Goal: Task Accomplishment & Management: Use online tool/utility

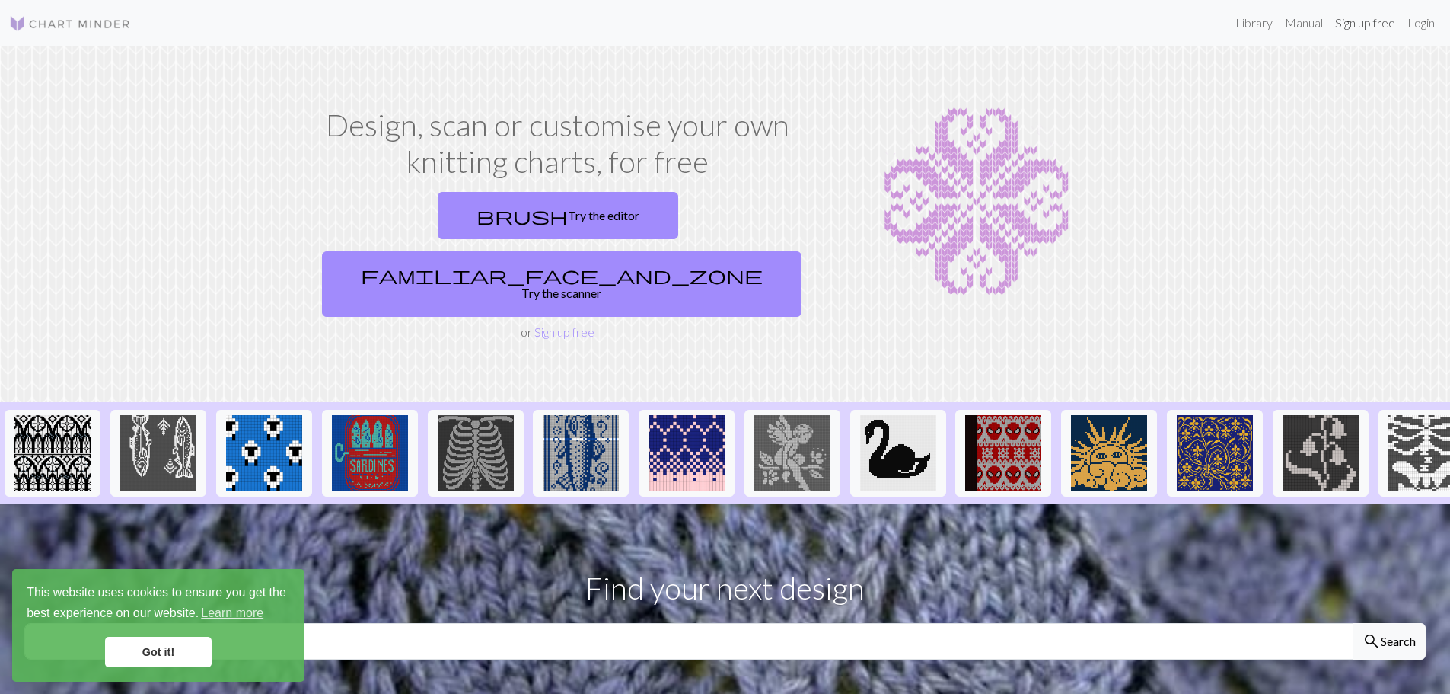
click at [1351, 13] on link "Sign up free" at bounding box center [1365, 23] width 72 height 30
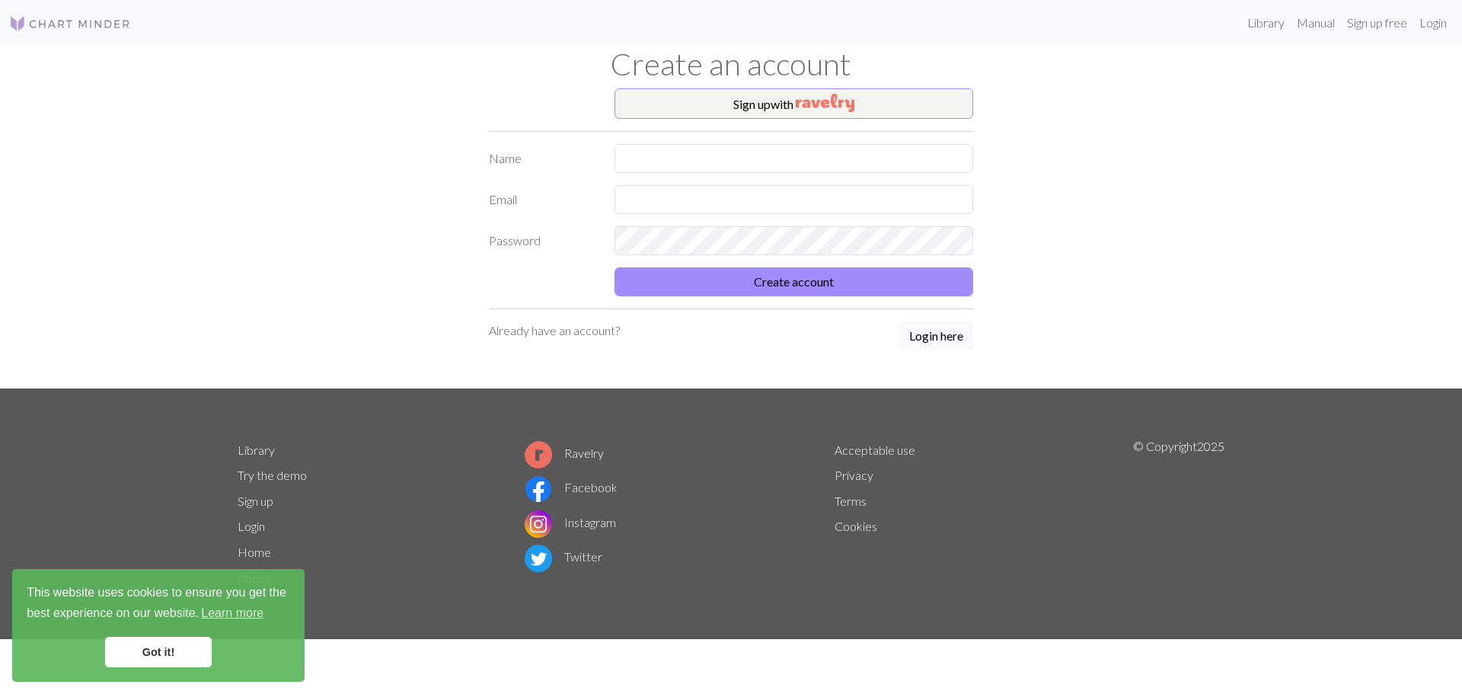
drag, startPoint x: 687, startPoint y: 123, endPoint x: 685, endPoint y: 152, distance: 29.0
click at [686, 146] on div "Sign up with Name Email Password Create account Already have an account? Login …" at bounding box center [731, 238] width 502 height 300
click at [685, 152] on input "text" at bounding box center [793, 158] width 359 height 29
type input "ㅔ"
type input "P"
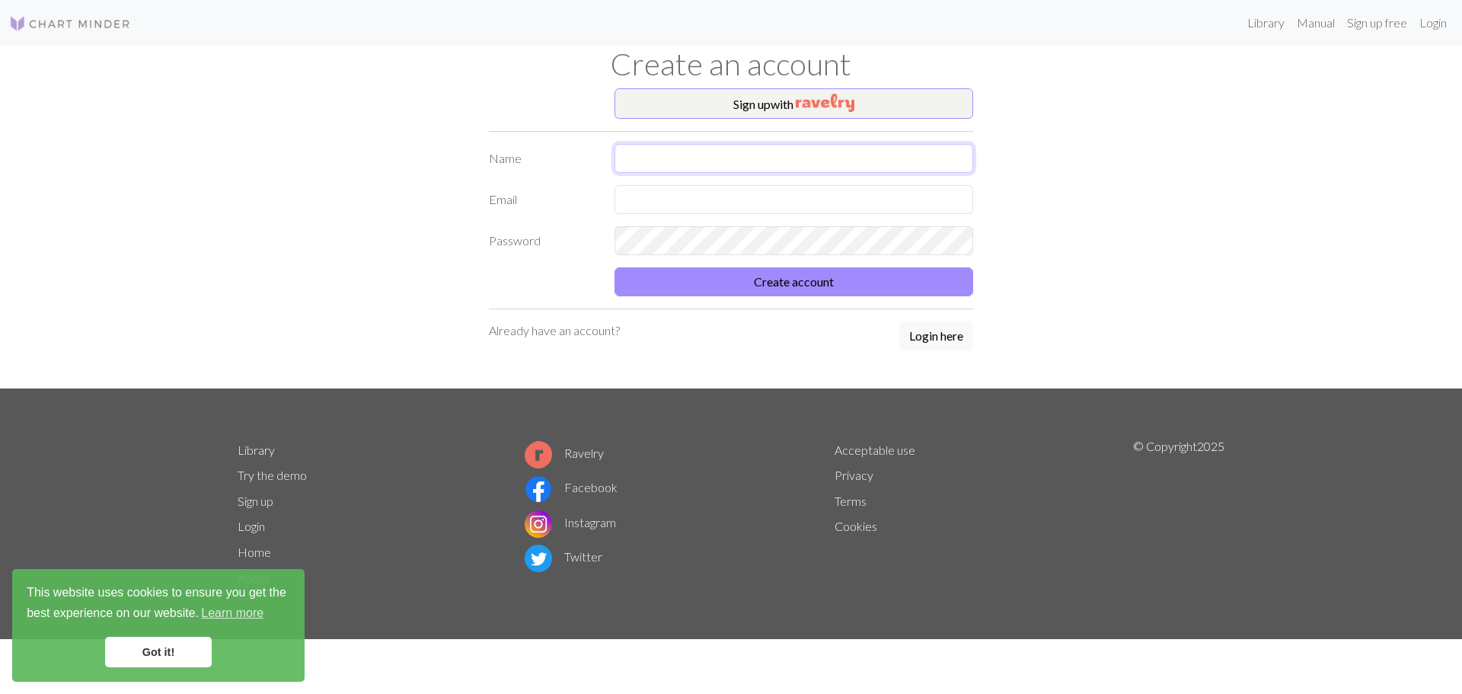
type input "p"
type input "sanghee"
type input "gmlzizi@naver.com"
click at [614, 267] on button "Create account" at bounding box center [793, 281] width 359 height 29
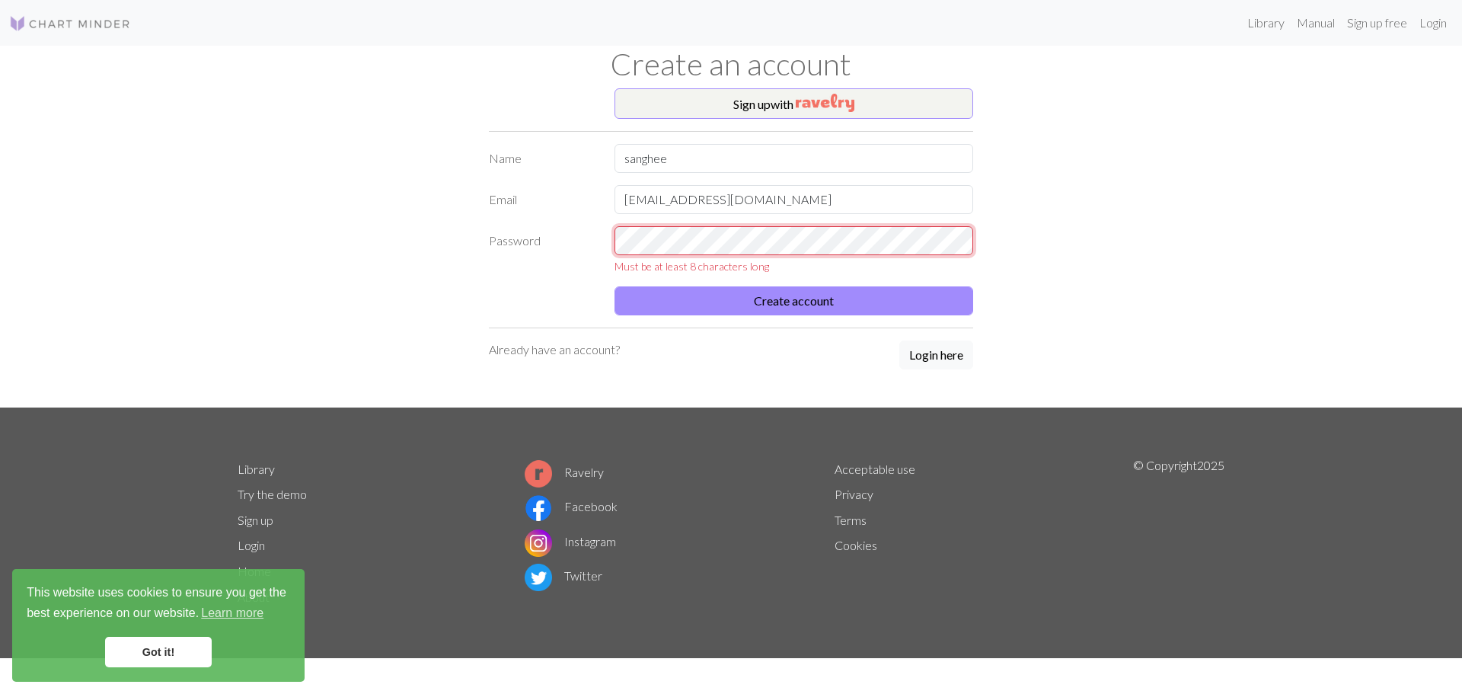
click at [57, 244] on div "Library Manual Sign up free Login Create an account Sign up with Name sanghee E…" at bounding box center [731, 347] width 1462 height 694
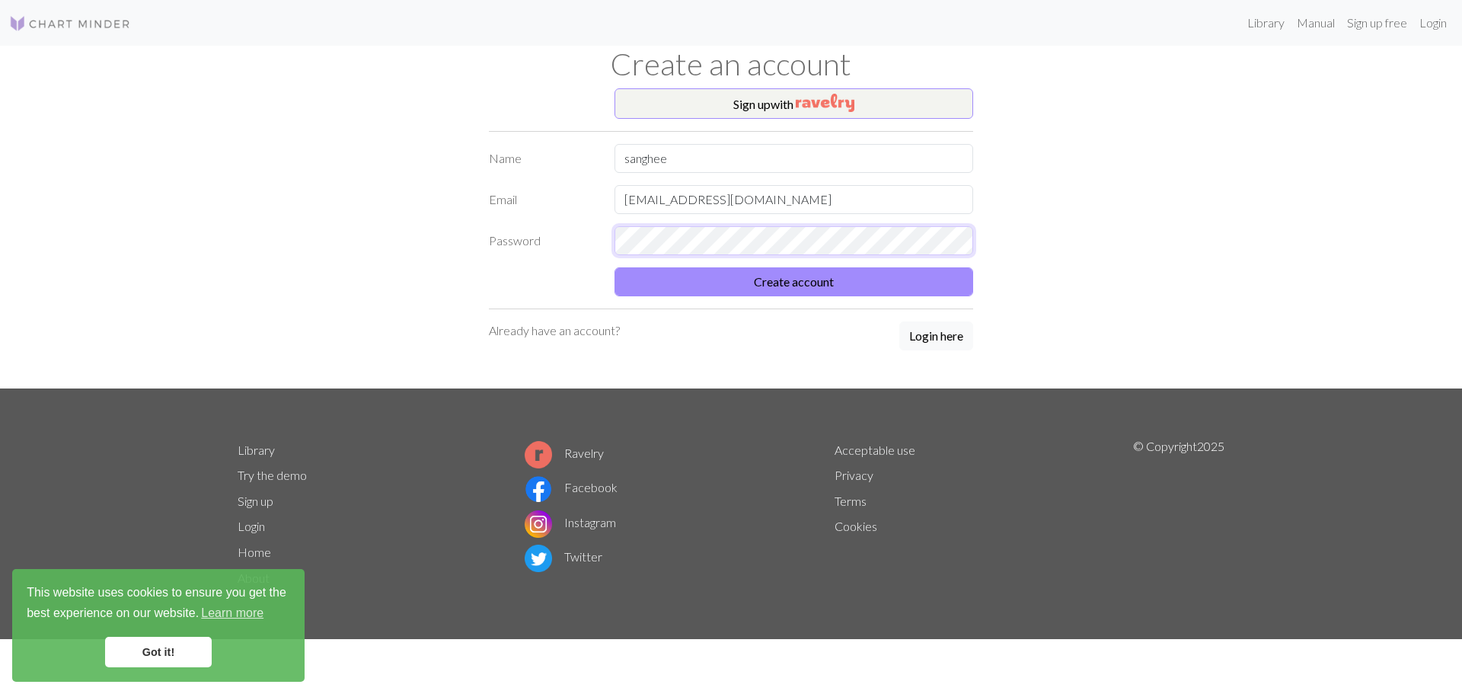
click at [614, 267] on button "Create account" at bounding box center [793, 281] width 359 height 29
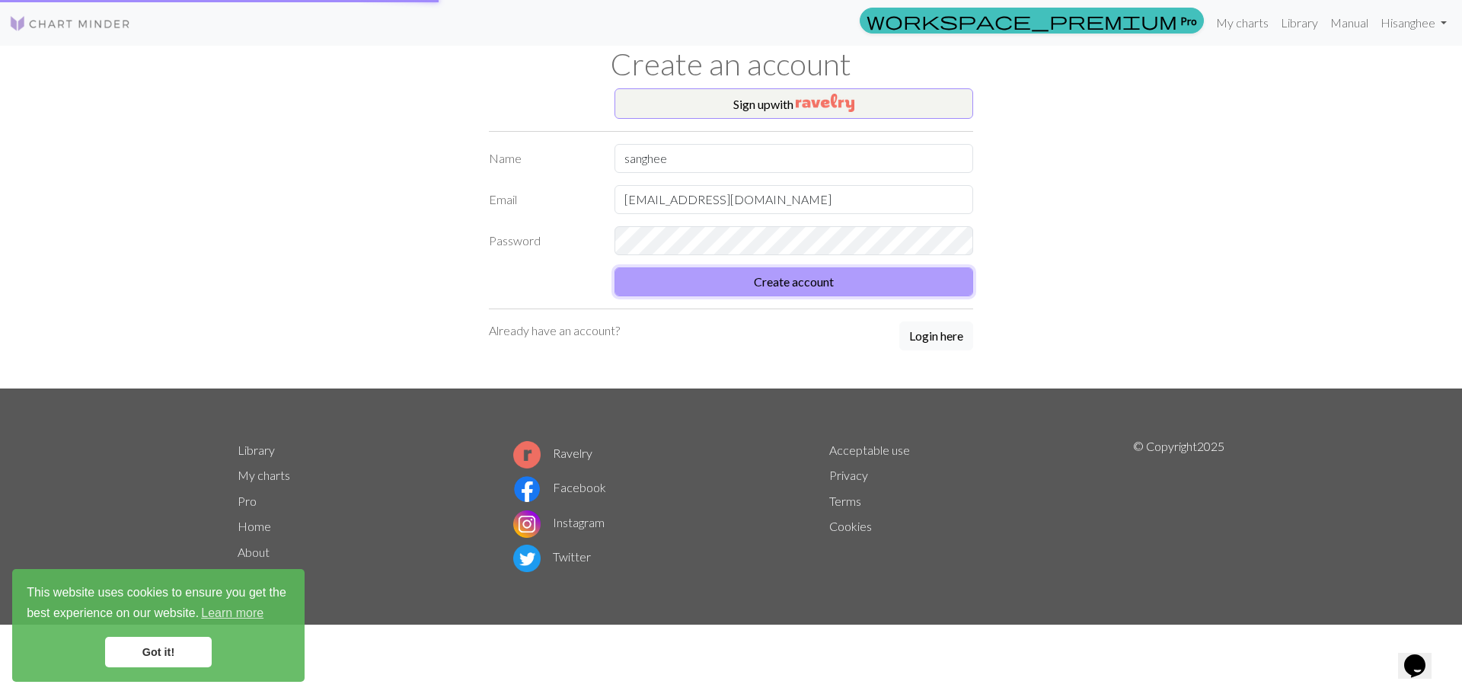
click at [901, 276] on button "Create account" at bounding box center [793, 281] width 359 height 29
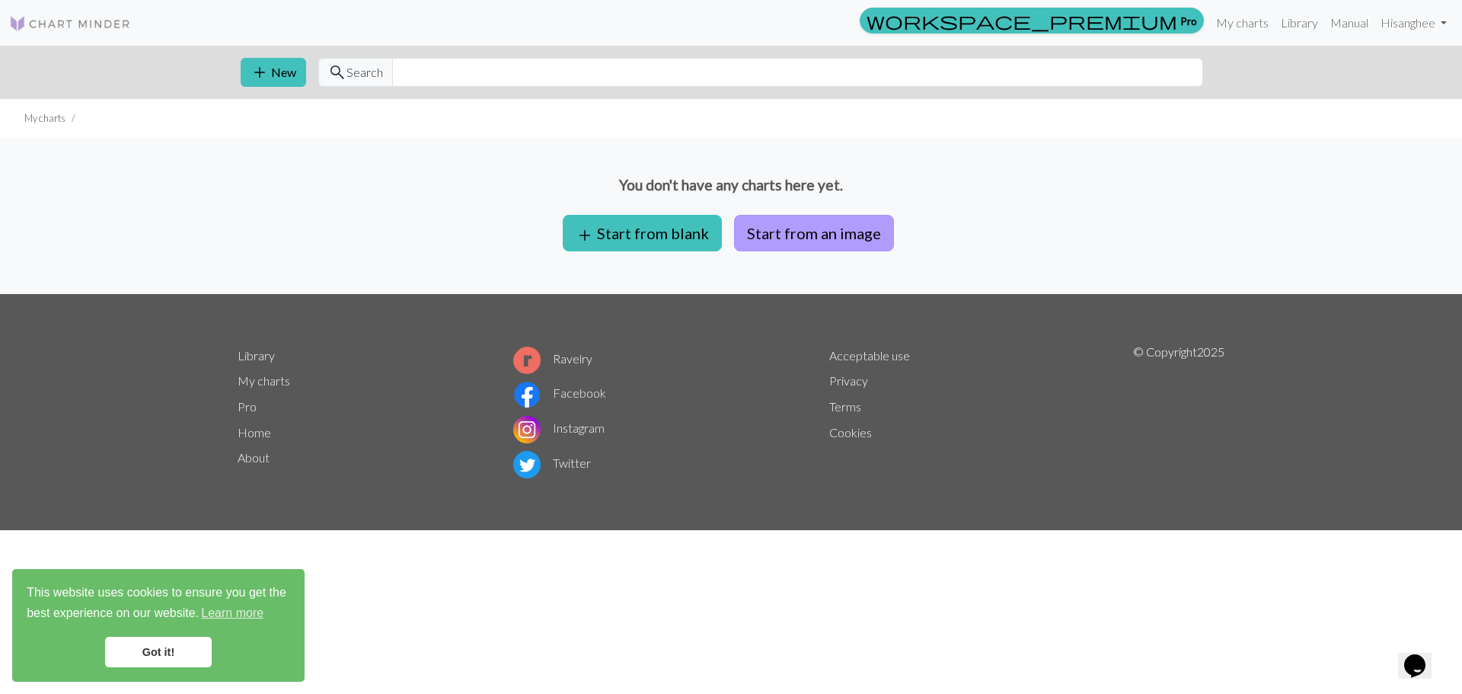
click at [830, 227] on button "Start from an image" at bounding box center [814, 233] width 160 height 37
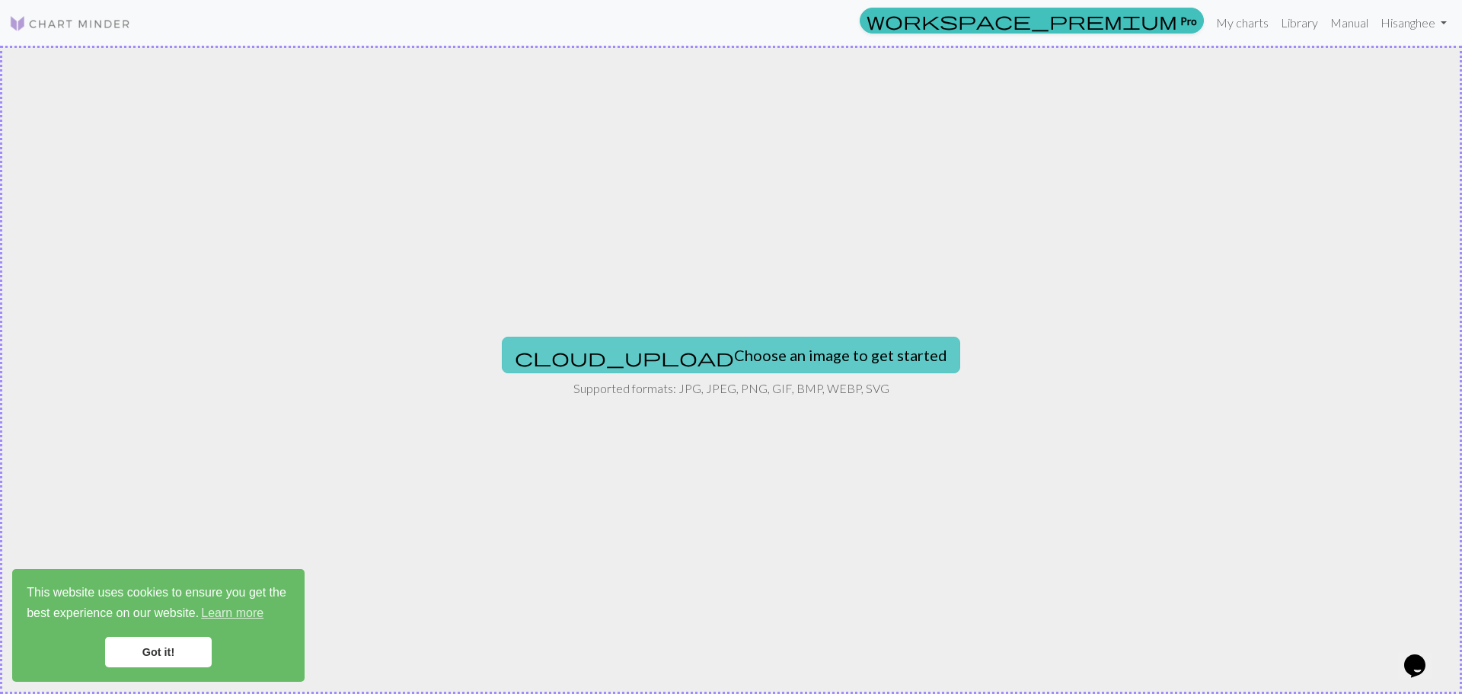
click at [748, 359] on button "cloud_upload Choose an image to get started" at bounding box center [731, 355] width 458 height 37
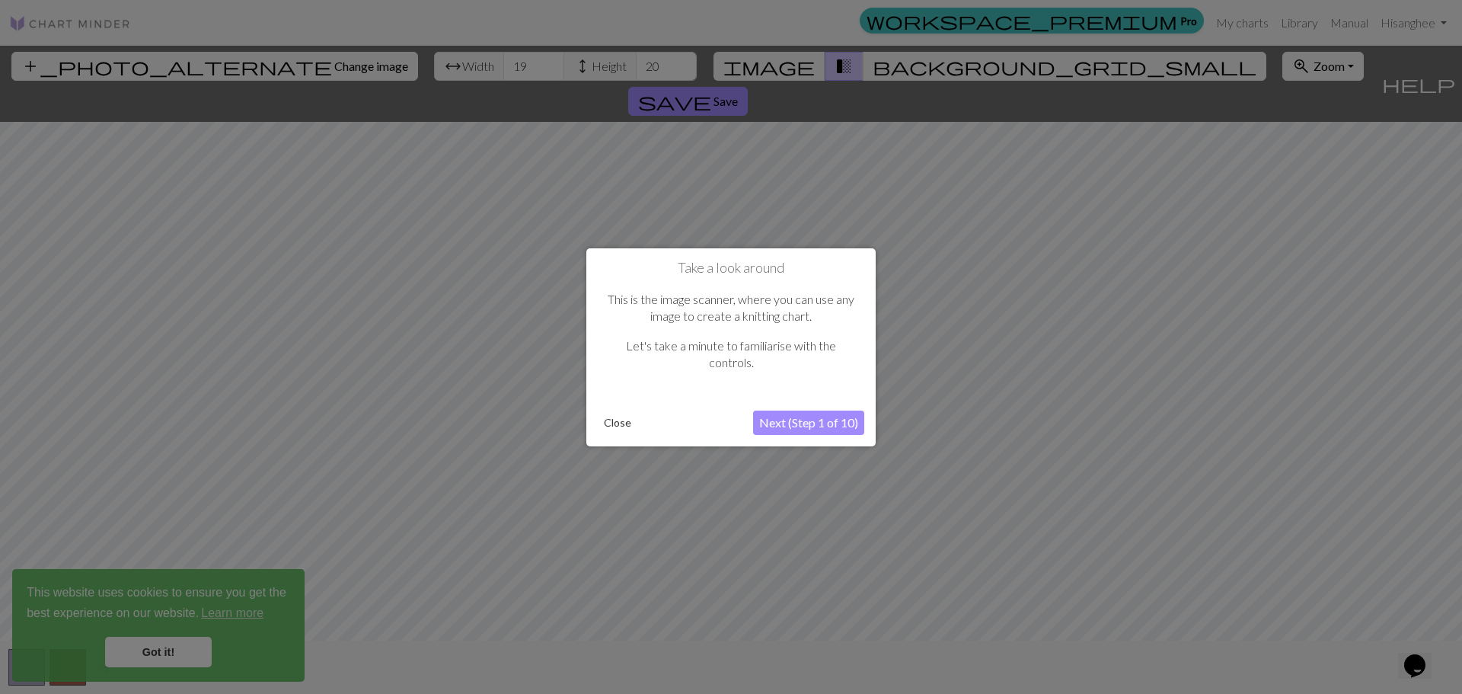
click at [839, 421] on button "Next (Step 1 of 10)" at bounding box center [808, 422] width 111 height 24
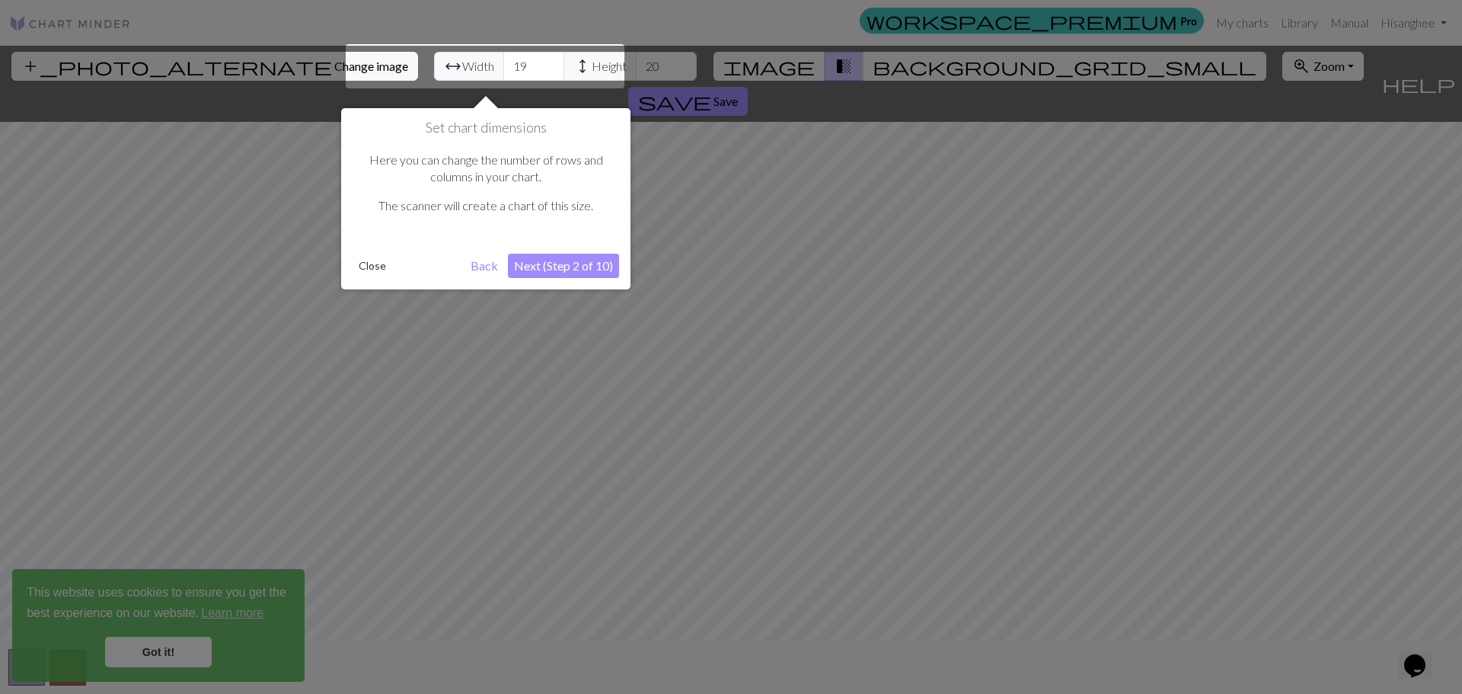
click at [476, 266] on button "Back" at bounding box center [484, 266] width 40 height 24
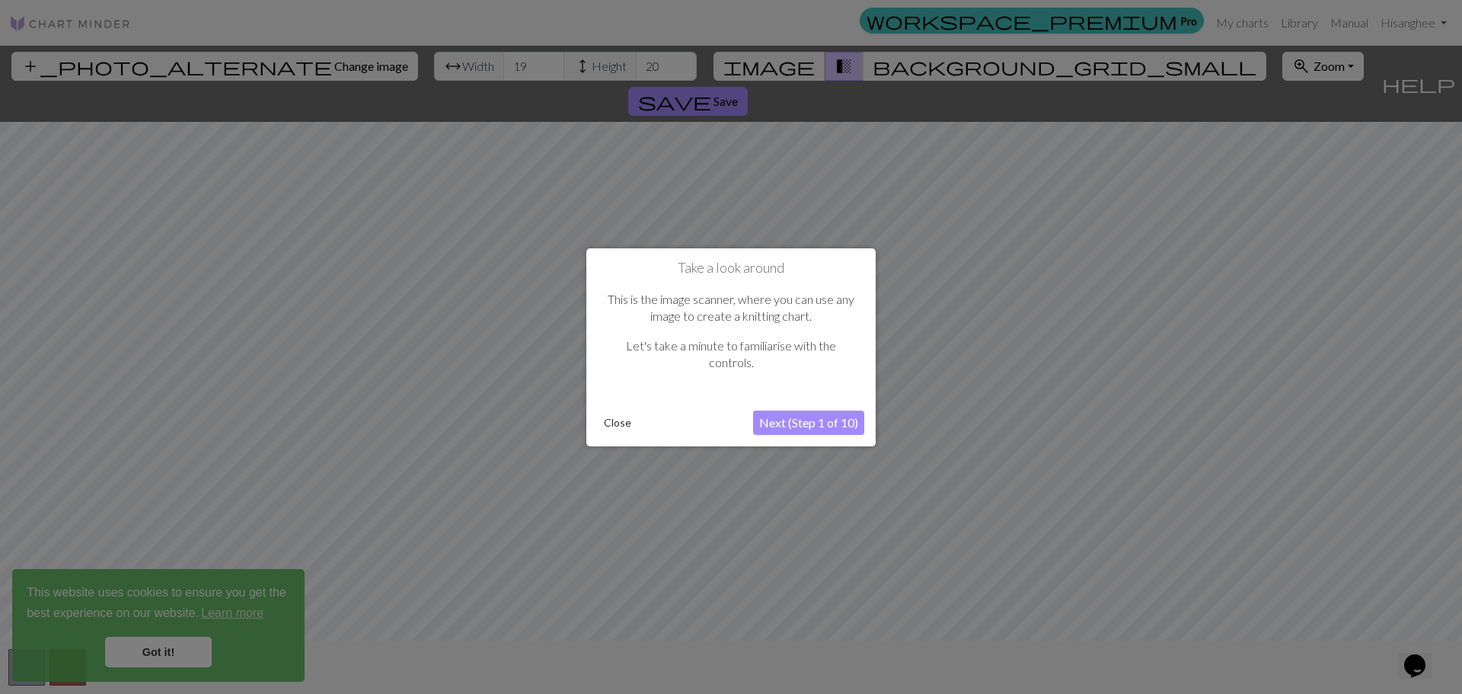
click at [831, 419] on button "Next (Step 1 of 10)" at bounding box center [808, 422] width 111 height 24
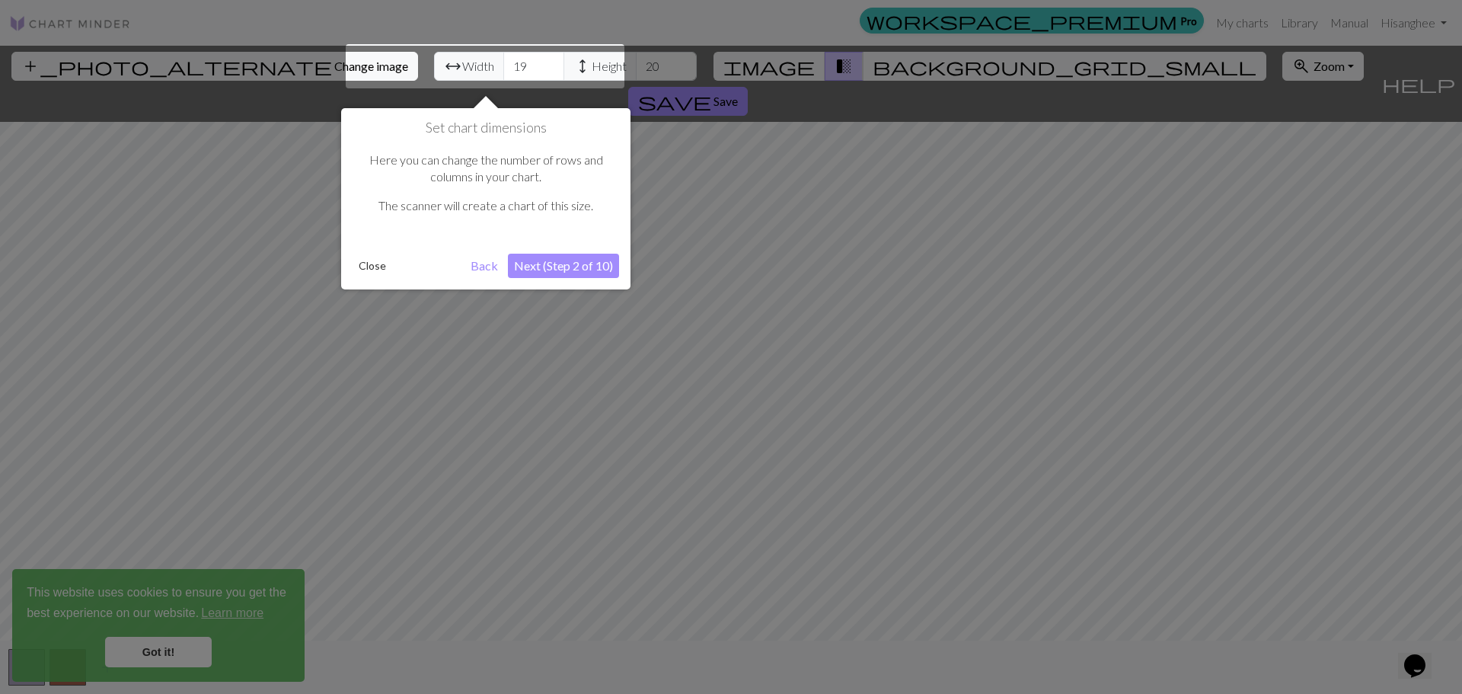
click at [464, 63] on div at bounding box center [485, 66] width 279 height 44
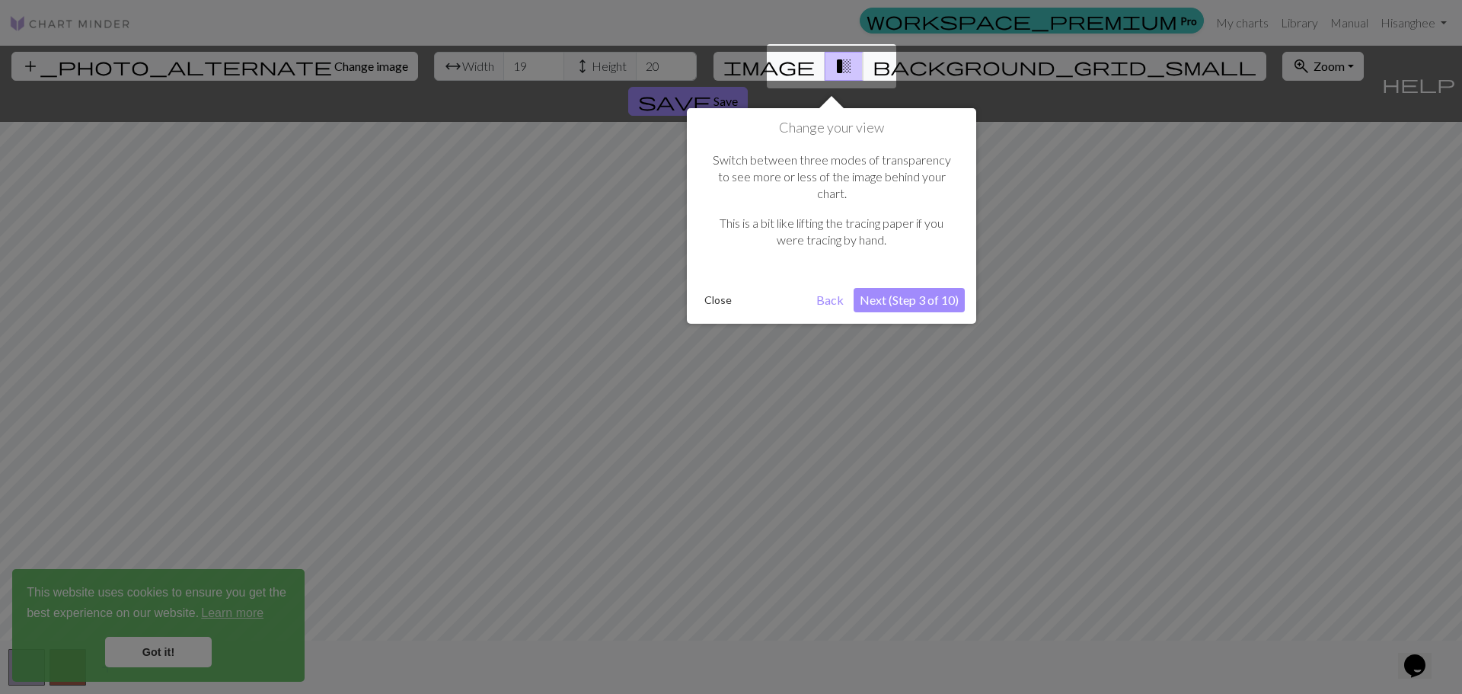
click at [404, 66] on div at bounding box center [731, 347] width 1462 height 694
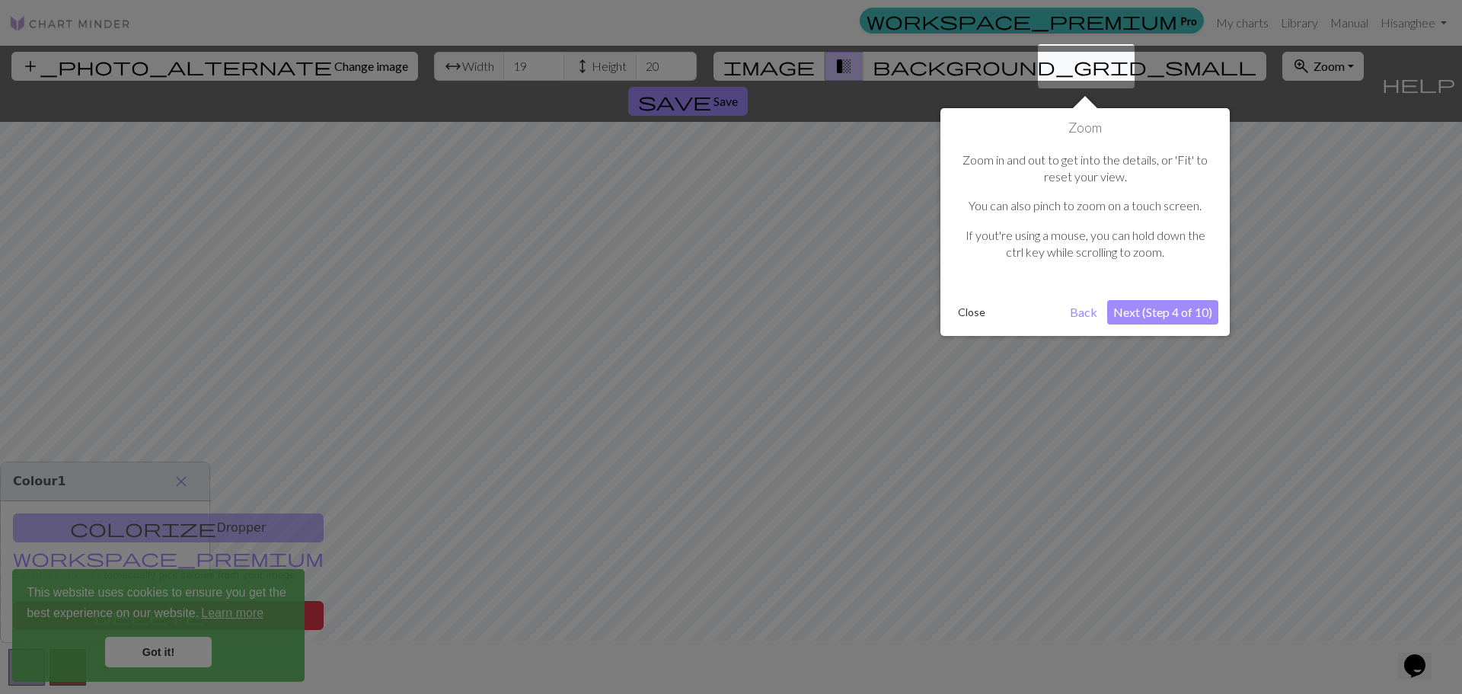
click at [404, 66] on div at bounding box center [731, 347] width 1462 height 694
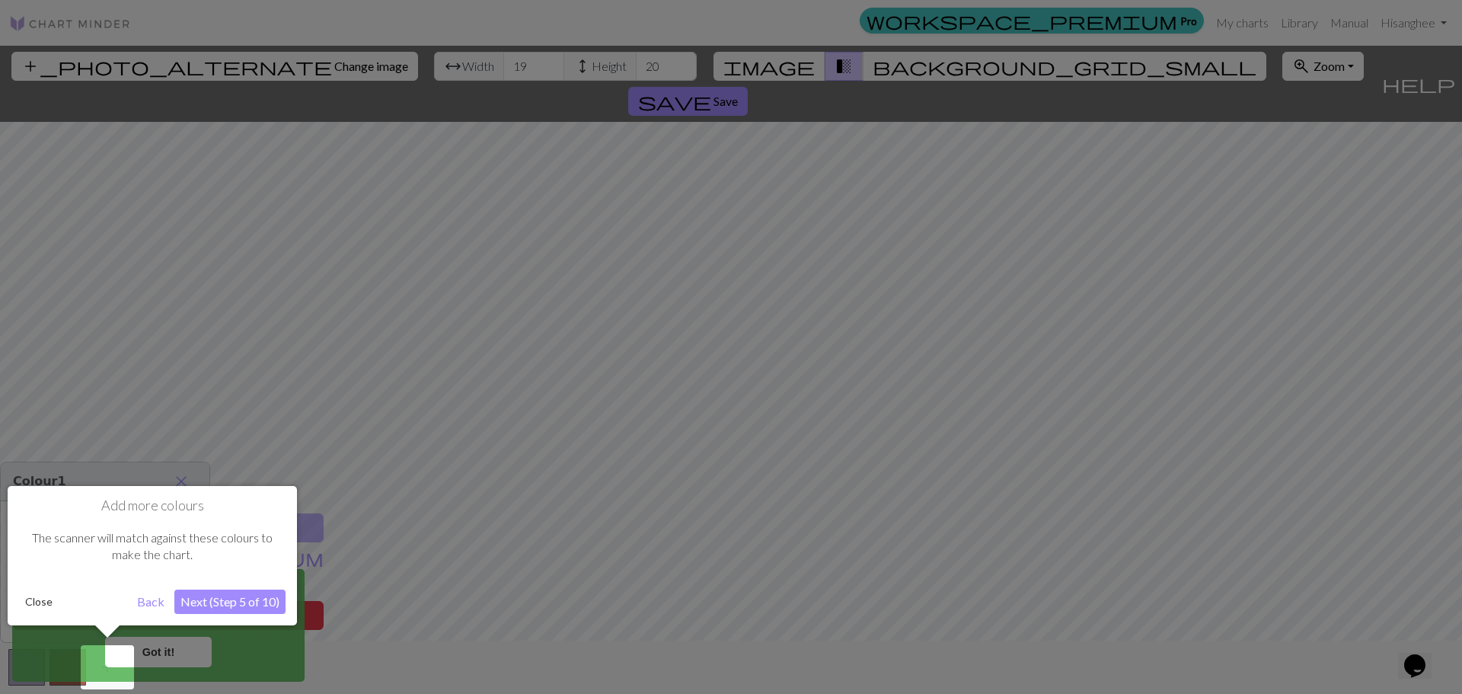
click at [404, 66] on div at bounding box center [731, 347] width 1462 height 694
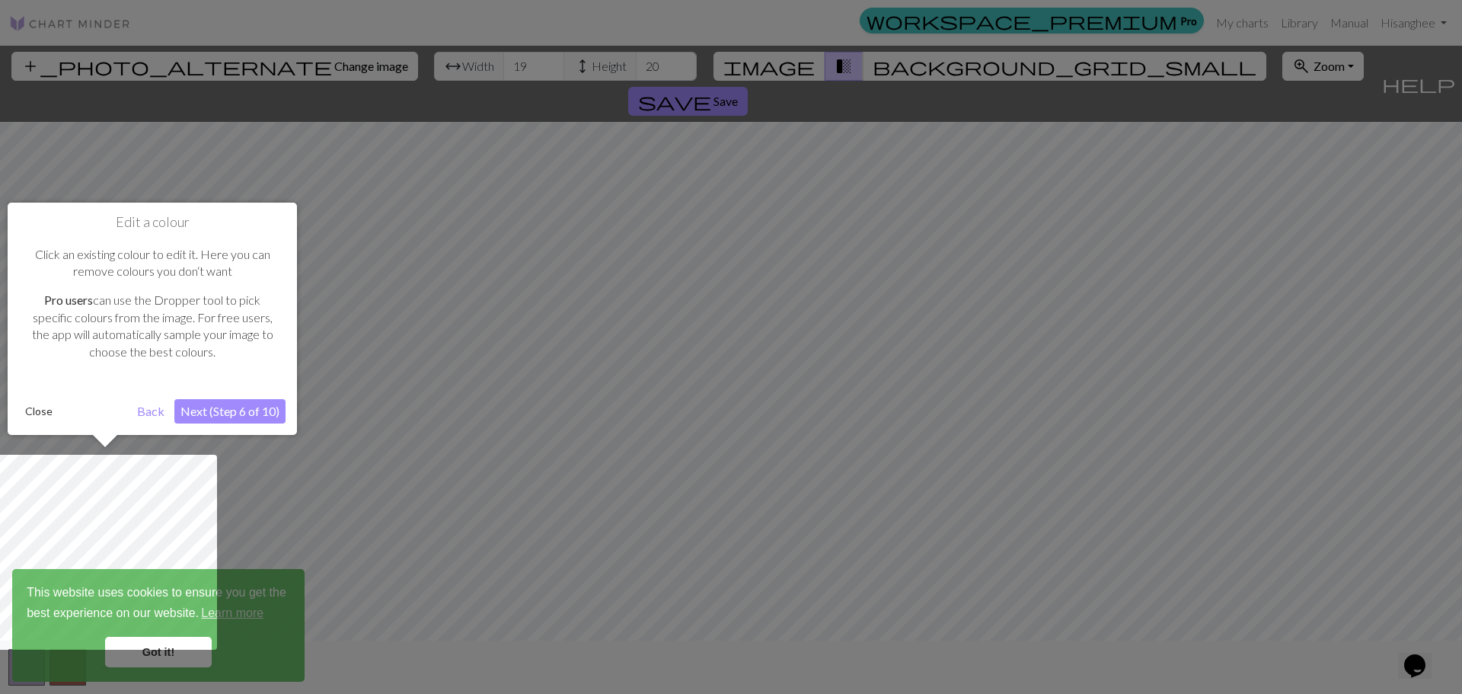
click at [401, 86] on div at bounding box center [731, 347] width 1462 height 694
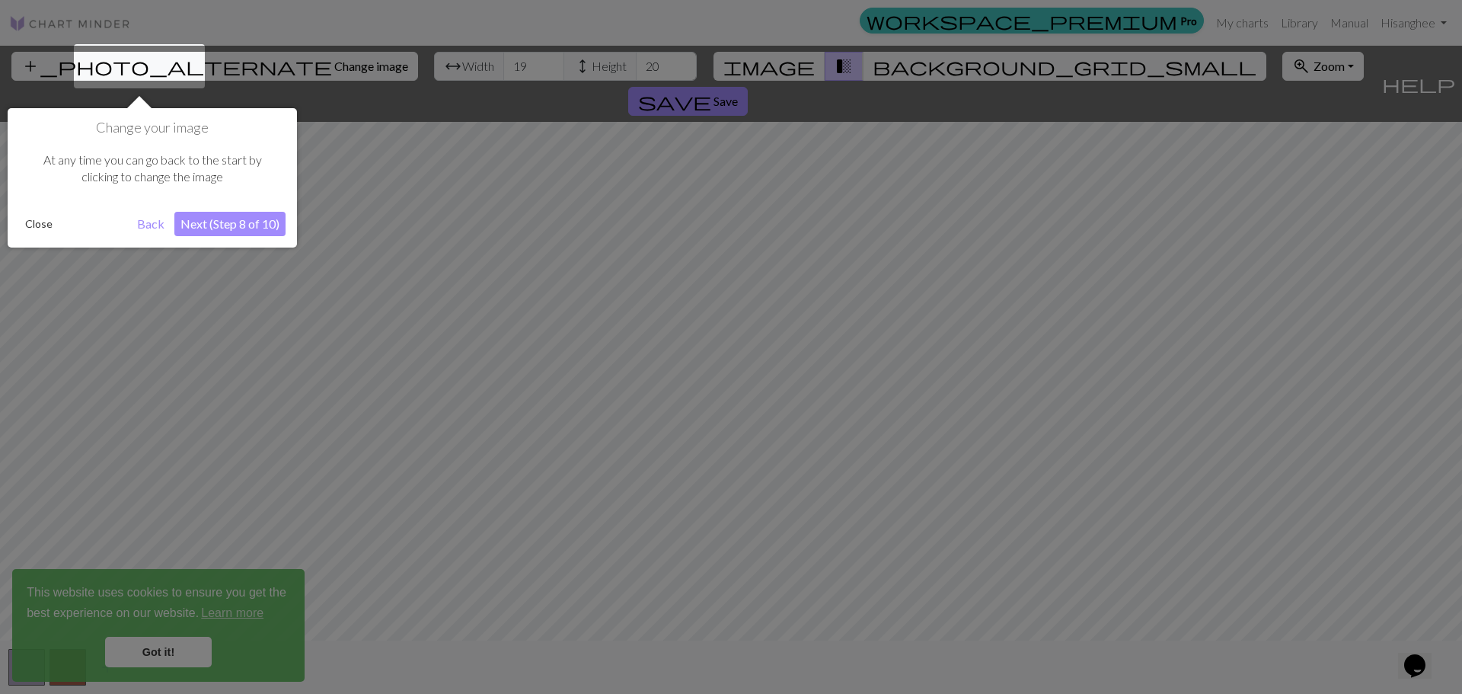
click at [401, 86] on div at bounding box center [731, 347] width 1462 height 694
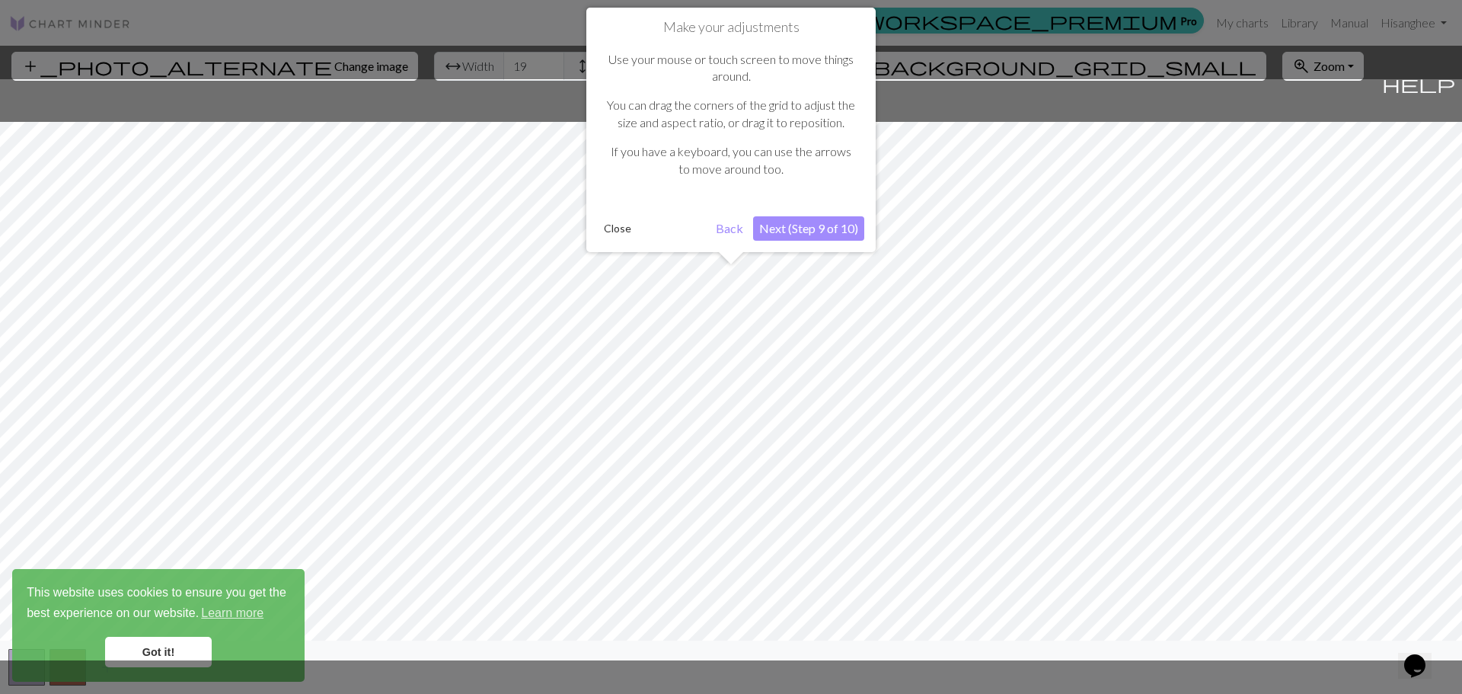
click at [401, 86] on div at bounding box center [730, 369] width 1477 height 581
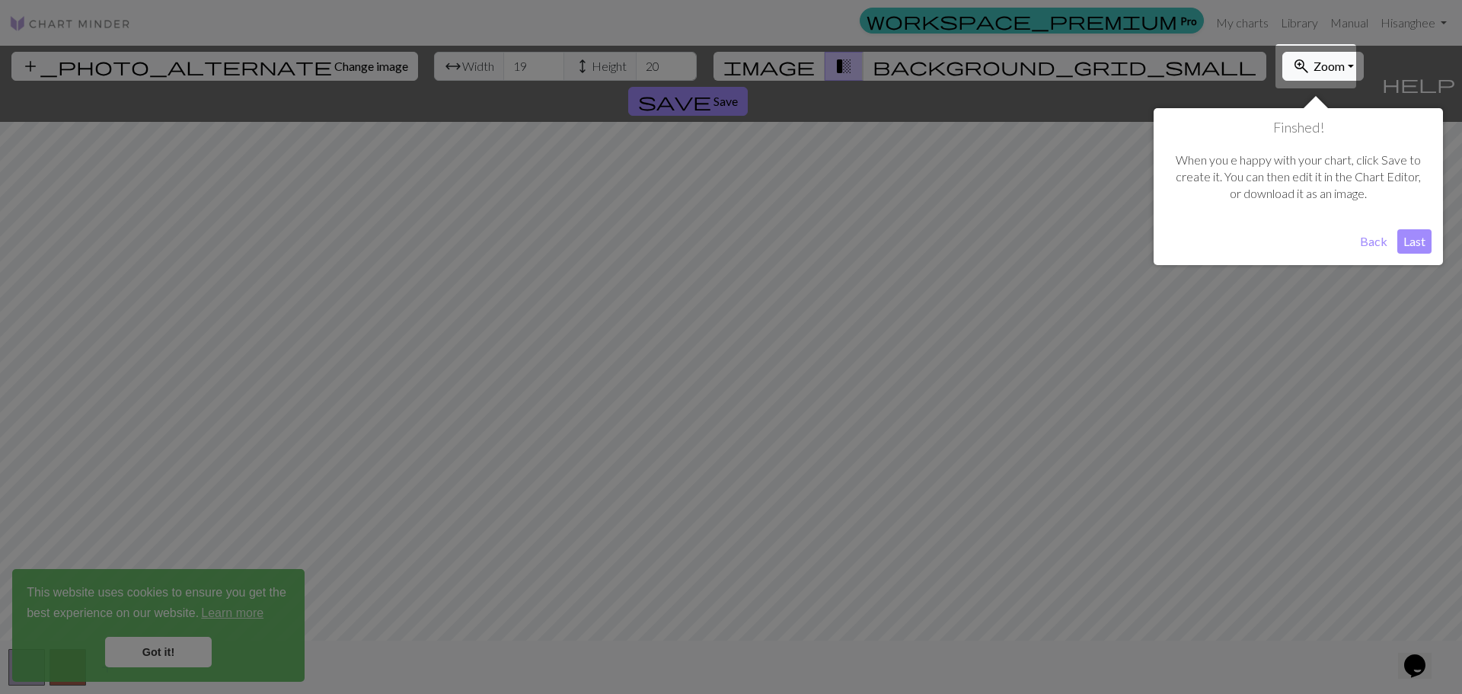
click at [404, 86] on div at bounding box center [731, 347] width 1462 height 694
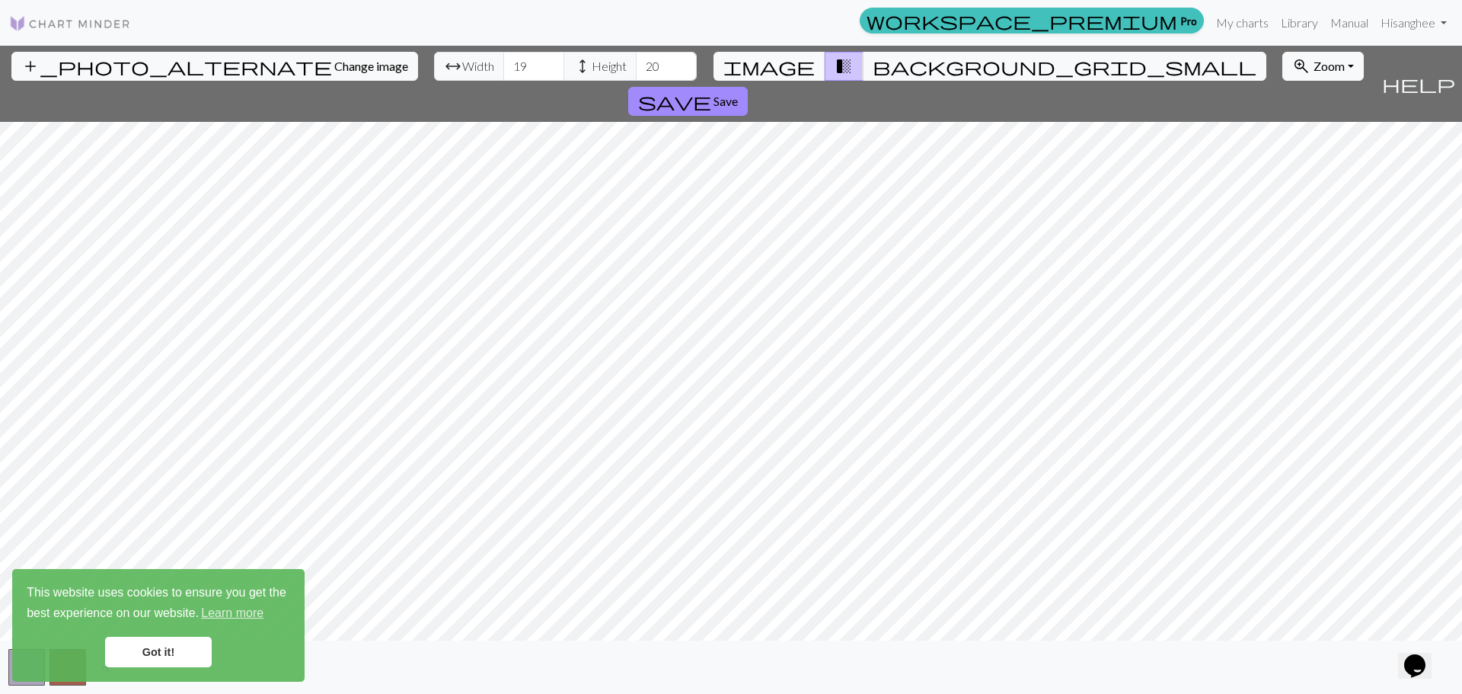
drag, startPoint x: 1461, startPoint y: 85, endPoint x: 900, endPoint y: 15, distance: 565.4
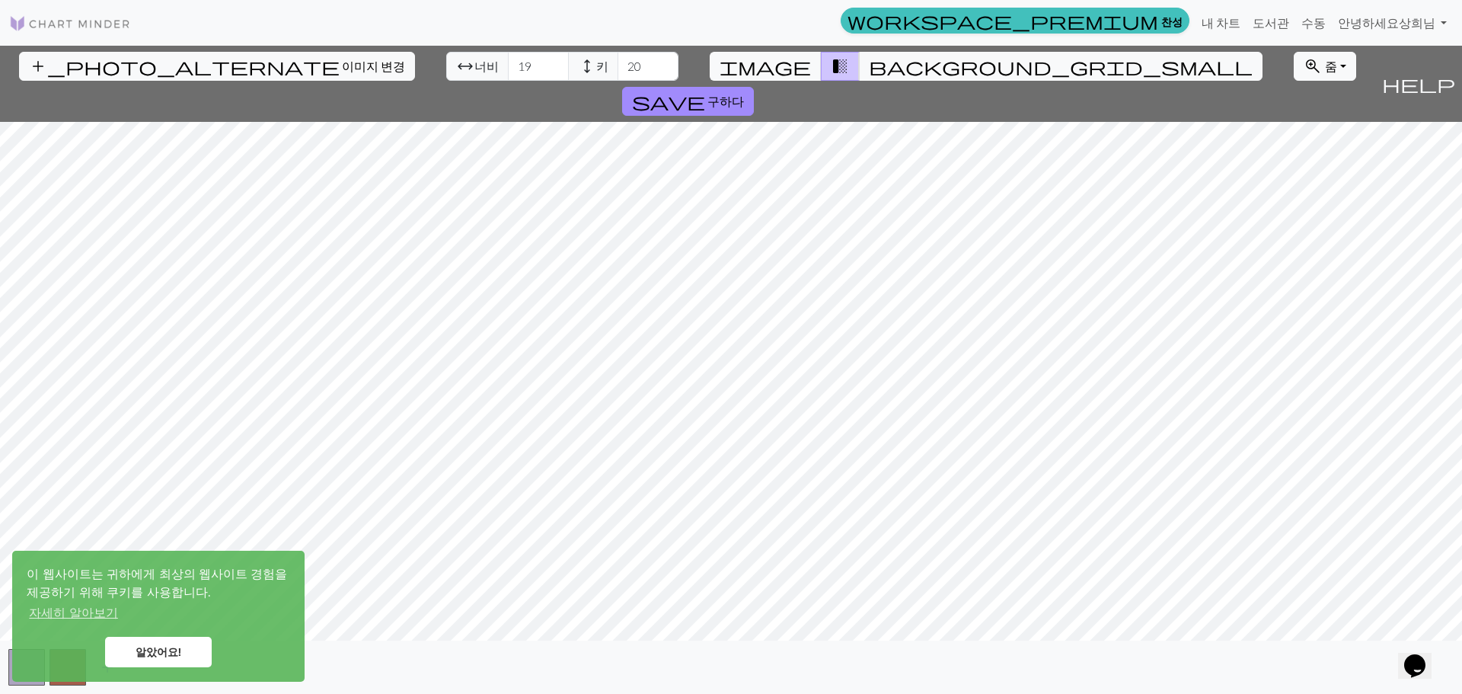
click at [467, 85] on div "add_photo_alternate 이미지 변경 arrow_range 너비 19 height 키 20 image transition_fade …" at bounding box center [687, 84] width 1375 height 76
click at [508, 59] on input "20" at bounding box center [538, 66] width 61 height 29
type input "21"
click at [508, 61] on input "21" at bounding box center [538, 66] width 61 height 29
click at [508, 62] on input "21" at bounding box center [538, 66] width 61 height 29
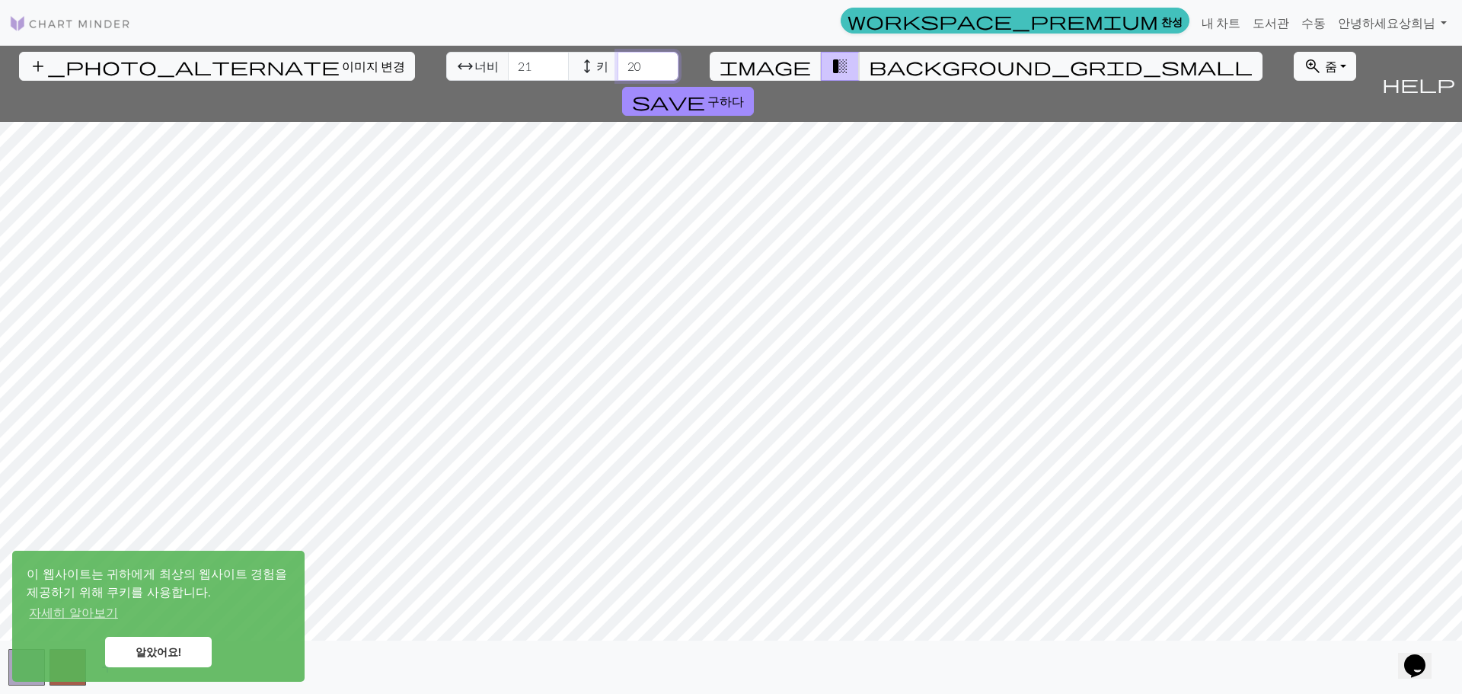
click at [617, 63] on input "20" at bounding box center [647, 66] width 61 height 29
type input "21"
click at [617, 62] on input "21" at bounding box center [647, 66] width 61 height 29
click at [859, 62] on button "background_grid_small" at bounding box center [1061, 66] width 404 height 29
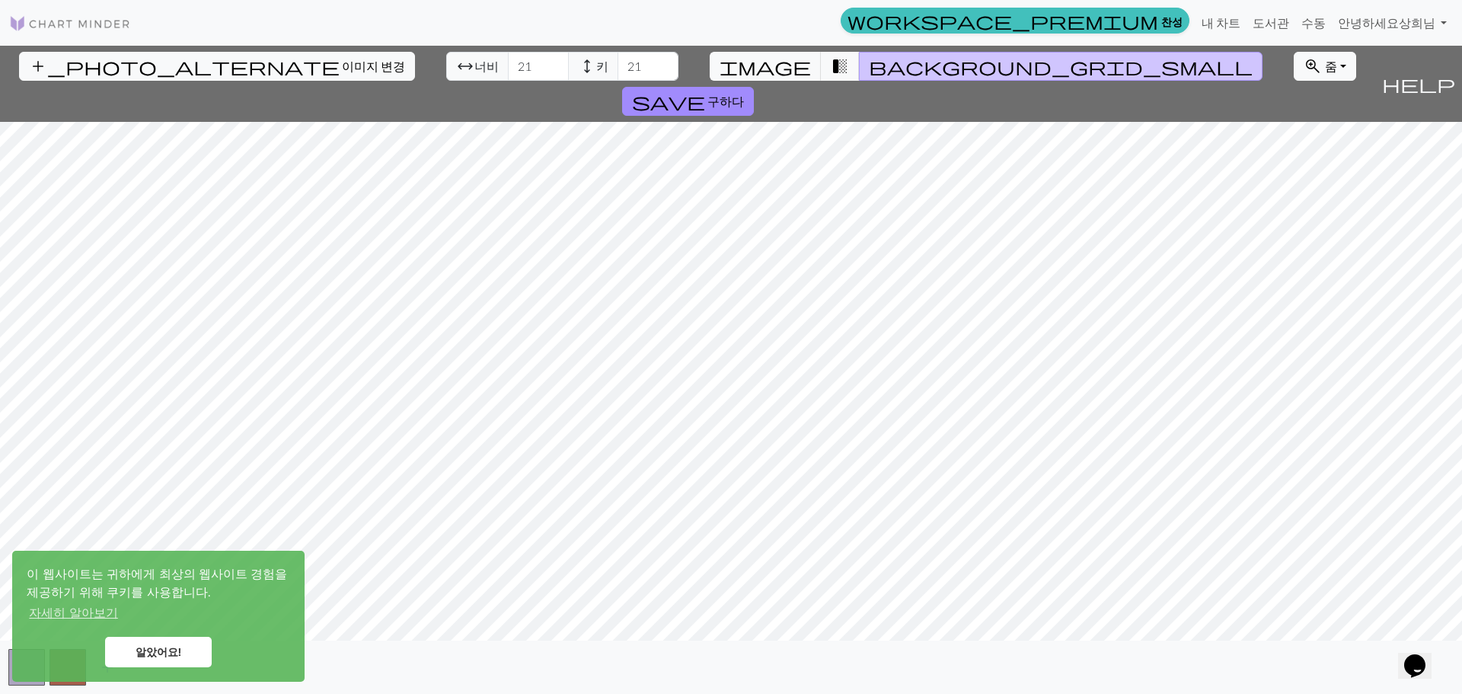
click at [859, 62] on button "background_grid_small" at bounding box center [1061, 66] width 404 height 29
click at [831, 66] on span "transition_fade" at bounding box center [840, 66] width 18 height 21
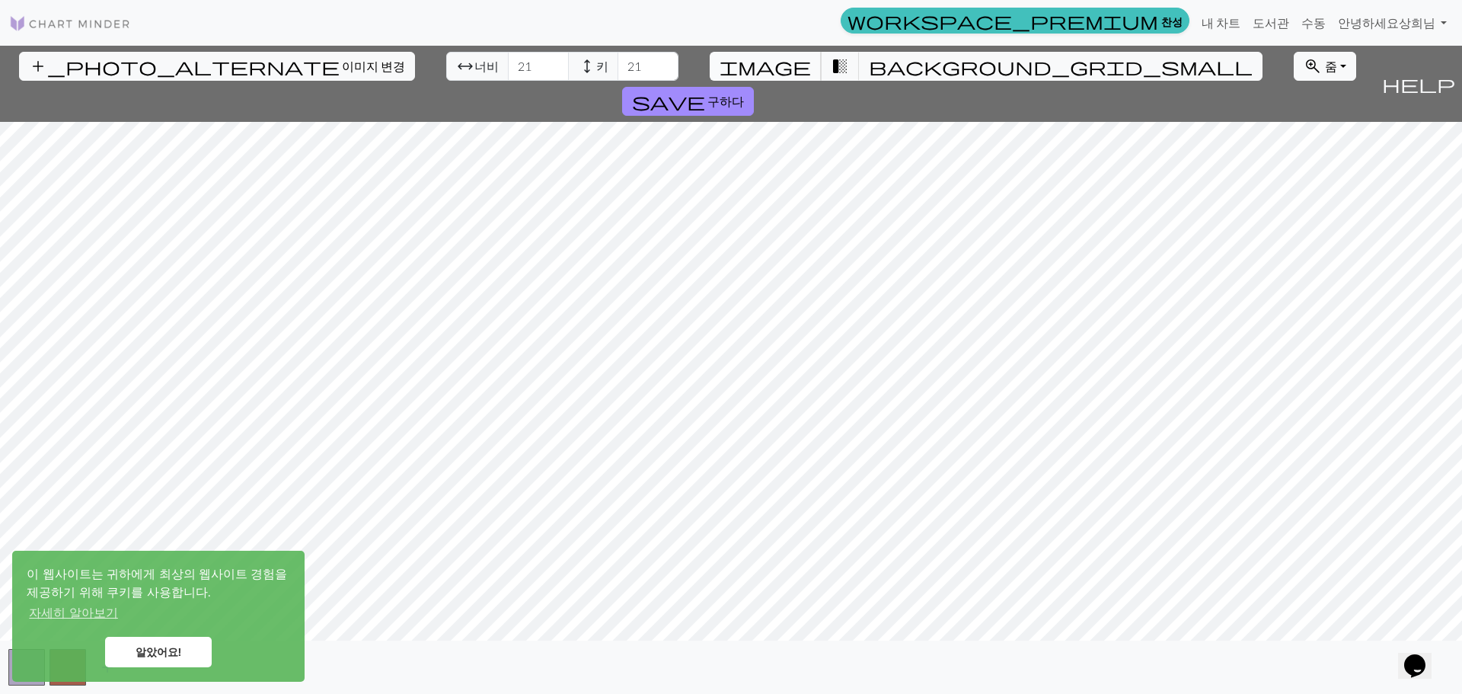
click at [765, 69] on span "image" at bounding box center [764, 66] width 91 height 21
click at [183, 655] on link "알았어요!" at bounding box center [158, 651] width 107 height 30
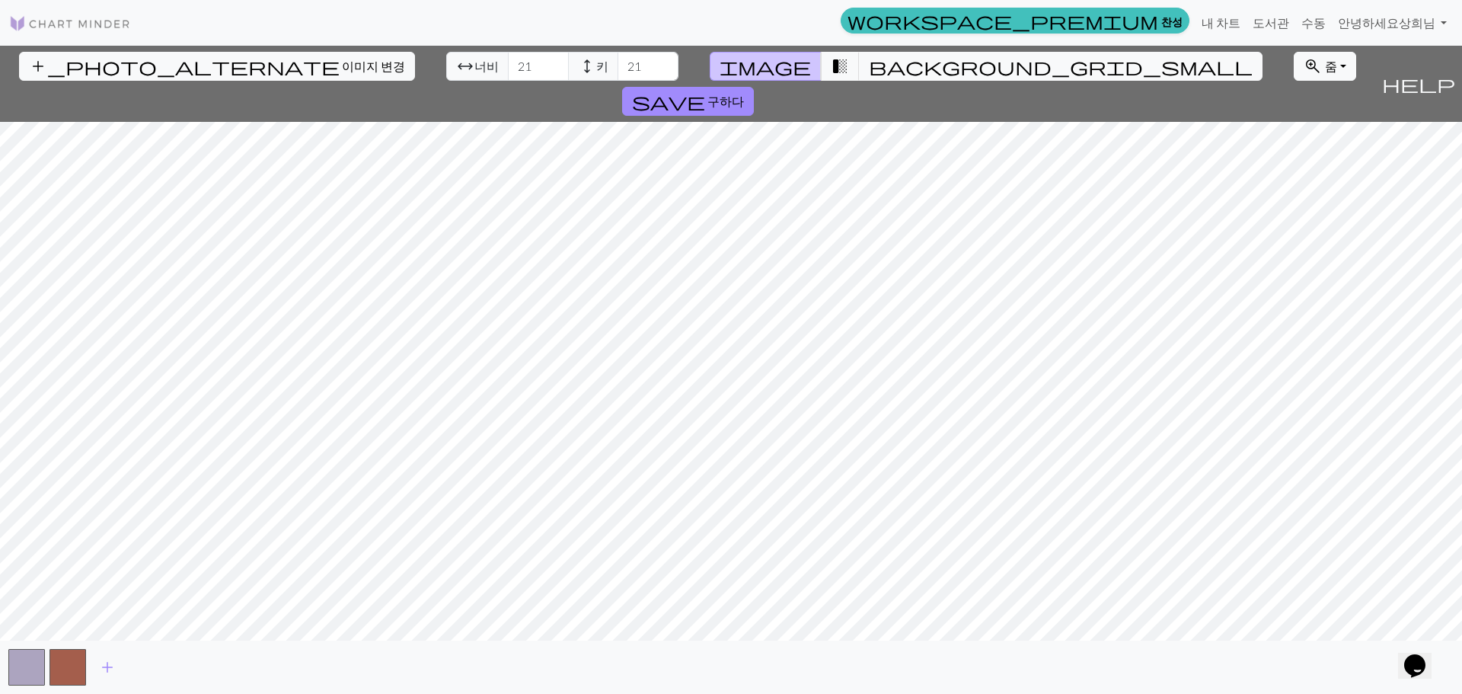
click at [71, 666] on div "알았어요!" at bounding box center [158, 651] width 263 height 30
click at [109, 660] on span "add" at bounding box center [107, 666] width 18 height 21
click at [841, 81] on div "add_photo_alternate 이미지 변경 arrow_range 너비 21 height 키 21 image transition_fade …" at bounding box center [687, 84] width 1375 height 76
click at [869, 64] on span "background_grid_small" at bounding box center [1061, 66] width 384 height 21
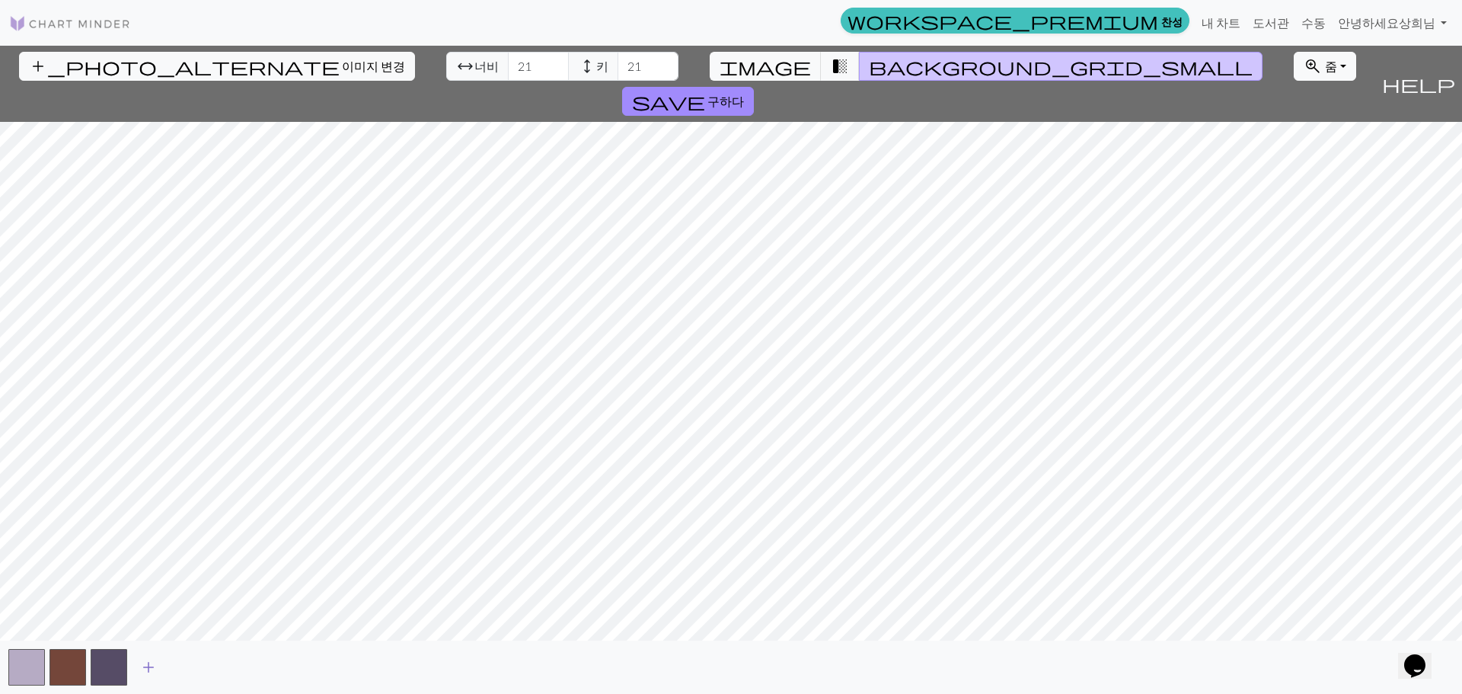
click at [152, 675] on span "add" at bounding box center [148, 666] width 18 height 21
click at [152, 675] on button "button" at bounding box center [150, 667] width 37 height 37
click at [196, 668] on span "add" at bounding box center [189, 666] width 18 height 21
click at [229, 668] on span "add" at bounding box center [231, 666] width 18 height 21
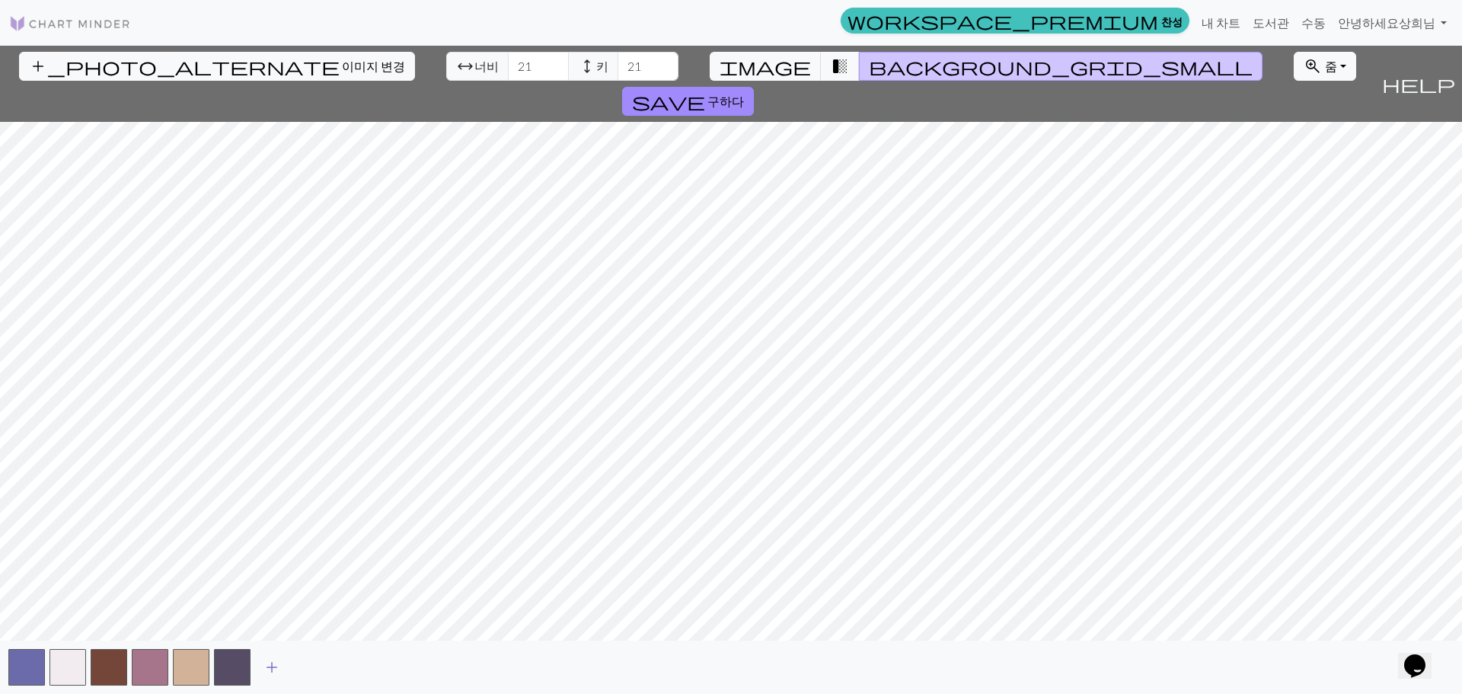
click at [275, 665] on span "add" at bounding box center [272, 666] width 18 height 21
click at [308, 665] on span "add" at bounding box center [313, 666] width 18 height 21
click at [327, 666] on button "button" at bounding box center [314, 667] width 37 height 37
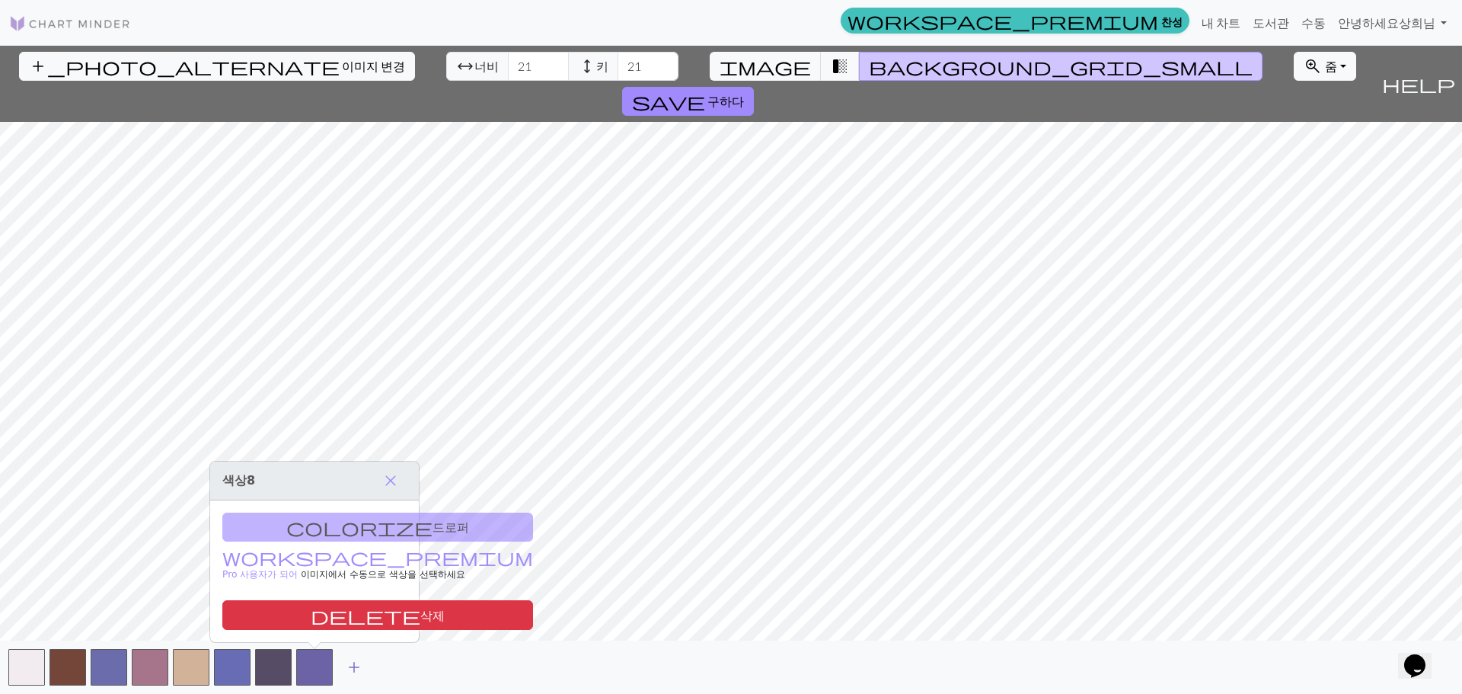
click at [355, 669] on span "add" at bounding box center [354, 666] width 18 height 21
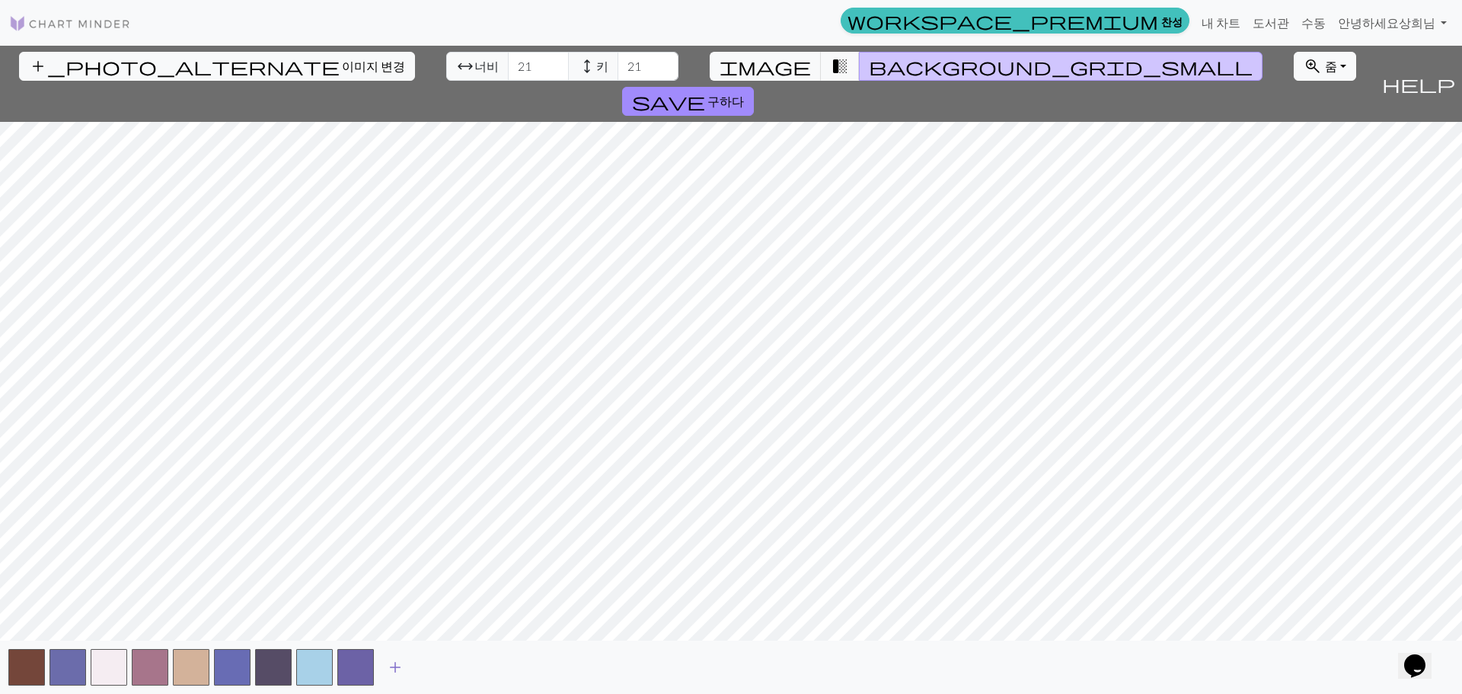
click at [394, 671] on span "add" at bounding box center [395, 666] width 18 height 21
click at [445, 670] on span "add" at bounding box center [436, 666] width 18 height 21
click at [474, 671] on span "add" at bounding box center [477, 666] width 18 height 21
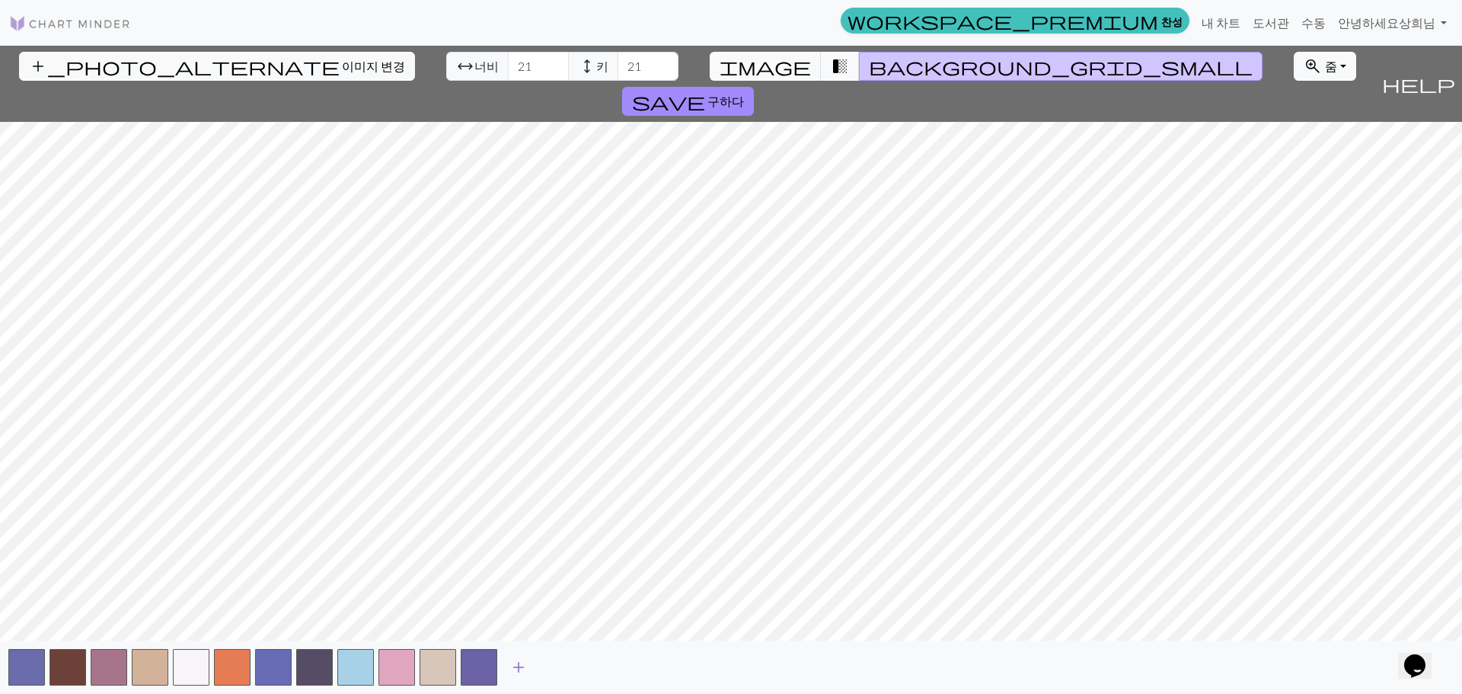
click at [533, 672] on button "add" at bounding box center [518, 666] width 38 height 29
click at [564, 667] on span "add" at bounding box center [559, 666] width 18 height 21
drag, startPoint x: 596, startPoint y: 667, endPoint x: 625, endPoint y: 674, distance: 29.7
click at [596, 668] on span "add" at bounding box center [601, 666] width 18 height 21
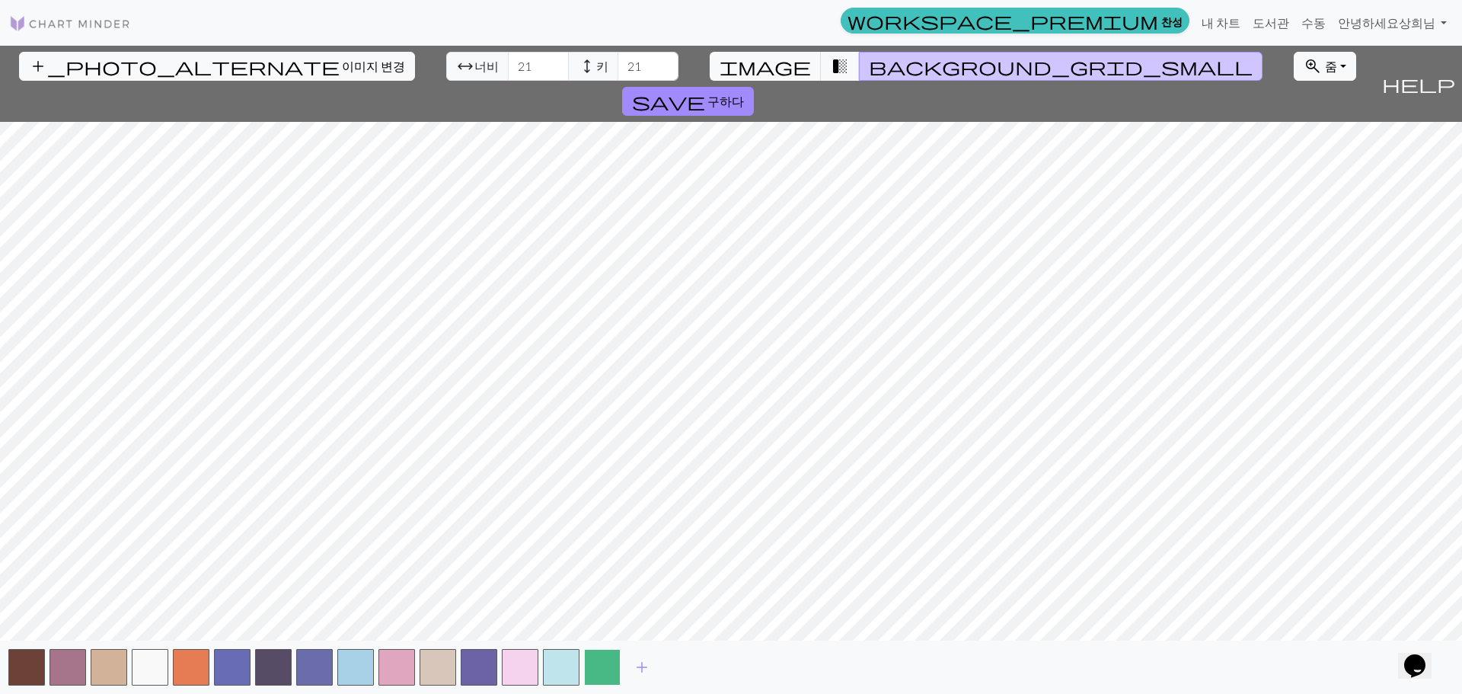
click at [598, 674] on button "button" at bounding box center [602, 667] width 37 height 37
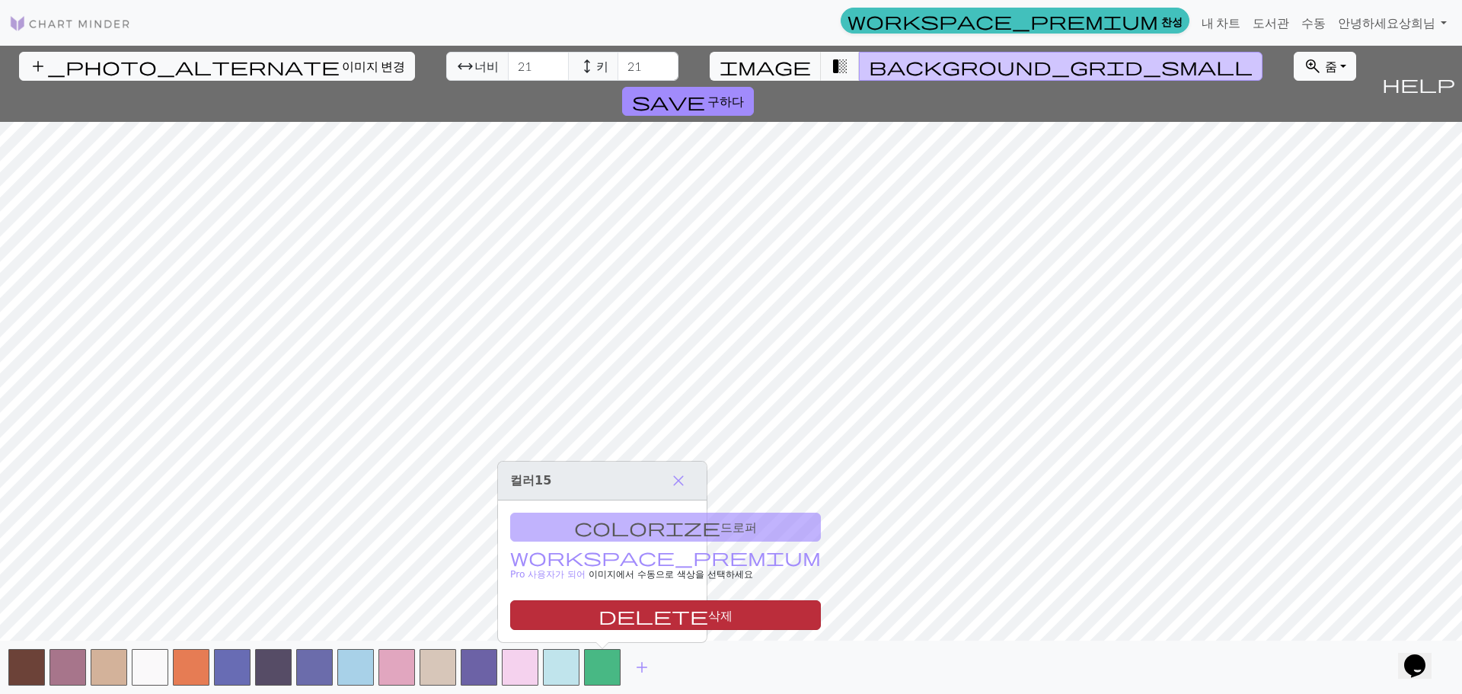
click at [603, 624] on button "delete 삭제" at bounding box center [665, 615] width 311 height 30
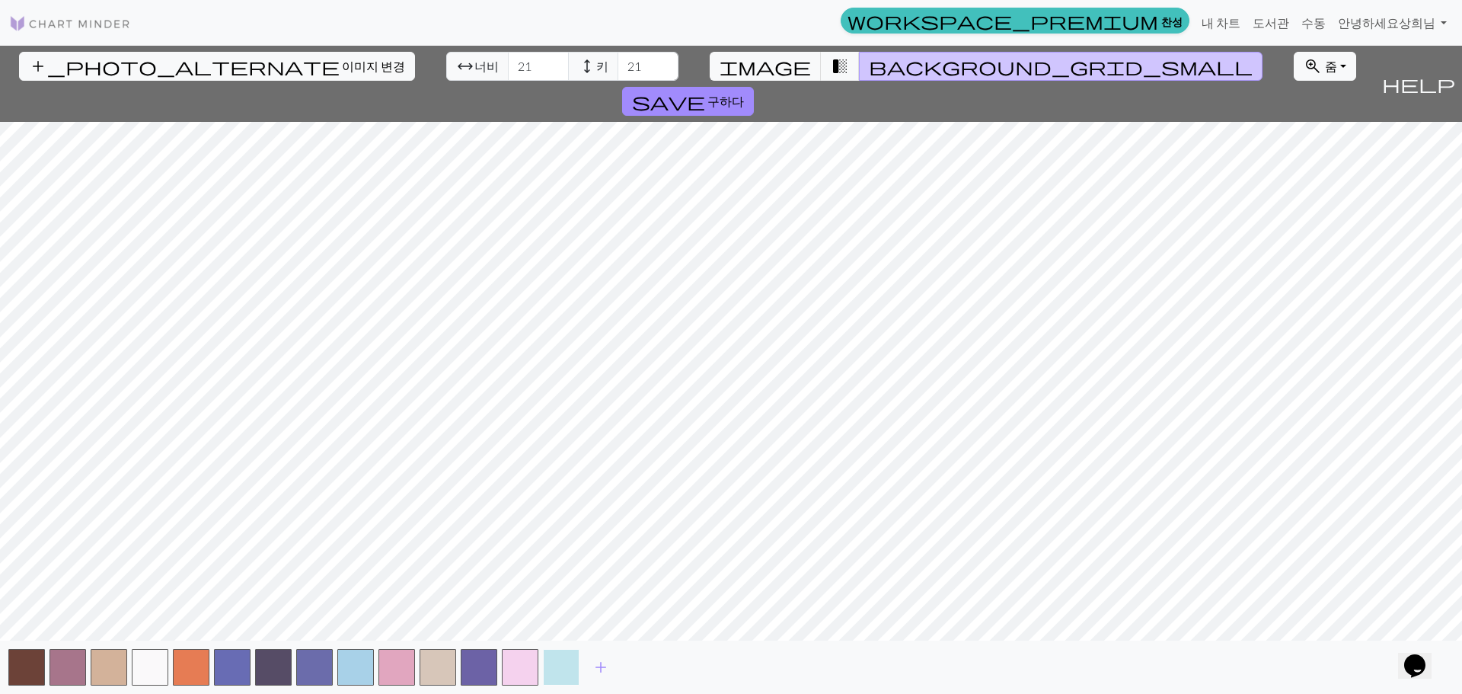
click at [552, 667] on button "button" at bounding box center [561, 667] width 37 height 37
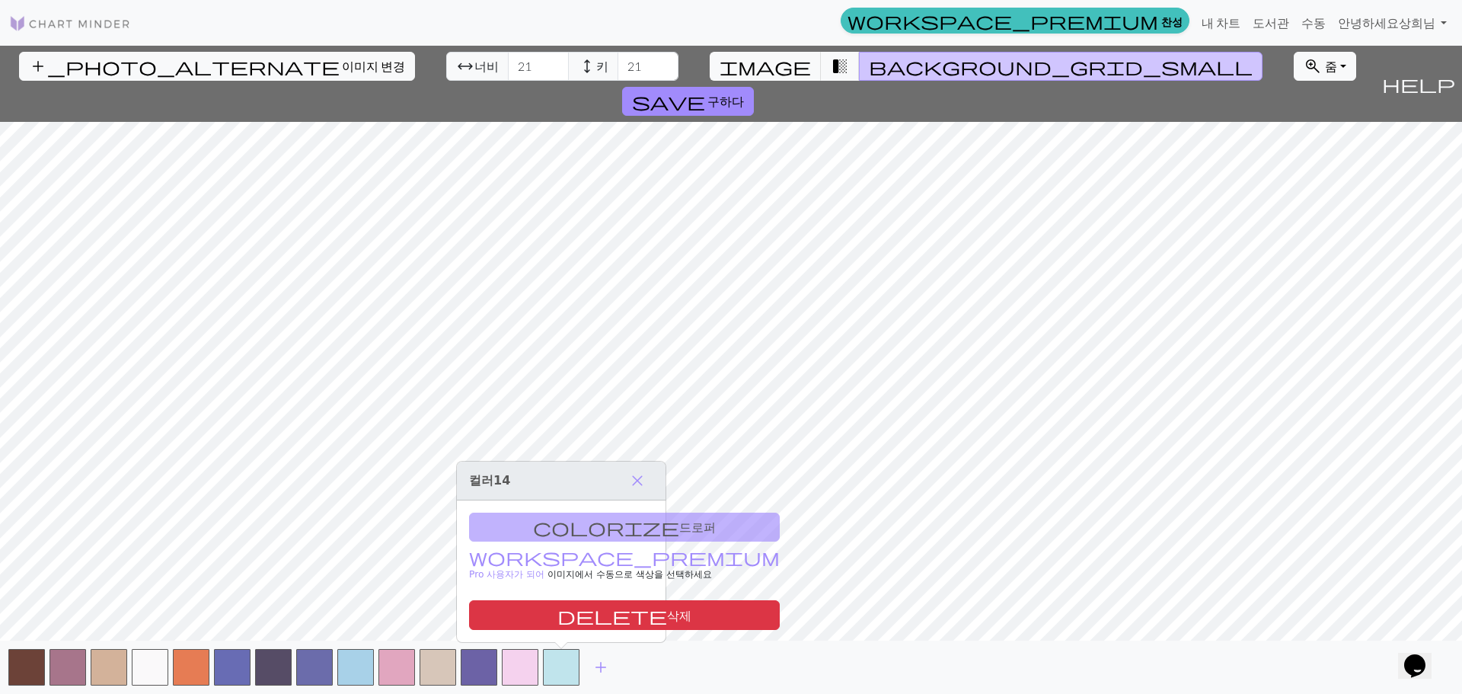
drag, startPoint x: 566, startPoint y: 623, endPoint x: 552, endPoint y: 650, distance: 30.6
click at [566, 626] on button "delete 삭제" at bounding box center [624, 615] width 311 height 30
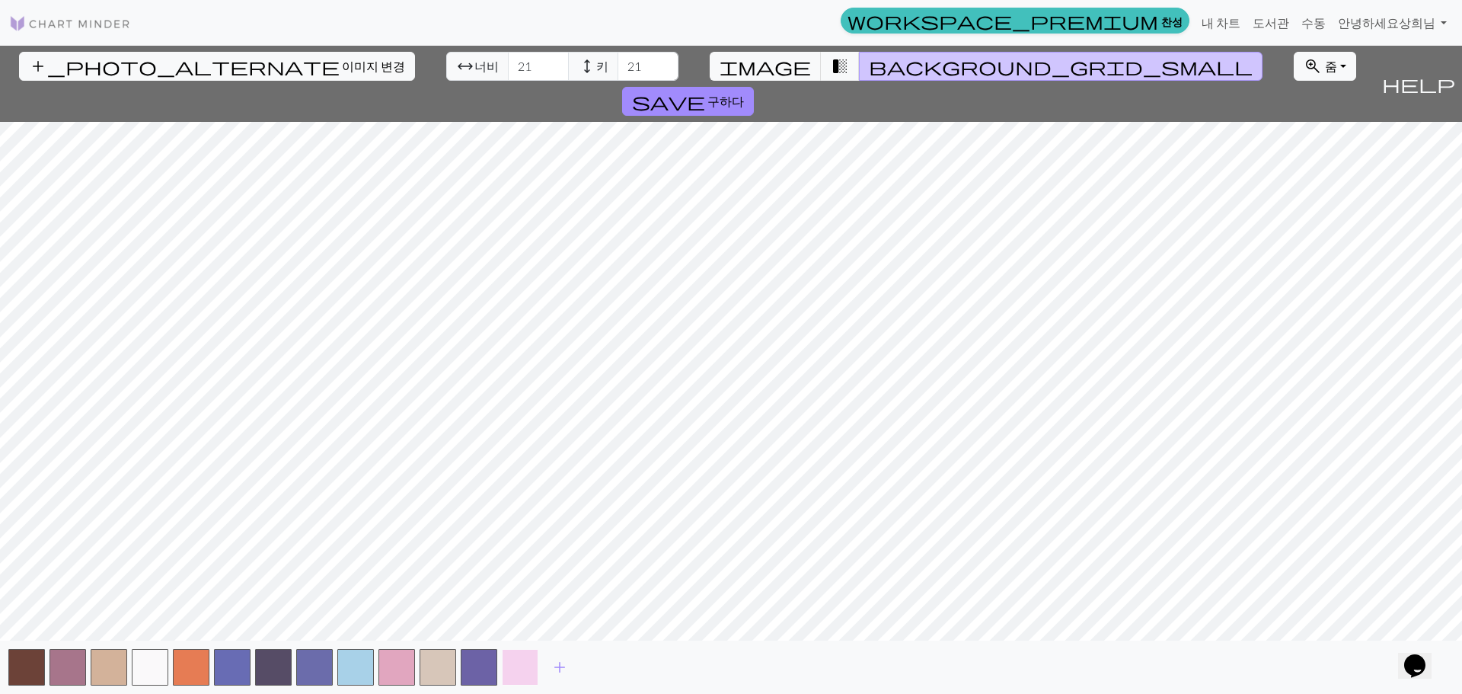
click at [534, 664] on button "button" at bounding box center [520, 667] width 37 height 37
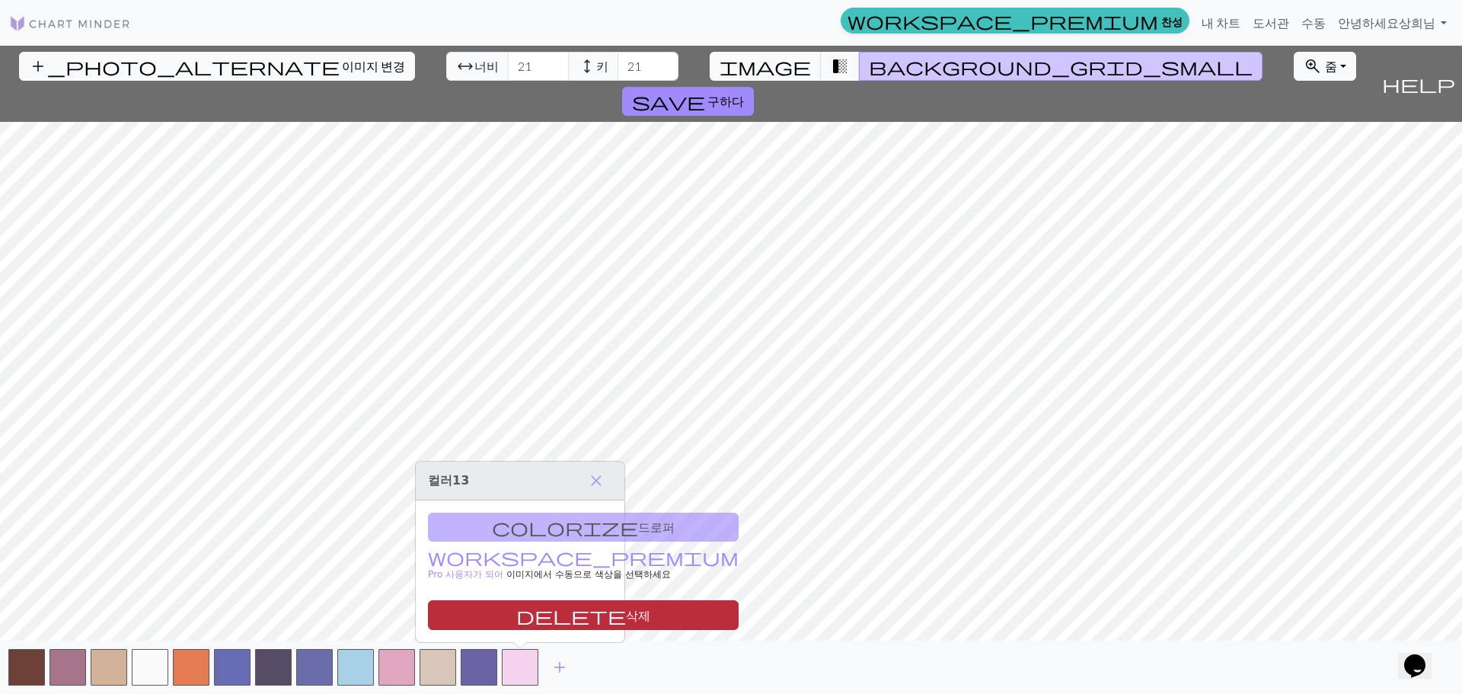
click at [626, 618] on font "삭제" at bounding box center [638, 615] width 24 height 14
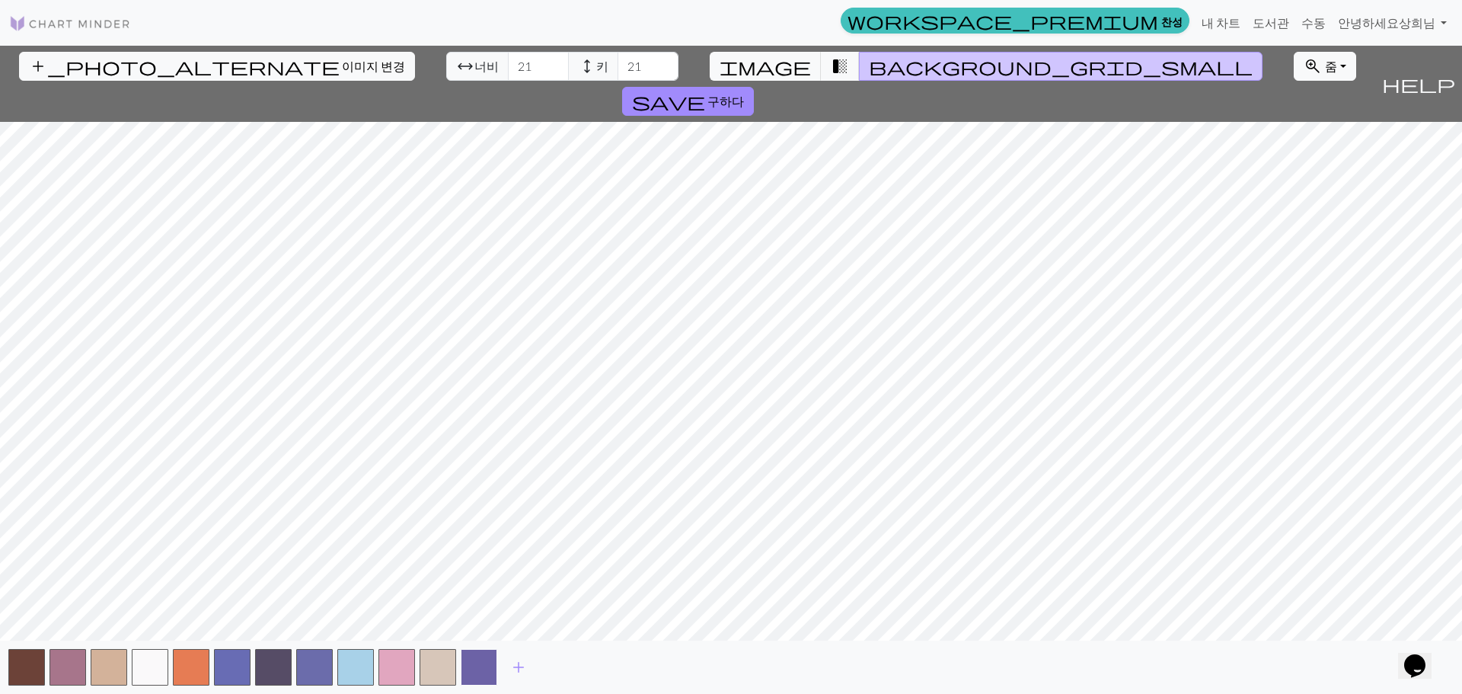
click at [484, 656] on button "button" at bounding box center [479, 667] width 37 height 37
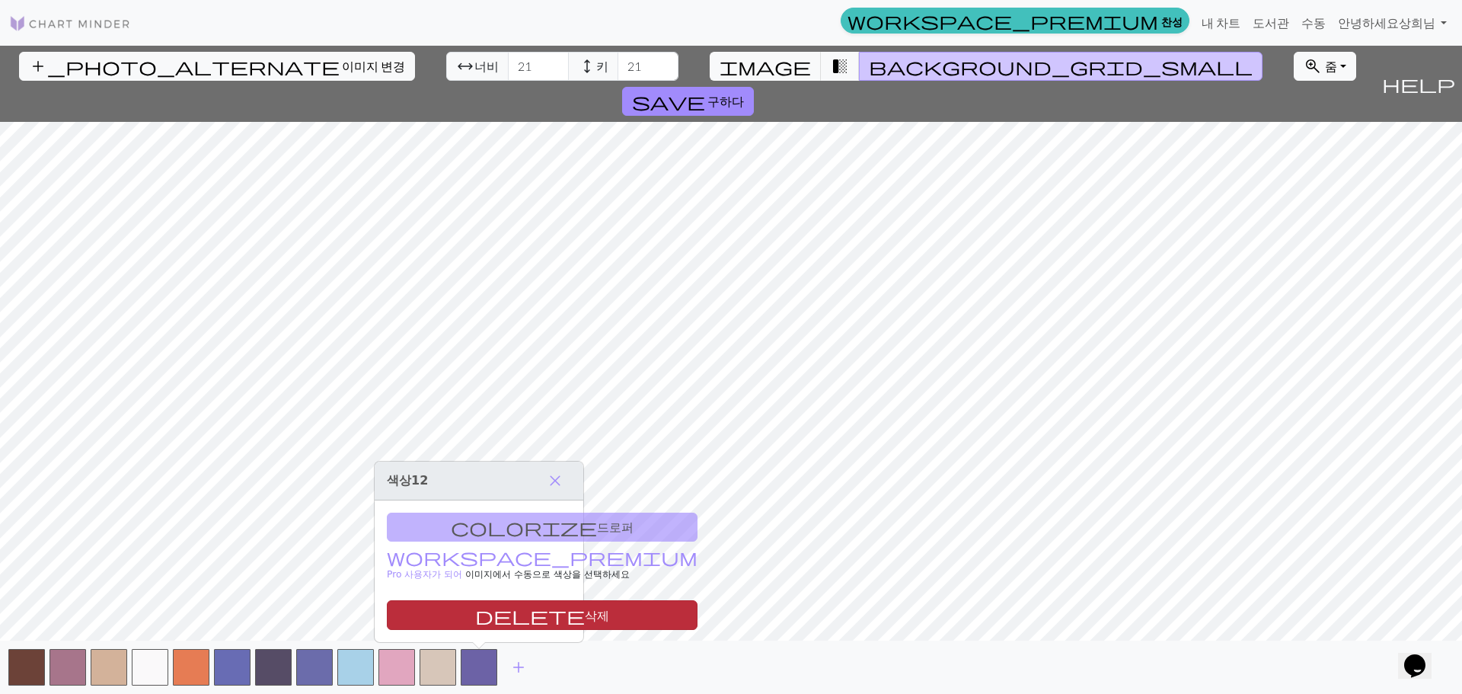
click at [499, 624] on button "delete 삭제" at bounding box center [542, 615] width 311 height 30
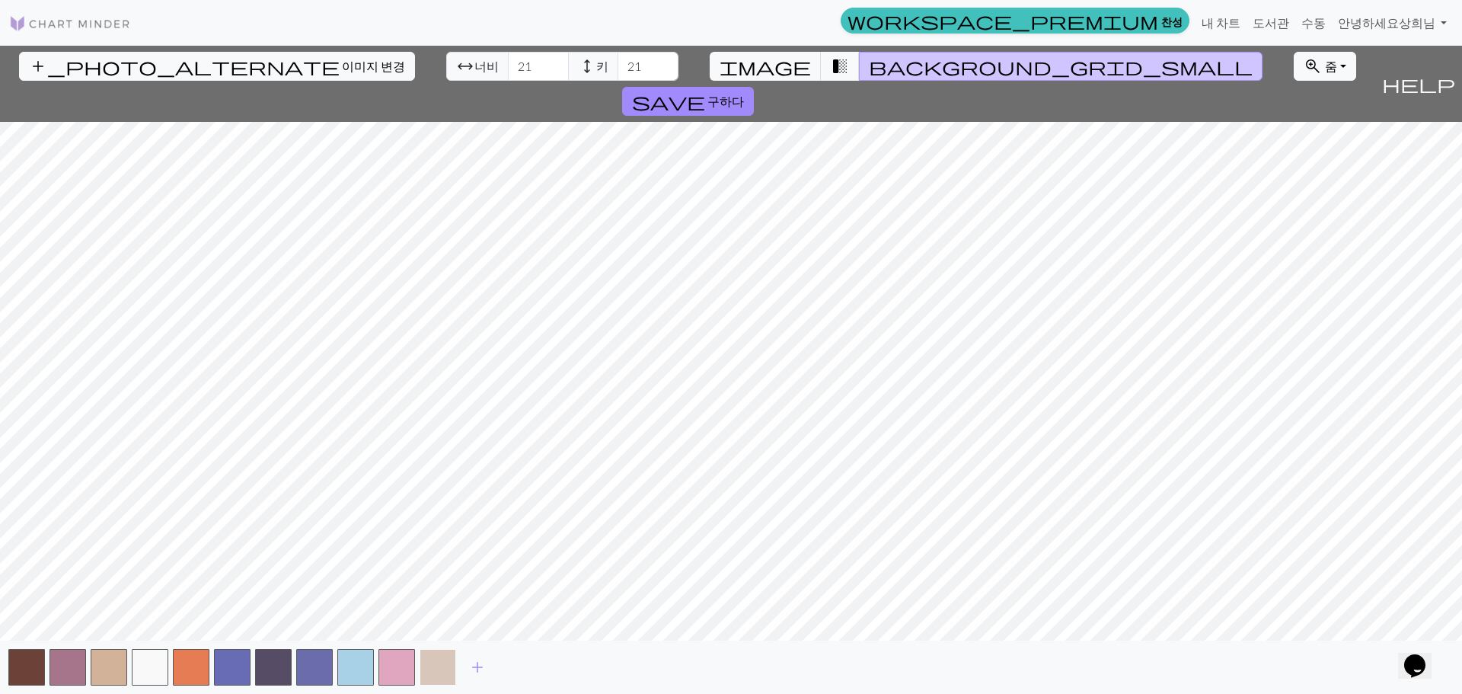
click at [455, 658] on button "button" at bounding box center [438, 667] width 37 height 37
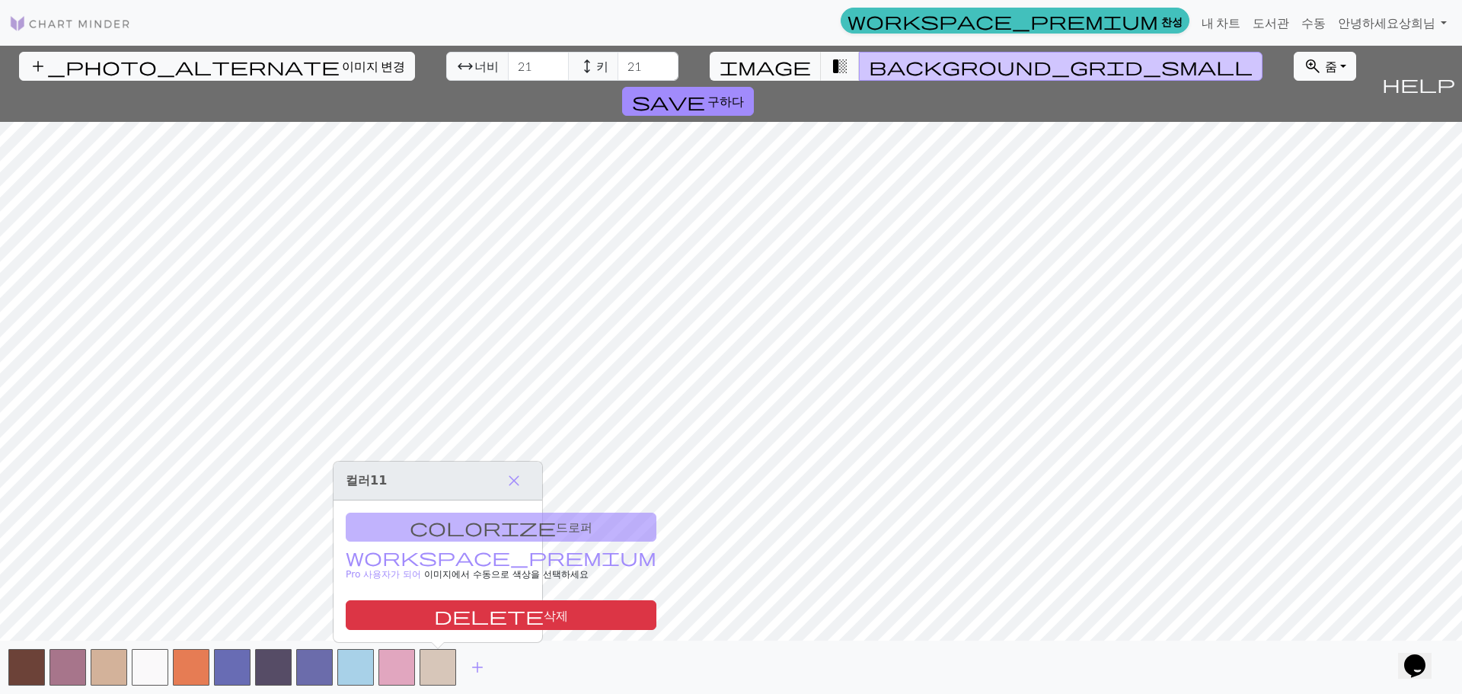
click at [447, 527] on div "colorize 드로퍼 workspace_premium Pro 사용자가 되어 이미지에서 수동으로 색상을 선택 하세요 delete 삭제" at bounding box center [437, 571] width 209 height 142
click at [425, 527] on div "colorize 드로퍼 workspace_premium Pro 사용자가 되어 이미지에서 수동으로 색상을 선택 하세요 delete 삭제" at bounding box center [437, 571] width 209 height 142
click at [414, 528] on div "colorize 드로퍼 workspace_premium Pro 사용자가 되어 이미지에서 수동으로 색상을 선택 하세요 delete 삭제" at bounding box center [437, 571] width 209 height 142
click at [487, 673] on button "add" at bounding box center [477, 666] width 38 height 29
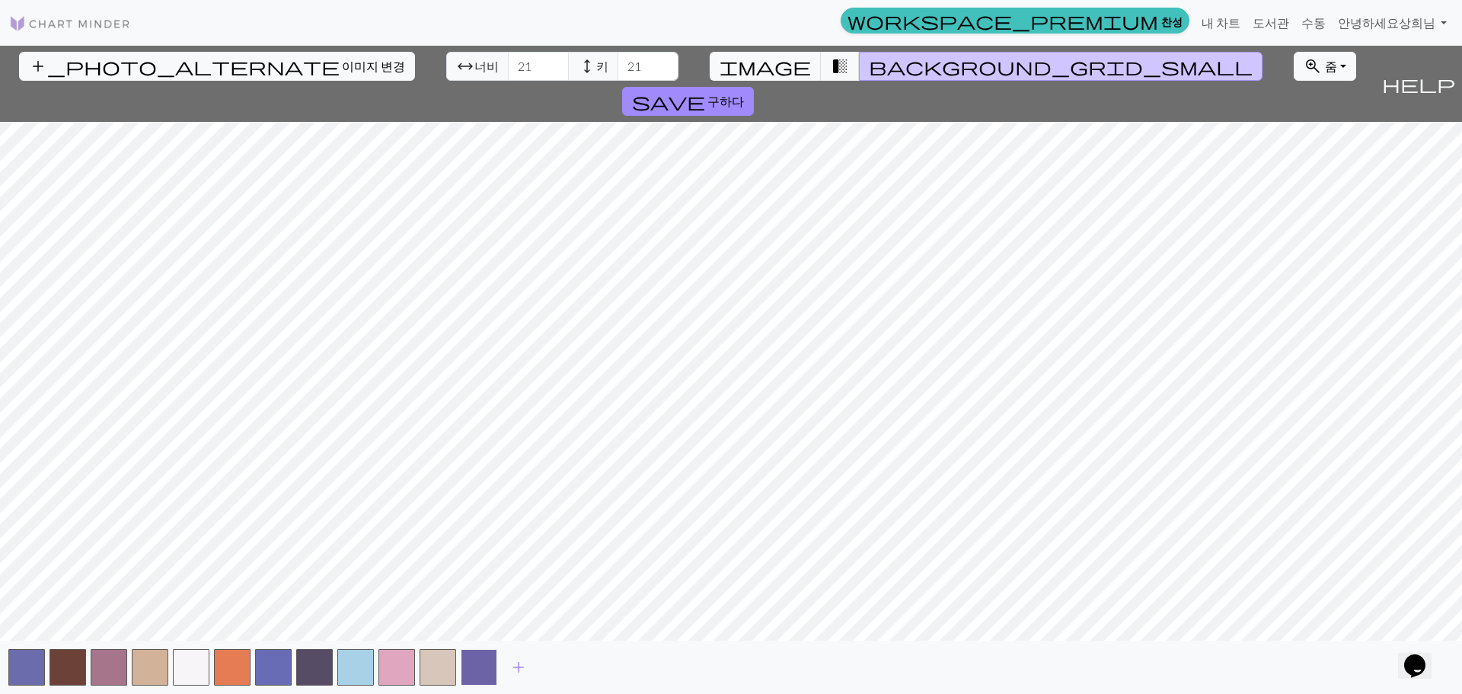
drag, startPoint x: 487, startPoint y: 673, endPoint x: 482, endPoint y: 665, distance: 9.5
click at [485, 672] on button "button" at bounding box center [479, 667] width 37 height 37
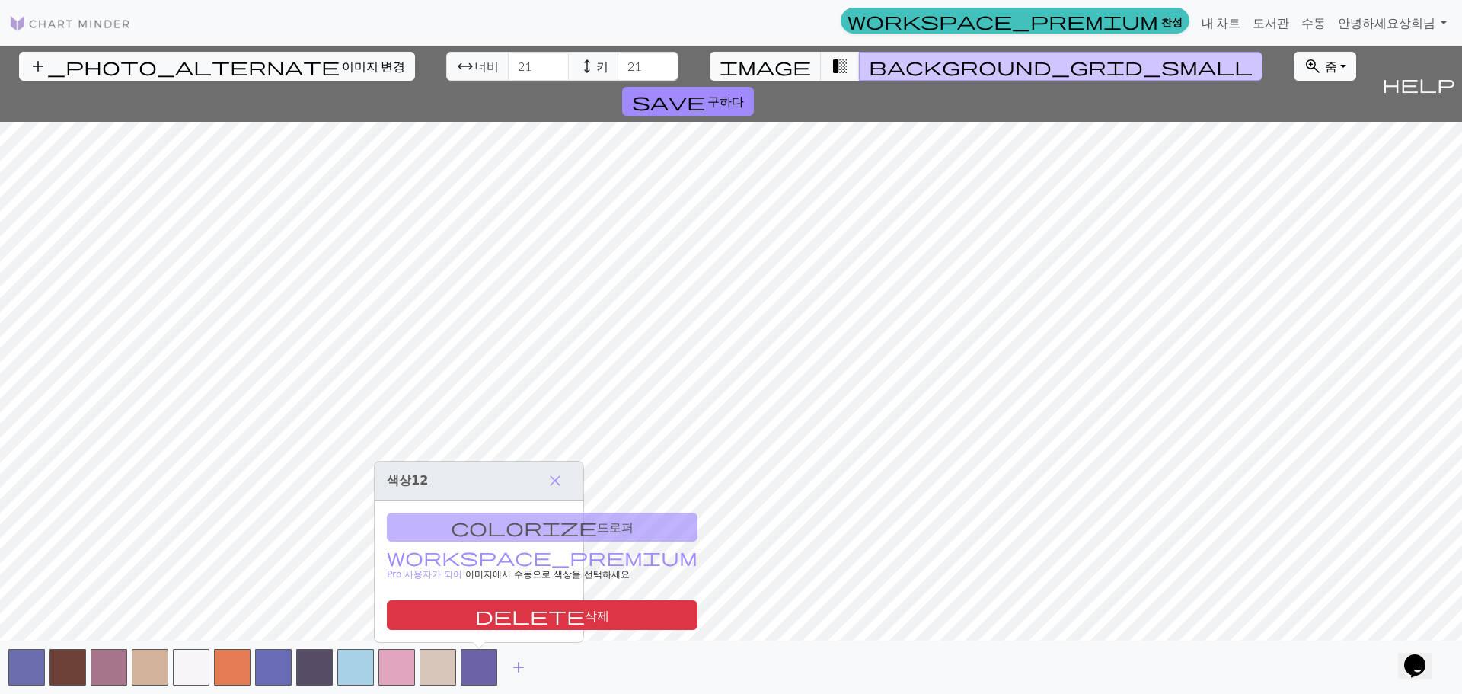
click at [509, 664] on button "add" at bounding box center [518, 666] width 38 height 29
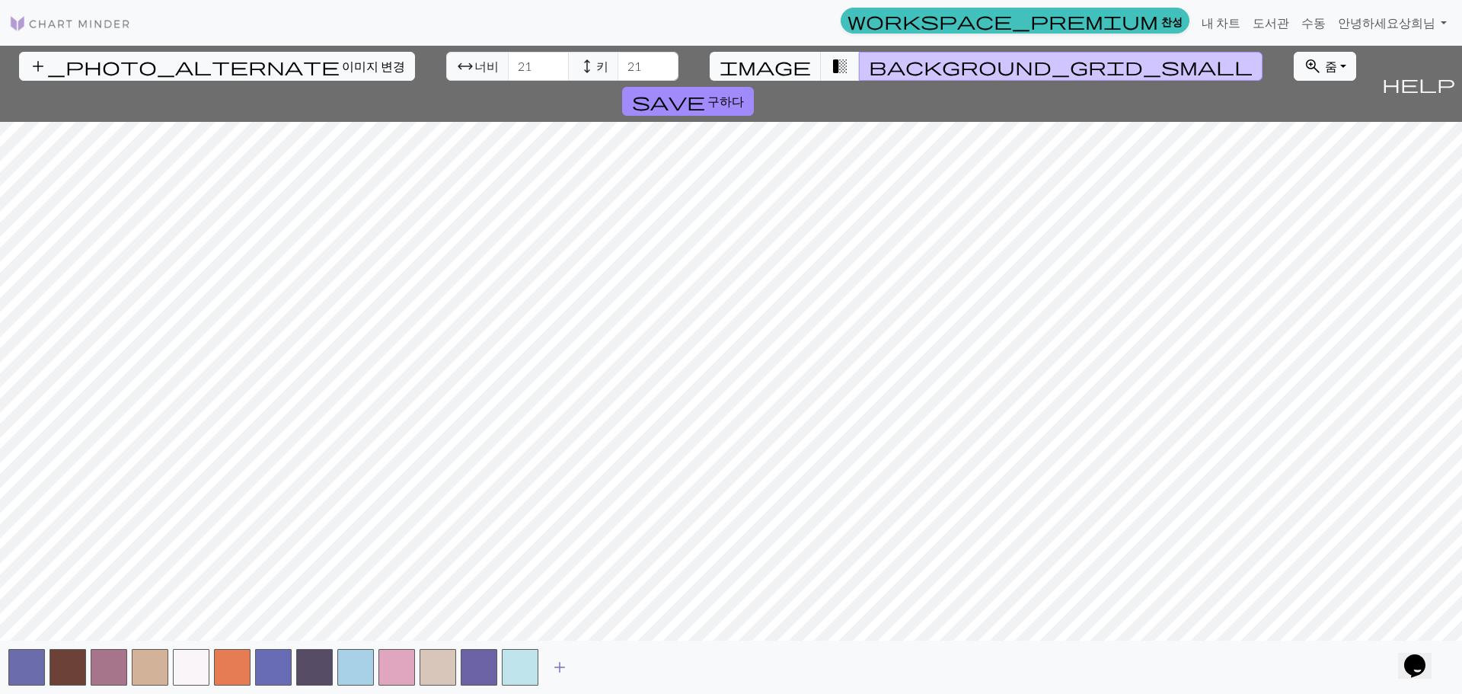
click at [574, 670] on button "add" at bounding box center [560, 666] width 38 height 29
click at [609, 669] on span "add" at bounding box center [601, 666] width 18 height 21
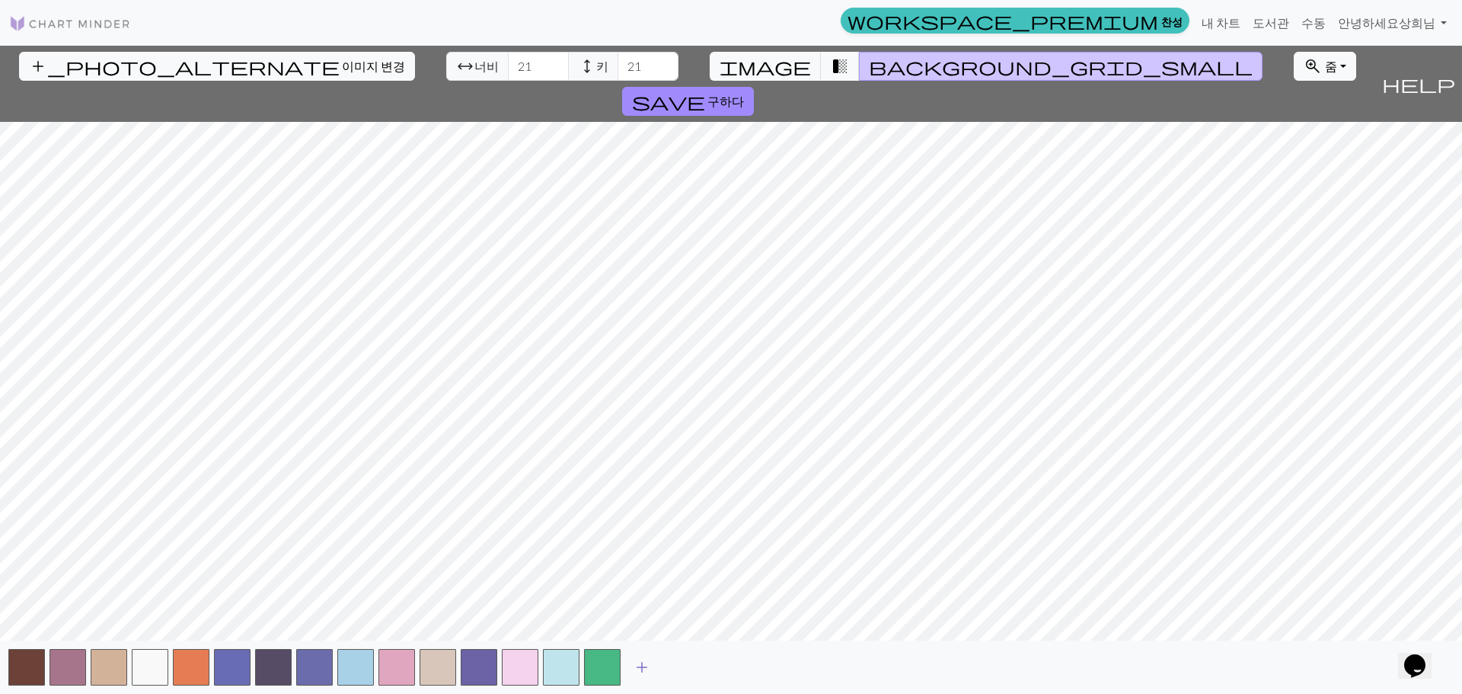
click at [654, 672] on button "add" at bounding box center [642, 666] width 38 height 29
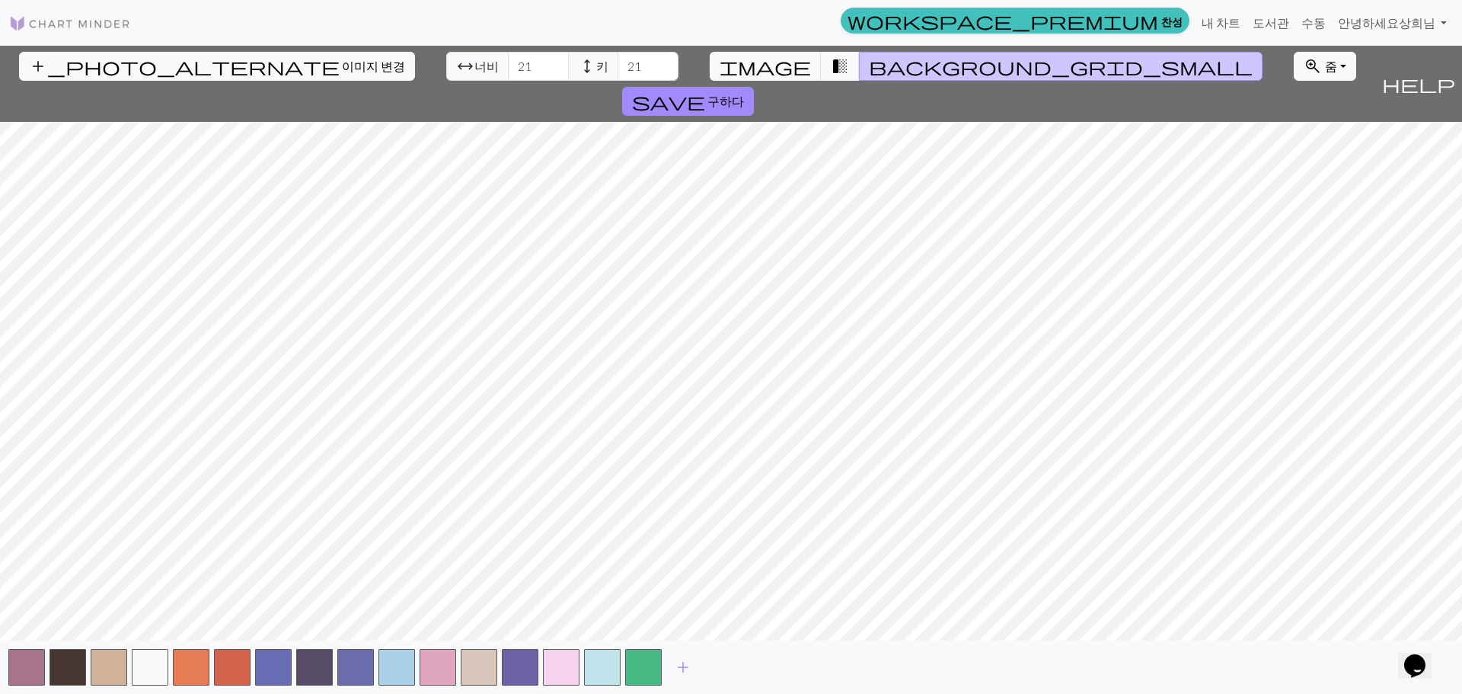
click at [662, 666] on div "add" at bounding box center [731, 666] width 1462 height 53
drag, startPoint x: 688, startPoint y: 665, endPoint x: 713, endPoint y: 666, distance: 25.1
click at [689, 665] on span "add" at bounding box center [683, 666] width 18 height 21
click at [735, 668] on button "add" at bounding box center [724, 666] width 38 height 29
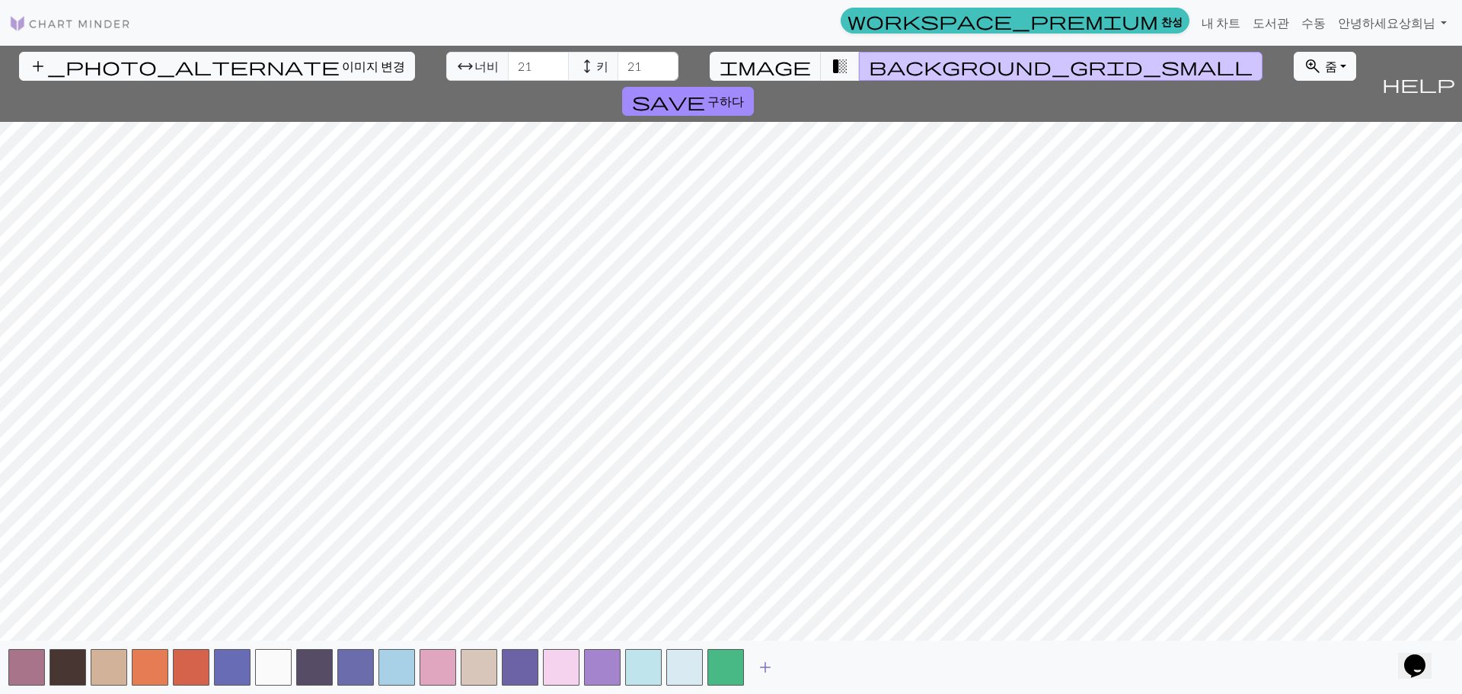
click at [767, 666] on span "add" at bounding box center [765, 666] width 18 height 21
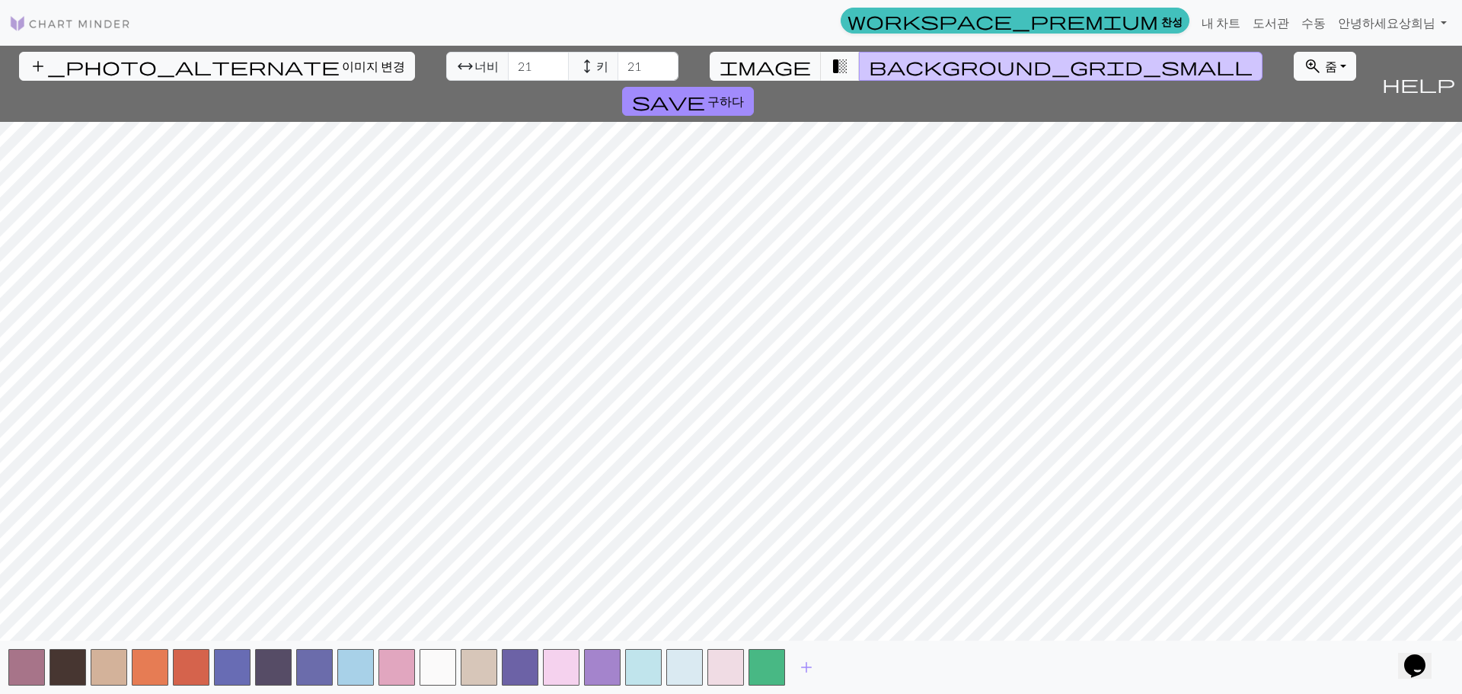
click at [821, 79] on button "transition_fade" at bounding box center [840, 66] width 39 height 29
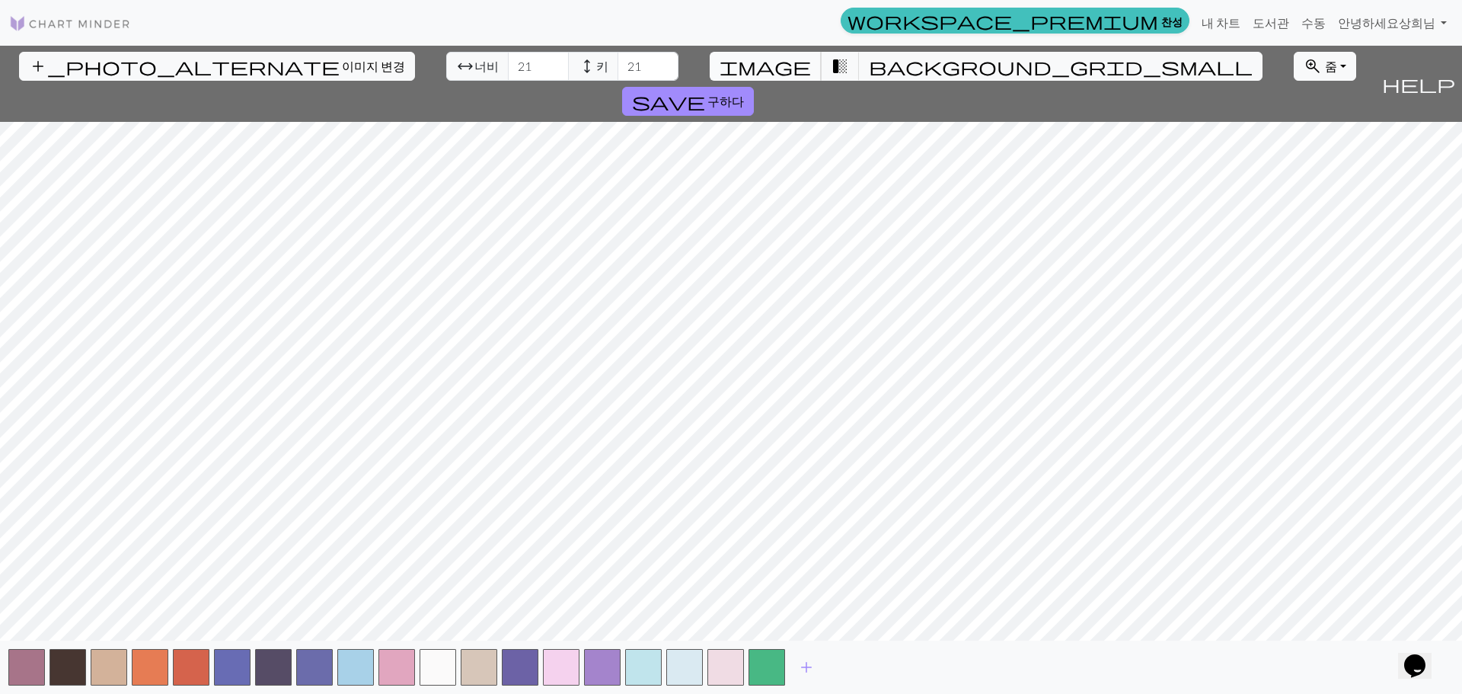
click at [780, 62] on span "image" at bounding box center [764, 66] width 91 height 21
click at [831, 69] on span "transition_fade" at bounding box center [840, 66] width 18 height 21
click at [860, 65] on button "background_grid_small" at bounding box center [1061, 66] width 404 height 29
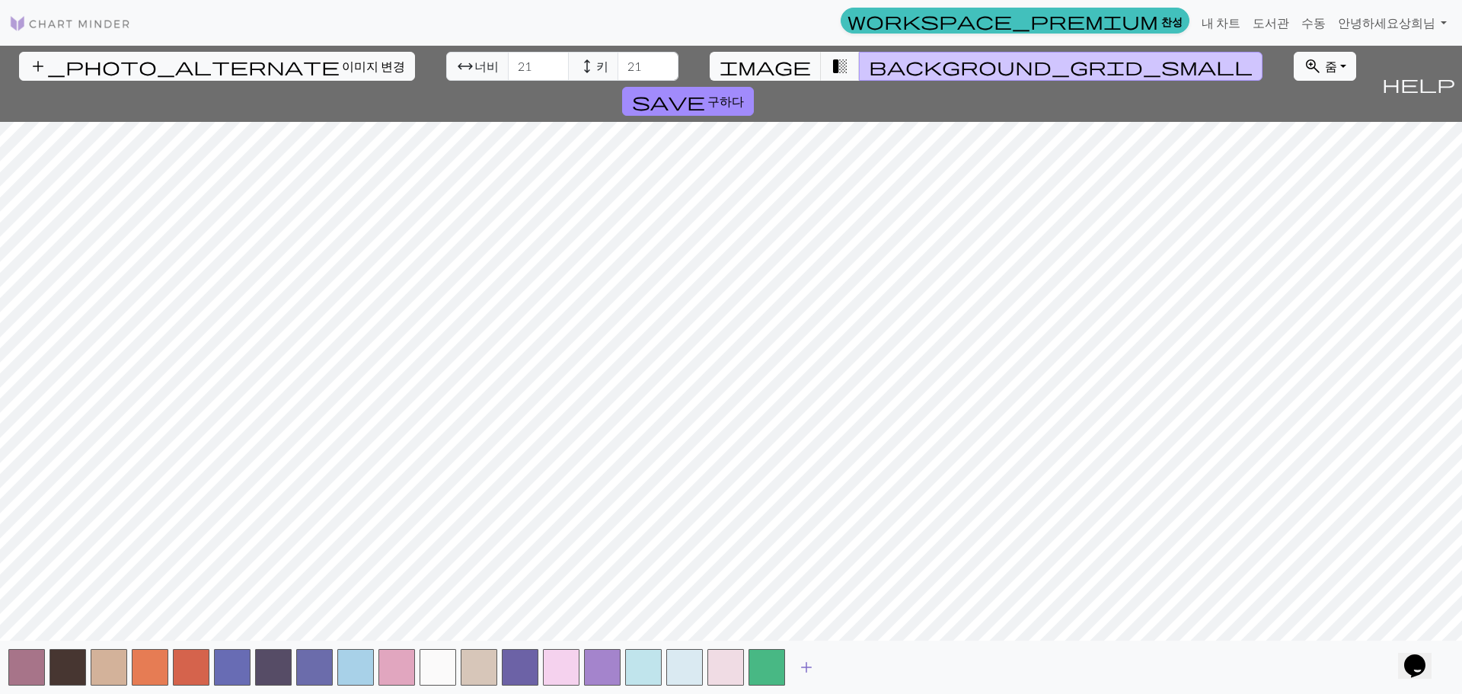
click at [802, 664] on span "add" at bounding box center [806, 666] width 18 height 21
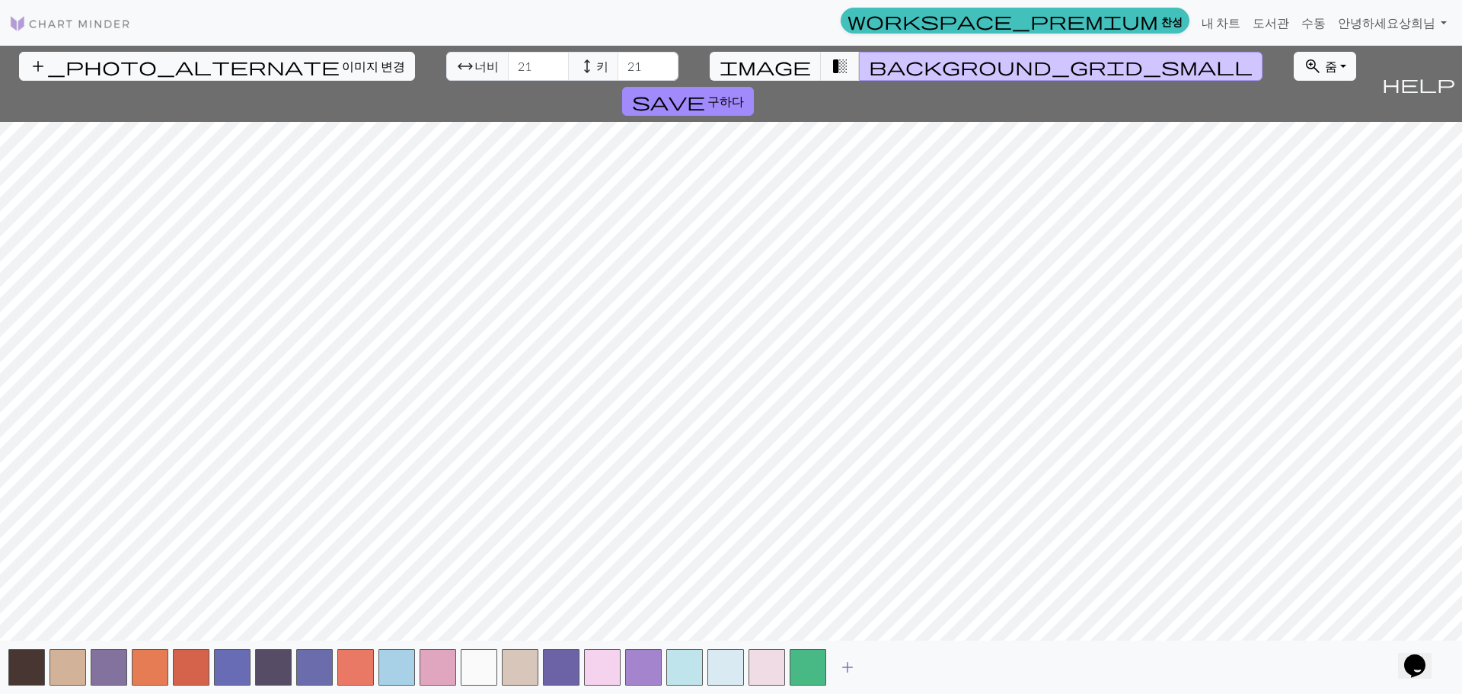
click at [850, 668] on span "add" at bounding box center [847, 666] width 18 height 21
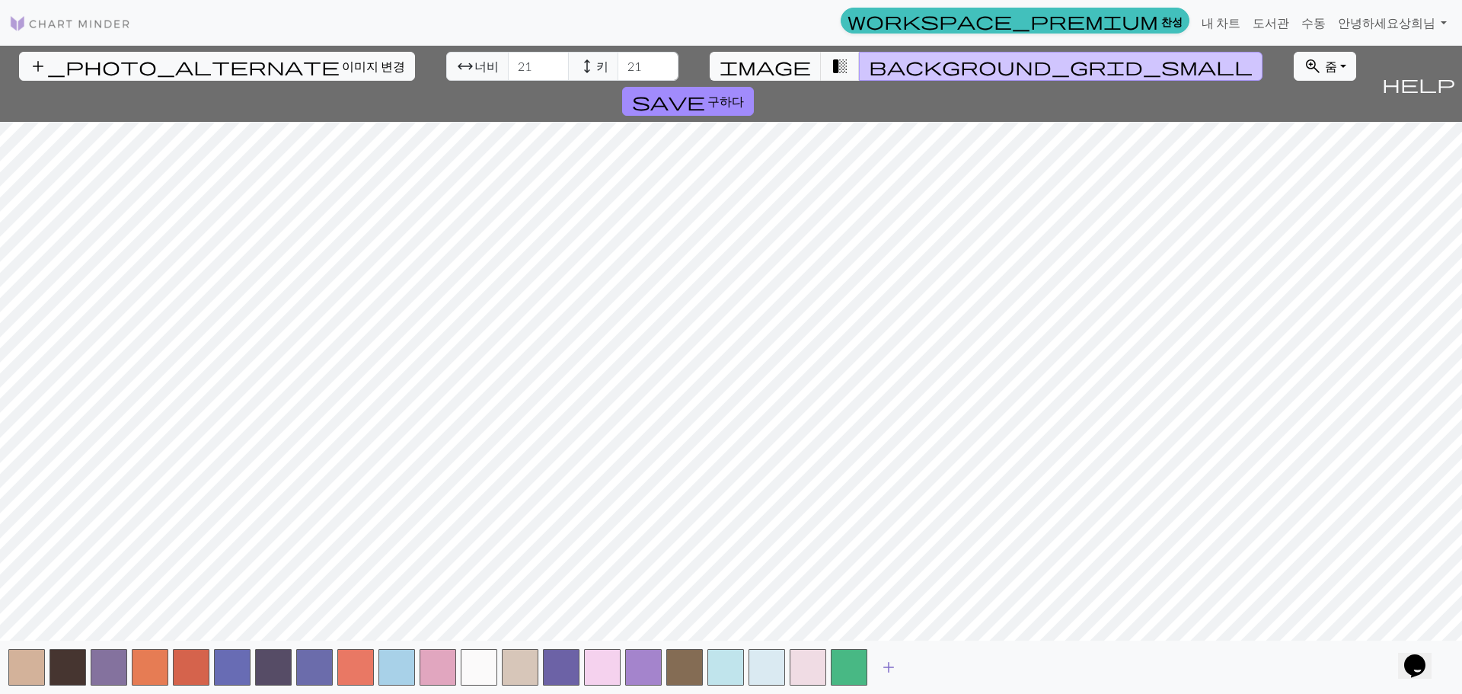
click at [898, 663] on button "add" at bounding box center [888, 666] width 38 height 29
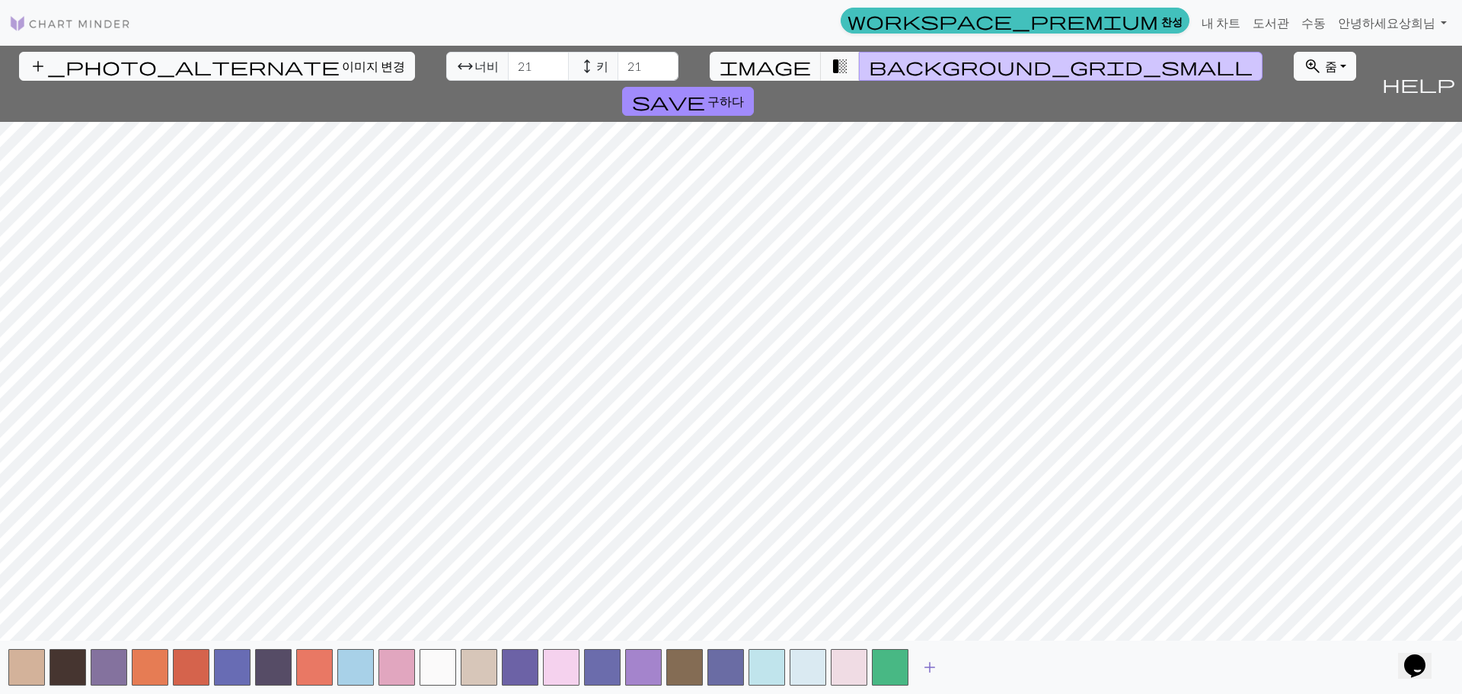
click at [933, 662] on span "add" at bounding box center [929, 666] width 18 height 21
click at [975, 666] on span "add" at bounding box center [971, 666] width 18 height 21
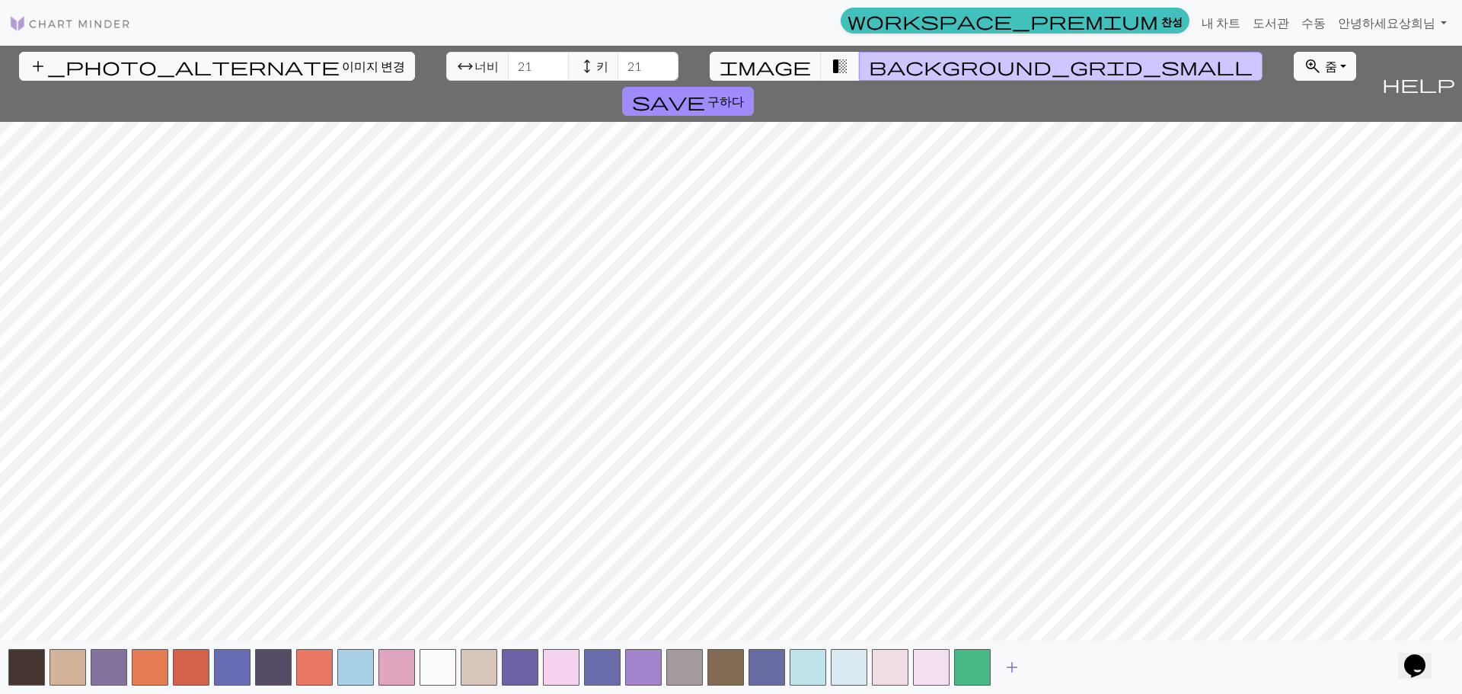
click at [1018, 665] on span "add" at bounding box center [1012, 666] width 18 height 21
click at [1062, 666] on button "add" at bounding box center [1053, 666] width 38 height 29
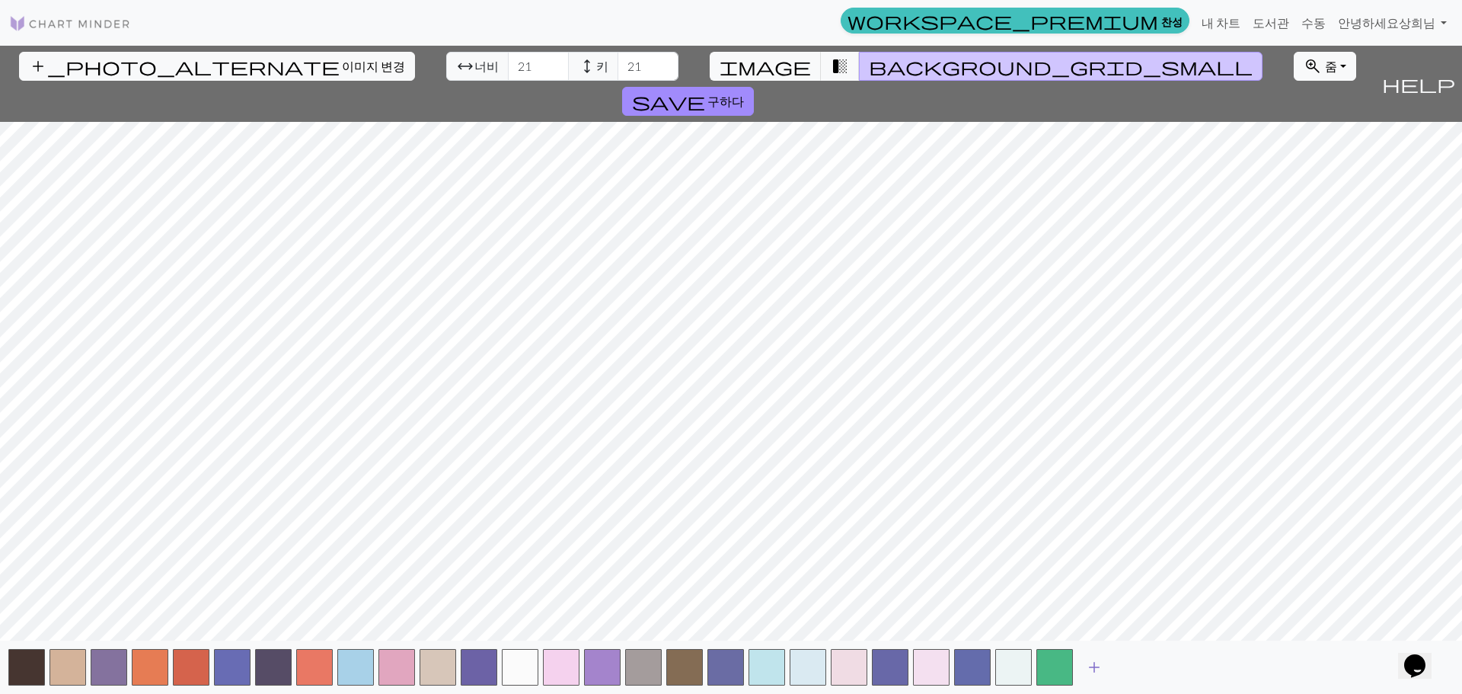
click at [1087, 665] on span "add" at bounding box center [1094, 666] width 18 height 21
click at [1144, 656] on button "add" at bounding box center [1135, 666] width 38 height 29
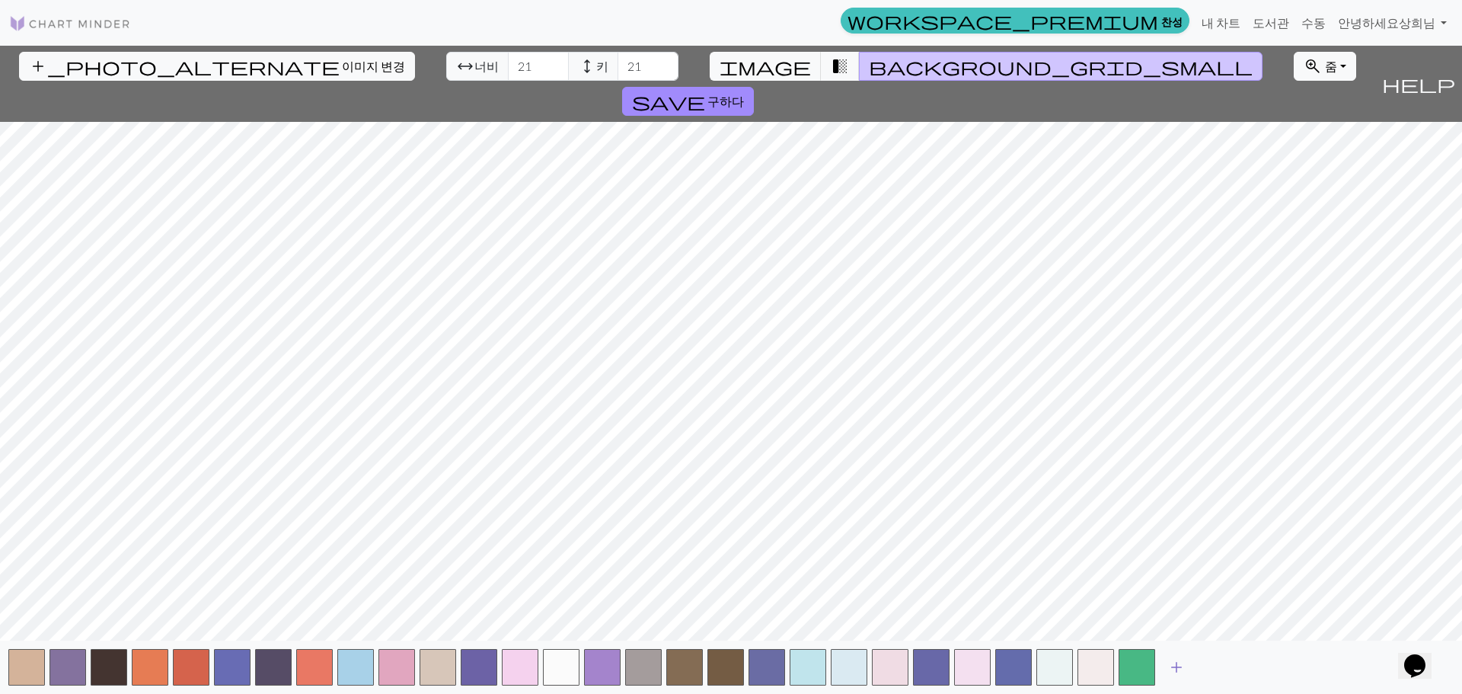
click at [1187, 662] on button "add" at bounding box center [1176, 666] width 38 height 29
click at [1224, 668] on span "add" at bounding box center [1217, 666] width 18 height 21
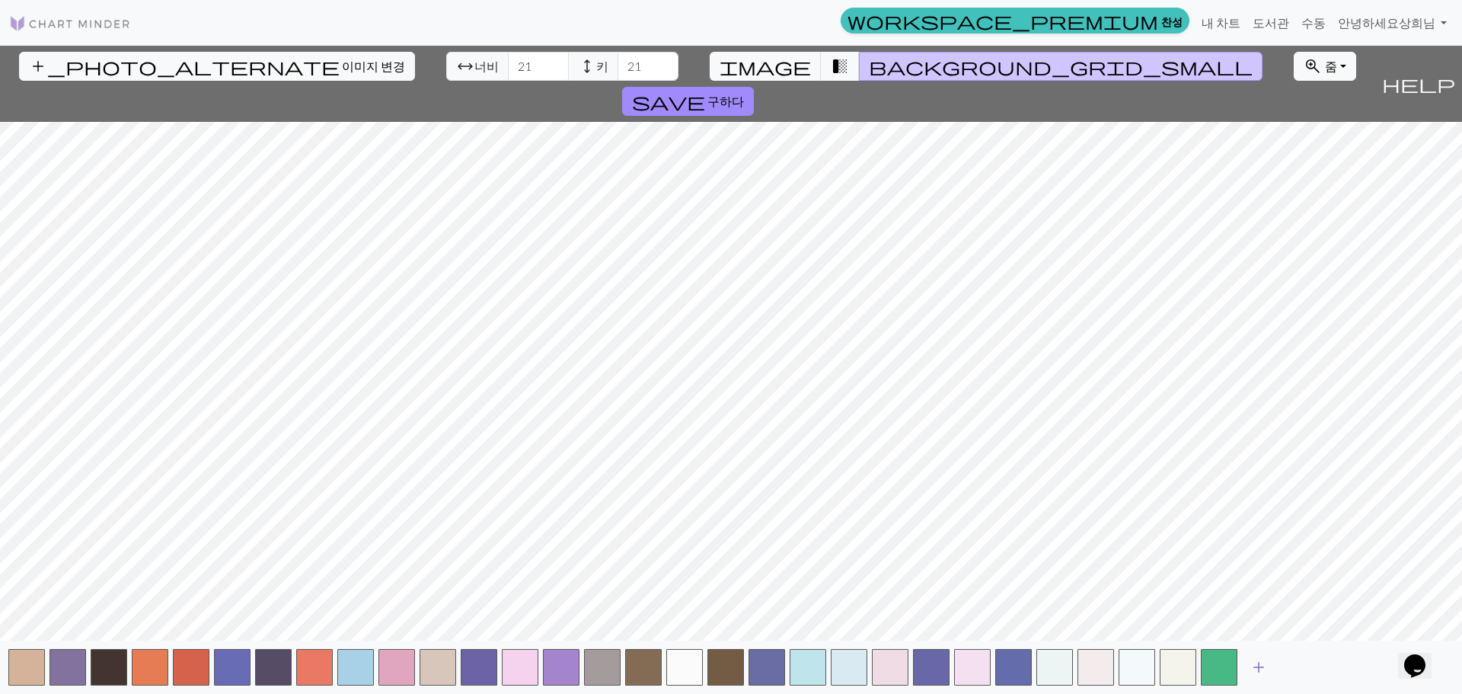
click at [1271, 666] on button "add" at bounding box center [1258, 666] width 38 height 29
click at [1312, 670] on button "add" at bounding box center [1300, 666] width 38 height 29
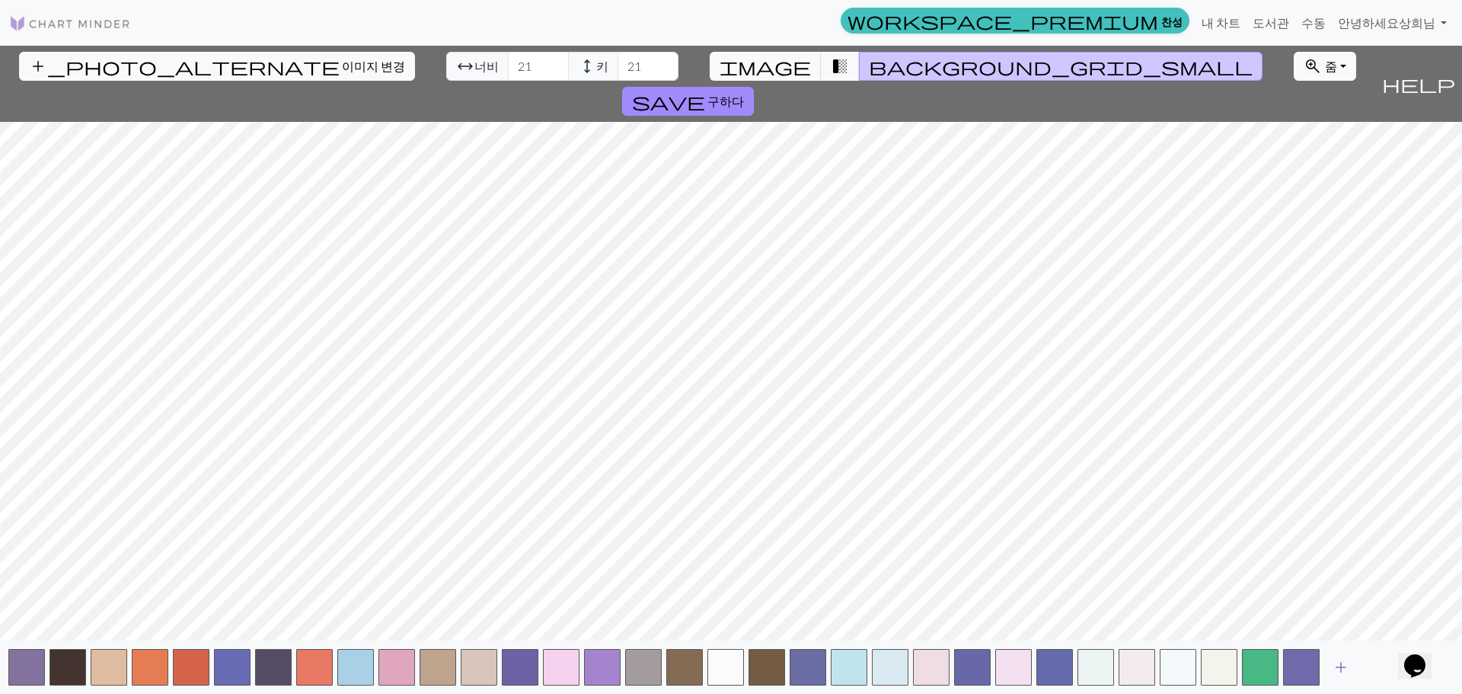
click at [1342, 668] on span "add" at bounding box center [1341, 666] width 18 height 21
click at [1375, 662] on span "add" at bounding box center [1382, 666] width 18 height 21
click at [1124, 662] on button "button" at bounding box center [1136, 667] width 37 height 37
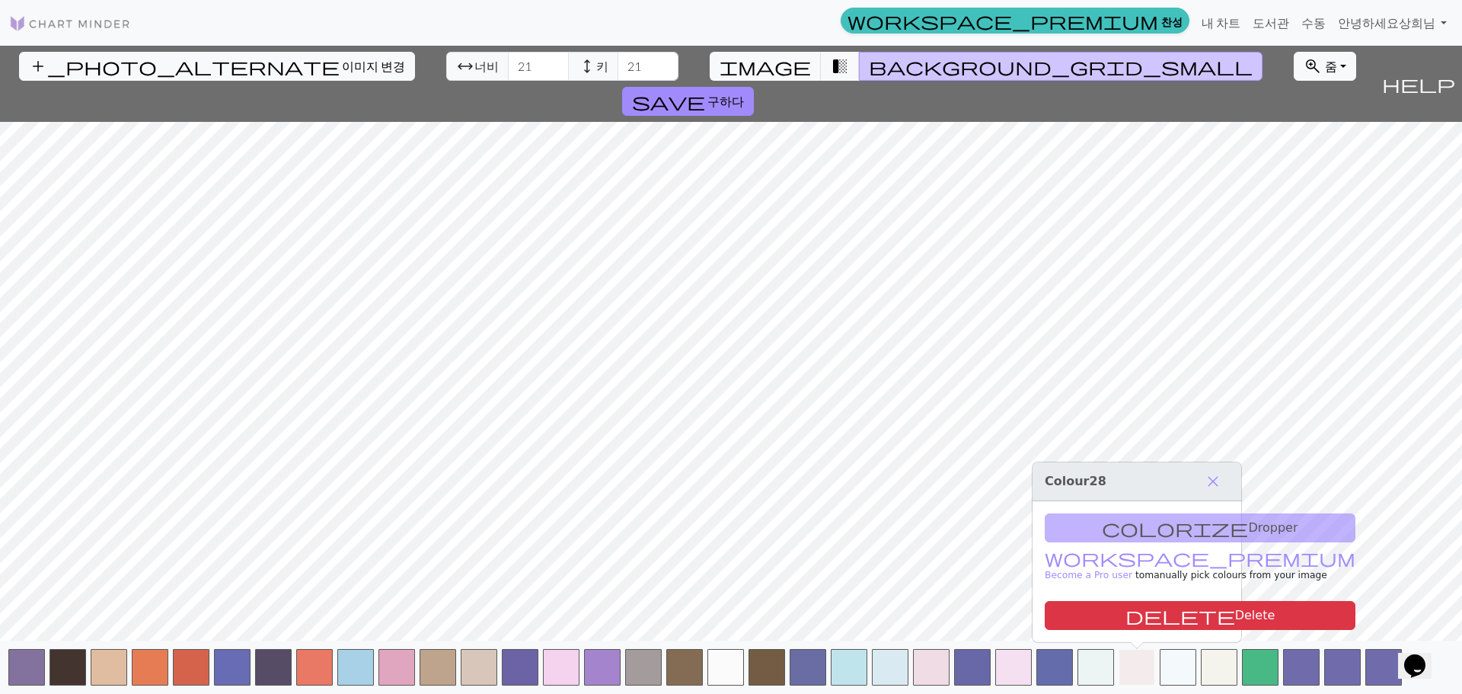
click at [1136, 663] on button "button" at bounding box center [1136, 667] width 37 height 37
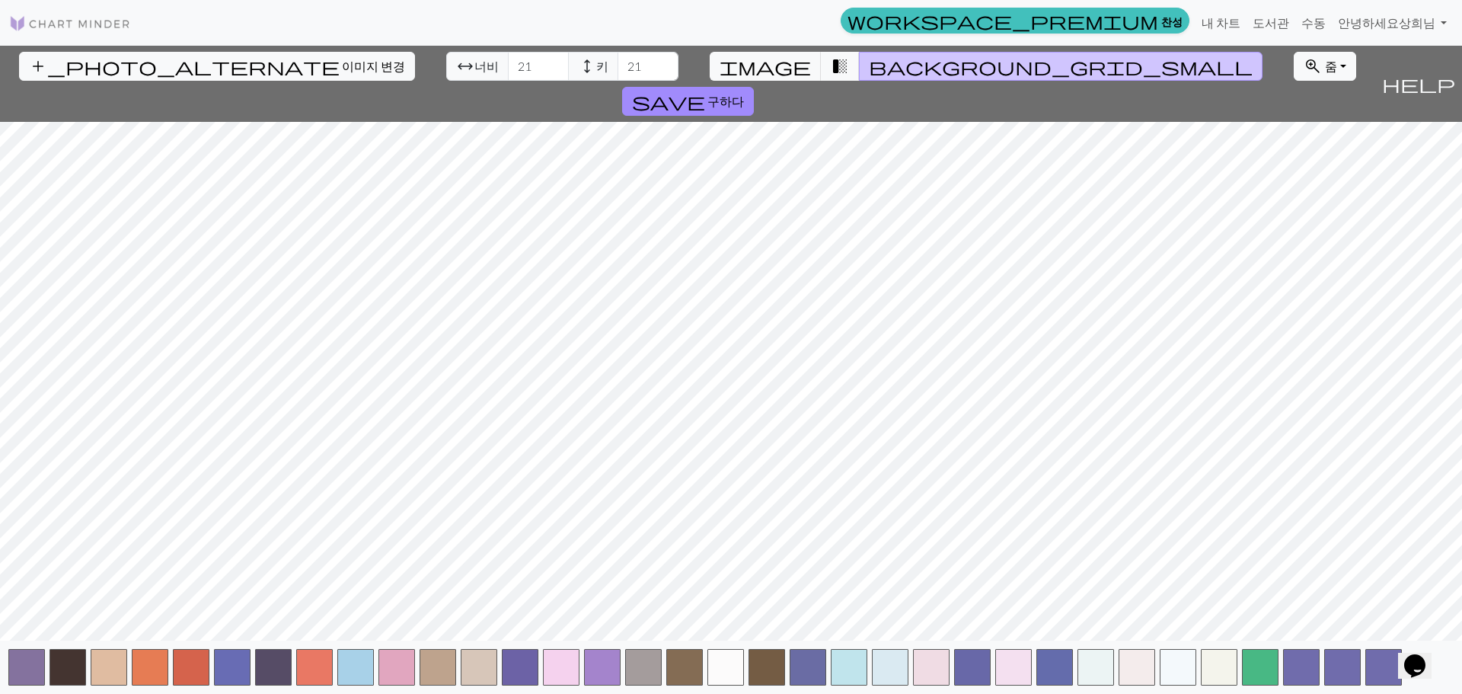
click at [1157, 654] on div "add" at bounding box center [731, 666] width 1462 height 53
click at [1178, 658] on button "button" at bounding box center [1178, 667] width 37 height 37
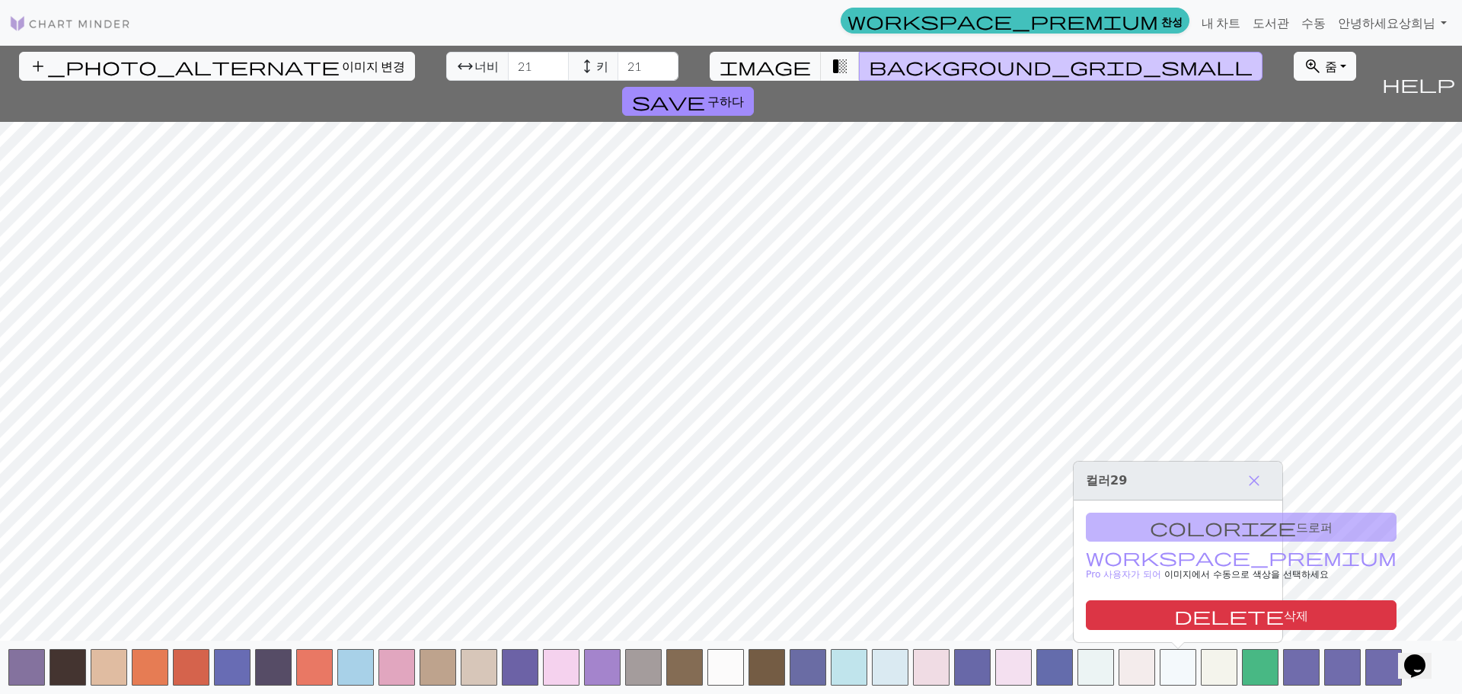
click at [1162, 529] on div "colorize 드로퍼 workspace_premium Pro 사용자가 되어 이미지에서 수동으로 색상을 선택 하세요 delete 삭제" at bounding box center [1178, 571] width 209 height 142
click at [1173, 521] on div "colorize 드로퍼 workspace_premium Pro 사용자가 되어 이미지에서 수동으로 색상을 선택 하세요 delete 삭제" at bounding box center [1178, 571] width 209 height 142
click at [1172, 522] on div "colorize 드로퍼 workspace_premium Pro 사용자가 되어 이미지에서 수동으로 색상을 선택 하세요 delete 삭제" at bounding box center [1178, 571] width 209 height 142
click at [1166, 526] on div "colorize 드로퍼 workspace_premium Pro 사용자가 되어 이미지에서 수동으로 색상을 선택 하세요 delete 삭제" at bounding box center [1178, 571] width 209 height 142
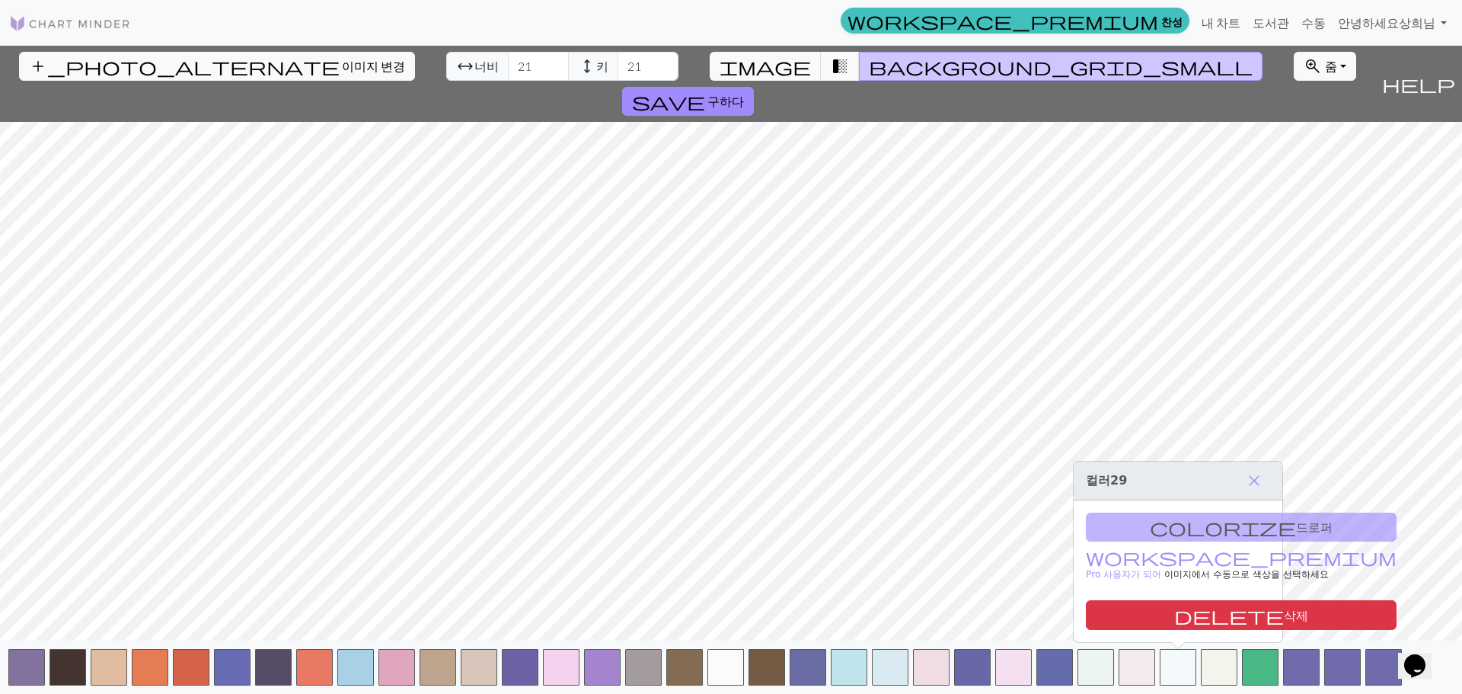
drag, startPoint x: 1139, startPoint y: 525, endPoint x: 1182, endPoint y: 526, distance: 42.7
click at [1140, 525] on div "colorize 드로퍼 workspace_premium Pro 사용자가 되어 이미지에서 수동으로 색상을 선택 하세요 delete 삭제" at bounding box center [1178, 571] width 209 height 142
click at [1182, 526] on div "colorize 드로퍼 workspace_premium Pro 사용자가 되어 이미지에서 수동으로 색상을 선택 하세요 delete 삭제" at bounding box center [1178, 571] width 209 height 142
click at [1186, 525] on div "colorize 드로퍼 workspace_premium Pro 사용자가 되어 이미지에서 수동으로 색상을 선택 하세요 delete 삭제" at bounding box center [1178, 571] width 209 height 142
click at [1190, 525] on div "colorize 드로퍼 workspace_premium Pro 사용자가 되어 이미지에서 수동으로 색상을 선택 하세요 delete 삭제" at bounding box center [1178, 571] width 209 height 142
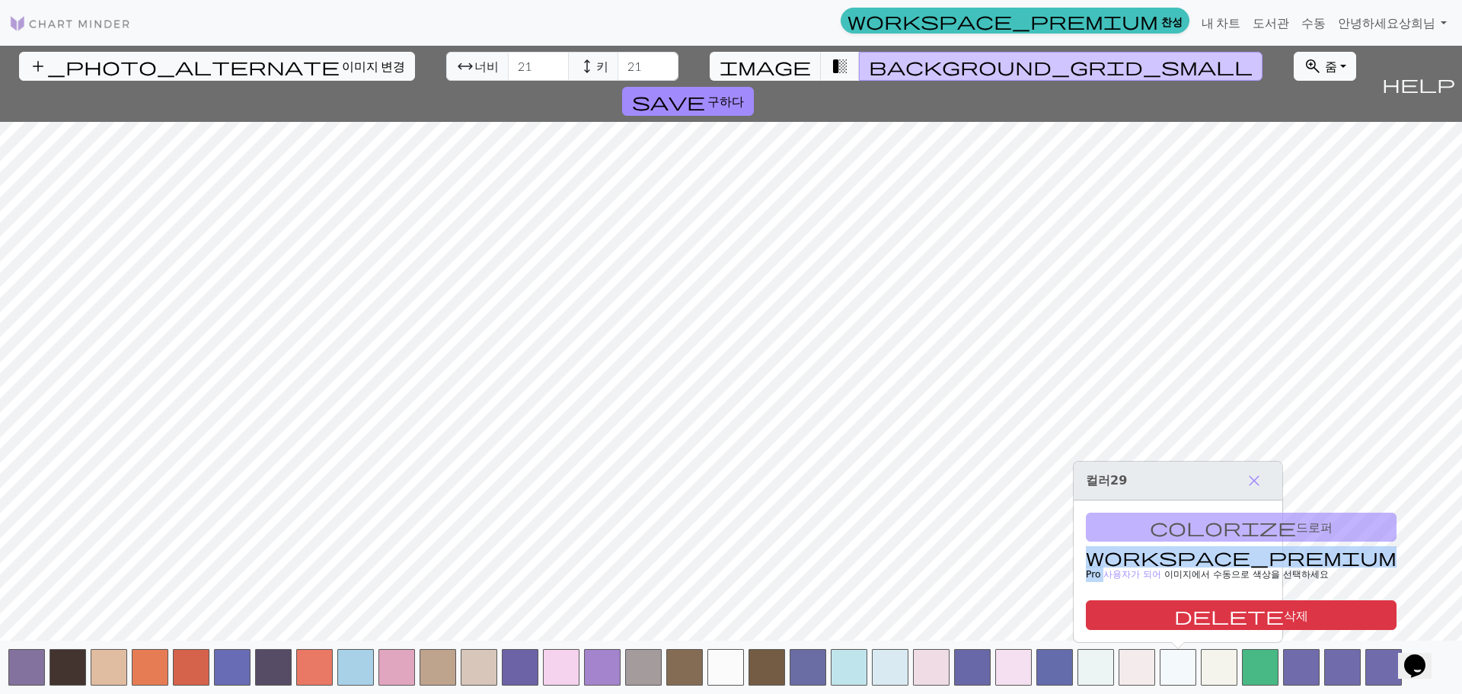
click at [1190, 525] on div "colorize 드로퍼 workspace_premium Pro 사용자가 되어 이미지에서 수동으로 색상을 선택 하세요 delete 삭제" at bounding box center [1178, 571] width 209 height 142
click at [831, 64] on span "transition_fade" at bounding box center [840, 66] width 18 height 21
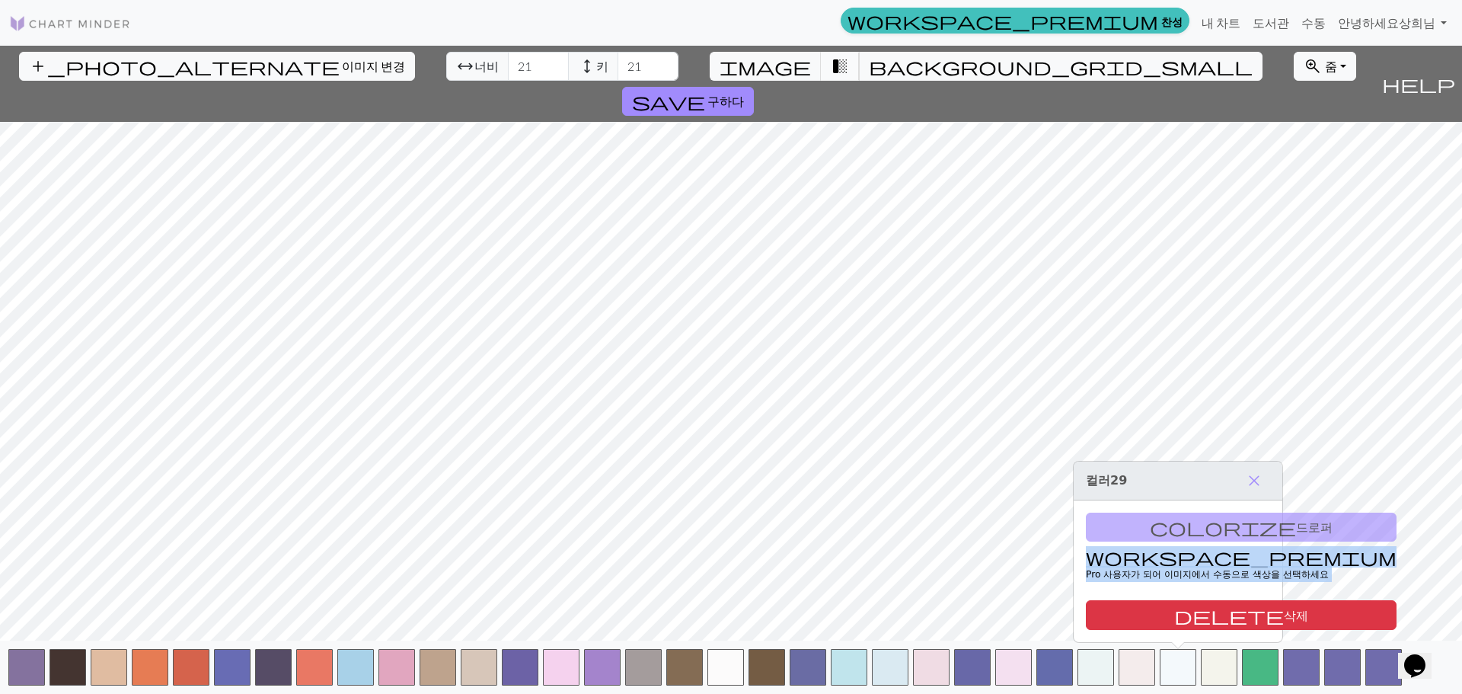
click at [831, 63] on span "transition_fade" at bounding box center [840, 66] width 18 height 21
click at [790, 69] on button "image" at bounding box center [766, 66] width 112 height 29
click at [793, 68] on button "image" at bounding box center [766, 66] width 112 height 29
click at [821, 66] on button "transition_fade" at bounding box center [840, 66] width 39 height 29
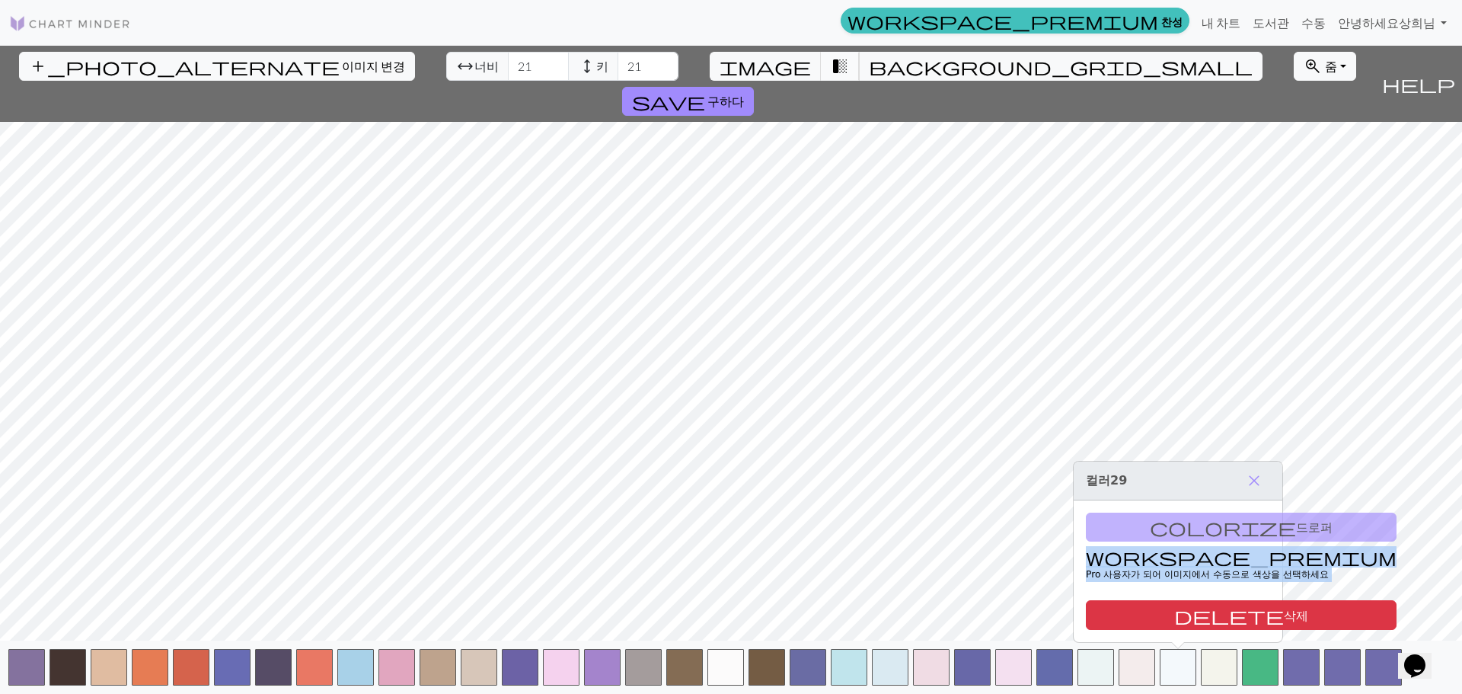
click at [821, 66] on button "transition_fade" at bounding box center [840, 66] width 39 height 29
click at [825, 57] on button "transition_fade" at bounding box center [840, 66] width 39 height 29
click at [831, 58] on span "transition_fade" at bounding box center [840, 66] width 18 height 21
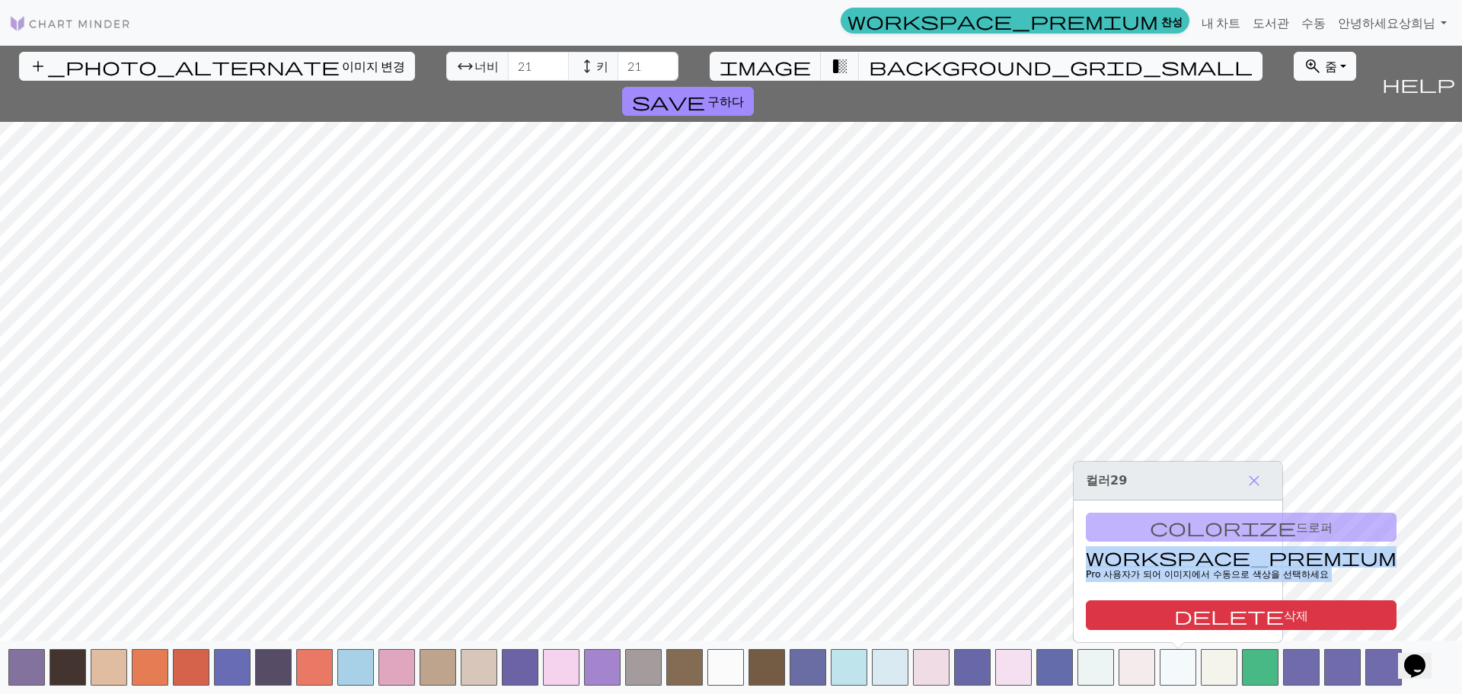
click at [869, 61] on span "background_grid_small" at bounding box center [1061, 66] width 384 height 21
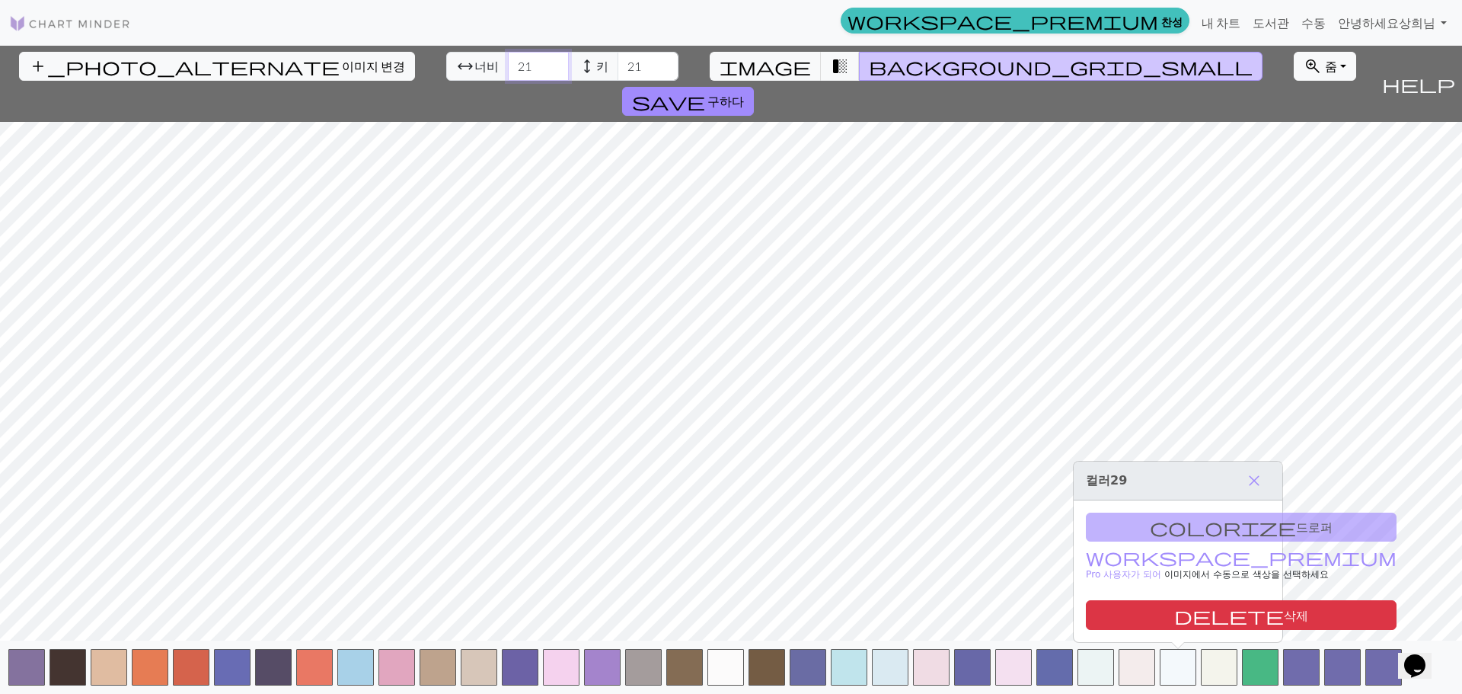
click at [508, 69] on input "21" at bounding box center [538, 66] width 61 height 29
click at [508, 61] on input "22" at bounding box center [538, 66] width 61 height 29
click at [508, 61] on input "23" at bounding box center [538, 66] width 61 height 29
click at [508, 61] on input "24" at bounding box center [538, 66] width 61 height 29
click at [508, 61] on input "25" at bounding box center [538, 66] width 61 height 29
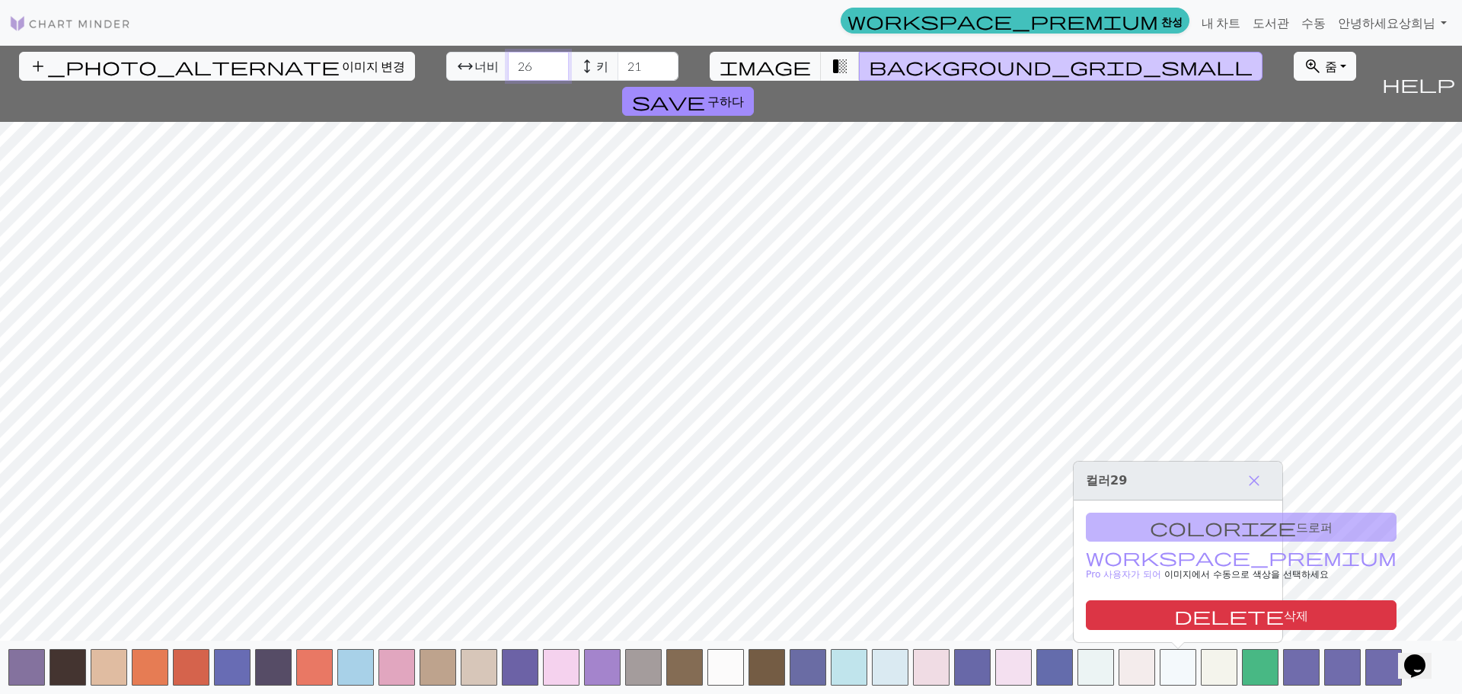
click at [508, 61] on input "26" at bounding box center [538, 66] width 61 height 29
click at [508, 61] on input "27" at bounding box center [538, 66] width 61 height 29
click at [508, 61] on input "28" at bounding box center [538, 66] width 61 height 29
click at [508, 61] on input "29" at bounding box center [538, 66] width 61 height 29
click at [508, 61] on input "30" at bounding box center [538, 66] width 61 height 29
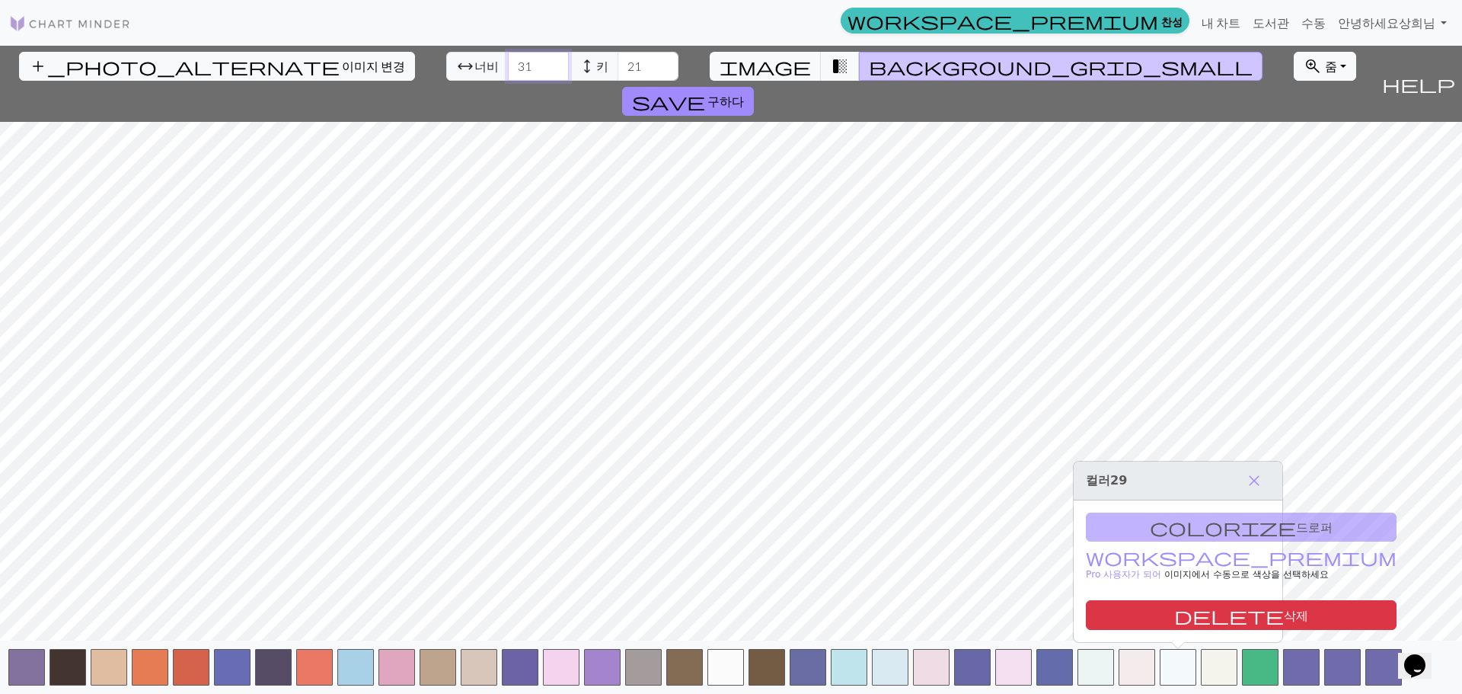
click at [508, 61] on input "31" at bounding box center [538, 66] width 61 height 29
click at [508, 61] on input "32" at bounding box center [538, 66] width 61 height 29
click at [508, 61] on input "33" at bounding box center [538, 66] width 61 height 29
click at [508, 61] on input "34" at bounding box center [538, 66] width 61 height 29
click at [508, 61] on input "35" at bounding box center [538, 66] width 61 height 29
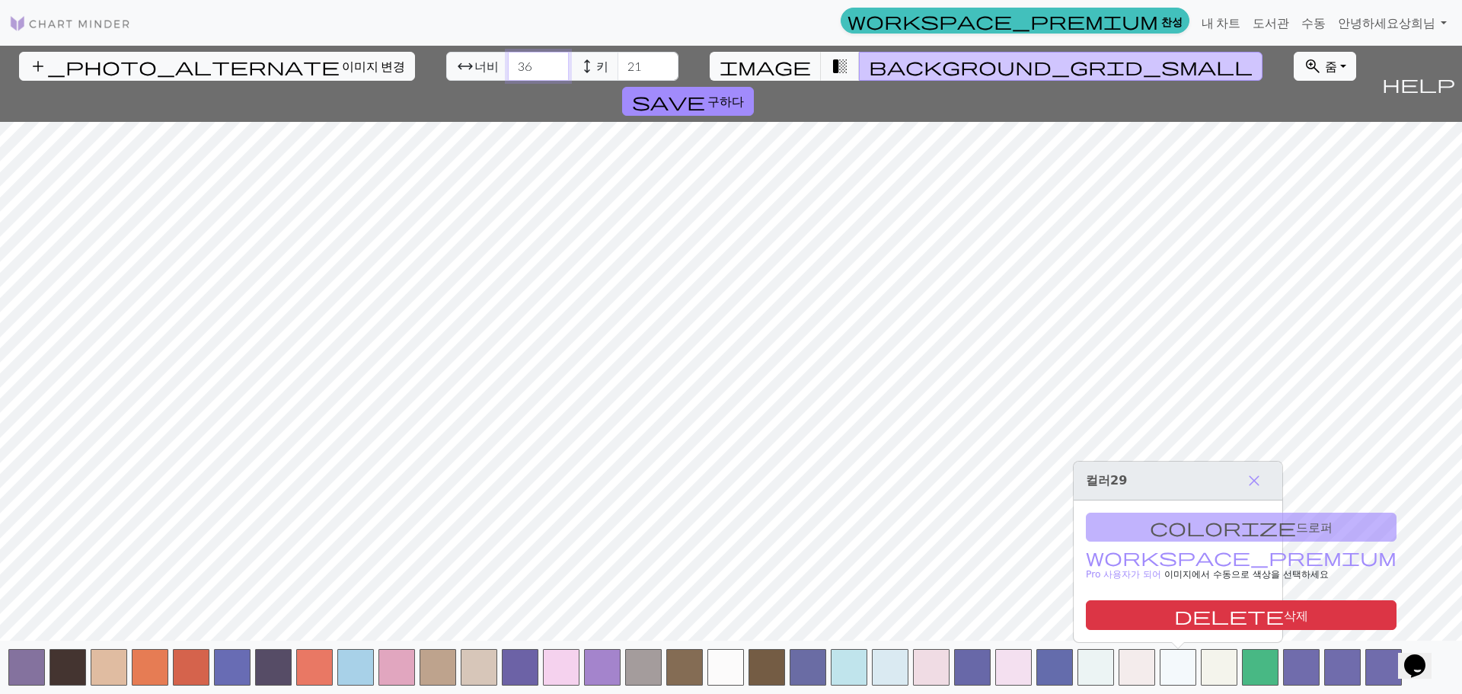
click at [508, 61] on input "36" at bounding box center [538, 66] width 61 height 29
click at [508, 61] on input "37" at bounding box center [538, 66] width 61 height 29
click at [508, 61] on input "38" at bounding box center [538, 66] width 61 height 29
click at [508, 61] on input "39" at bounding box center [538, 66] width 61 height 29
type input "40"
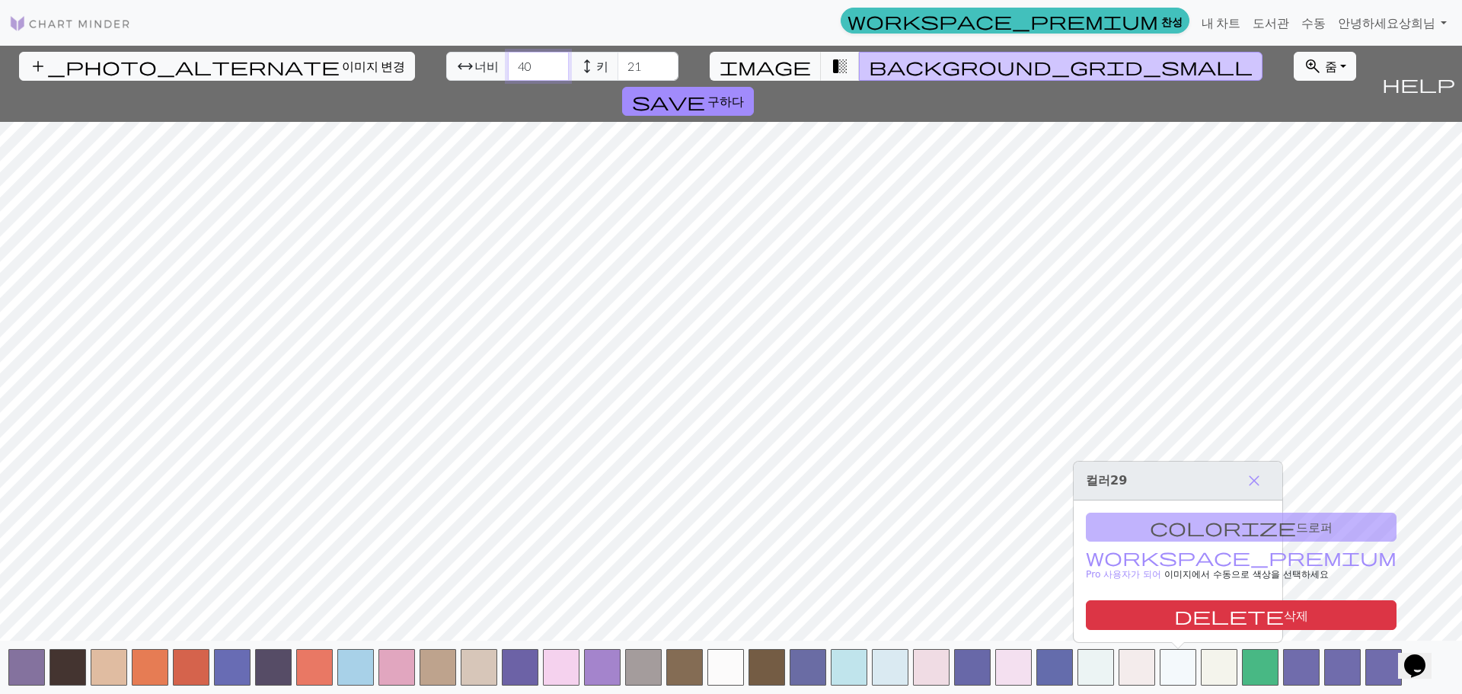
click at [508, 61] on input "40" at bounding box center [538, 66] width 61 height 29
click at [617, 68] on input "21" at bounding box center [647, 66] width 61 height 29
drag, startPoint x: 501, startPoint y: 72, endPoint x: 471, endPoint y: 82, distance: 31.5
click at [471, 75] on div "arrow_range 너비 40 height 키 21" at bounding box center [562, 66] width 232 height 29
drag, startPoint x: 533, startPoint y: 63, endPoint x: 552, endPoint y: 64, distance: 19.0
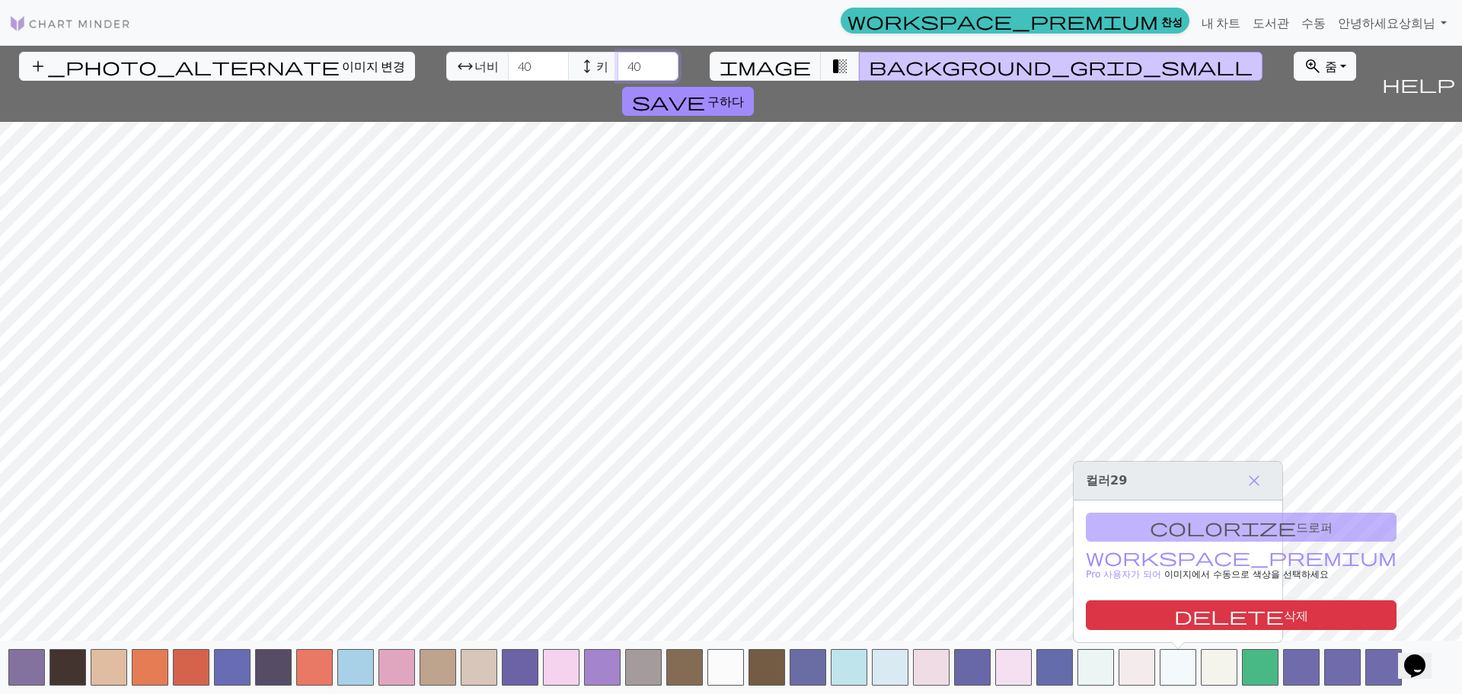
click at [617, 63] on input "40" at bounding box center [647, 66] width 61 height 29
type input "41"
click at [617, 65] on input "41" at bounding box center [647, 66] width 61 height 29
drag, startPoint x: 554, startPoint y: 71, endPoint x: 487, endPoint y: 78, distance: 68.2
click at [496, 72] on div "arrow_range 너비 40 height 키 41" at bounding box center [562, 66] width 232 height 29
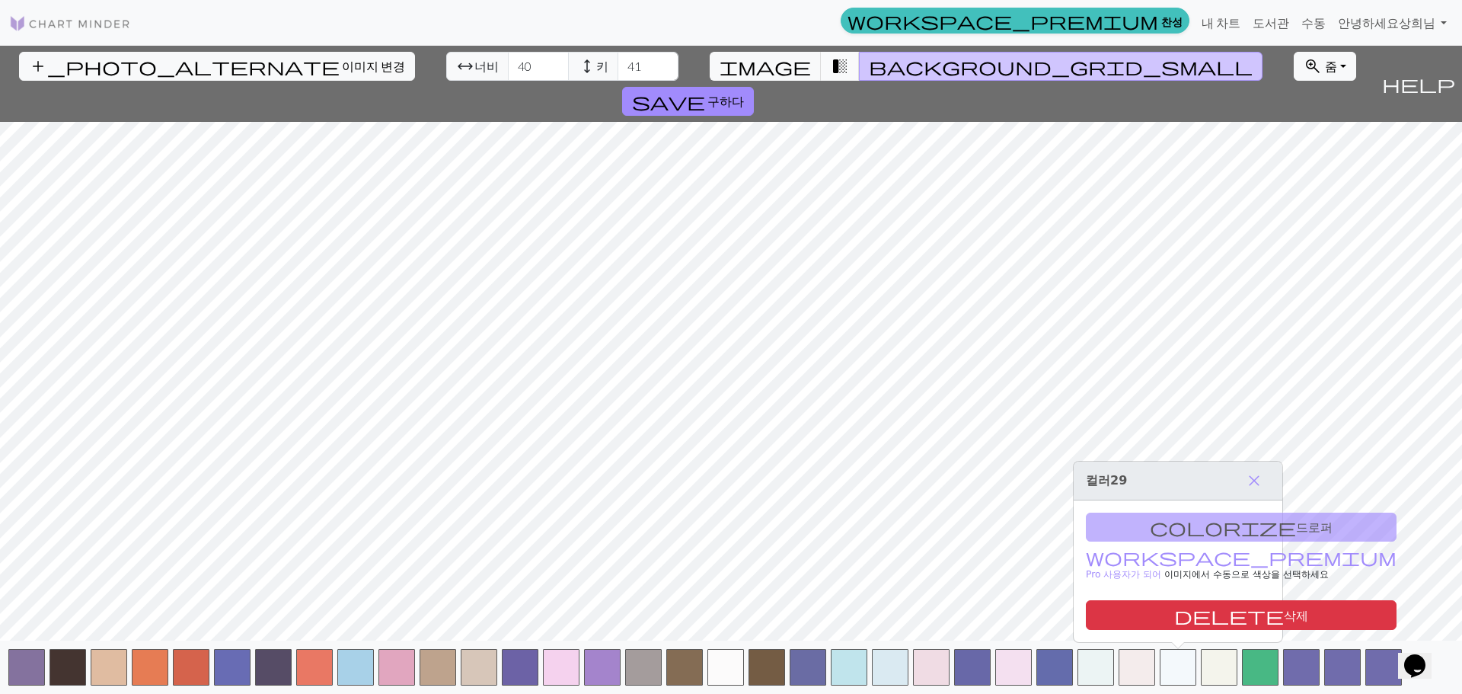
click at [831, 64] on span "transition_fade" at bounding box center [840, 66] width 18 height 21
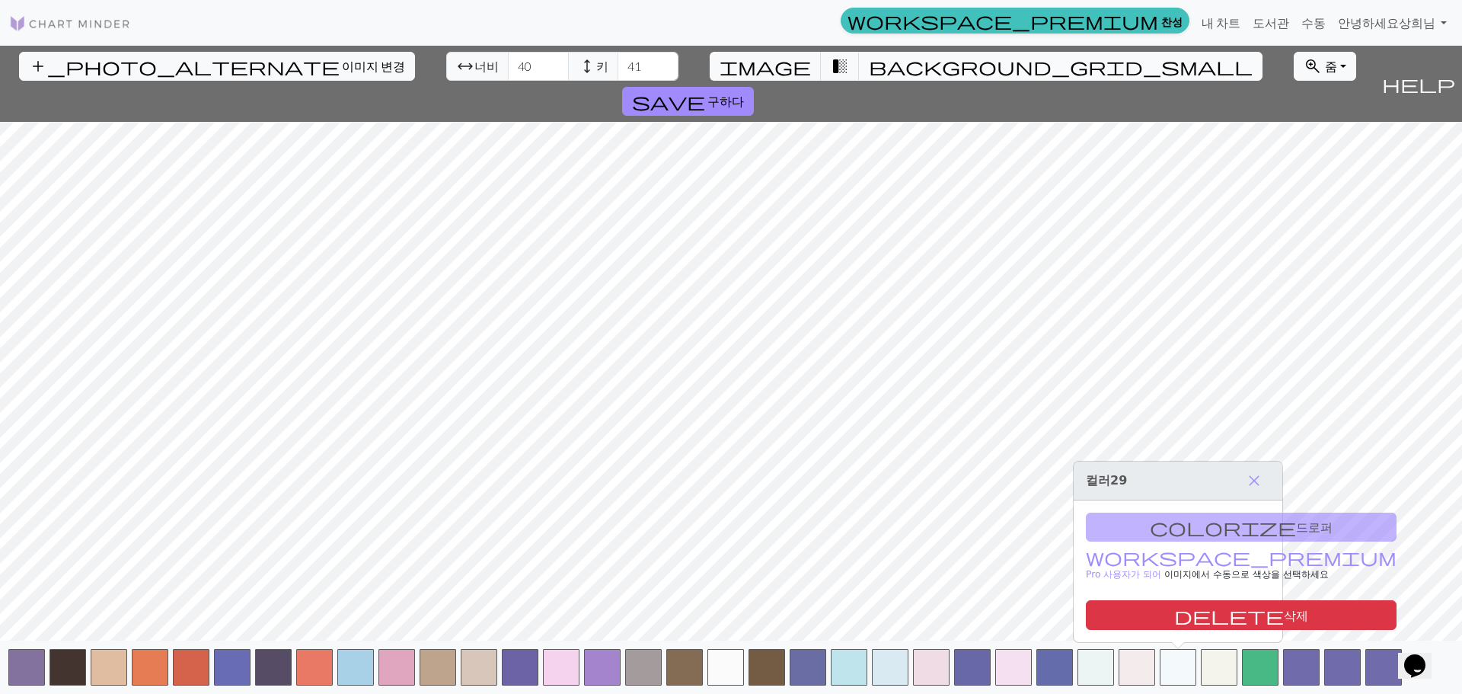
click at [869, 65] on span "background_grid_small" at bounding box center [1061, 66] width 384 height 21
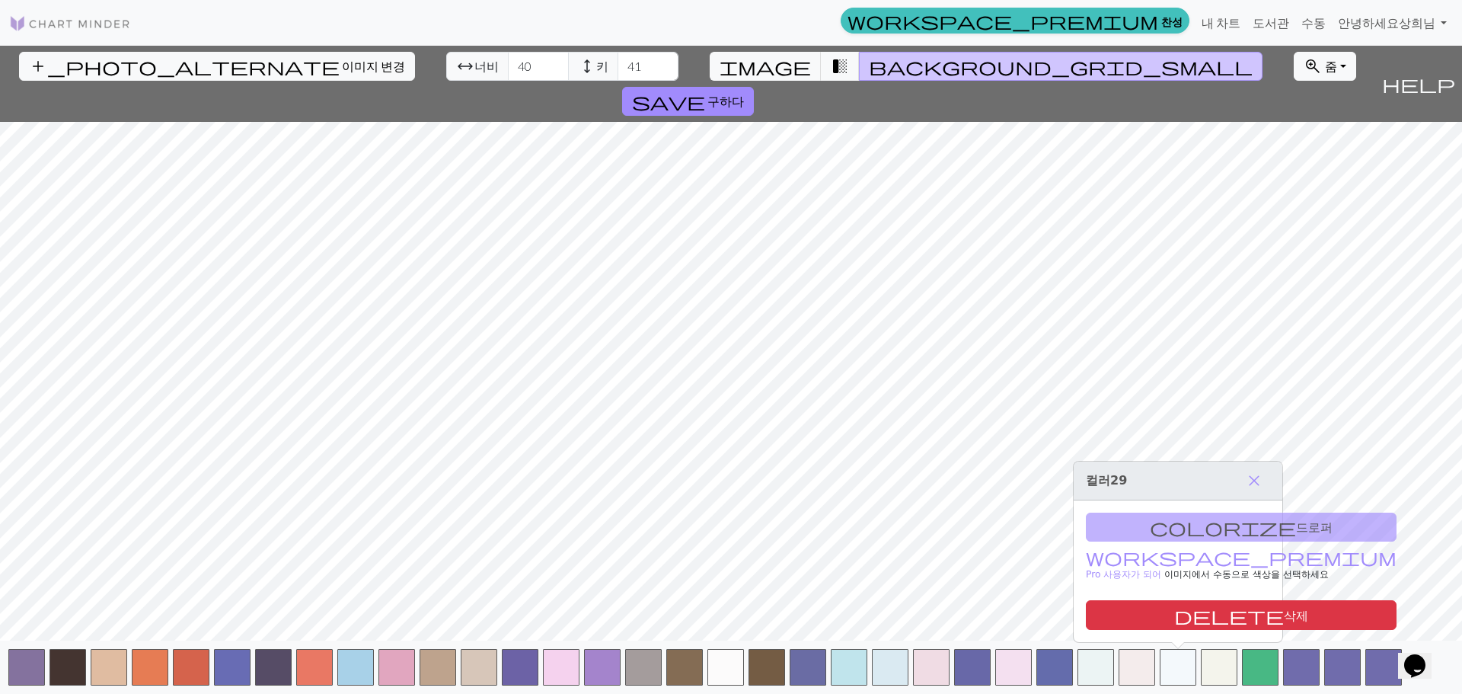
click at [772, 693] on html "이 웹사이트는 귀하에게 최상의 웹사이트 경험을 제공하기 위해 쿠키를 사용합니다. 자세히 알아보기 알았어요! workspace_premium 찬…" at bounding box center [731, 347] width 1462 height 694
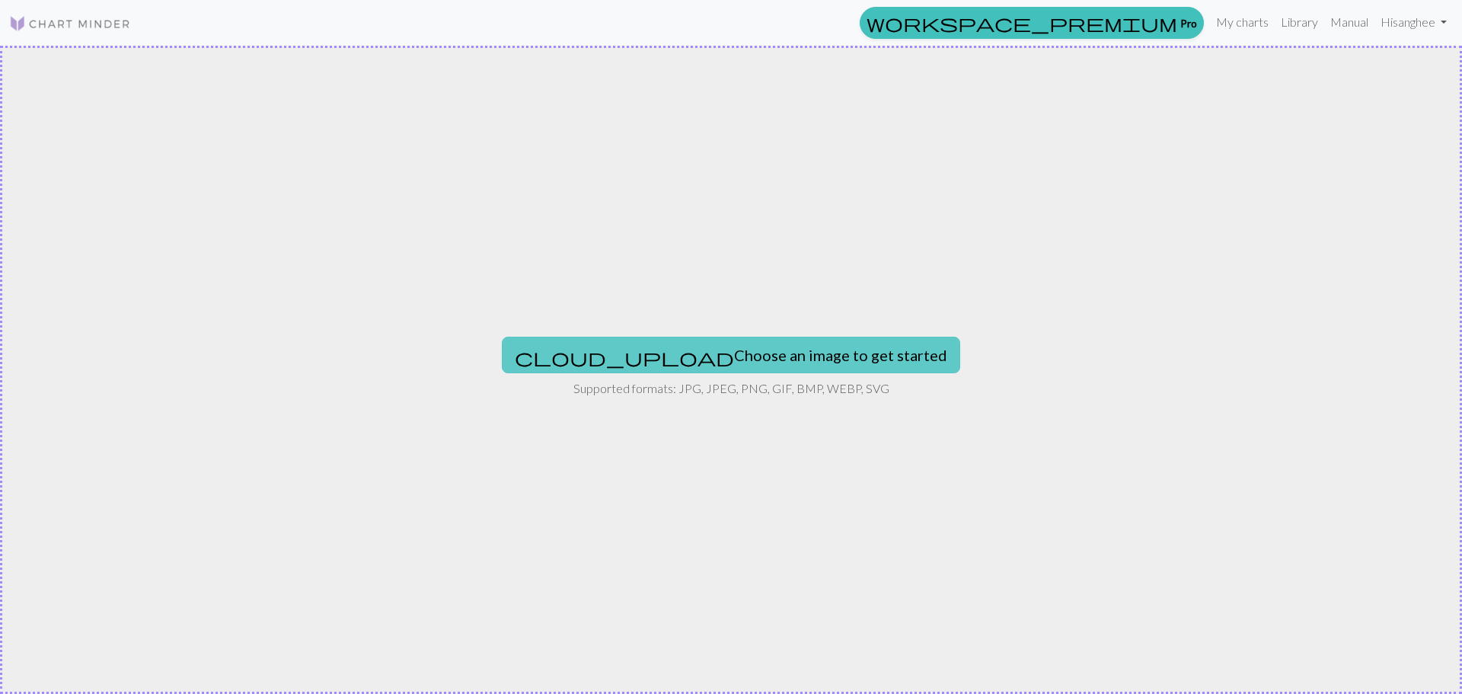
click at [801, 351] on button "cloud_upload Choose an image to get started" at bounding box center [731, 355] width 458 height 37
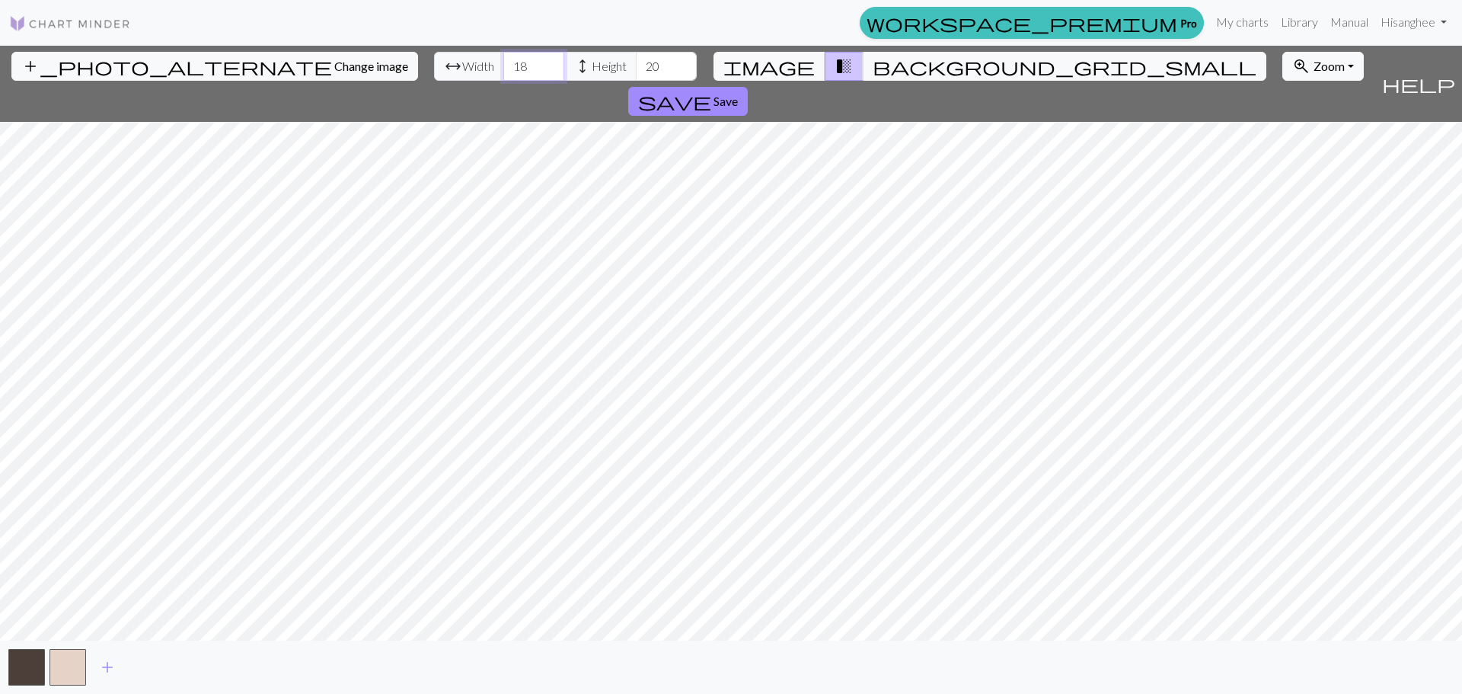
drag, startPoint x: 451, startPoint y: 69, endPoint x: 296, endPoint y: 54, distance: 155.3
click at [296, 54] on div "add_photo_alternate Change image arrow_range Width 18 height Height 20 image tr…" at bounding box center [687, 84] width 1375 height 76
type input "21"
drag, startPoint x: 588, startPoint y: 69, endPoint x: 25, endPoint y: 21, distance: 564.7
click at [57, 29] on div "workspace_premium Pro My charts Library Manual Hi sanghee Account settings Logo…" at bounding box center [731, 347] width 1462 height 694
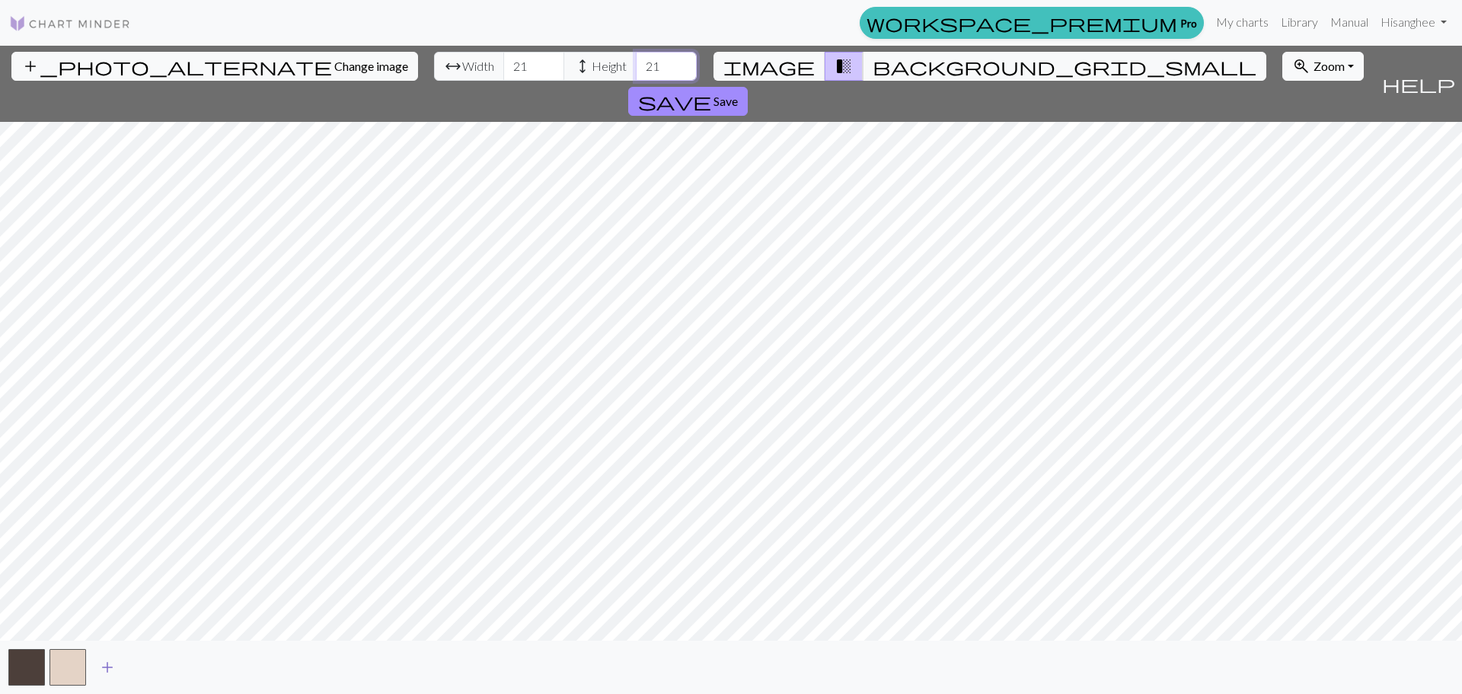
type input "21"
click at [104, 672] on span "add" at bounding box center [107, 666] width 18 height 21
click at [151, 660] on span "add" at bounding box center [148, 666] width 18 height 21
click at [190, 661] on span "add" at bounding box center [189, 666] width 18 height 21
click at [222, 667] on span "add" at bounding box center [231, 666] width 18 height 21
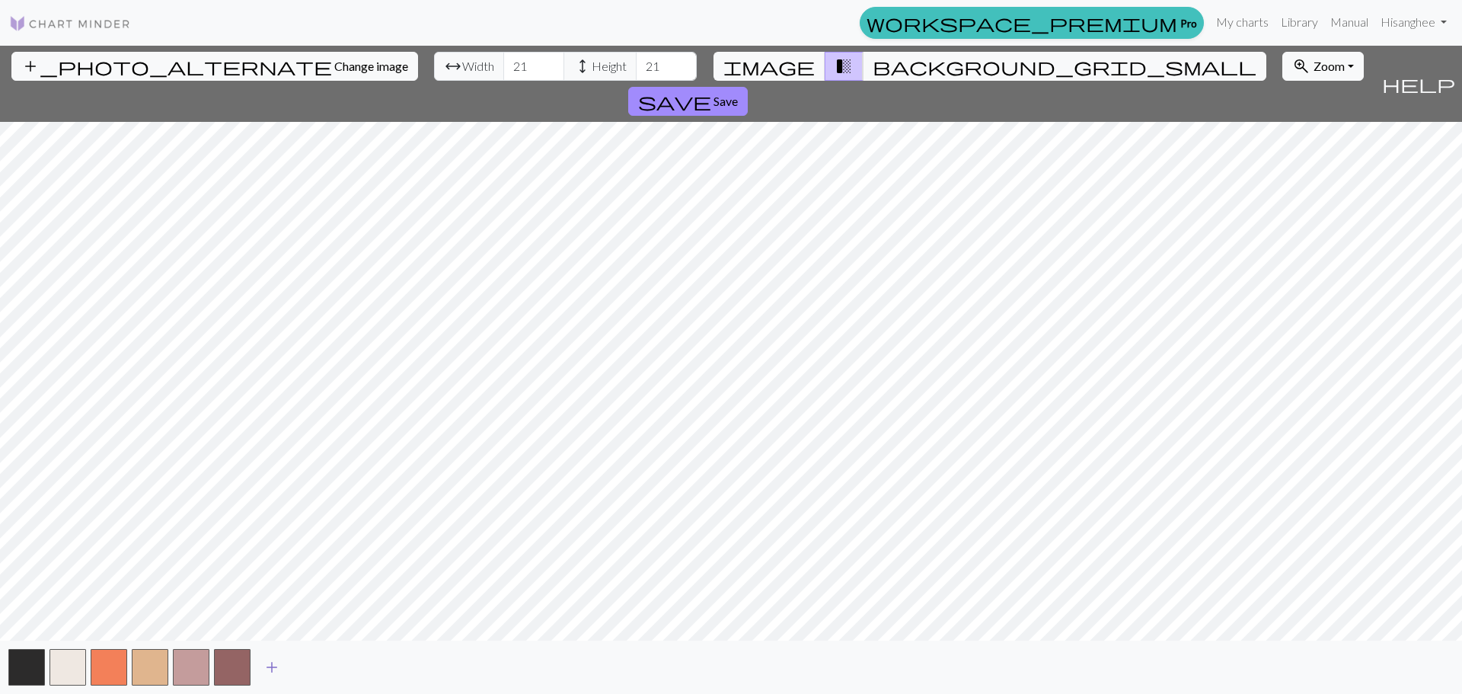
click at [275, 668] on span "add" at bounding box center [272, 666] width 18 height 21
click at [317, 666] on span "add" at bounding box center [313, 666] width 18 height 21
click at [340, 667] on button "add" at bounding box center [354, 666] width 38 height 29
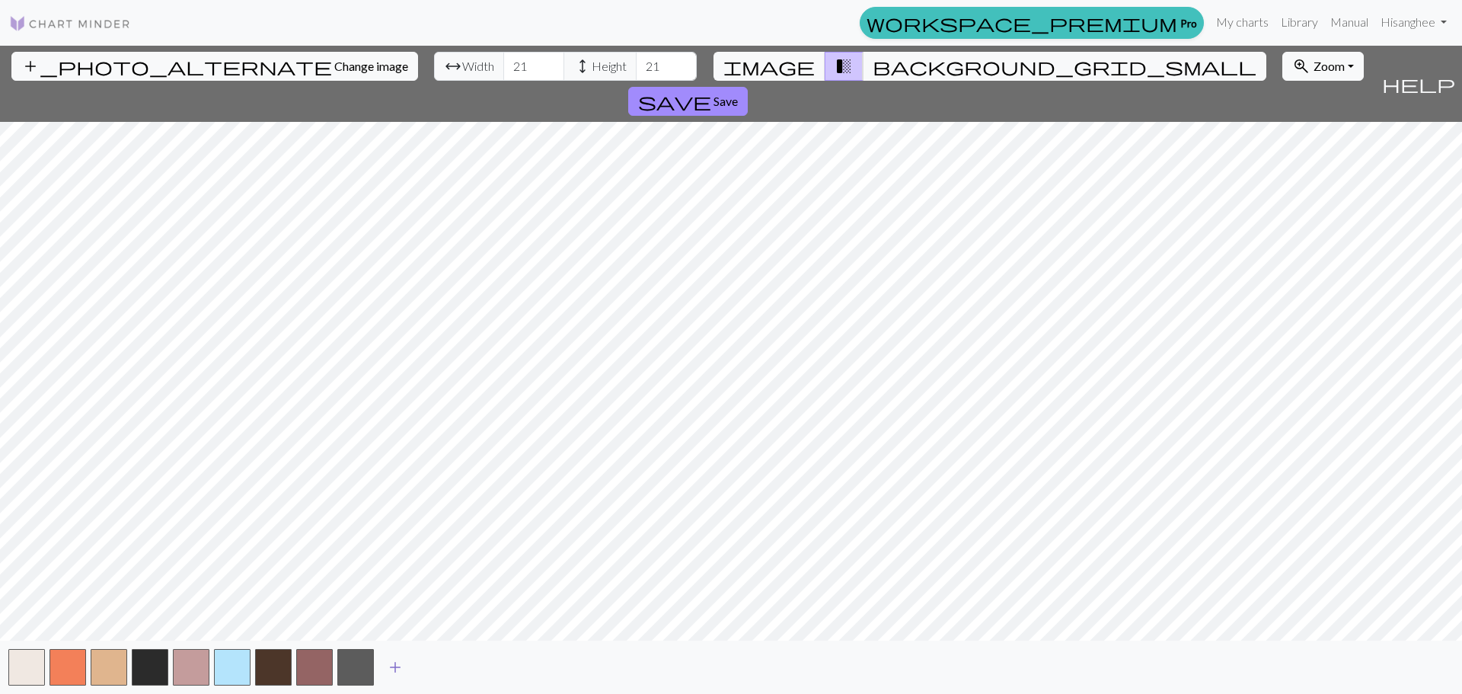
click at [403, 668] on span "add" at bounding box center [395, 666] width 18 height 21
click at [430, 668] on span "add" at bounding box center [436, 666] width 18 height 21
click at [493, 675] on button "add" at bounding box center [477, 666] width 38 height 29
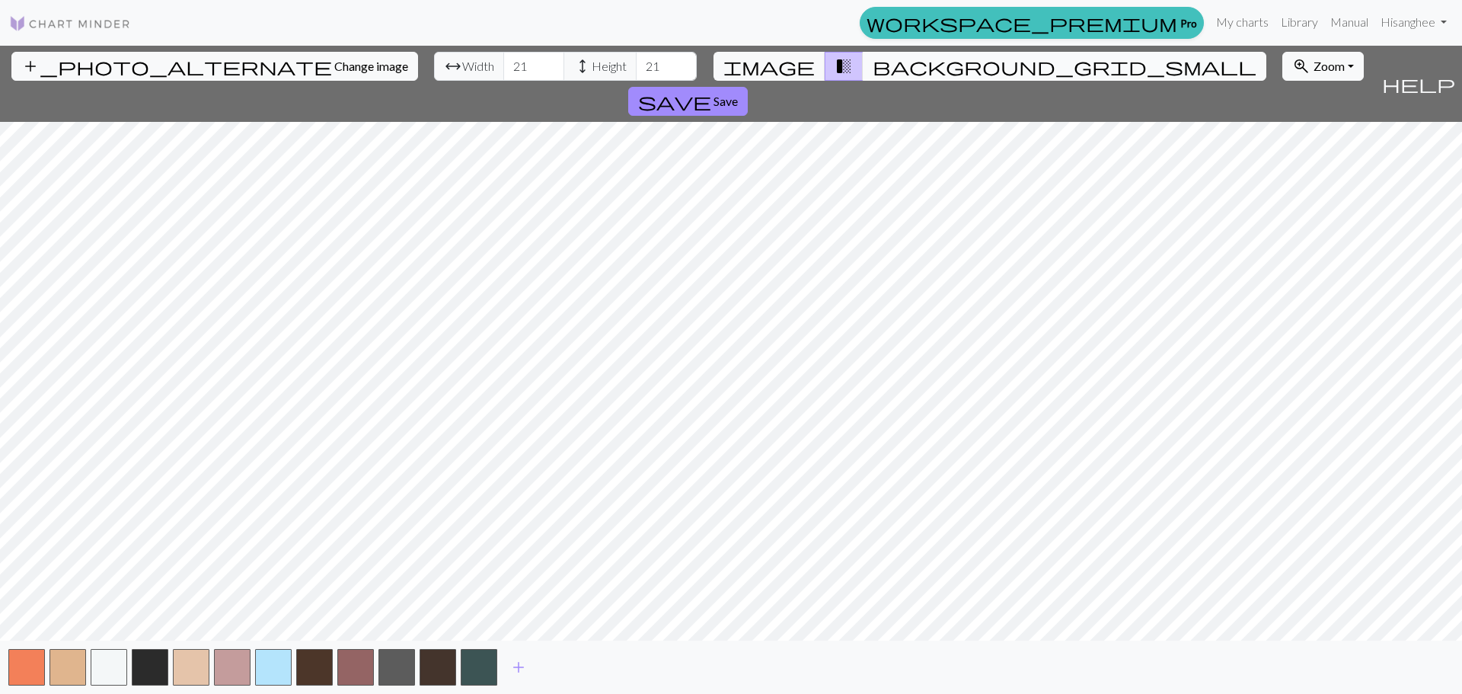
click at [873, 63] on span "background_grid_small" at bounding box center [1065, 66] width 384 height 21
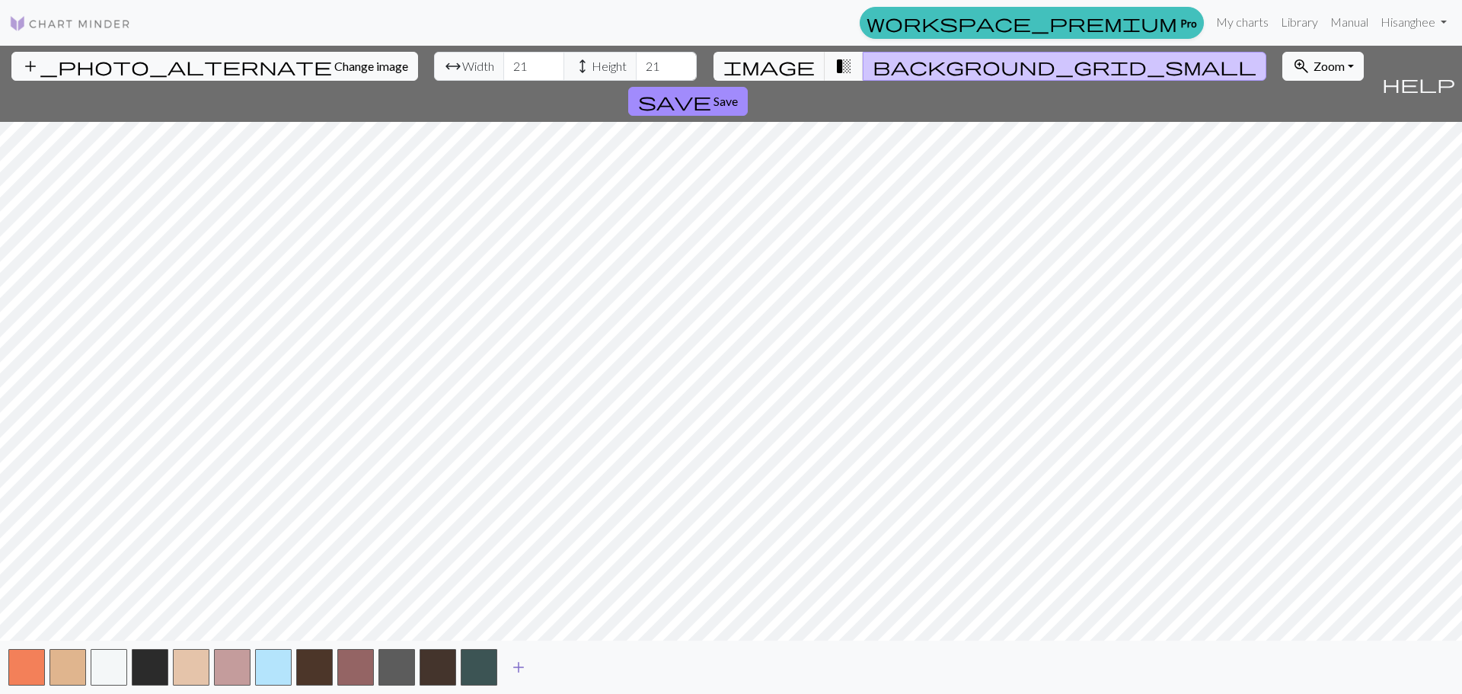
click at [524, 665] on span "add" at bounding box center [518, 666] width 18 height 21
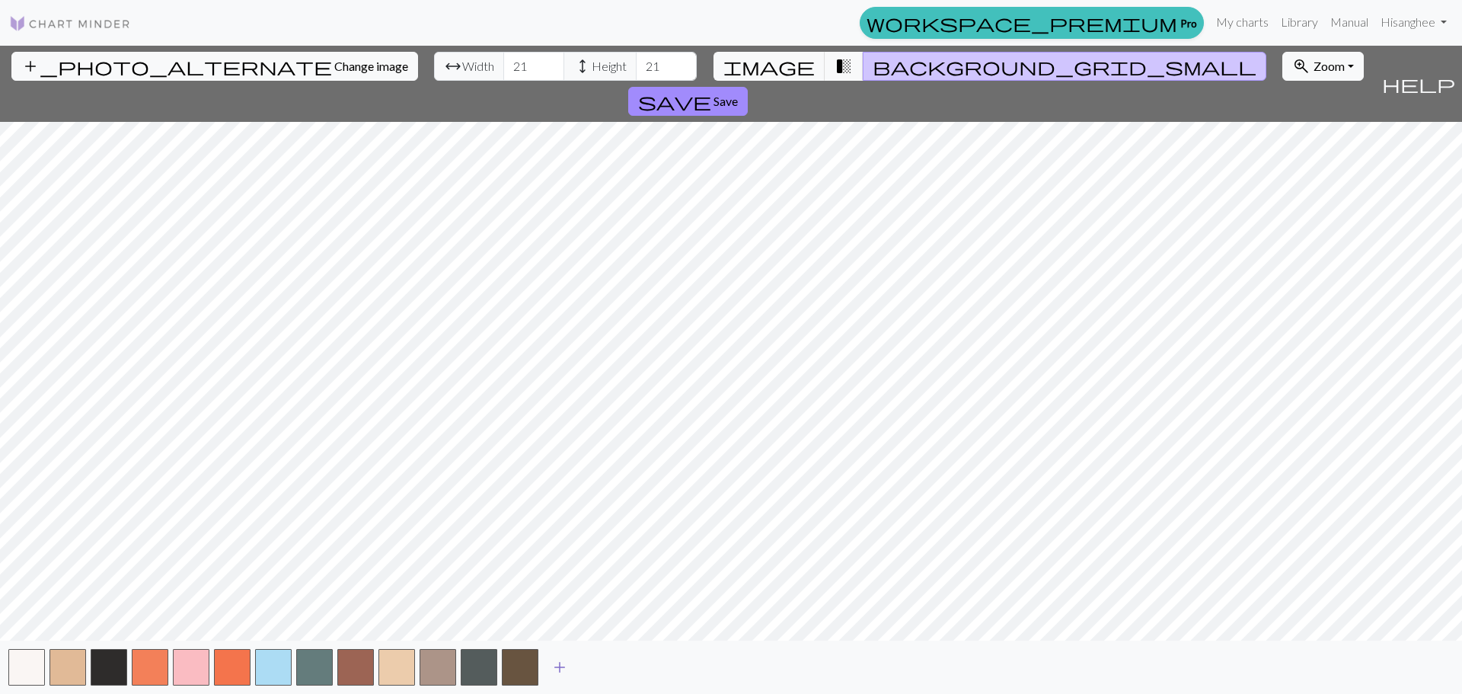
click at [567, 668] on span "add" at bounding box center [559, 666] width 18 height 21
click at [611, 673] on button "add" at bounding box center [601, 666] width 38 height 29
click at [641, 671] on span "add" at bounding box center [642, 666] width 18 height 21
click at [685, 668] on span "add" at bounding box center [683, 666] width 18 height 21
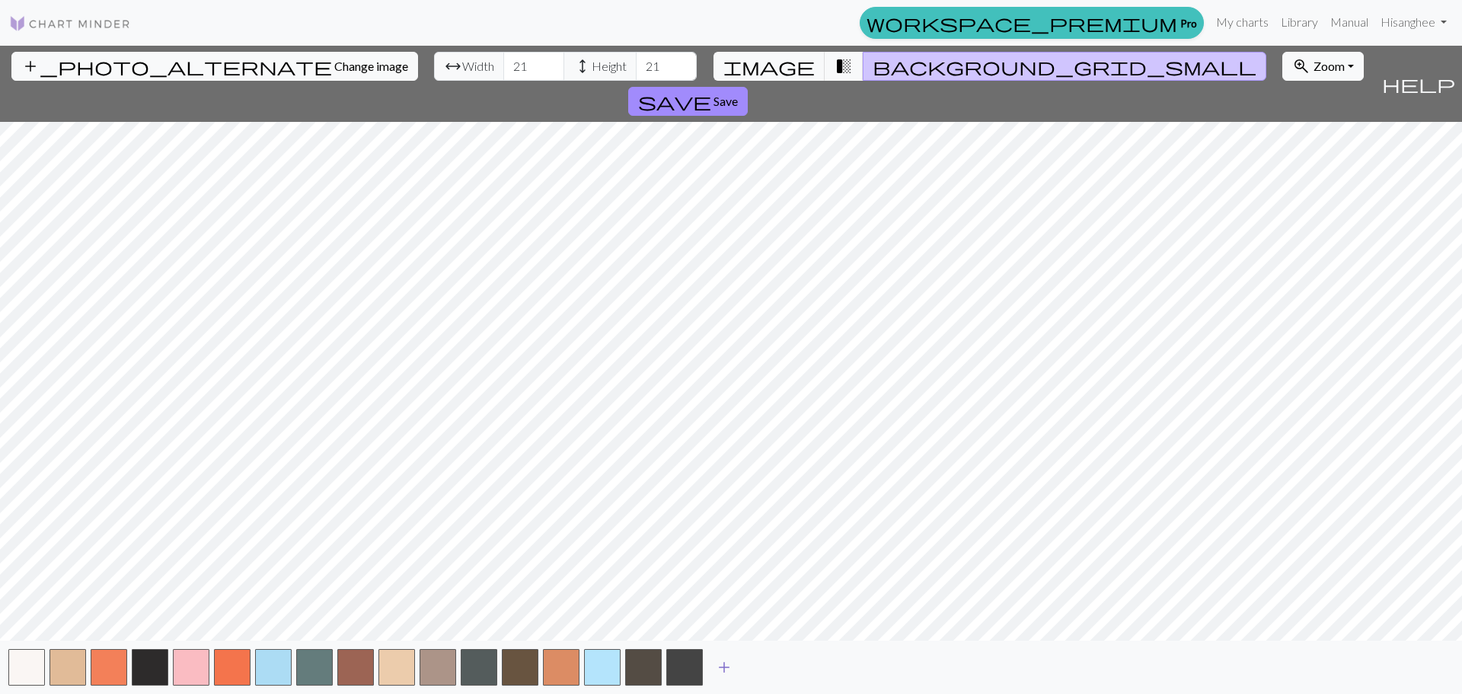
click at [729, 661] on span "add" at bounding box center [724, 666] width 18 height 21
click at [772, 663] on span "add" at bounding box center [765, 666] width 18 height 21
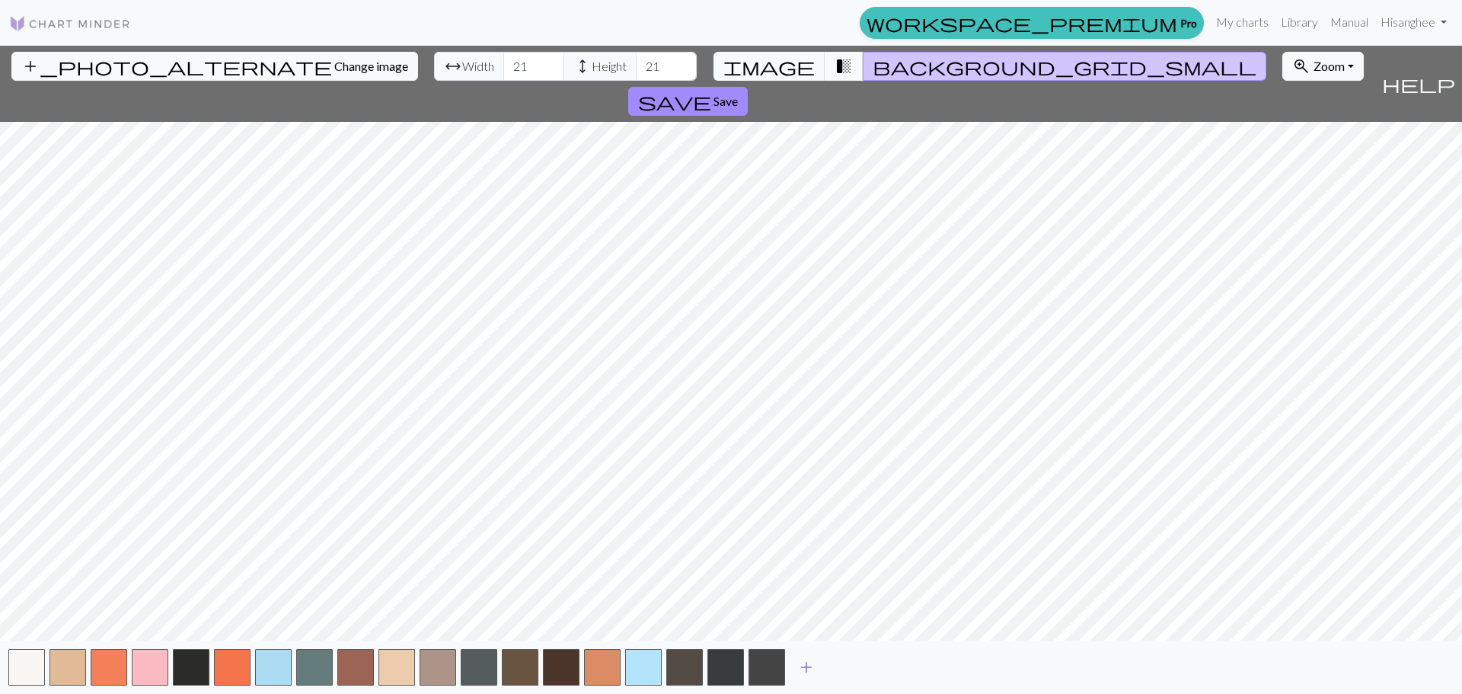
click at [807, 664] on span "add" at bounding box center [806, 666] width 18 height 21
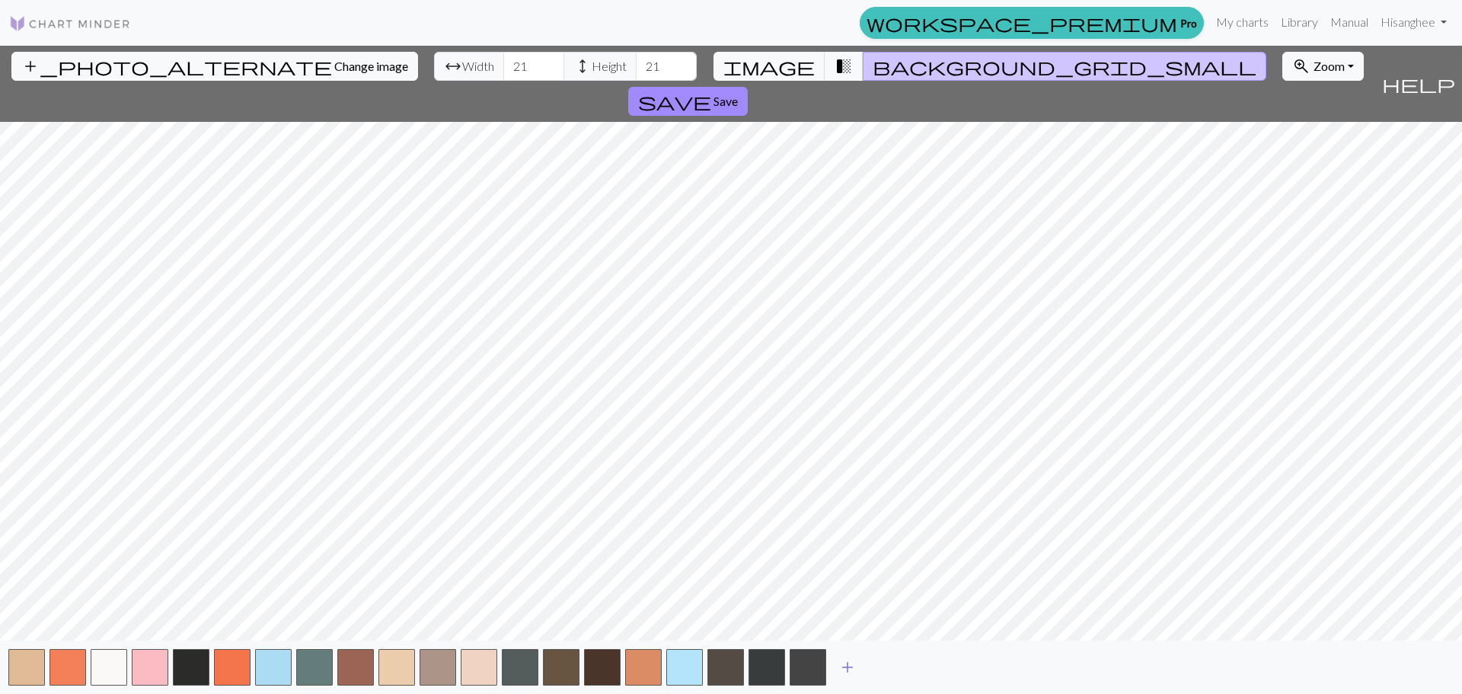
click at [857, 669] on button "add" at bounding box center [847, 666] width 38 height 29
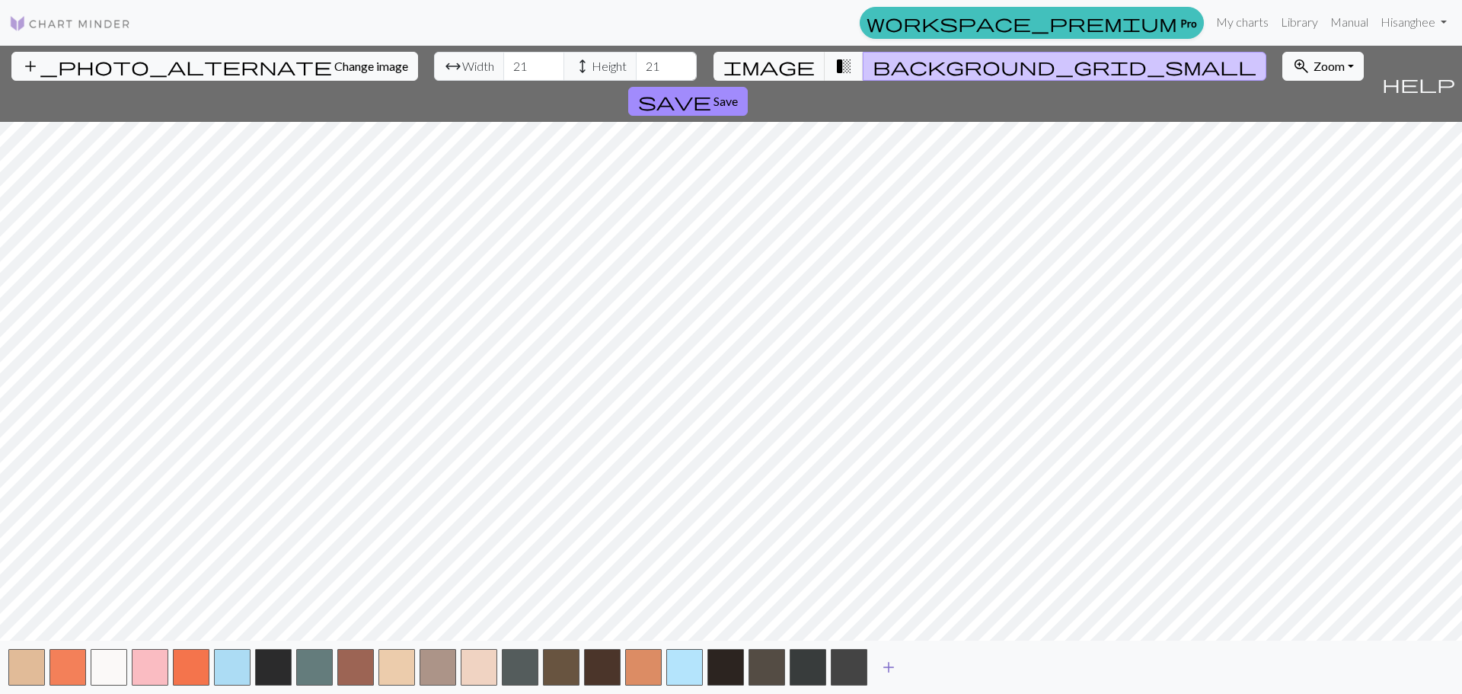
click at [903, 667] on button "add" at bounding box center [888, 666] width 38 height 29
drag, startPoint x: 935, startPoint y: 672, endPoint x: 950, endPoint y: 675, distance: 15.4
click at [936, 672] on span "add" at bounding box center [929, 666] width 18 height 21
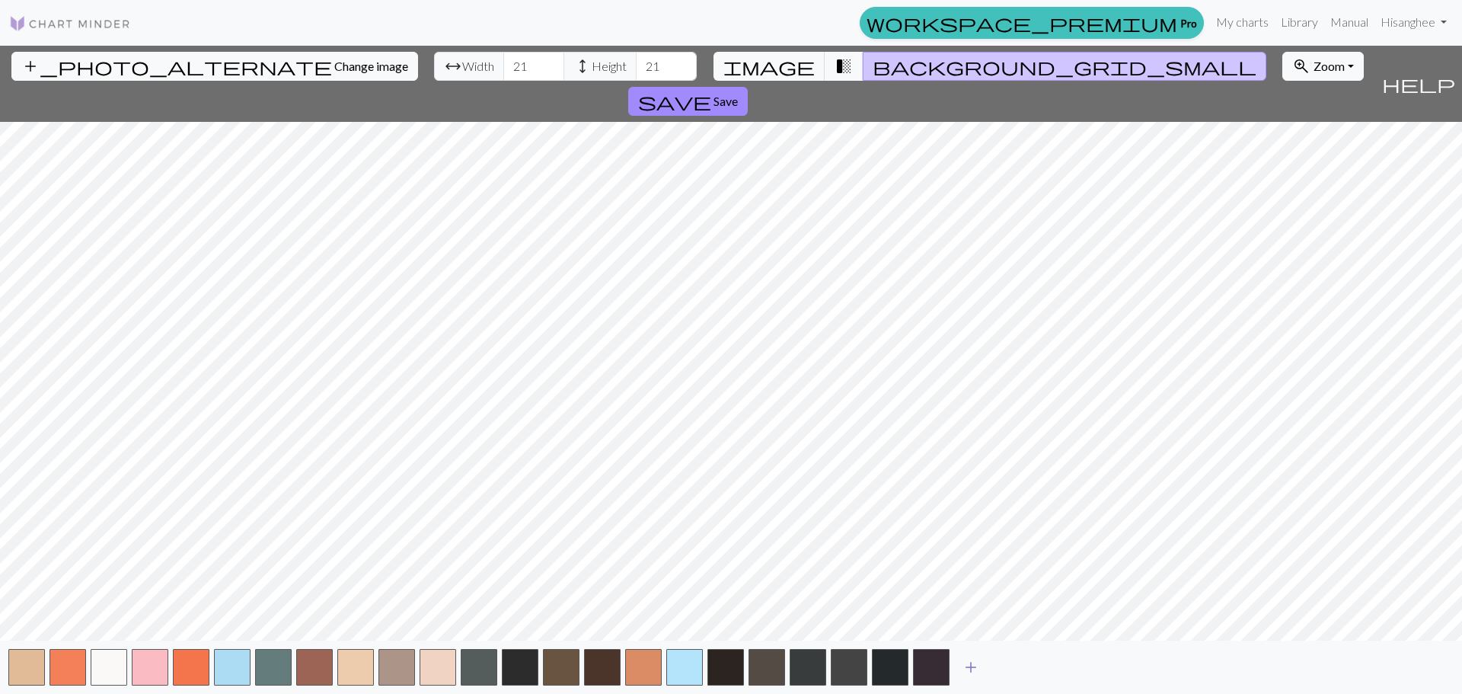
click at [980, 675] on button "add" at bounding box center [971, 666] width 38 height 29
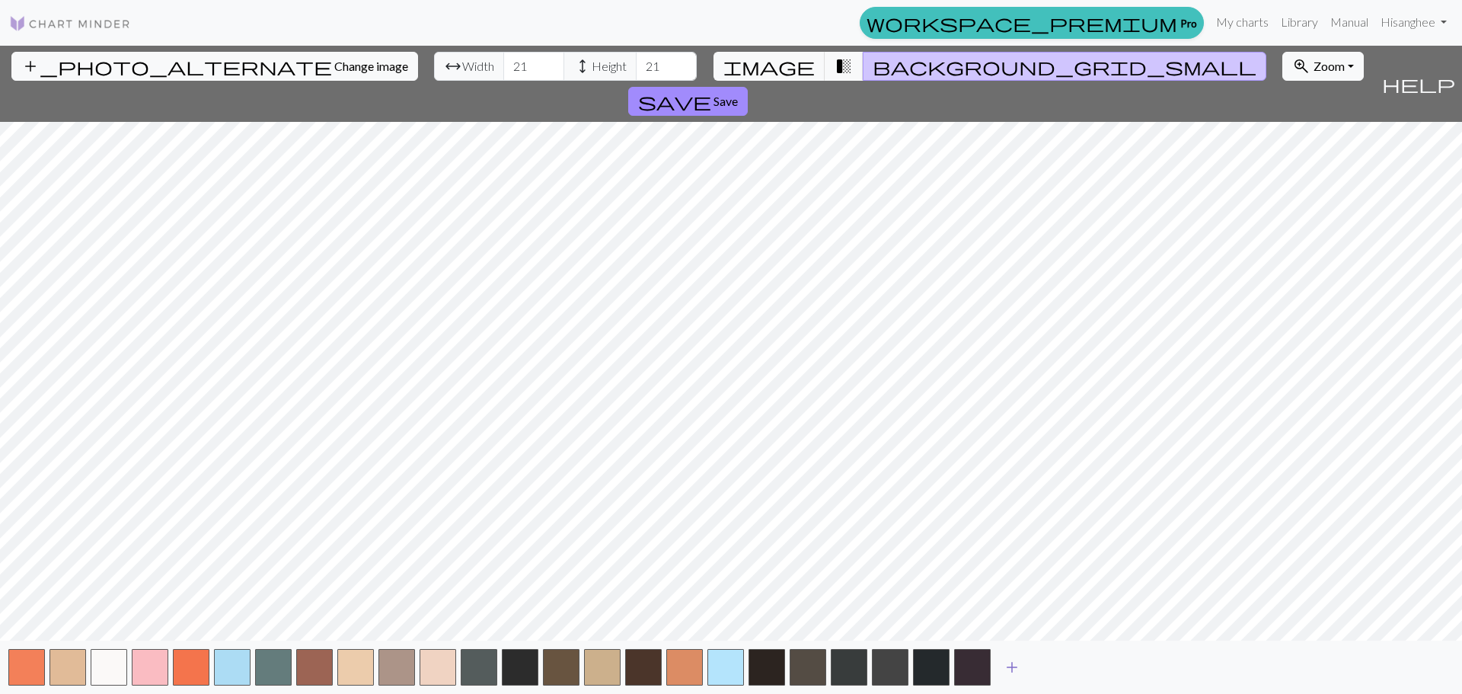
click at [1022, 663] on button "add" at bounding box center [1012, 666] width 38 height 29
click at [1059, 666] on span "add" at bounding box center [1053, 666] width 18 height 21
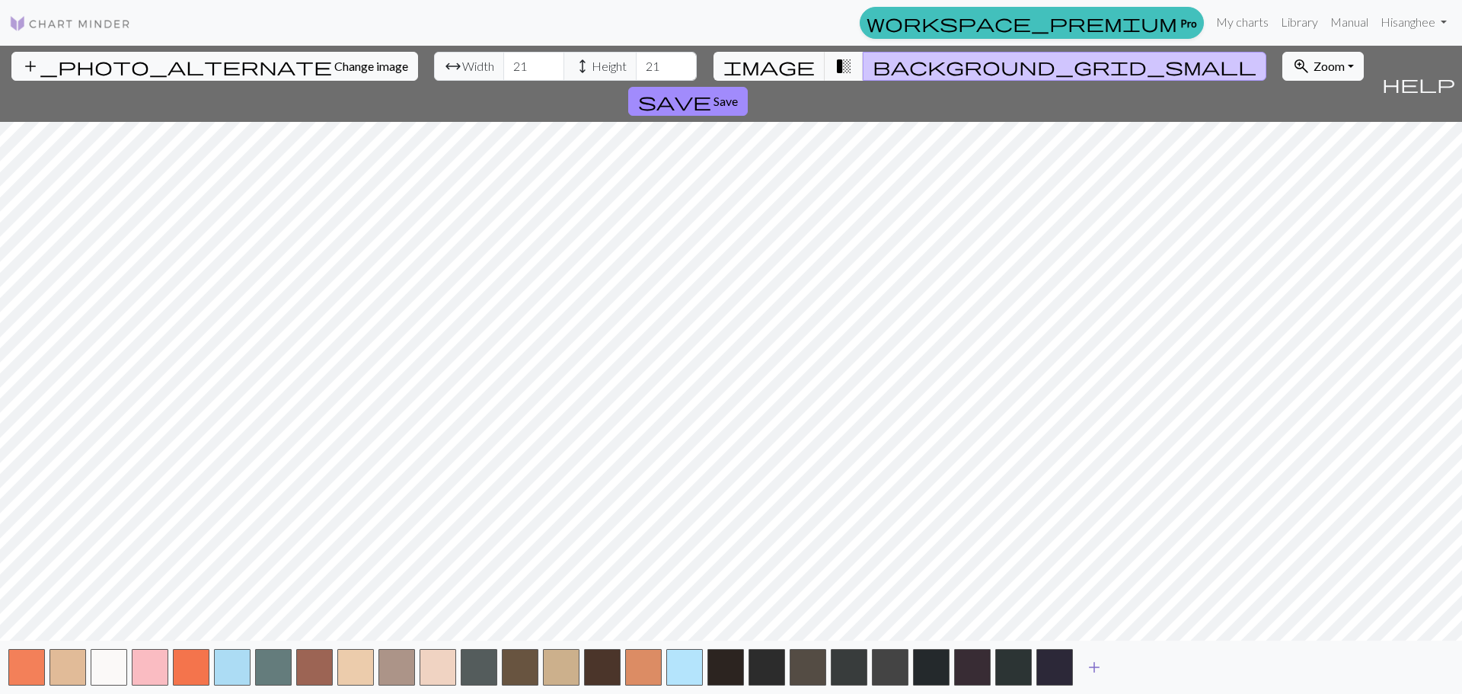
click at [1102, 672] on span "add" at bounding box center [1094, 666] width 18 height 21
click at [1125, 665] on button "add" at bounding box center [1135, 666] width 38 height 29
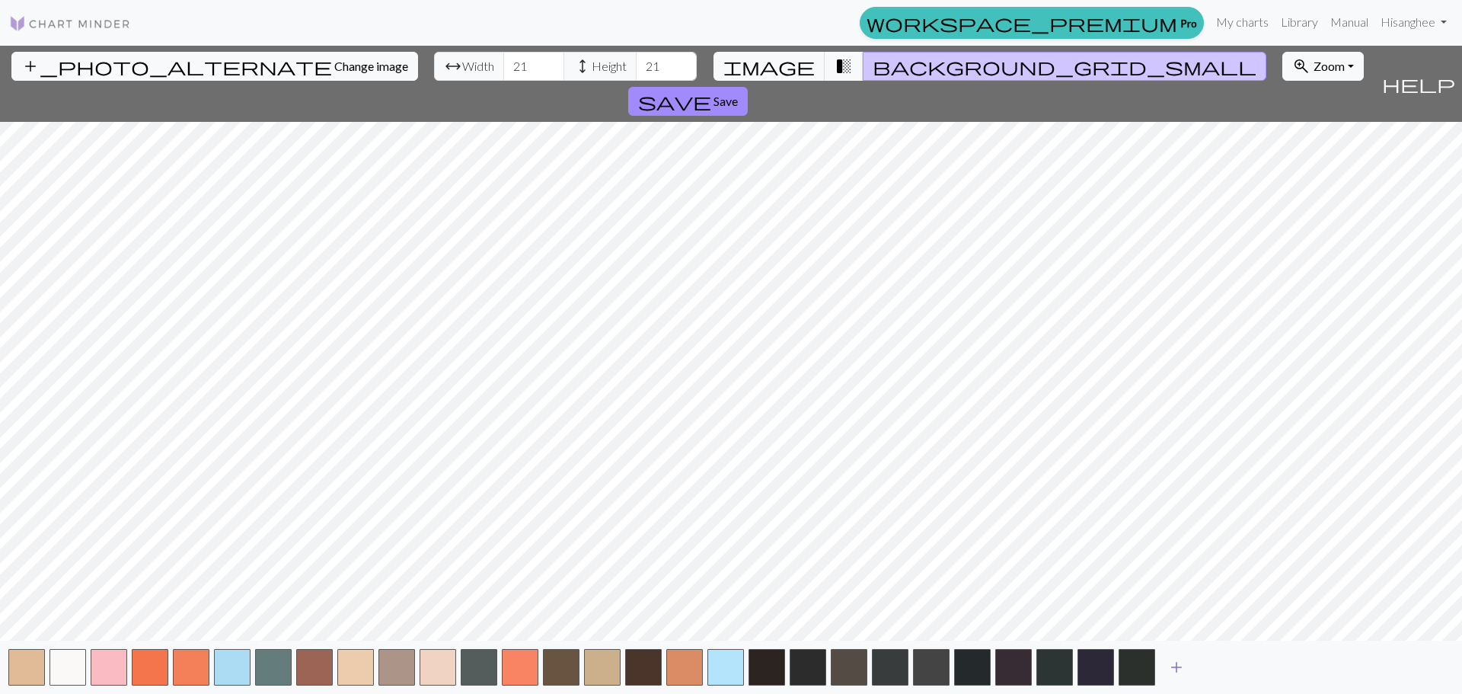
click at [1172, 656] on span "add" at bounding box center [1176, 666] width 18 height 21
click at [834, 59] on span "transition_fade" at bounding box center [843, 66] width 18 height 21
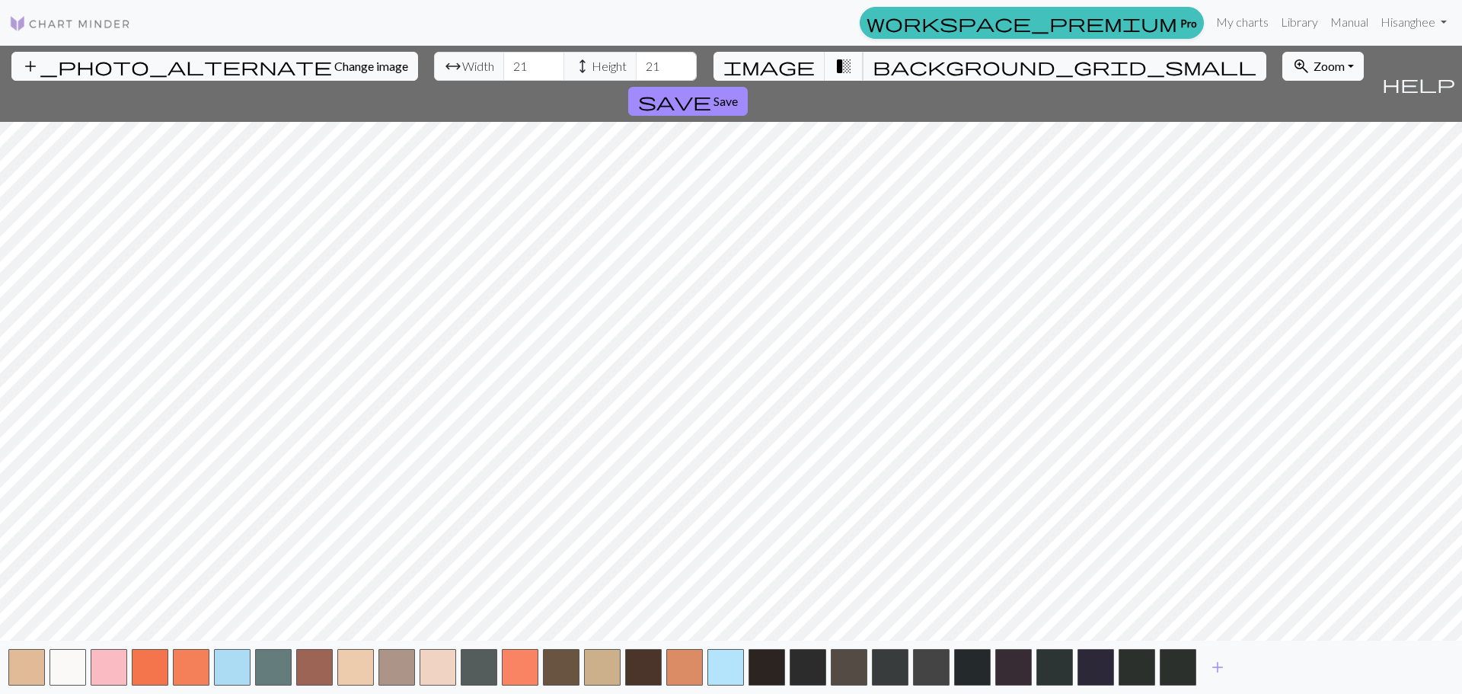
click at [842, 70] on button "transition_fade" at bounding box center [844, 66] width 39 height 29
click at [876, 67] on span "background_grid_small" at bounding box center [1065, 66] width 384 height 21
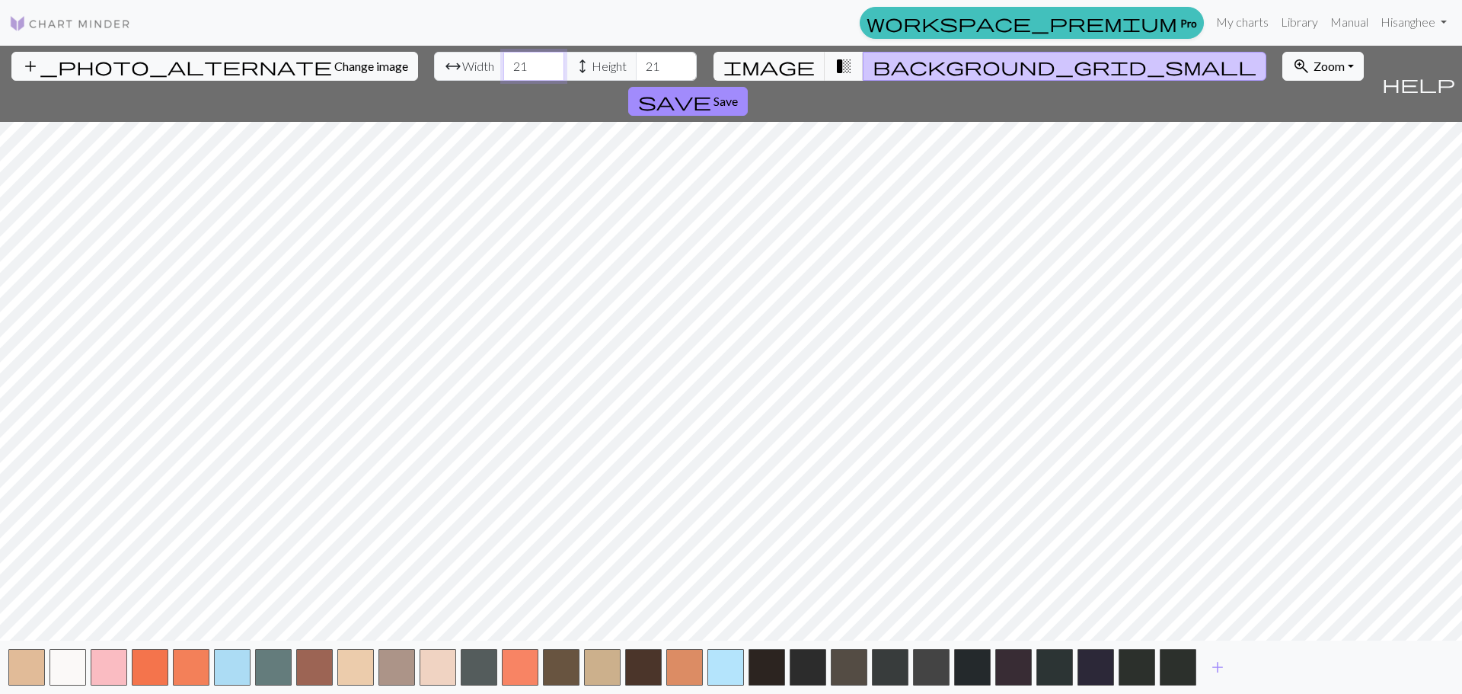
drag, startPoint x: 451, startPoint y: 69, endPoint x: 303, endPoint y: 68, distance: 147.7
click at [303, 68] on div "add_photo_alternate Change image arrow_range Width 21 height Height 21 image tr…" at bounding box center [687, 84] width 1375 height 76
type input "2"
type input "30"
drag, startPoint x: 589, startPoint y: 62, endPoint x: 512, endPoint y: 62, distance: 76.9
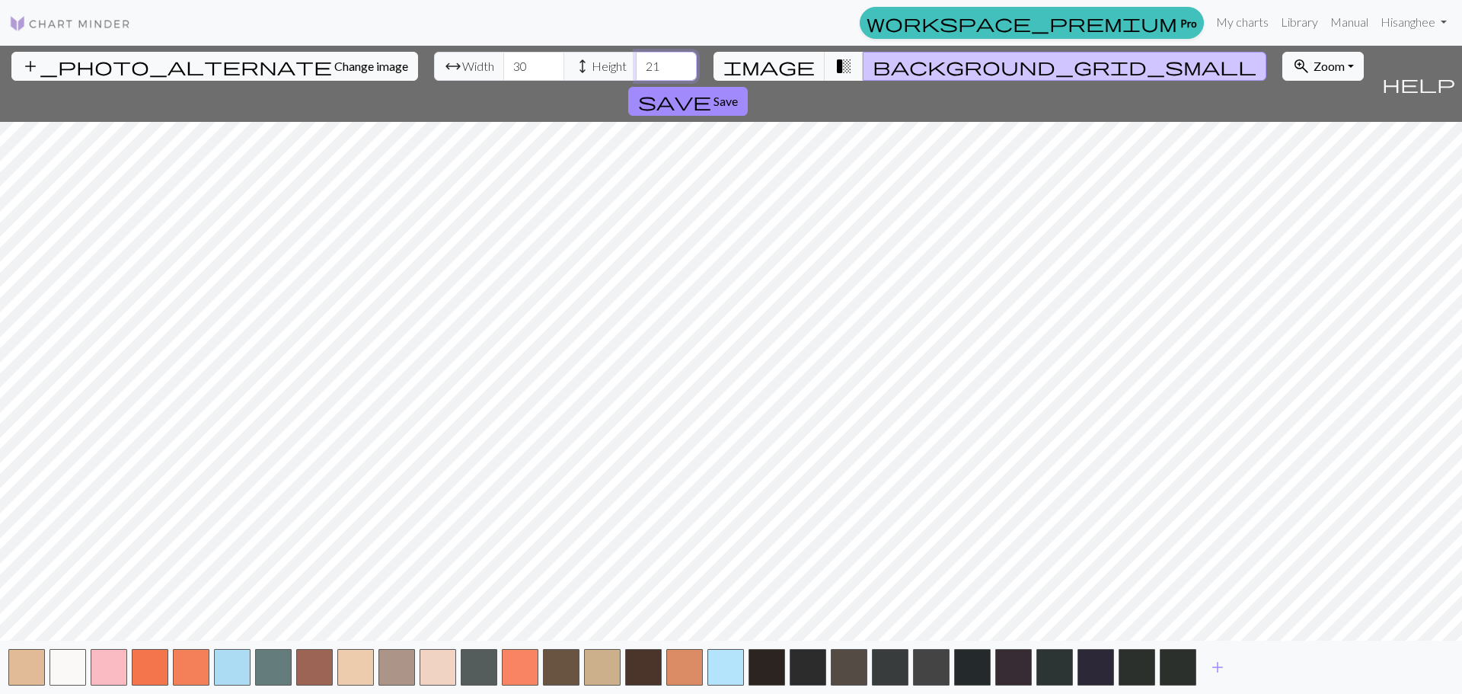
click at [512, 62] on div "arrow_range Width 30 height Height 21" at bounding box center [565, 66] width 263 height 29
type input "30"
click at [837, 57] on span "transition_fade" at bounding box center [843, 66] width 18 height 21
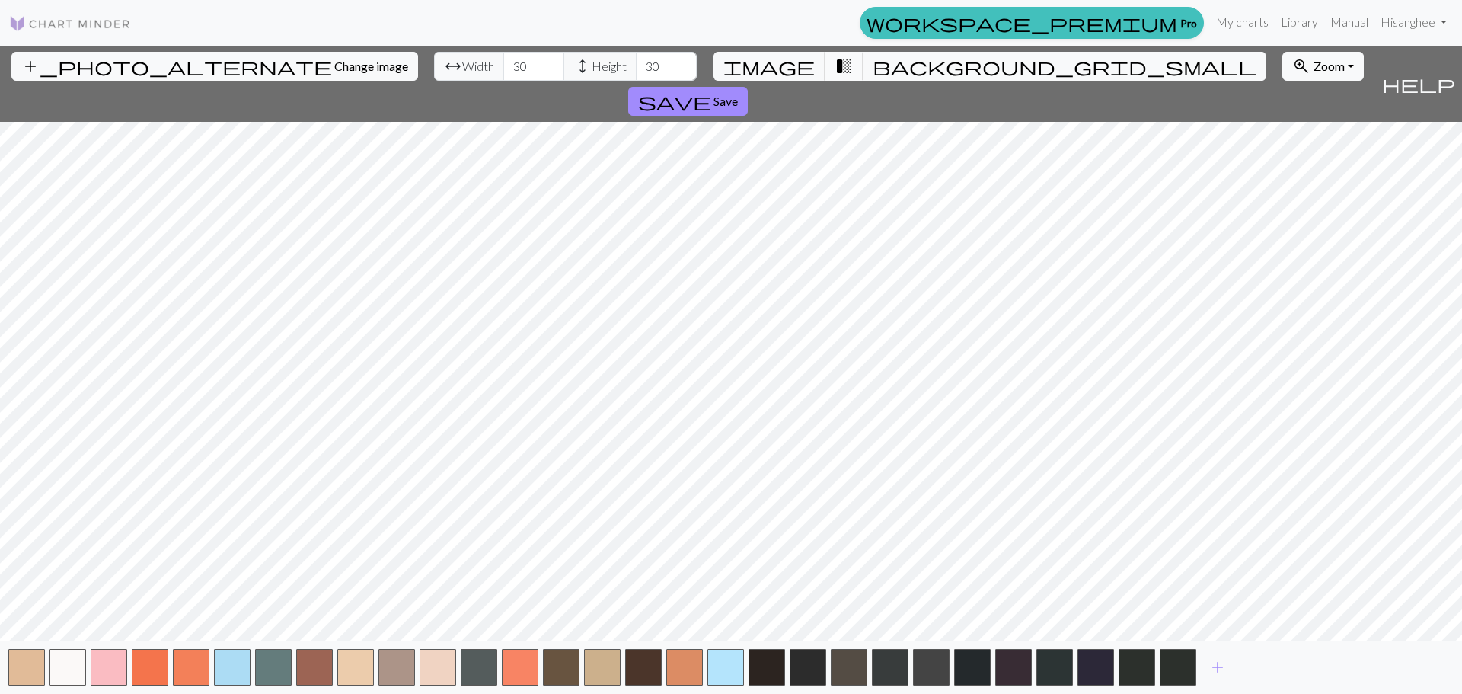
click at [834, 56] on span "transition_fade" at bounding box center [843, 66] width 18 height 21
click at [876, 62] on span "background_grid_small" at bounding box center [1065, 66] width 384 height 21
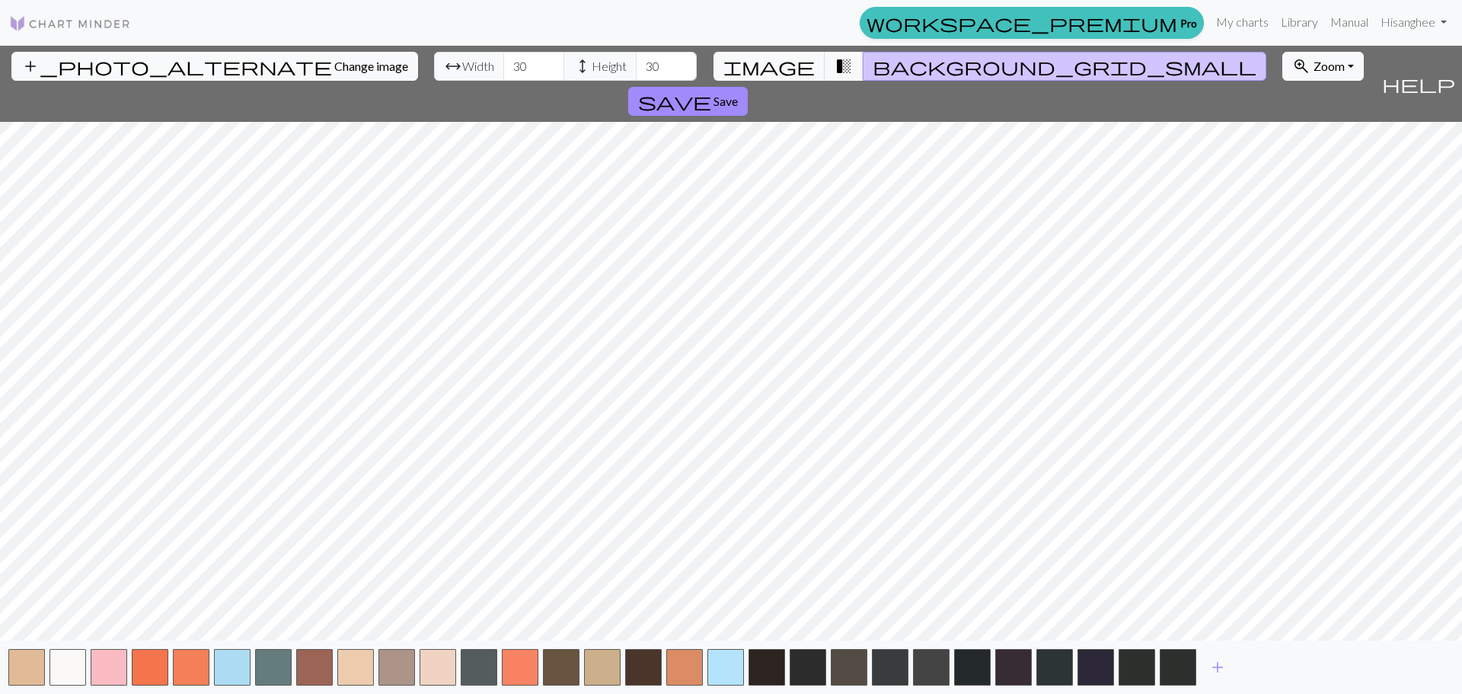
click at [876, 62] on span "background_grid_small" at bounding box center [1065, 66] width 384 height 21
click at [834, 68] on span "transition_fade" at bounding box center [843, 66] width 18 height 21
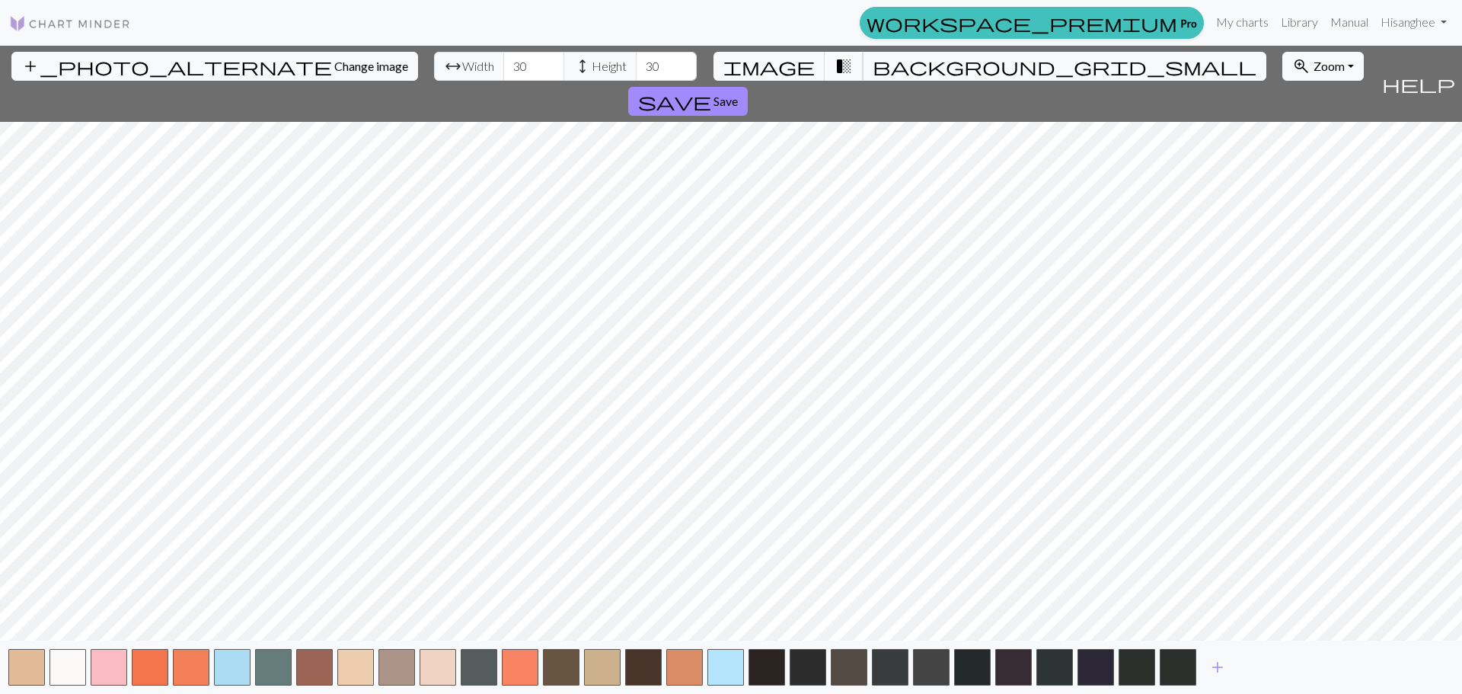
click at [834, 69] on span "transition_fade" at bounding box center [843, 66] width 18 height 21
drag, startPoint x: 451, startPoint y: 66, endPoint x: 353, endPoint y: 67, distance: 98.2
click at [353, 67] on div "add_photo_alternate Change image arrow_range Width 30 height Height 30 image tr…" at bounding box center [687, 84] width 1375 height 76
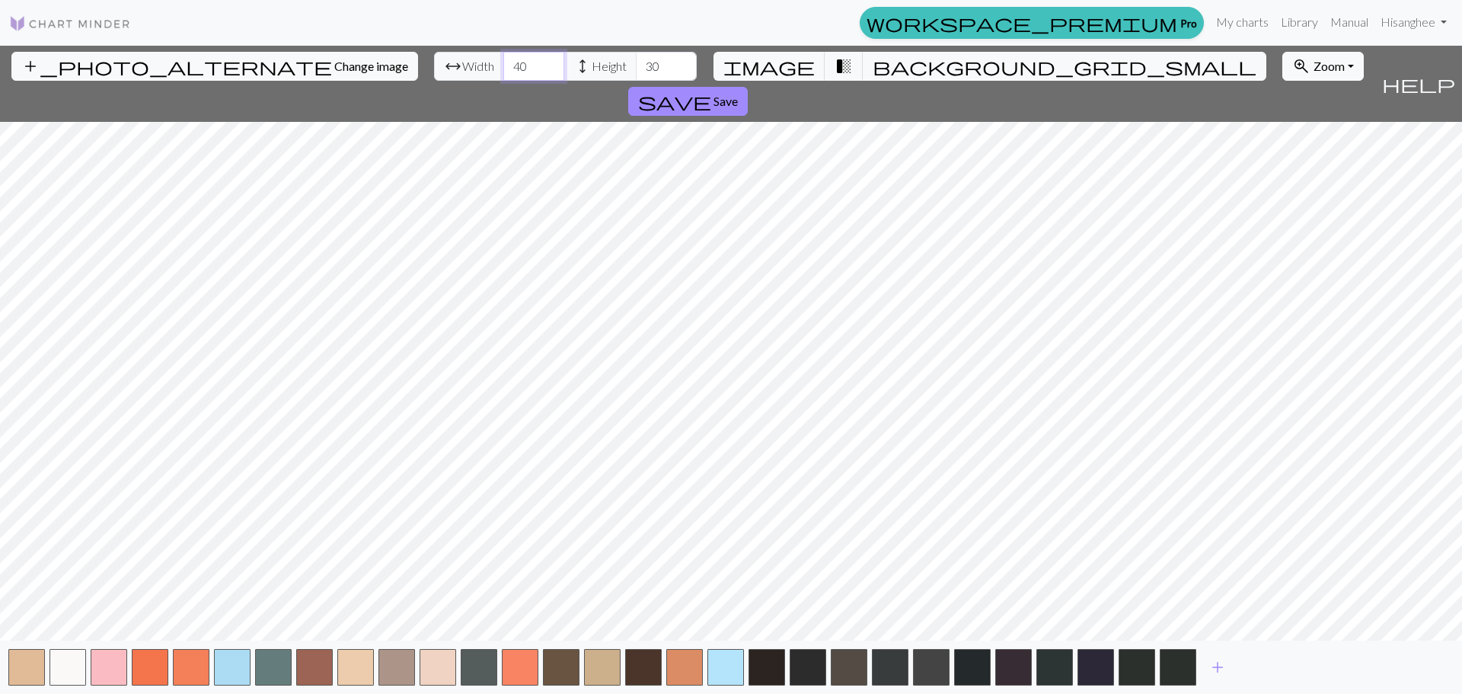
type input "40"
drag, startPoint x: 579, startPoint y: 63, endPoint x: 152, endPoint y: 81, distance: 426.7
click at [155, 81] on div "add_photo_alternate Change image arrow_range Width 40 height Height 30 image tr…" at bounding box center [687, 84] width 1375 height 76
click at [1282, 55] on button "zoom_in Zoom Zoom" at bounding box center [1322, 66] width 81 height 29
click at [1283, 196] on button "50%" at bounding box center [1343, 186] width 120 height 24
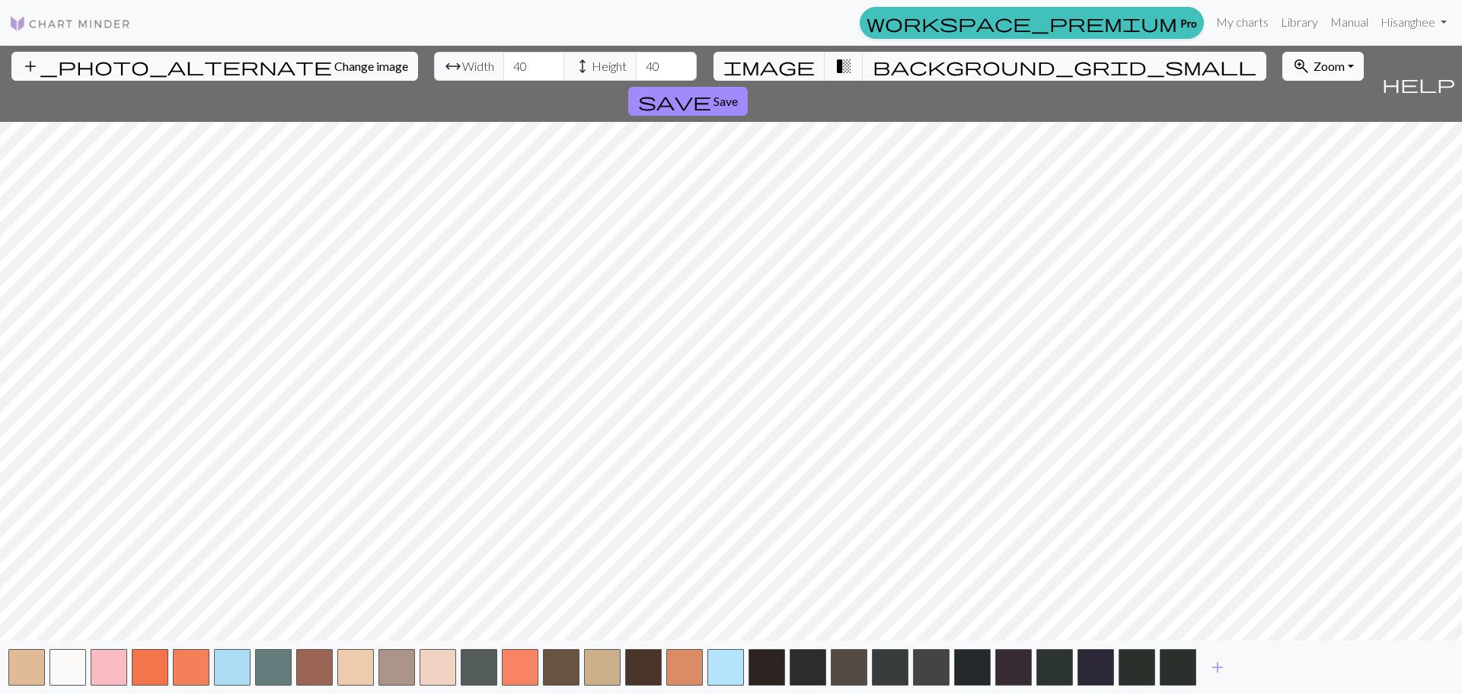
click at [1282, 73] on button "zoom_in Zoom Zoom" at bounding box center [1322, 66] width 81 height 29
click at [1283, 107] on button "Fit all" at bounding box center [1343, 100] width 120 height 24
click at [1282, 62] on button "zoom_in Zoom Zoom" at bounding box center [1322, 66] width 81 height 29
click at [1283, 126] on button "Fit width" at bounding box center [1343, 124] width 120 height 24
click at [1313, 69] on span "Zoom" at bounding box center [1328, 66] width 31 height 14
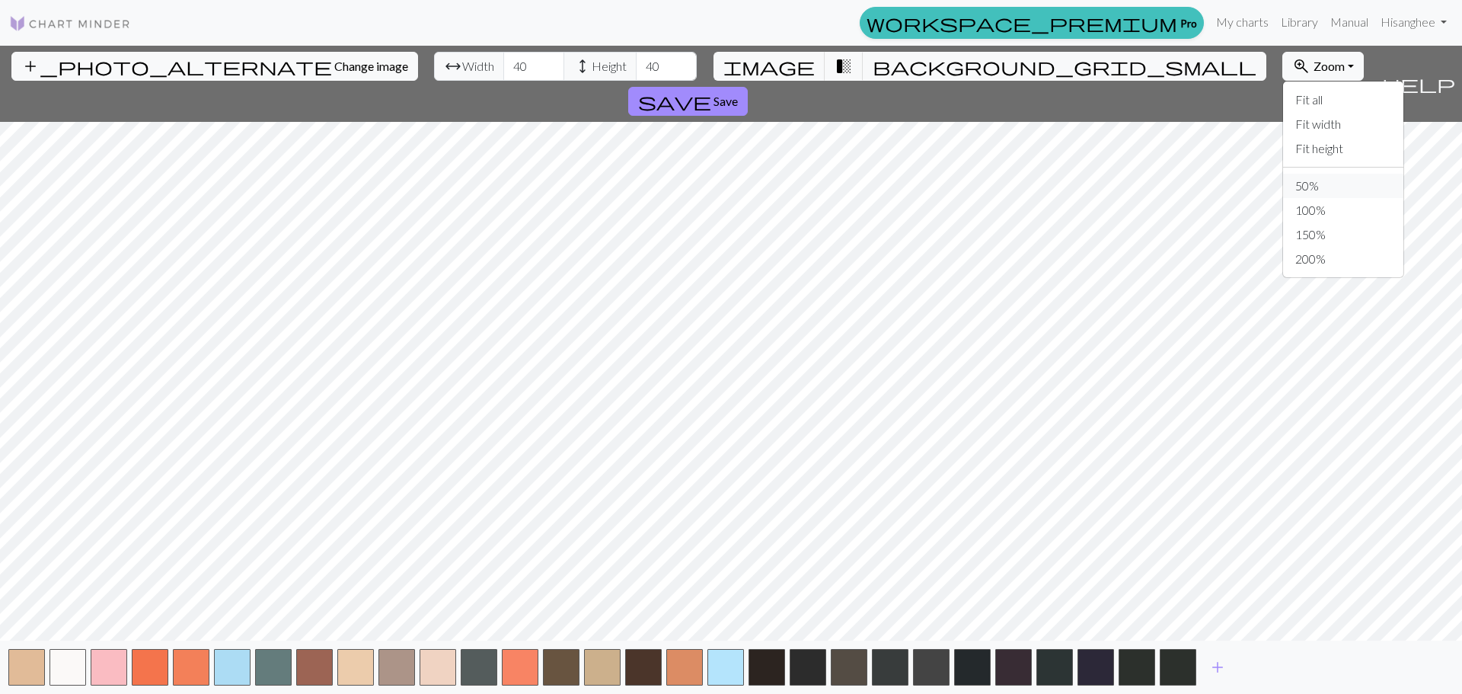
click at [1283, 182] on button "50%" at bounding box center [1343, 186] width 120 height 24
drag, startPoint x: 1087, startPoint y: 57, endPoint x: 1099, endPoint y: 75, distance: 20.9
click at [1282, 62] on button "zoom_in Zoom Zoom" at bounding box center [1322, 66] width 81 height 29
click at [1283, 224] on button "150%" at bounding box center [1343, 234] width 120 height 24
click at [1313, 64] on span "Zoom" at bounding box center [1328, 66] width 31 height 14
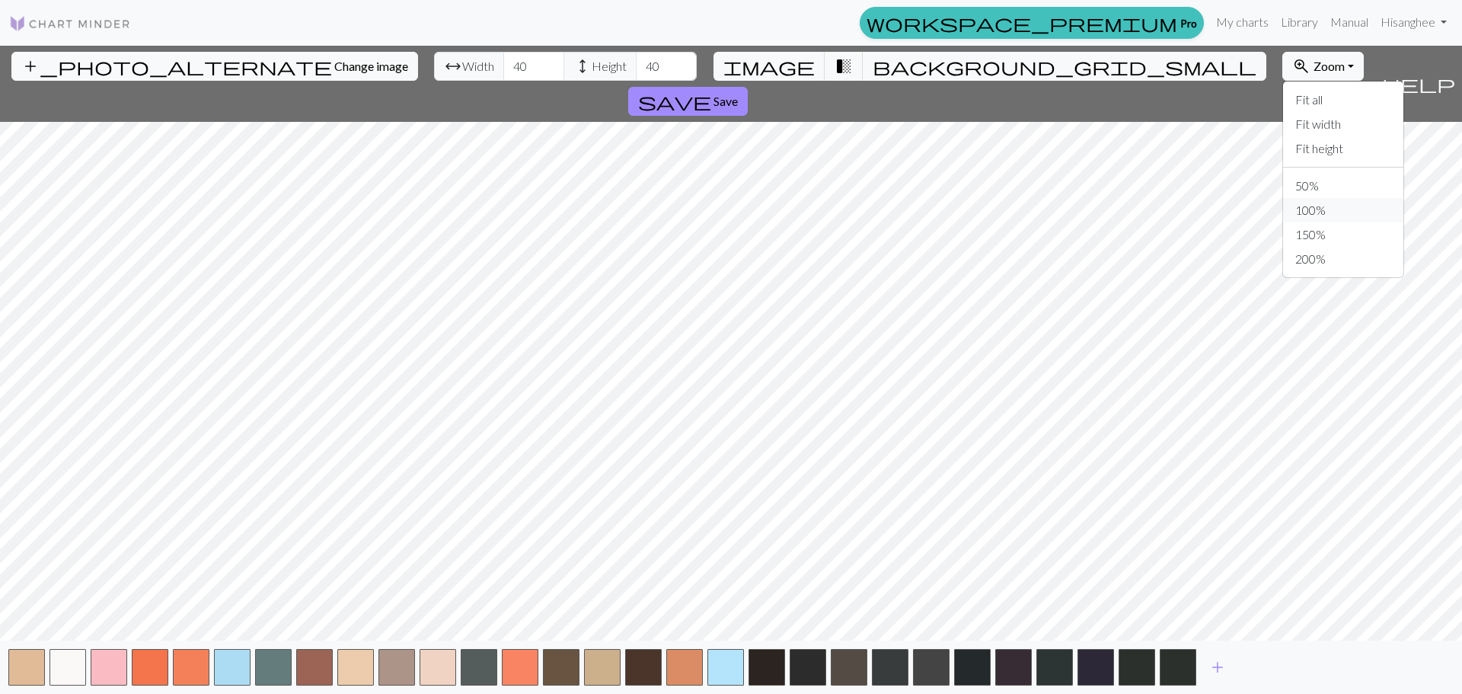
click at [1283, 203] on button "100%" at bounding box center [1343, 210] width 120 height 24
click at [873, 60] on span "background_grid_small" at bounding box center [1065, 66] width 384 height 21
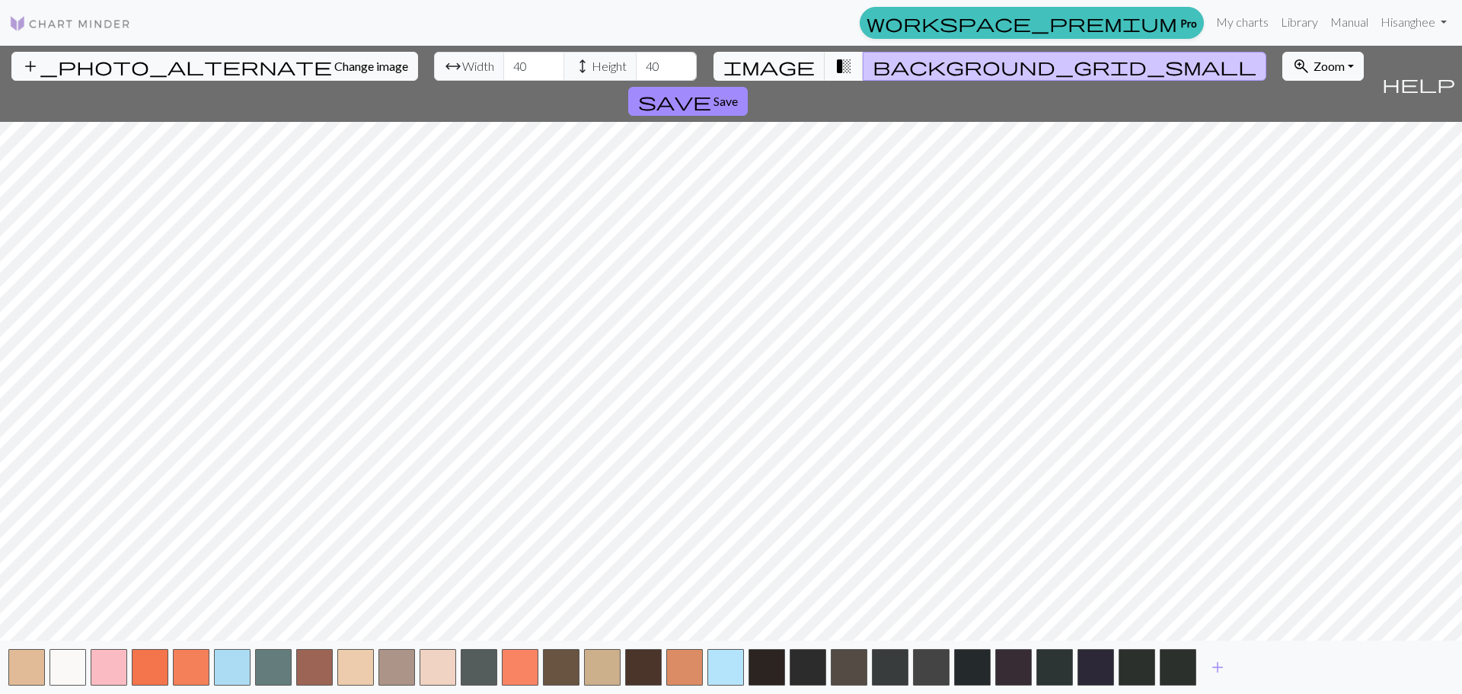
drag, startPoint x: 875, startPoint y: 56, endPoint x: 833, endPoint y: 62, distance: 42.4
click at [873, 56] on span "background_grid_small" at bounding box center [1065, 66] width 384 height 21
click at [834, 63] on span "transition_fade" at bounding box center [843, 66] width 18 height 21
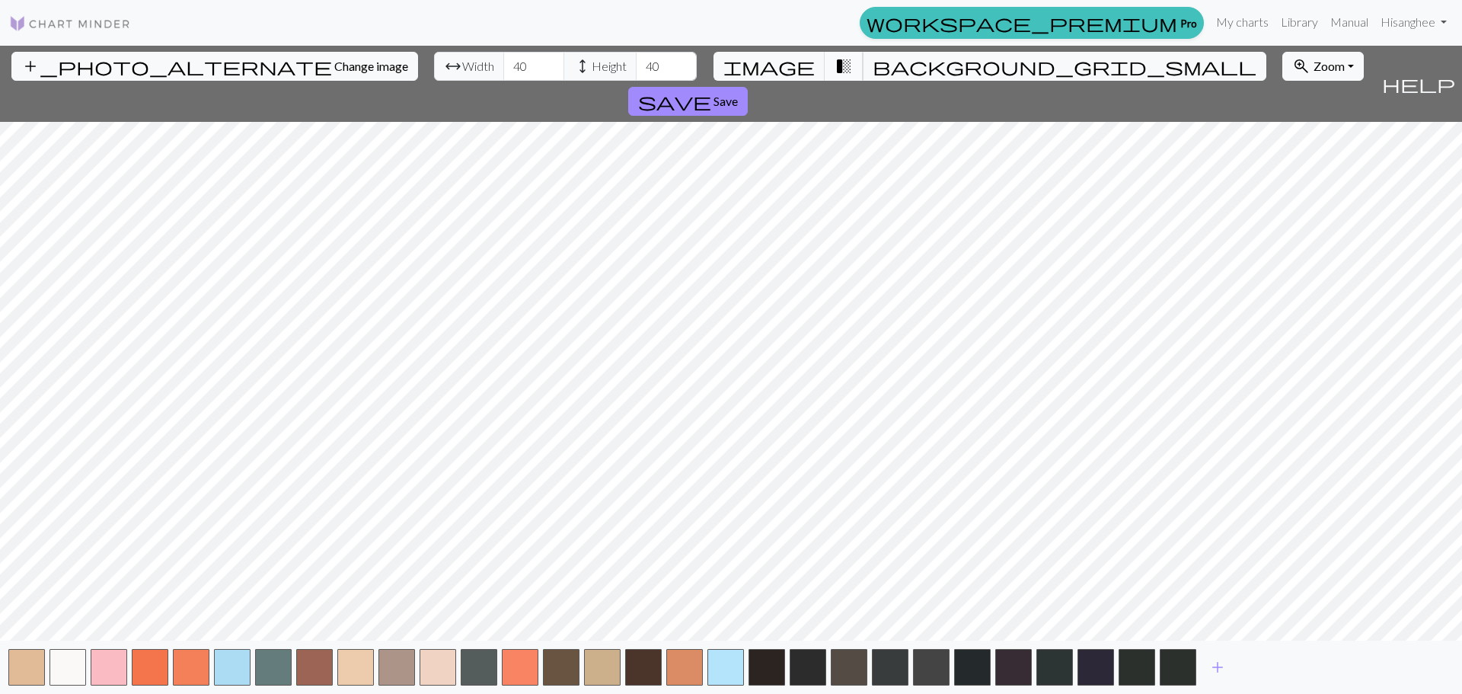
click at [834, 63] on span "transition_fade" at bounding box center [843, 66] width 18 height 21
click at [836, 65] on span "transition_fade" at bounding box center [843, 66] width 18 height 21
click at [834, 70] on span "transition_fade" at bounding box center [843, 66] width 18 height 21
click at [789, 51] on div "add_photo_alternate Change image arrow_range Width 40 height Height 40 image tr…" at bounding box center [687, 84] width 1375 height 76
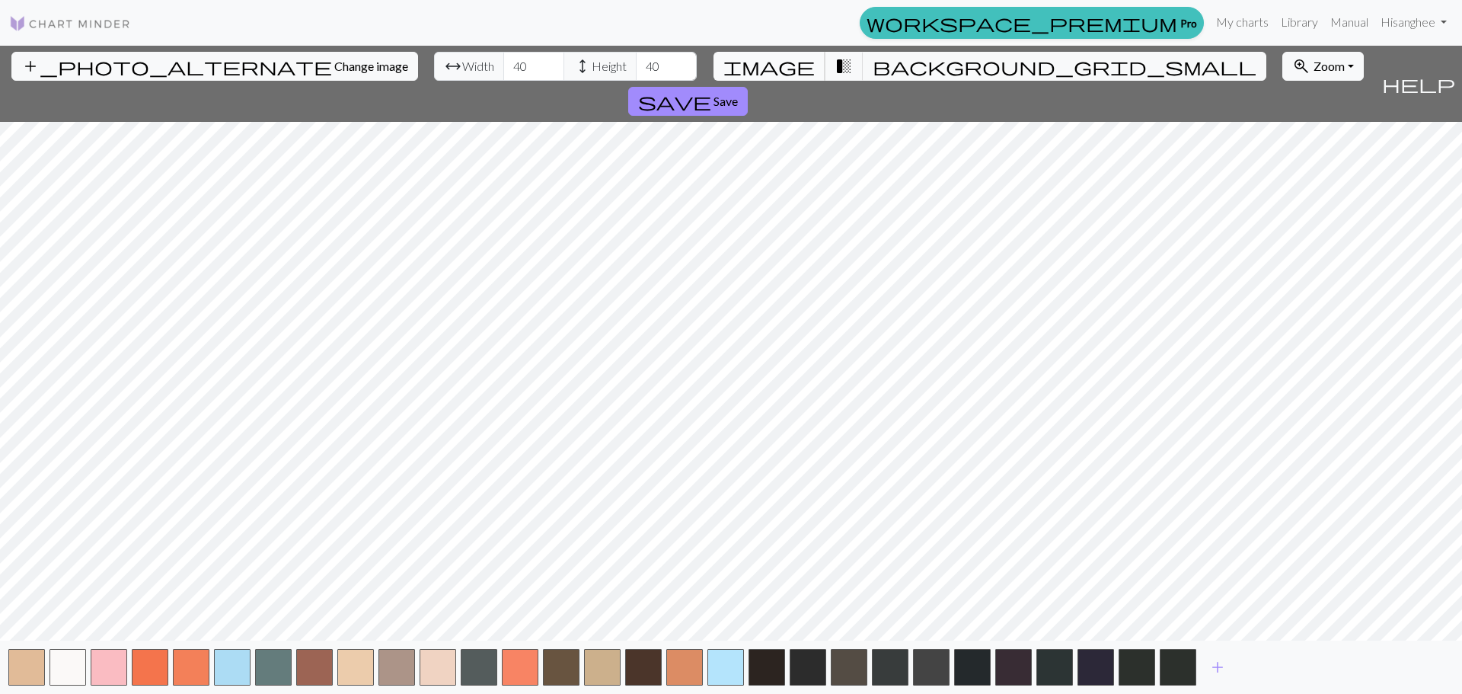
click at [783, 64] on button "image" at bounding box center [769, 66] width 112 height 29
click at [783, 63] on button "image" at bounding box center [769, 66] width 112 height 29
click at [825, 63] on button "transition_fade" at bounding box center [844, 66] width 39 height 29
click at [873, 62] on span "background_grid_small" at bounding box center [1065, 66] width 384 height 21
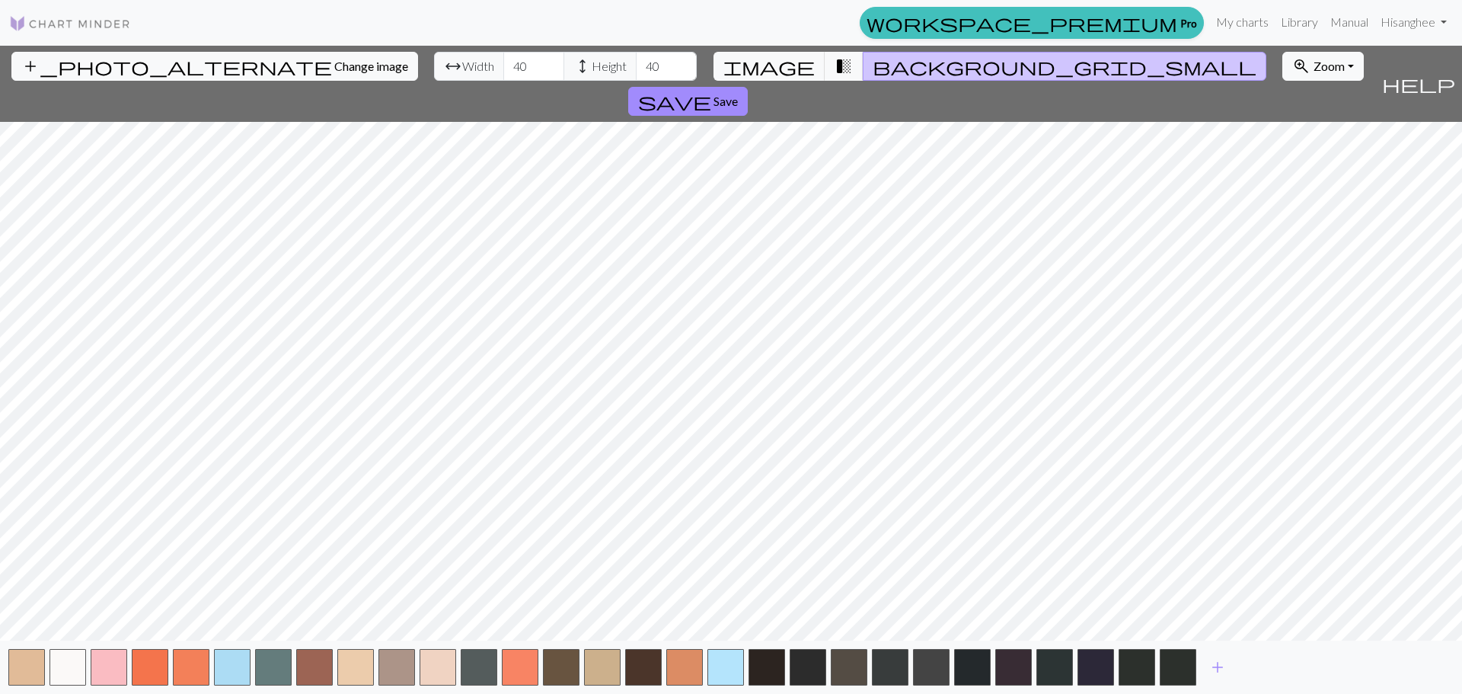
click at [873, 62] on span "background_grid_small" at bounding box center [1065, 66] width 384 height 21
click at [1221, 658] on span "add" at bounding box center [1217, 666] width 18 height 21
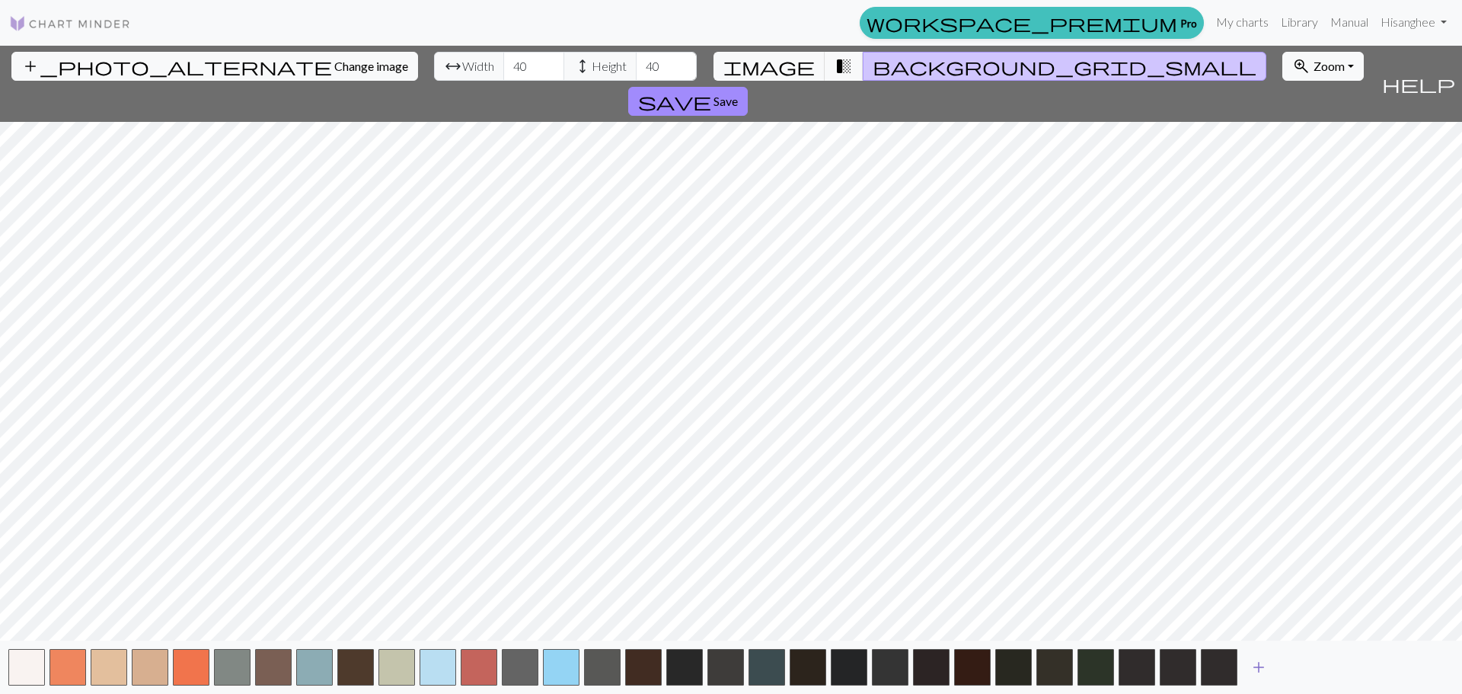
click at [1265, 659] on span "add" at bounding box center [1258, 666] width 18 height 21
click at [1310, 659] on button "add" at bounding box center [1300, 666] width 38 height 29
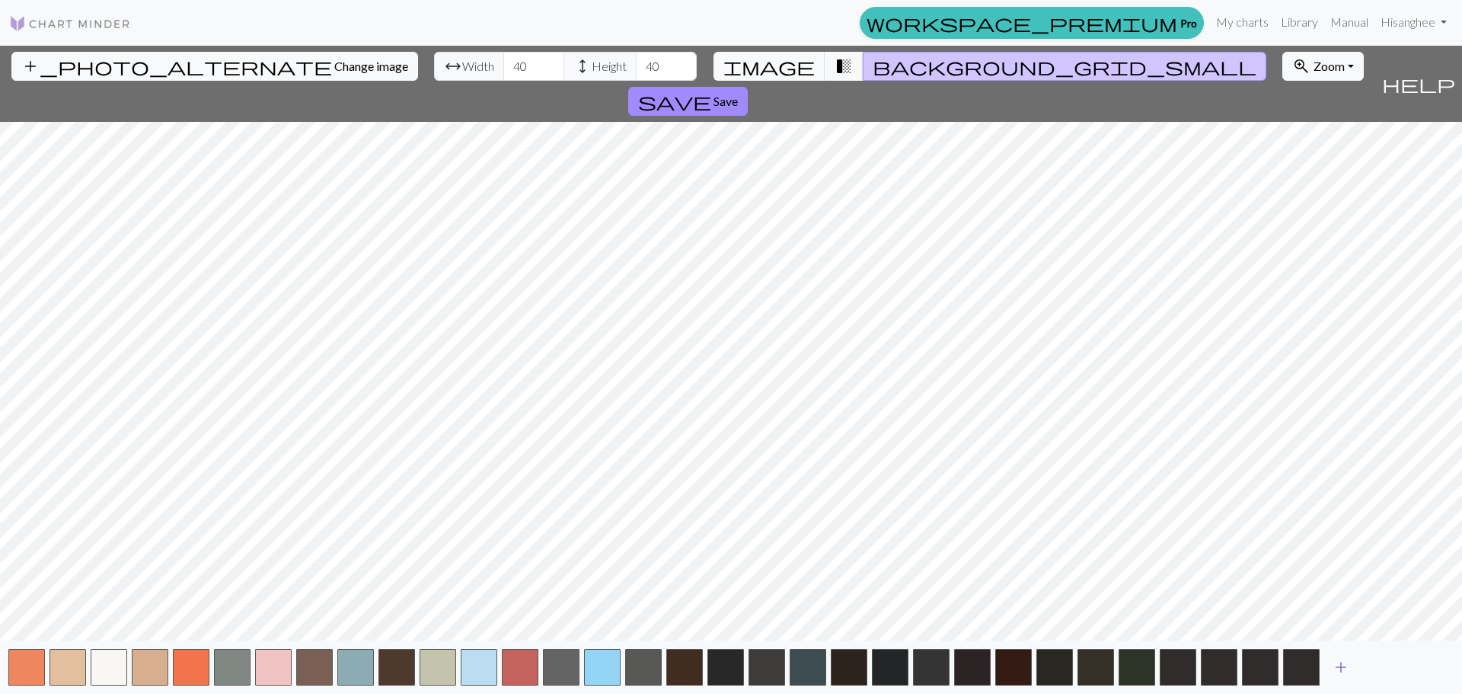
click at [1347, 666] on span "add" at bounding box center [1341, 666] width 18 height 21
click at [1392, 663] on button "add" at bounding box center [1382, 666] width 38 height 29
click at [1428, 661] on span "add" at bounding box center [1423, 666] width 18 height 21
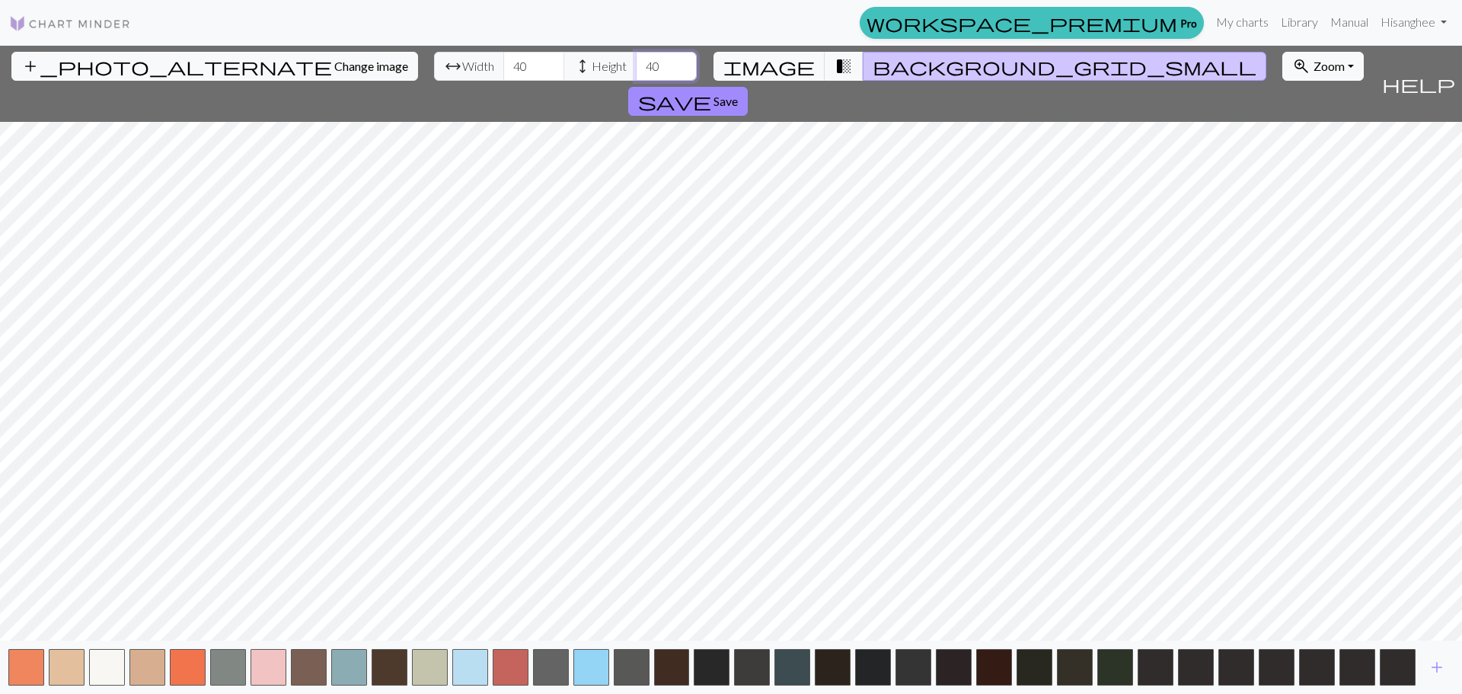
drag, startPoint x: 592, startPoint y: 62, endPoint x: 292, endPoint y: 64, distance: 300.0
click at [434, 72] on div "arrow_range Width 40 height Height 40" at bounding box center [565, 66] width 263 height 29
type input "50"
drag, startPoint x: 449, startPoint y: 65, endPoint x: -478, endPoint y: -11, distance: 930.4
click at [0, 0] on html "This website uses cookies to ensure you get the best experience on our website.…" at bounding box center [731, 347] width 1462 height 694
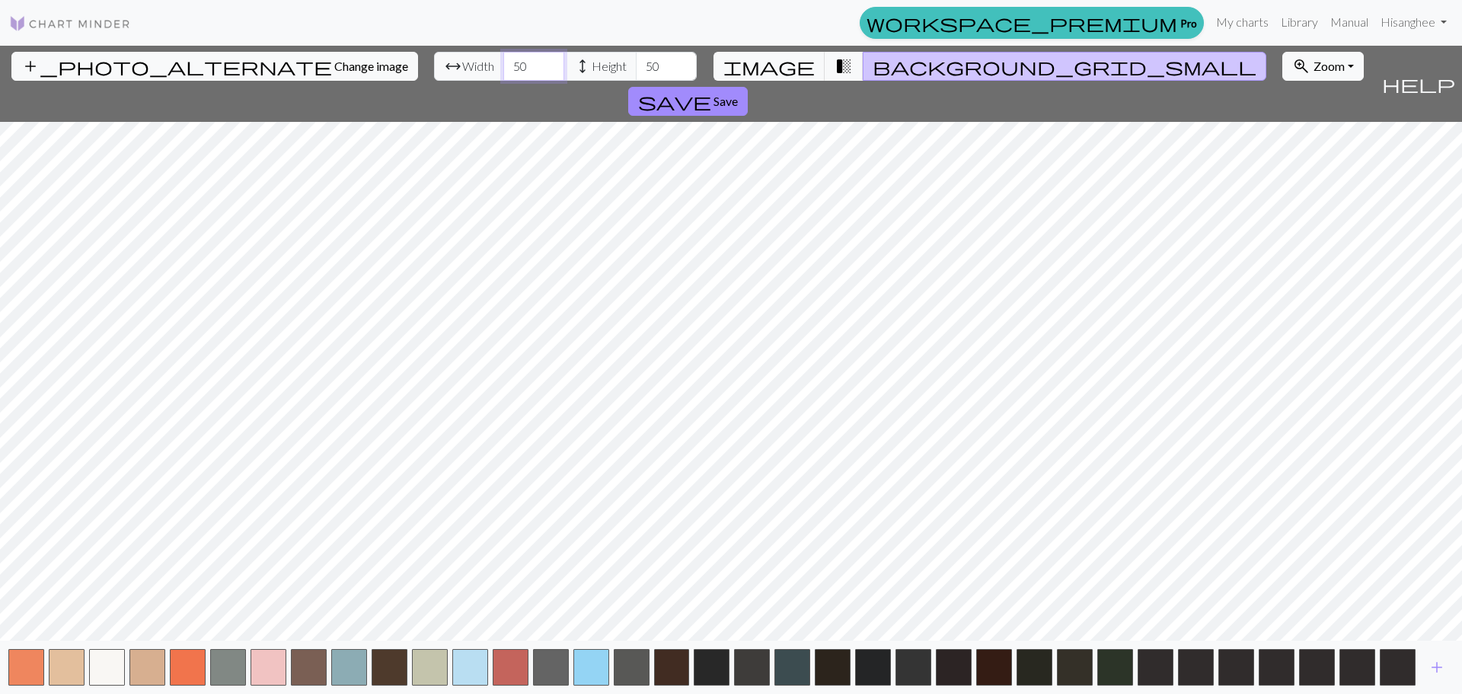
type input "50"
drag, startPoint x: 1032, startPoint y: 36, endPoint x: 1098, endPoint y: 63, distance: 71.0
click at [1036, 37] on div "workspace_premium Pro My charts Library Manual Hi sanghee Account settings Logo…" at bounding box center [798, 23] width 1310 height 32
click at [1313, 63] on span "Zoom" at bounding box center [1328, 66] width 31 height 14
click at [1283, 215] on button "100%" at bounding box center [1343, 210] width 120 height 24
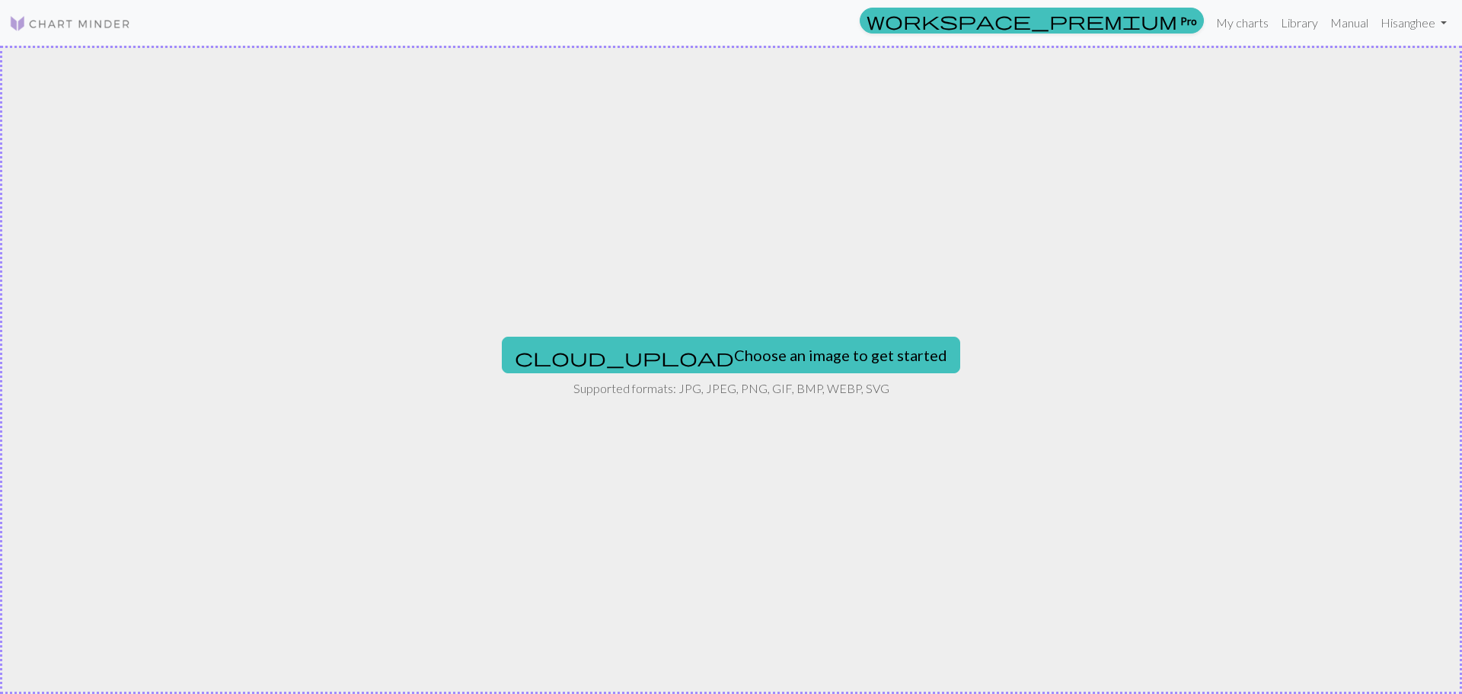
click at [710, 323] on div "cloud_upload Choose an image to get started Supported formats: JPG, JPEG, PNG, …" at bounding box center [731, 370] width 1462 height 648
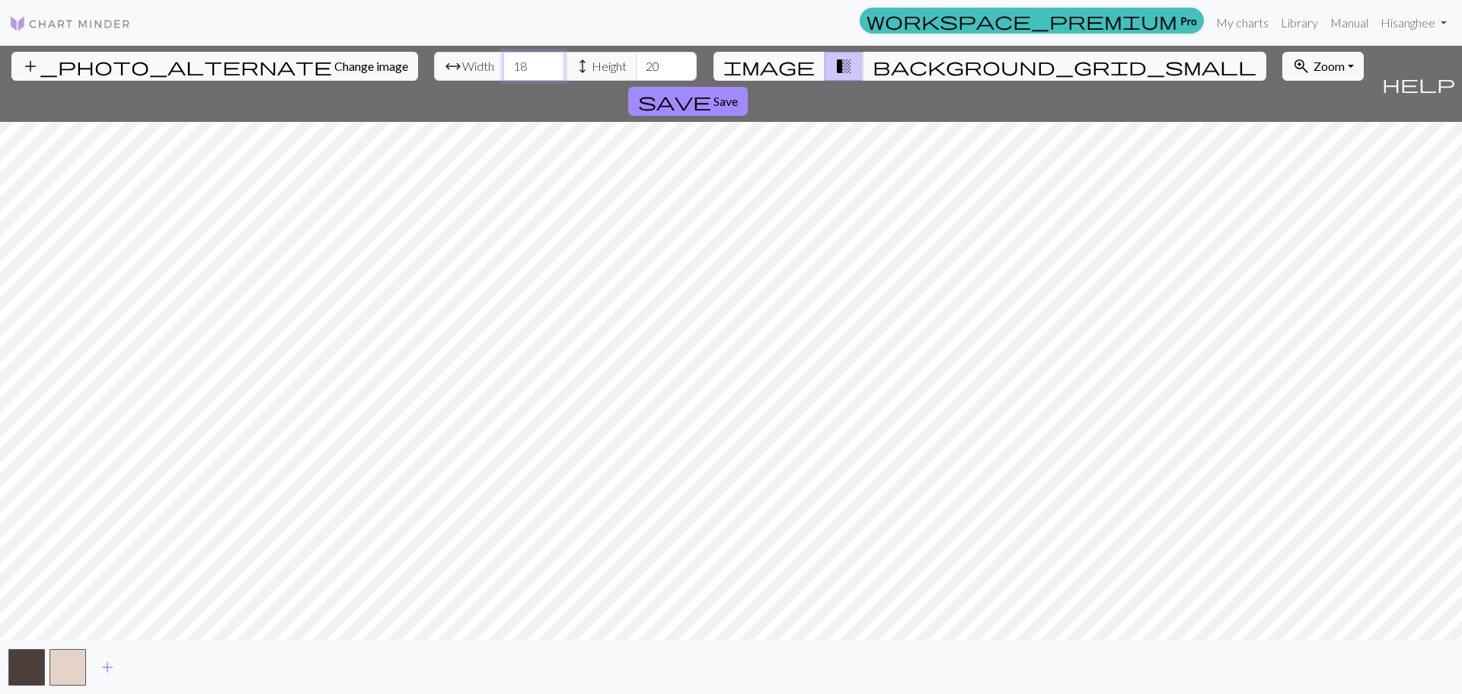
drag, startPoint x: 477, startPoint y: 72, endPoint x: 213, endPoint y: 43, distance: 264.9
click at [213, 43] on div "workspace_premium Pro My charts Library Manual Hi sanghee Account settings Logo…" at bounding box center [731, 347] width 1462 height 694
type input "50"
drag, startPoint x: 290, startPoint y: 30, endPoint x: 105, endPoint y: 0, distance: 187.4
click at [126, 5] on div "workspace_premium Pro My charts Library Manual Hi sanghee Account settings Logo…" at bounding box center [731, 347] width 1462 height 694
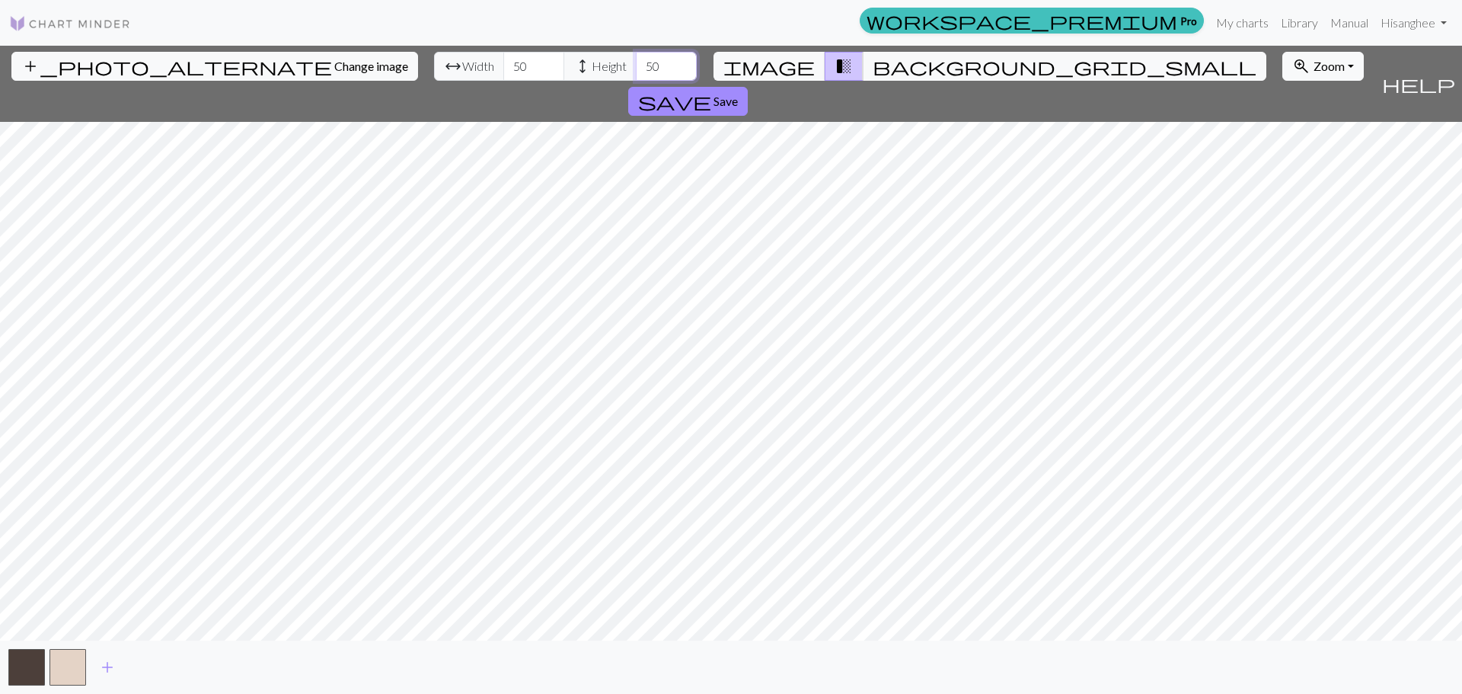
type input "50"
click at [101, 664] on span "add" at bounding box center [107, 666] width 18 height 21
click at [147, 657] on span "add" at bounding box center [148, 666] width 18 height 21
click at [190, 666] on span "add" at bounding box center [189, 666] width 18 height 21
click at [227, 662] on span "add" at bounding box center [231, 666] width 18 height 21
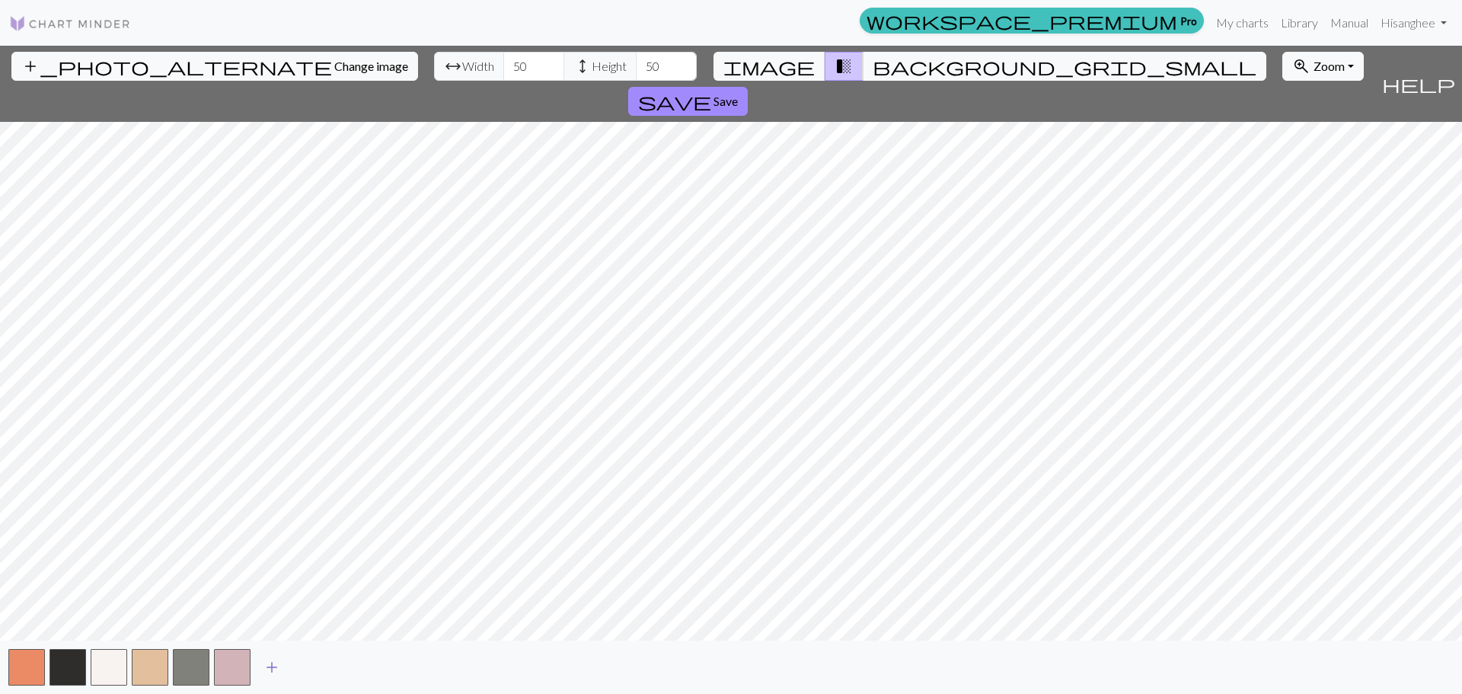
click at [275, 665] on span "add" at bounding box center [272, 666] width 18 height 21
click at [275, 665] on button "button" at bounding box center [273, 667] width 37 height 37
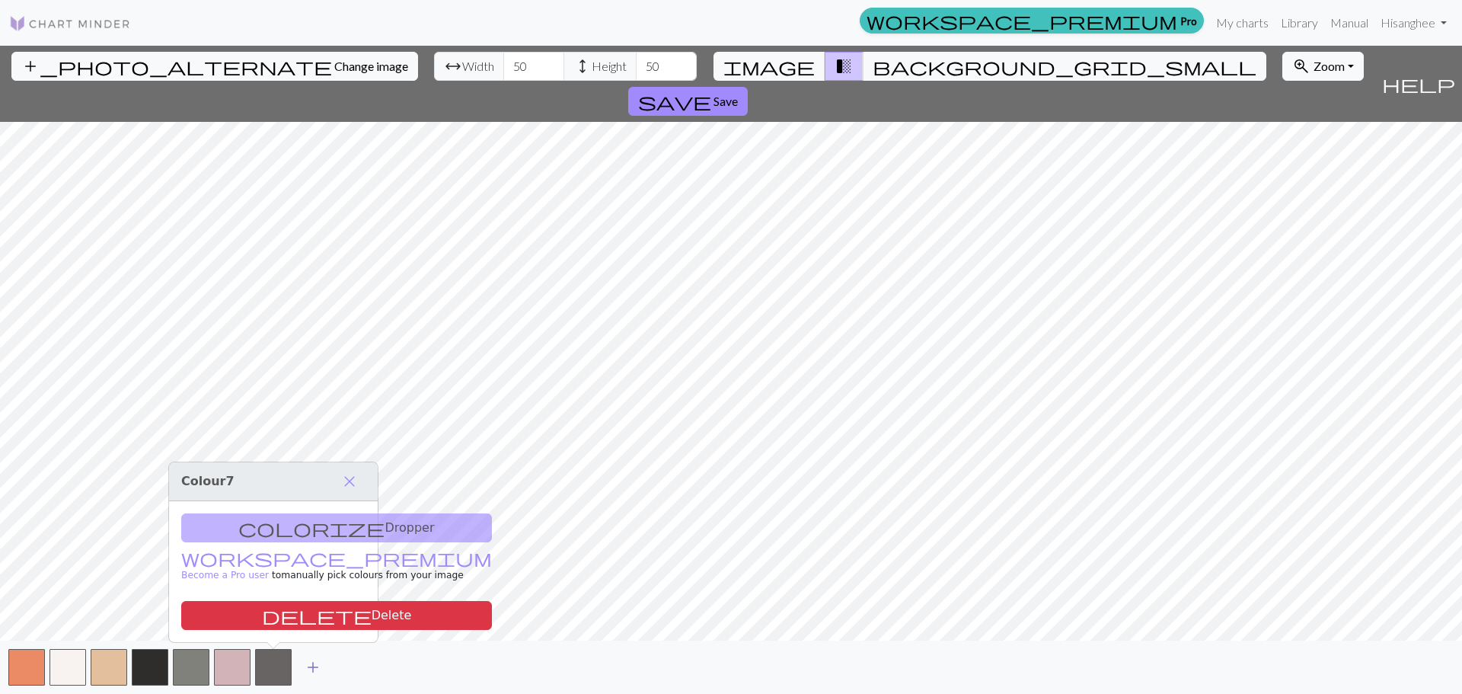
click at [329, 672] on button "add" at bounding box center [313, 666] width 38 height 29
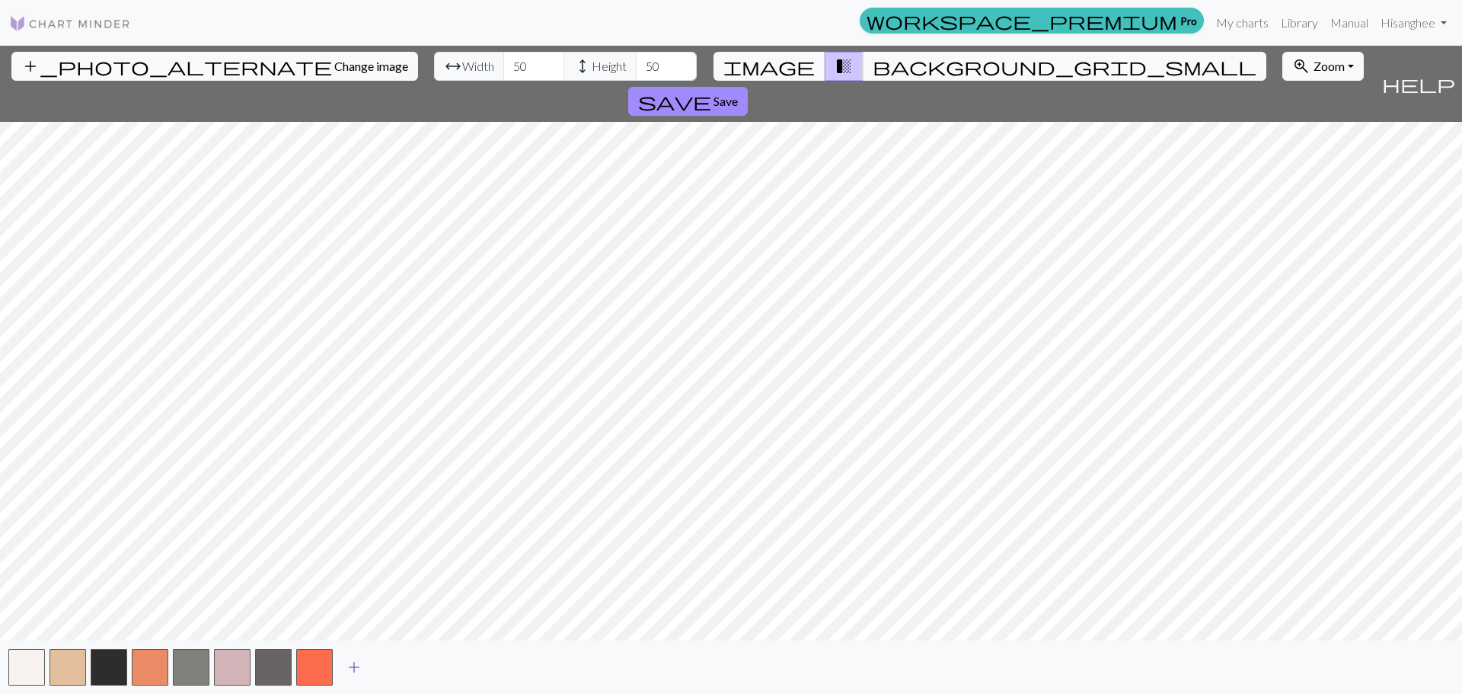
click at [355, 672] on span "add" at bounding box center [354, 666] width 18 height 21
click at [367, 665] on button "button" at bounding box center [355, 667] width 37 height 37
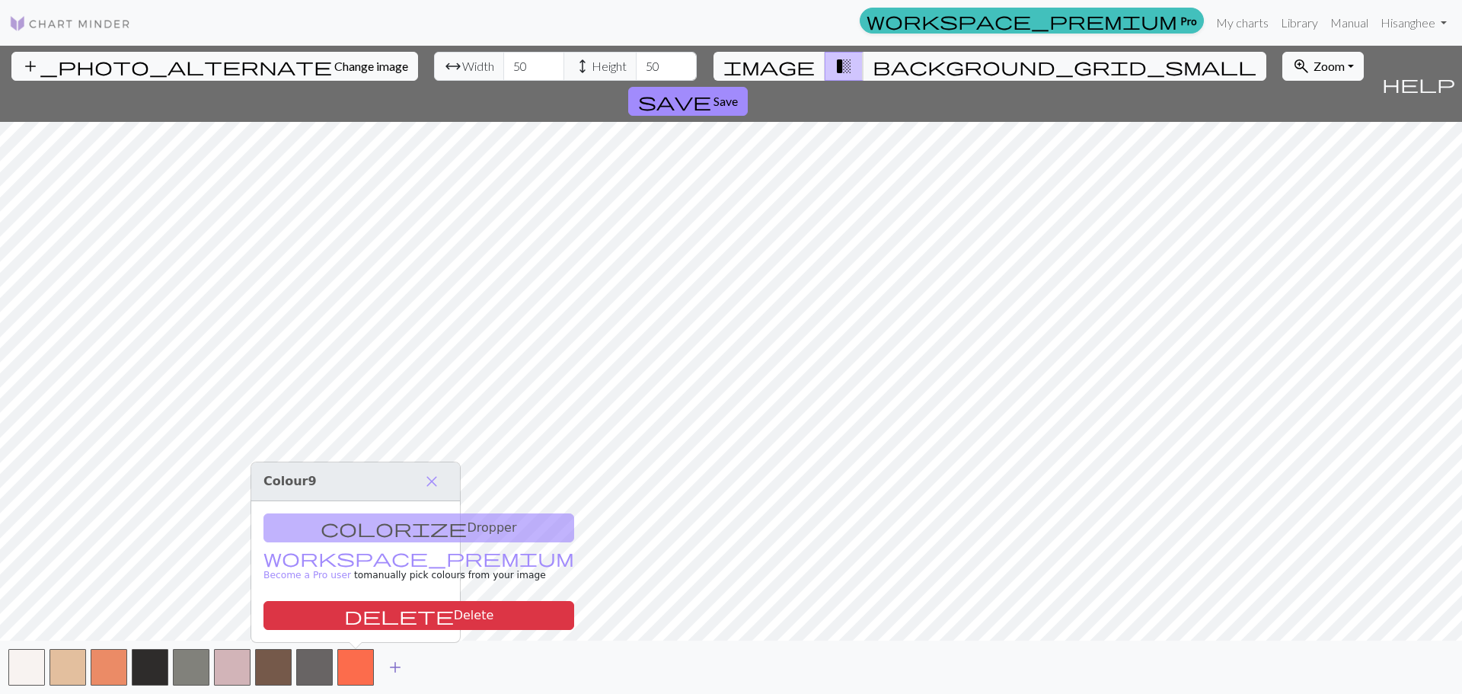
click at [396, 664] on span "add" at bounding box center [395, 666] width 18 height 21
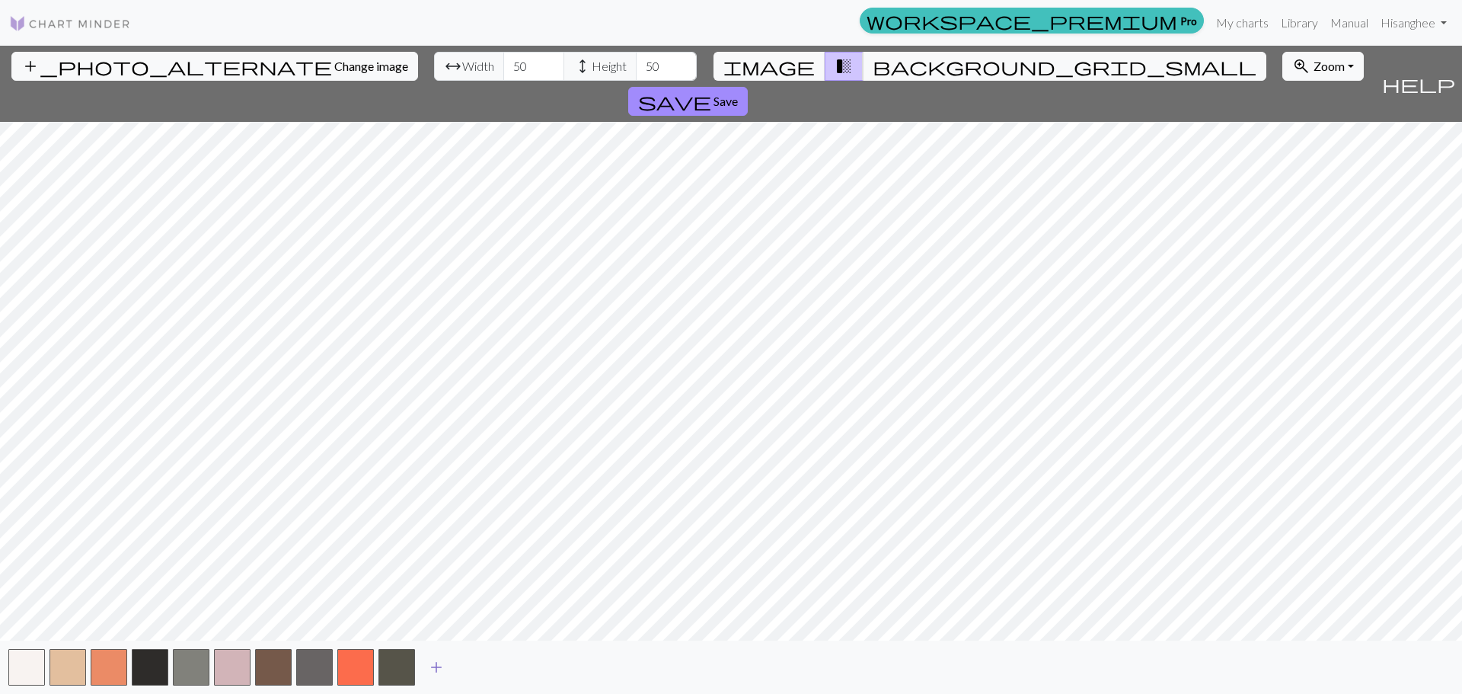
click at [444, 665] on span "add" at bounding box center [436, 666] width 18 height 21
click at [380, 664] on button "button" at bounding box center [396, 667] width 37 height 37
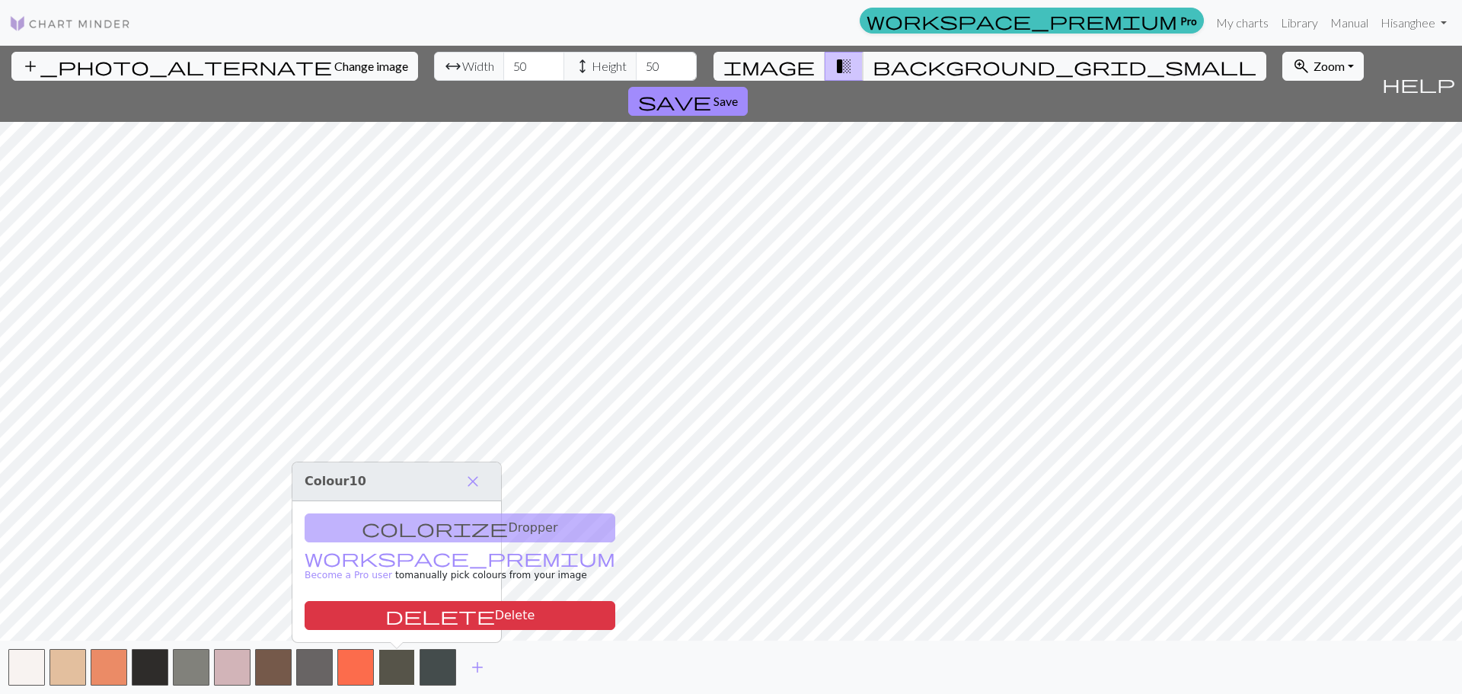
click at [408, 666] on button "button" at bounding box center [396, 667] width 37 height 37
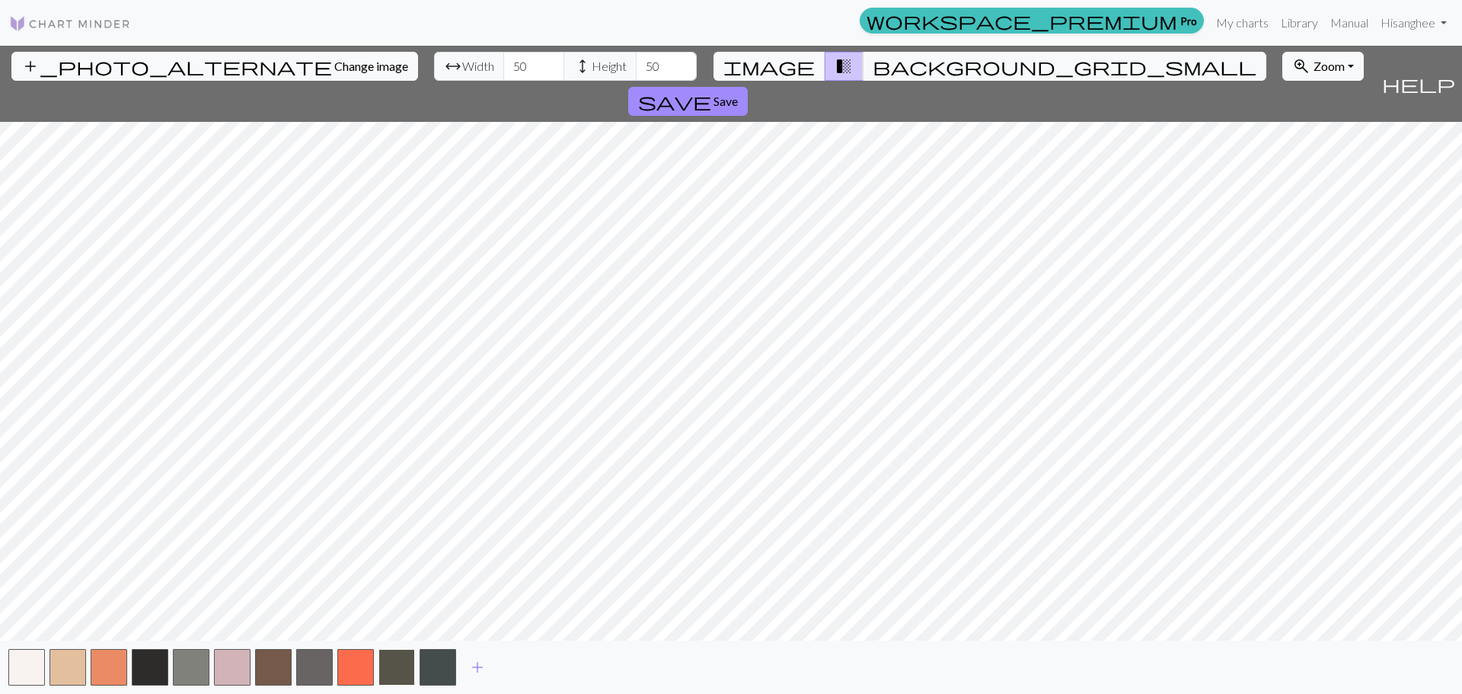
click at [401, 669] on button "button" at bounding box center [396, 667] width 37 height 37
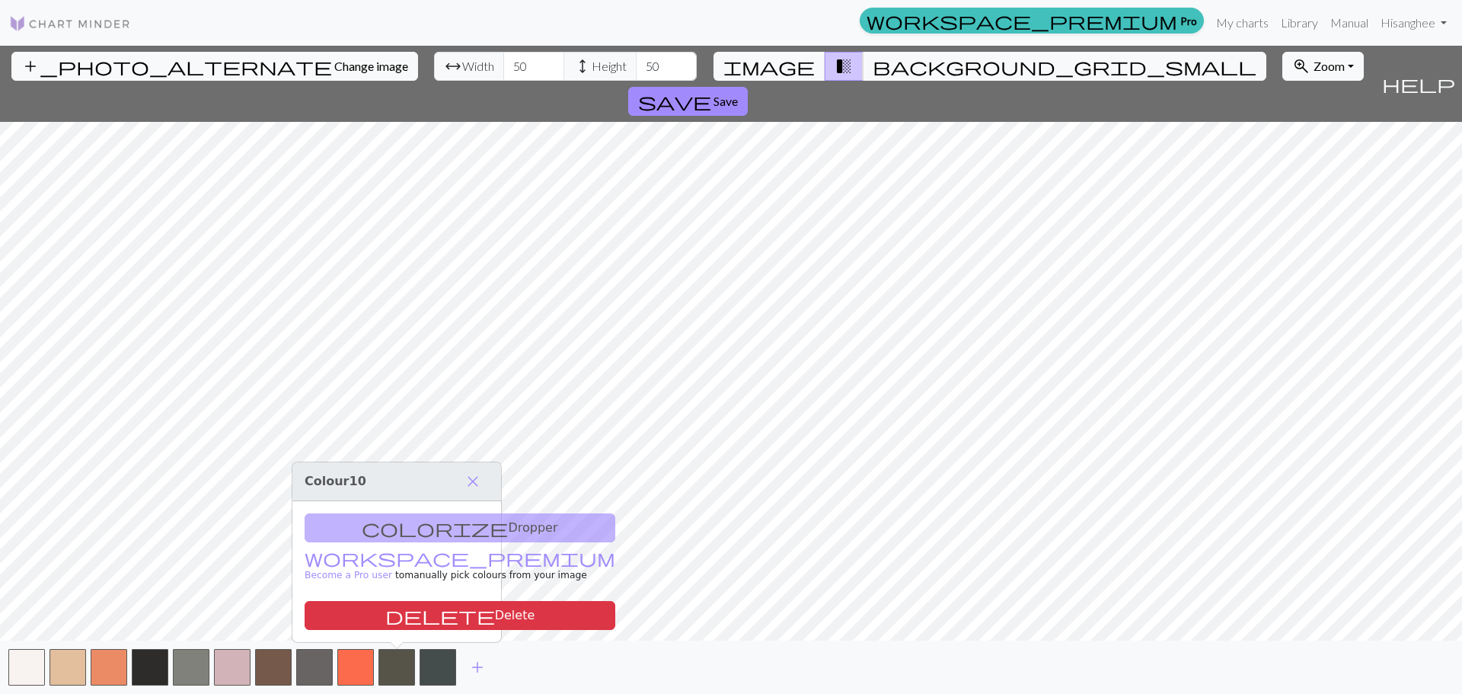
drag, startPoint x: 437, startPoint y: 535, endPoint x: 403, endPoint y: 534, distance: 34.3
click at [428, 535] on div "colorize Dropper workspace_premium Become a Pro user to manually pick colours f…" at bounding box center [396, 571] width 209 height 141
click at [476, 665] on span "add" at bounding box center [477, 666] width 18 height 21
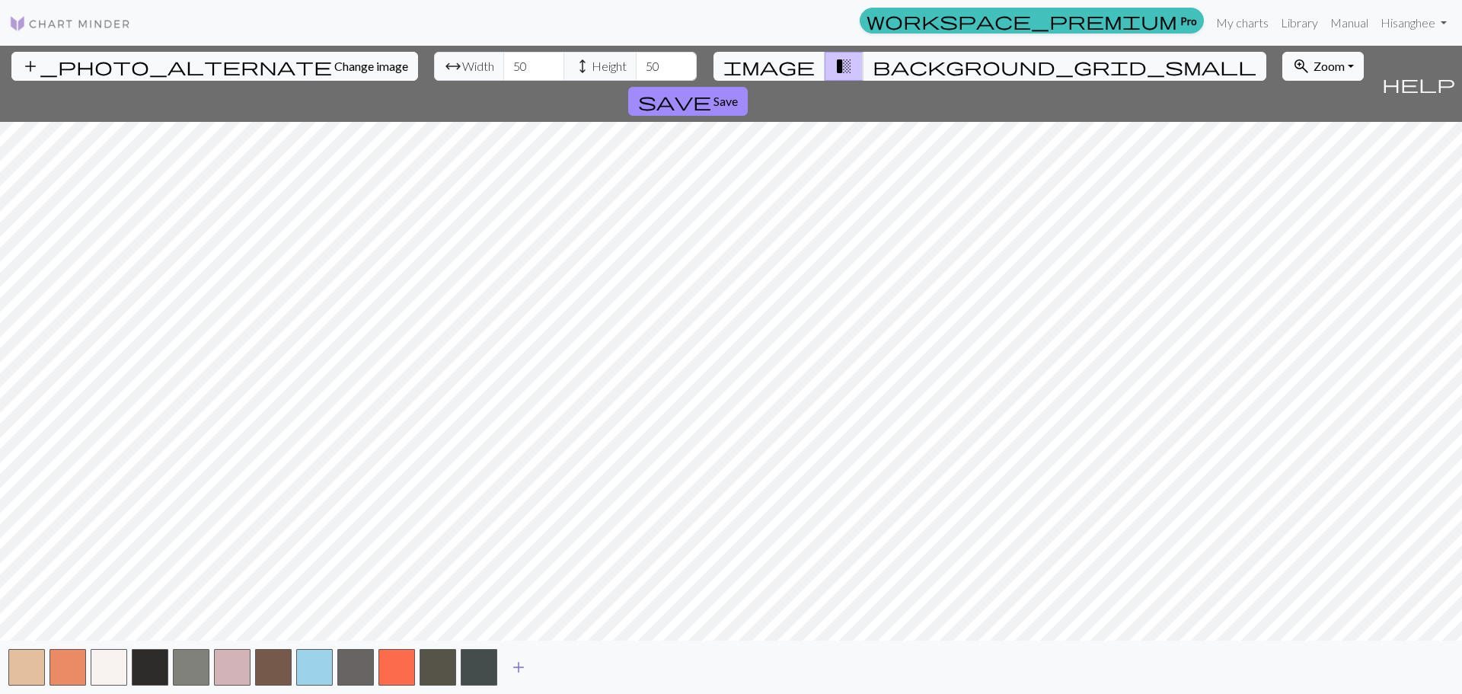
click at [516, 671] on span "add" at bounding box center [518, 666] width 18 height 21
click at [567, 665] on span "add" at bounding box center [559, 666] width 18 height 21
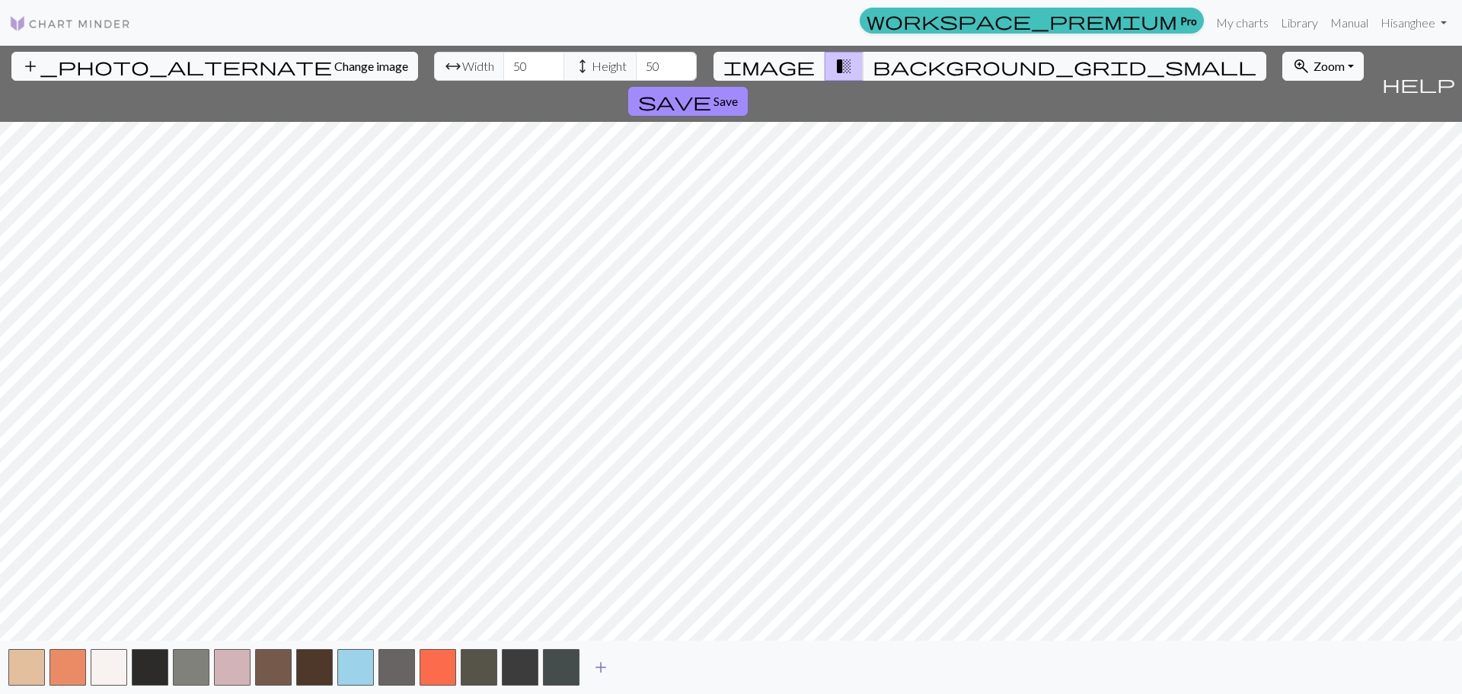
click at [601, 666] on span "add" at bounding box center [601, 666] width 18 height 21
click at [646, 664] on span "add" at bounding box center [642, 666] width 18 height 21
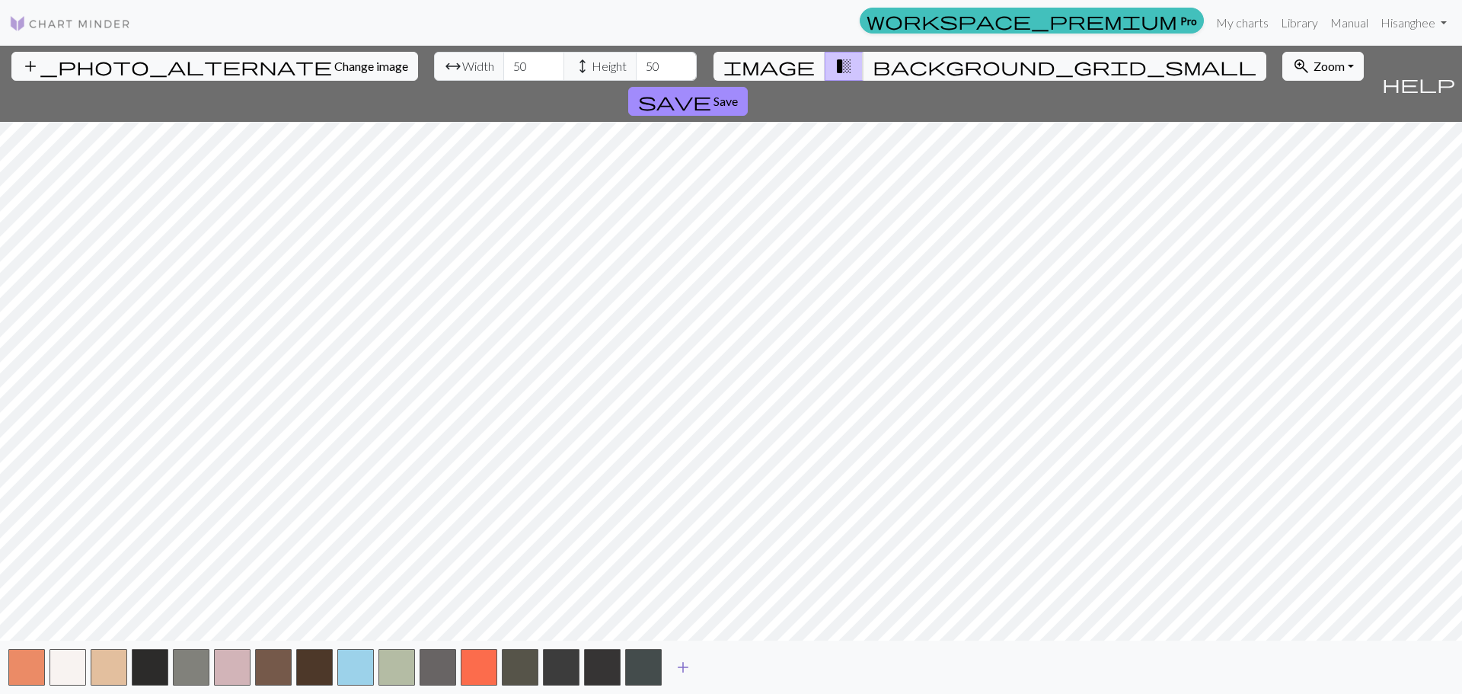
click at [681, 659] on span "add" at bounding box center [683, 666] width 18 height 21
click at [732, 664] on button "add" at bounding box center [724, 666] width 38 height 29
click at [768, 666] on span "add" at bounding box center [765, 666] width 18 height 21
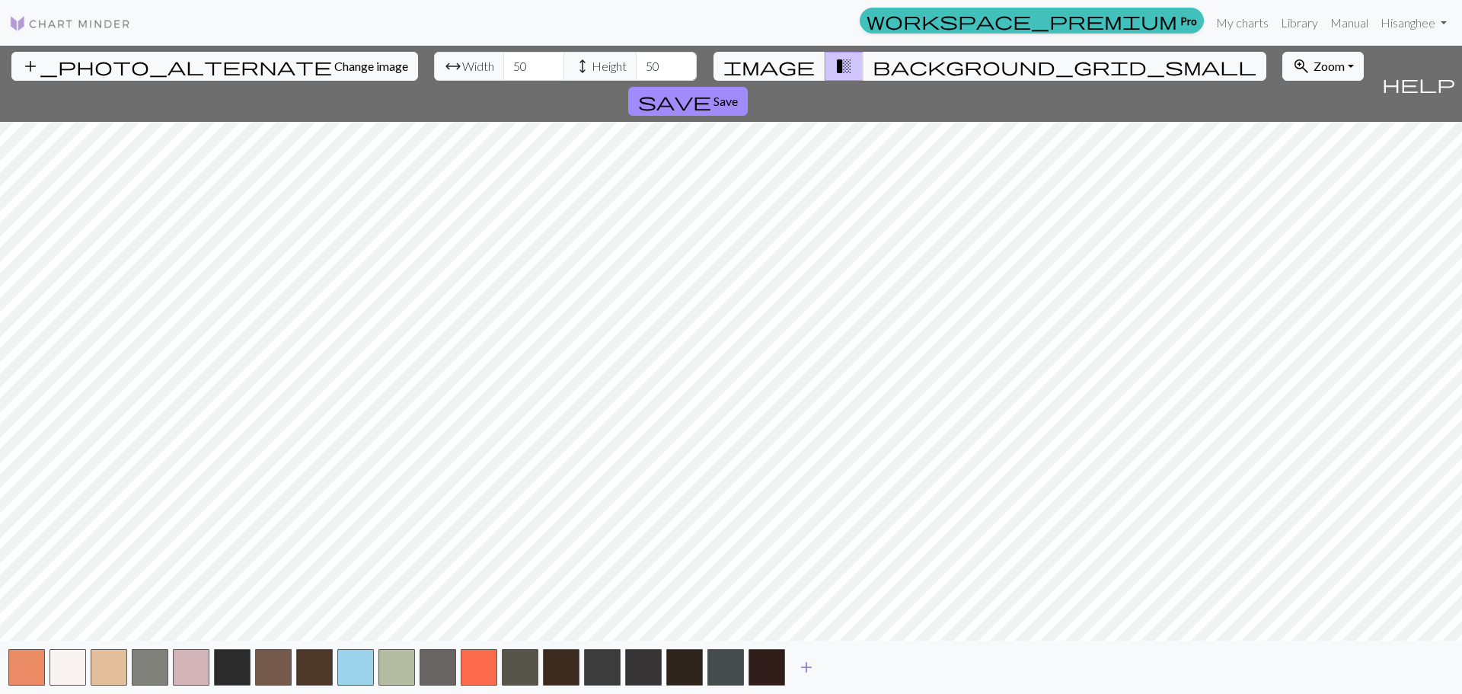
click at [815, 665] on span "add" at bounding box center [806, 666] width 18 height 21
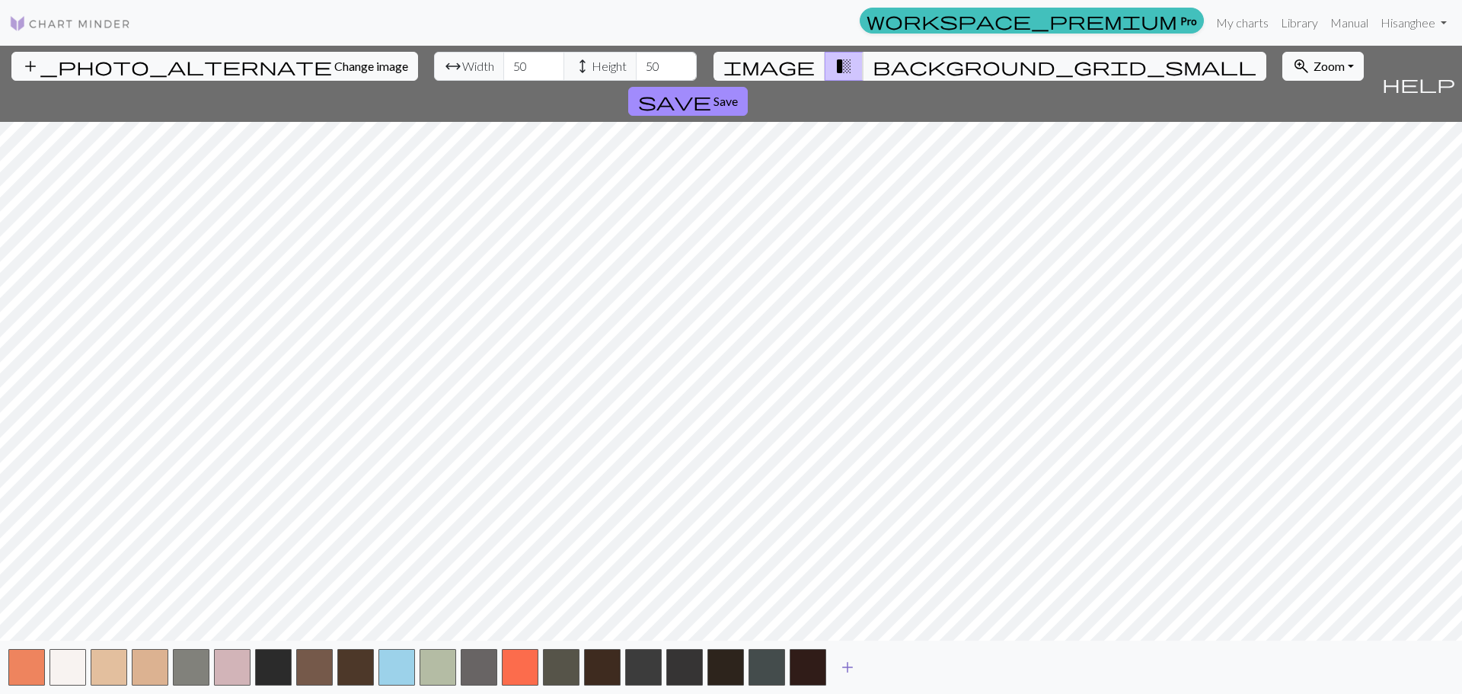
click at [847, 668] on span "add" at bounding box center [847, 666] width 18 height 21
click at [873, 67] on span "background_grid_small" at bounding box center [1065, 66] width 384 height 21
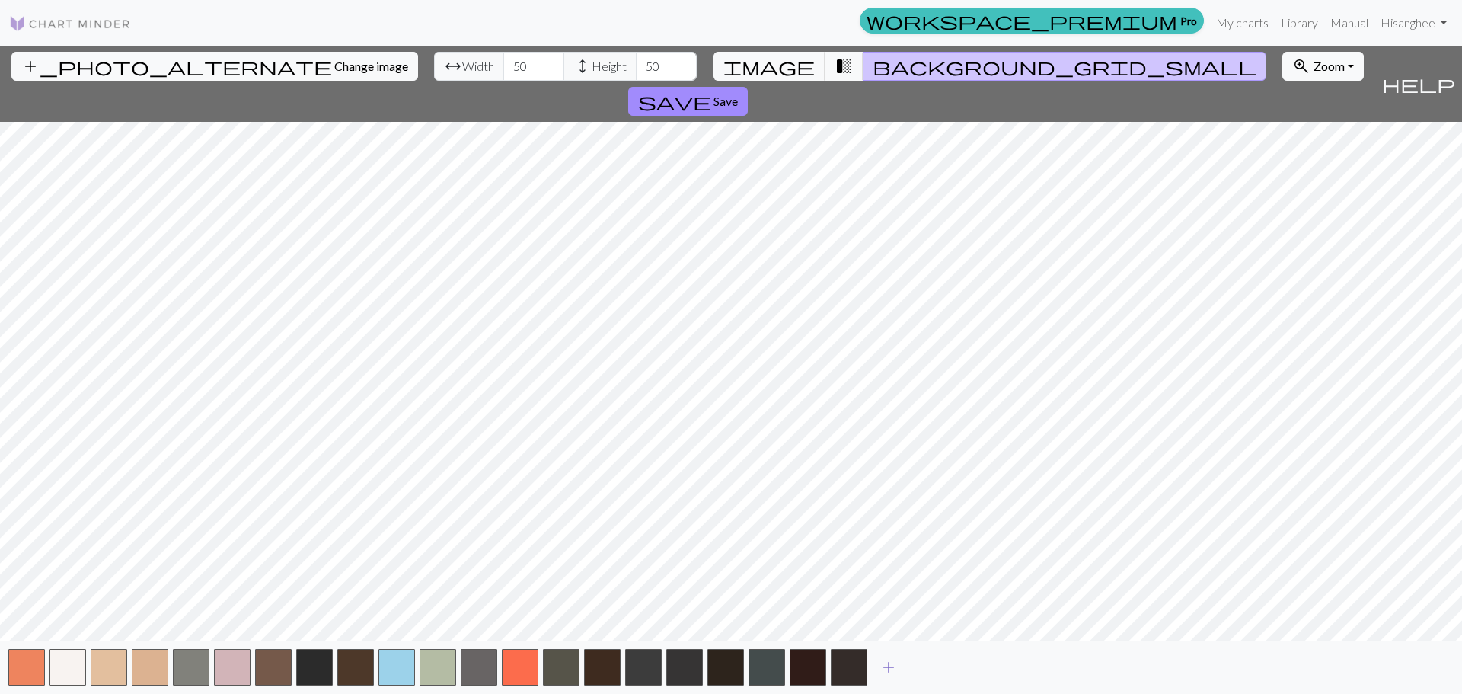
click at [888, 653] on button "add" at bounding box center [888, 666] width 38 height 29
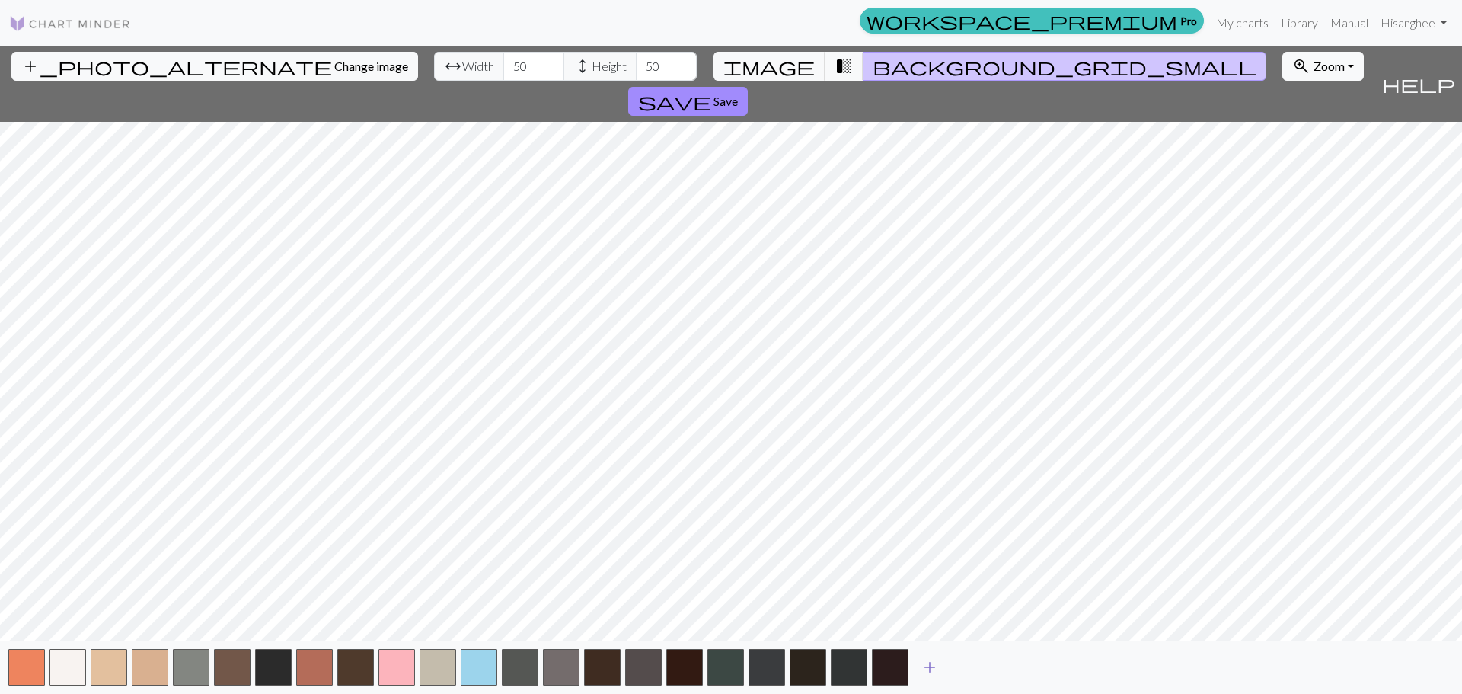
click at [939, 659] on button "add" at bounding box center [930, 666] width 38 height 29
click at [973, 659] on span "add" at bounding box center [971, 666] width 18 height 21
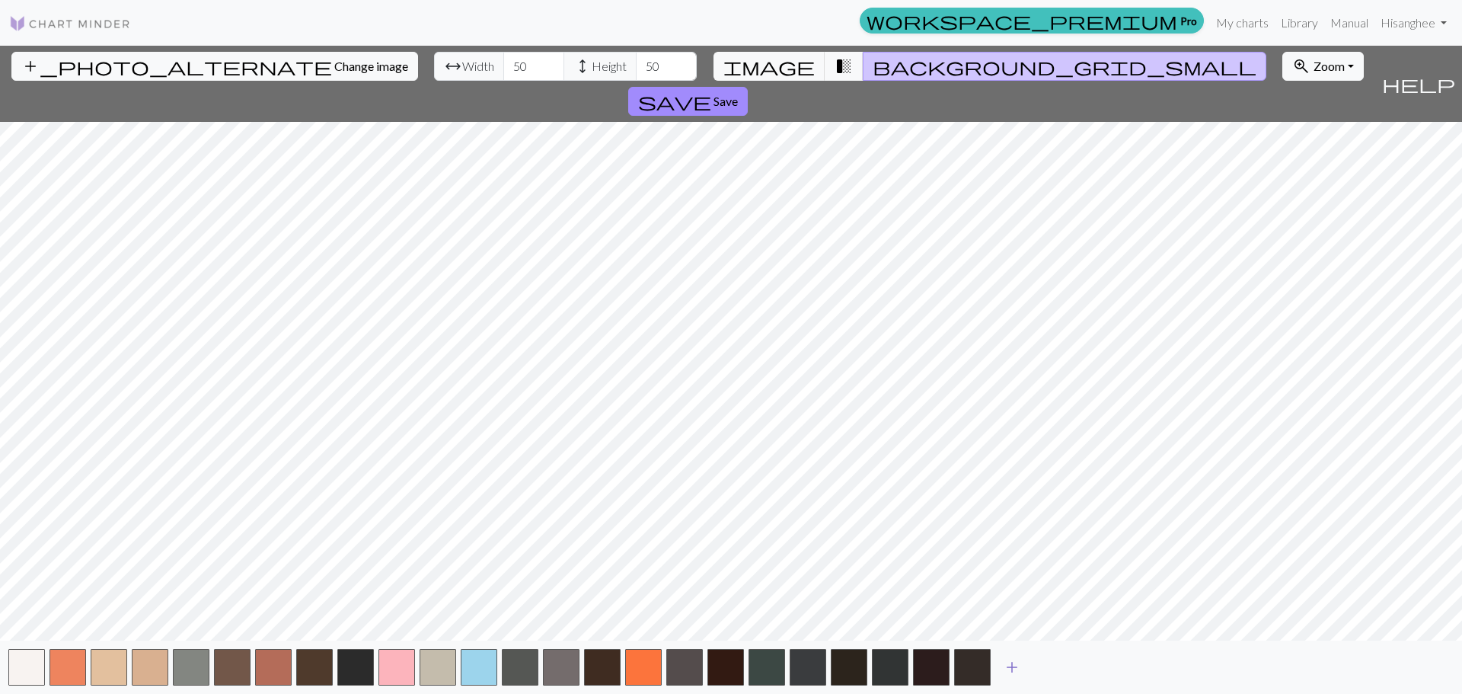
click at [1012, 662] on span "add" at bounding box center [1012, 666] width 18 height 21
click at [1048, 662] on span "add" at bounding box center [1053, 666] width 18 height 21
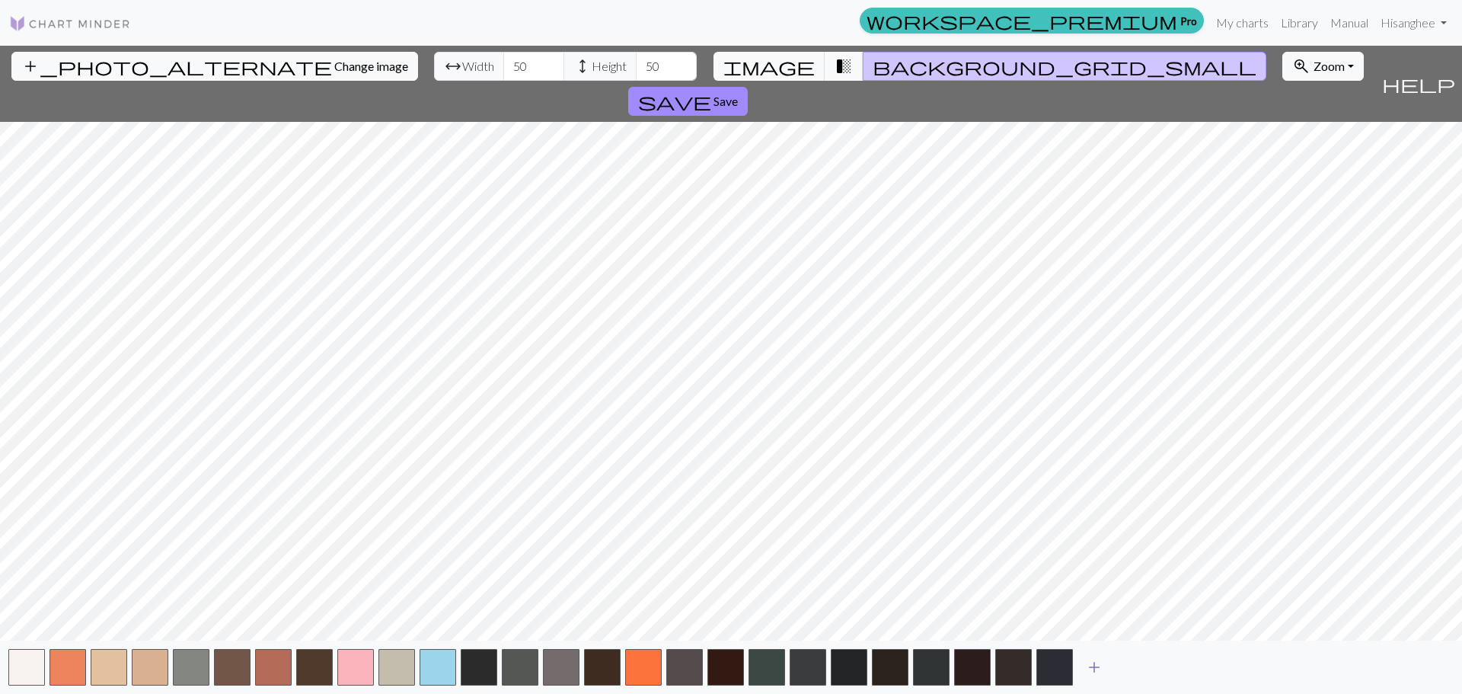
click at [1107, 670] on button "add" at bounding box center [1094, 666] width 38 height 29
click at [1131, 666] on span "add" at bounding box center [1135, 666] width 18 height 21
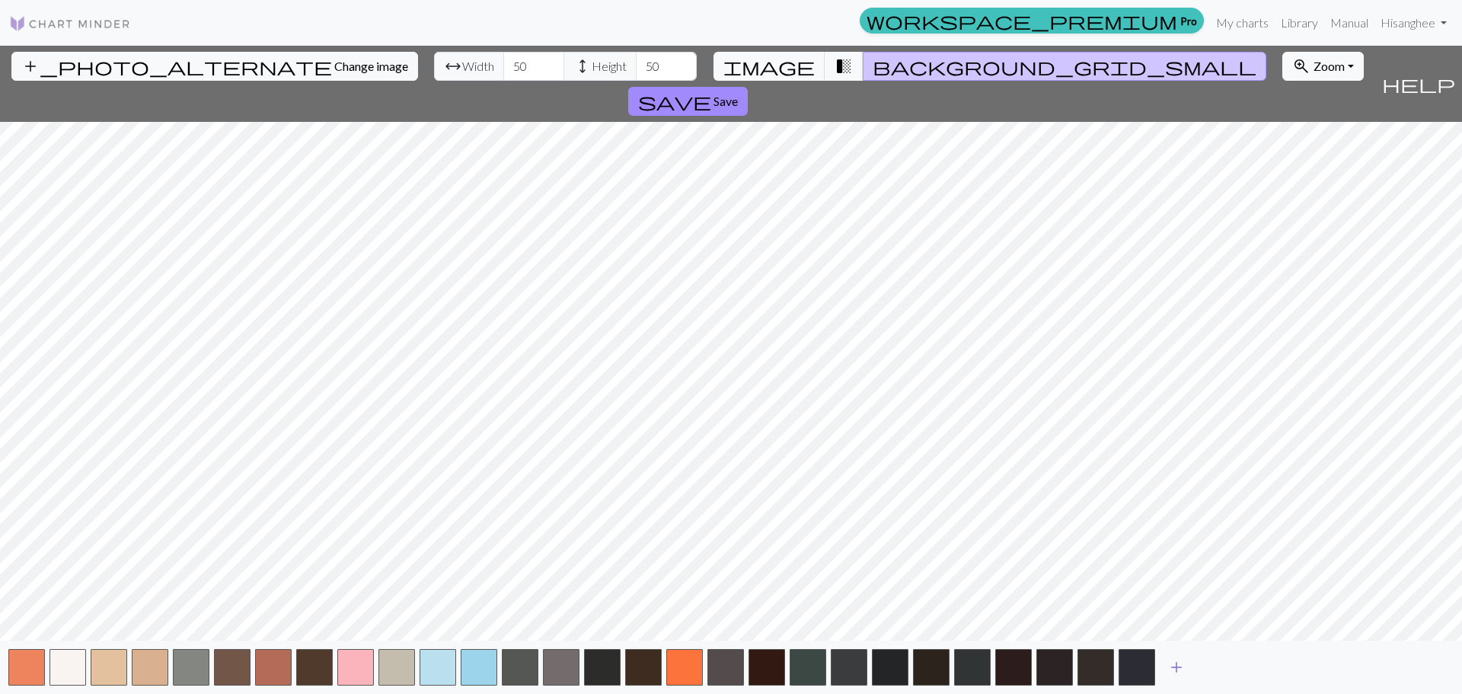
click at [1179, 667] on span "add" at bounding box center [1176, 666] width 18 height 21
click at [1215, 667] on span "add" at bounding box center [1217, 666] width 18 height 21
click at [1263, 666] on span "add" at bounding box center [1258, 666] width 18 height 21
click at [1297, 665] on span "add" at bounding box center [1299, 666] width 18 height 21
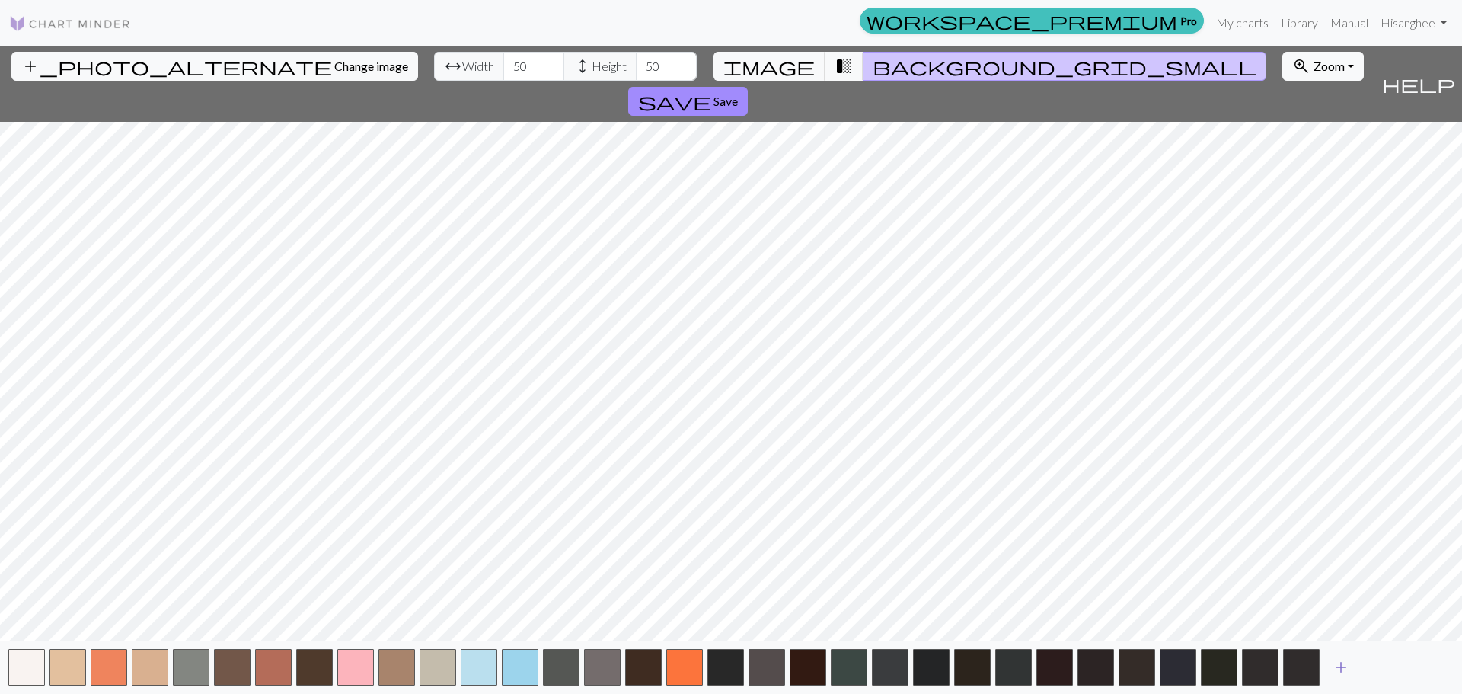
click at [1350, 665] on button "add" at bounding box center [1341, 666] width 38 height 29
click at [1397, 665] on button "add" at bounding box center [1382, 666] width 38 height 29
click at [1432, 665] on button "add" at bounding box center [1423, 666] width 38 height 29
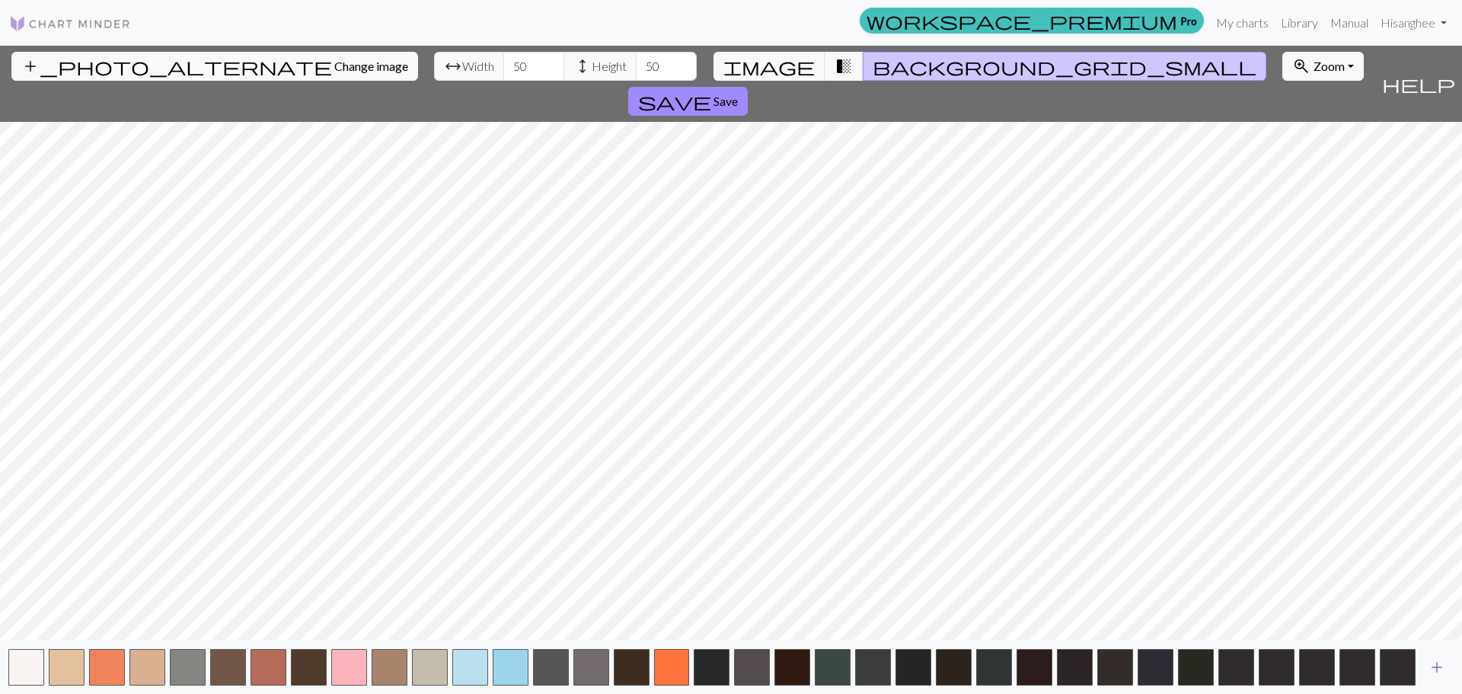
click at [1438, 666] on span "add" at bounding box center [1437, 666] width 18 height 21
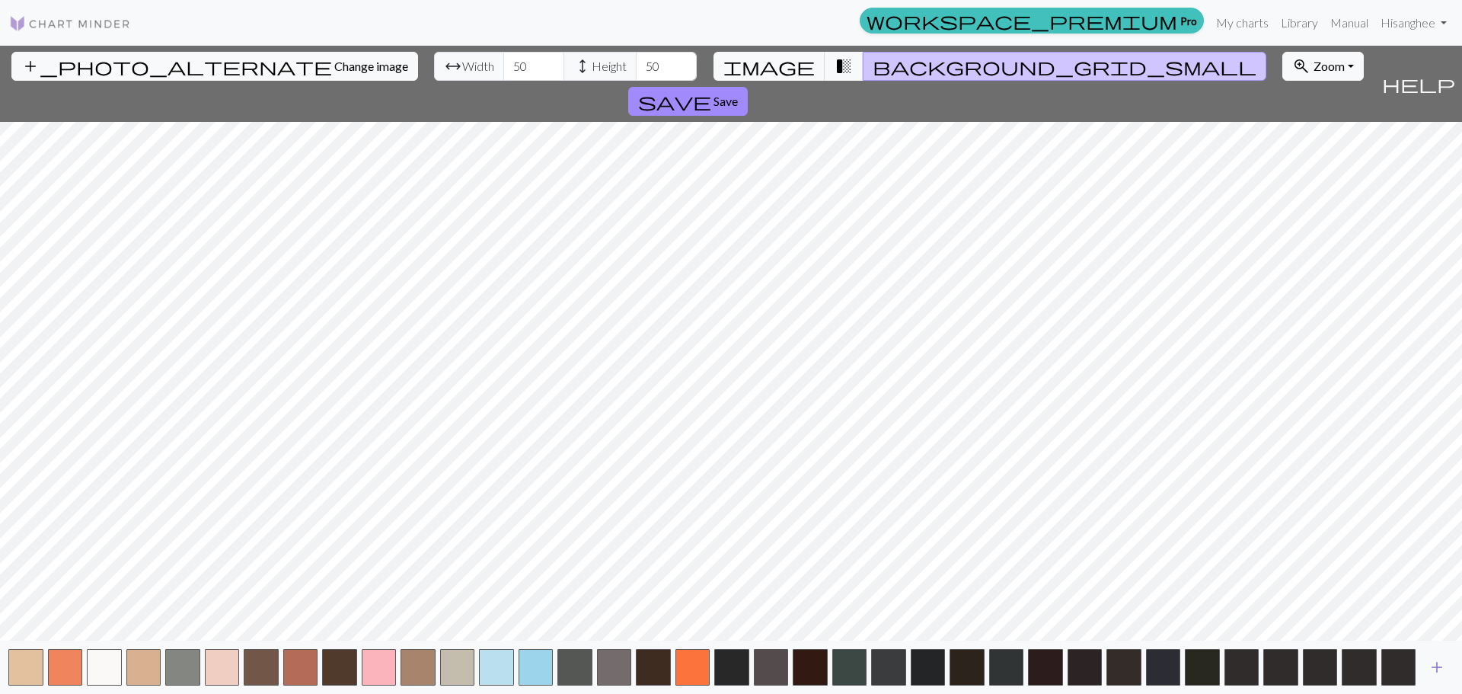
click at [1438, 666] on span "add" at bounding box center [1437, 666] width 18 height 21
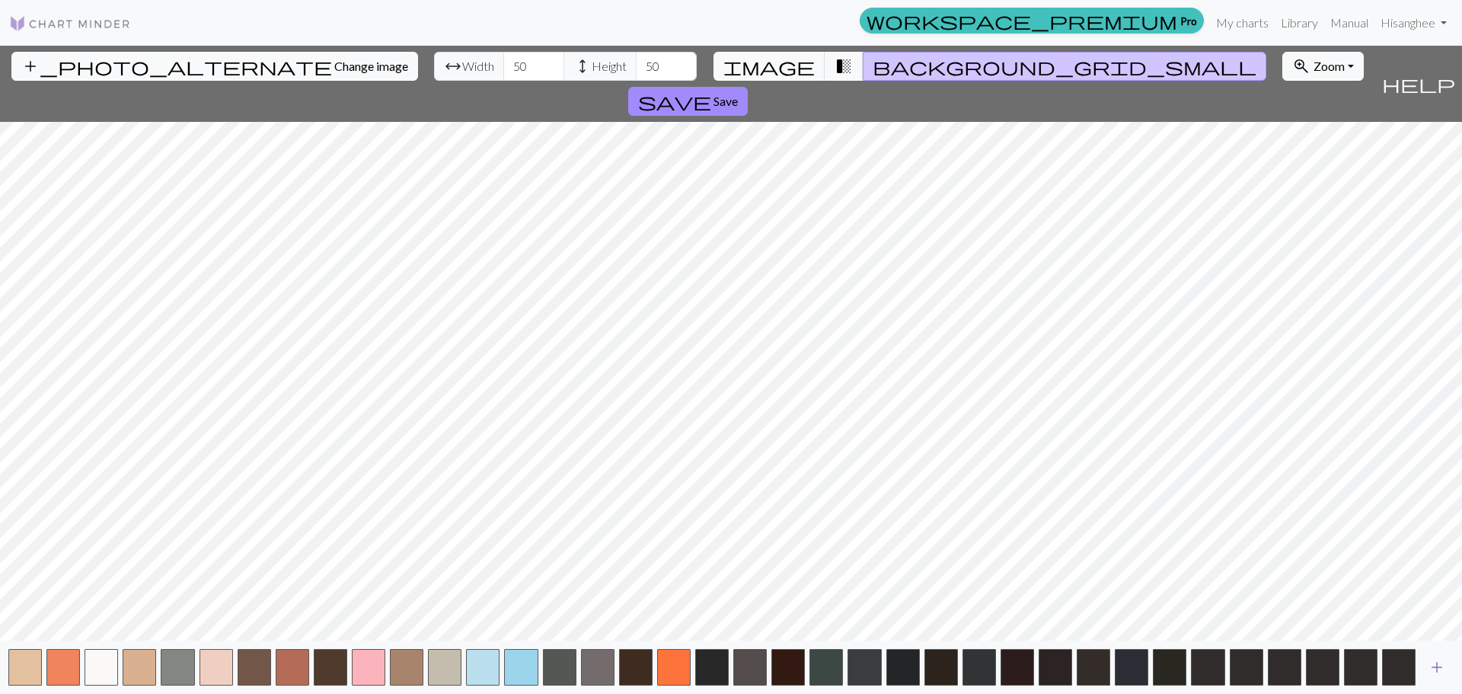
click at [1438, 666] on span "add" at bounding box center [1437, 666] width 18 height 21
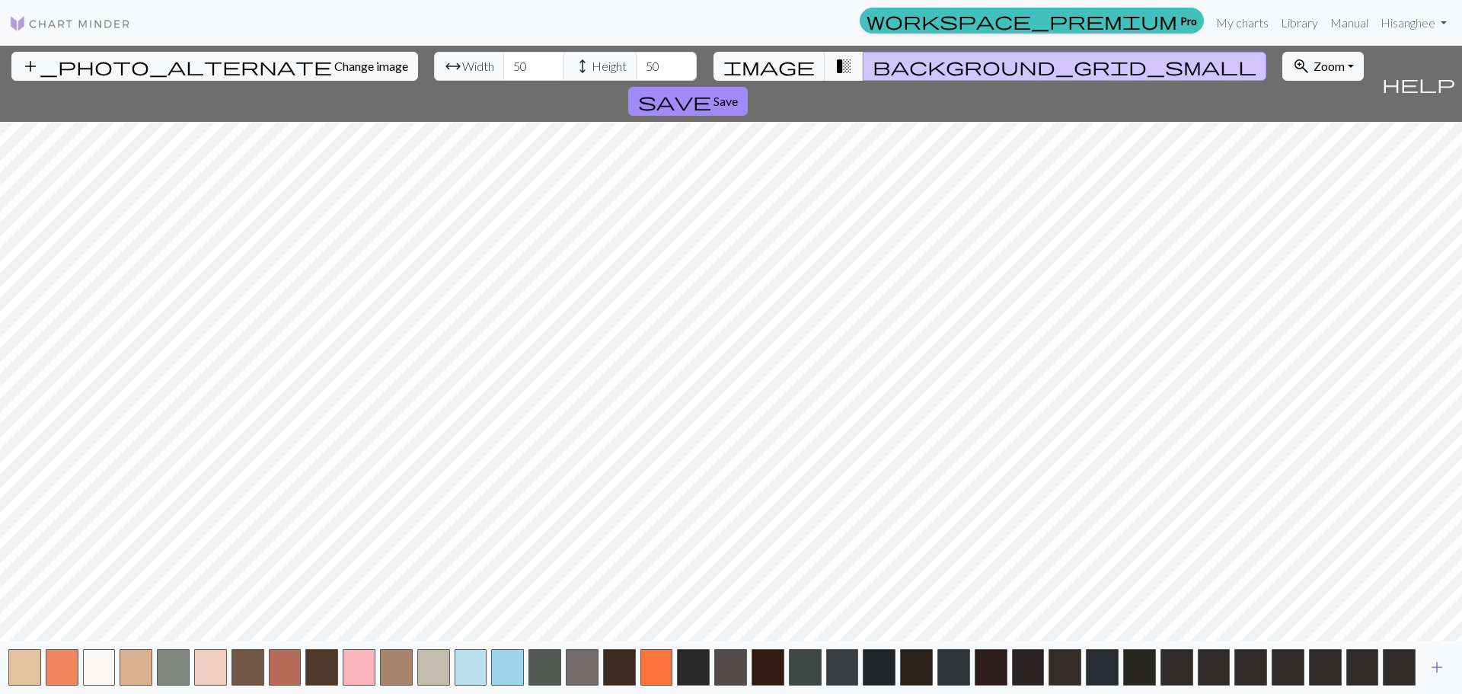
click at [1438, 666] on span "add" at bounding box center [1437, 666] width 18 height 21
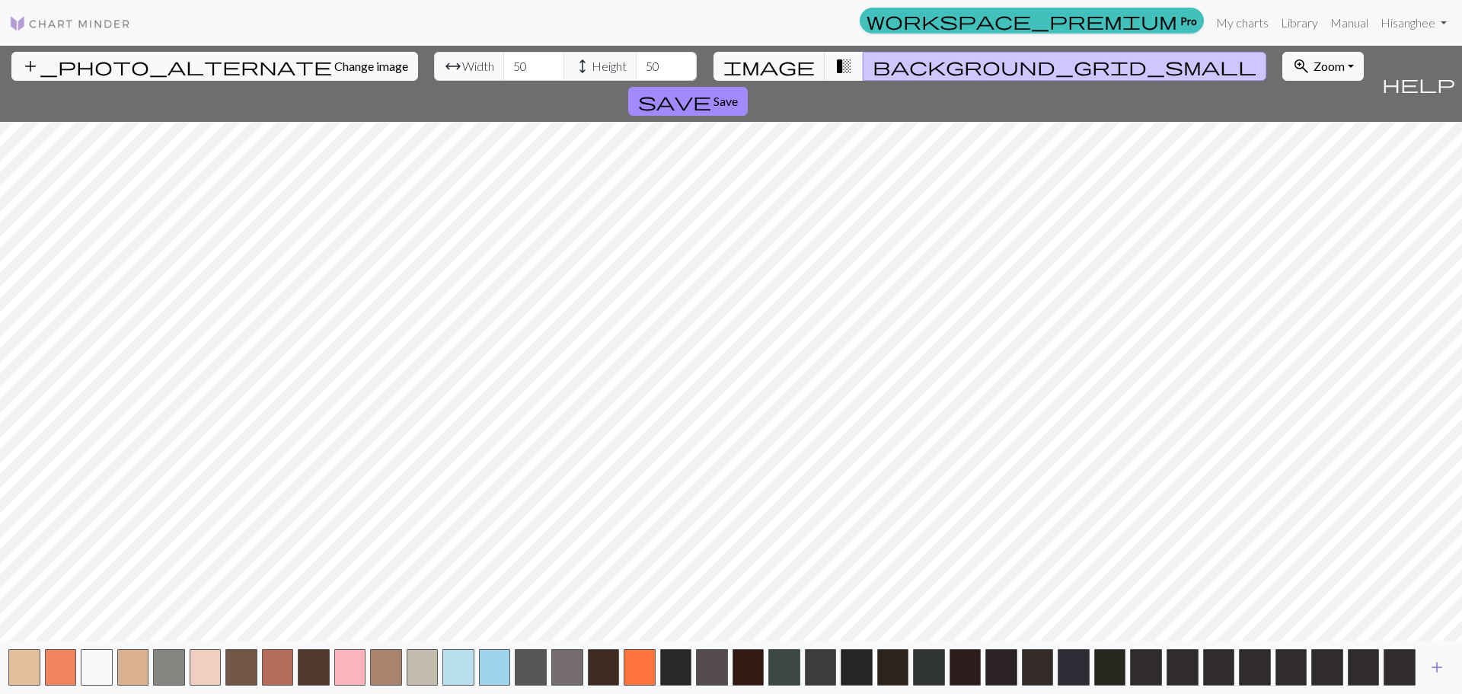
click at [1438, 666] on span "add" at bounding box center [1437, 666] width 18 height 21
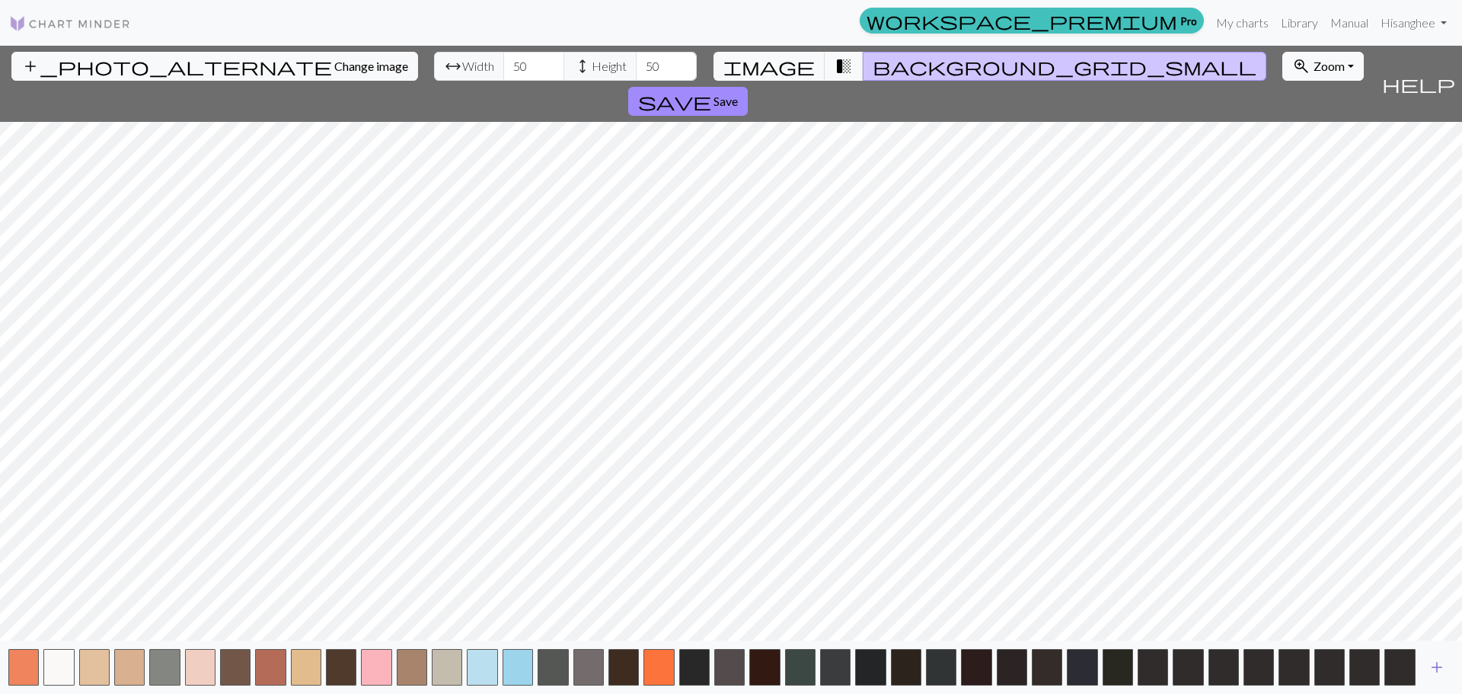
click at [1438, 666] on span "add" at bounding box center [1437, 666] width 18 height 21
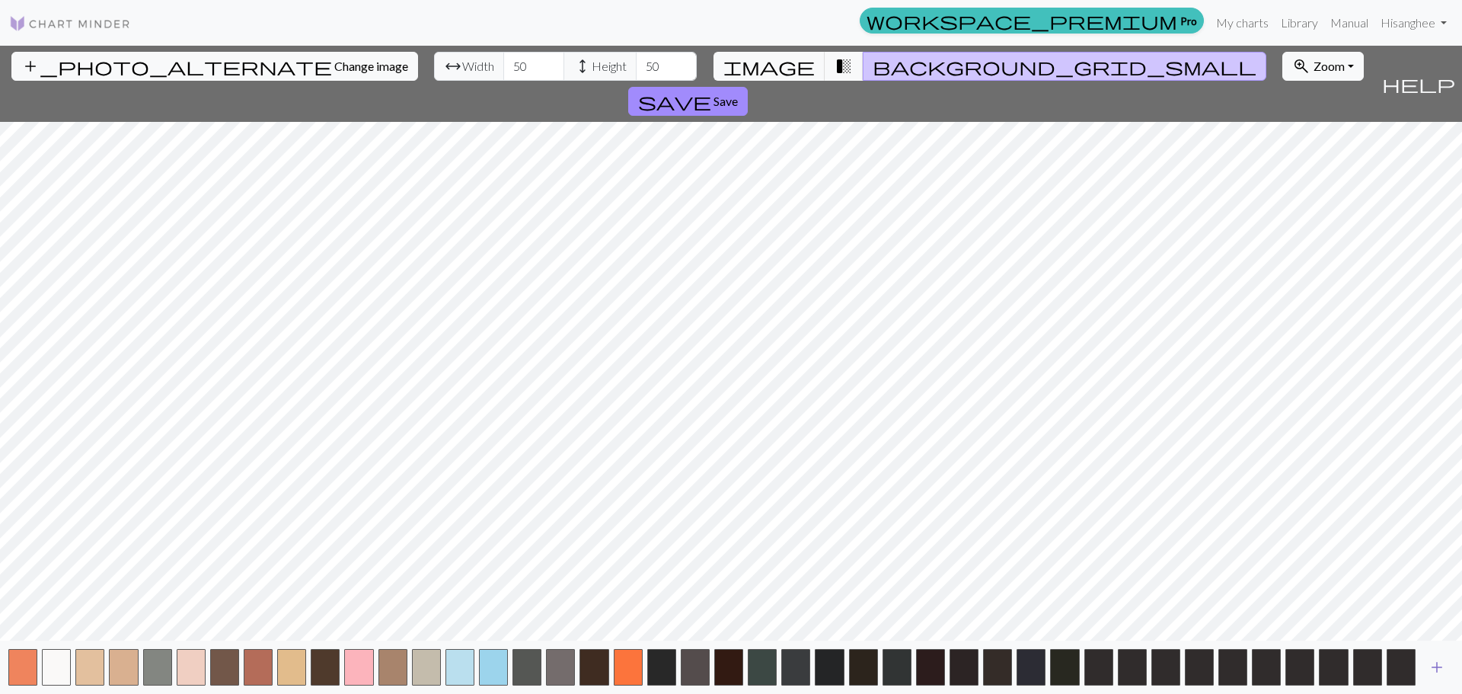
click at [1438, 666] on span "add" at bounding box center [1437, 666] width 18 height 21
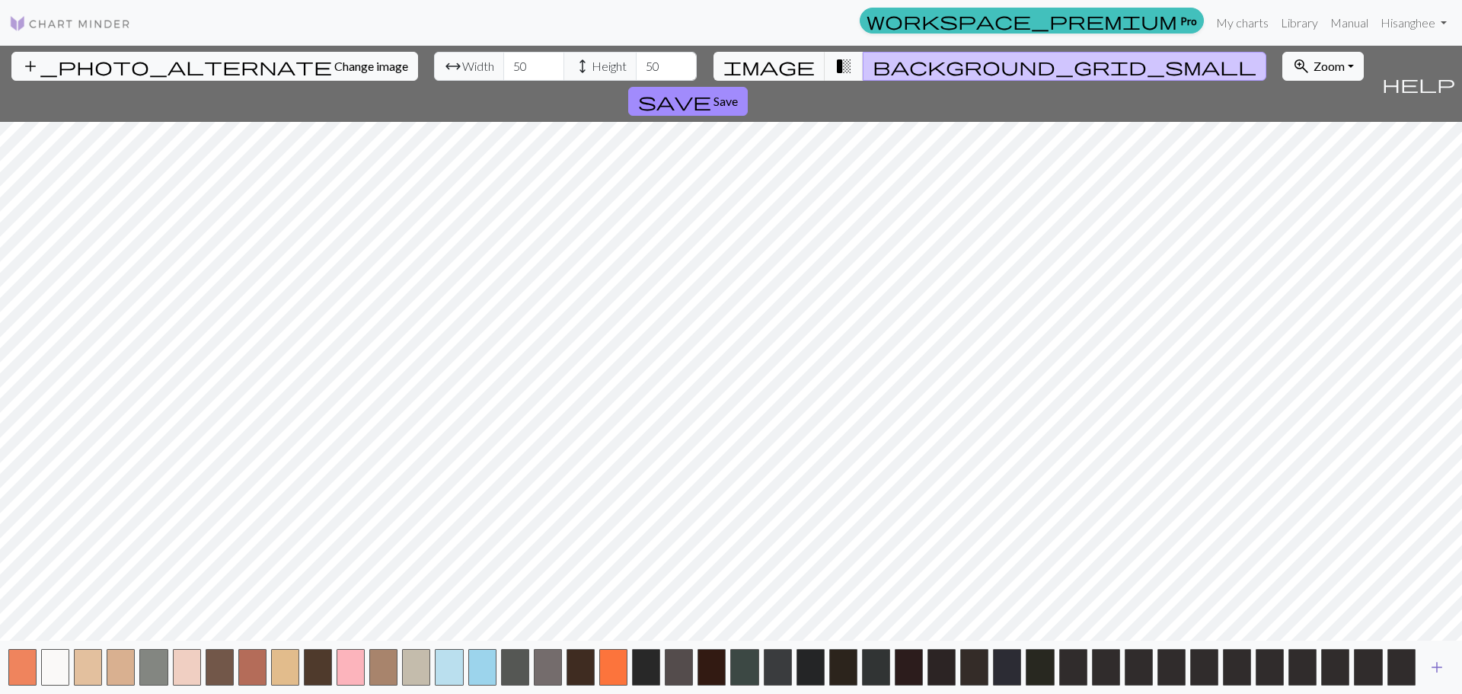
click at [1438, 666] on span "add" at bounding box center [1437, 666] width 18 height 21
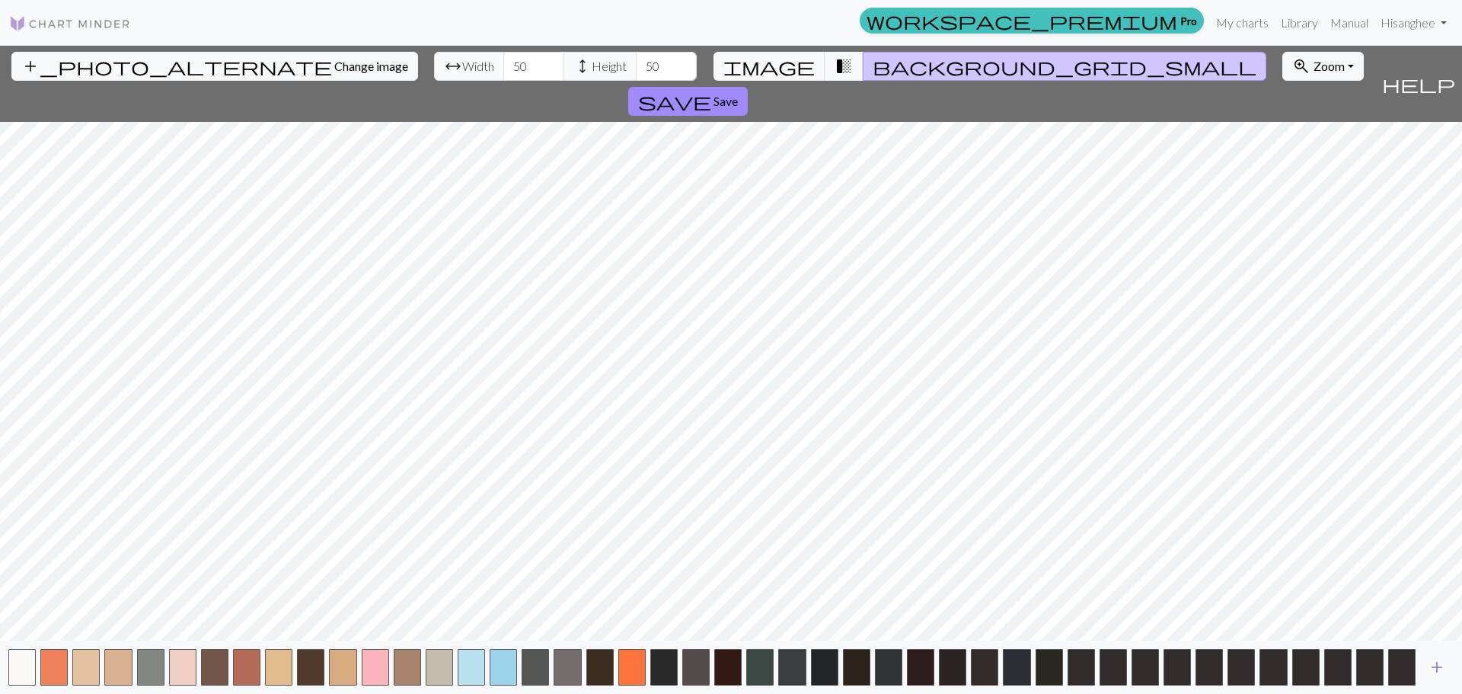
click at [1438, 666] on span "add" at bounding box center [1437, 666] width 18 height 21
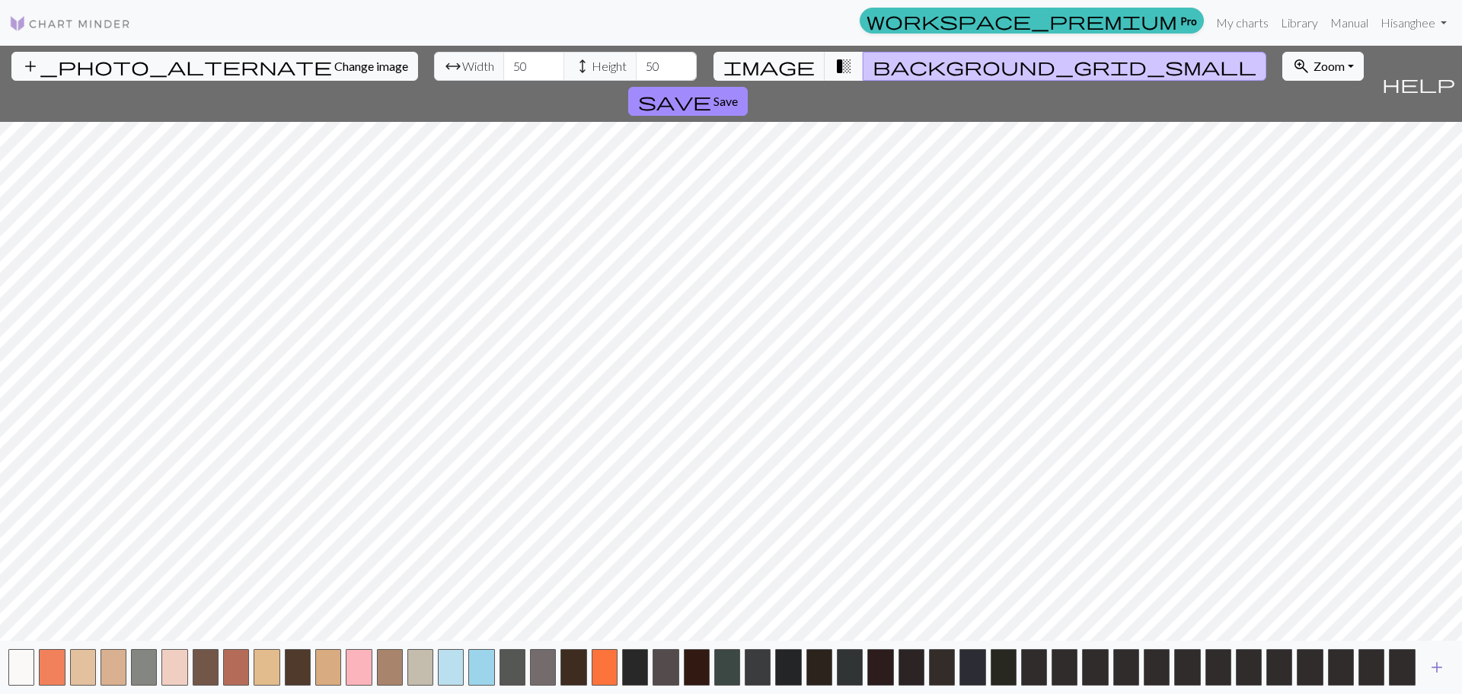
click at [1438, 666] on span "add" at bounding box center [1437, 666] width 18 height 21
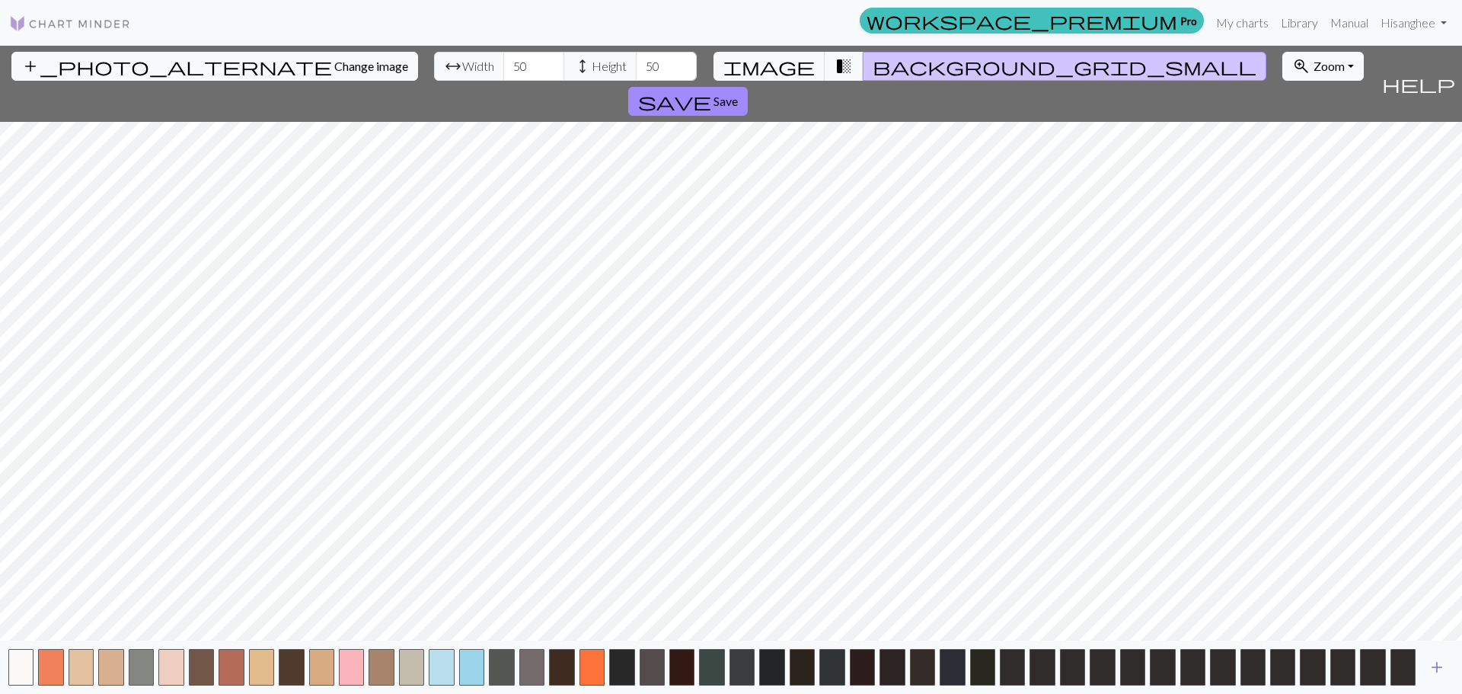
click at [1438, 666] on span "add" at bounding box center [1437, 666] width 18 height 21
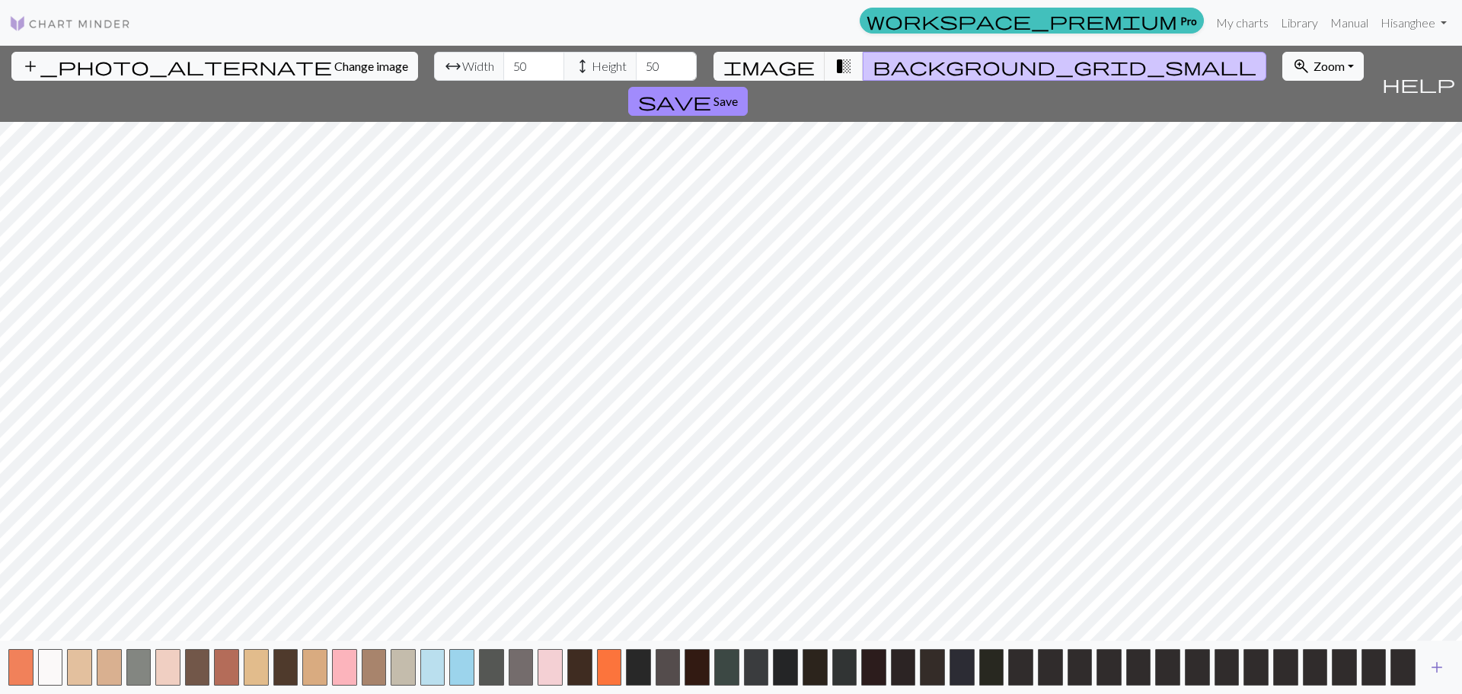
click at [1438, 666] on span "add" at bounding box center [1437, 666] width 18 height 21
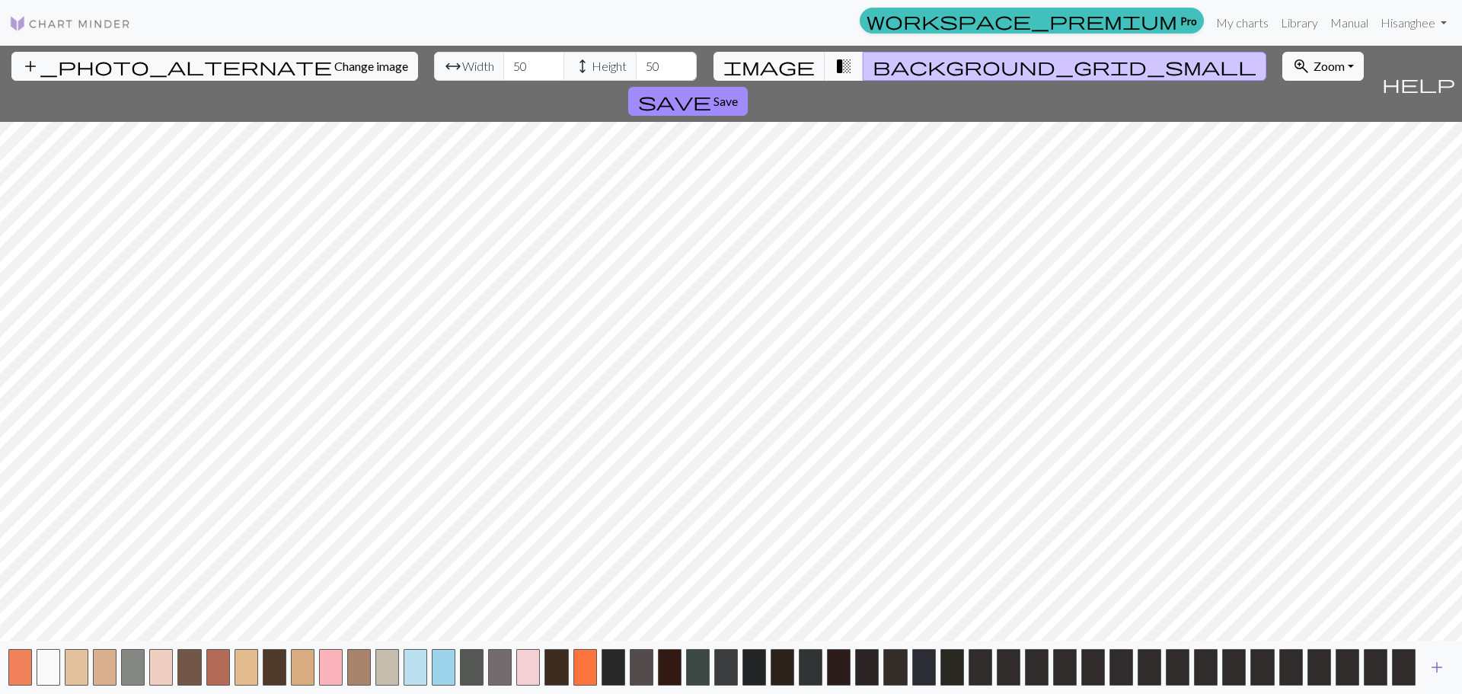
click at [1438, 666] on span "add" at bounding box center [1437, 666] width 18 height 21
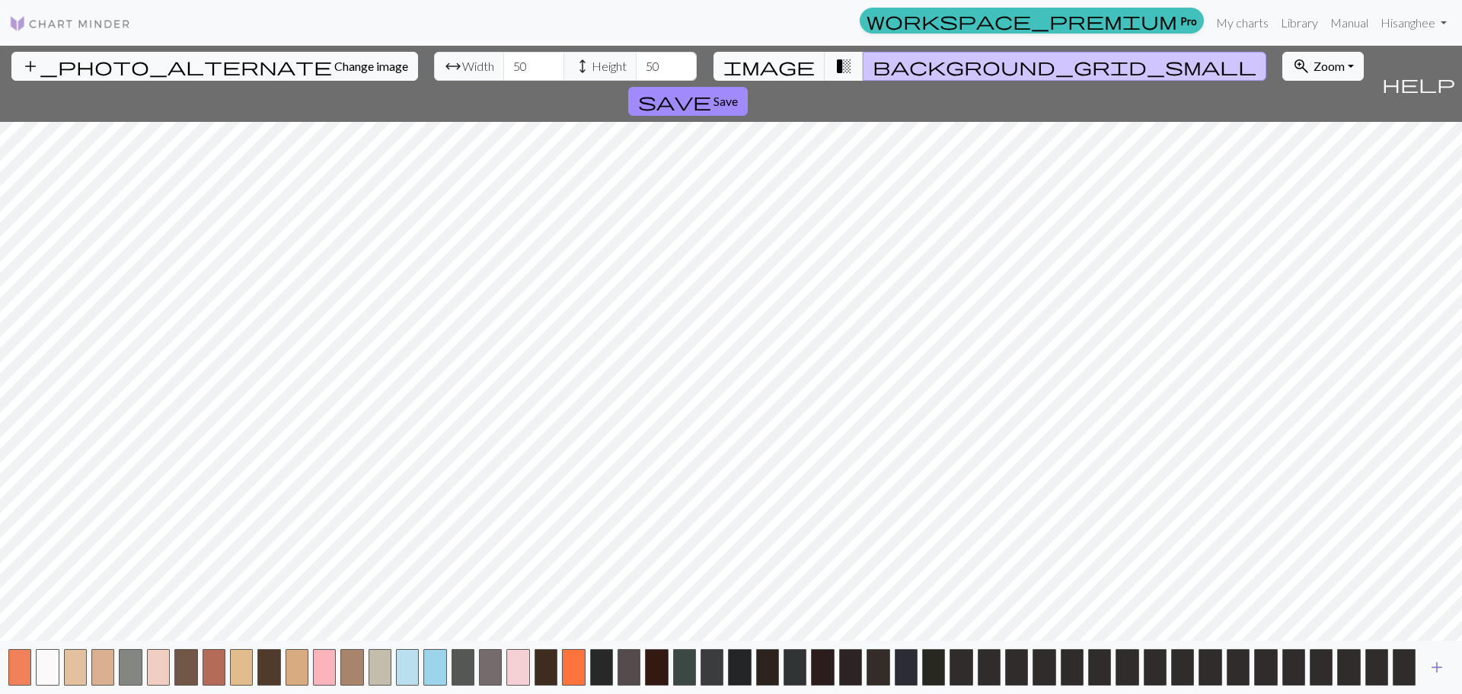
click at [1438, 666] on span "add" at bounding box center [1437, 666] width 18 height 21
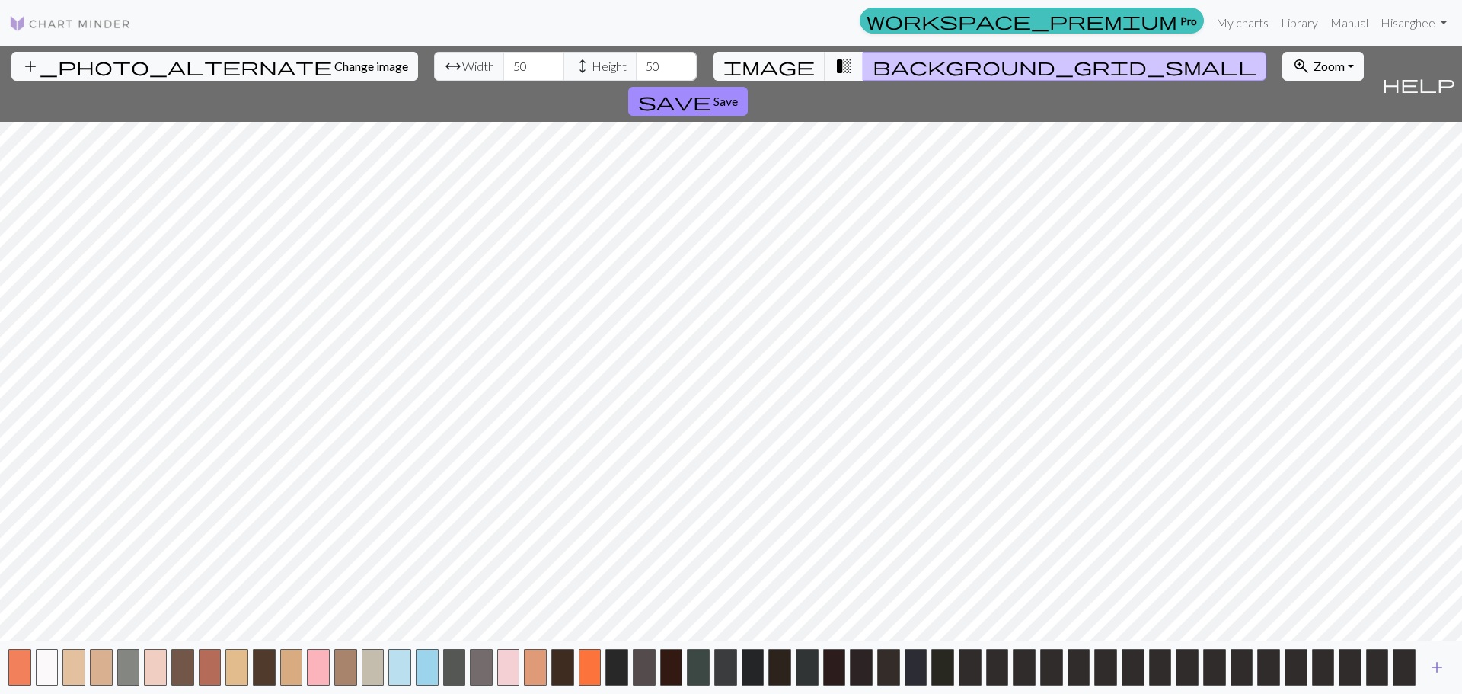
click at [1438, 666] on span "add" at bounding box center [1437, 666] width 18 height 21
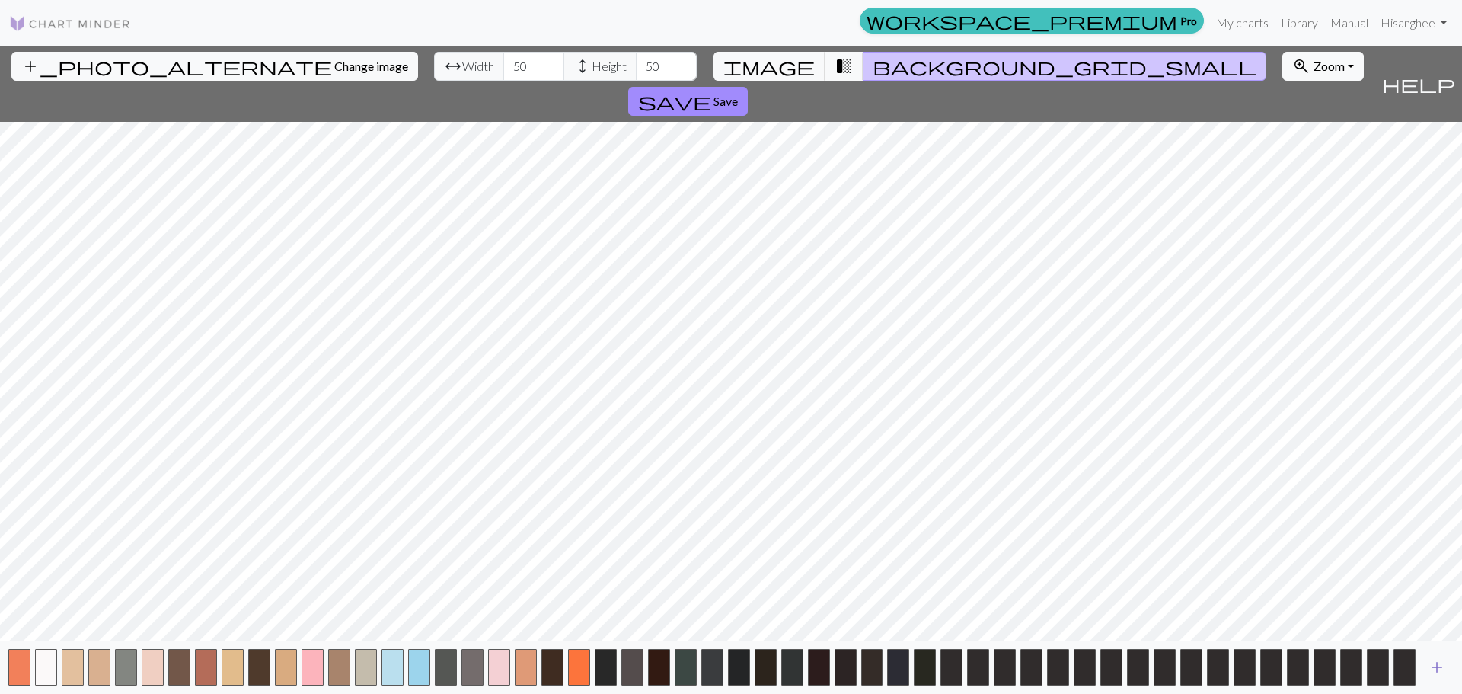
click at [1438, 666] on span "add" at bounding box center [1437, 666] width 18 height 21
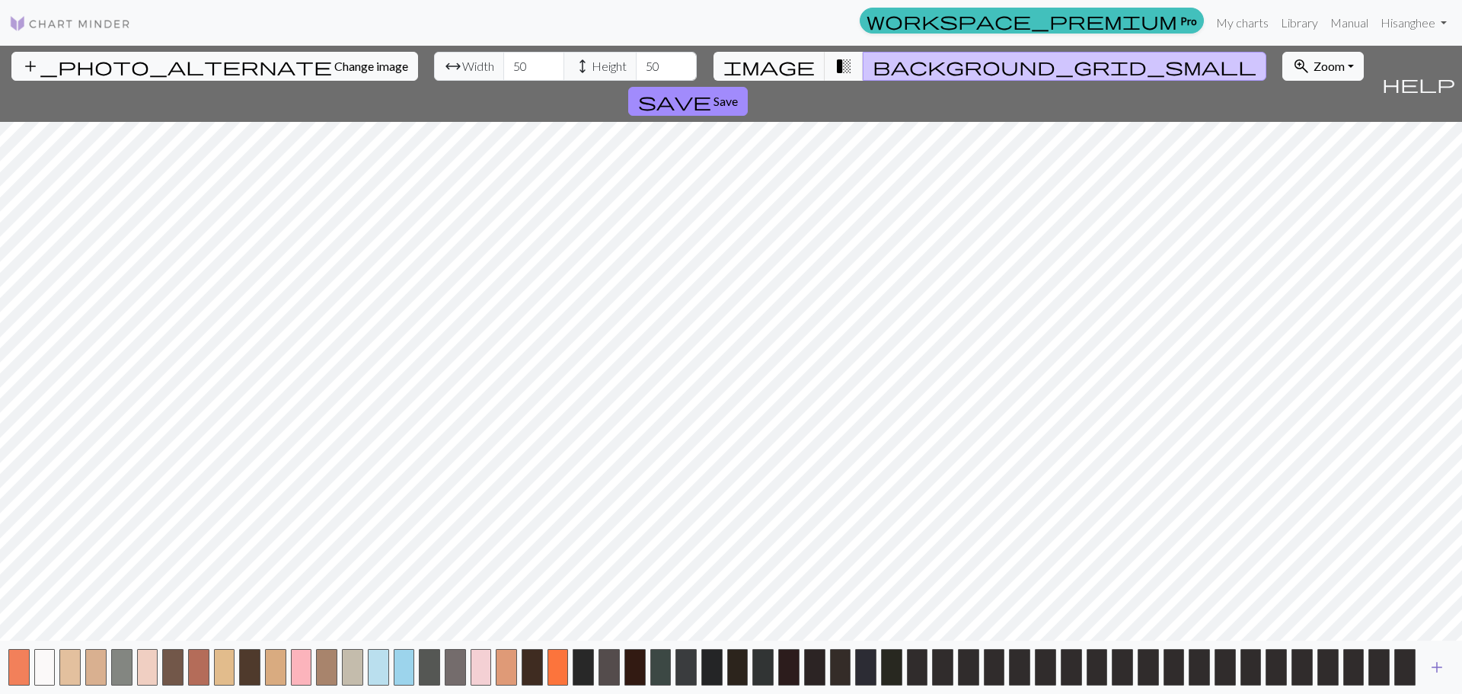
click at [1438, 666] on span "add" at bounding box center [1437, 666] width 18 height 21
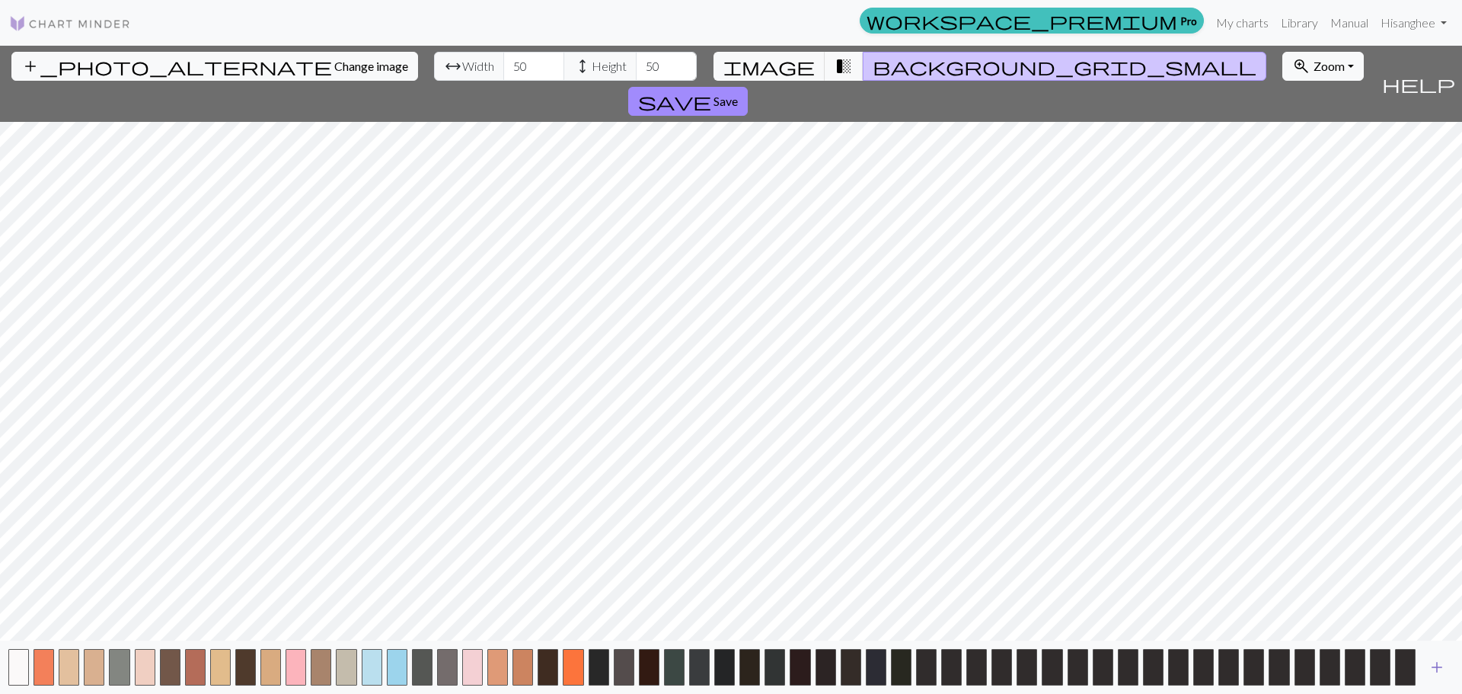
click at [1438, 666] on span "add" at bounding box center [1437, 666] width 18 height 21
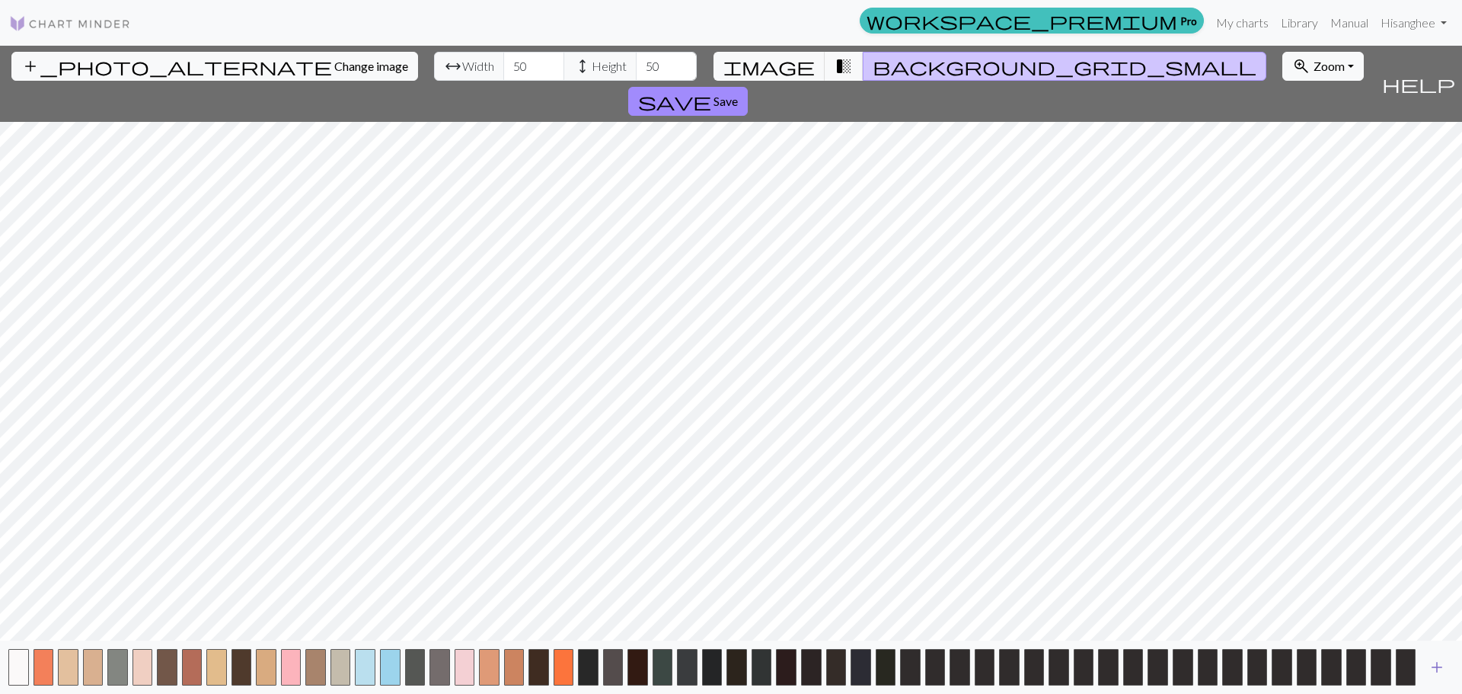
click at [1438, 666] on span "add" at bounding box center [1437, 666] width 18 height 21
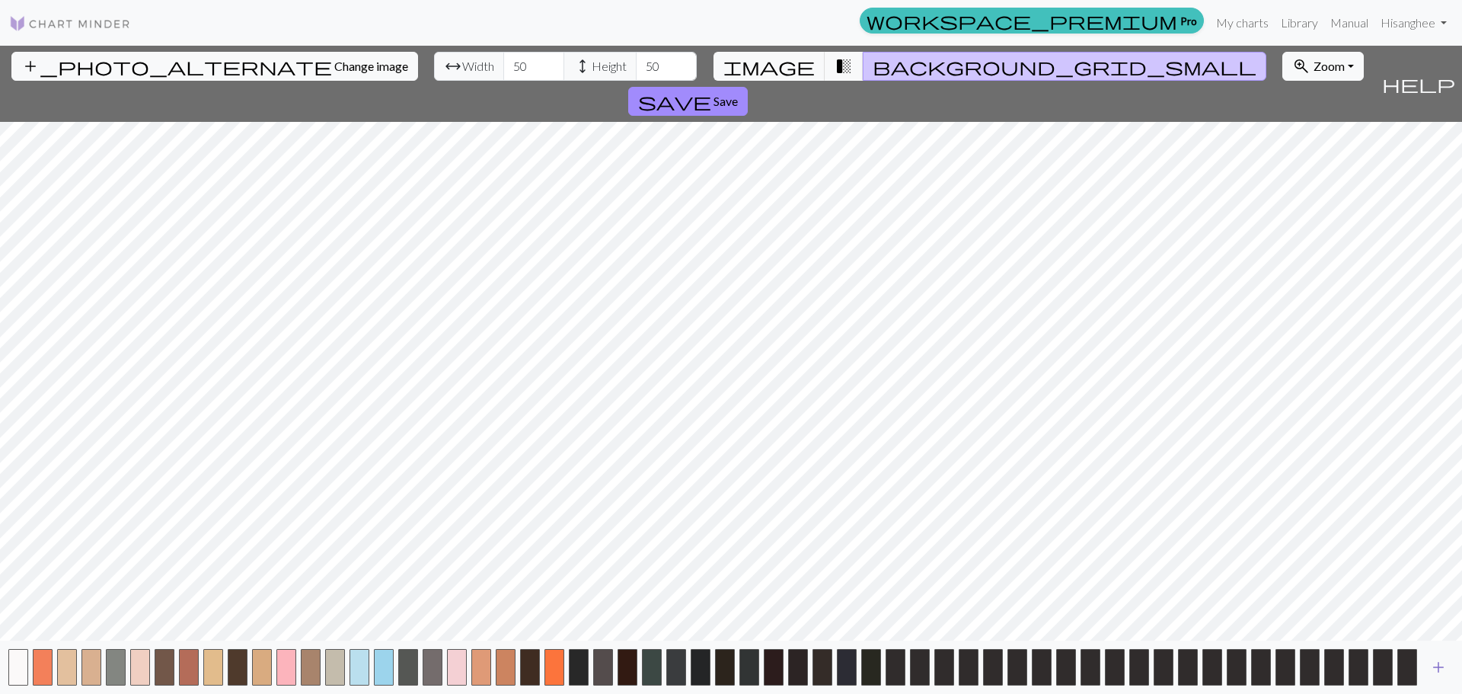
click at [1438, 666] on span "add" at bounding box center [1438, 666] width 18 height 21
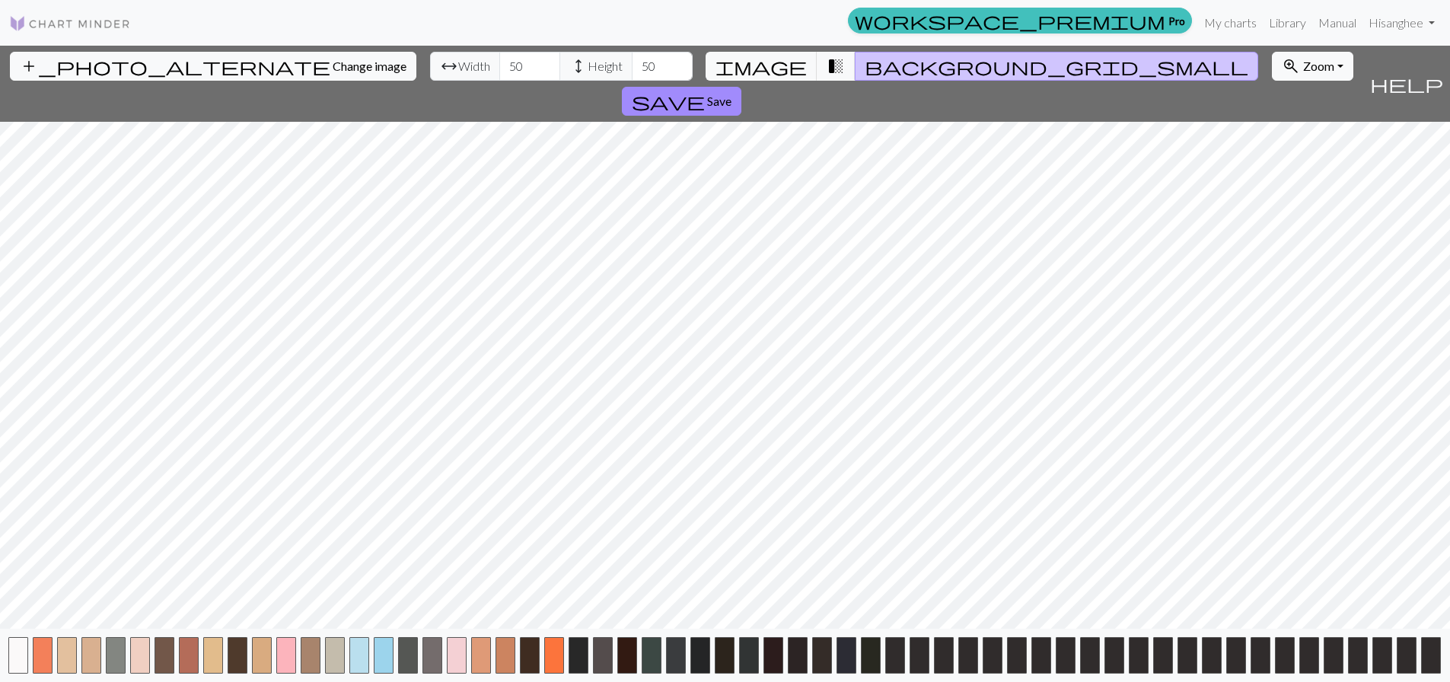
click at [1438, 666] on button "button" at bounding box center [1431, 655] width 20 height 37
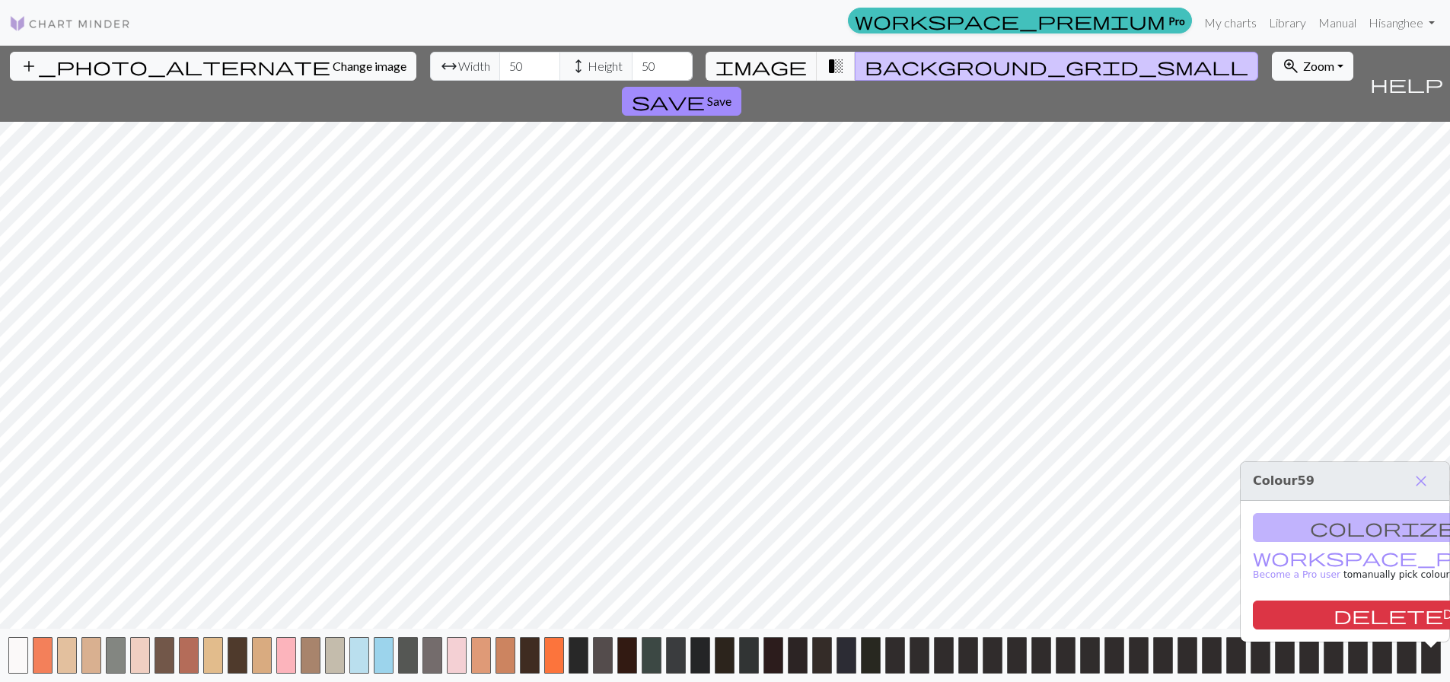
click at [1438, 666] on button "button" at bounding box center [1431, 655] width 20 height 37
click at [1195, 674] on button "button" at bounding box center [1188, 655] width 20 height 37
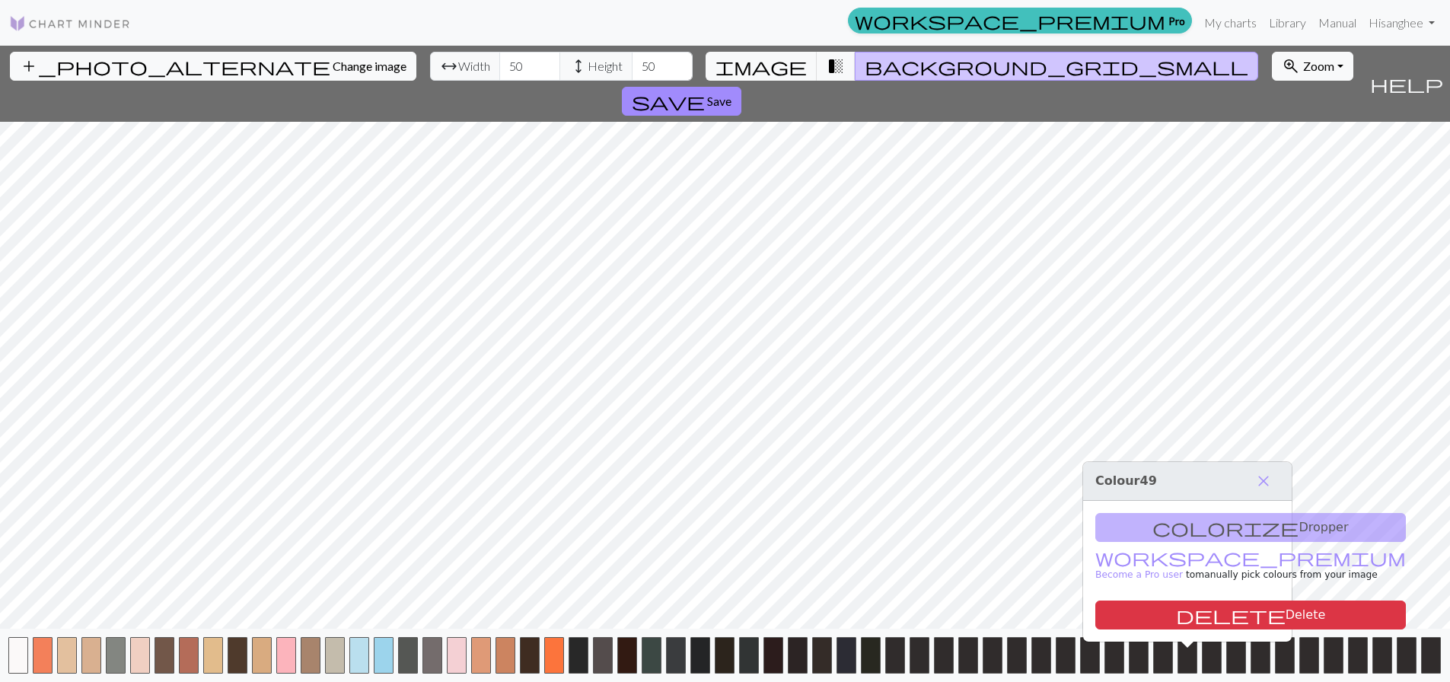
scroll to position [0, 31]
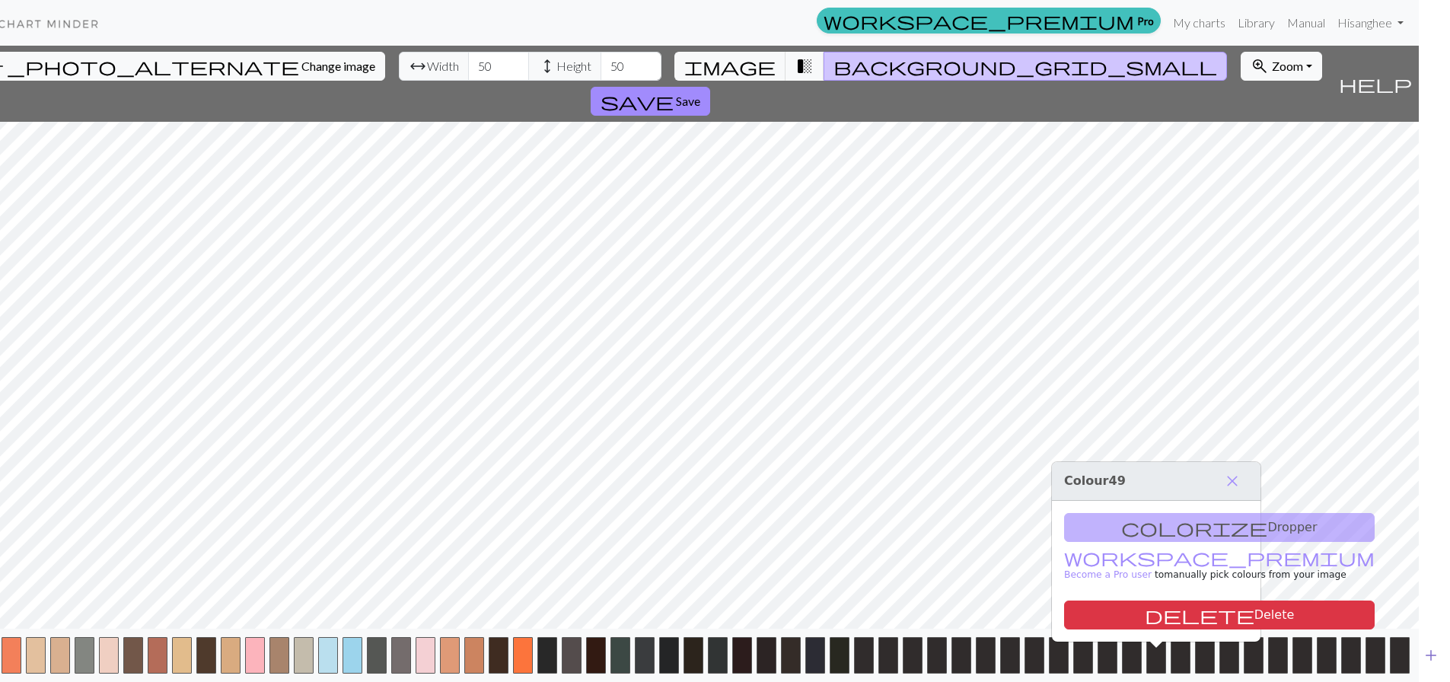
click at [1429, 665] on span "add" at bounding box center [1431, 655] width 18 height 21
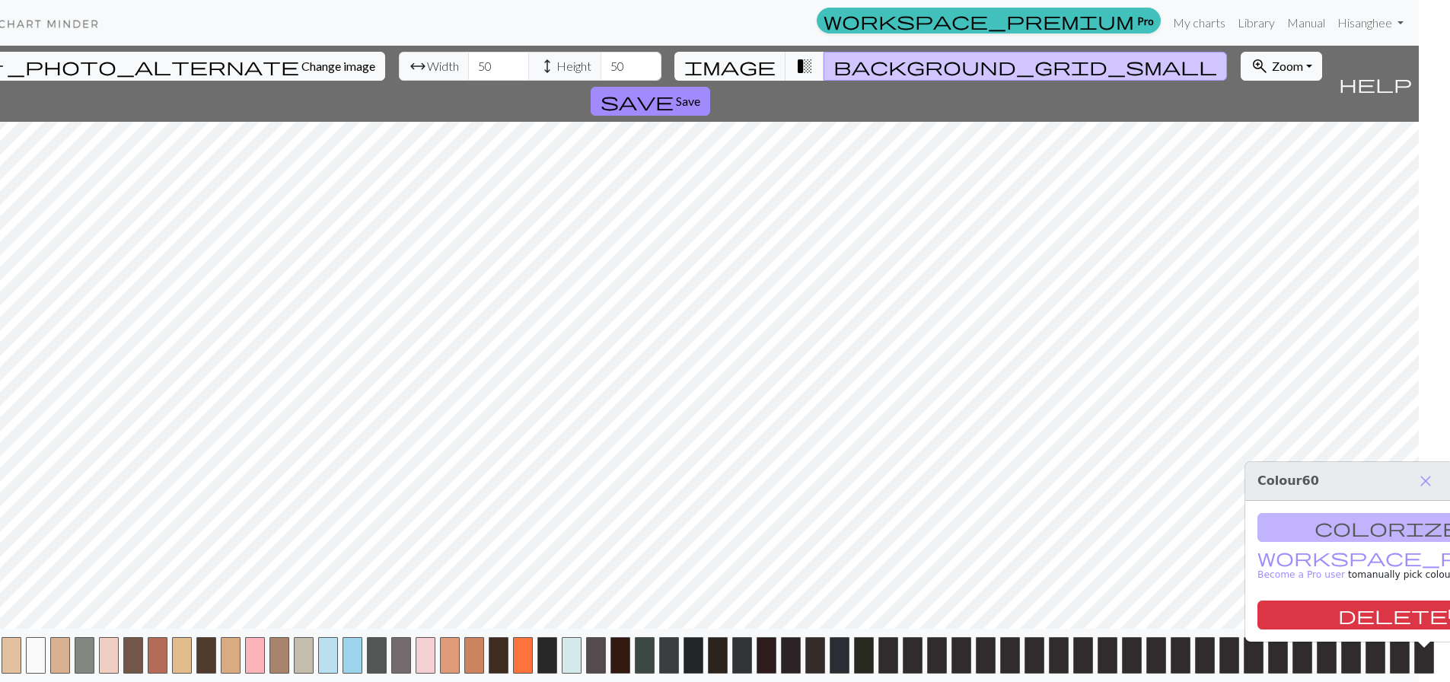
scroll to position [0, 56]
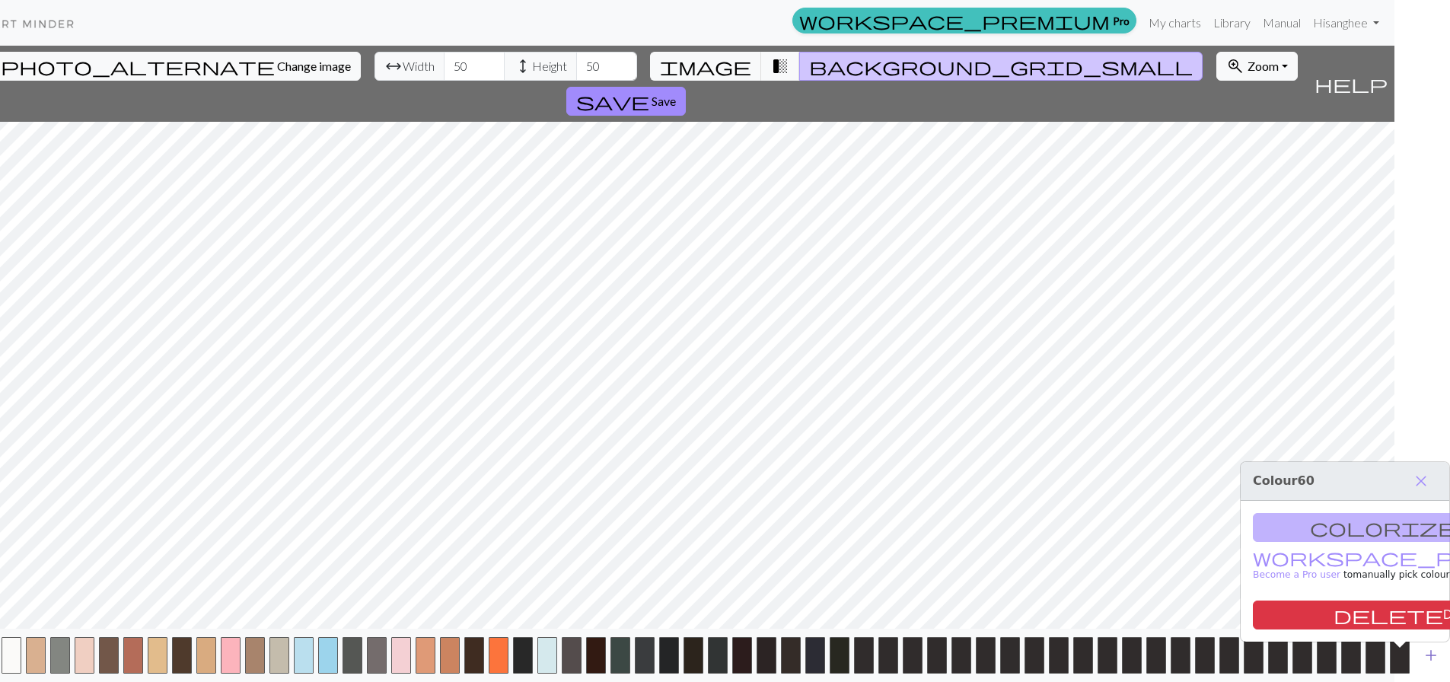
click at [1434, 663] on span "add" at bounding box center [1431, 655] width 18 height 21
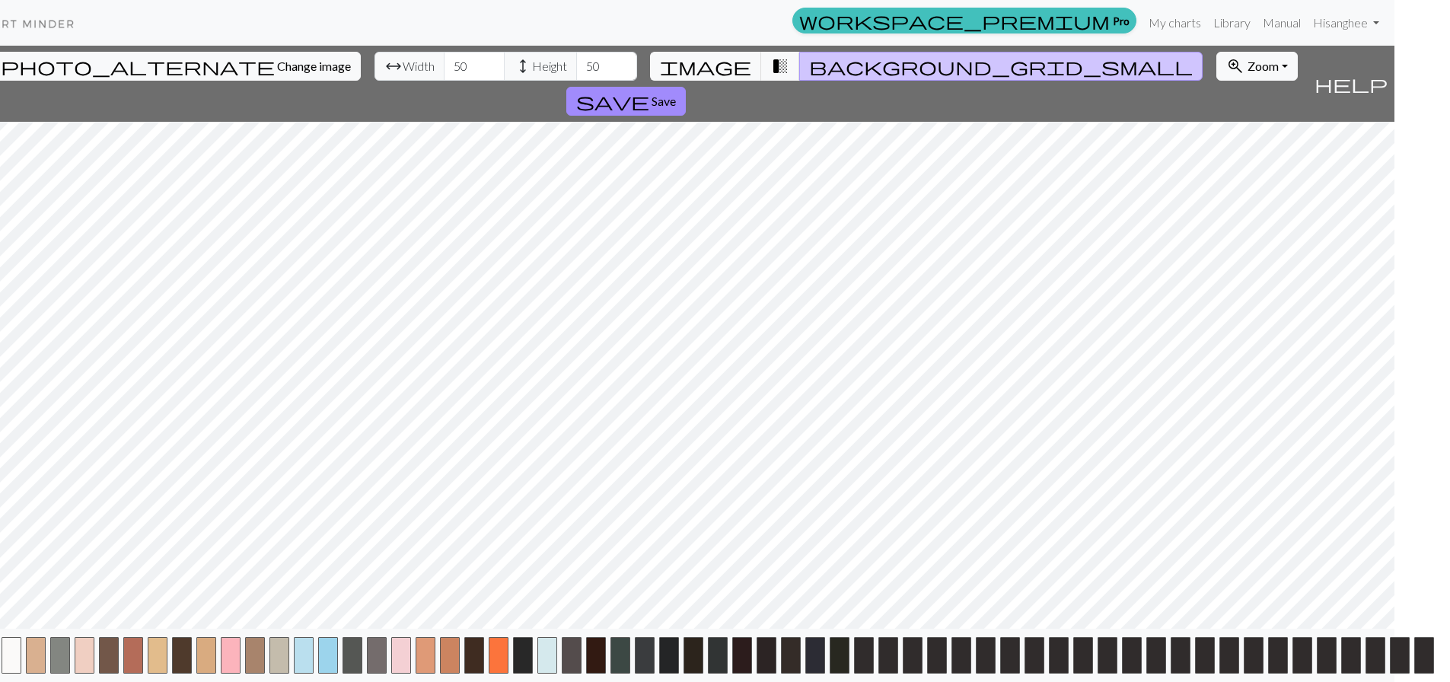
scroll to position [0, 80]
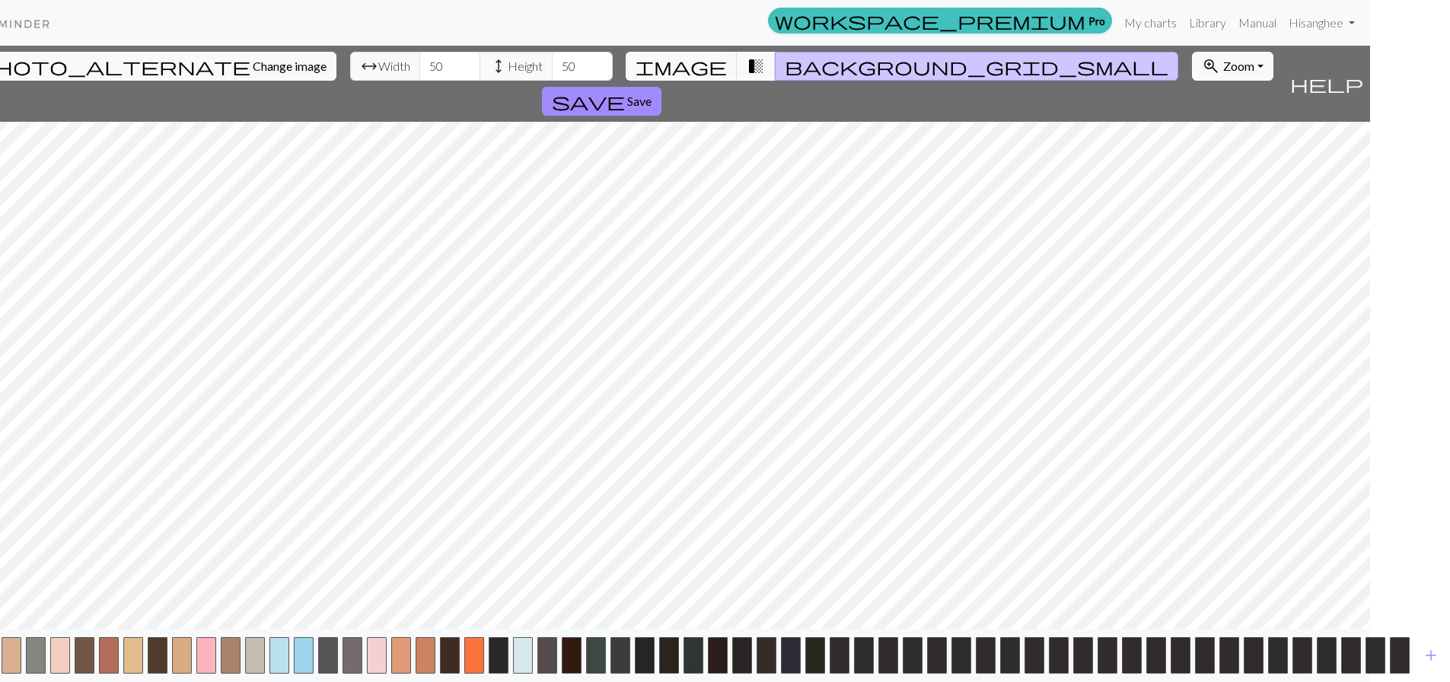
click at [1434, 666] on span "add" at bounding box center [1431, 655] width 18 height 21
click at [789, 62] on span "background_grid_small" at bounding box center [977, 66] width 384 height 21
click at [785, 60] on span "background_grid_small" at bounding box center [977, 66] width 384 height 21
click at [785, 75] on span "background_grid_small" at bounding box center [977, 66] width 384 height 21
click at [786, 69] on span "background_grid_small" at bounding box center [977, 66] width 384 height 21
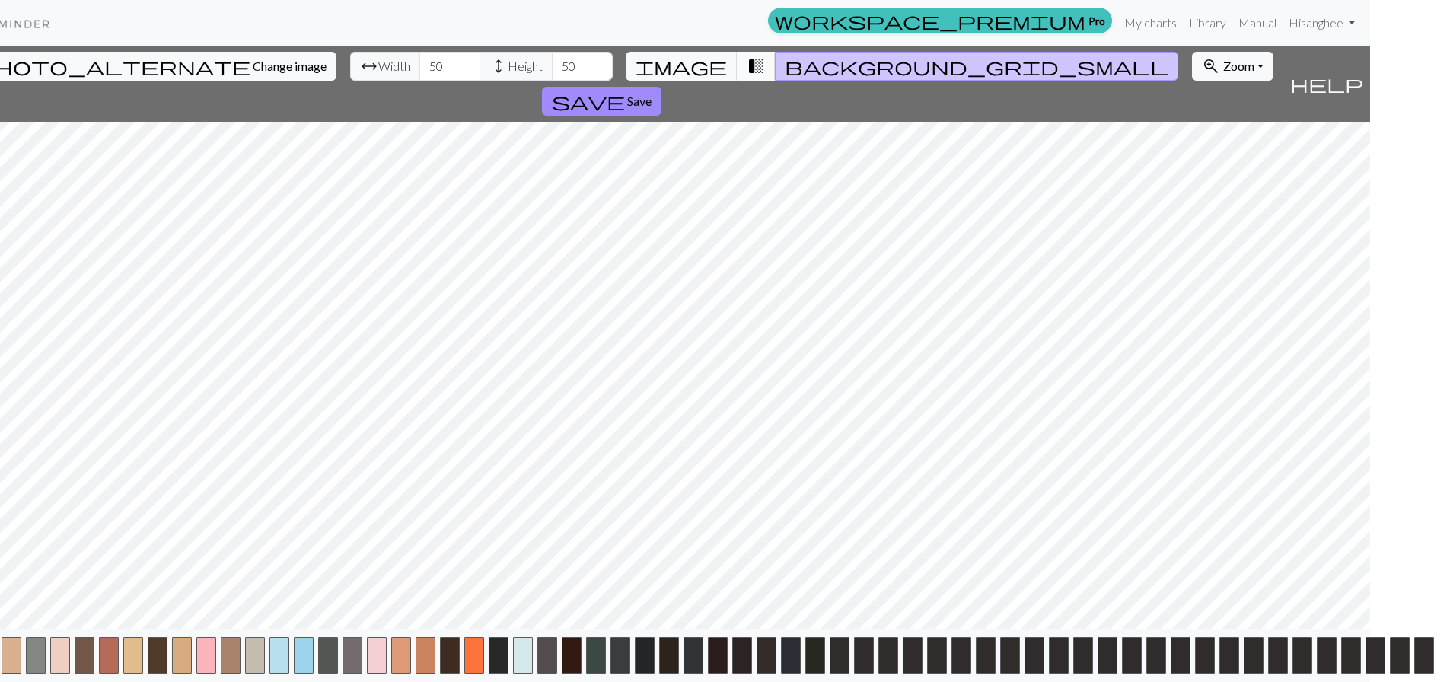
click at [747, 72] on span "transition_fade" at bounding box center [756, 66] width 18 height 21
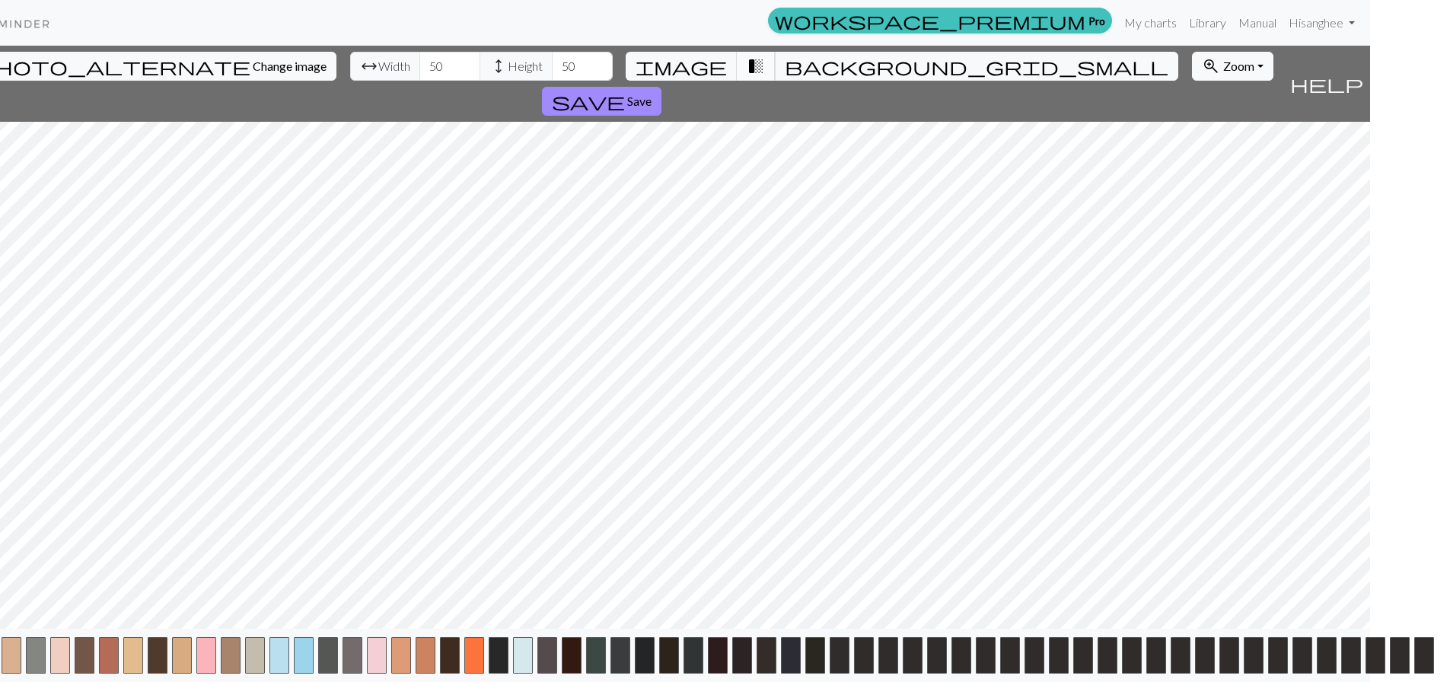
click at [737, 70] on button "transition_fade" at bounding box center [756, 66] width 39 height 29
click at [747, 67] on span "transition_fade" at bounding box center [756, 66] width 18 height 21
click at [750, 68] on span "transition_fade" at bounding box center [756, 66] width 18 height 21
click at [749, 68] on span "transition_fade" at bounding box center [756, 66] width 18 height 21
click at [761, 63] on button "transition_fade" at bounding box center [756, 66] width 39 height 29
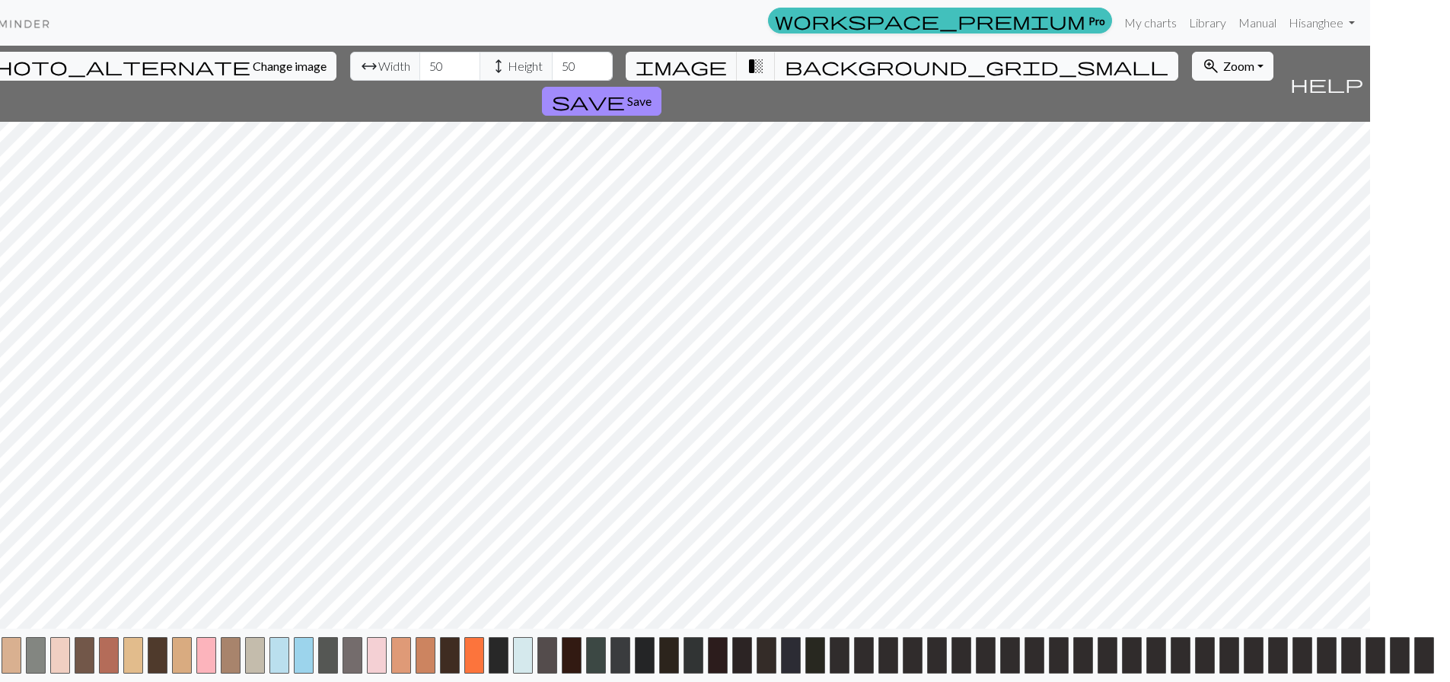
click at [775, 62] on button "background_grid_small" at bounding box center [977, 66] width 404 height 29
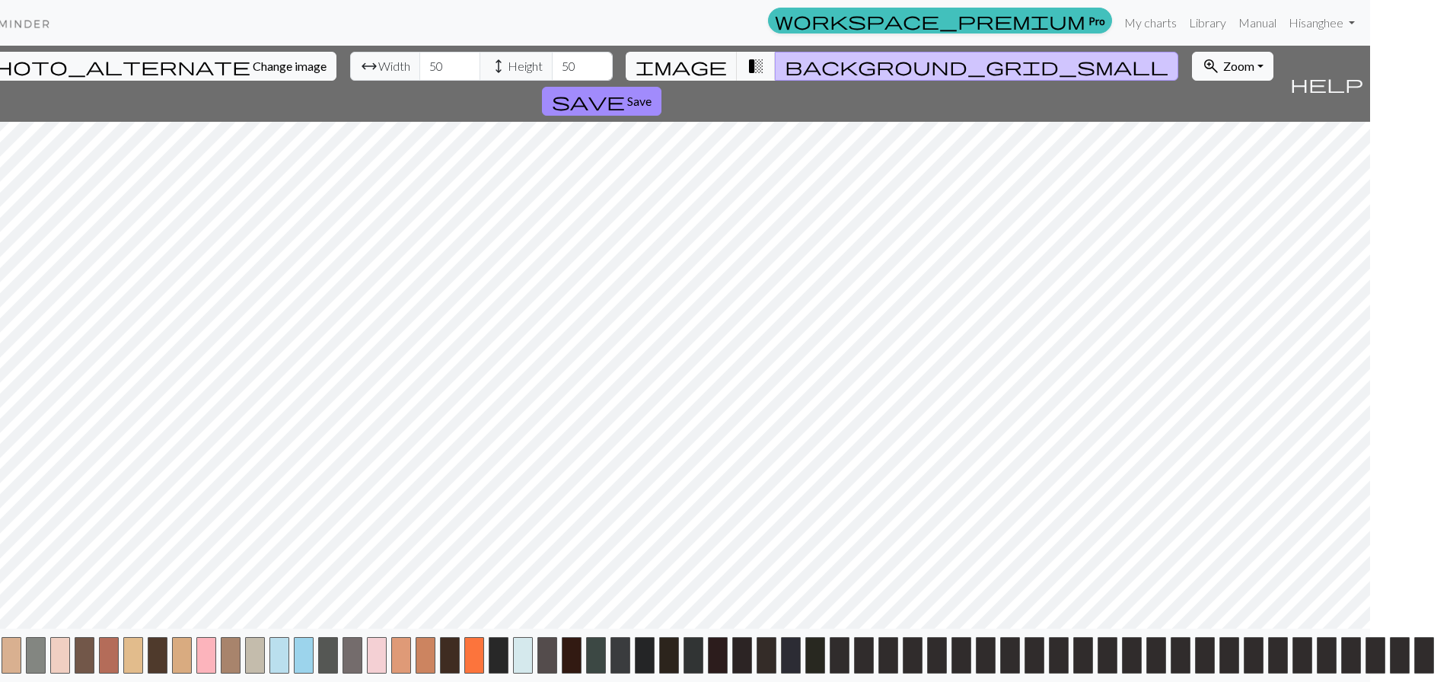
click at [785, 62] on span "background_grid_small" at bounding box center [977, 66] width 384 height 21
click at [790, 65] on span "background_grid_small" at bounding box center [977, 66] width 384 height 21
drag, startPoint x: 790, startPoint y: 65, endPoint x: 777, endPoint y: 69, distance: 13.3
click at [786, 68] on span "background_grid_small" at bounding box center [977, 66] width 384 height 21
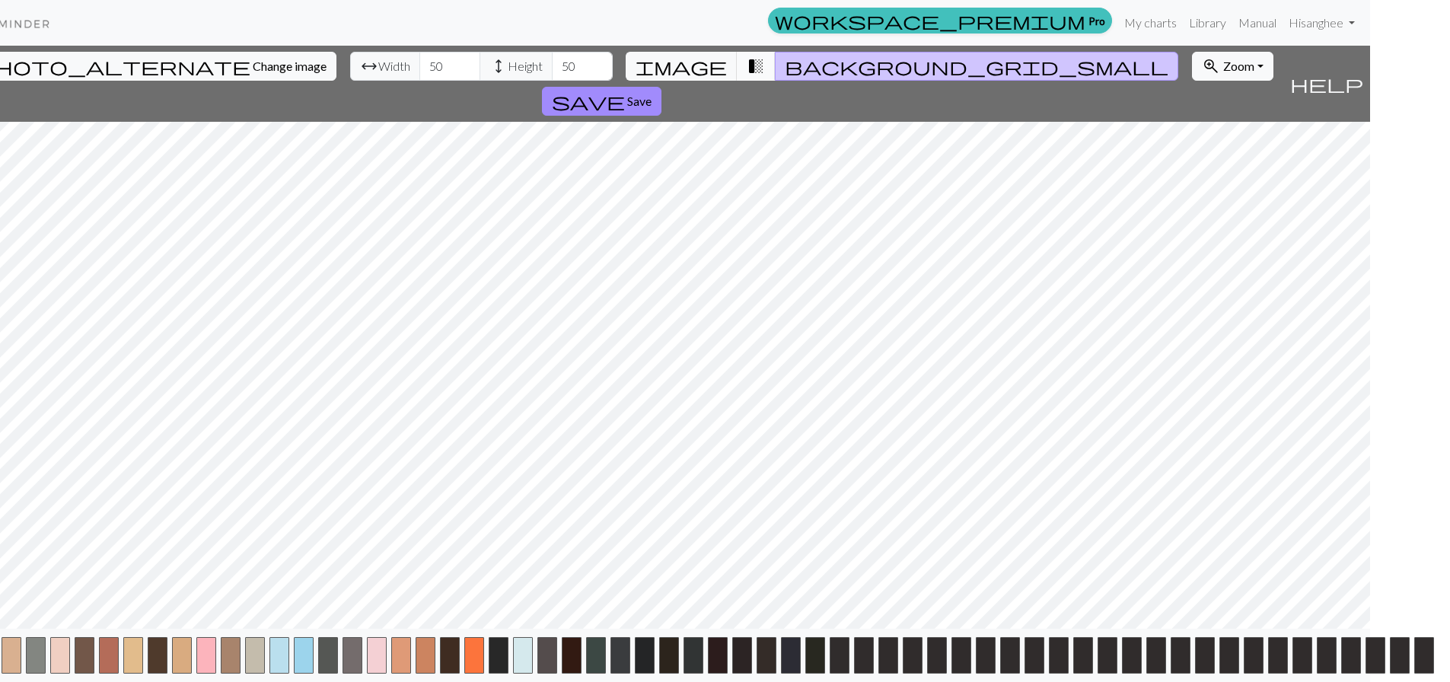
click at [747, 67] on span "transition_fade" at bounding box center [756, 66] width 18 height 21
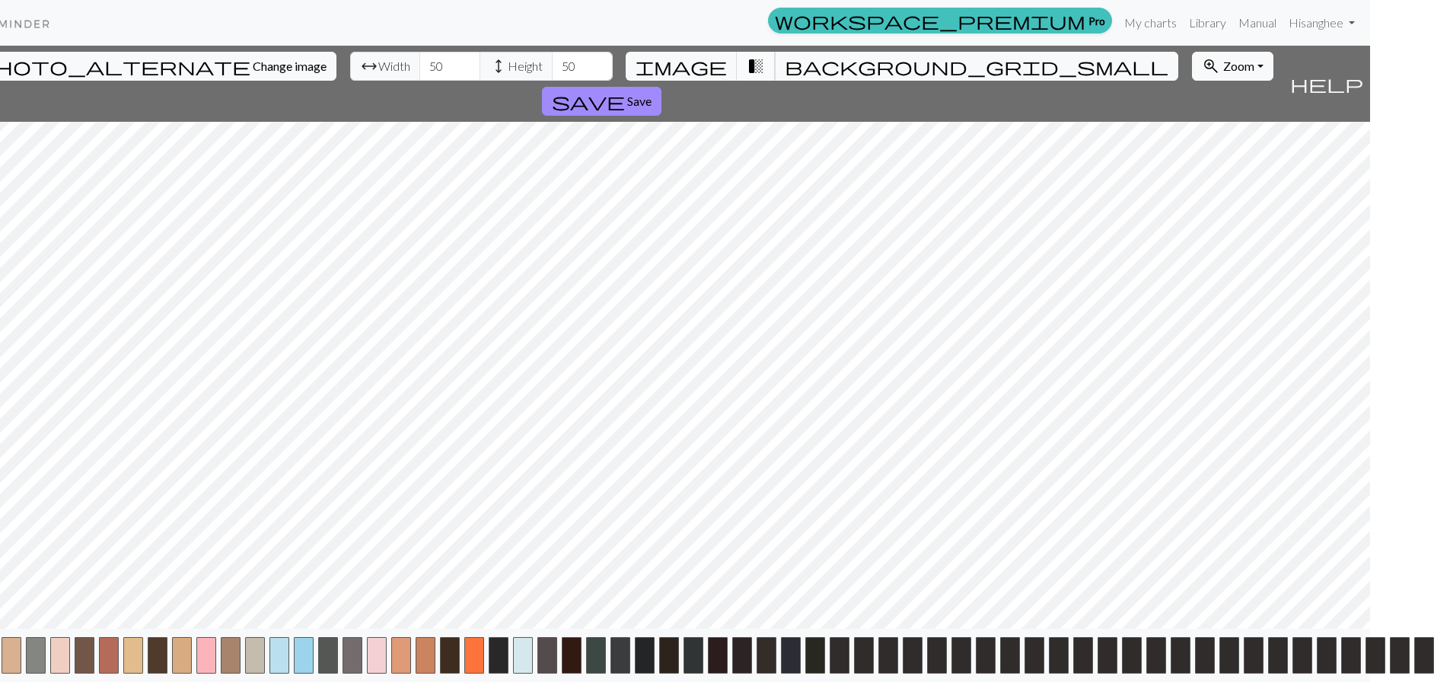
click at [747, 67] on span "transition_fade" at bounding box center [756, 66] width 18 height 21
click at [760, 62] on button "transition_fade" at bounding box center [756, 66] width 39 height 29
click at [790, 65] on span "background_grid_small" at bounding box center [977, 66] width 384 height 21
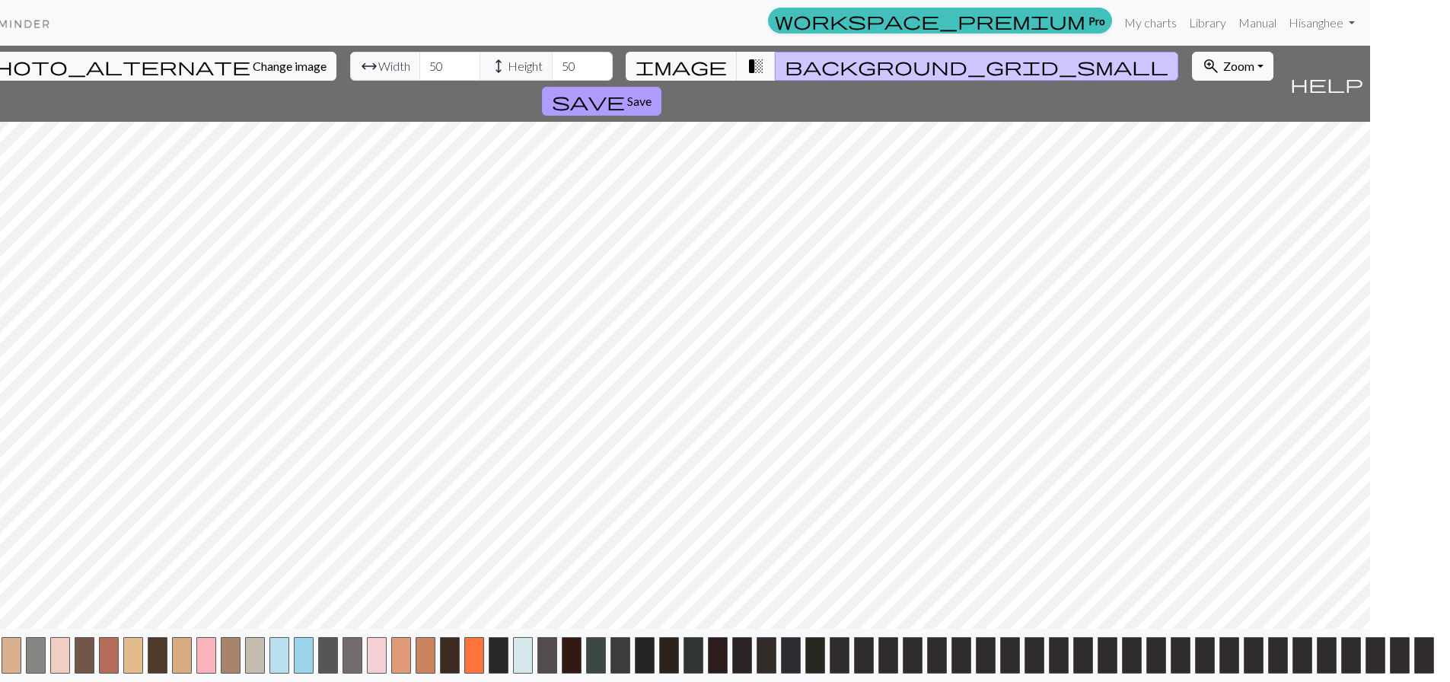
click at [662, 87] on button "save Save" at bounding box center [602, 101] width 120 height 29
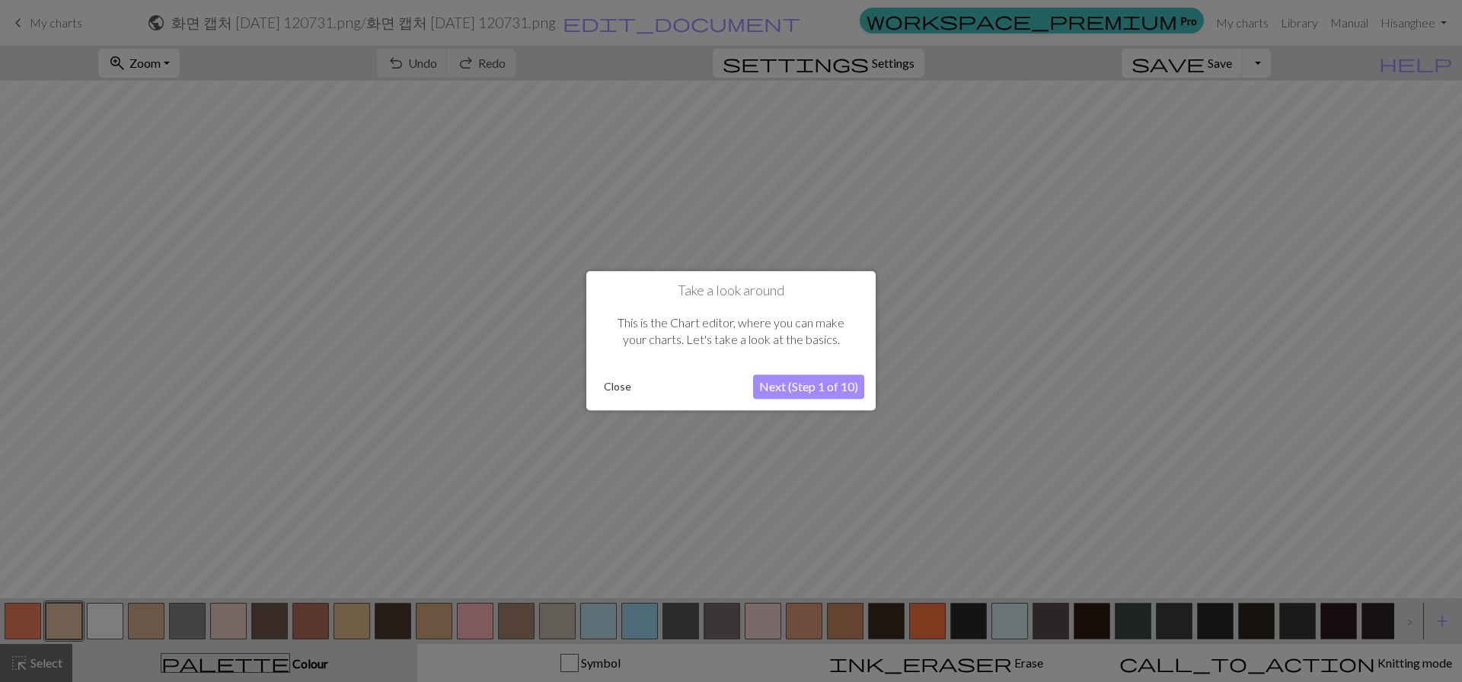
click at [850, 394] on button "Next (Step 1 of 10)" at bounding box center [808, 387] width 111 height 24
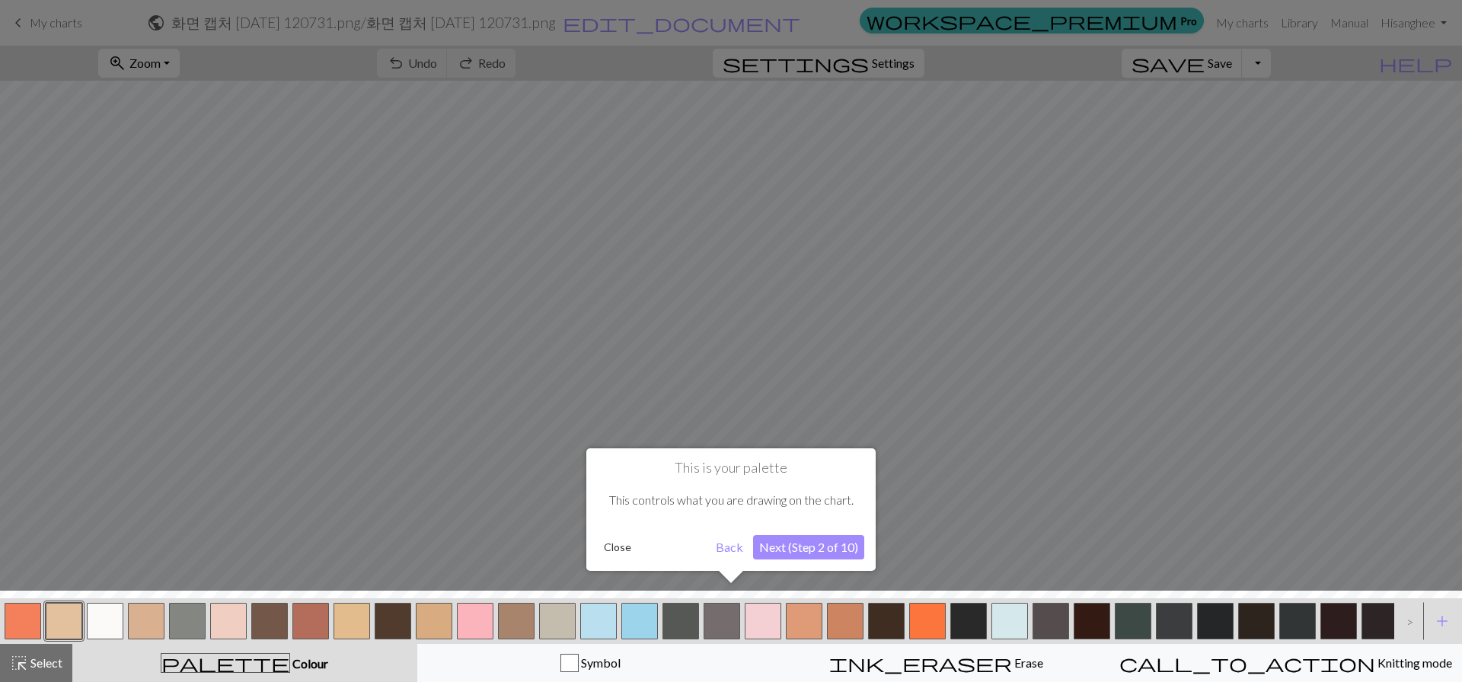
click at [723, 547] on button "Back" at bounding box center [730, 547] width 40 height 24
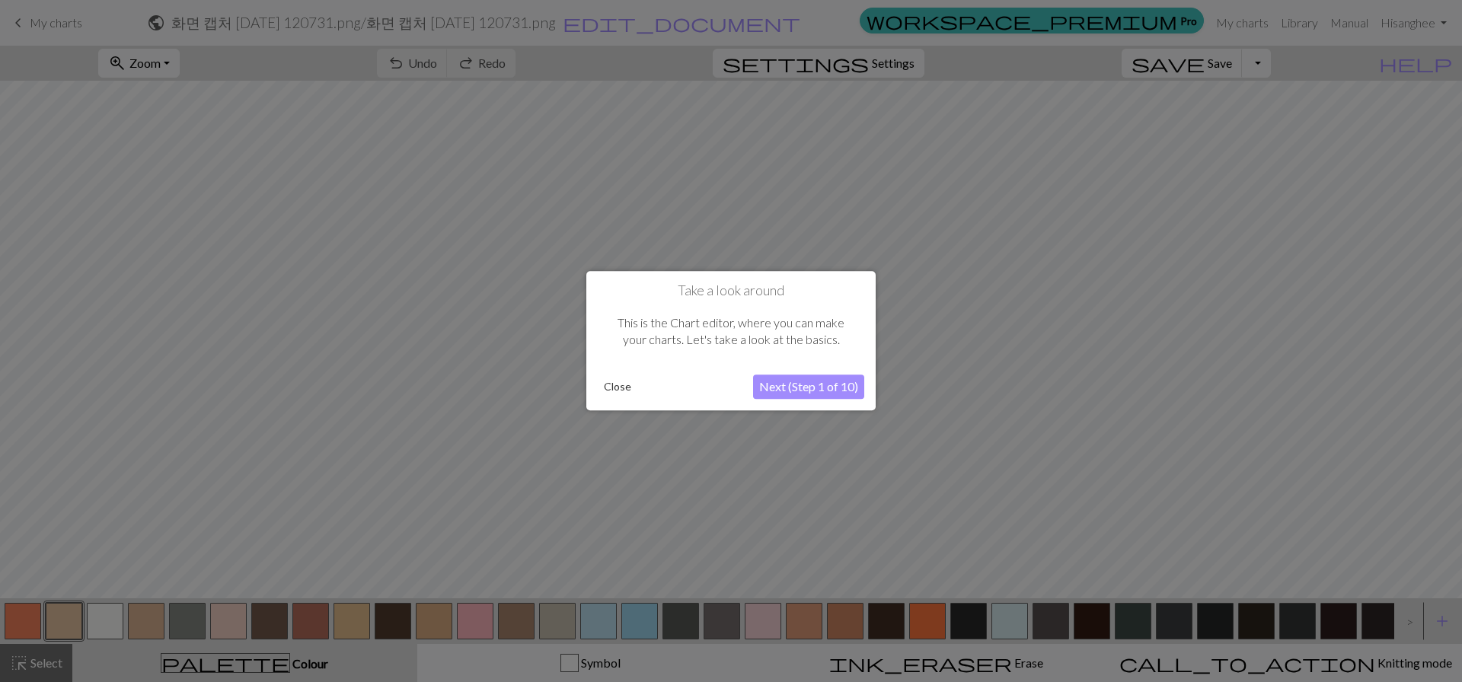
click at [807, 388] on button "Next (Step 1 of 10)" at bounding box center [808, 387] width 111 height 24
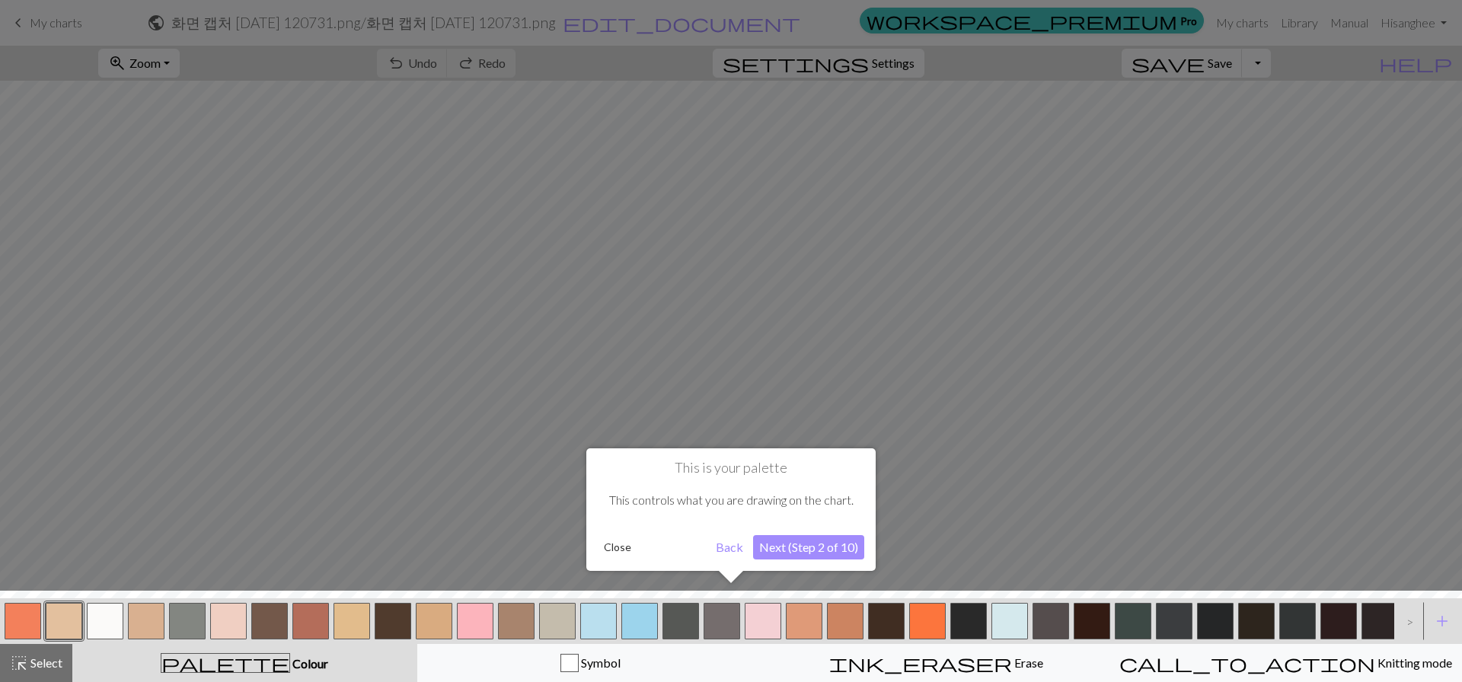
click at [715, 544] on button "Back" at bounding box center [730, 547] width 40 height 24
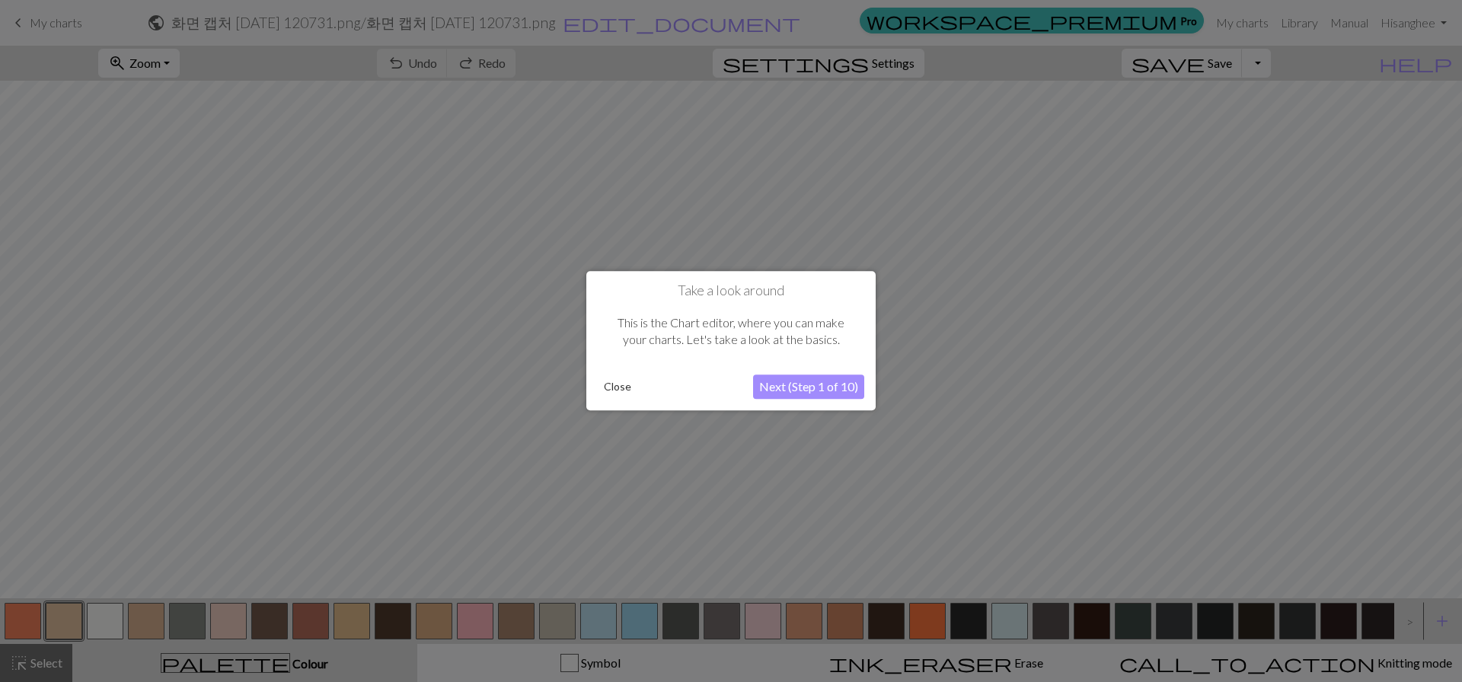
click at [797, 401] on div "Take a look around This is the Chart editor, where you can make your charts. Le…" at bounding box center [730, 340] width 289 height 139
click at [802, 394] on button "Next (Step 1 of 10)" at bounding box center [808, 387] width 111 height 24
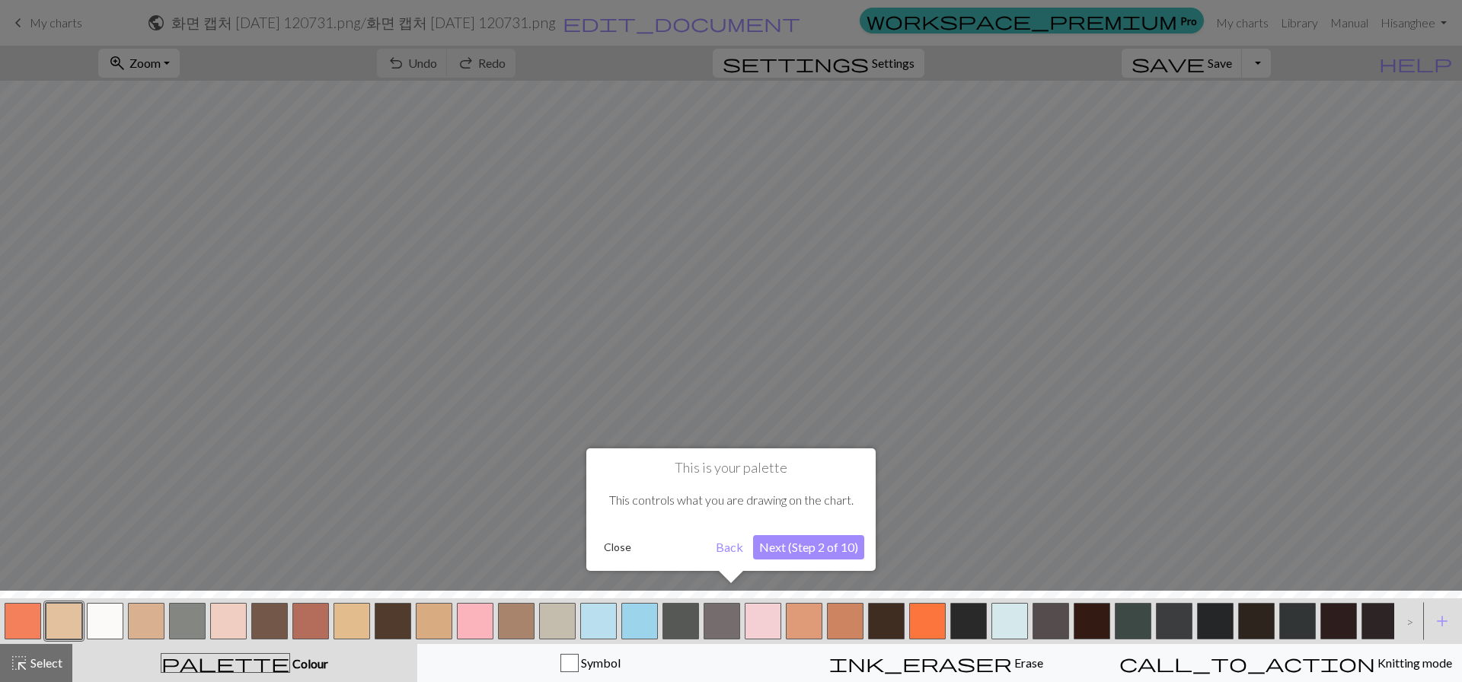
click at [1067, 327] on div at bounding box center [731, 341] width 1462 height 682
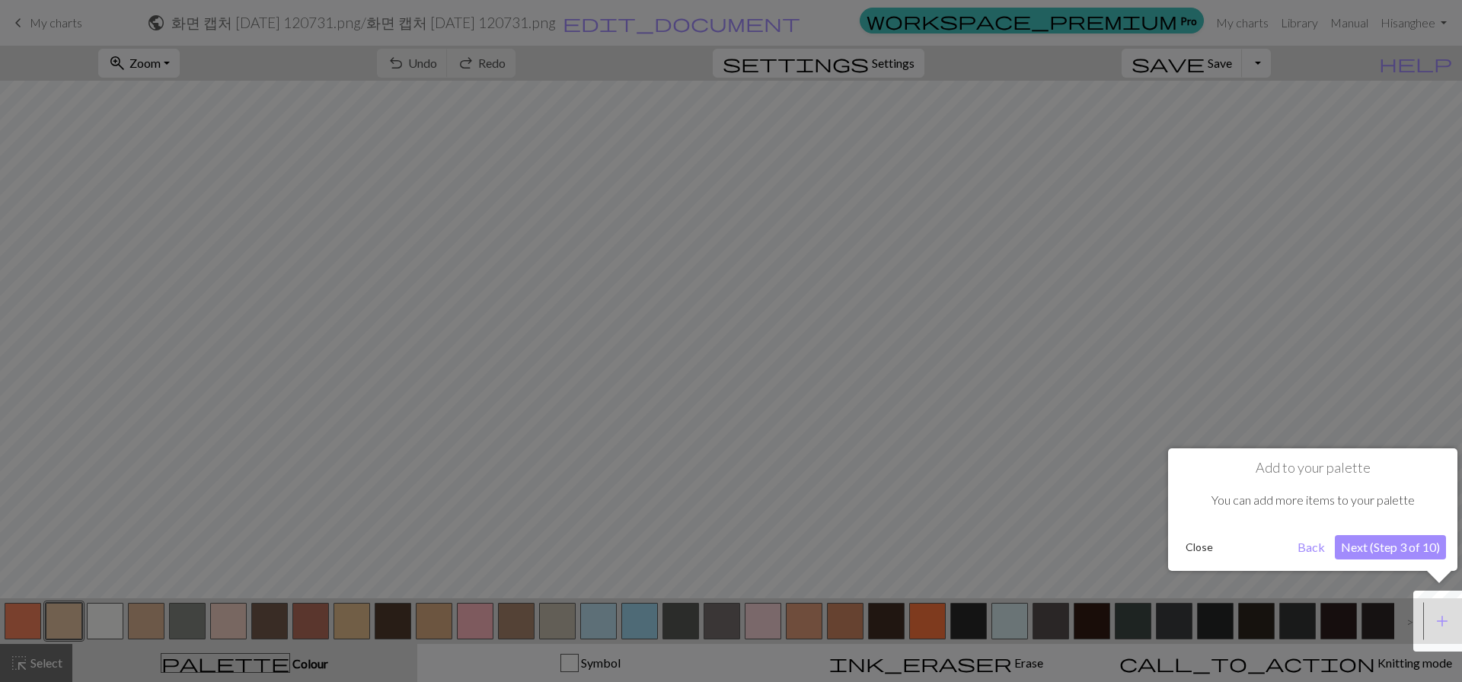
click at [1067, 326] on div at bounding box center [731, 341] width 1462 height 682
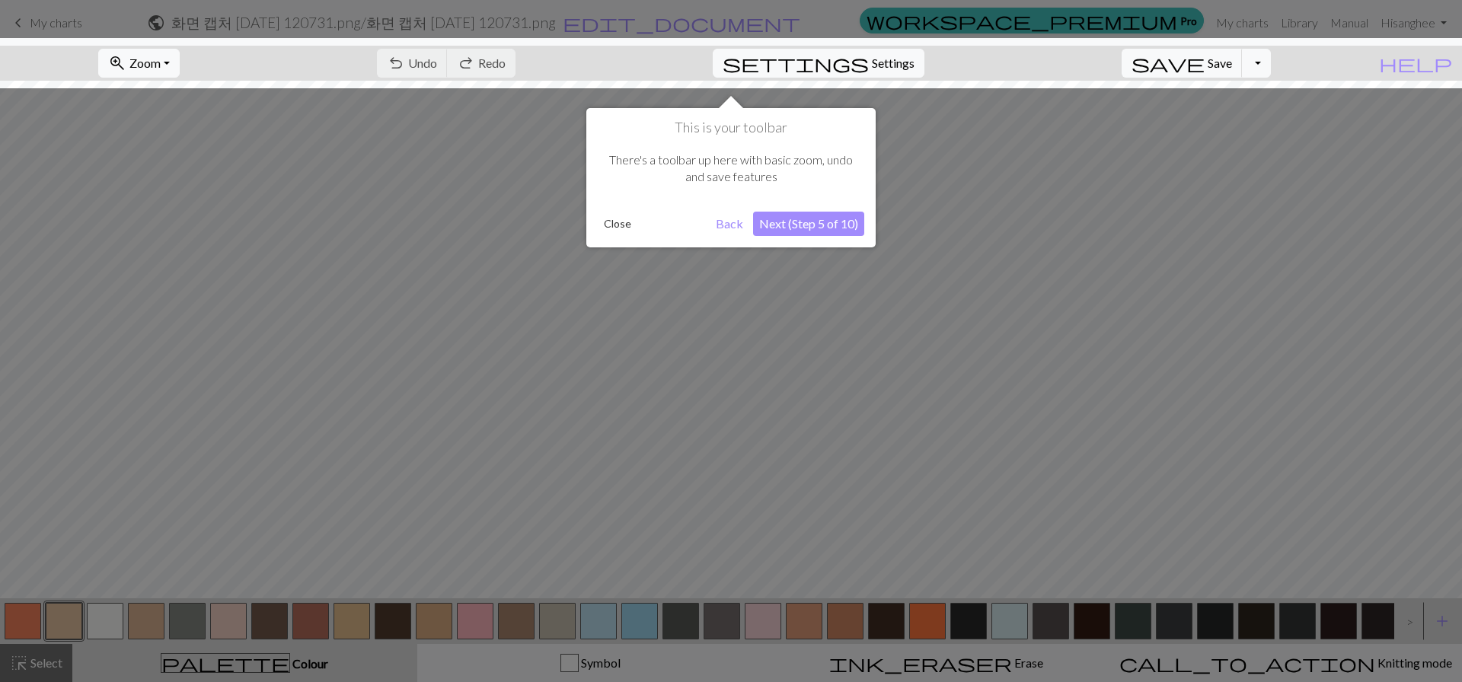
click at [1067, 326] on div at bounding box center [731, 341] width 1462 height 682
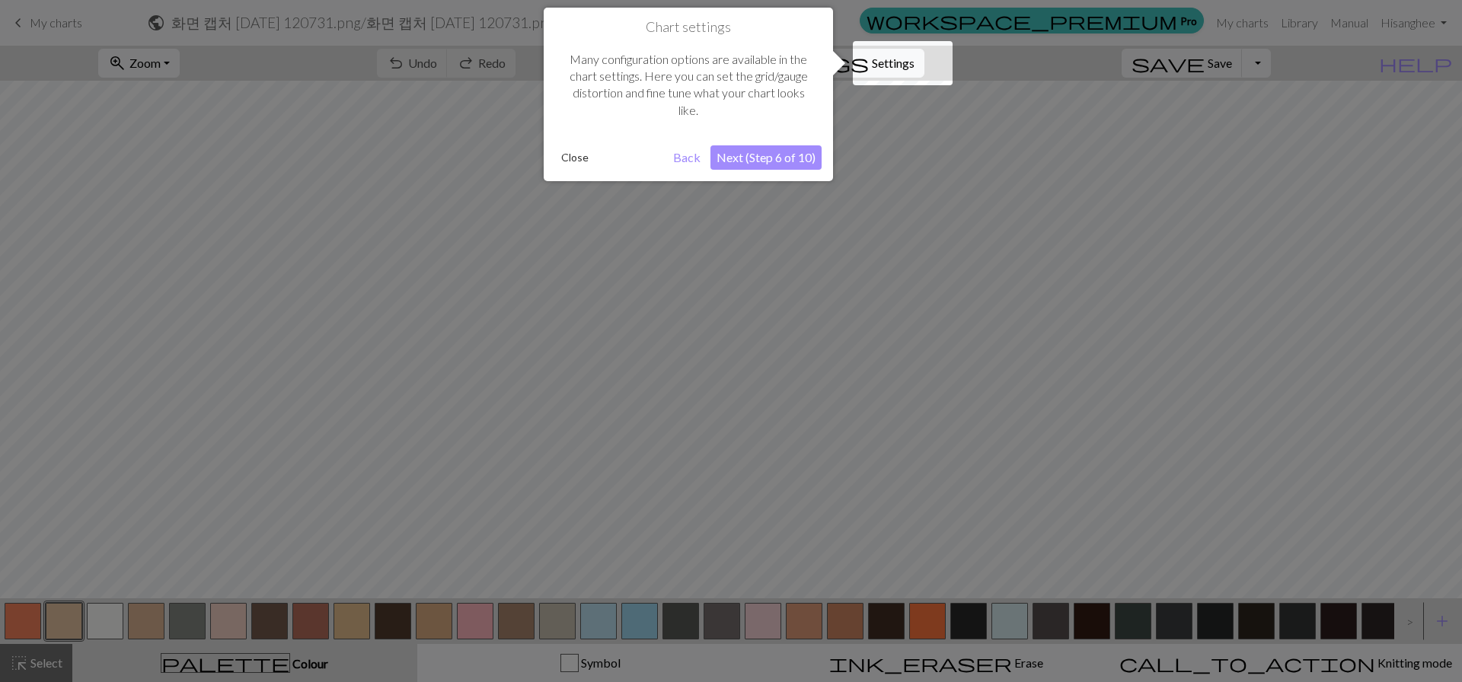
click at [1067, 326] on div at bounding box center [731, 341] width 1462 height 682
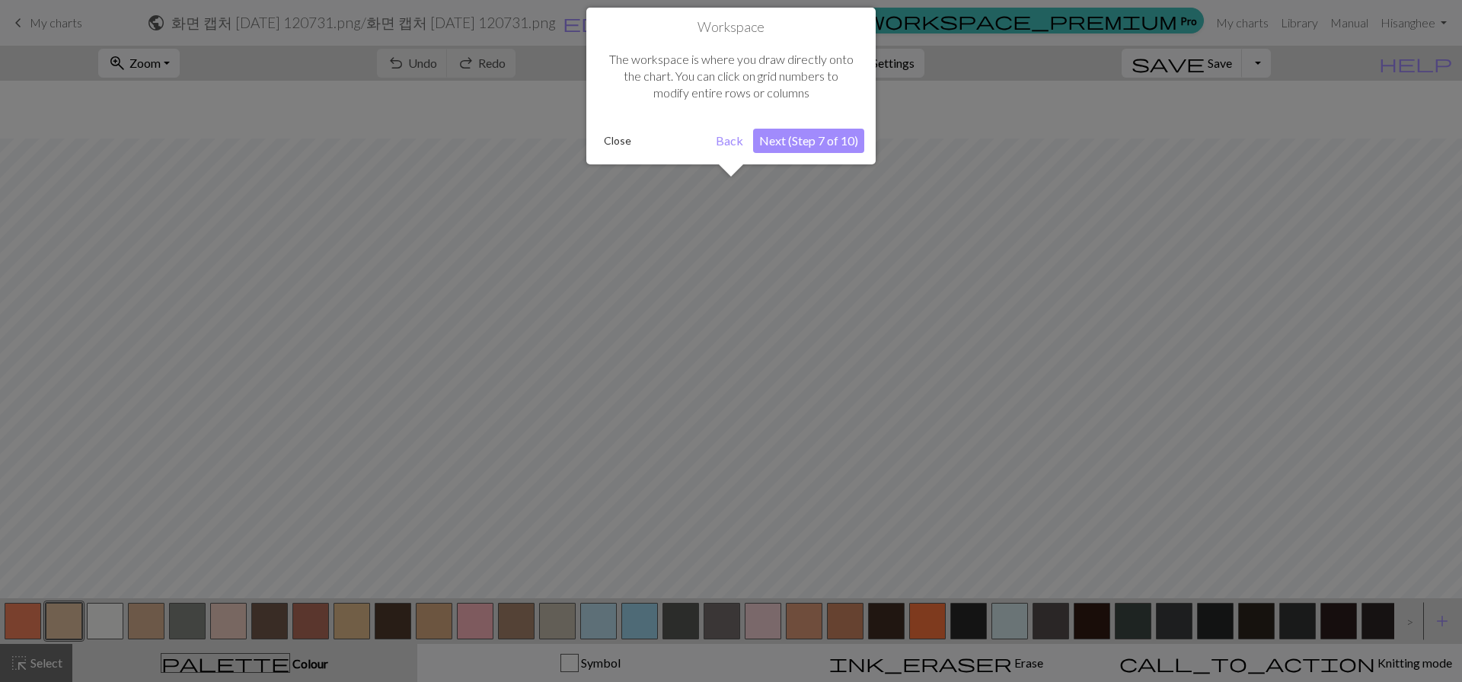
scroll to position [58, 0]
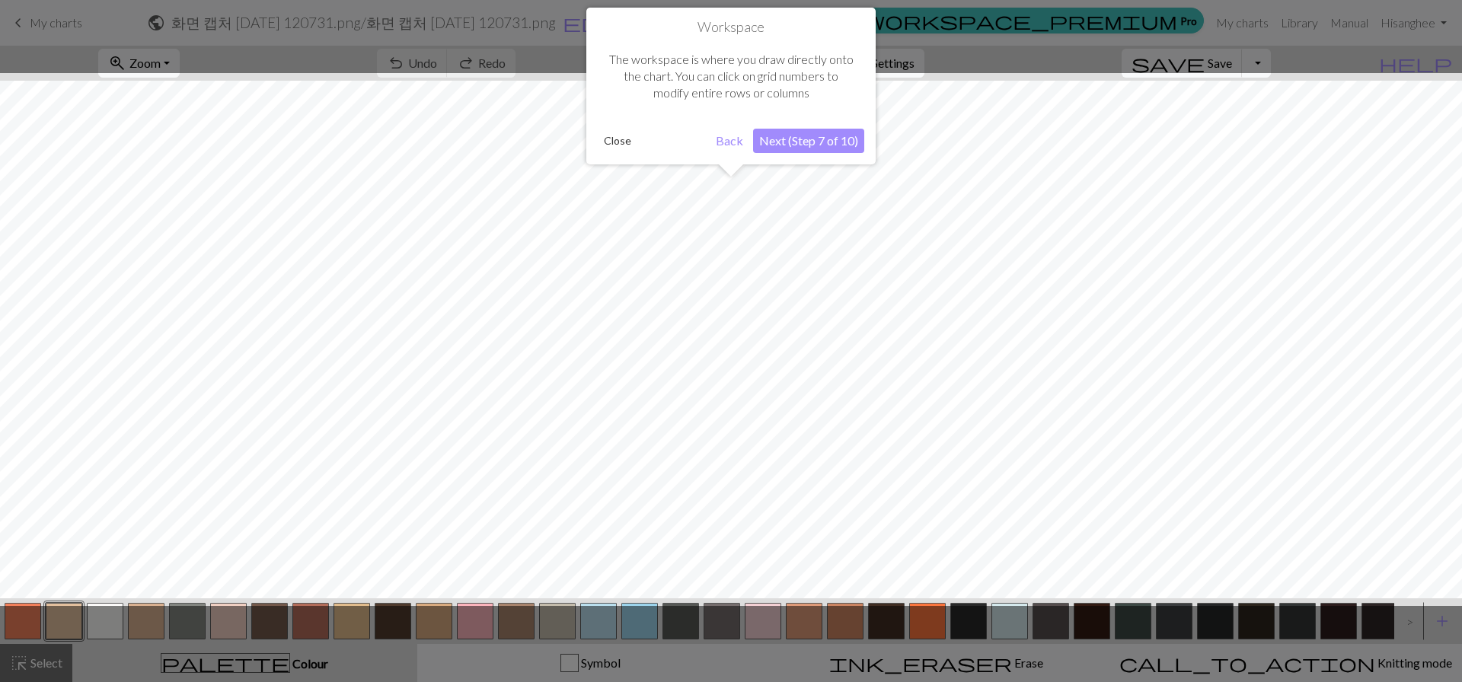
click at [1067, 326] on div at bounding box center [730, 339] width 1477 height 533
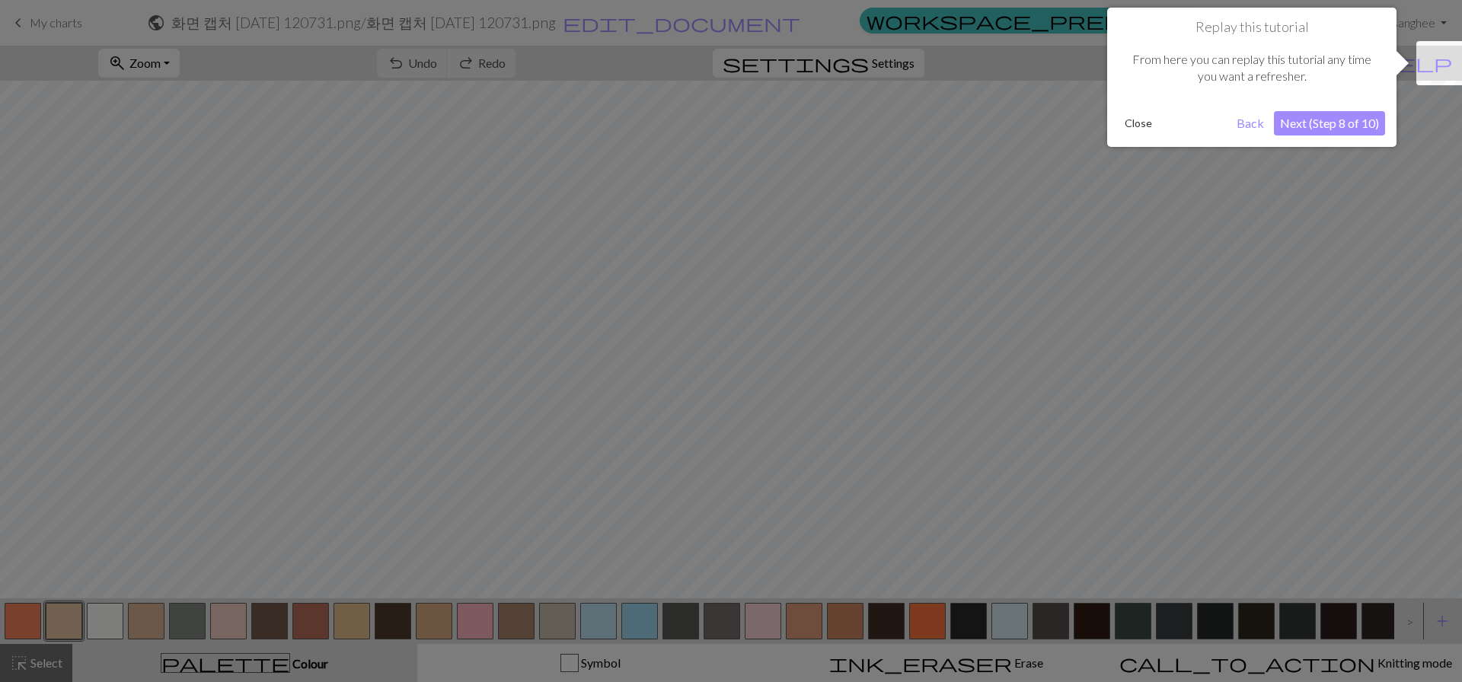
click at [1067, 326] on div at bounding box center [731, 341] width 1462 height 682
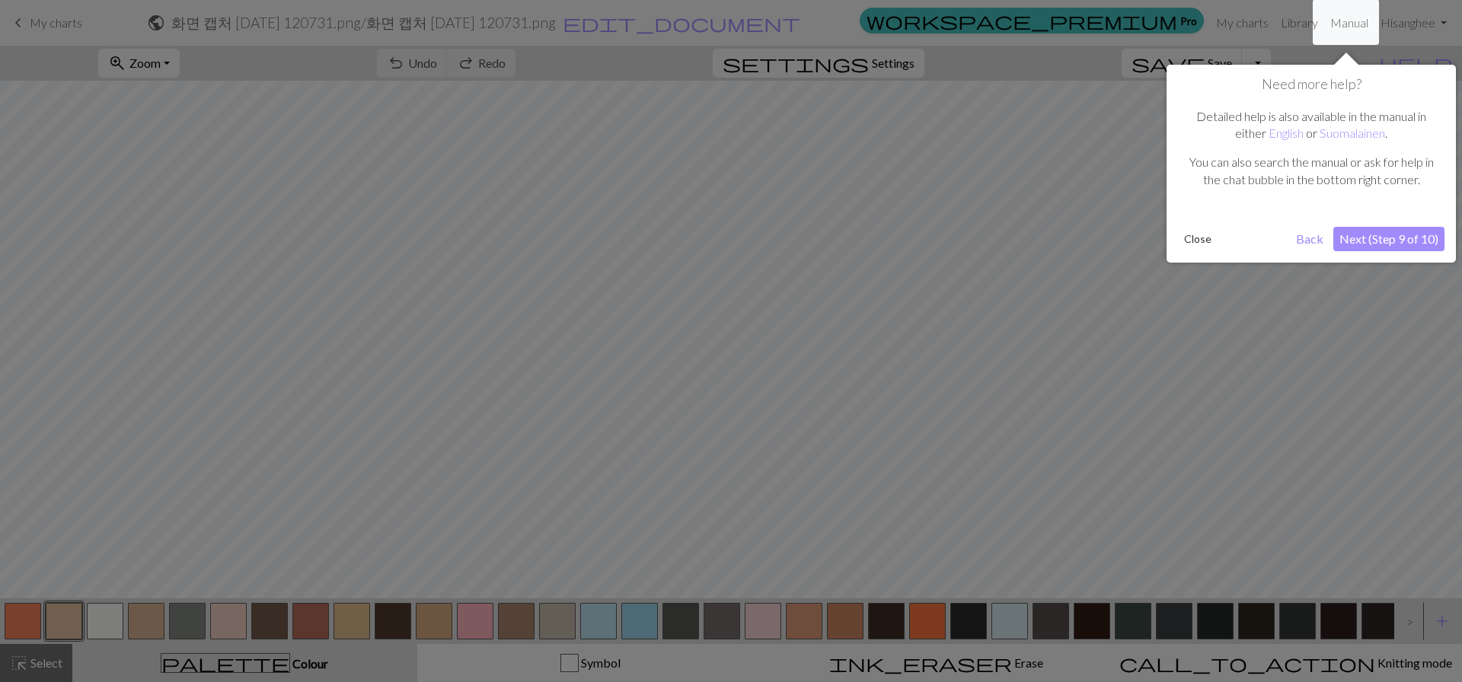
click at [1067, 326] on div at bounding box center [731, 341] width 1462 height 682
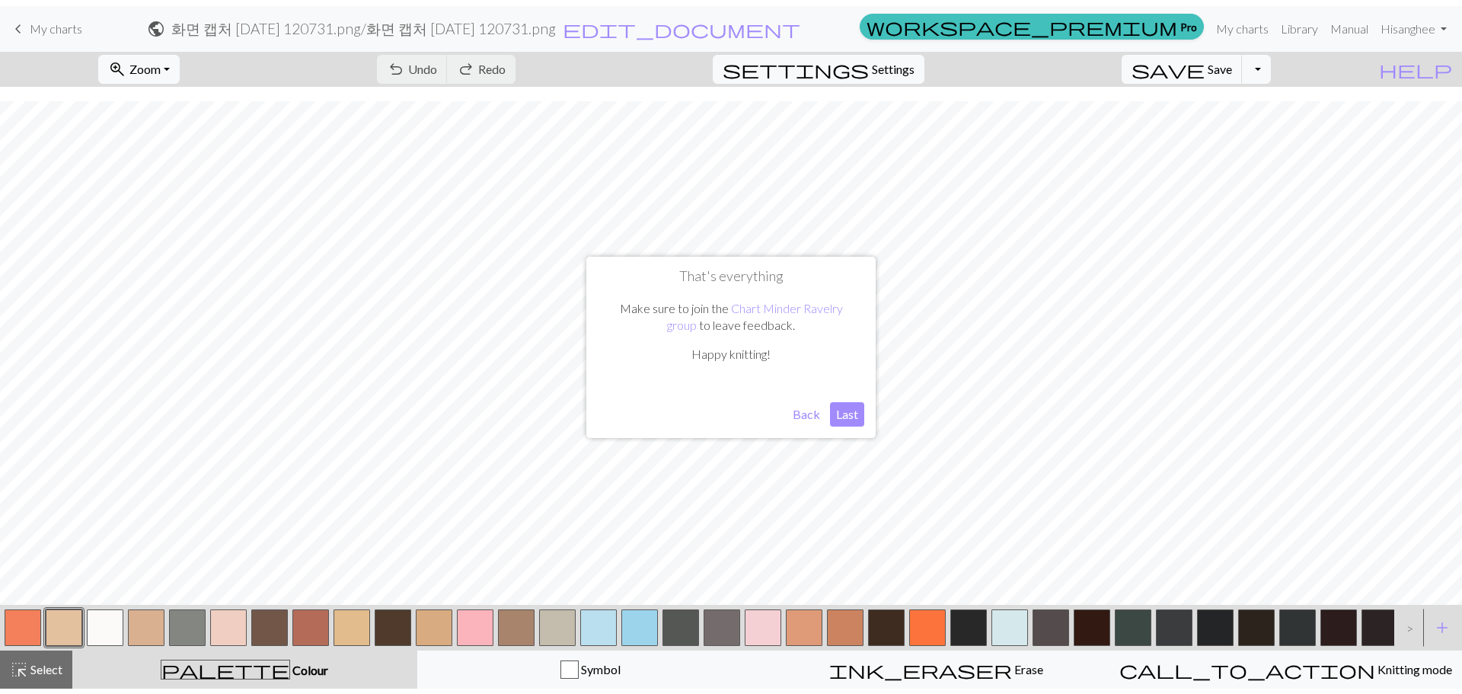
scroll to position [324, 0]
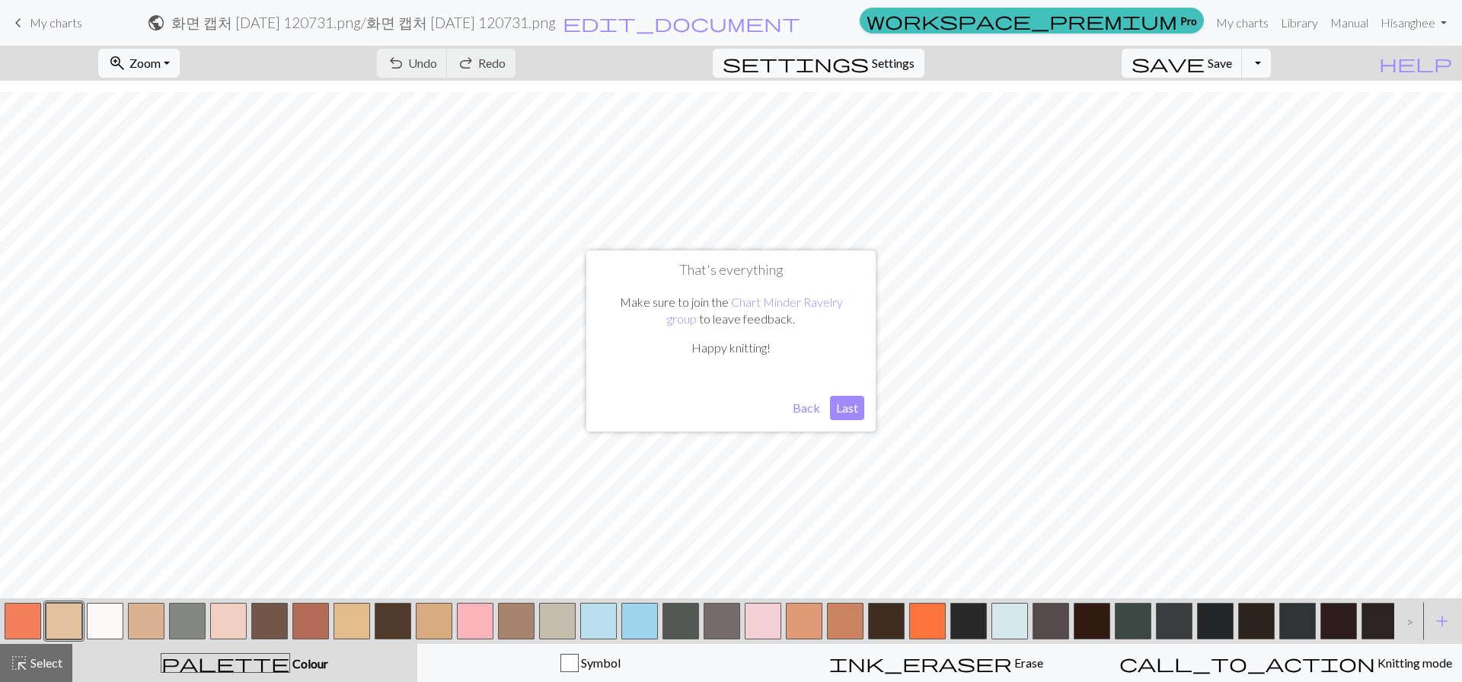
click at [72, 617] on button "button" at bounding box center [64, 621] width 37 height 37
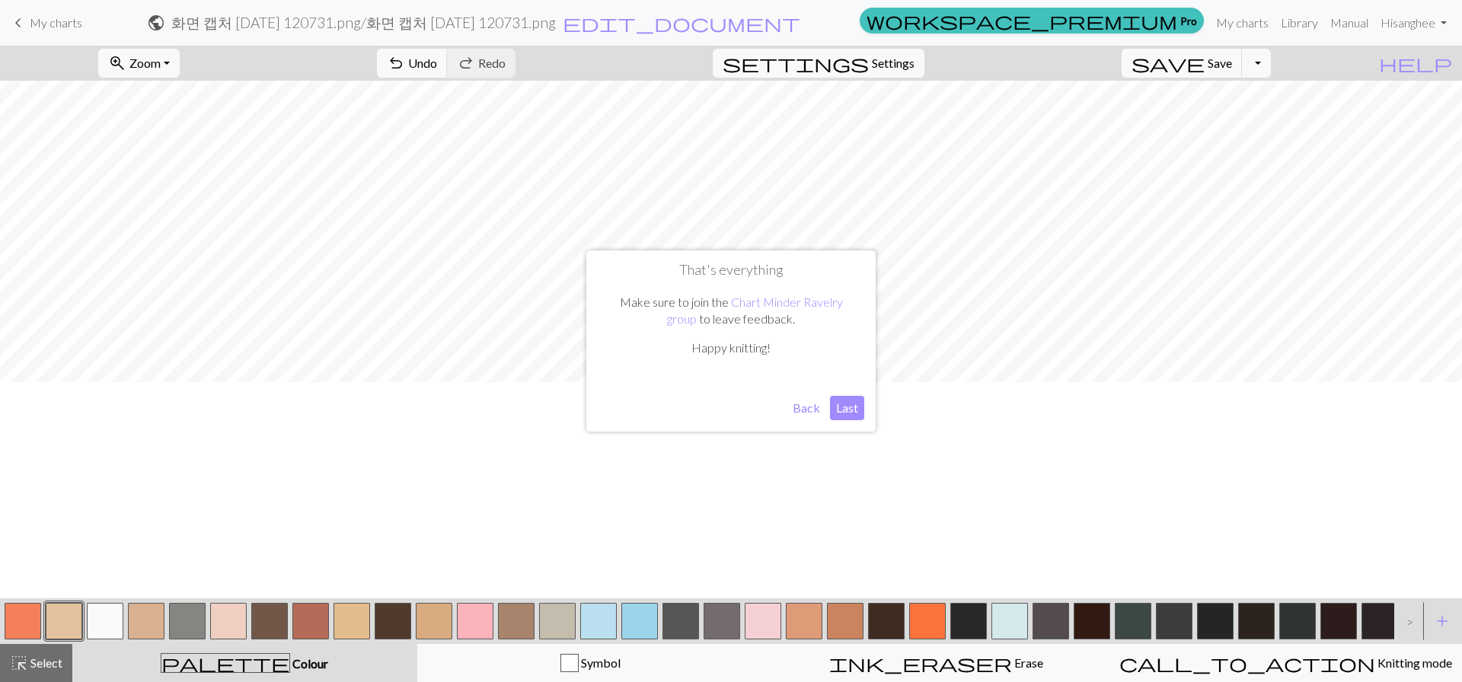
scroll to position [84, 0]
click at [847, 411] on button "Last" at bounding box center [847, 408] width 34 height 24
drag, startPoint x: 940, startPoint y: 608, endPoint x: 942, endPoint y: 597, distance: 11.5
click at [939, 608] on button "button" at bounding box center [927, 621] width 37 height 37
click at [7, 625] on button "button" at bounding box center [23, 621] width 37 height 37
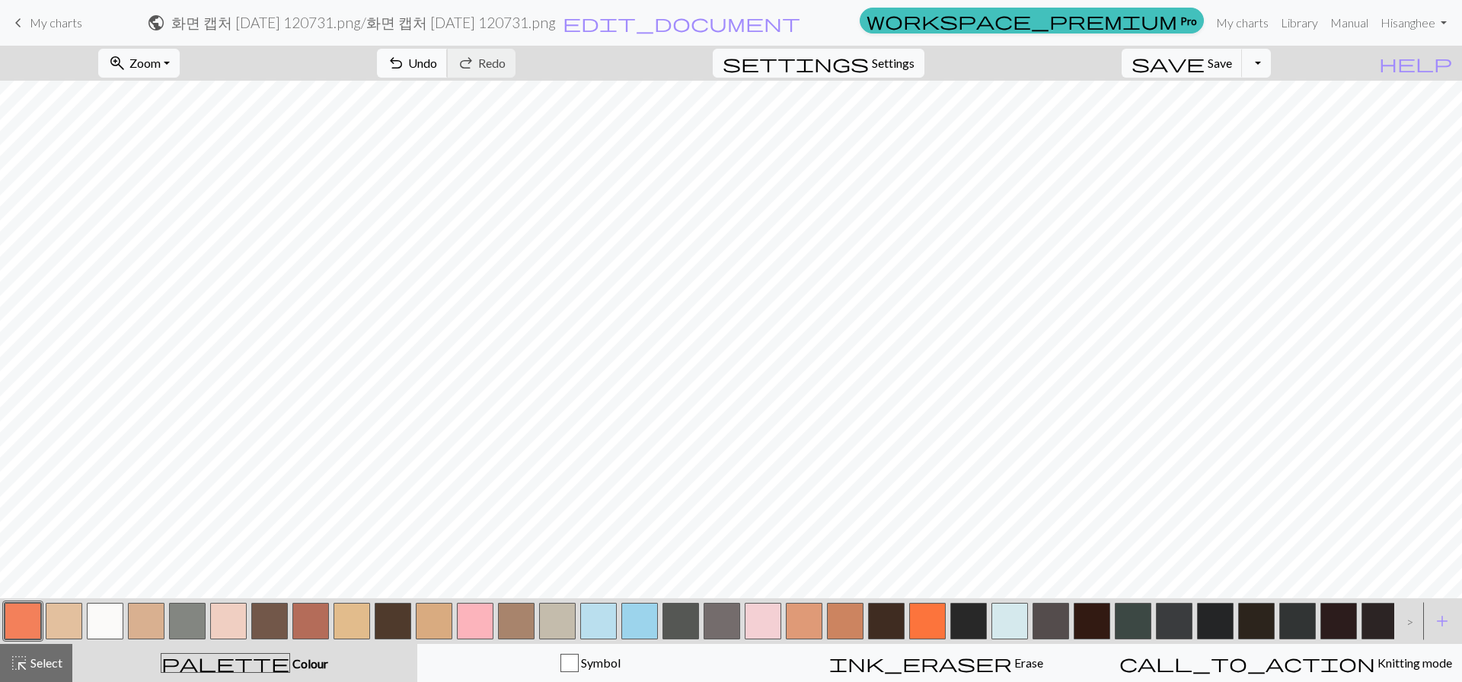
click at [405, 62] on span "undo" at bounding box center [396, 63] width 18 height 21
click at [63, 614] on button "button" at bounding box center [64, 621] width 37 height 37
click at [102, 620] on button "button" at bounding box center [105, 621] width 37 height 37
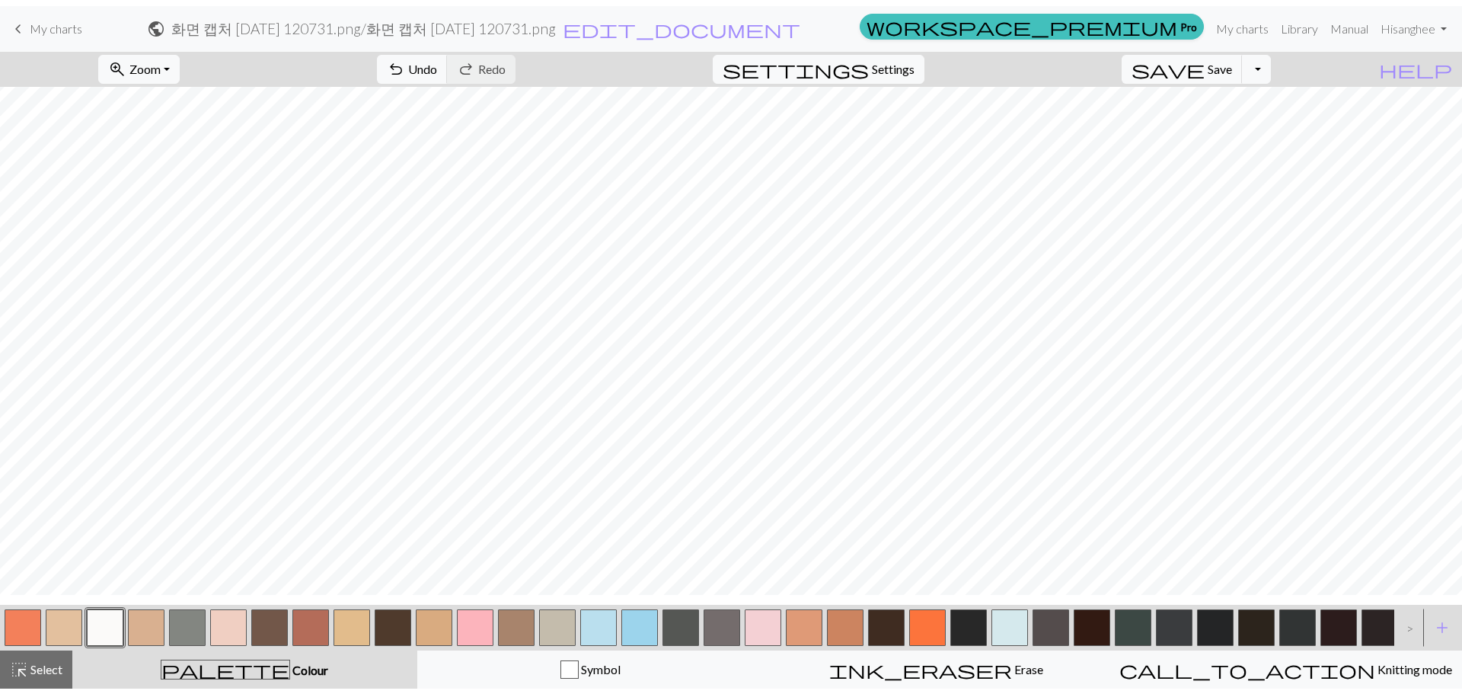
scroll to position [171, 0]
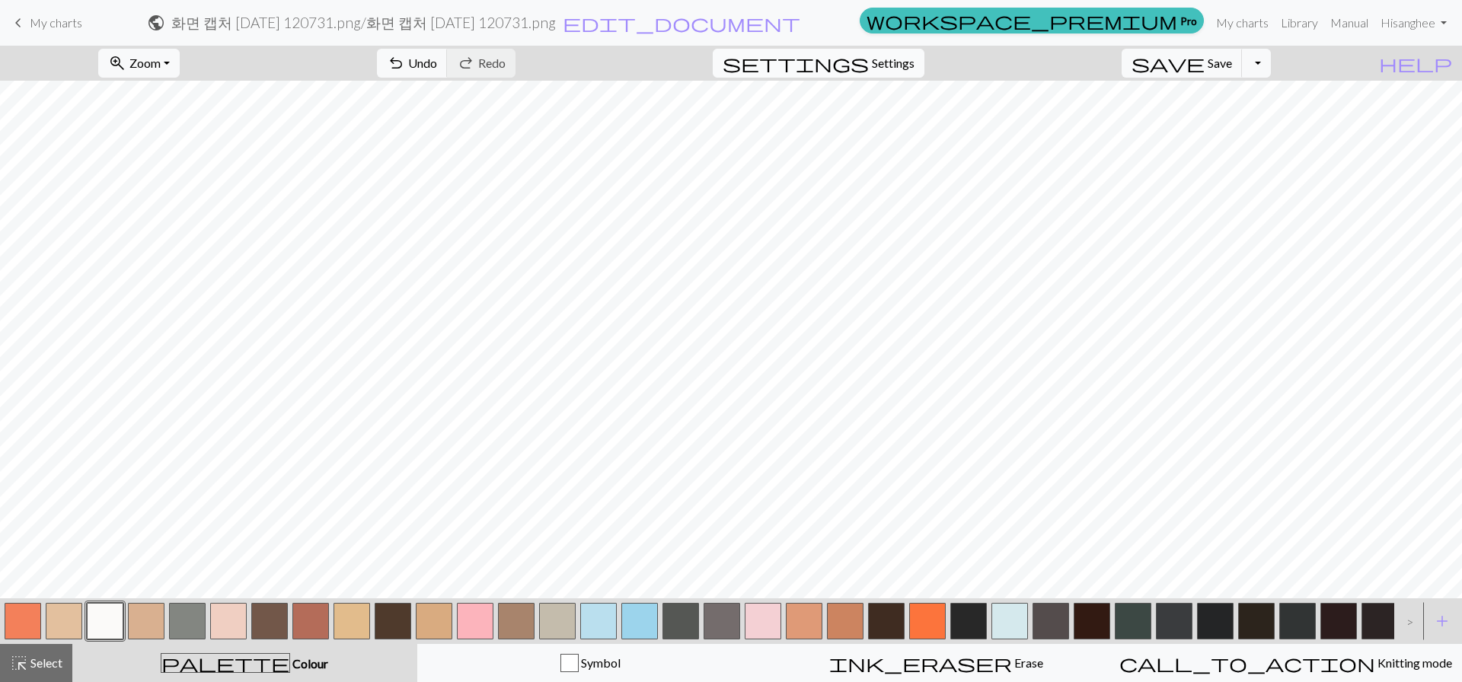
click at [869, 62] on span "settings" at bounding box center [796, 63] width 146 height 21
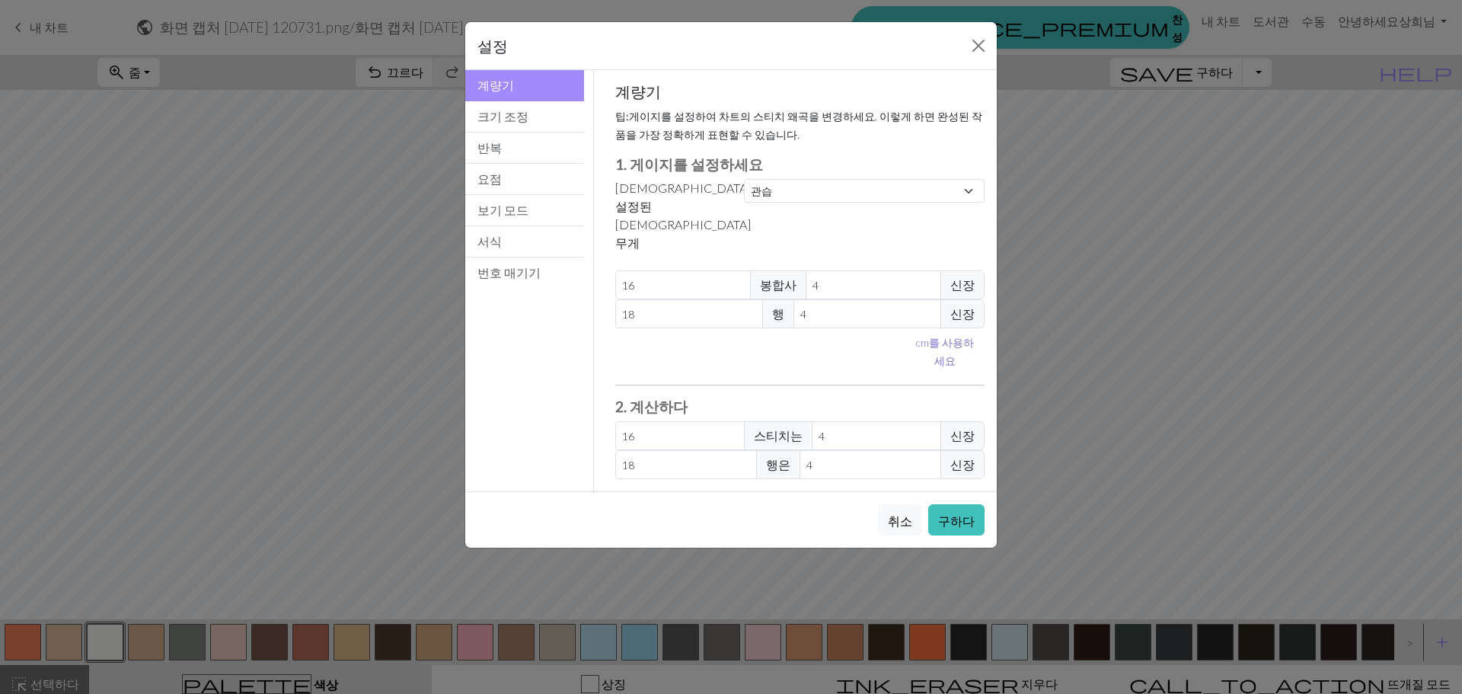
click at [923, 336] on font "cm" at bounding box center [922, 342] width 13 height 13
type input "10.16"
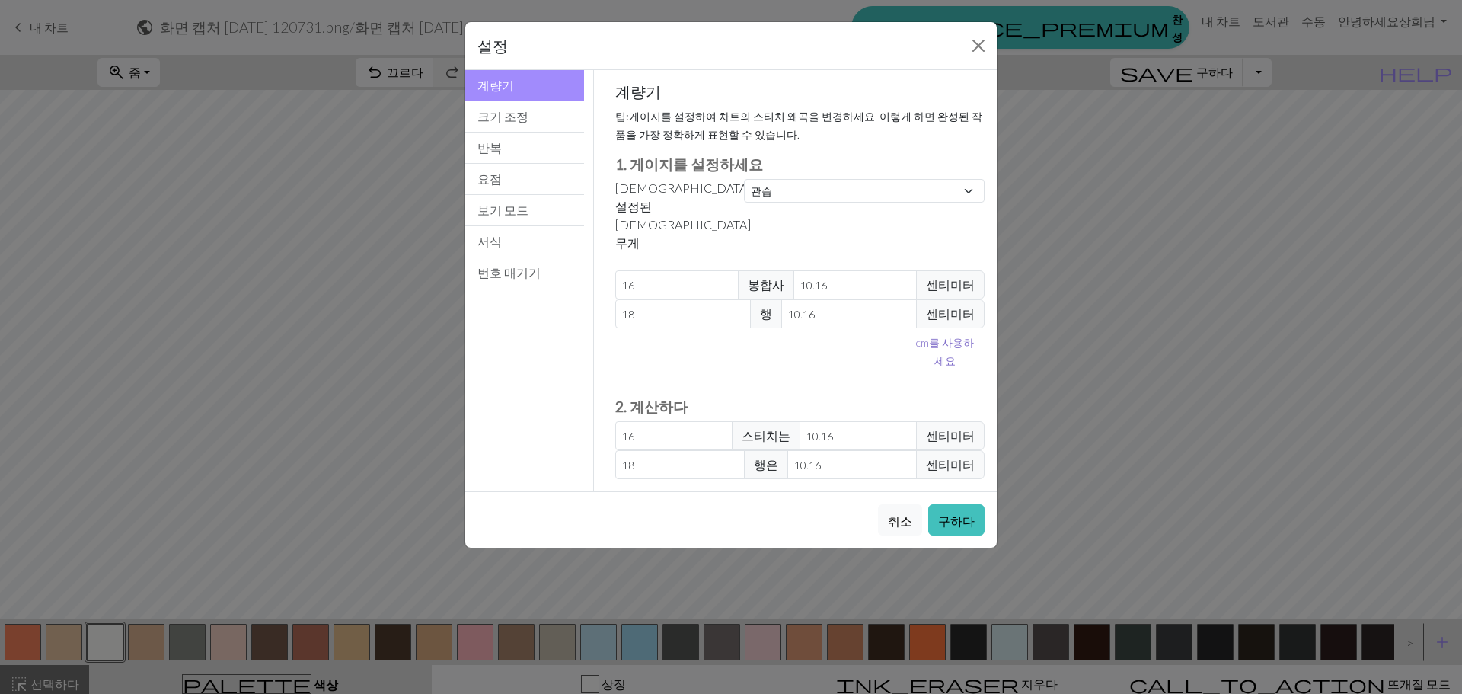
click at [926, 336] on font "cm" at bounding box center [922, 342] width 13 height 13
type input "4"
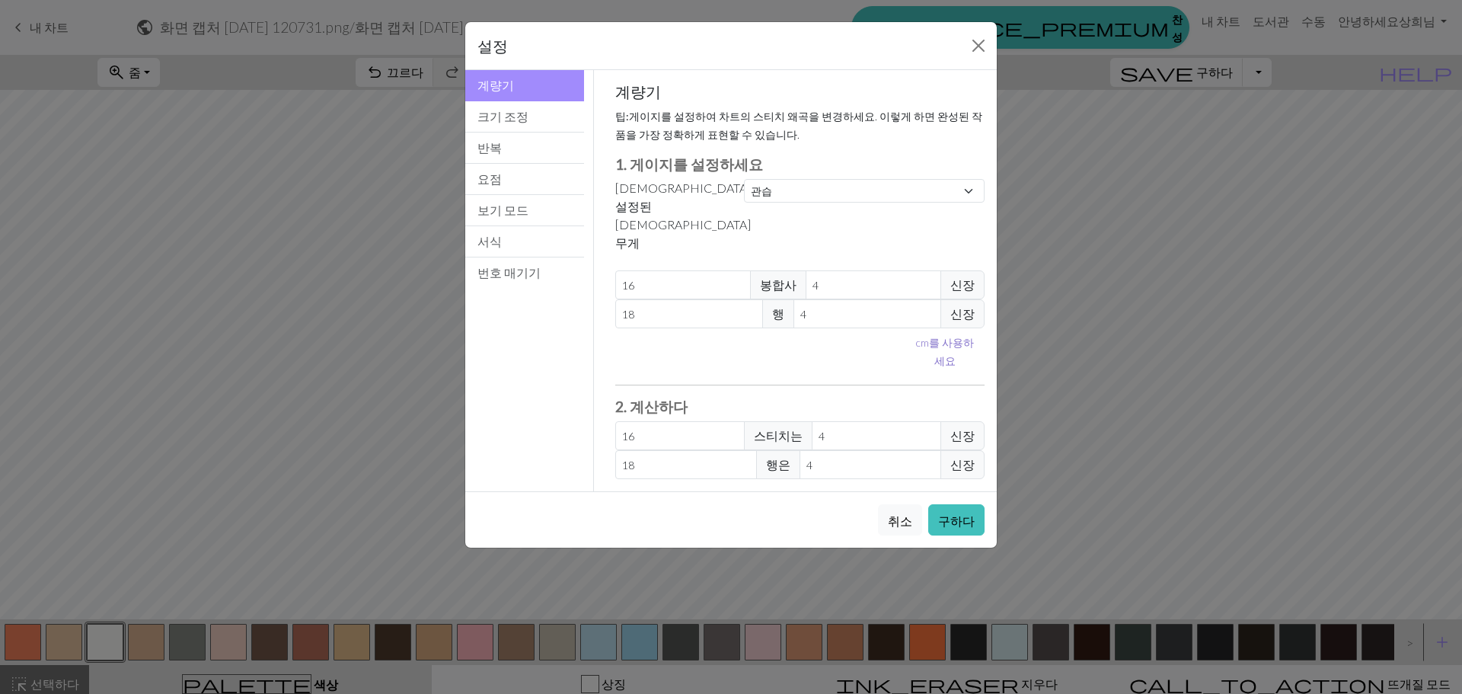
click at [926, 336] on font "cm" at bounding box center [922, 342] width 13 height 13
type input "10.16"
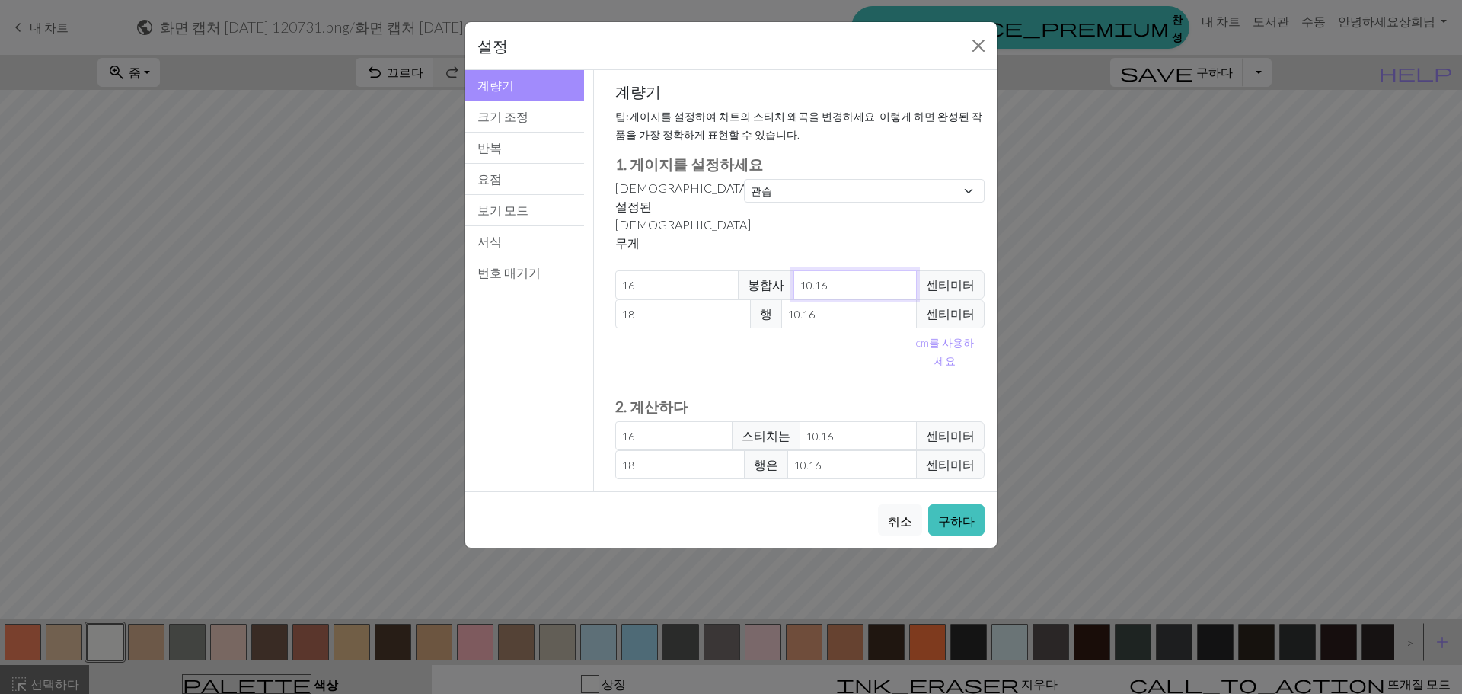
drag, startPoint x: 836, startPoint y: 231, endPoint x: 657, endPoint y: 236, distance: 179.0
click at [657, 270] on div "16 봉합사 10.16 센티미터" at bounding box center [800, 284] width 370 height 29
type input "10"
type input "16.26"
type input "10"
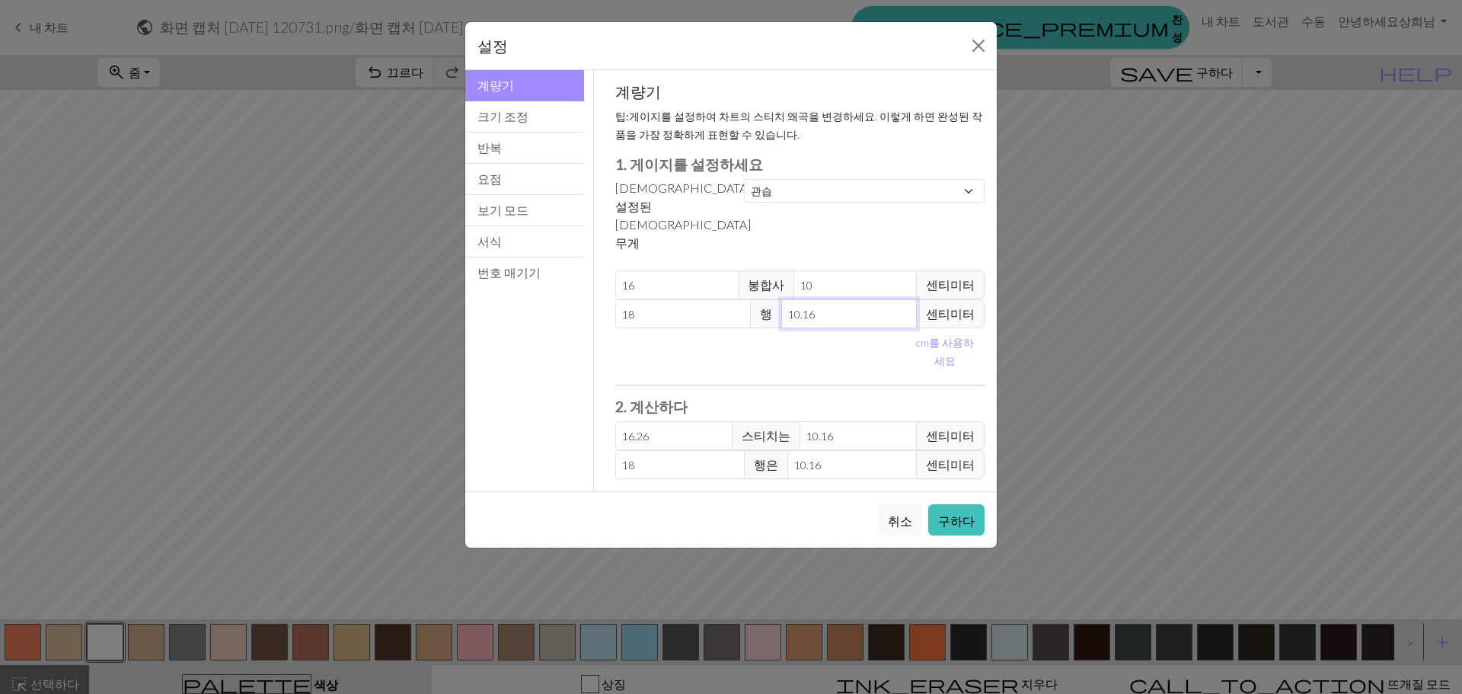
drag, startPoint x: 852, startPoint y: 261, endPoint x: -8, endPoint y: 237, distance: 860.7
click at [0, 237] on html "이 웹사이트는 귀하에게 최상의 웹사이트 경험을 제공하기 위해 쿠키를 사용합니다. 자세히 알아보기 알았어요! keyboard_arrow_left…" at bounding box center [731, 347] width 1462 height 694
type input "1"
type input "182.88"
type input "10"
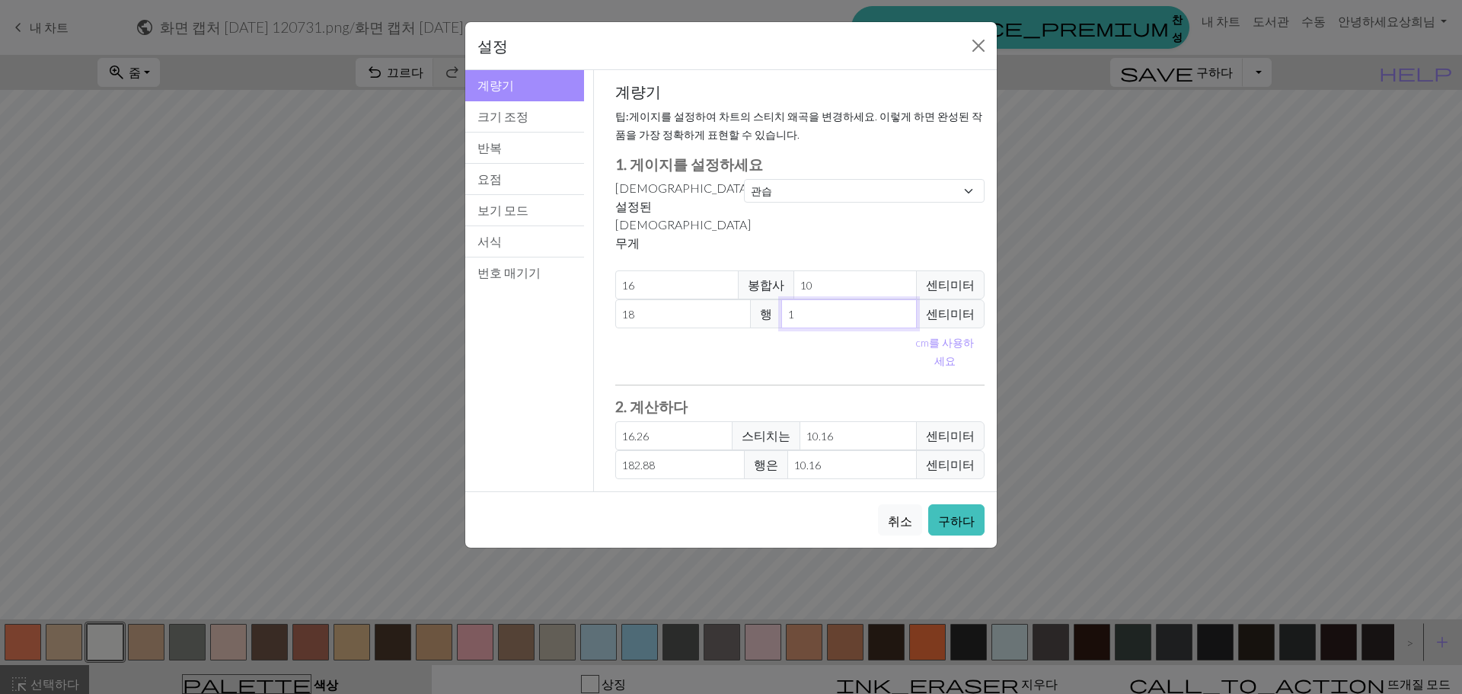
type input "18.29"
type input "10"
click at [968, 513] on font "구하다" at bounding box center [956, 520] width 37 height 14
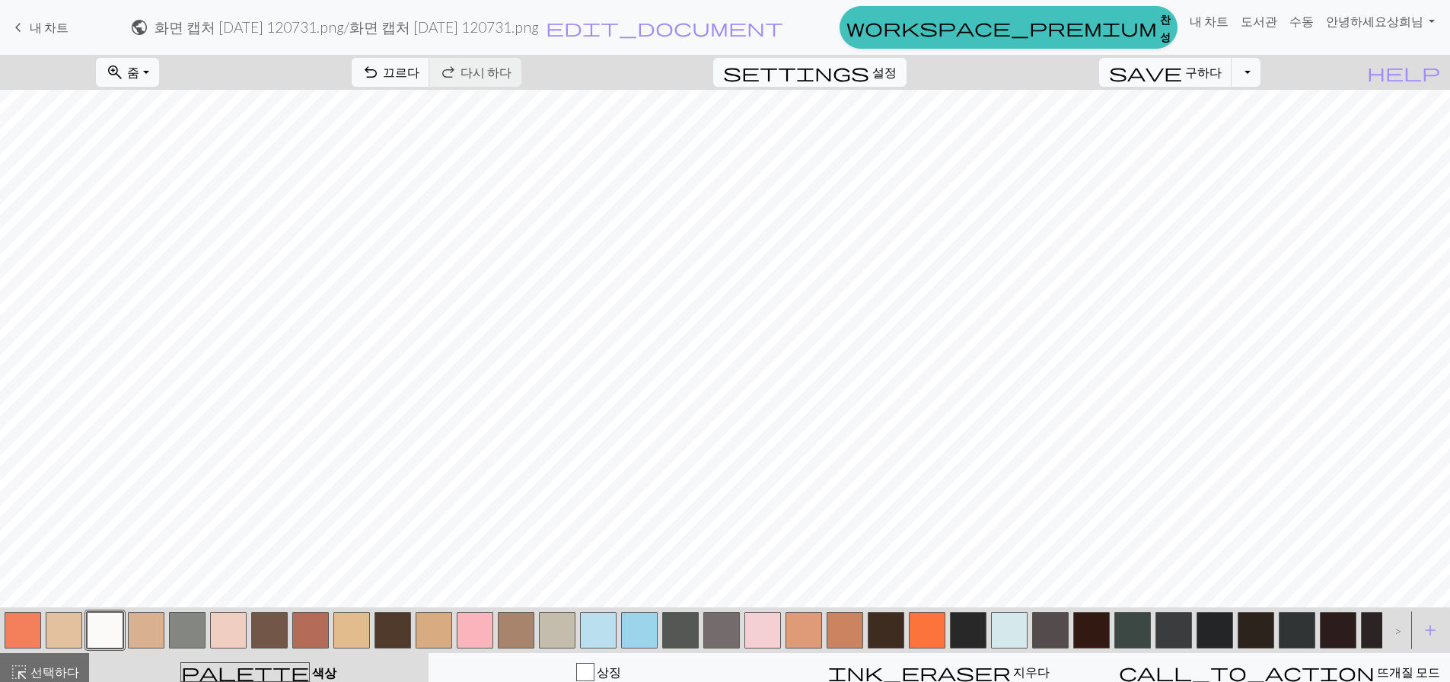
click at [897, 81] on span "설정" at bounding box center [885, 72] width 24 height 18
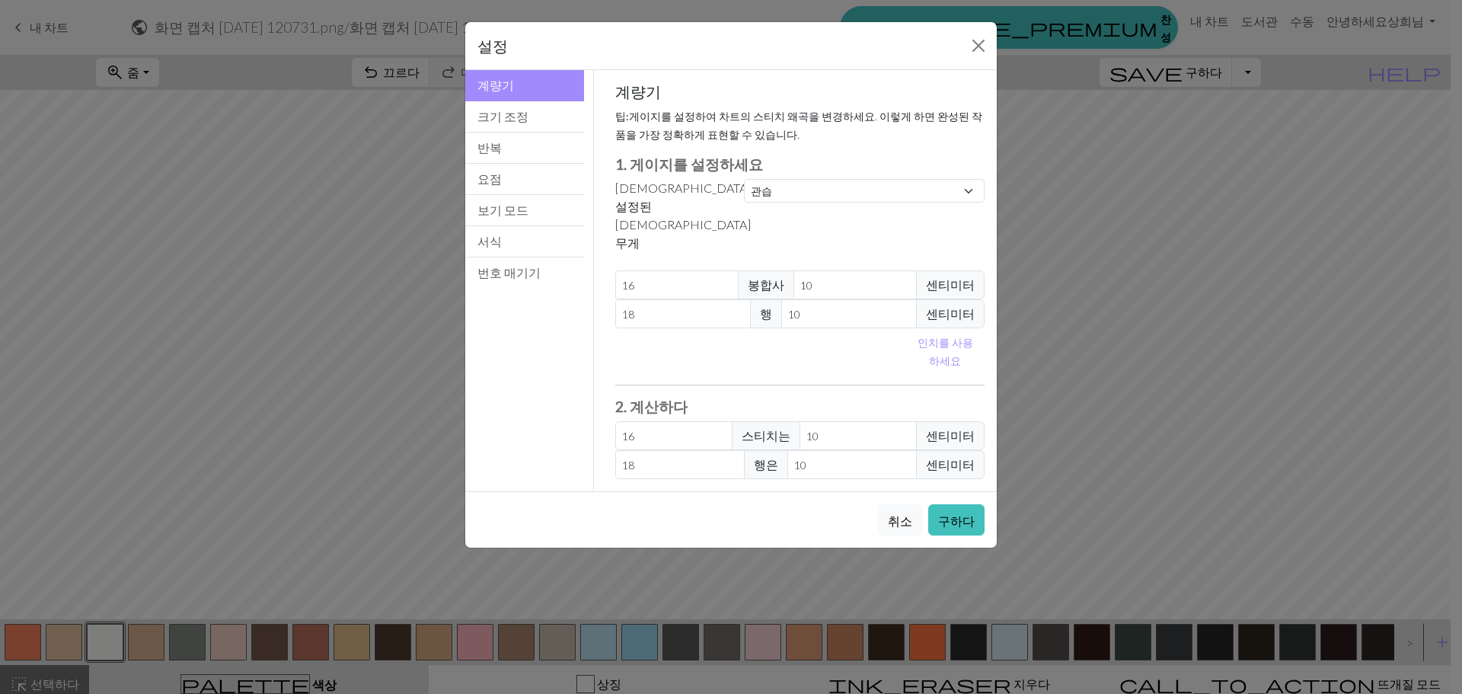
click at [247, 104] on div "설정 계량기 계량기 크기 조정 반복 요점 보기 모드 서식 번호 매기기 계량기 크기 조정 반복 요점 보기 모드 서식 번호 매기기 계량기 팁: 게…" at bounding box center [731, 347] width 1462 height 694
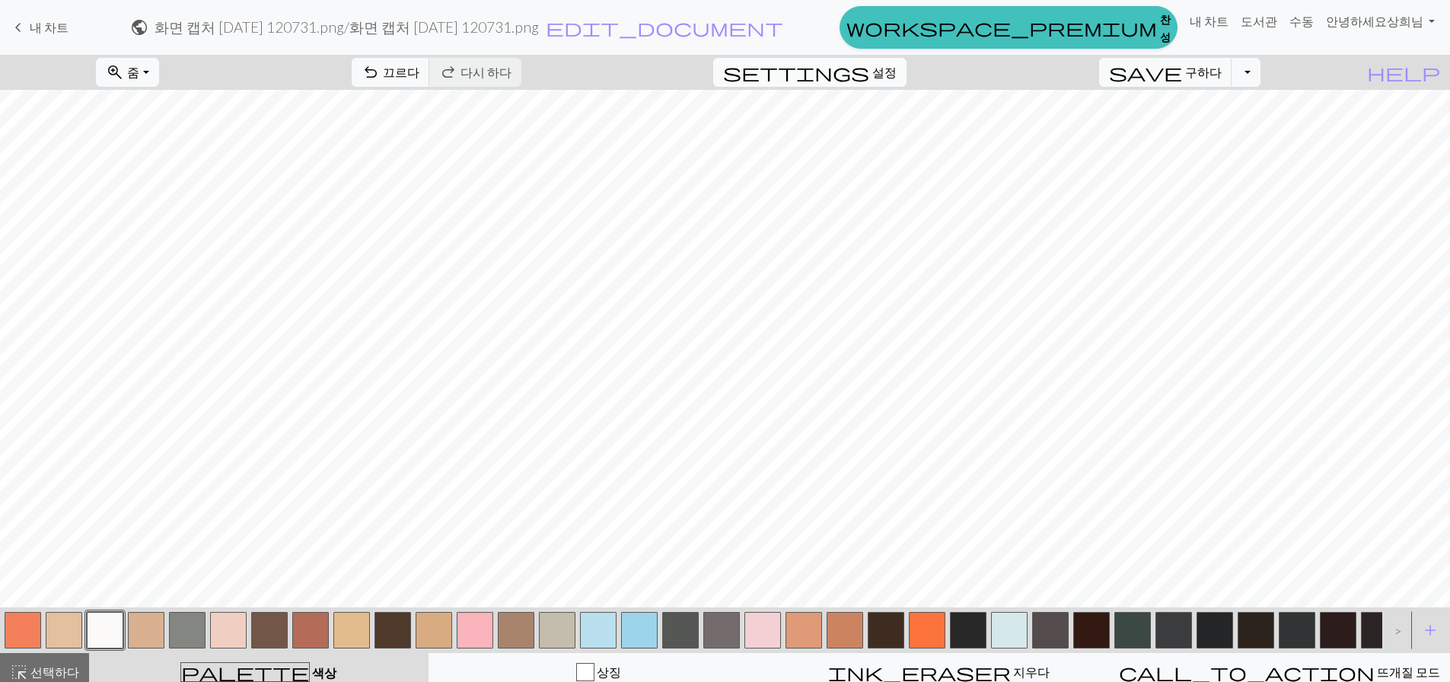
click at [869, 78] on span "settings" at bounding box center [796, 72] width 146 height 21
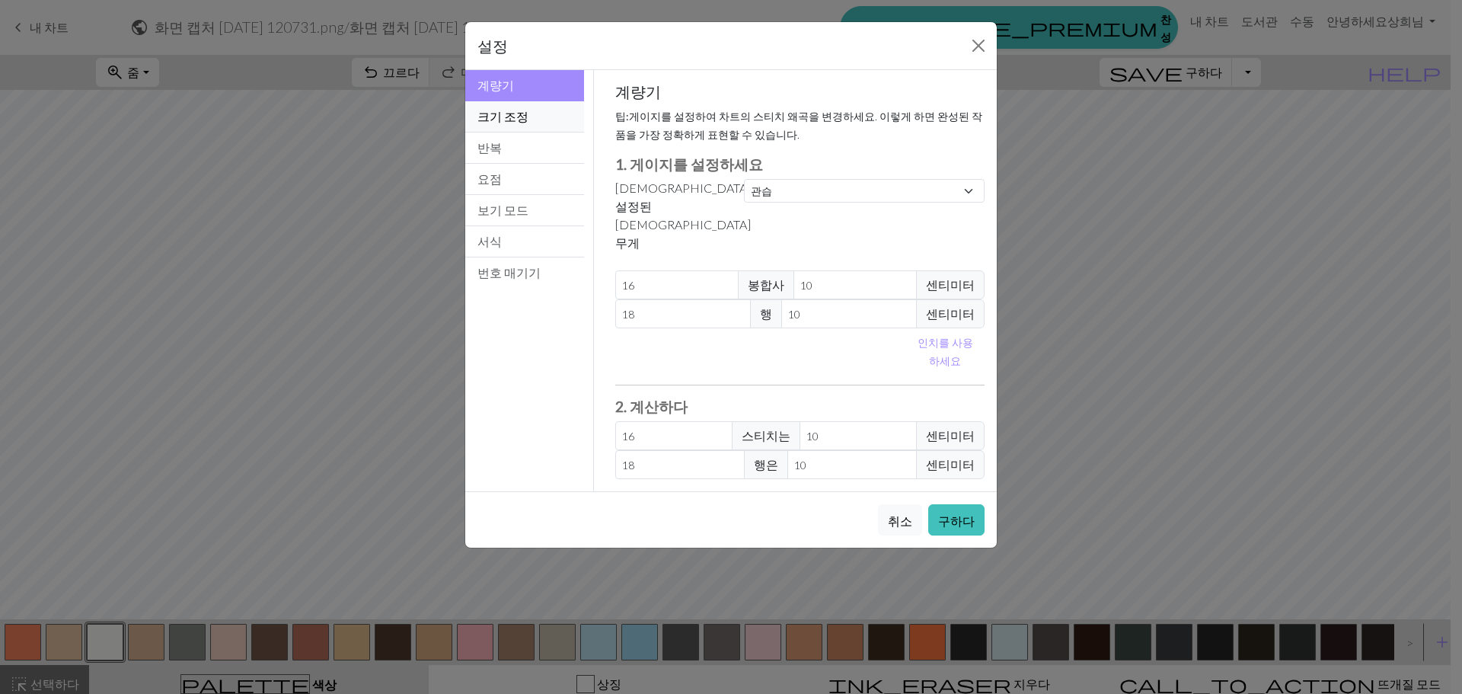
click at [534, 120] on button "크기 조정" at bounding box center [524, 116] width 119 height 31
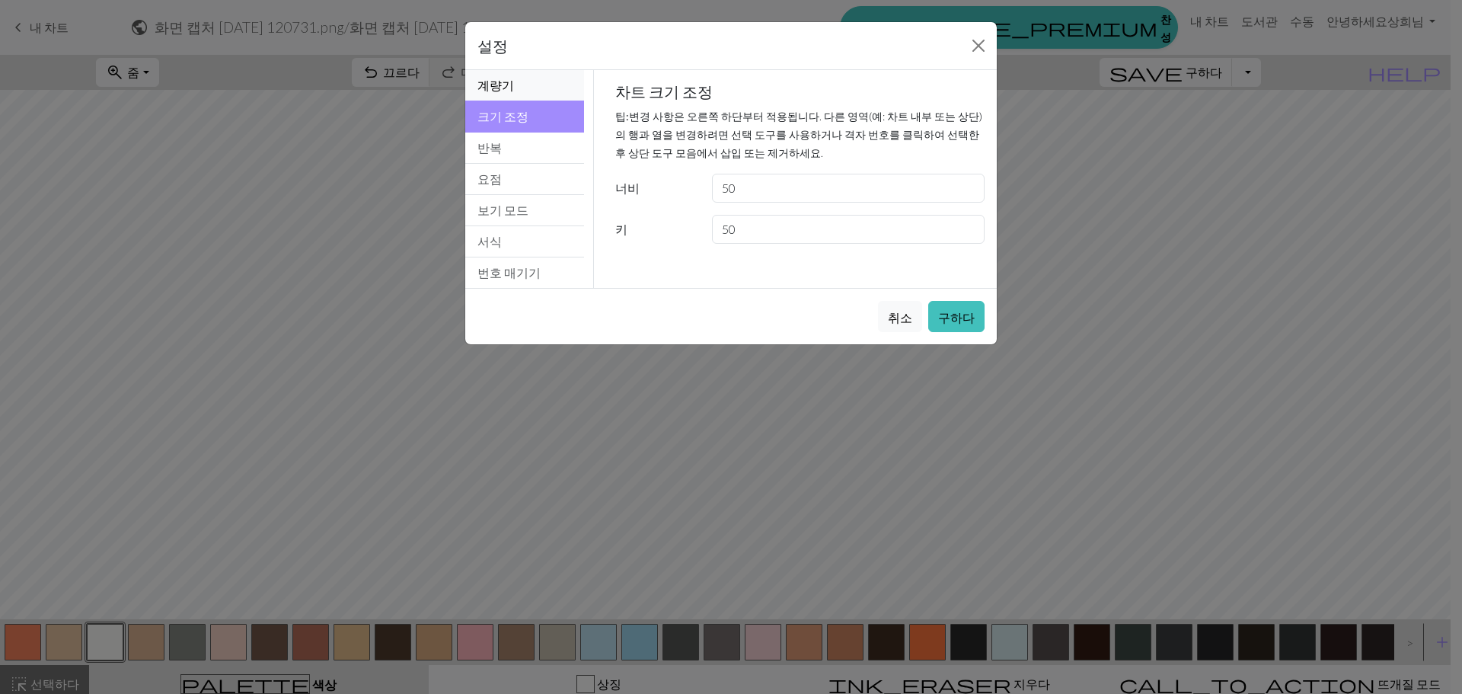
click at [501, 78] on font "계량기" at bounding box center [495, 85] width 37 height 14
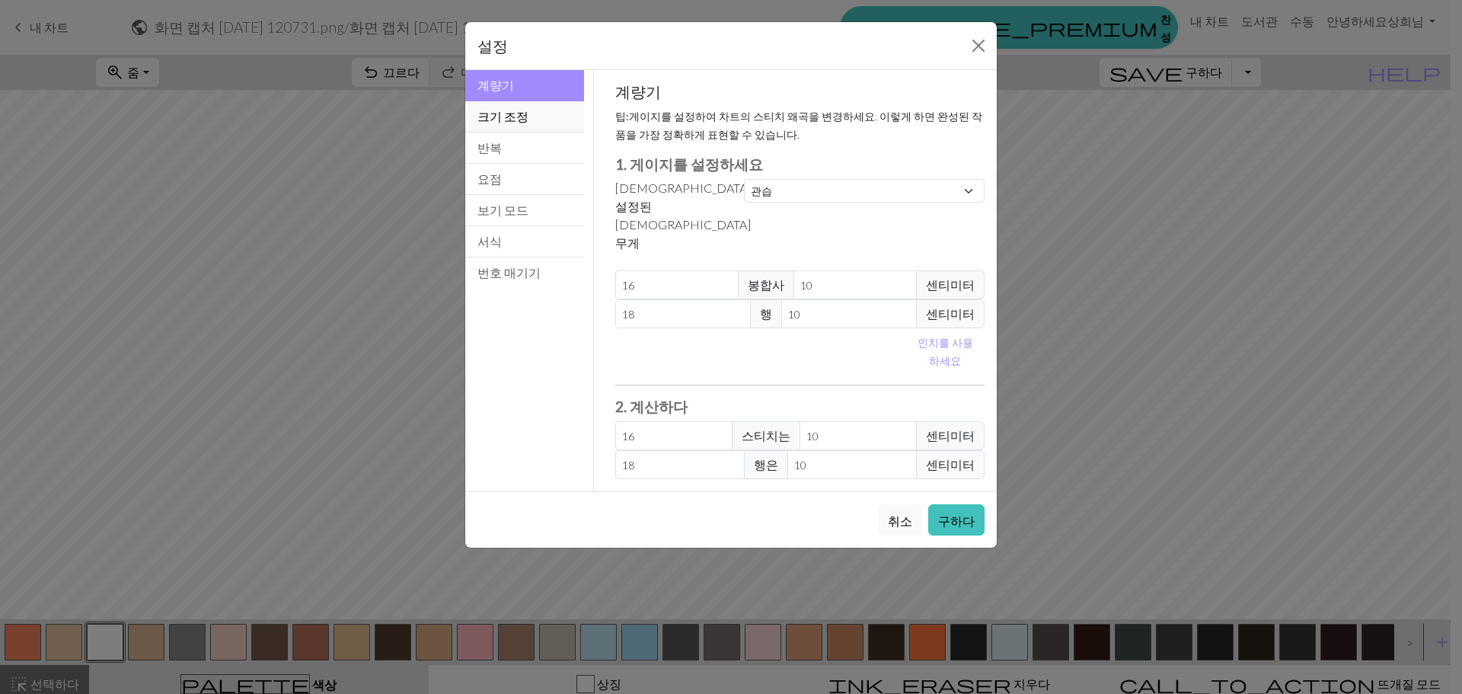
click at [506, 113] on font "크기 조정" at bounding box center [502, 116] width 51 height 14
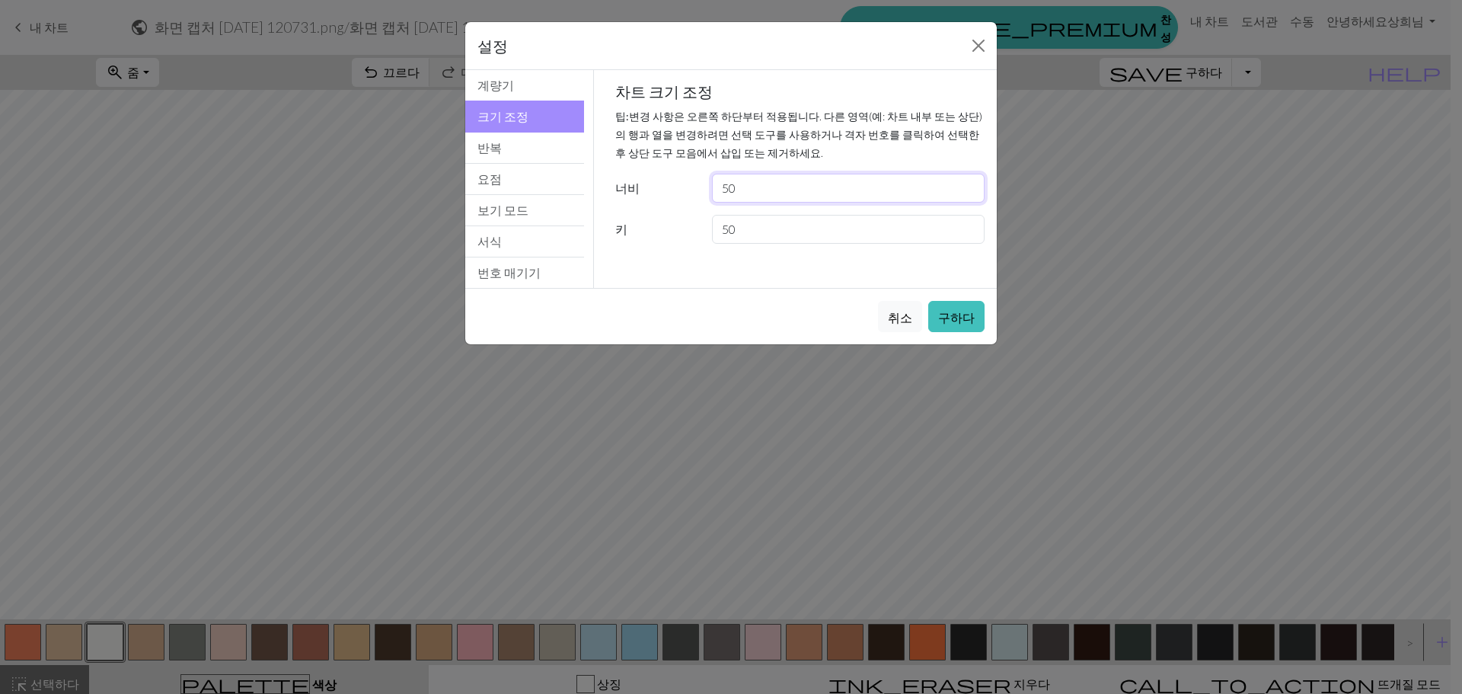
drag, startPoint x: 752, startPoint y: 186, endPoint x: 419, endPoint y: 180, distance: 333.5
click at [482, 175] on div "Resize 계량기 크기 조정 반복 요점 보기 모드 서식 번호 매기기 계량기 크기 조정 반복 요점 보기 모드 서식 번호 매기기 계량기 팁: 게…" at bounding box center [731, 179] width 550 height 218
type input "16"
drag, startPoint x: 806, startPoint y: 234, endPoint x: 297, endPoint y: 204, distance: 510.2
click at [340, 236] on div "설정 Resize 계량기 크기 조정 반복 요점 보기 모드 서식 번호 매기기 계량기 크기 조정 반복 요점 보기 모드 서식 번호 매기기 계량기 팁…" at bounding box center [731, 347] width 1462 height 694
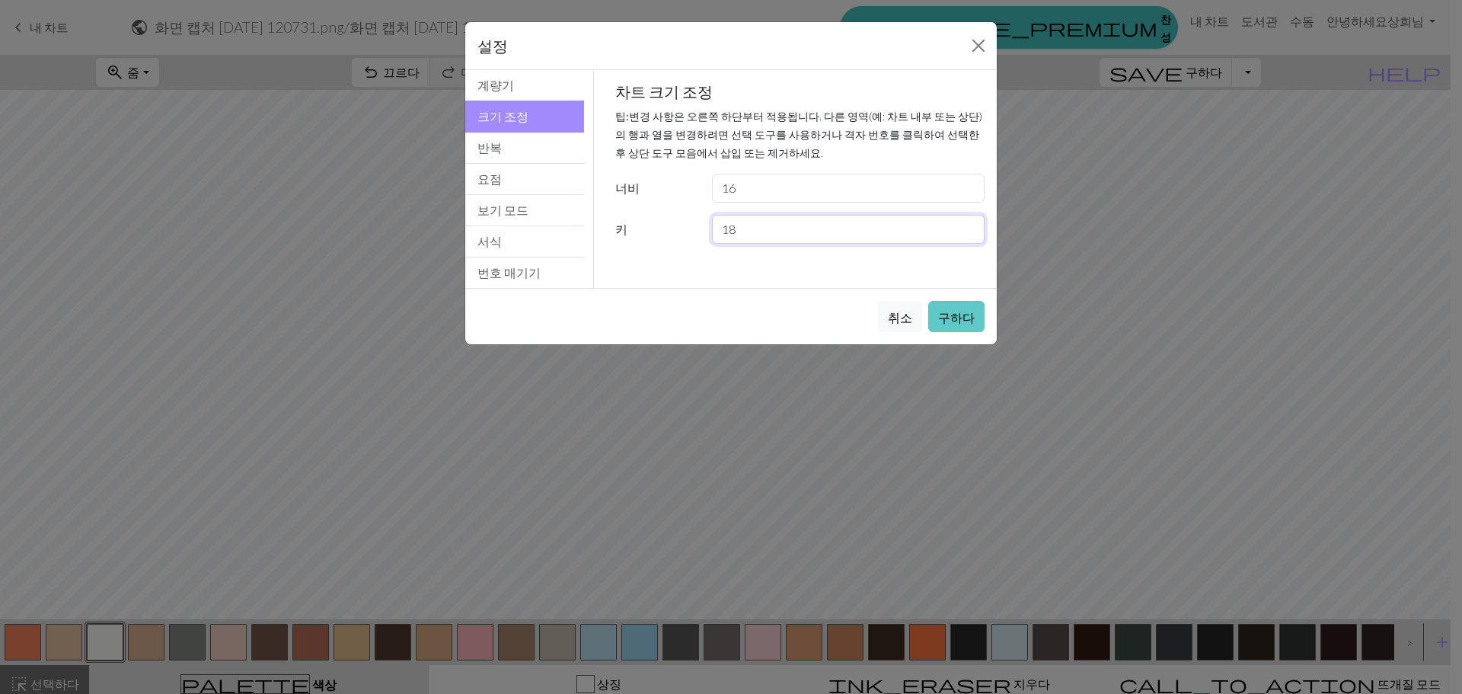
type input "18"
click at [969, 302] on button "구하다" at bounding box center [956, 316] width 56 height 31
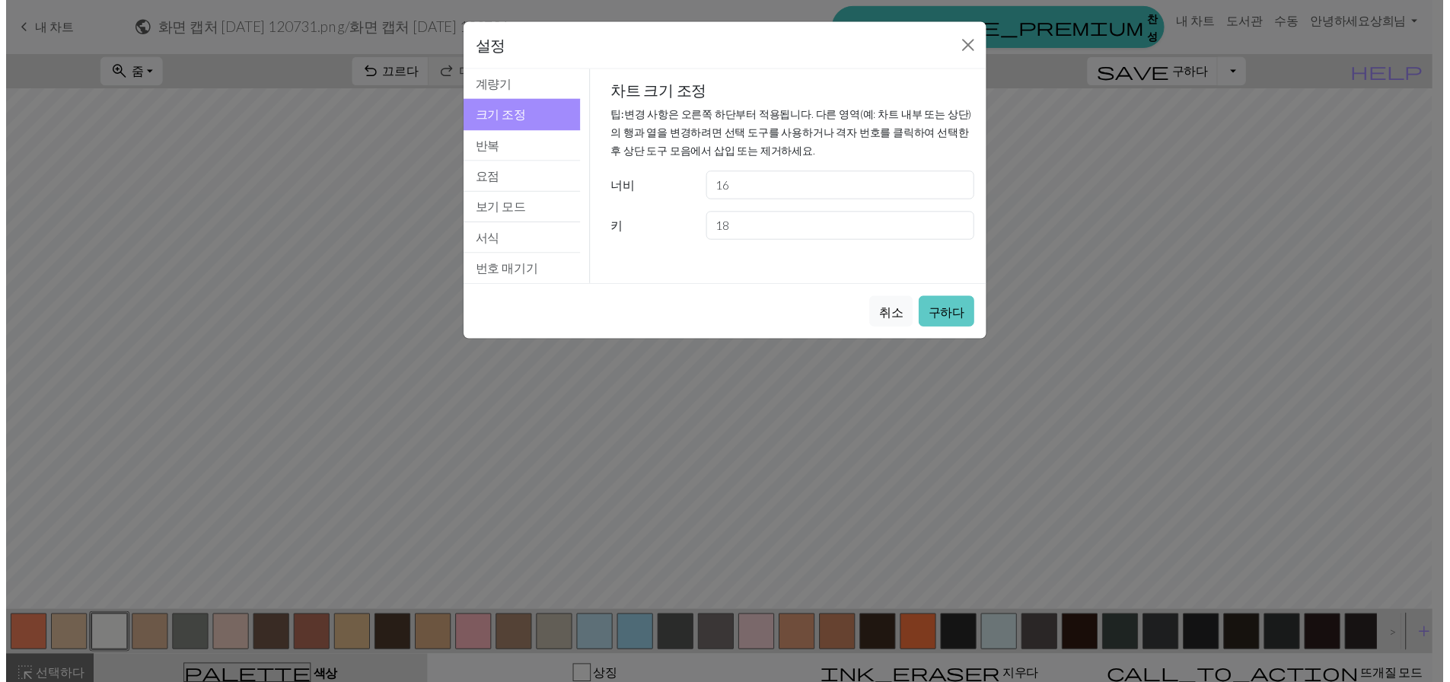
scroll to position [0, 0]
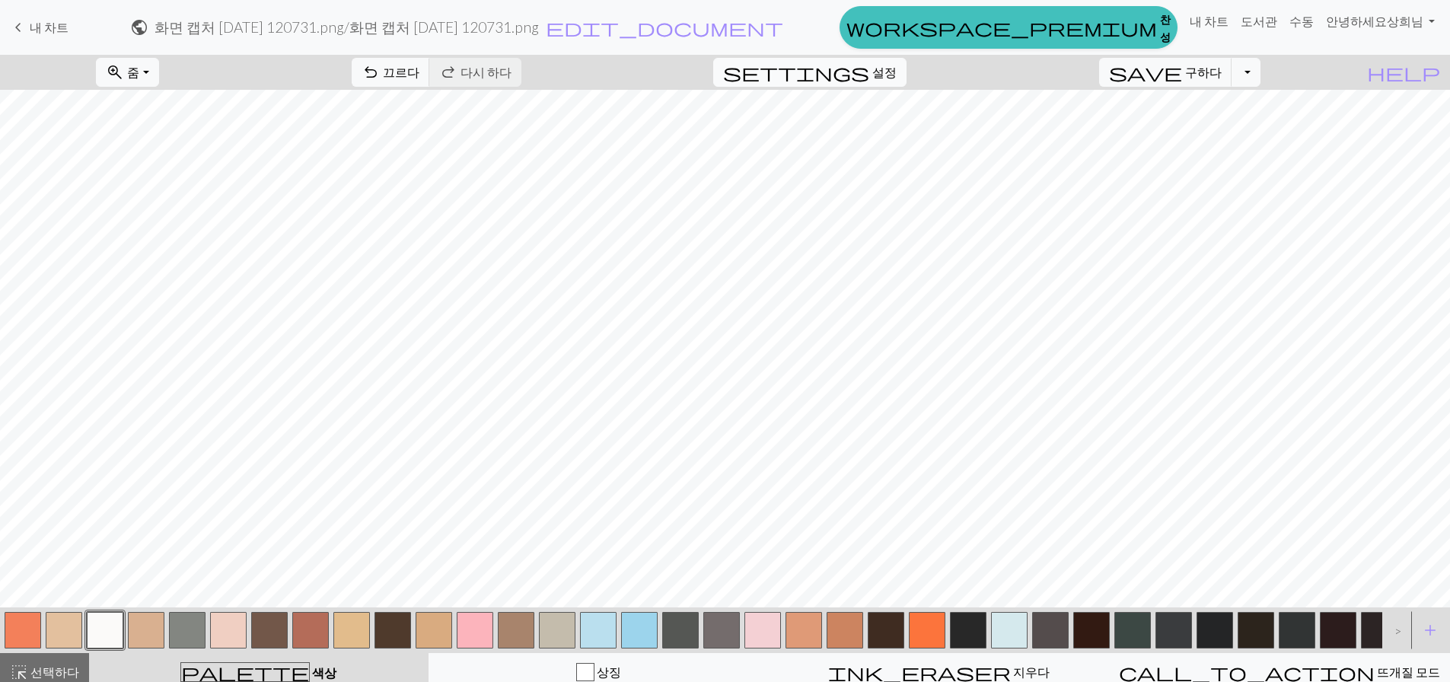
click at [896, 79] on font "설정" at bounding box center [885, 72] width 24 height 14
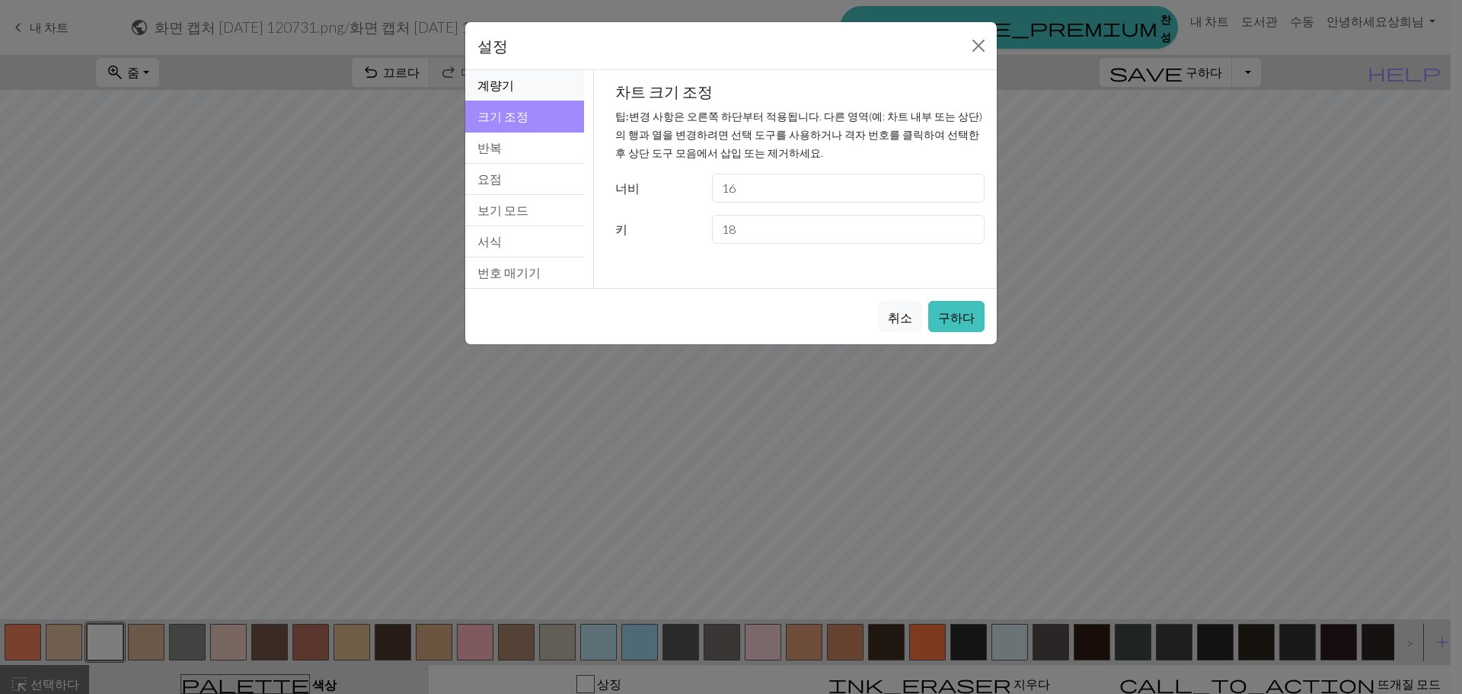
click at [522, 91] on button "계량기" at bounding box center [524, 85] width 119 height 31
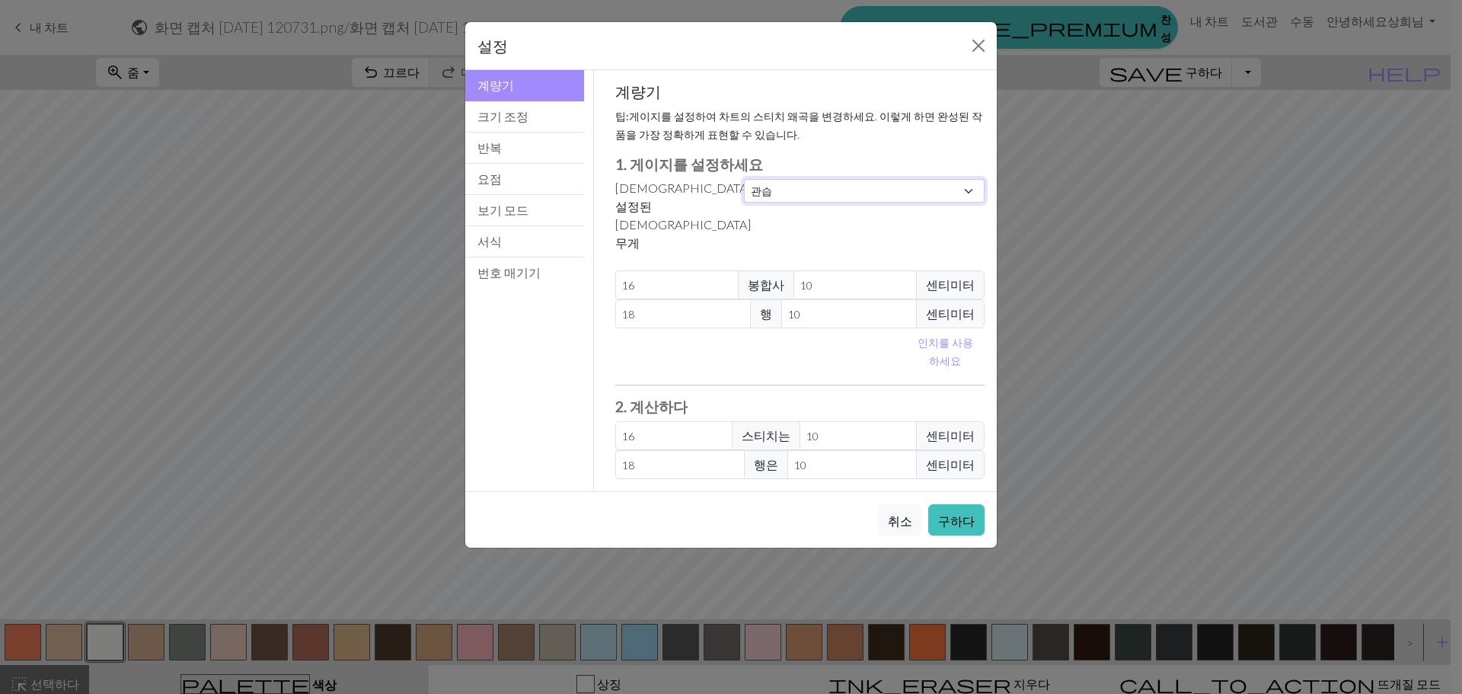
click at [823, 197] on select "관습 정사각형 레이스 가벼운 손가락질 운지법 스포츠 더블 니트 소모사 아란 부피가 큰 매우 부피가 크다" at bounding box center [864, 191] width 241 height 24
select select "square"
click at [744, 179] on select "관습 정사각형 레이스 가벼운 손가락질 운지법 스포츠 더블 니트 소모사 아란 부피가 큰 매우 부피가 크다" at bounding box center [864, 191] width 241 height 24
type input "32"
type input "10.16"
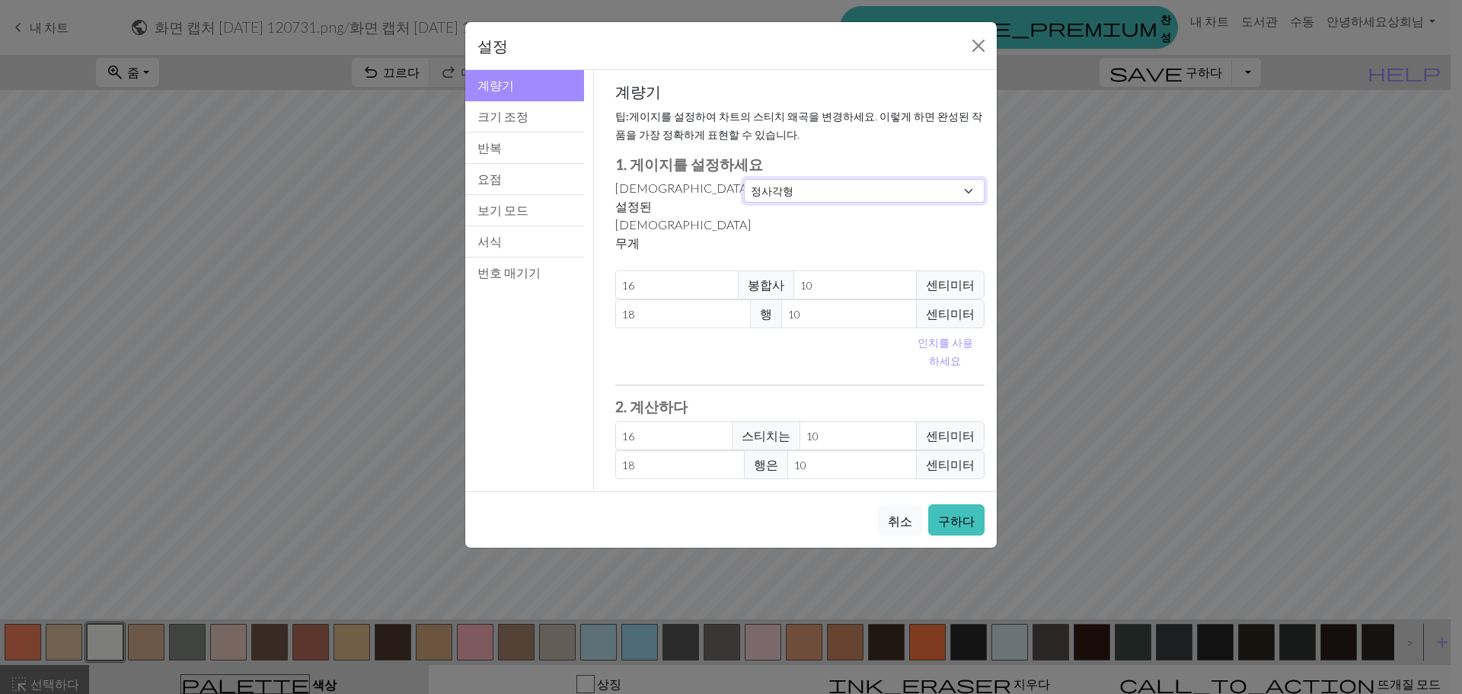
type input "32"
type input "10.16"
type input "31.5"
click at [502, 120] on font "크기 조정" at bounding box center [502, 116] width 51 height 14
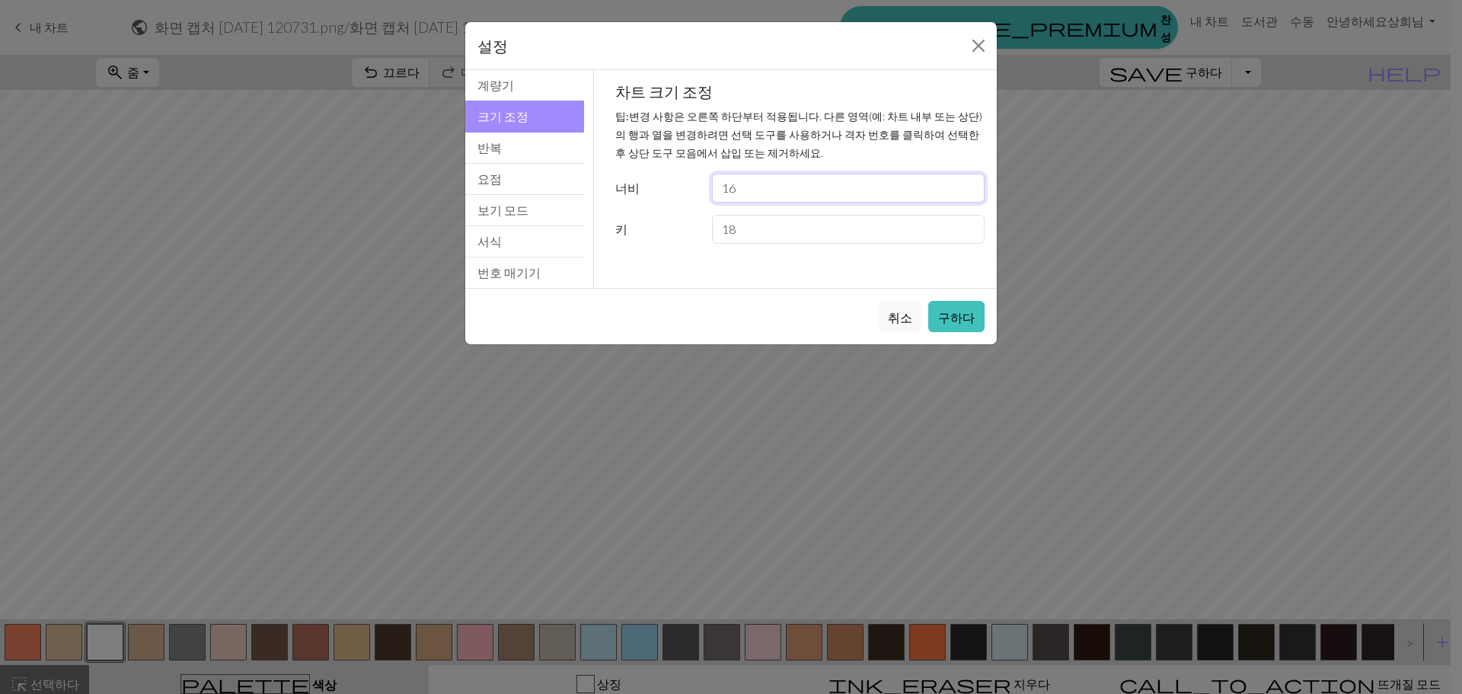
drag, startPoint x: 758, startPoint y: 190, endPoint x: 266, endPoint y: 190, distance: 491.1
click at [372, 190] on div "설정 Resize 계량기 크기 조정 반복 요점 보기 모드 서식 번호 매기기 계량기 크기 조정 반복 요점 보기 모드 서식 번호 매기기 계량기 팁…" at bounding box center [731, 347] width 1462 height 694
type input "32"
drag, startPoint x: 832, startPoint y: 240, endPoint x: 278, endPoint y: 238, distance: 554.3
click at [321, 248] on div "설정 Resize 계량기 크기 조정 반복 요점 보기 모드 서식 번호 매기기 계량기 크기 조정 반복 요점 보기 모드 서식 번호 매기기 계량기 팁…" at bounding box center [731, 347] width 1462 height 694
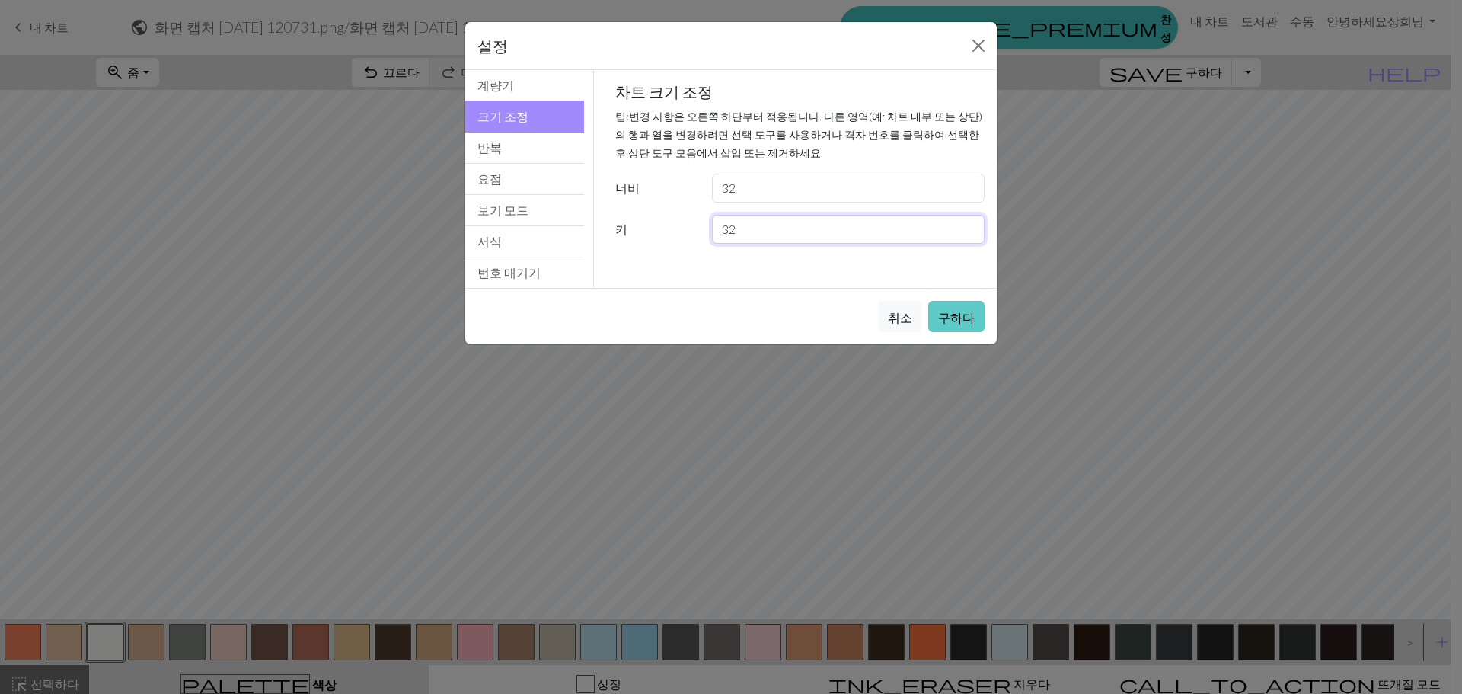
type input "32"
click at [959, 316] on font "구하다" at bounding box center [956, 317] width 37 height 14
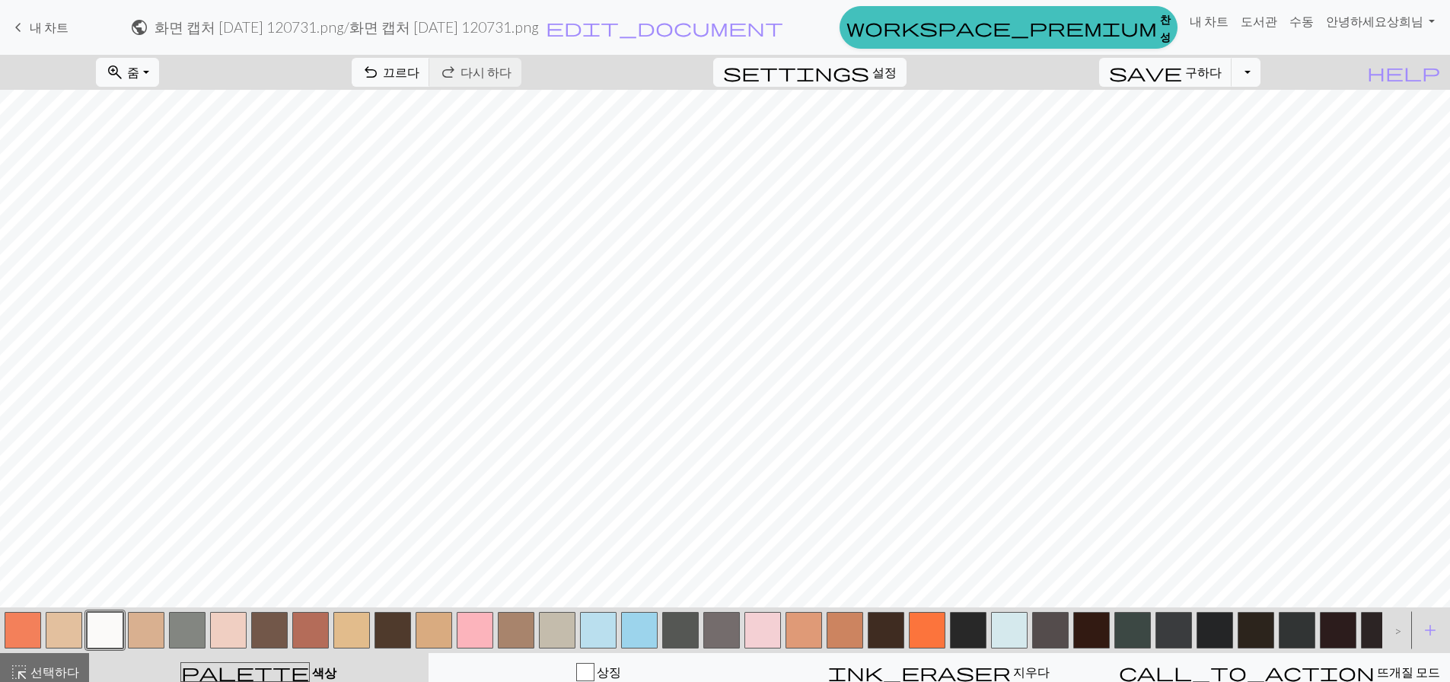
drag, startPoint x: 37, startPoint y: 29, endPoint x: 793, endPoint y: 51, distance: 757.1
click at [36, 30] on font "내 차트" at bounding box center [49, 27] width 39 height 14
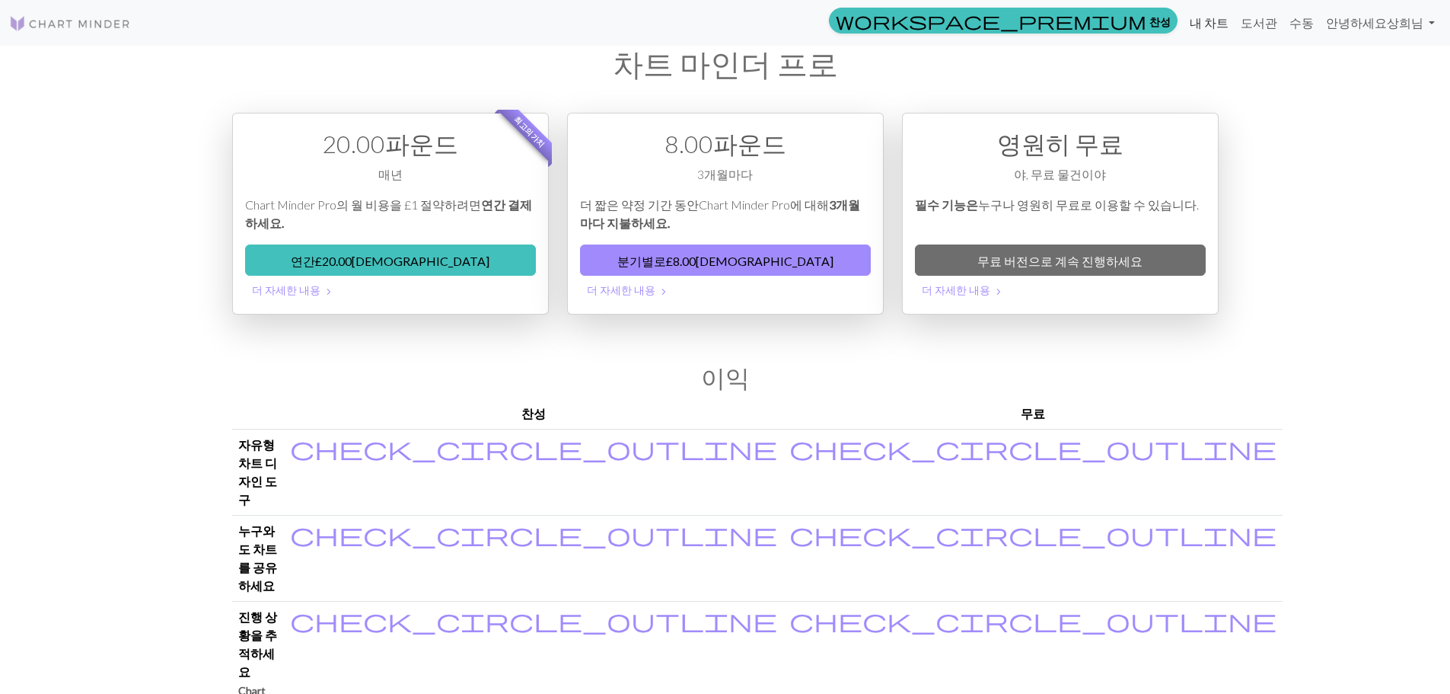
click at [1227, 17] on font "내 차트" at bounding box center [1209, 22] width 39 height 14
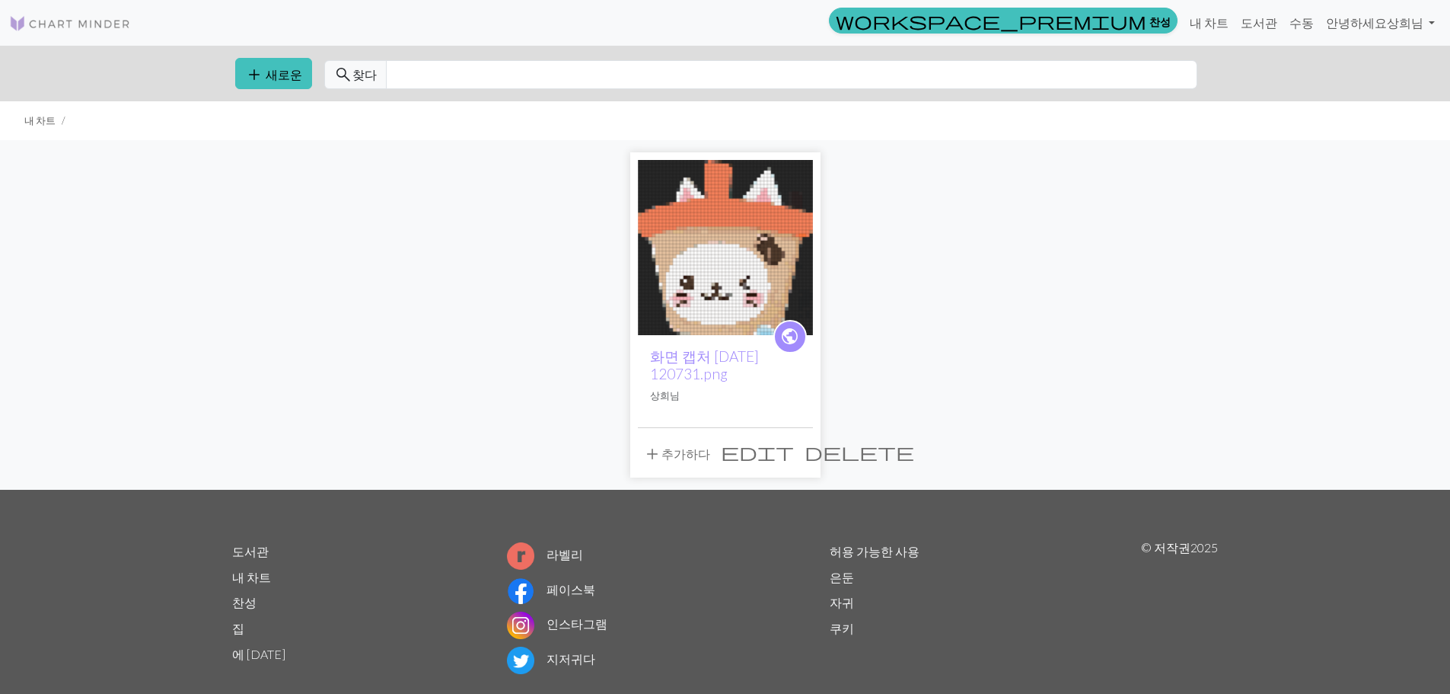
click at [721, 274] on img at bounding box center [725, 247] width 175 height 175
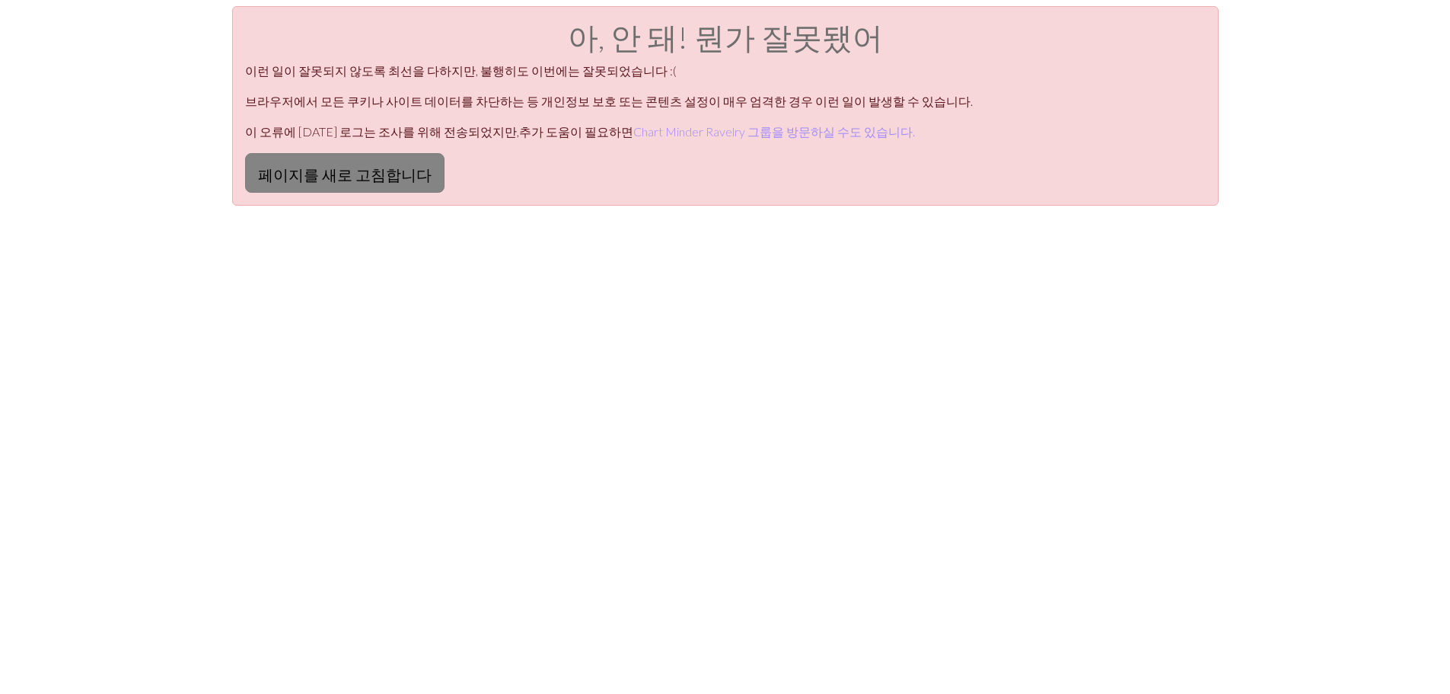
click at [314, 177] on font "페이지를 새로 고침합니다" at bounding box center [345, 174] width 174 height 18
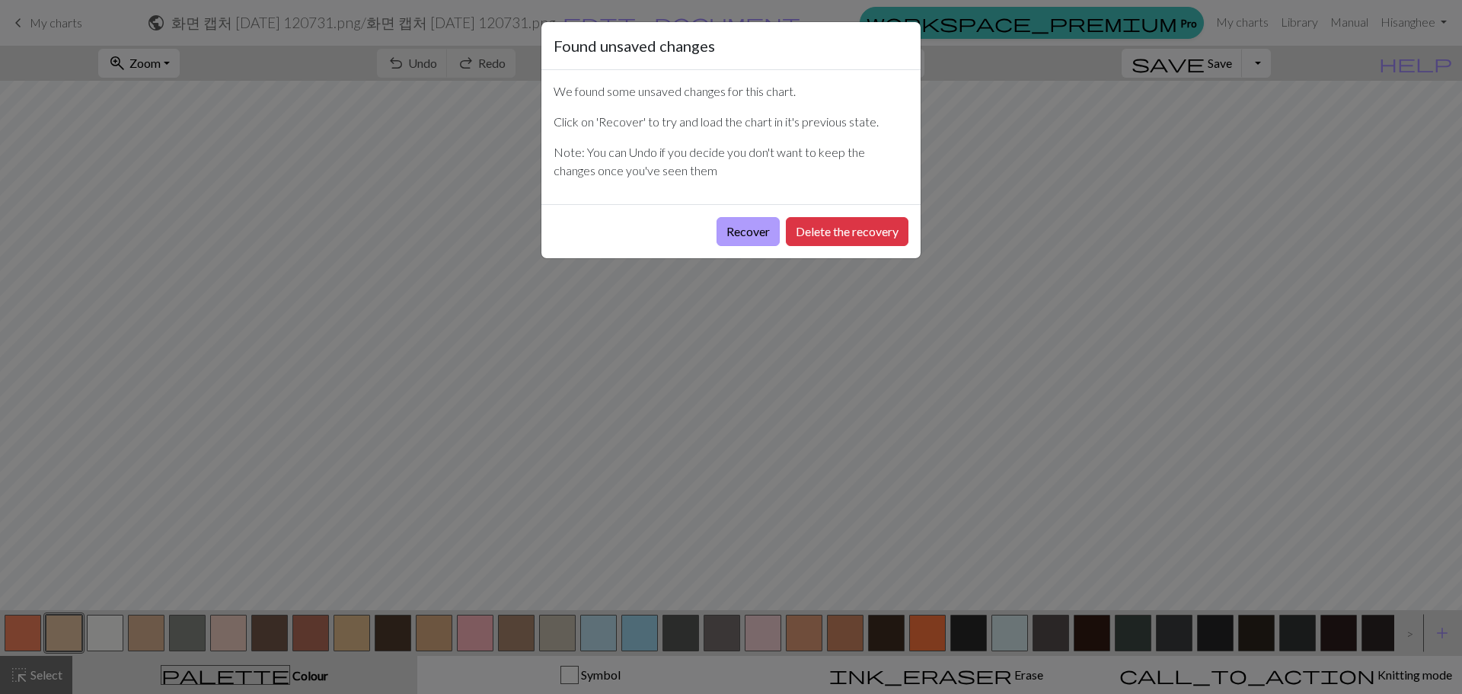
click at [729, 228] on button "Recover" at bounding box center [747, 231] width 63 height 29
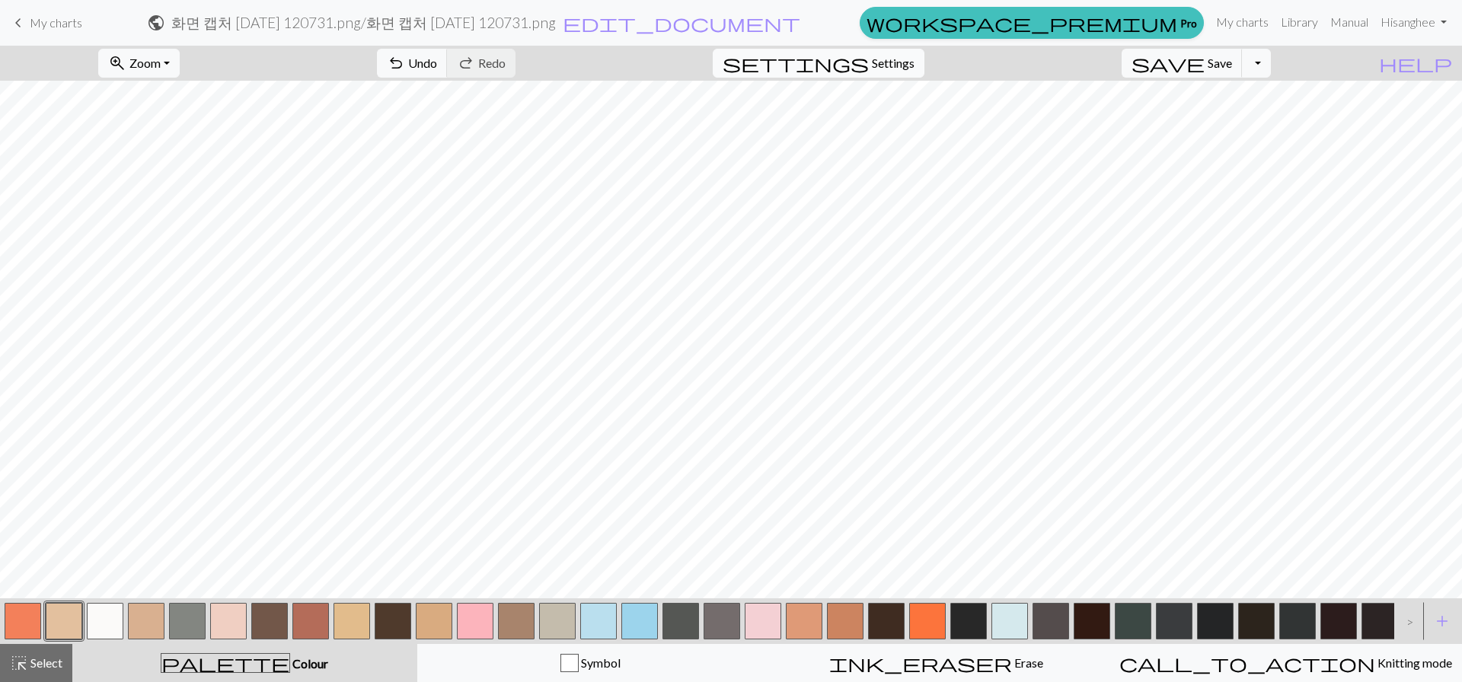
click at [909, 56] on span "Settings" at bounding box center [893, 63] width 43 height 18
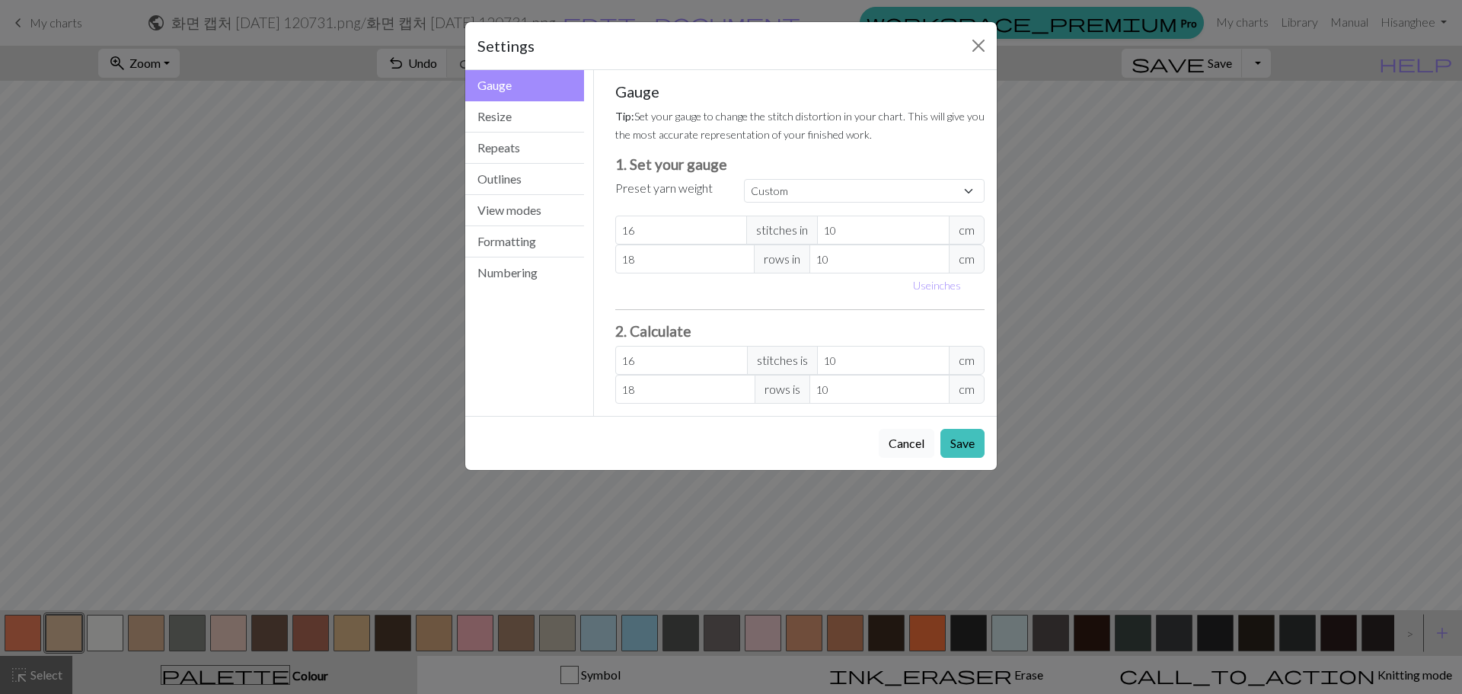
drag, startPoint x: 911, startPoint y: 441, endPoint x: 477, endPoint y: 113, distance: 544.2
click at [911, 441] on button "Cancel" at bounding box center [907, 443] width 56 height 29
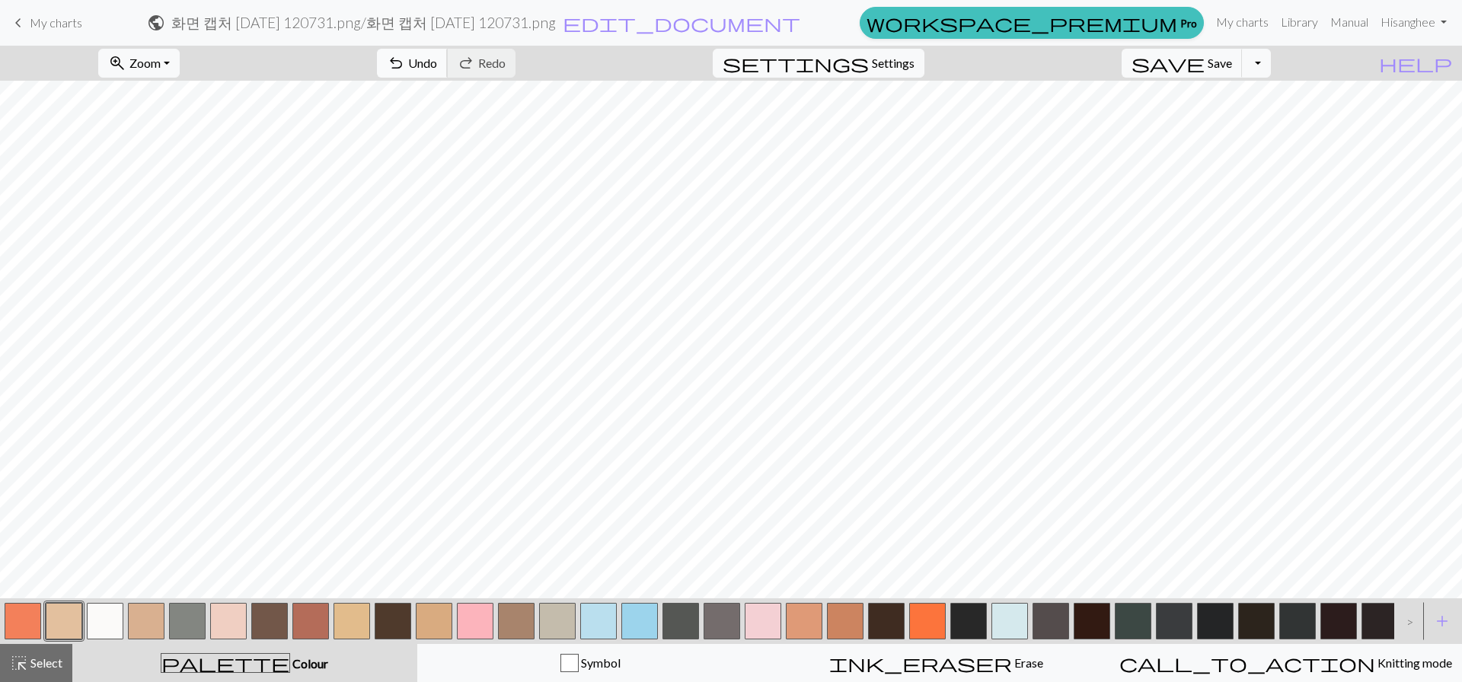
click at [405, 54] on span "undo" at bounding box center [396, 63] width 18 height 21
click at [485, 56] on div "undo Undo Undo redo Redo Redo" at bounding box center [445, 63] width 161 height 35
click at [485, 58] on div "undo Undo Undo redo Redo Redo" at bounding box center [445, 63] width 161 height 35
drag, startPoint x: 485, startPoint y: 64, endPoint x: 384, endPoint y: 65, distance: 101.3
click at [484, 65] on div "undo Undo Undo redo Redo Redo" at bounding box center [445, 63] width 161 height 35
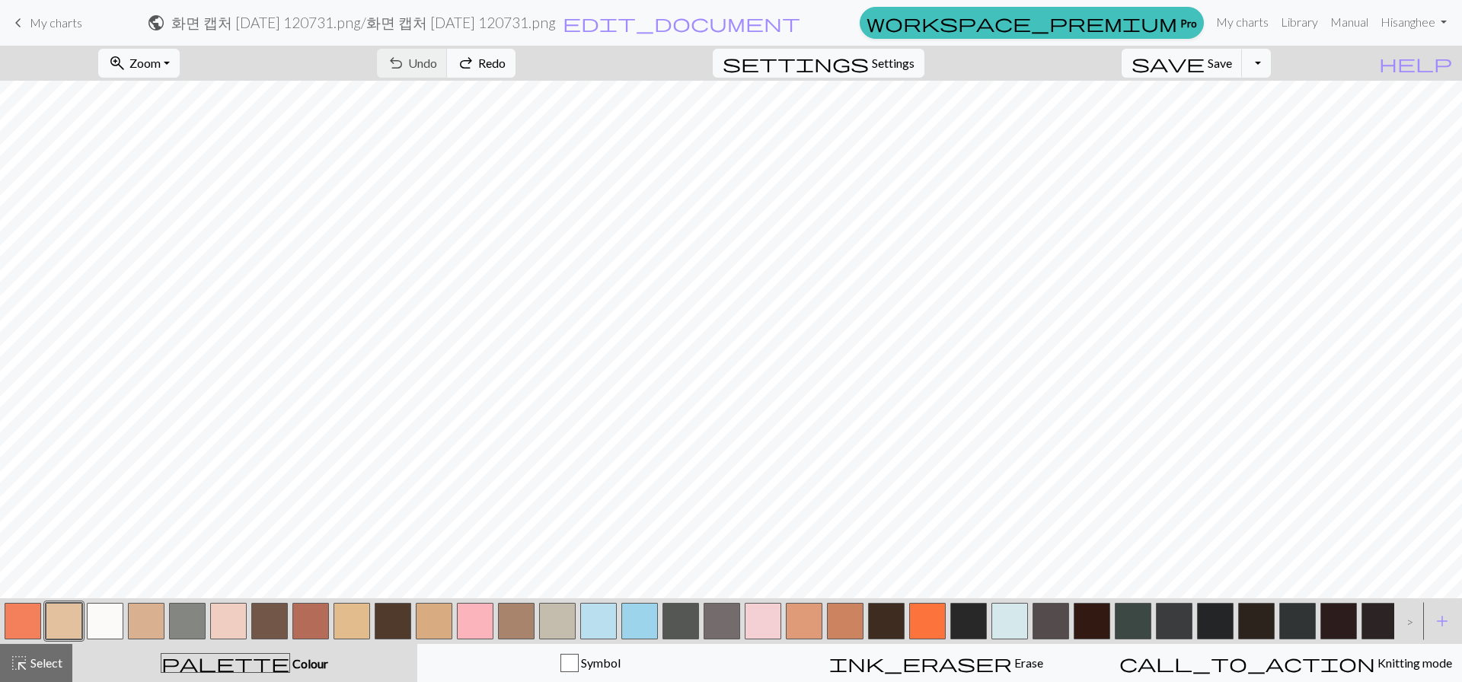
click at [56, 22] on span "My charts" at bounding box center [56, 22] width 53 height 14
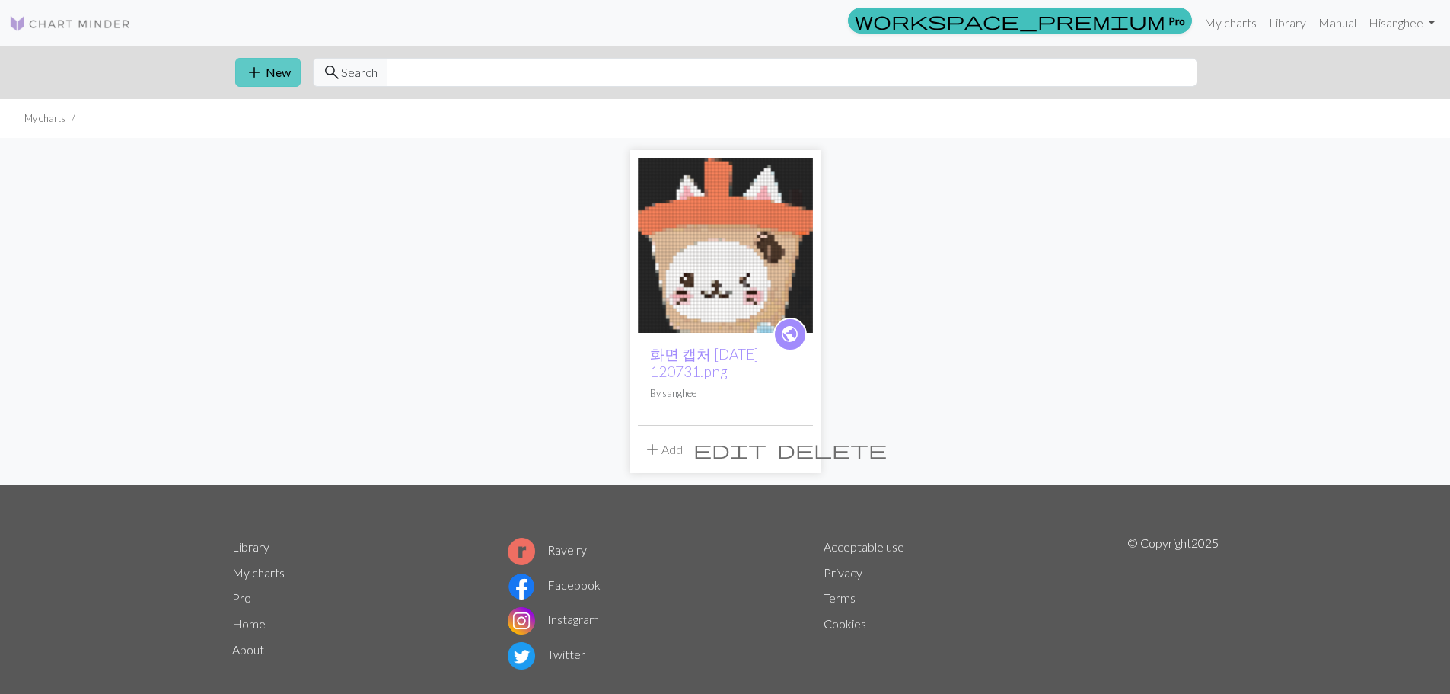
click at [254, 61] on button "add New" at bounding box center [267, 72] width 65 height 29
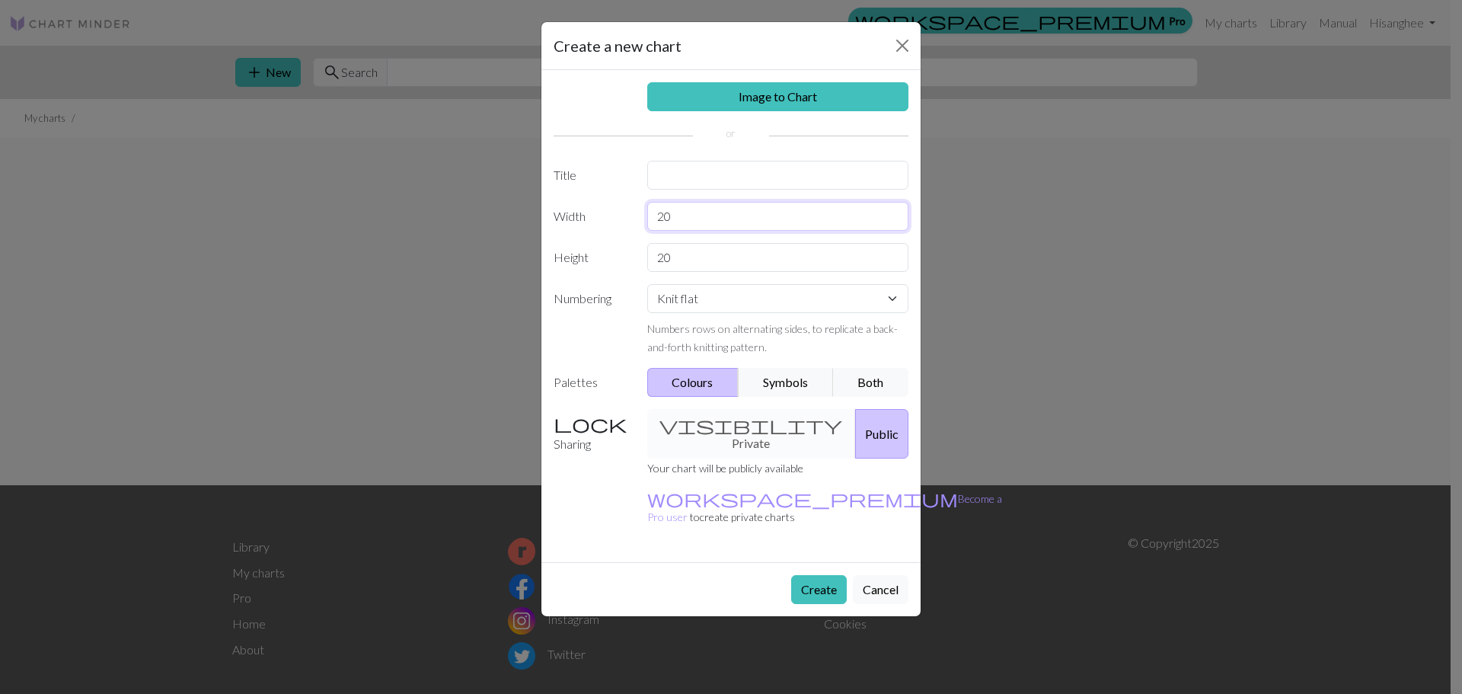
click at [522, 212] on div "Create a new chart Image to Chart Title Width 20 Height 20 Numbering Knit flat …" at bounding box center [731, 347] width 1462 height 694
type input "30"
drag, startPoint x: 682, startPoint y: 244, endPoint x: 554, endPoint y: 241, distance: 128.7
click at [554, 241] on div "Image to Chart Title Width 30 Height 20 Numbering Knit flat Knit in the round L…" at bounding box center [730, 316] width 379 height 492
type input "30"
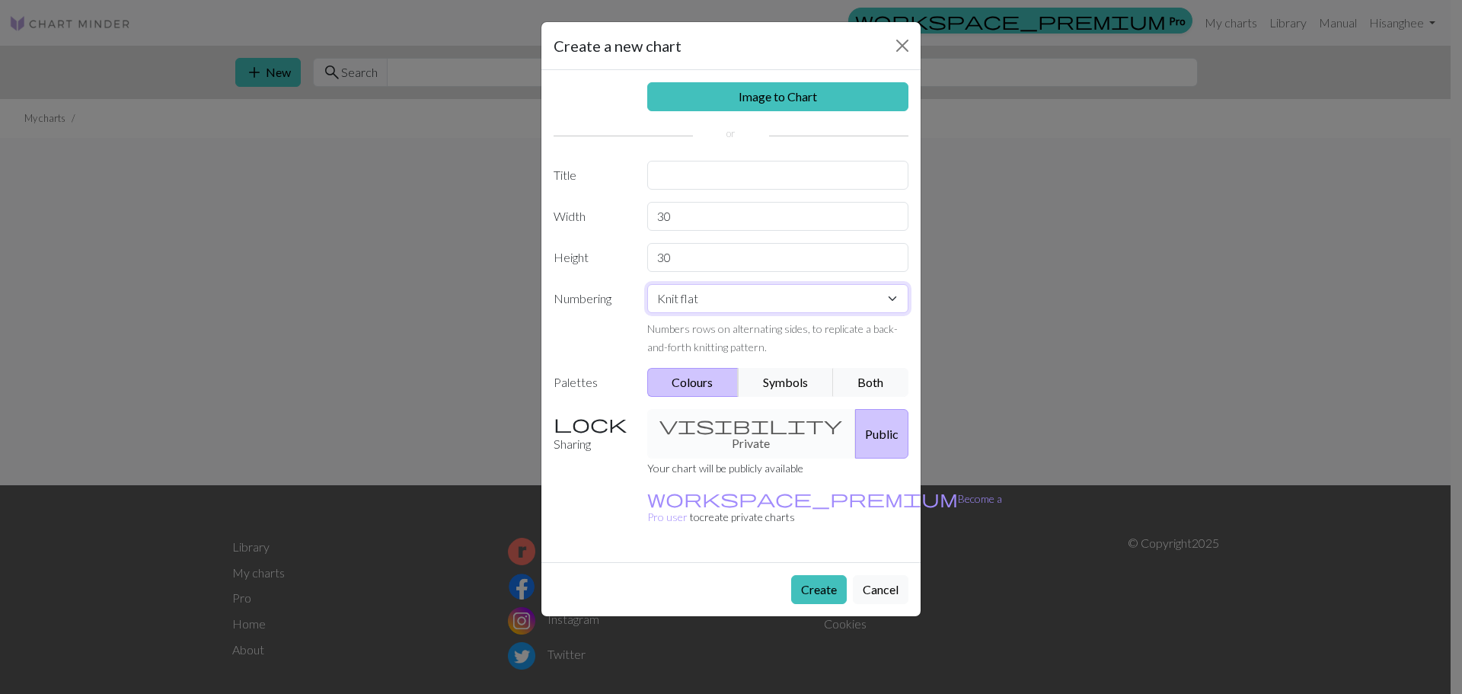
click at [791, 309] on select "Knit flat Knit in the round Lace knitting Cross stitch" at bounding box center [778, 298] width 262 height 29
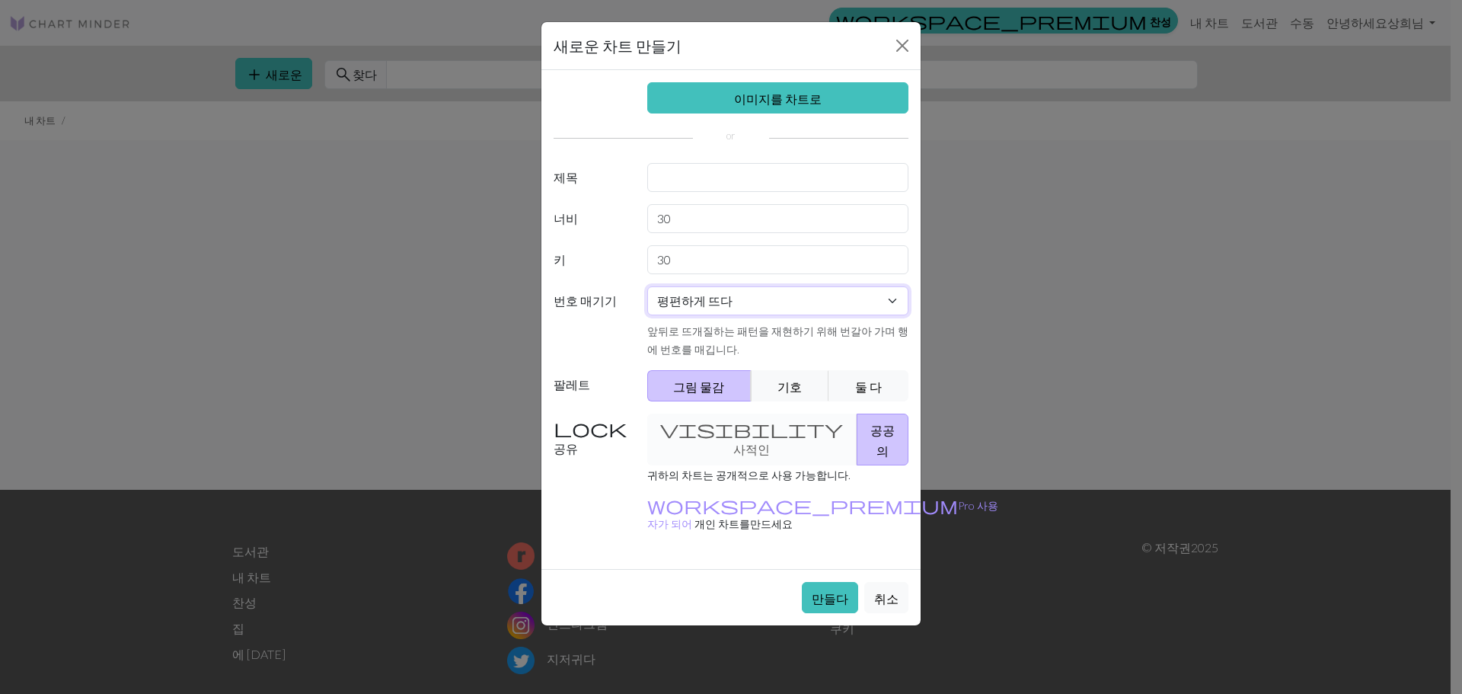
click at [739, 308] on select "평편하게 뜨다 둥글게 뜨다 레이스 뜨개질 크로스 스티치" at bounding box center [778, 300] width 262 height 29
click at [595, 349] on label "번호 매기기" at bounding box center [591, 322] width 94 height 72
click at [729, 435] on div "visibility 사적인 공공의" at bounding box center [778, 439] width 280 height 52
click at [724, 432] on div "visibility 사적인 공공의" at bounding box center [778, 439] width 280 height 52
click at [735, 181] on input "text" at bounding box center [778, 177] width 262 height 29
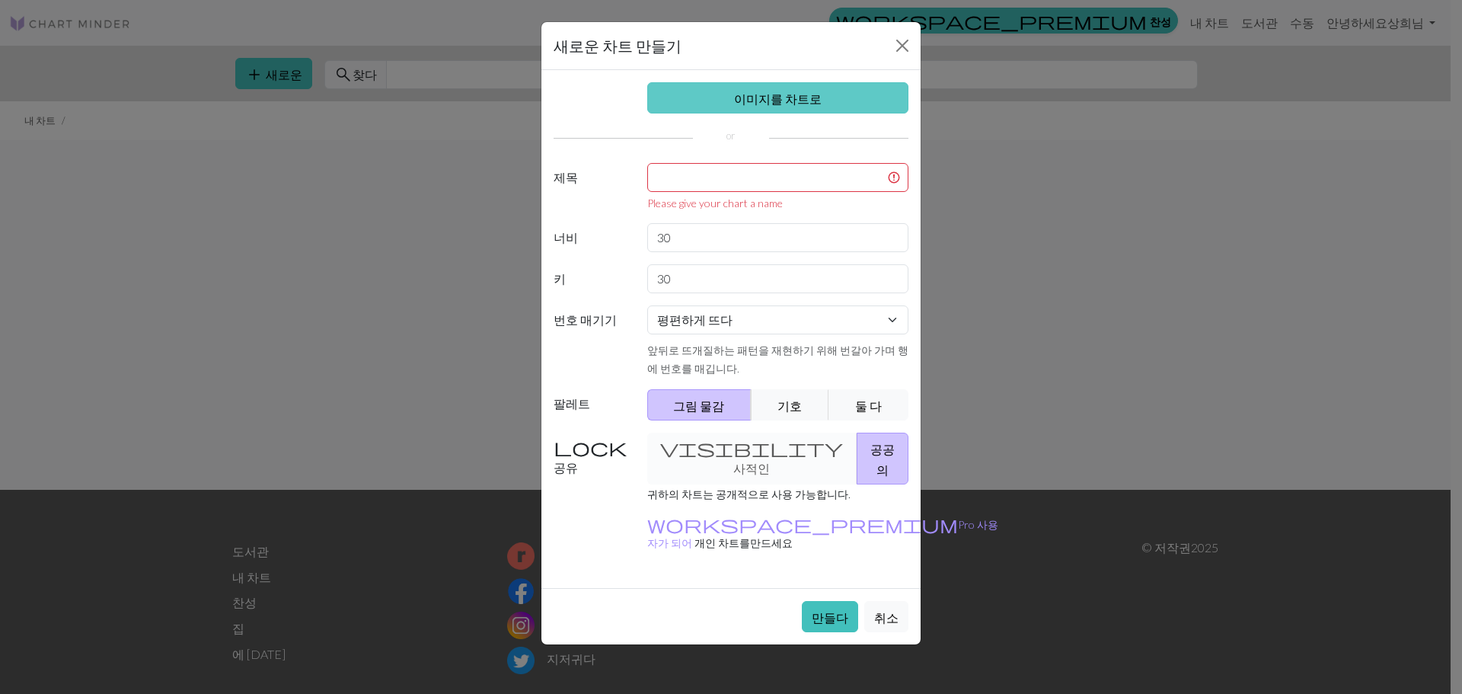
click at [768, 82] on link "이미지를 차트로" at bounding box center [778, 97] width 262 height 31
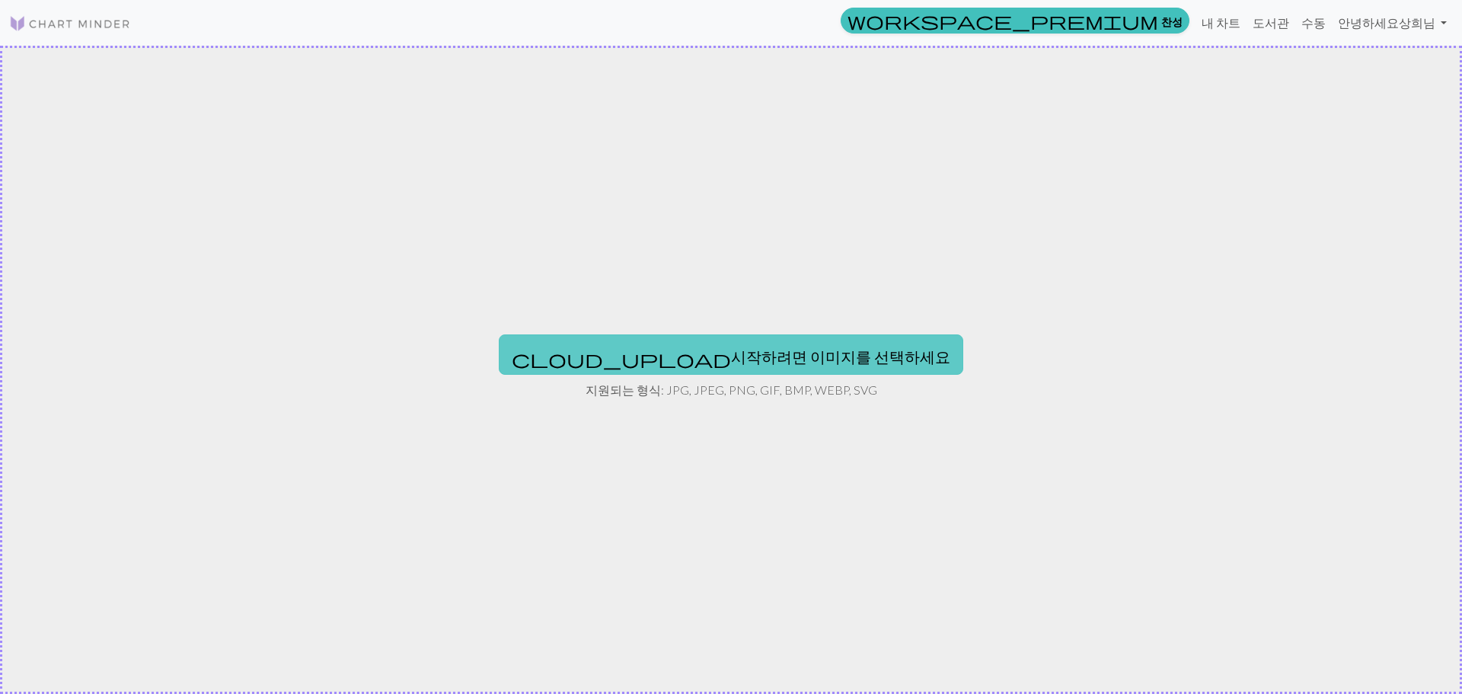
click at [669, 341] on button "cloud_upload 시작하려면 이미지를 선택하세요" at bounding box center [731, 354] width 464 height 40
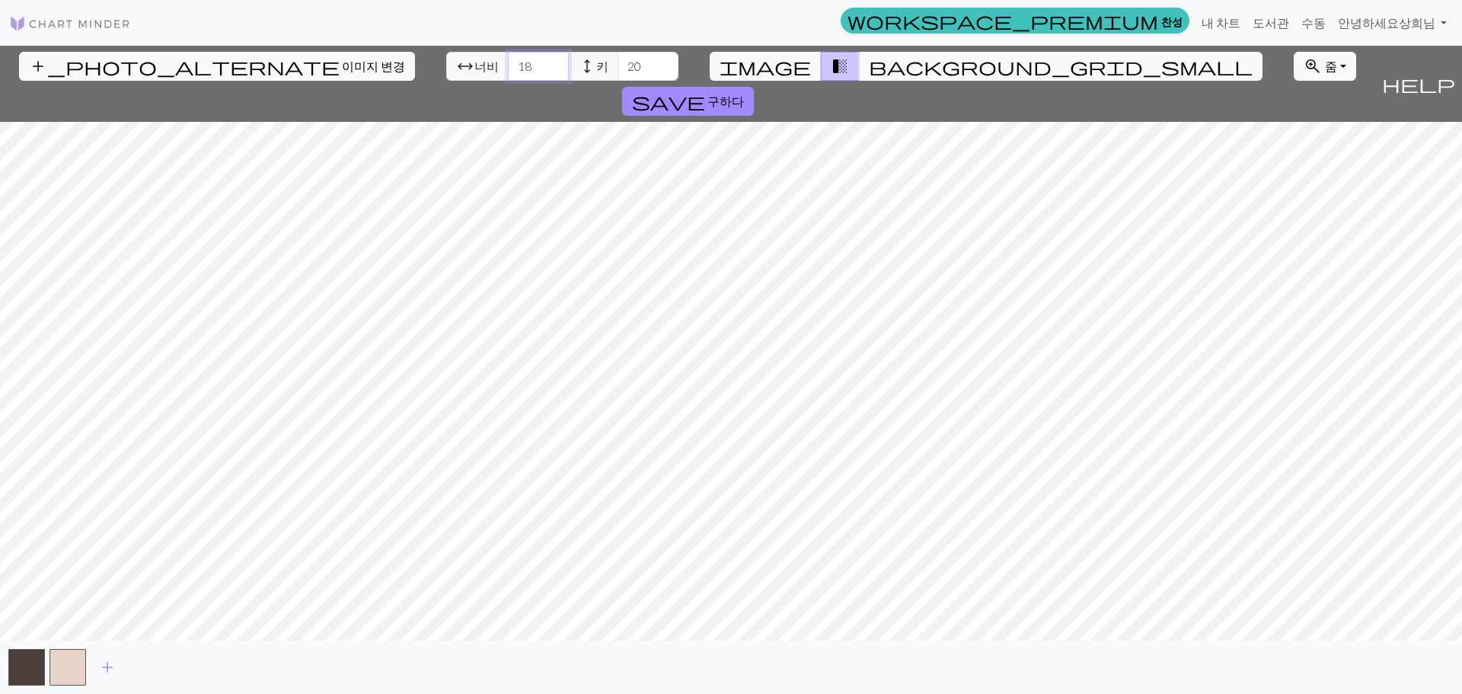
click at [508, 56] on input "18" at bounding box center [538, 66] width 61 height 29
drag, startPoint x: 436, startPoint y: 73, endPoint x: 342, endPoint y: 73, distance: 94.4
click at [342, 73] on div "add_photo_alternate 이미지 변경 arrow_range 너비 18 height 키 20 image transition_fade …" at bounding box center [687, 84] width 1375 height 76
type input "30"
drag, startPoint x: 463, startPoint y: 37, endPoint x: 270, endPoint y: 36, distance: 193.4
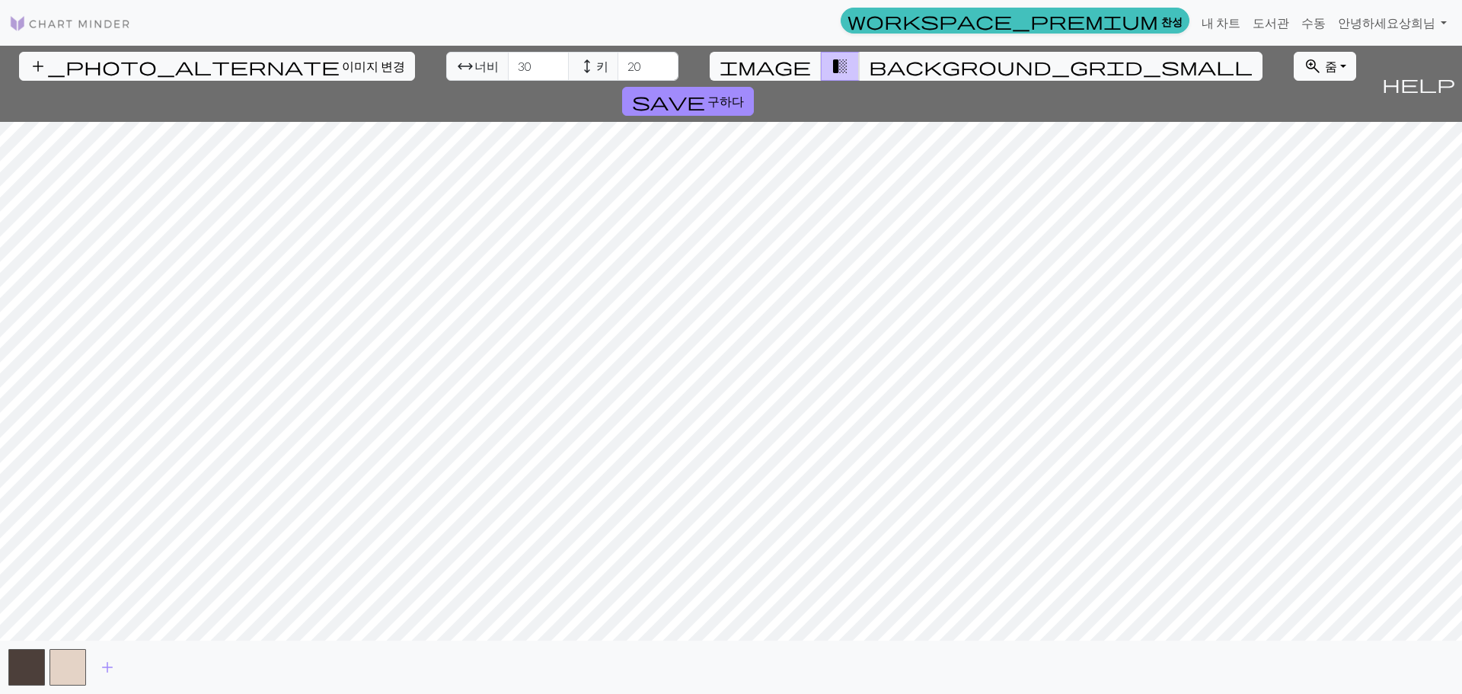
click at [270, 35] on nav "workspace_premium 찬성 내 차트 도서관 수동 안녕하세요 상희님 계정 설정 로그아웃" at bounding box center [731, 23] width 1462 height 46
click at [113, 680] on button "add" at bounding box center [107, 666] width 38 height 29
click at [617, 75] on input "20" at bounding box center [647, 66] width 61 height 29
click at [869, 68] on span "background_grid_small" at bounding box center [1061, 66] width 384 height 21
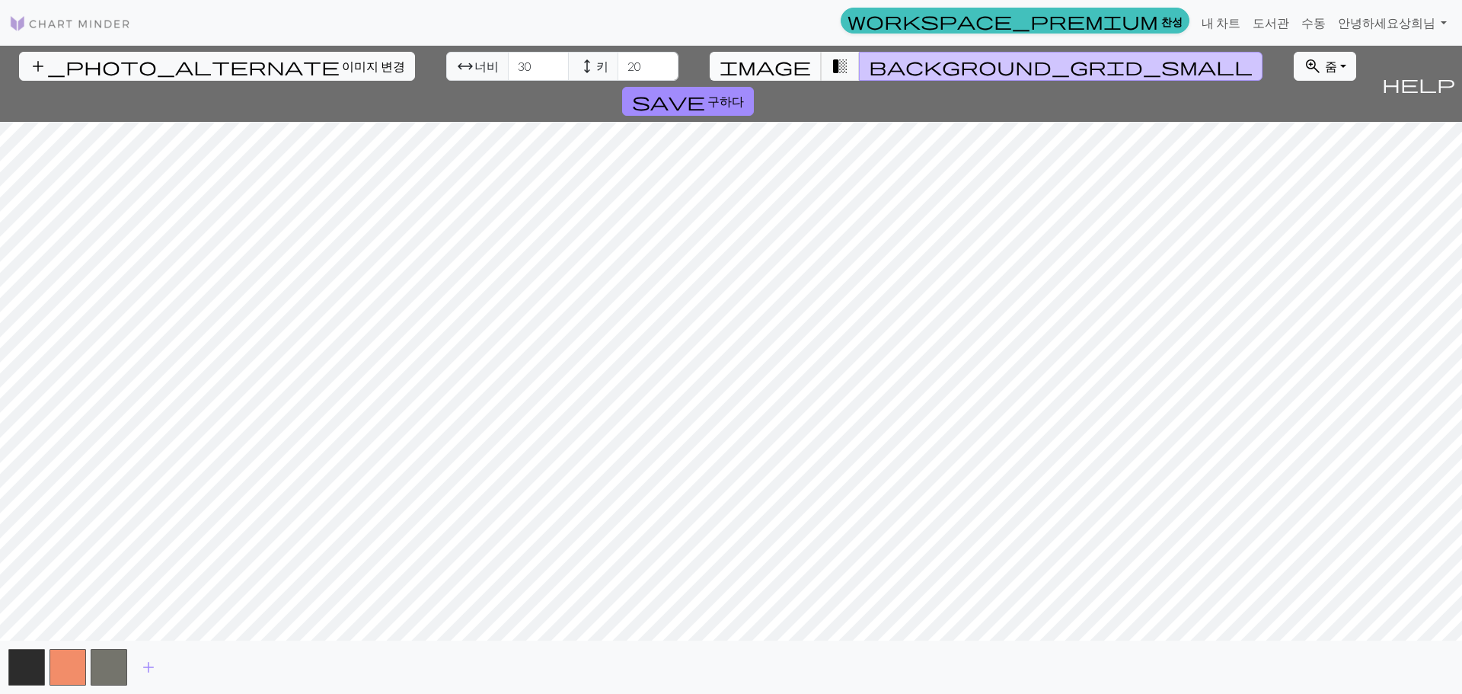
click at [768, 72] on span "image" at bounding box center [764, 66] width 91 height 21
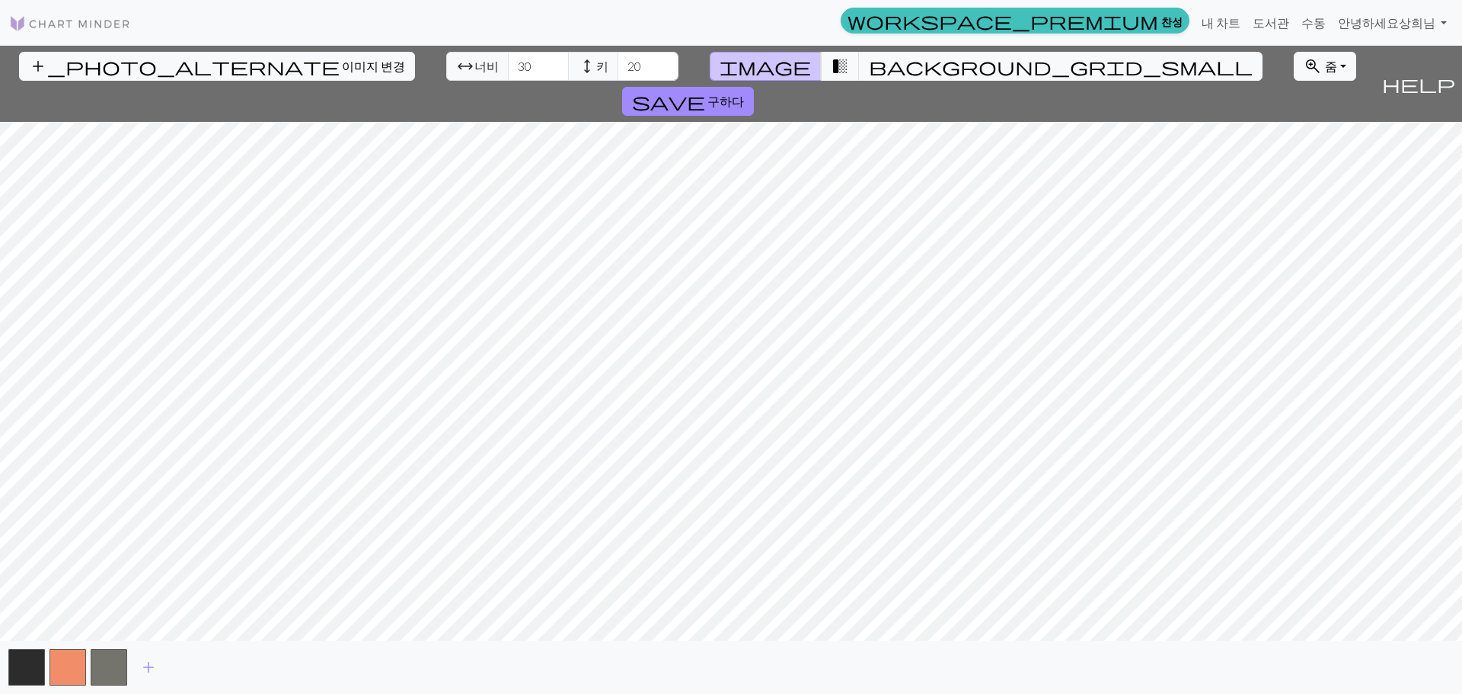
click at [768, 72] on span "image" at bounding box center [764, 66] width 91 height 21
drag, startPoint x: 531, startPoint y: 57, endPoint x: 520, endPoint y: 62, distance: 11.6
click at [518, 62] on div "arrow_range 너비 30 height 키 20" at bounding box center [562, 66] width 232 height 29
drag, startPoint x: 547, startPoint y: 62, endPoint x: 424, endPoint y: 61, distance: 123.3
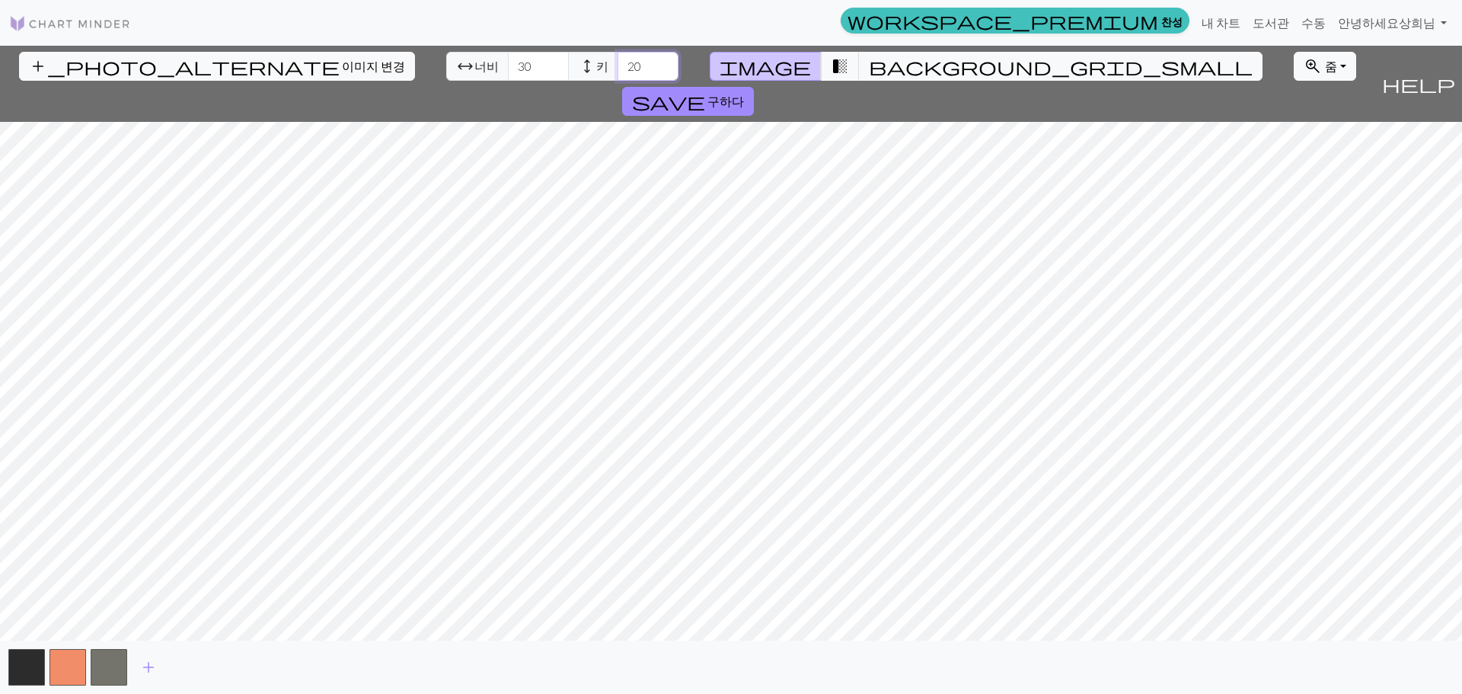
click at [446, 66] on div "arrow_range 너비 30 height 키 20" at bounding box center [562, 66] width 232 height 29
type input "30"
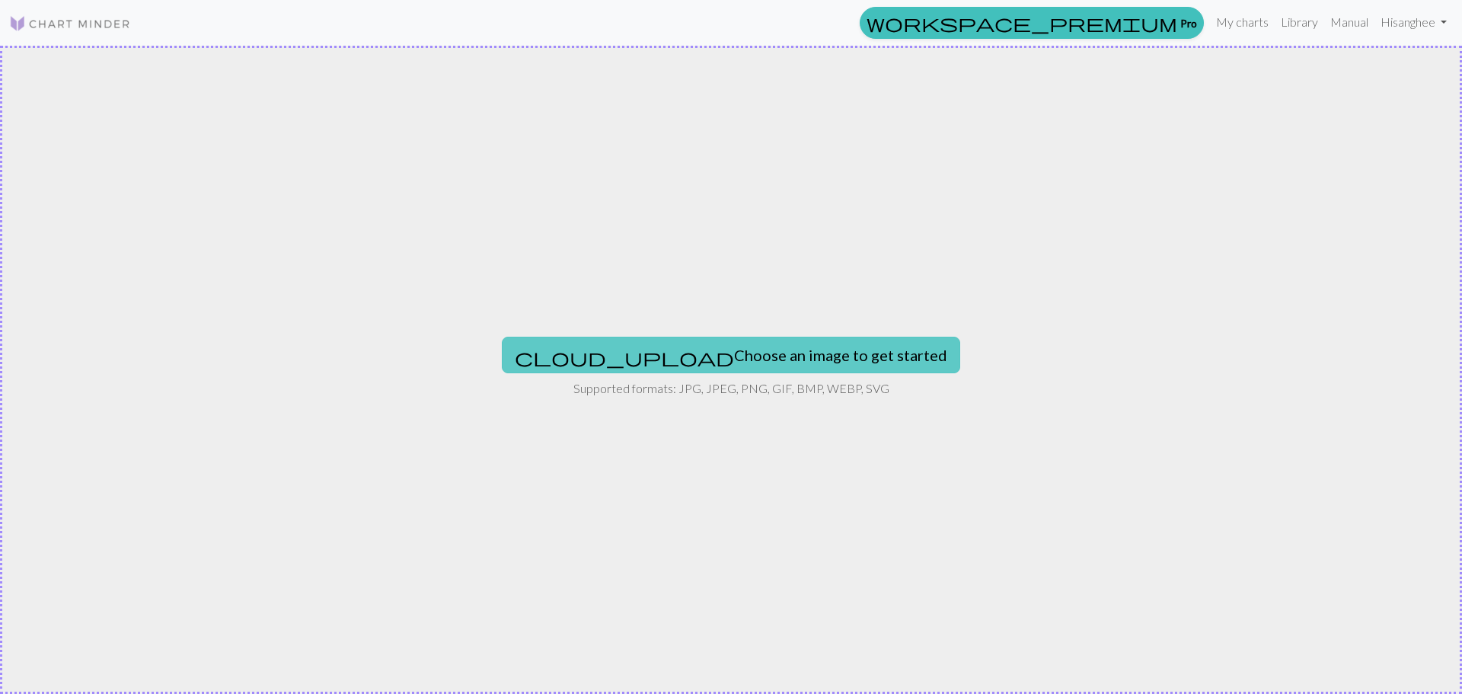
click at [645, 341] on button "cloud_upload Choose an image to get started" at bounding box center [731, 355] width 458 height 37
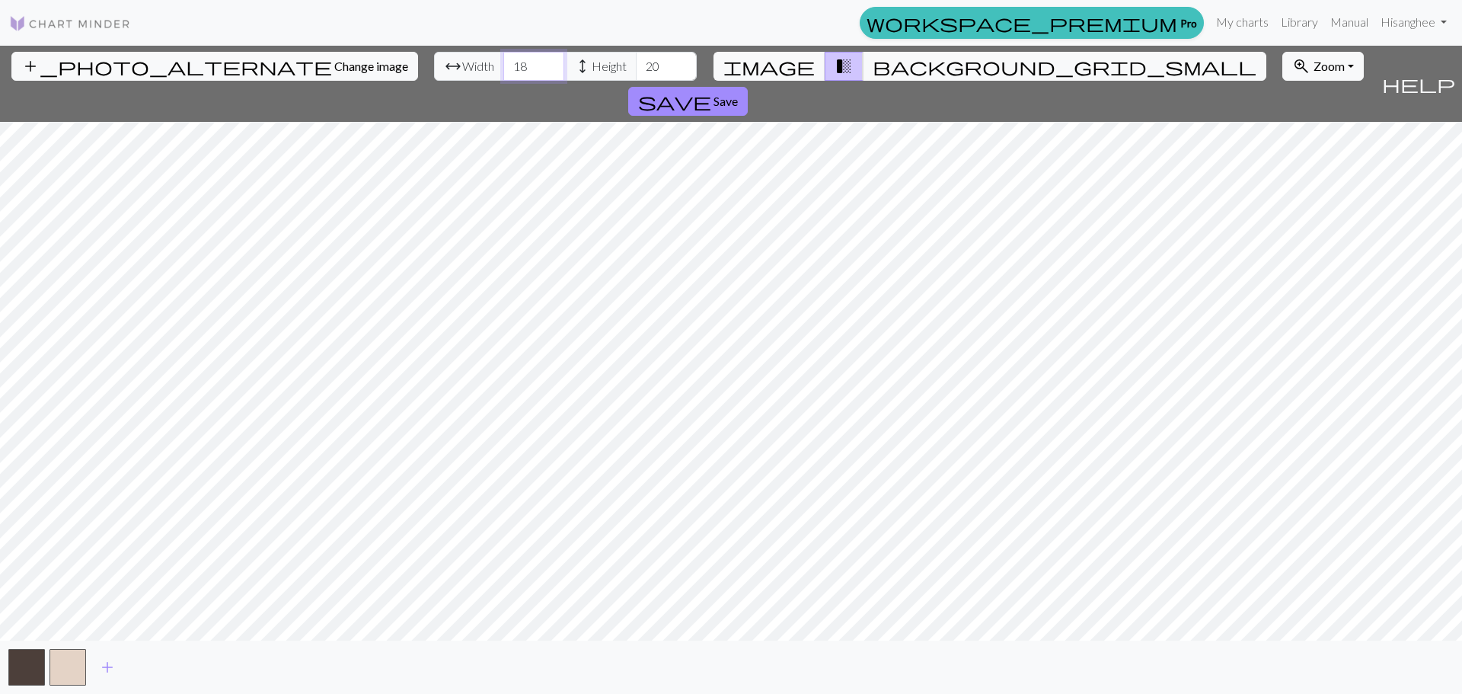
drag, startPoint x: 456, startPoint y: 62, endPoint x: 151, endPoint y: 27, distance: 307.4
click at [173, 59] on div "add_photo_alternate Change image arrow_range Width 18 height Height 20 image tr…" at bounding box center [687, 84] width 1375 height 76
type input "30"
drag, startPoint x: 581, startPoint y: 66, endPoint x: 437, endPoint y: 46, distance: 145.4
click at [458, 65] on div "arrow_range Width 30 height Height 20" at bounding box center [565, 66] width 263 height 29
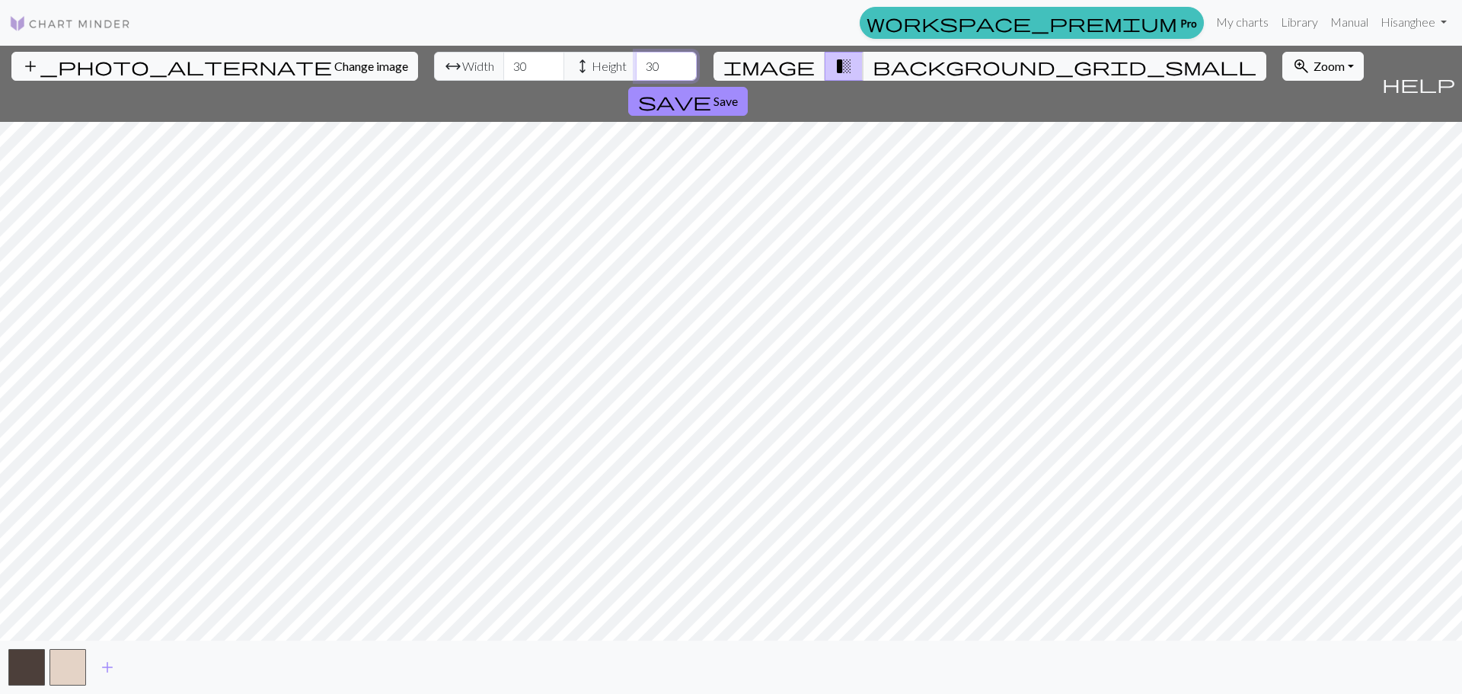
type input "30"
click at [782, 53] on button "image" at bounding box center [769, 66] width 112 height 29
click at [334, 69] on span "Change image" at bounding box center [371, 66] width 74 height 14
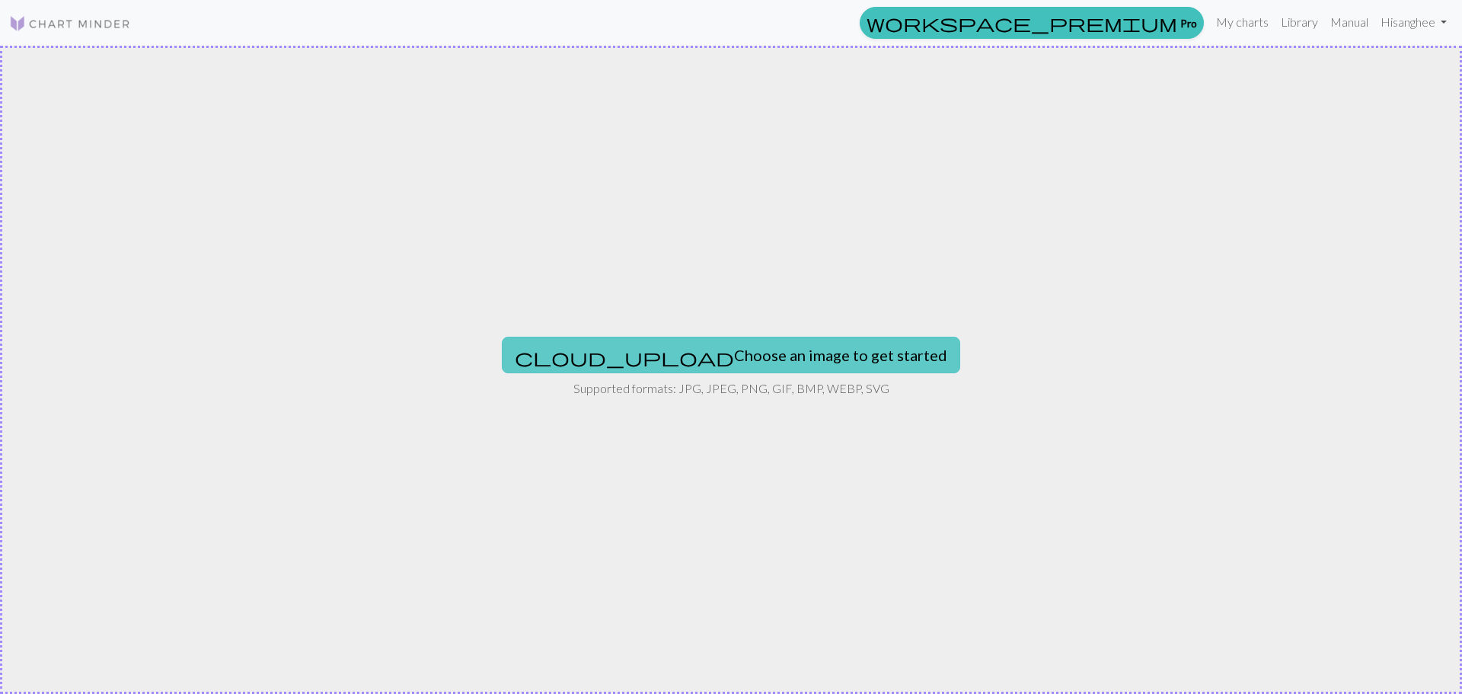
click at [773, 353] on button "cloud_upload Choose an image to get started" at bounding box center [731, 355] width 458 height 37
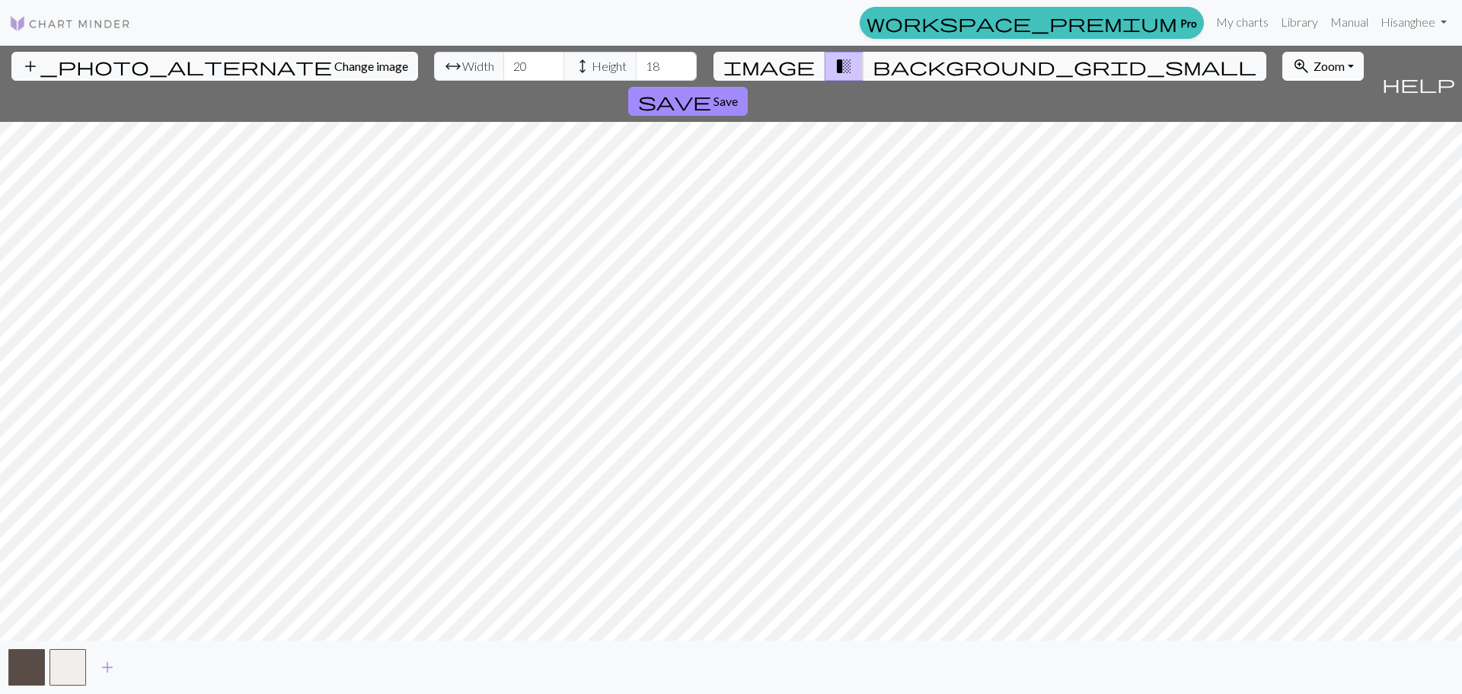
click at [1282, 53] on button "zoom_in Zoom Zoom" at bounding box center [1322, 66] width 81 height 29
click at [1283, 253] on button "200%" at bounding box center [1343, 259] width 120 height 24
click at [1282, 79] on button "zoom_in Zoom Zoom" at bounding box center [1322, 66] width 81 height 29
click at [1283, 104] on button "Fit all" at bounding box center [1343, 100] width 120 height 24
click at [152, 74] on button "add_photo_alternate Change image" at bounding box center [214, 66] width 407 height 29
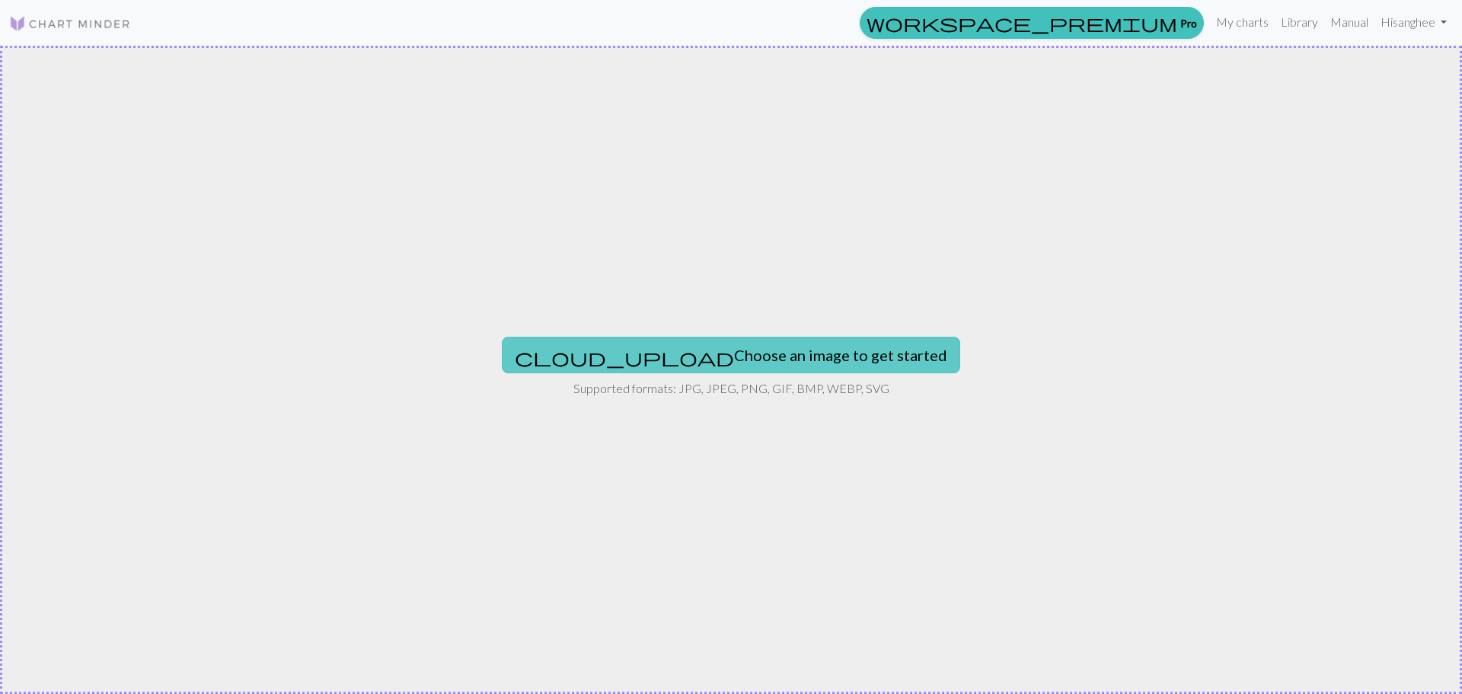
click at [713, 351] on button "cloud_upload Choose an image to get started" at bounding box center [731, 355] width 458 height 37
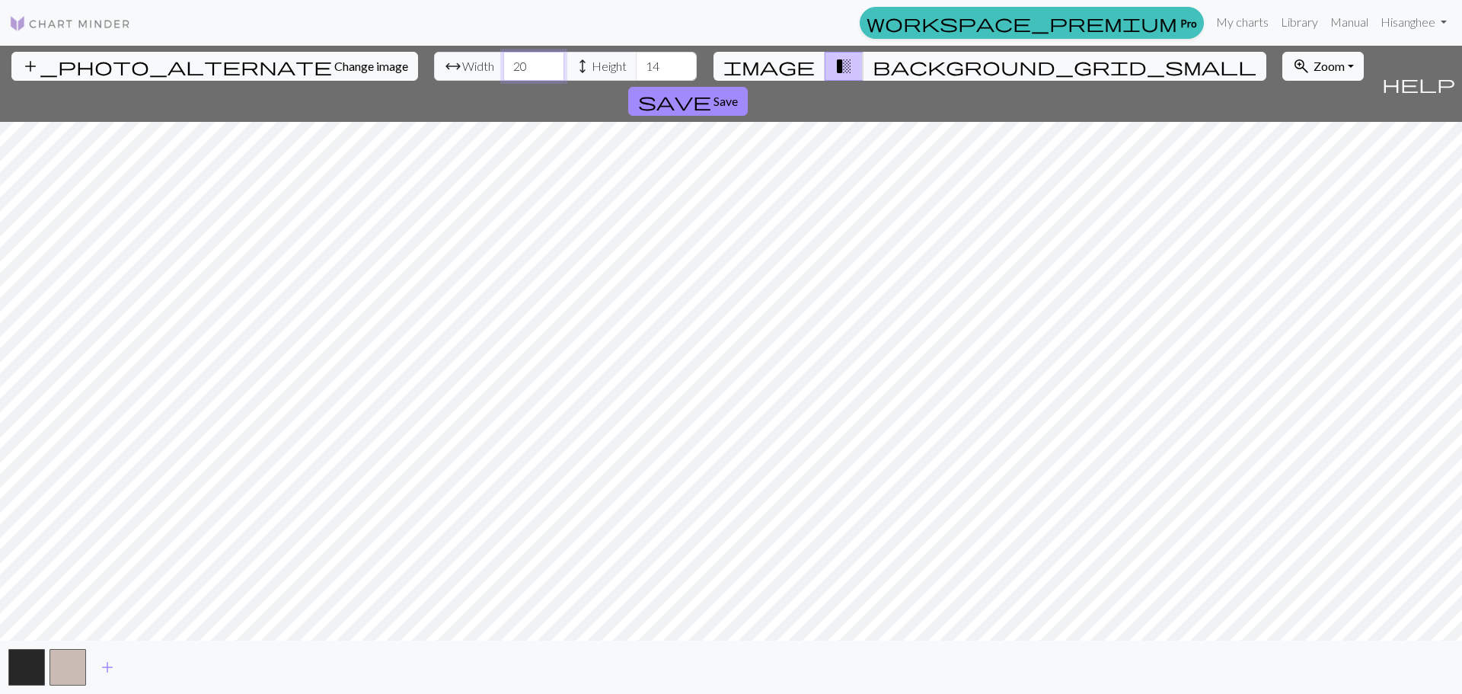
drag, startPoint x: 462, startPoint y: 66, endPoint x: 276, endPoint y: 78, distance: 186.9
click at [276, 78] on div "add_photo_alternate Change image arrow_range Width 20 height Height 14 image tr…" at bounding box center [687, 84] width 1375 height 76
type input "30"
drag, startPoint x: 583, startPoint y: 65, endPoint x: 299, endPoint y: 46, distance: 284.7
click at [496, 83] on div "add_photo_alternate Change image arrow_range Width 30 height Height 14 image tr…" at bounding box center [687, 84] width 1375 height 76
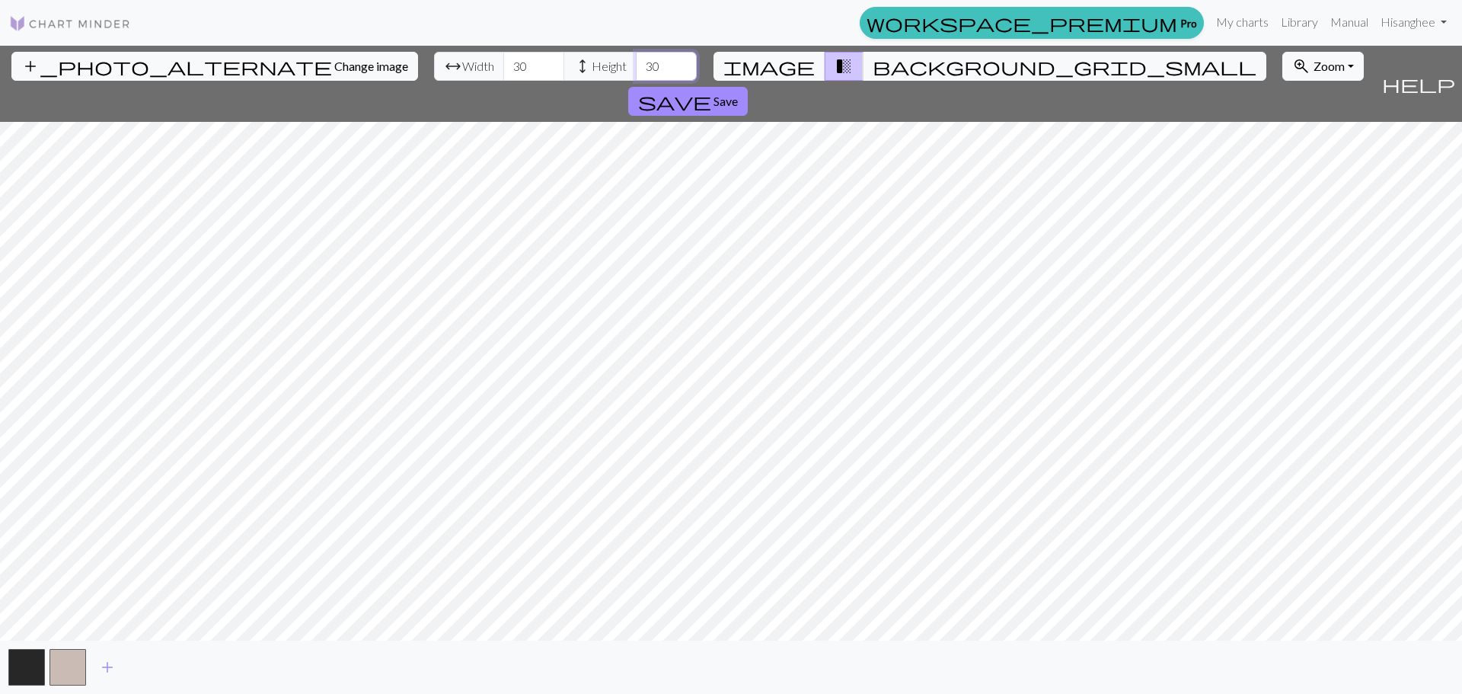
type input "30"
click at [863, 66] on button "background_grid_small" at bounding box center [1065, 66] width 404 height 29
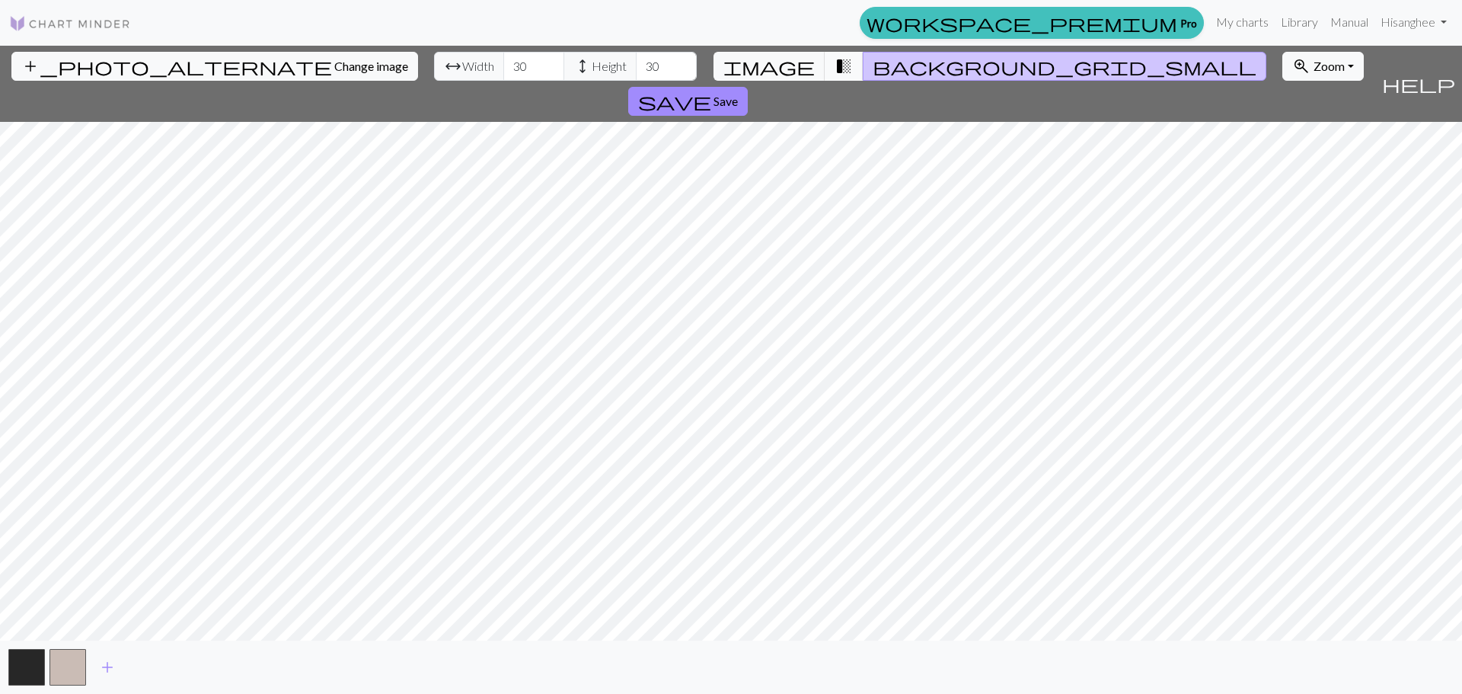
click at [834, 71] on span "transition_fade" at bounding box center [843, 66] width 18 height 21
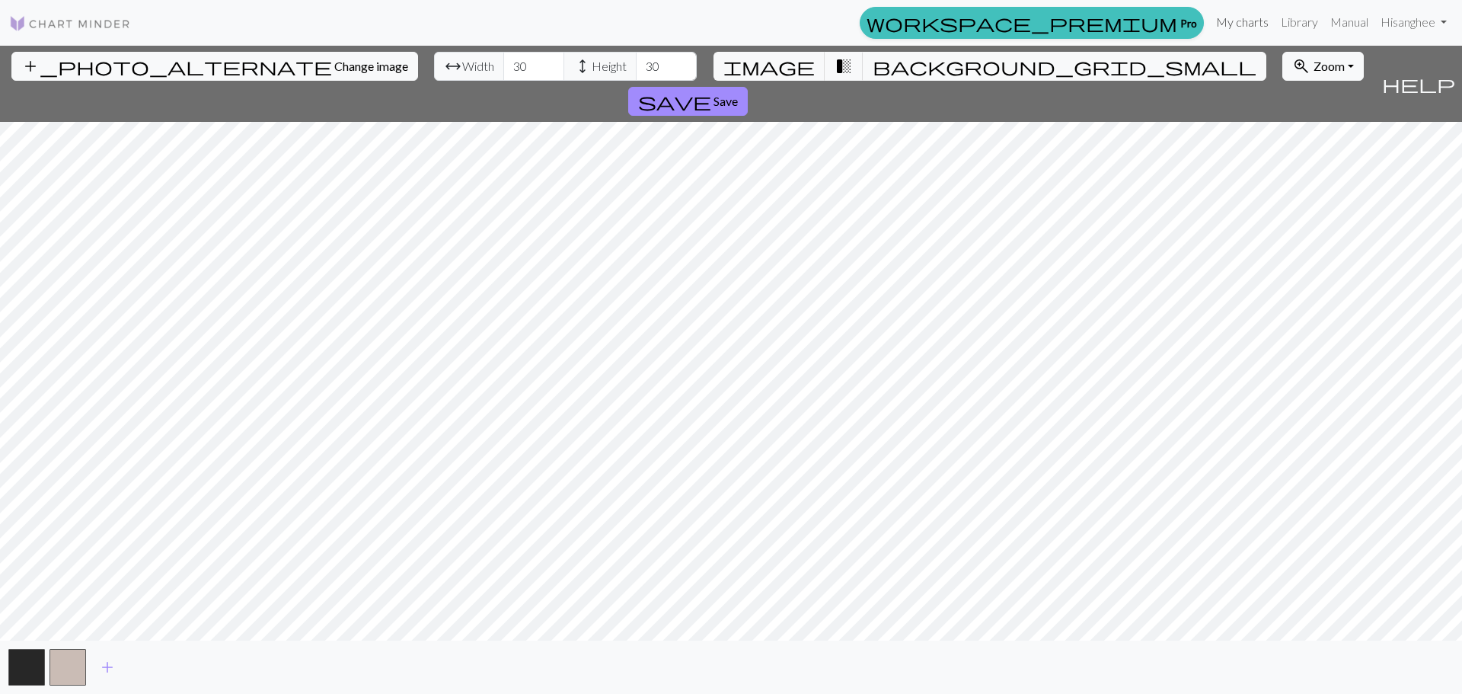
click at [1226, 12] on link "My charts" at bounding box center [1242, 22] width 65 height 30
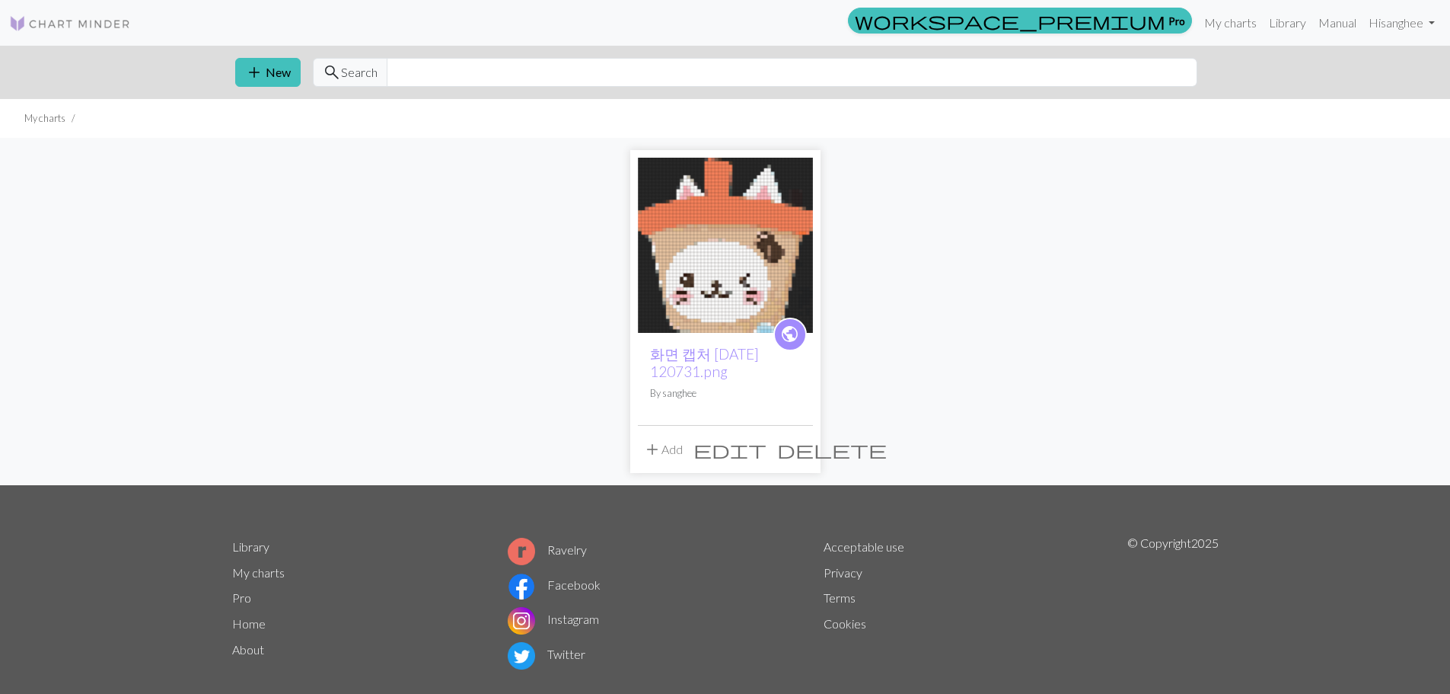
click at [719, 276] on img at bounding box center [725, 245] width 175 height 175
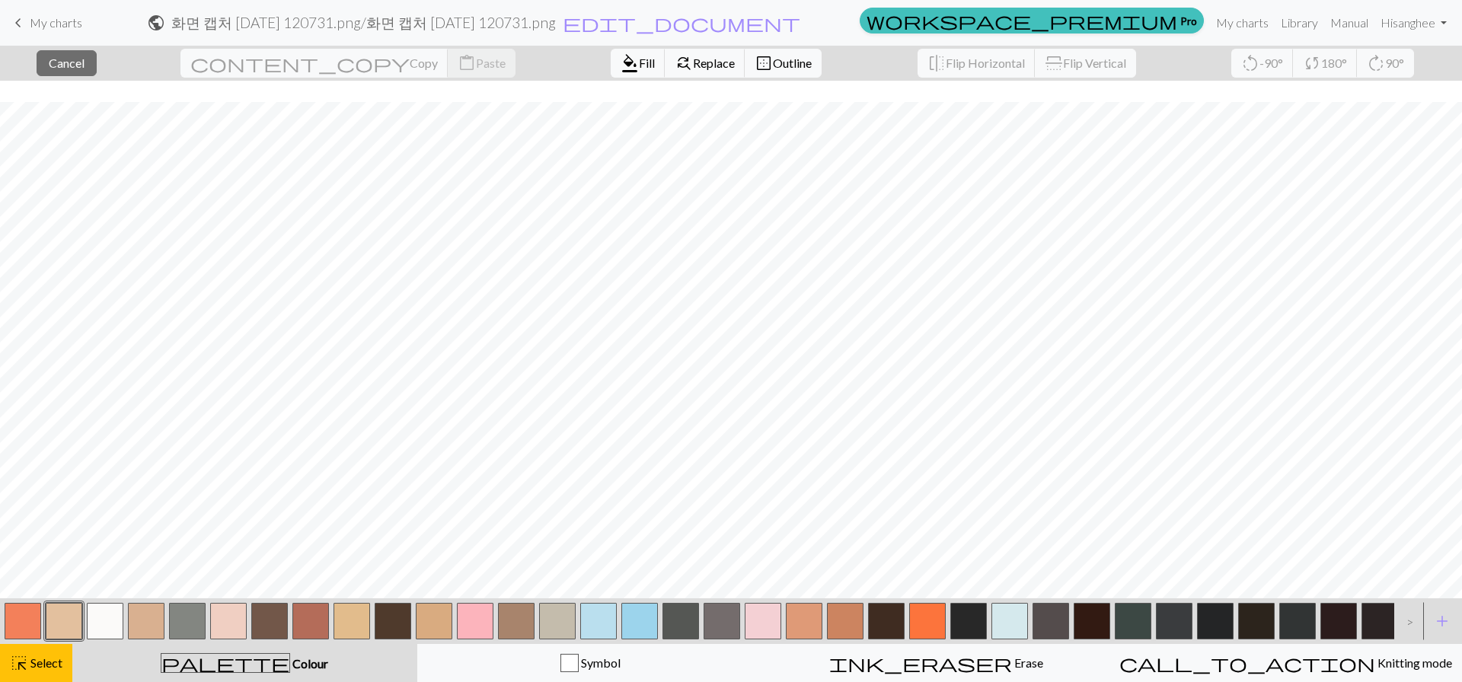
scroll to position [305, 0]
click at [1233, 27] on link "My charts" at bounding box center [1242, 23] width 65 height 30
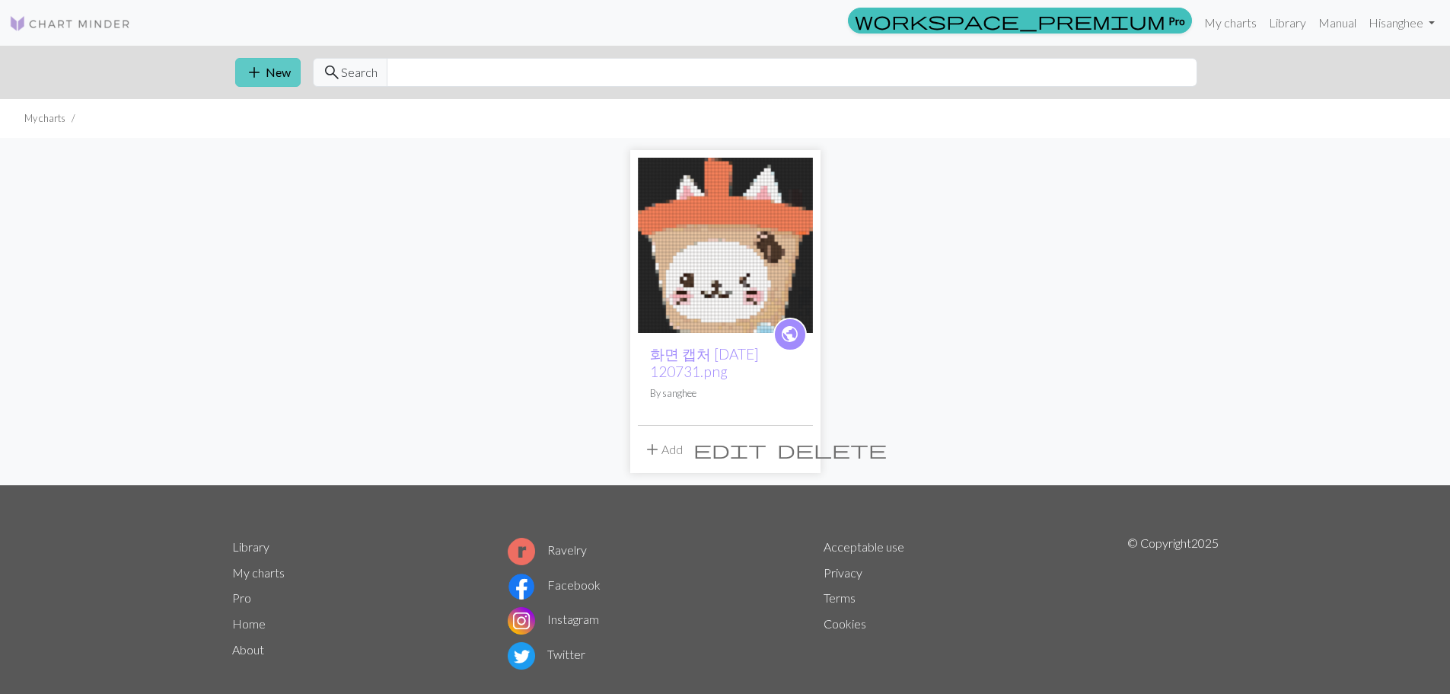
click at [263, 86] on button "add New" at bounding box center [267, 72] width 65 height 29
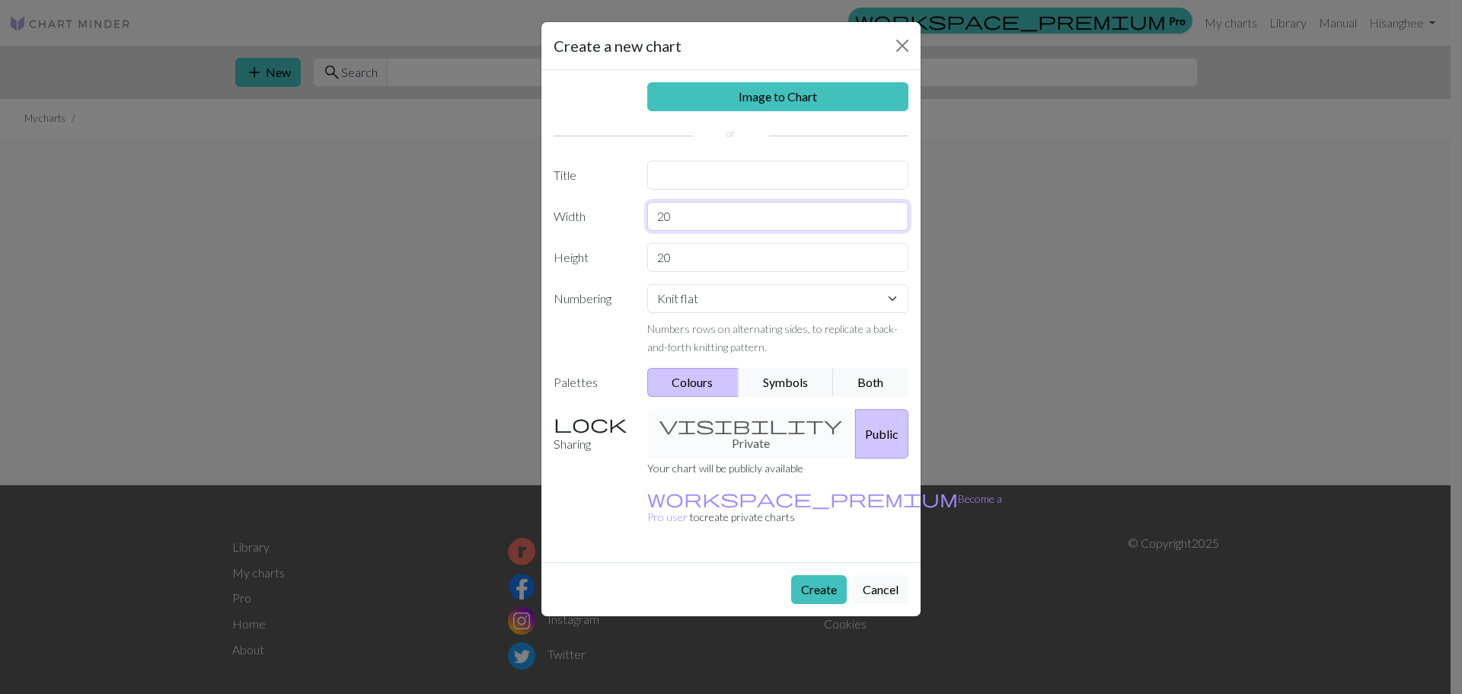
drag, startPoint x: 682, startPoint y: 212, endPoint x: 456, endPoint y: 122, distance: 243.3
click at [452, 166] on div "Create a new chart Image to Chart Title Width 20 Height 20 Numbering Knit flat …" at bounding box center [731, 347] width 1462 height 694
type input "21"
drag, startPoint x: 731, startPoint y: 251, endPoint x: 191, endPoint y: 222, distance: 540.6
click at [222, 231] on div "Create a new chart Image to Chart Title Width 21 Height 20 Numbering Knit flat …" at bounding box center [731, 347] width 1462 height 694
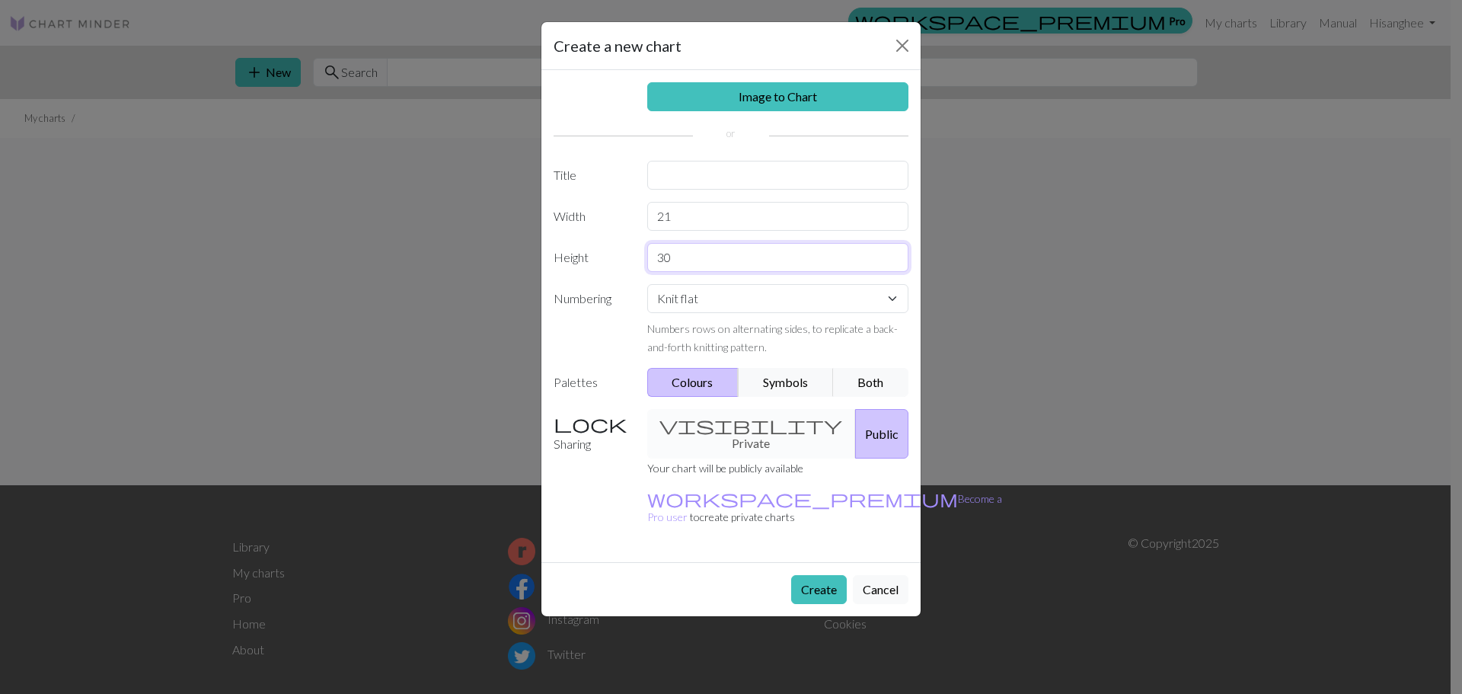
drag, startPoint x: 691, startPoint y: 250, endPoint x: 187, endPoint y: 203, distance: 506.1
click at [204, 202] on div "Create a new chart Image to Chart Title Width 21 Height 30 Numbering Knit flat …" at bounding box center [731, 347] width 1462 height 694
type input "21"
click at [802, 575] on button "Create" at bounding box center [819, 589] width 56 height 29
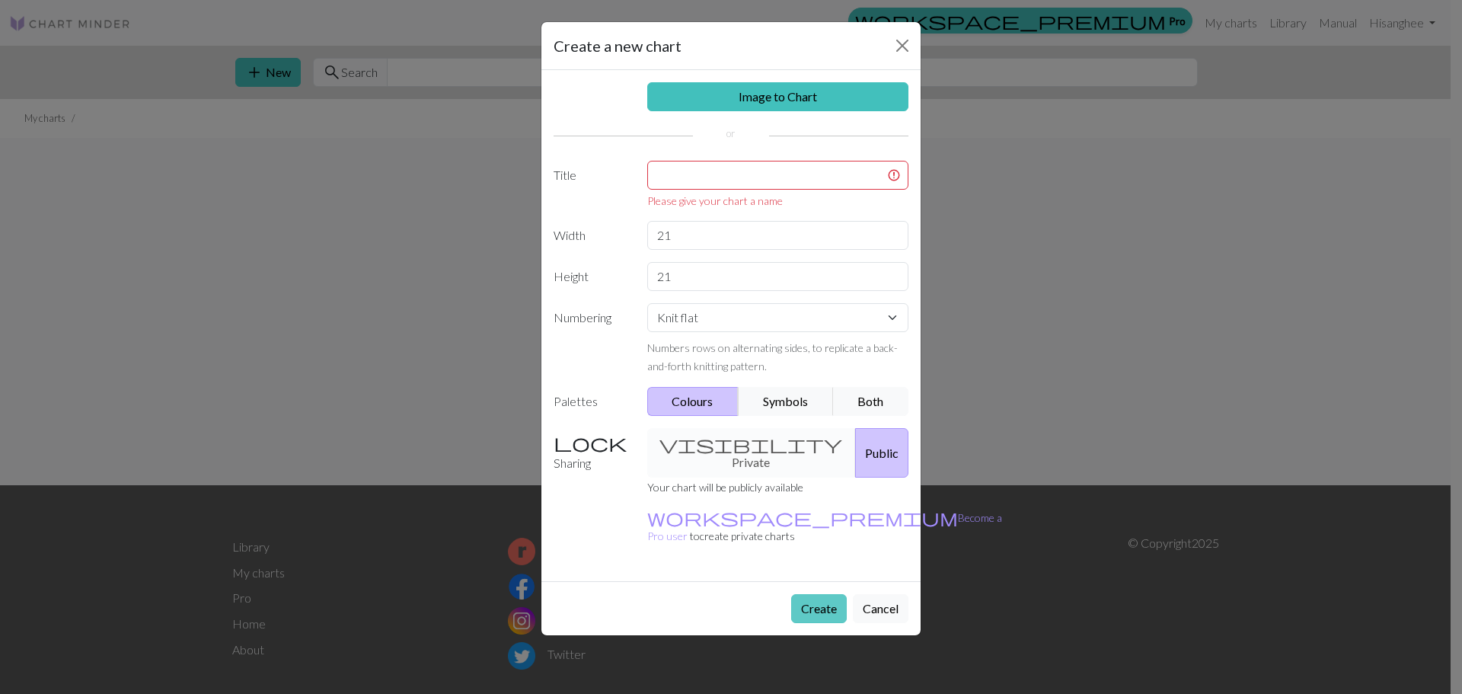
click at [799, 594] on button "Create" at bounding box center [819, 608] width 56 height 29
click at [777, 98] on link "Image to Chart" at bounding box center [778, 96] width 262 height 29
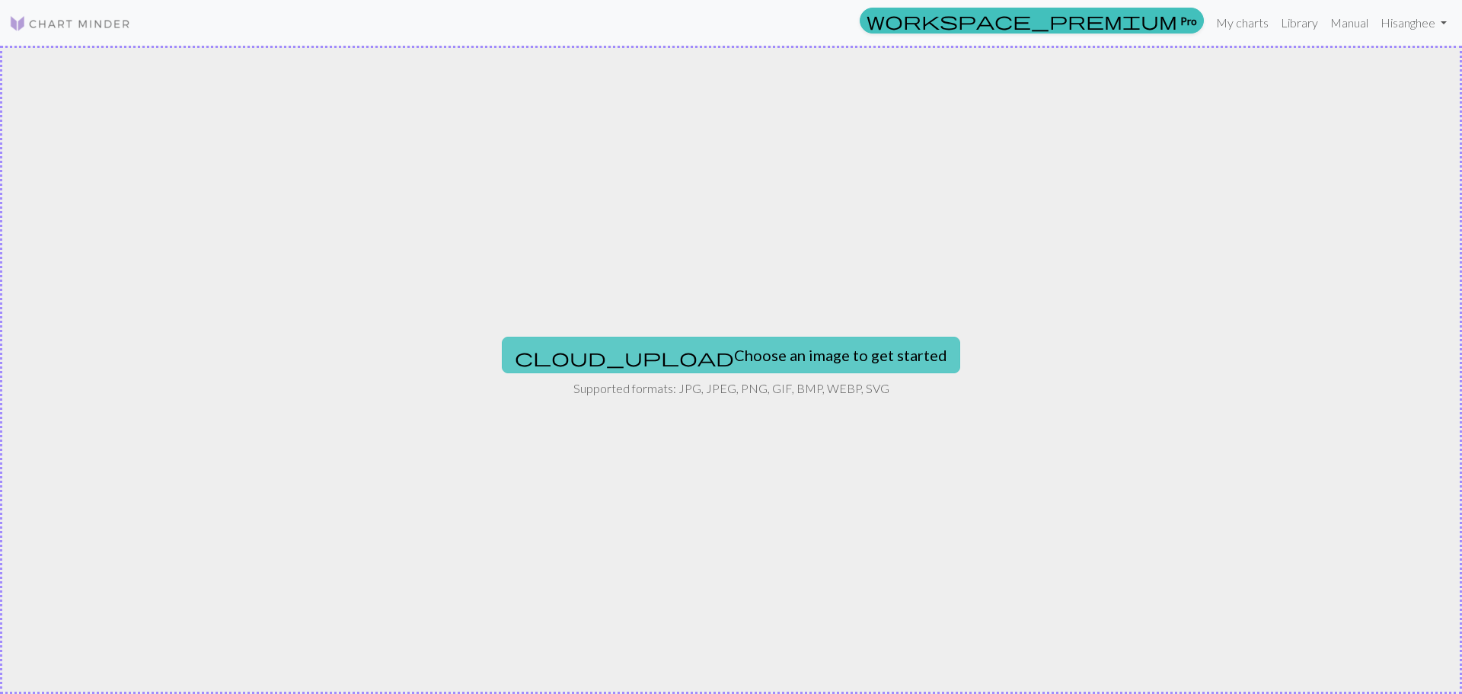
click at [624, 356] on div "cloud_upload Choose an image to get started Supported formats: JPG, JPEG, PNG, …" at bounding box center [731, 370] width 1462 height 648
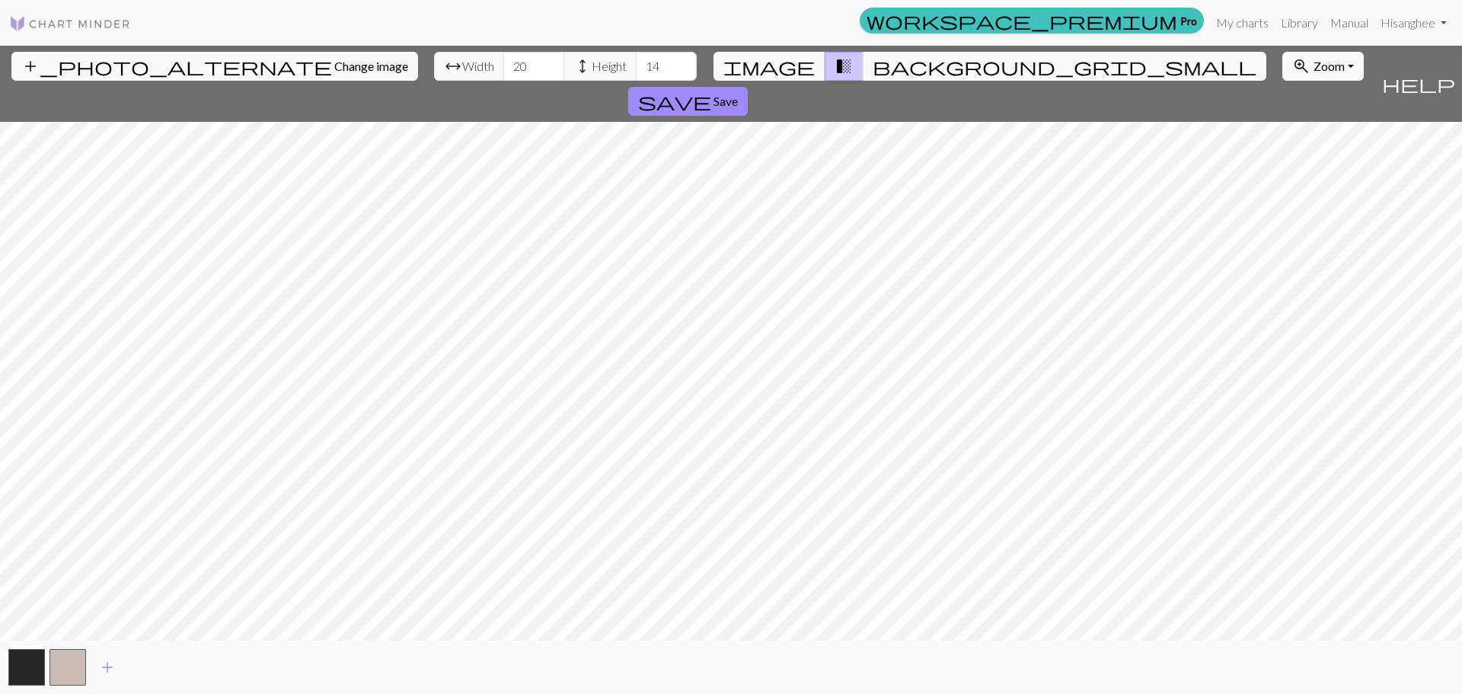
click at [116, 54] on button "add_photo_alternate Change image" at bounding box center [214, 66] width 407 height 29
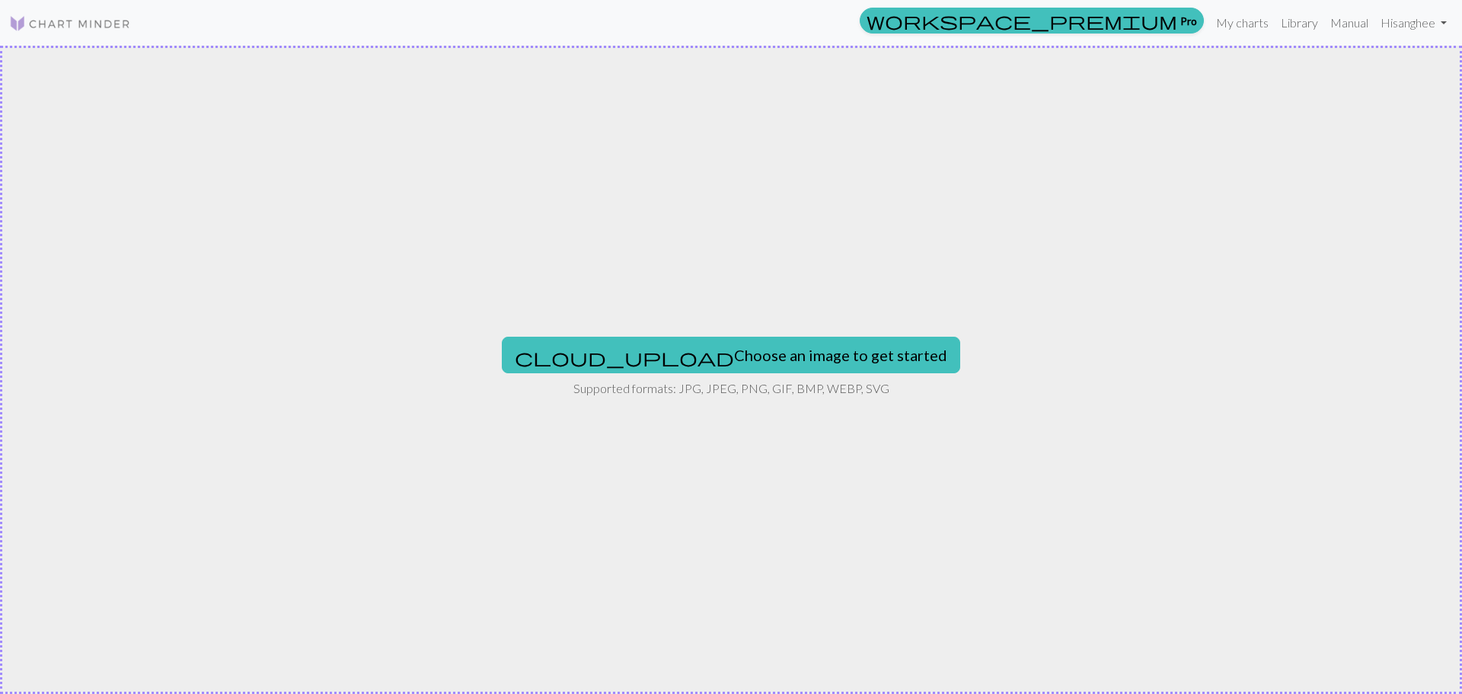
click at [1386, 145] on div "cloud_upload Choose an image to get started Supported formats: JPG, JPEG, PNG, …" at bounding box center [731, 370] width 1462 height 648
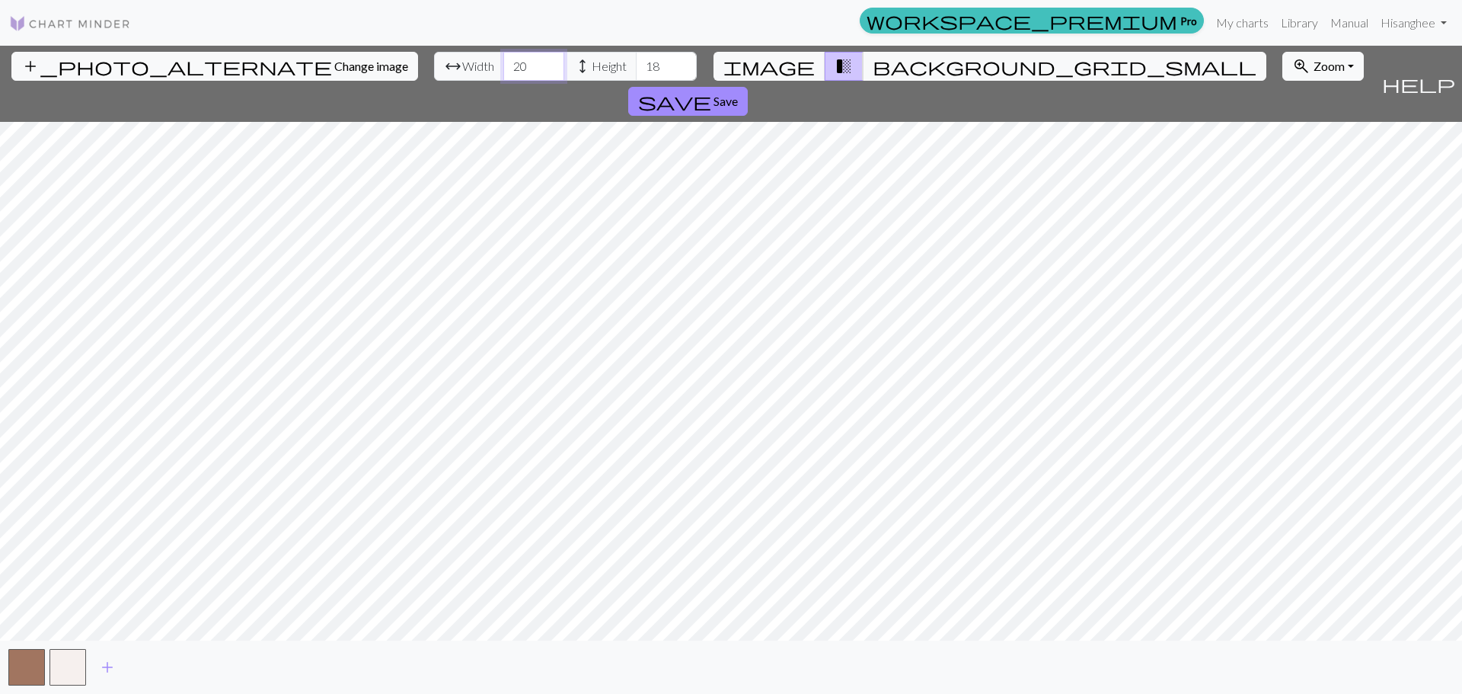
drag, startPoint x: 454, startPoint y: 70, endPoint x: 290, endPoint y: 45, distance: 165.6
click at [289, 53] on div "add_photo_alternate Change image arrow_range Width 20 height Height 18 image tr…" at bounding box center [687, 84] width 1375 height 76
type input "21"
drag, startPoint x: 585, startPoint y: 68, endPoint x: 154, endPoint y: 18, distance: 433.8
click at [278, 25] on div "workspace_premium Pro My charts Library Manual Hi sanghee Account settings Logo…" at bounding box center [731, 347] width 1462 height 694
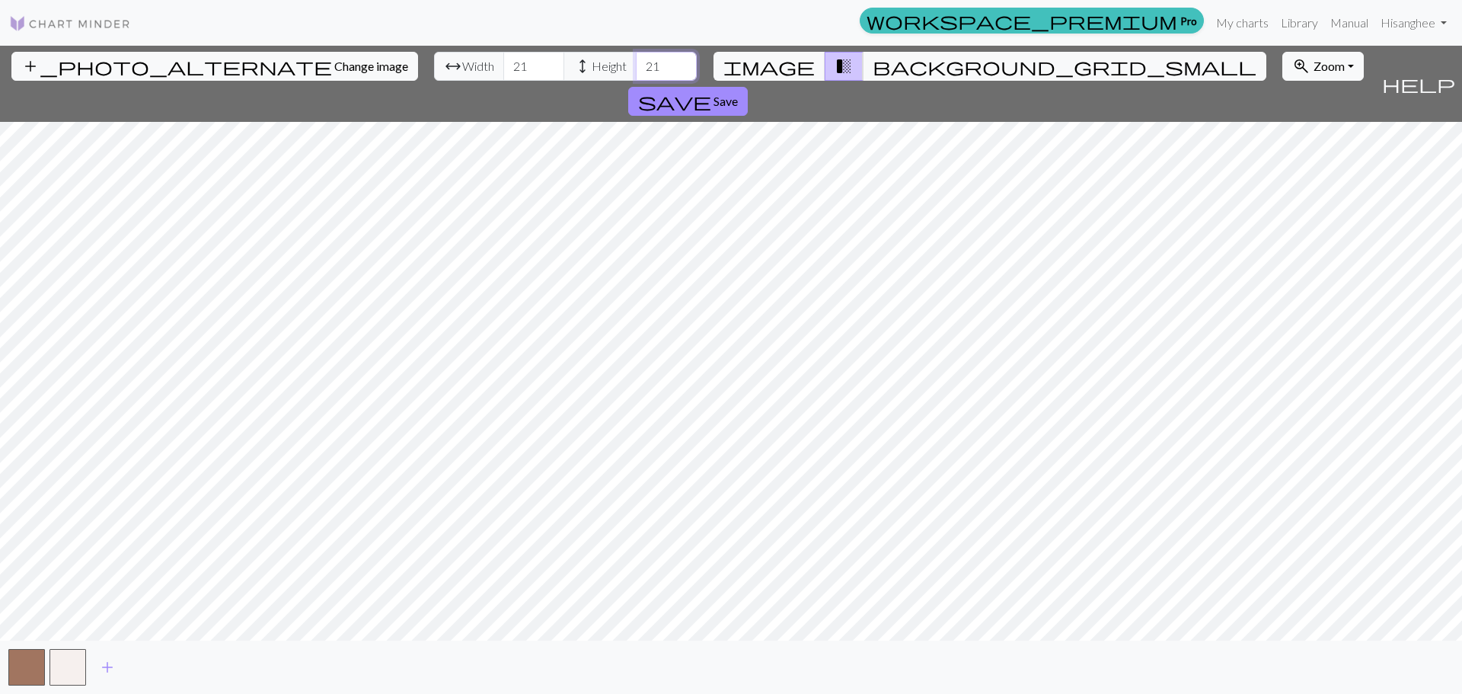
type input "21"
click at [730, 641] on div "add_photo_alternate Change image arrow_range Width 21 height Height 21 image tr…" at bounding box center [731, 370] width 1462 height 648
click at [873, 73] on span "background_grid_small" at bounding box center [1065, 66] width 384 height 21
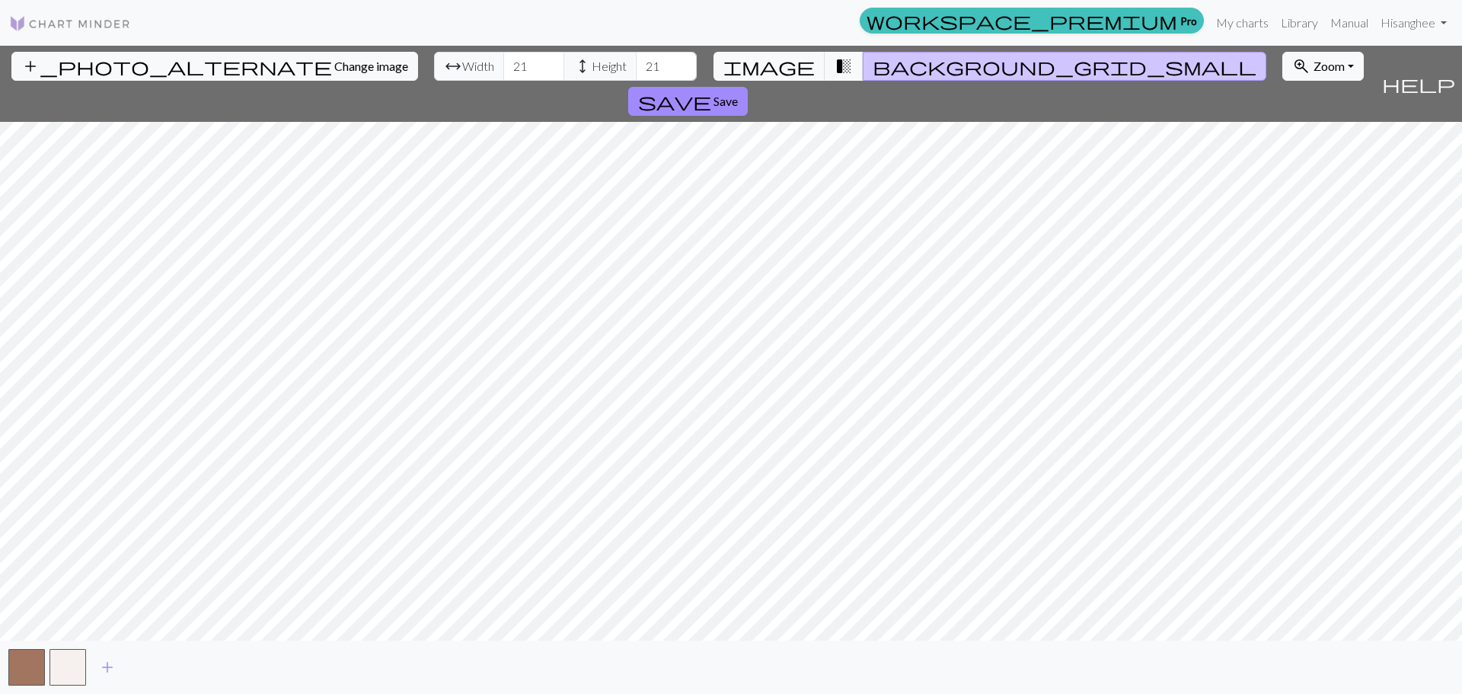
click at [873, 73] on span "background_grid_small" at bounding box center [1065, 66] width 384 height 21
click at [835, 65] on span "transition_fade" at bounding box center [843, 66] width 18 height 21
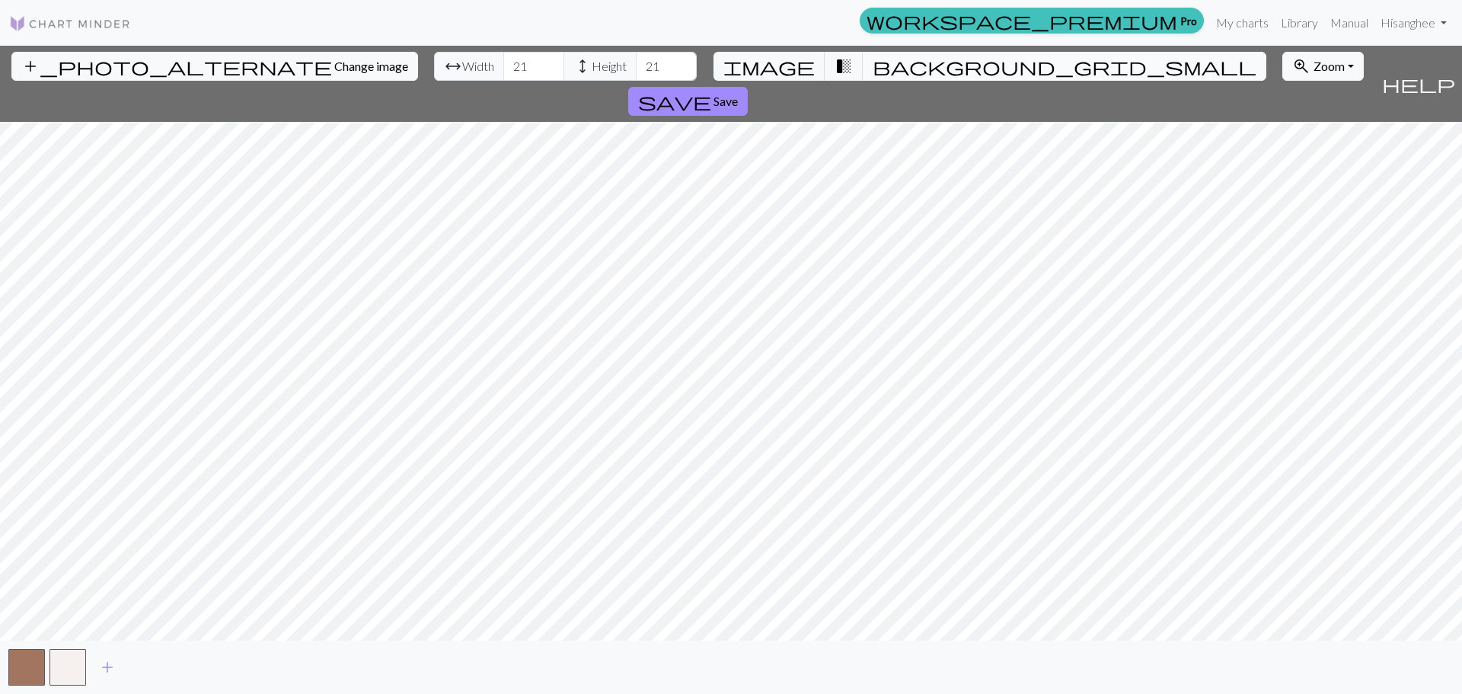
click at [873, 56] on span "background_grid_small" at bounding box center [1065, 66] width 384 height 21
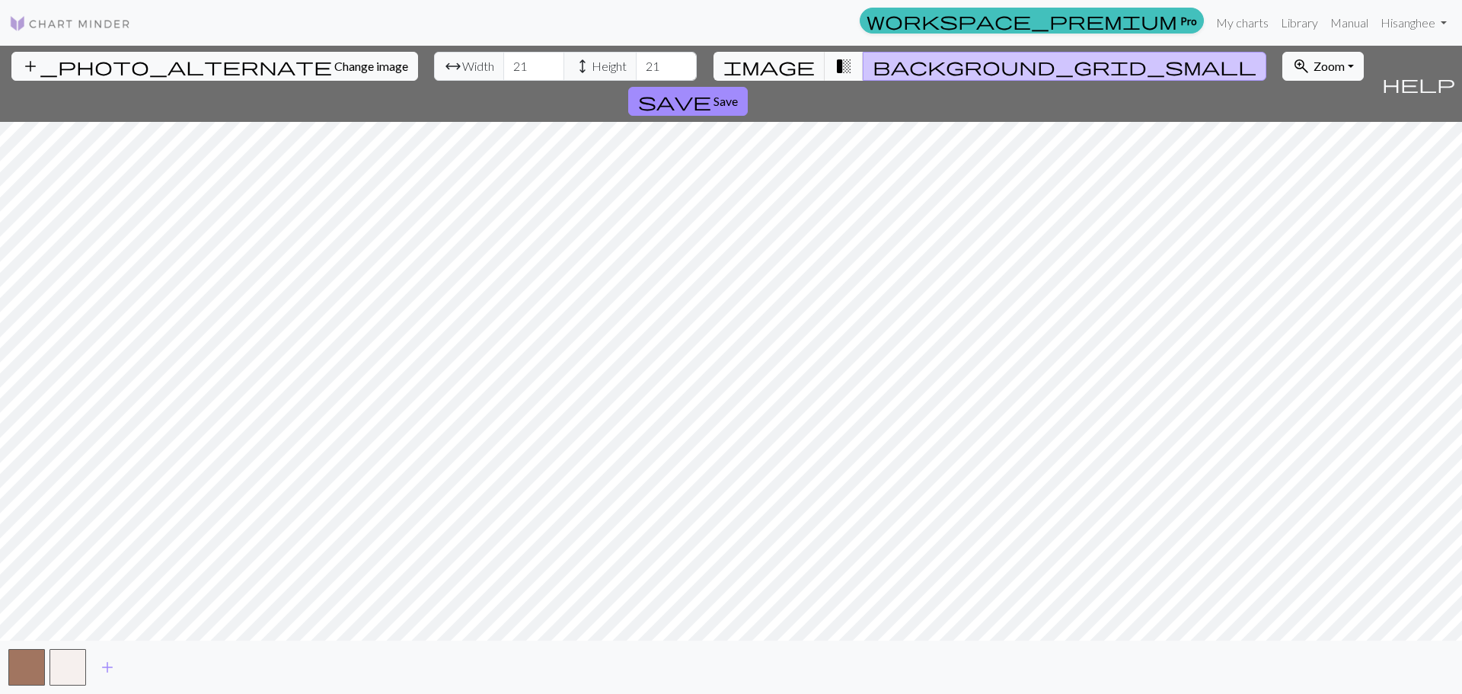
click at [839, 62] on span "transition_fade" at bounding box center [843, 66] width 18 height 21
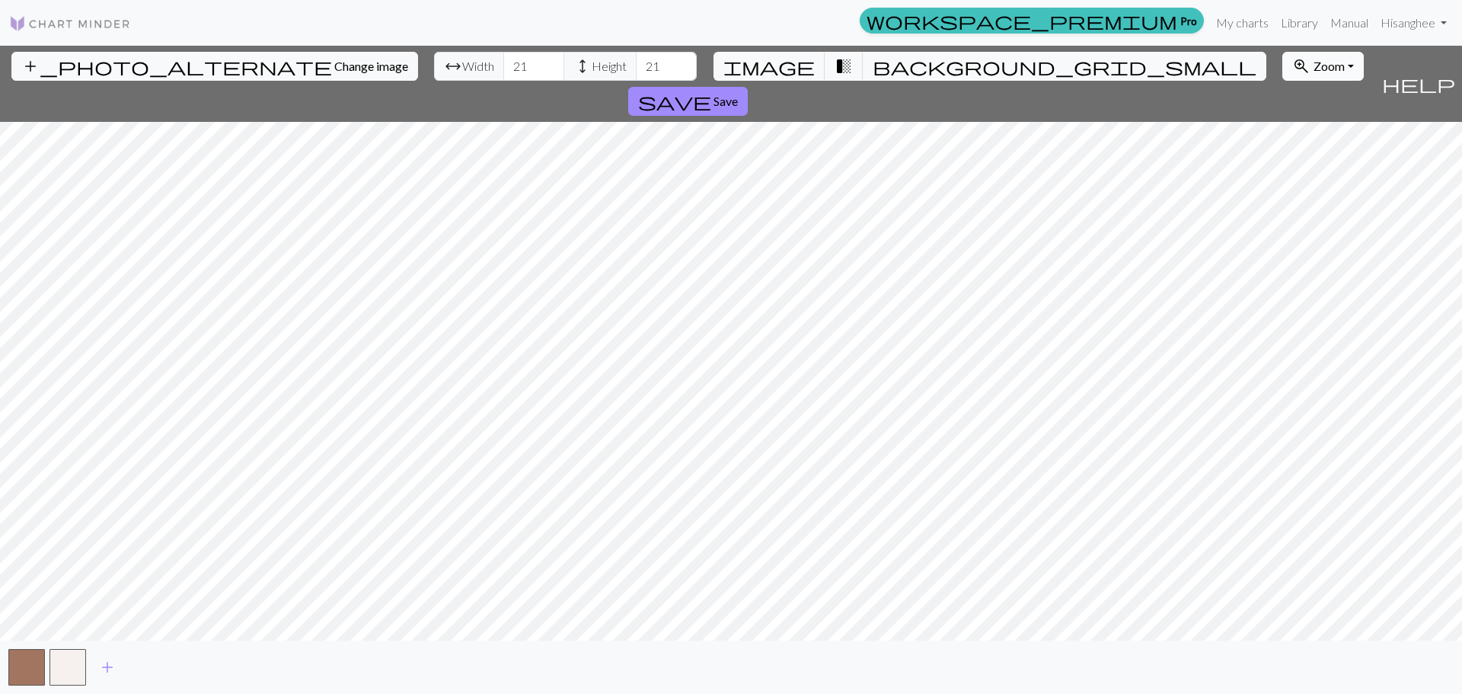
click at [1313, 64] on span "Zoom" at bounding box center [1328, 66] width 31 height 14
drag, startPoint x: 446, startPoint y: 65, endPoint x: 193, endPoint y: 0, distance: 261.7
click at [193, 2] on div "workspace_premium Pro My charts Library Manual Hi sanghee Account settings Logo…" at bounding box center [731, 347] width 1462 height 694
type input "30"
drag, startPoint x: 579, startPoint y: 64, endPoint x: 3, endPoint y: 6, distance: 578.5
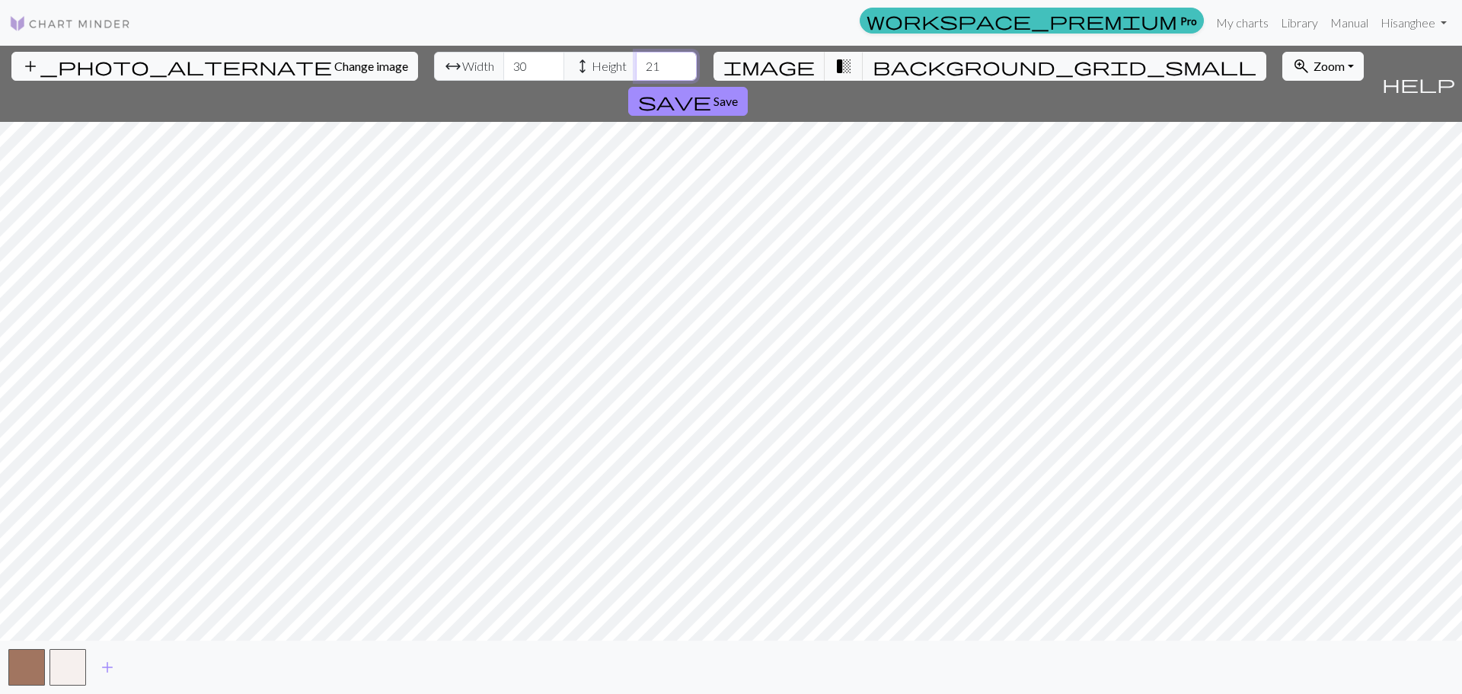
click at [136, 33] on div "workspace_premium Pro My charts Library Manual Hi sanghee Account settings Logo…" at bounding box center [731, 347] width 1462 height 694
type input "30"
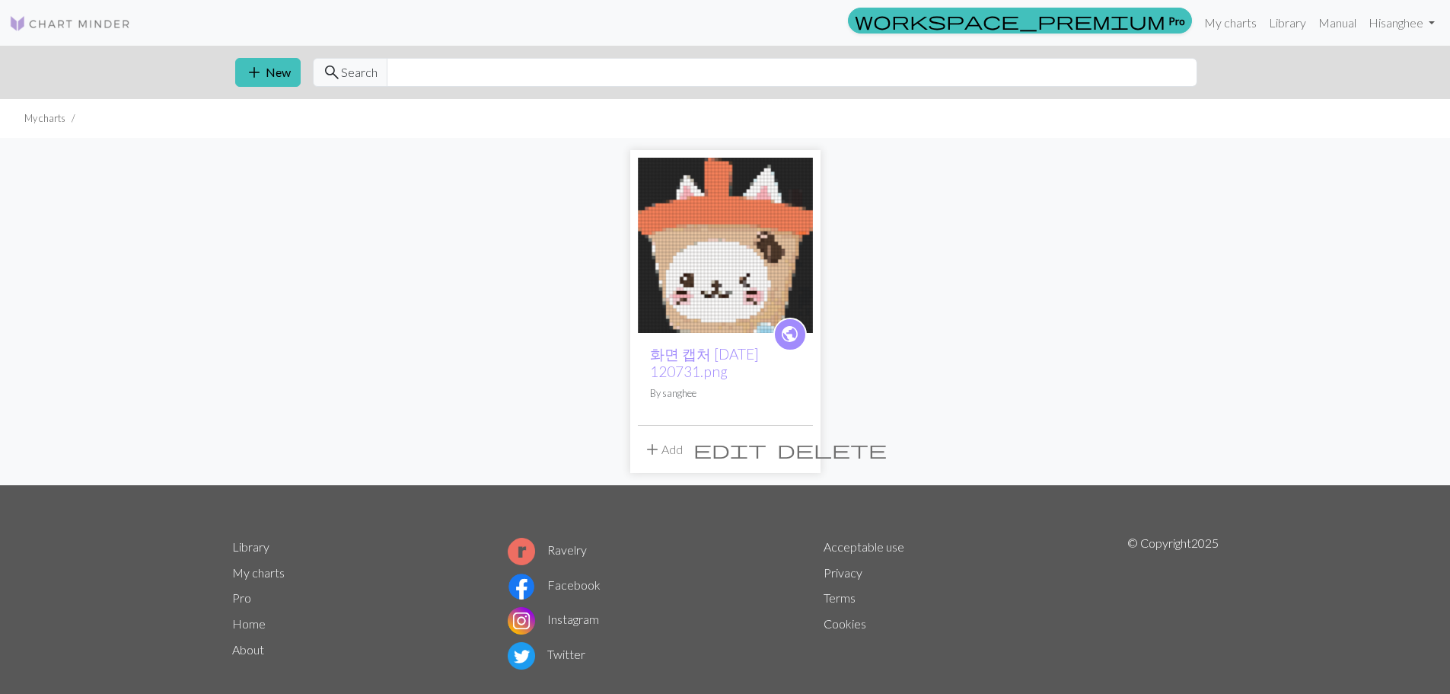
click at [725, 228] on img at bounding box center [725, 245] width 175 height 175
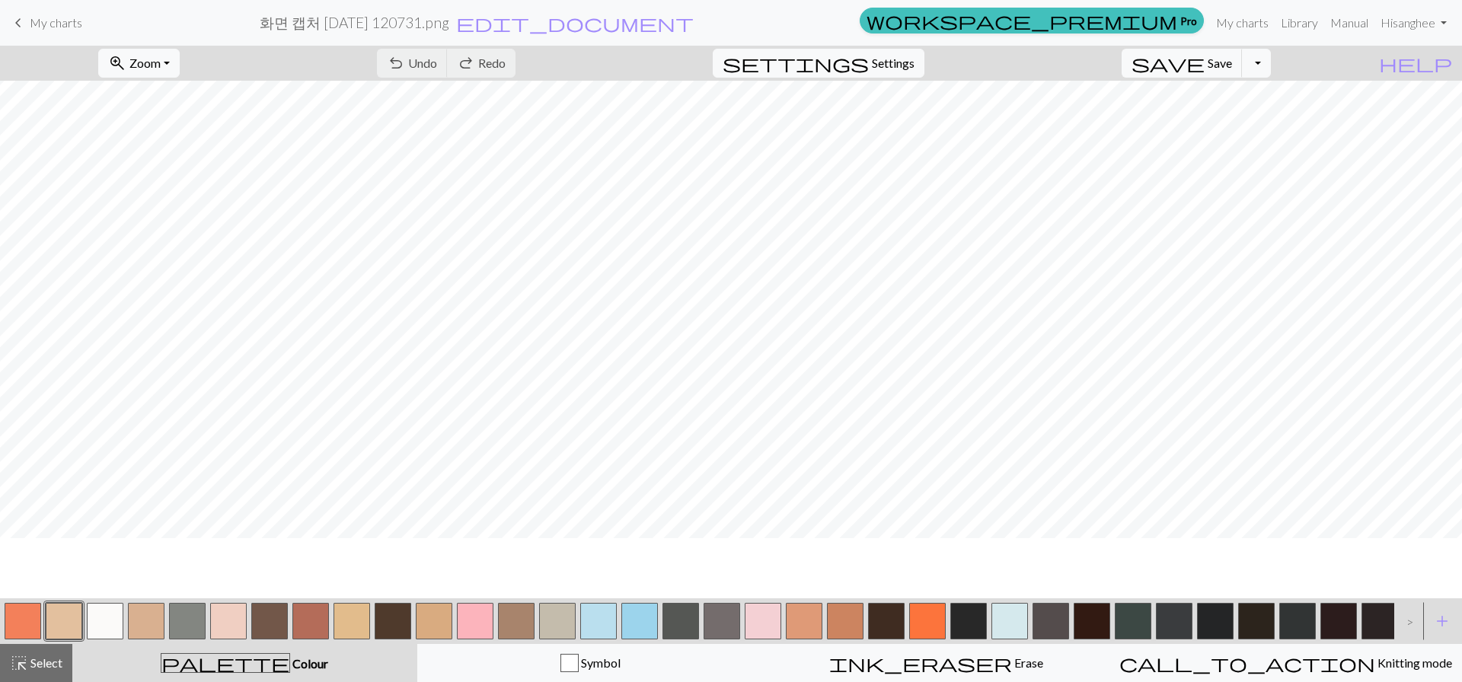
scroll to position [324, 0]
drag, startPoint x: 89, startPoint y: 618, endPoint x: 132, endPoint y: 590, distance: 51.1
click at [91, 615] on button "button" at bounding box center [105, 621] width 37 height 37
drag, startPoint x: 26, startPoint y: 608, endPoint x: 120, endPoint y: 588, distance: 95.7
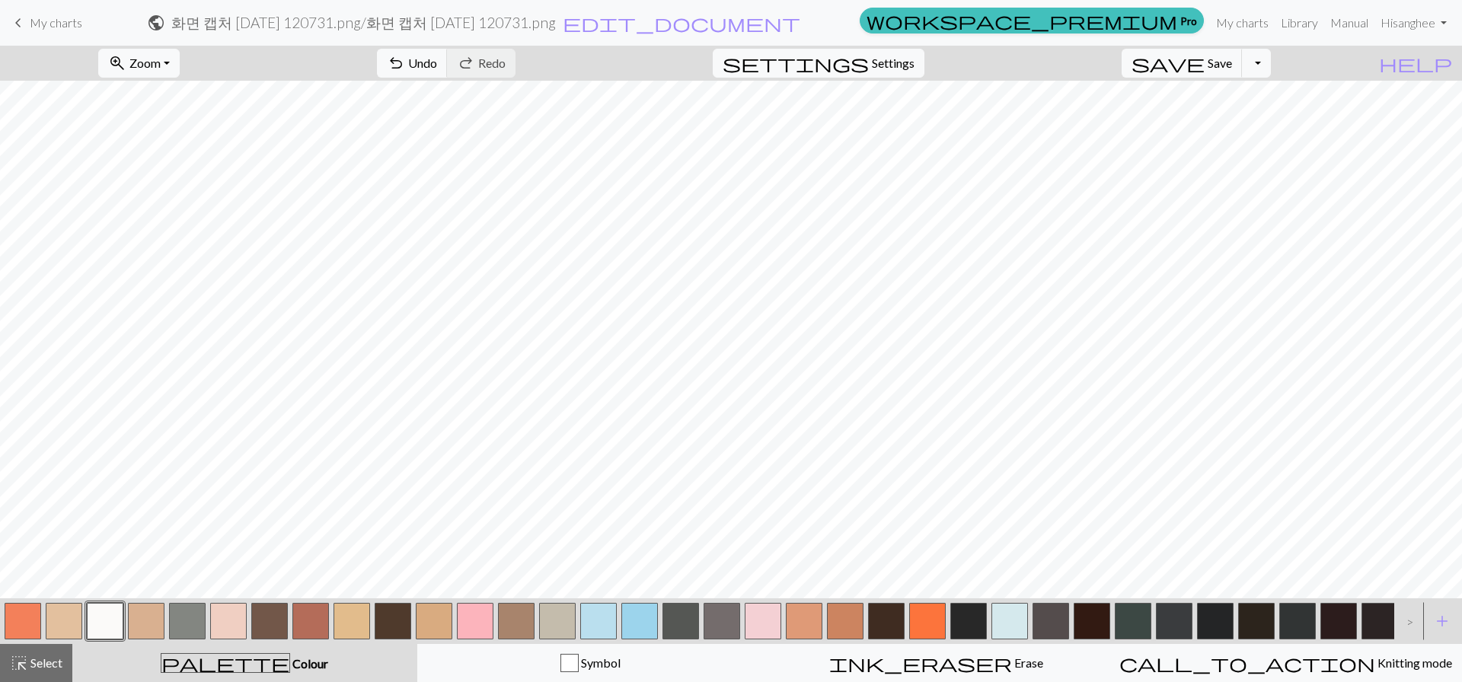
click at [26, 606] on button "button" at bounding box center [23, 621] width 37 height 37
click at [1409, 623] on div ">" at bounding box center [1406, 621] width 24 height 41
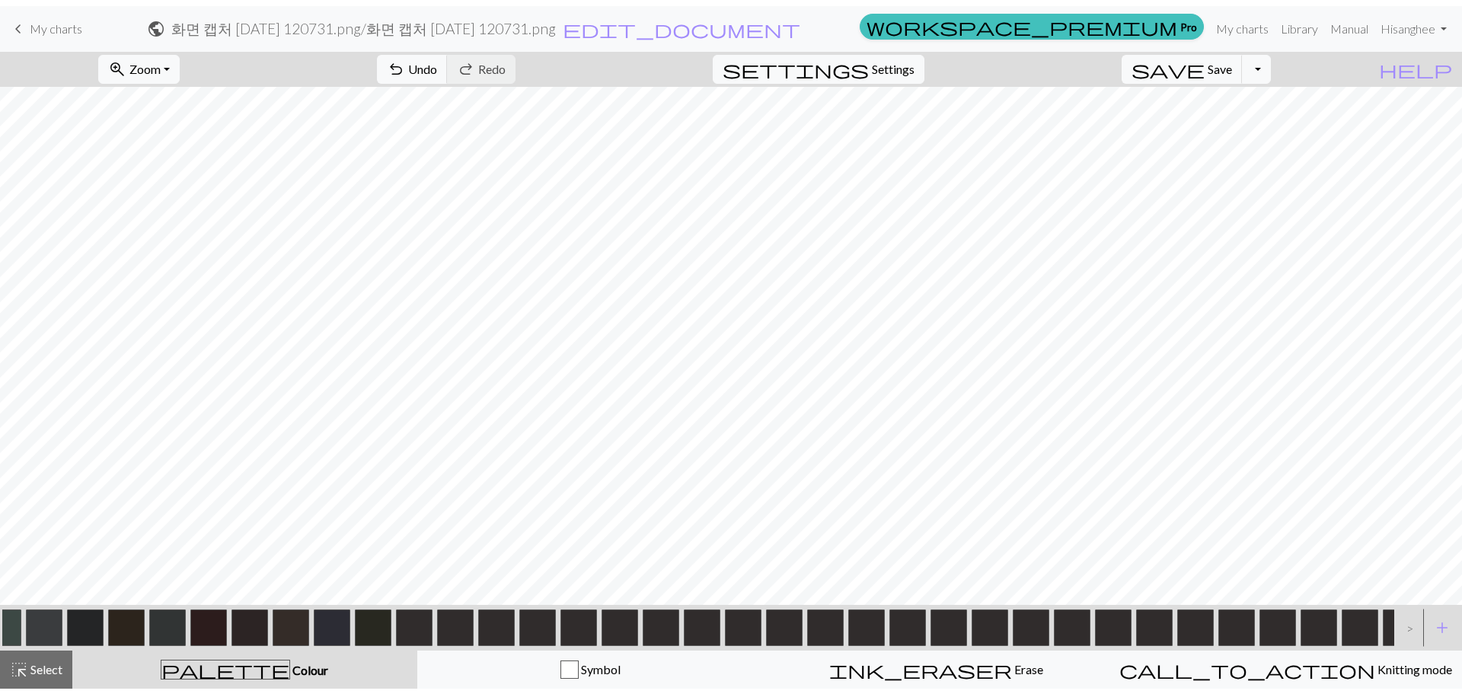
scroll to position [0, 1133]
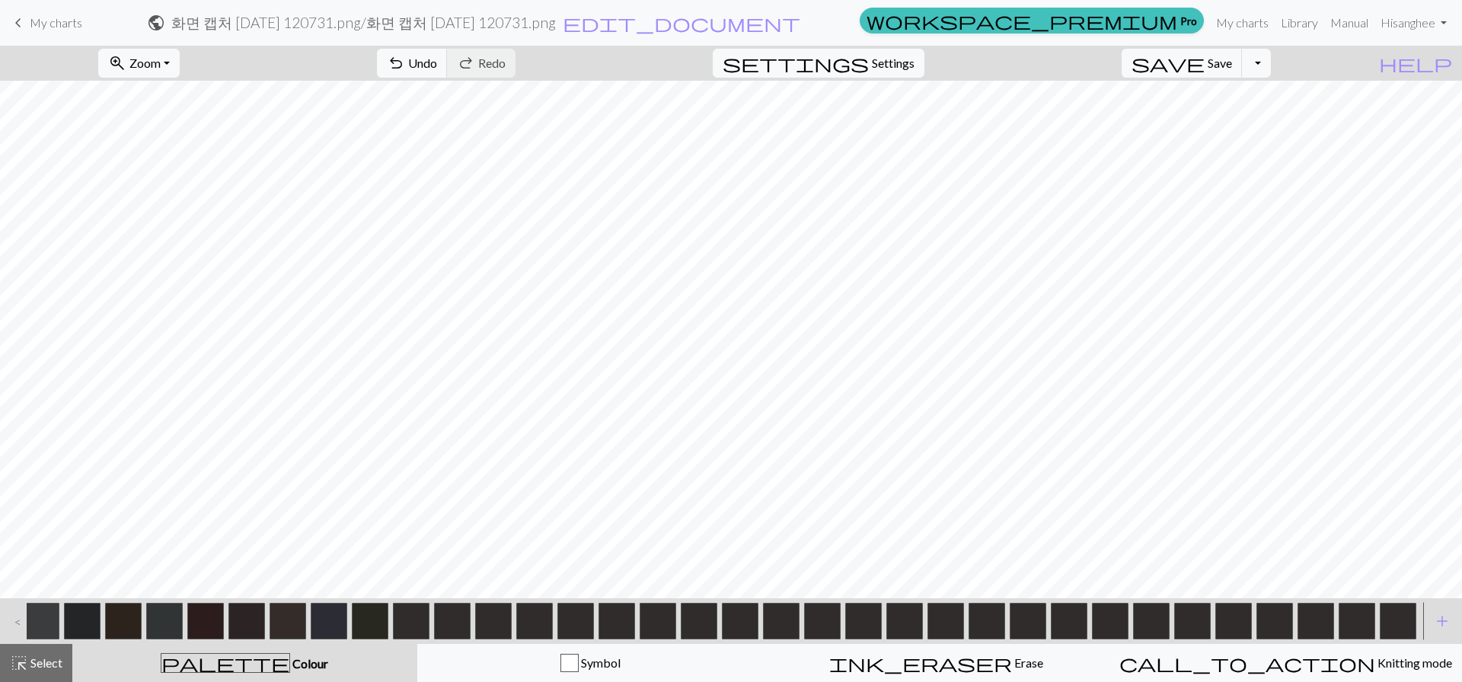
click at [1409, 623] on div "< >" at bounding box center [710, 621] width 1416 height 41
click at [1395, 626] on button "button" at bounding box center [1398, 621] width 37 height 37
drag, startPoint x: 1387, startPoint y: 612, endPoint x: 1350, endPoint y: 621, distance: 38.4
click at [1350, 621] on button "button" at bounding box center [1356, 621] width 37 height 37
click at [1287, 620] on button "button" at bounding box center [1274, 621] width 37 height 37
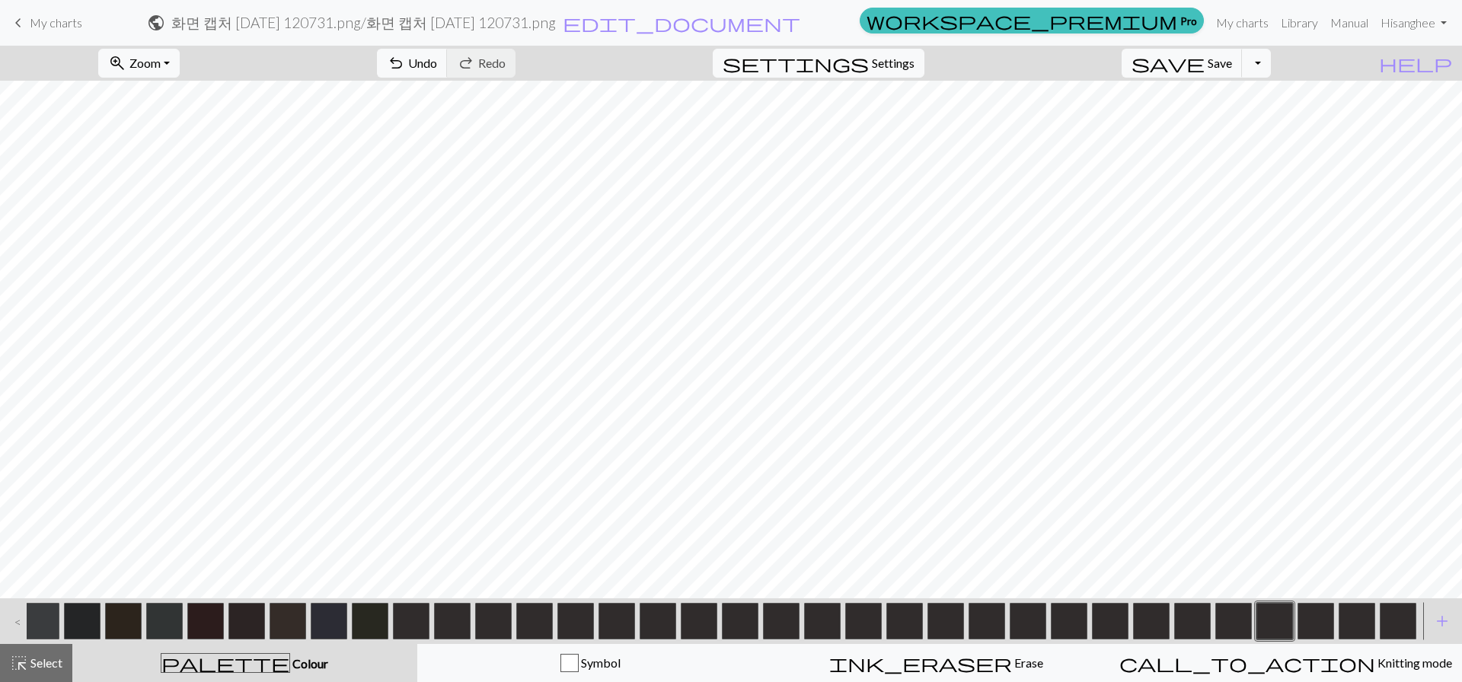
drag, startPoint x: 1172, startPoint y: 614, endPoint x: 1139, endPoint y: 617, distance: 32.9
click at [1169, 614] on div at bounding box center [710, 621] width 1416 height 41
click at [1007, 624] on div at bounding box center [1027, 621] width 41 height 41
drag, startPoint x: 912, startPoint y: 664, endPoint x: 906, endPoint y: 654, distance: 11.6
click at [906, 654] on div "ink_eraser Erase Erase" at bounding box center [936, 663] width 327 height 18
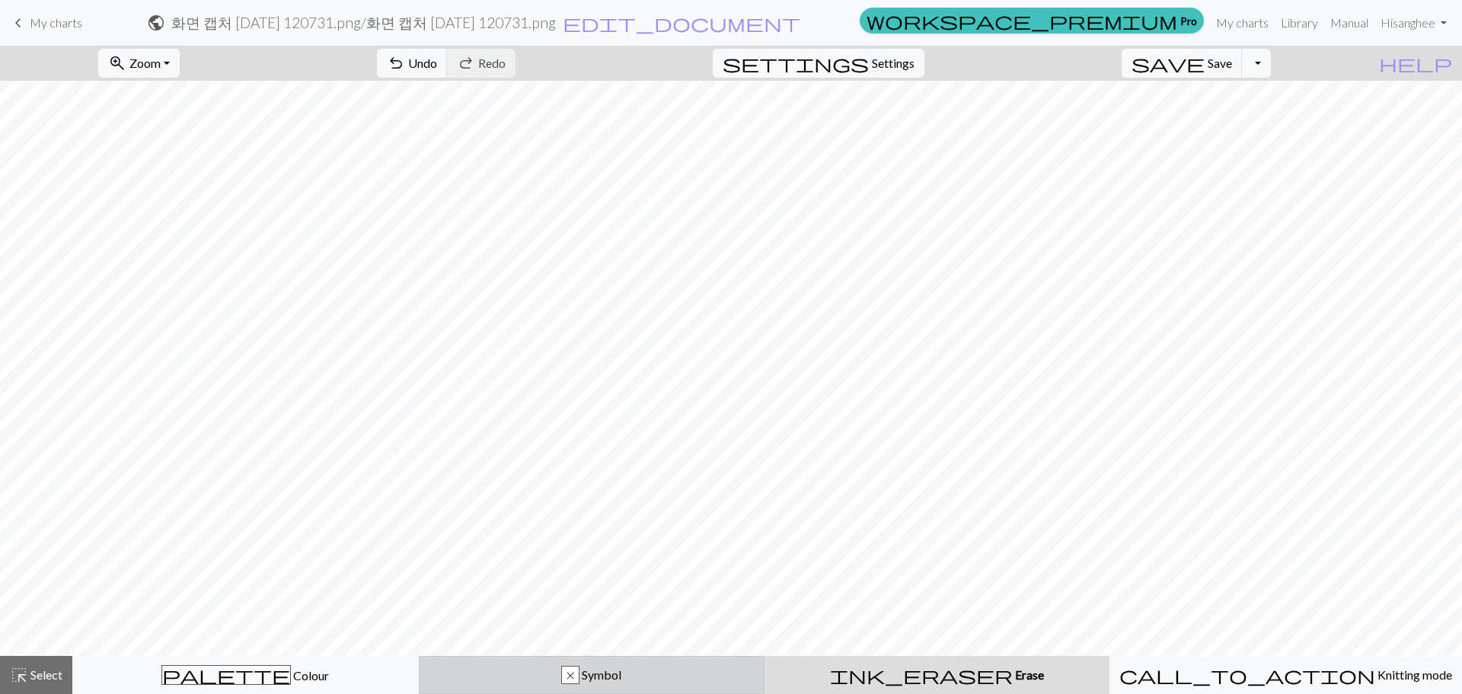
click at [579, 675] on div "x" at bounding box center [570, 675] width 17 height 18
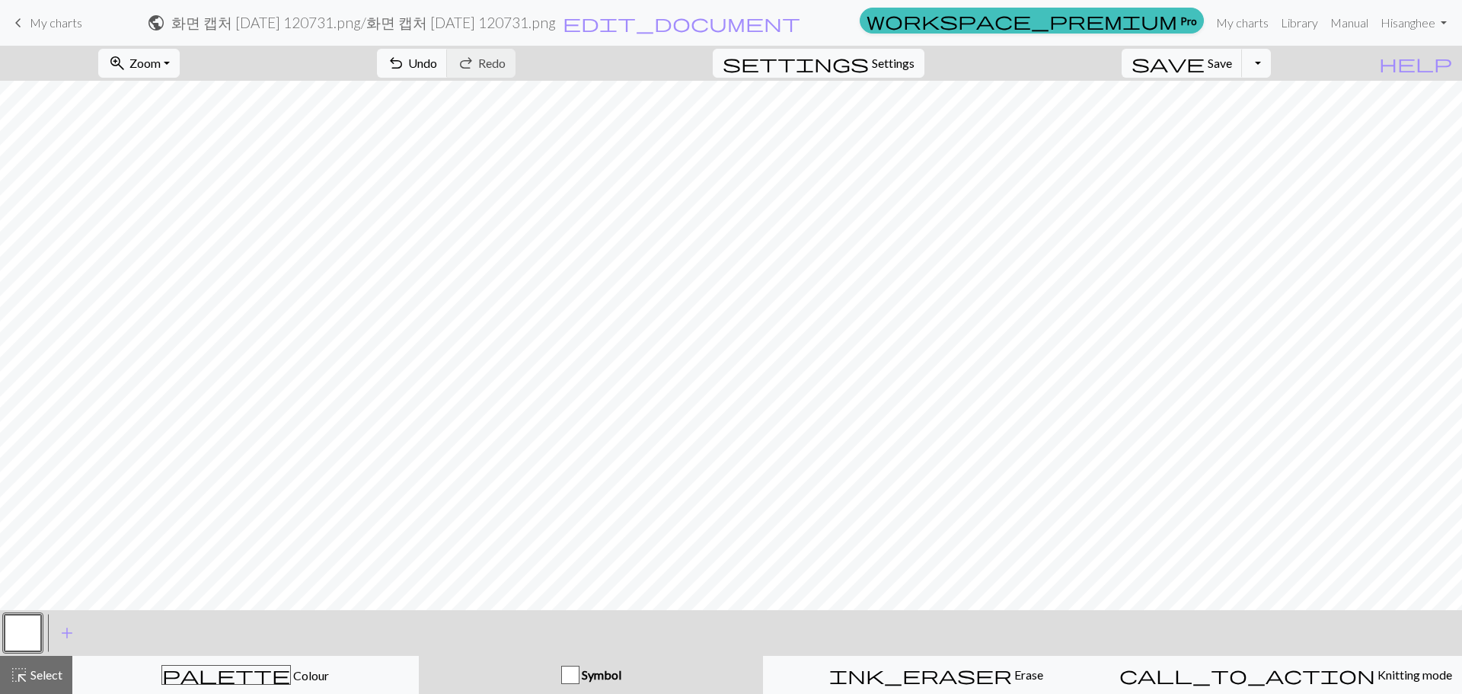
click at [582, 675] on span "Symbol" at bounding box center [600, 674] width 42 height 14
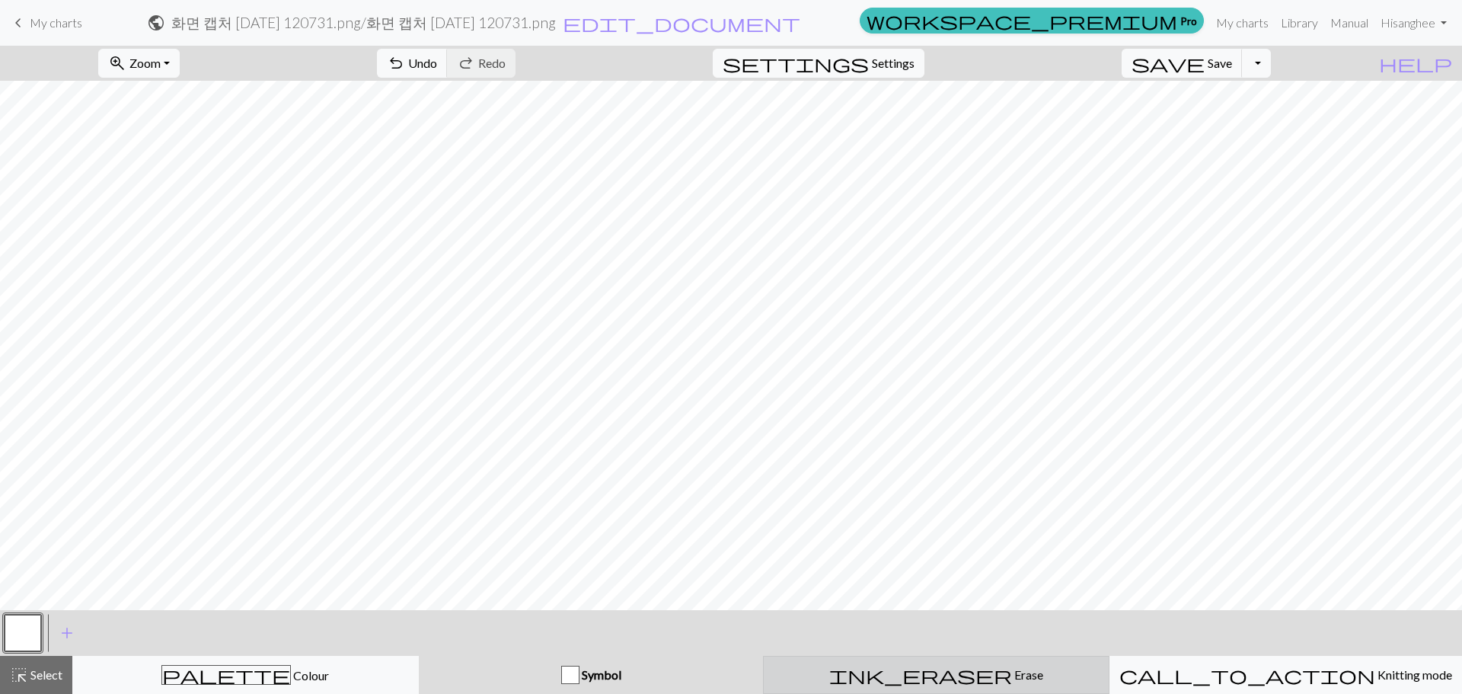
click at [879, 675] on div "ink_eraser Erase Erase" at bounding box center [936, 674] width 327 height 18
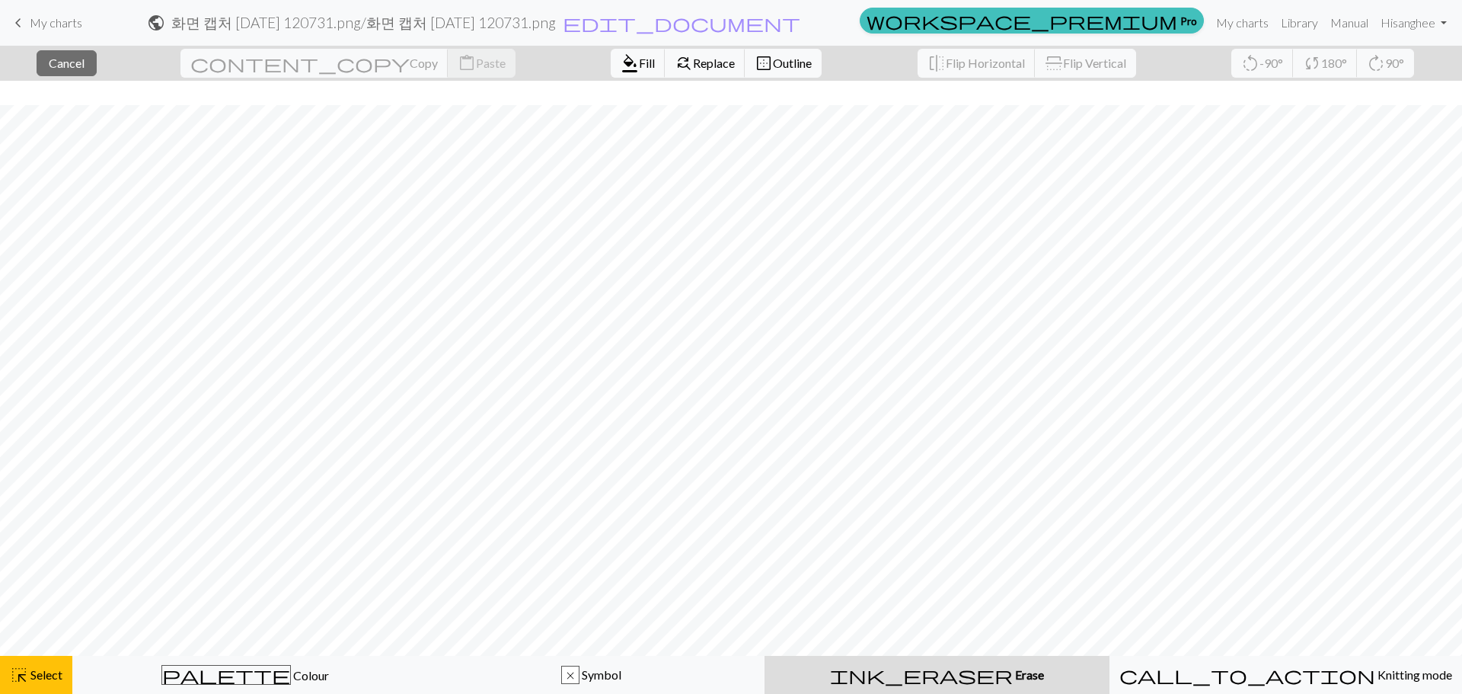
scroll to position [266, 0]
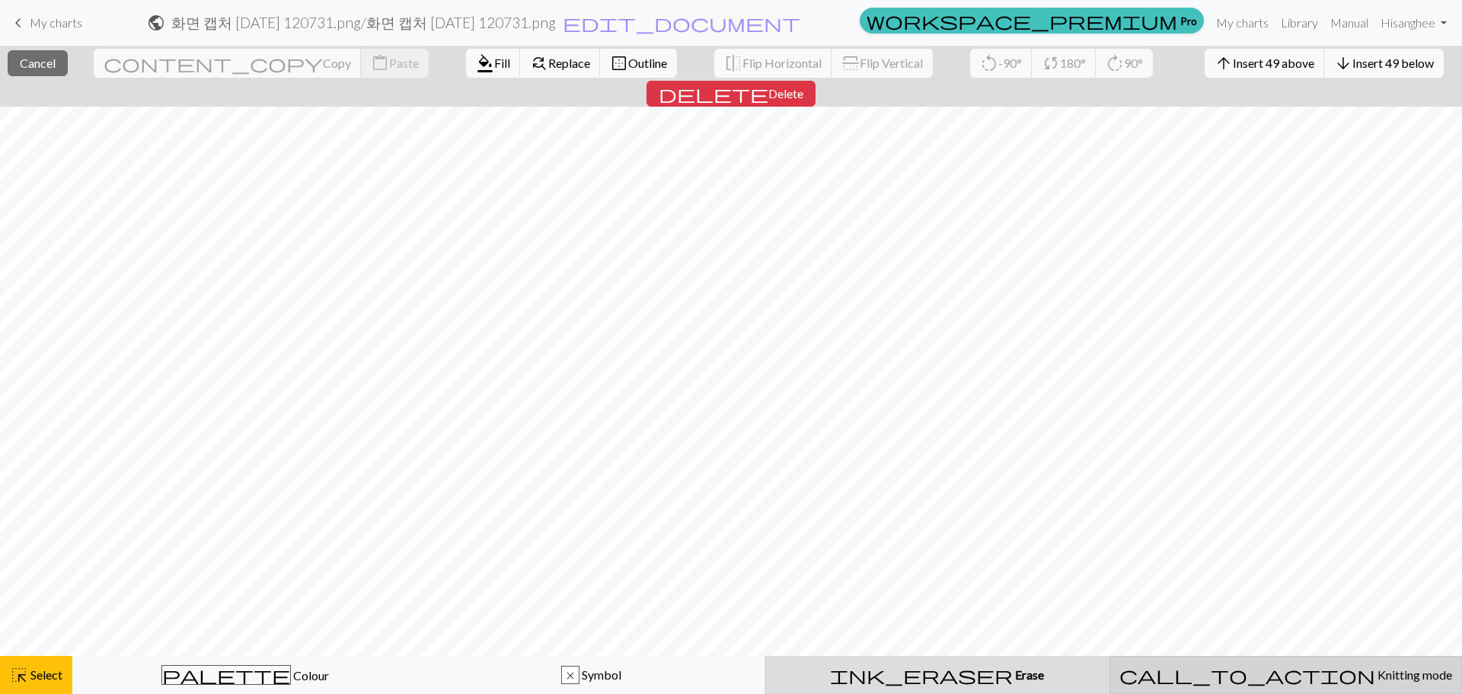
click at [1375, 668] on span "Knitting mode" at bounding box center [1413, 674] width 77 height 14
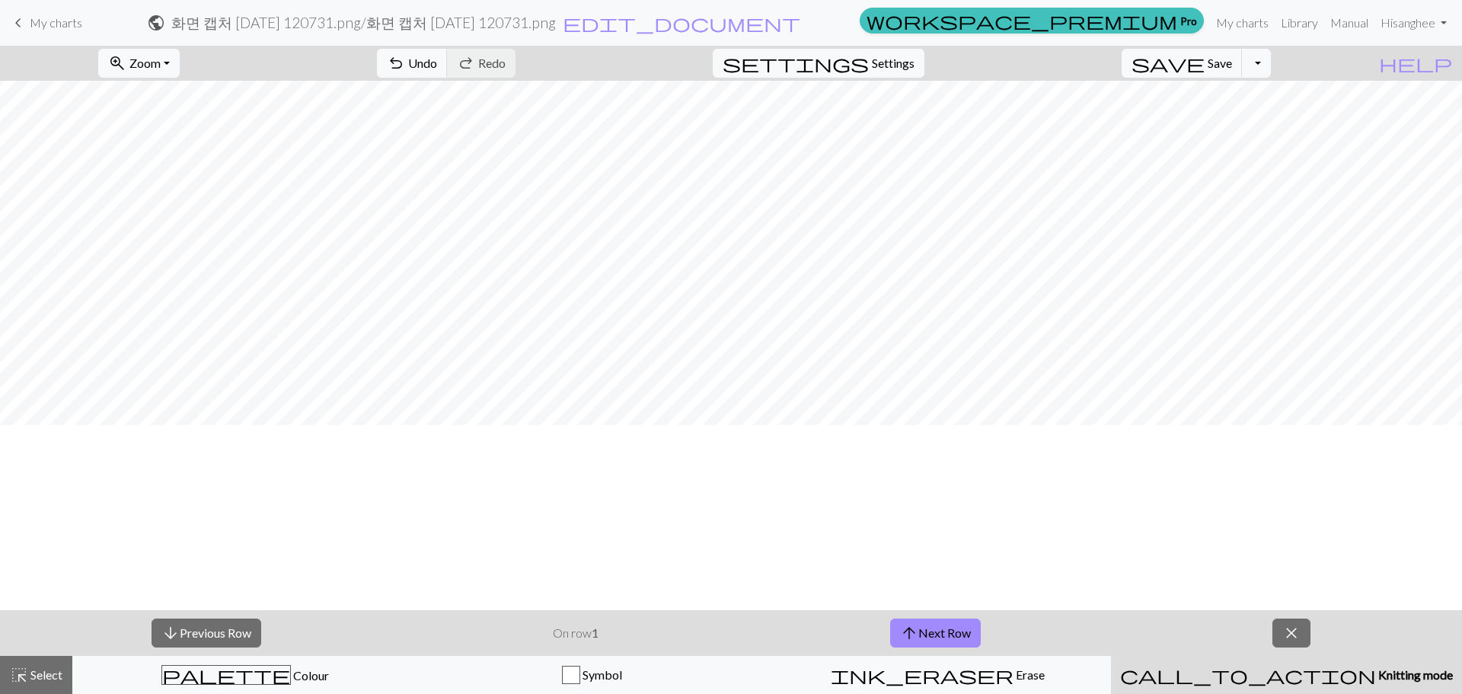
scroll to position [0, 0]
click at [1303, 645] on button "close" at bounding box center [1291, 632] width 38 height 29
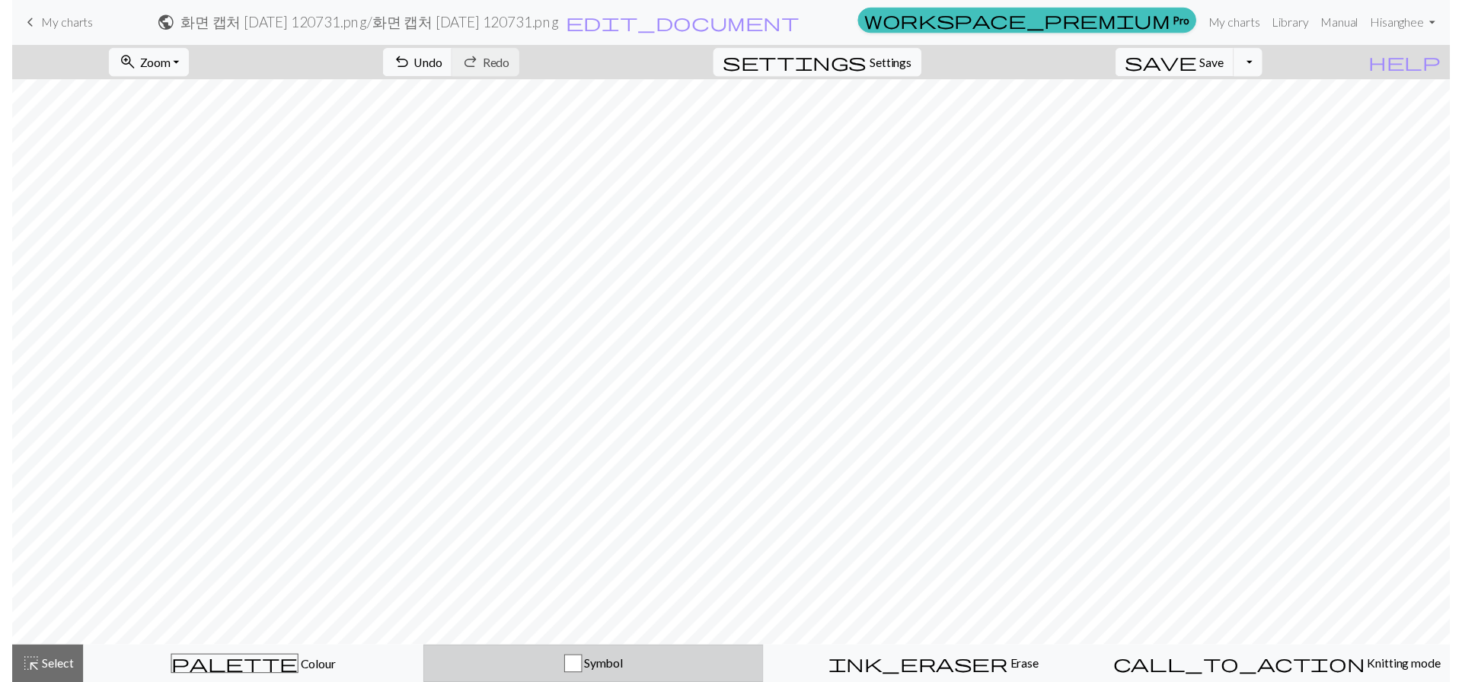
scroll to position [266, 0]
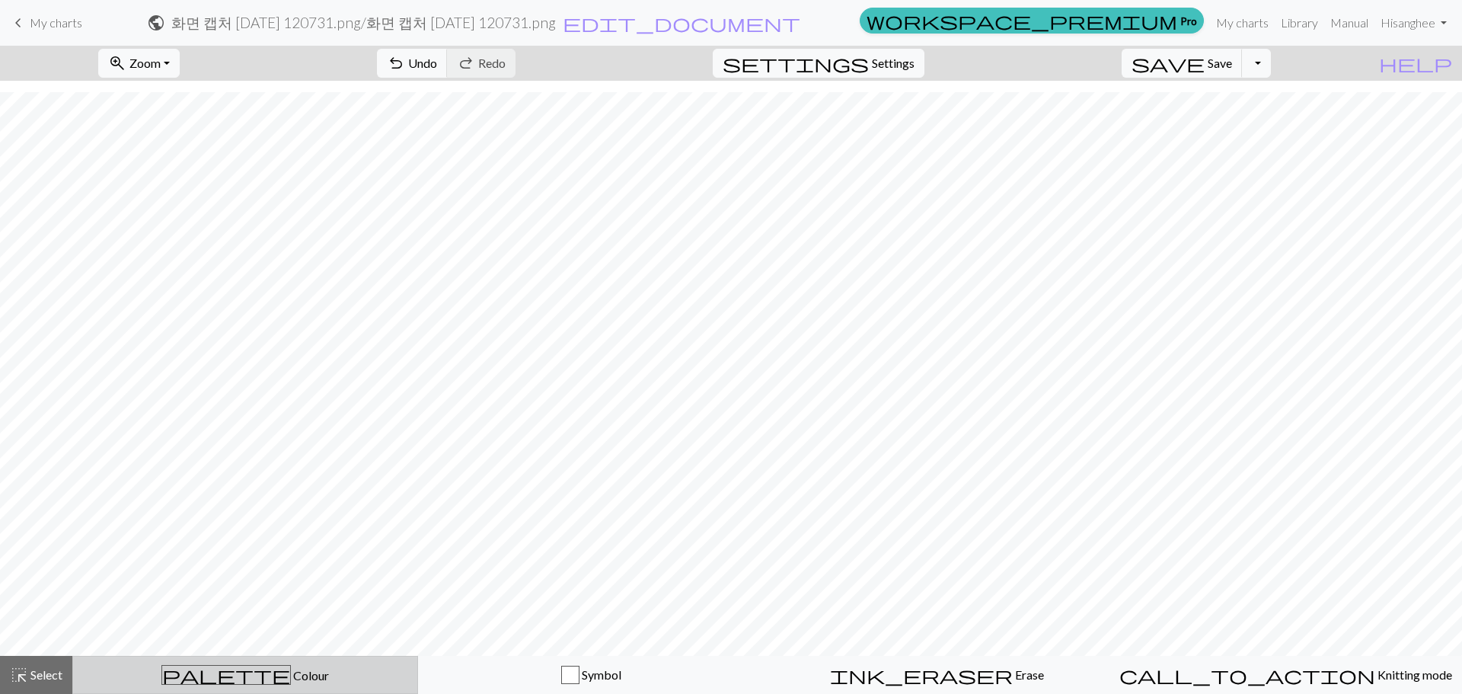
click at [335, 681] on div "palette Colour Colour" at bounding box center [245, 675] width 326 height 20
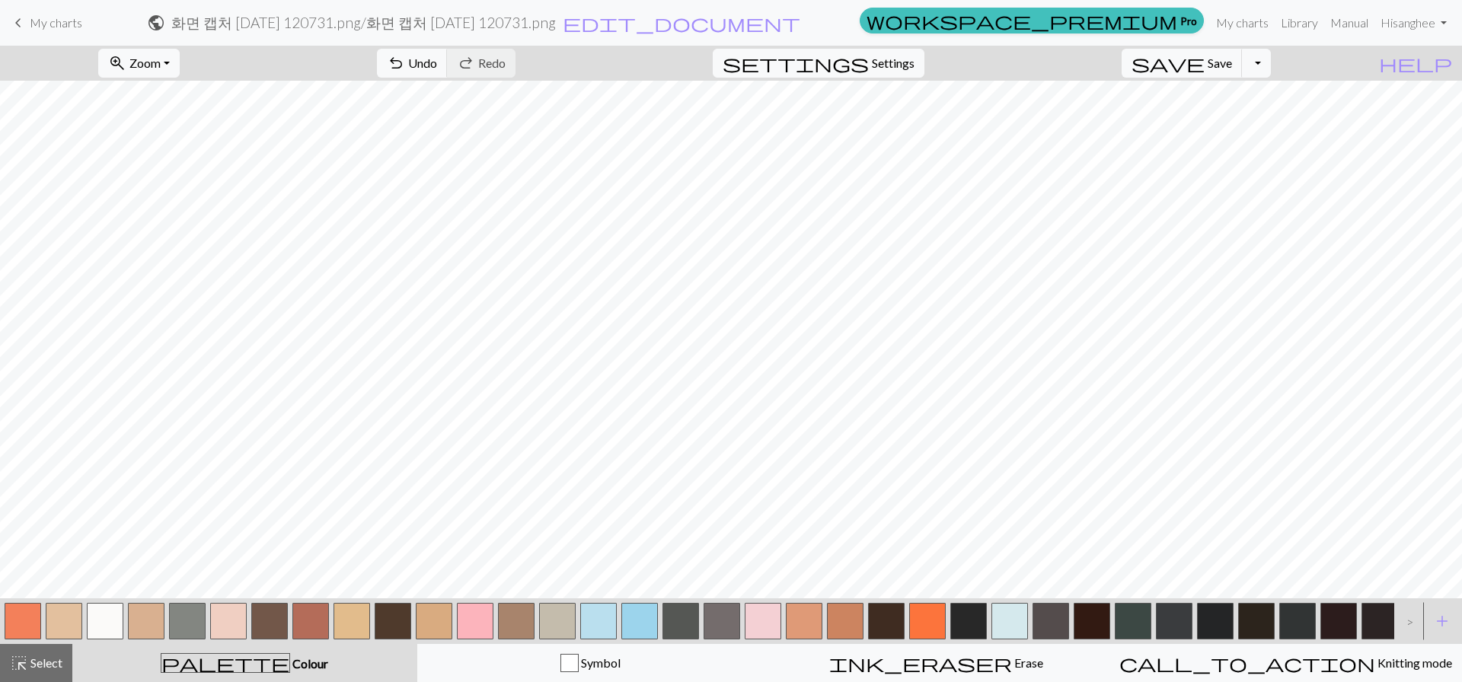
click at [231, 679] on button "palette Colour Colour" at bounding box center [244, 663] width 345 height 38
click at [311, 660] on div "palette Colour Colour" at bounding box center [244, 663] width 327 height 20
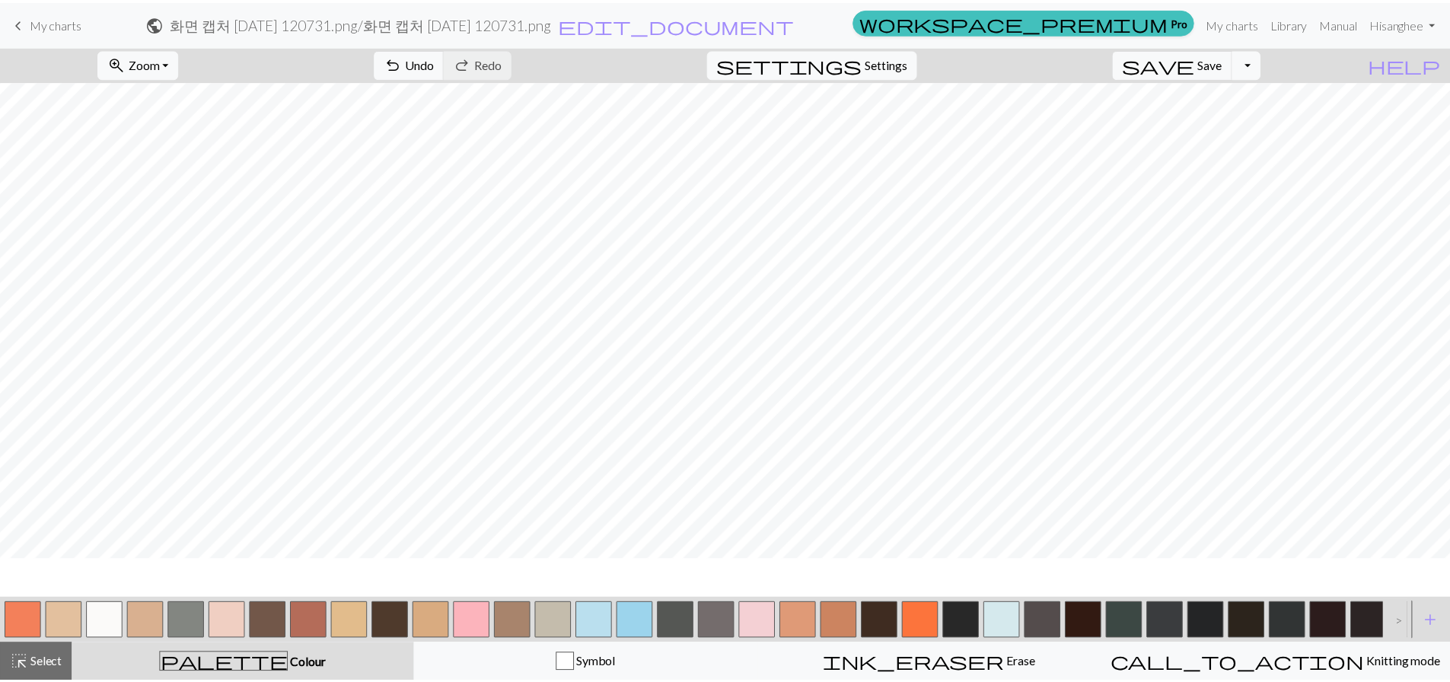
scroll to position [0, 0]
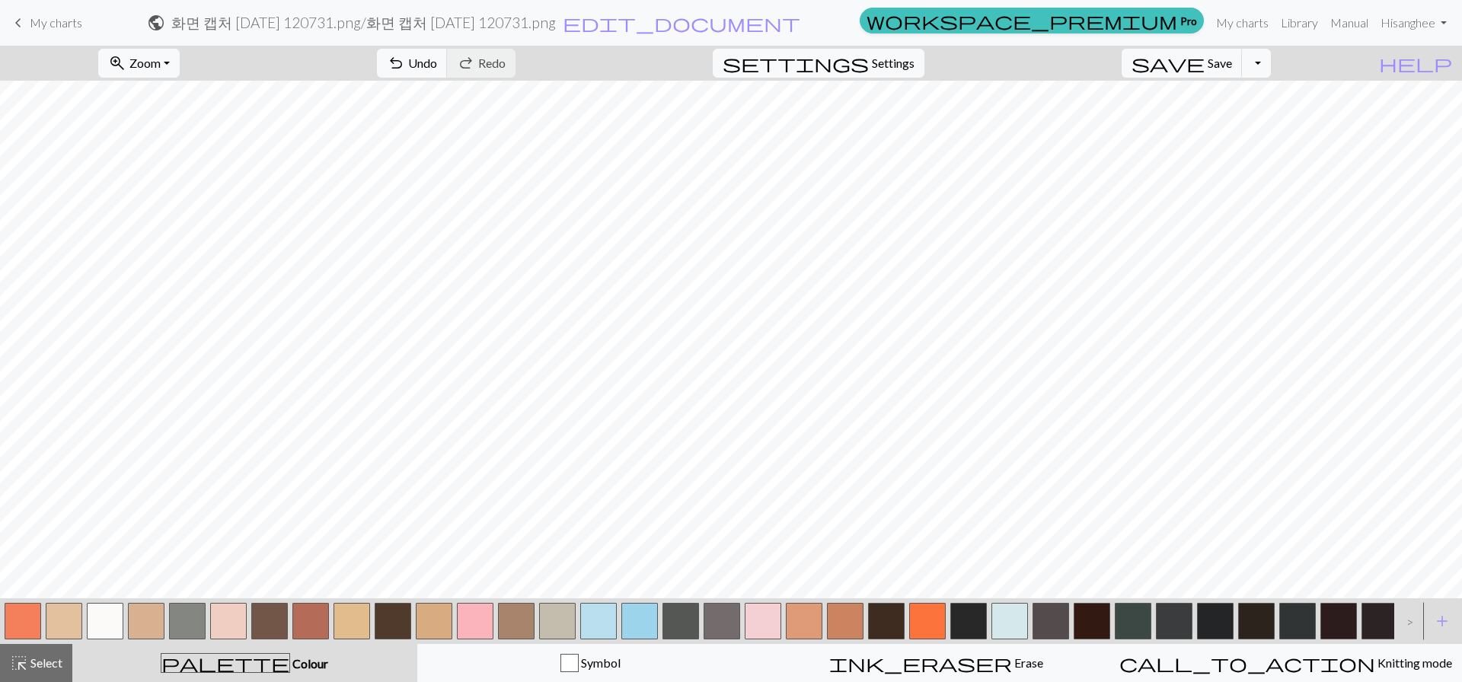
click at [851, 49] on div "settings Settings" at bounding box center [818, 63] width 234 height 35
drag, startPoint x: 857, startPoint y: 60, endPoint x: 914, endPoint y: 61, distance: 57.1
click at [858, 60] on div "settings Settings" at bounding box center [818, 63] width 234 height 35
click at [914, 61] on span "Settings" at bounding box center [893, 63] width 43 height 18
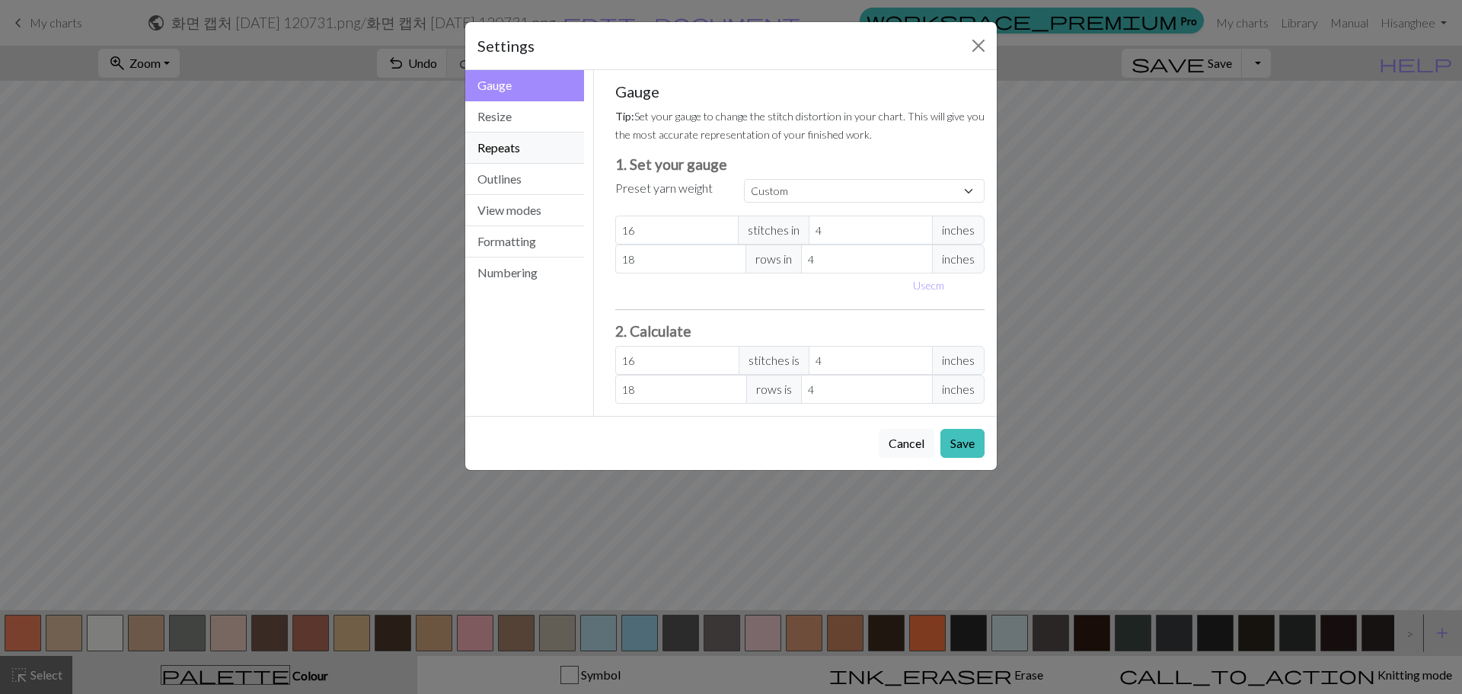
click at [515, 163] on button "Repeats" at bounding box center [524, 147] width 119 height 31
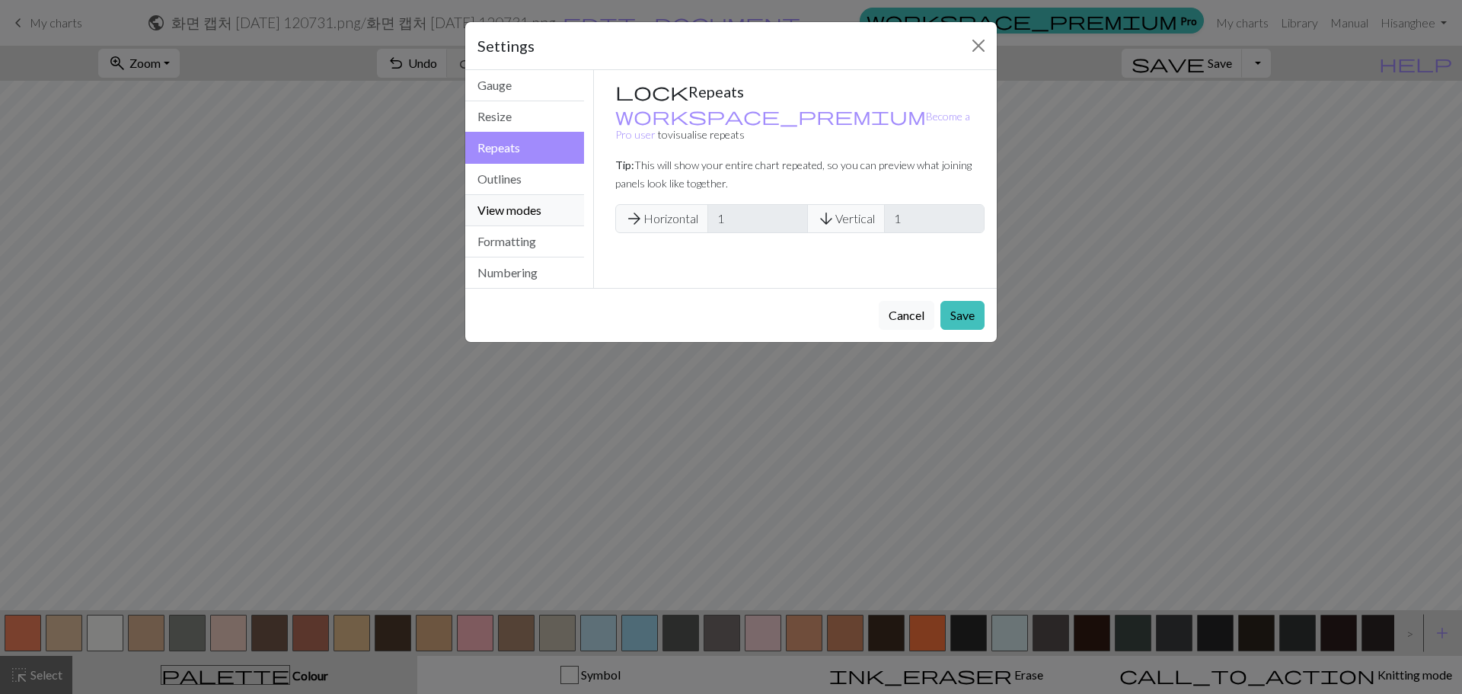
click at [524, 195] on button "View modes" at bounding box center [524, 210] width 119 height 31
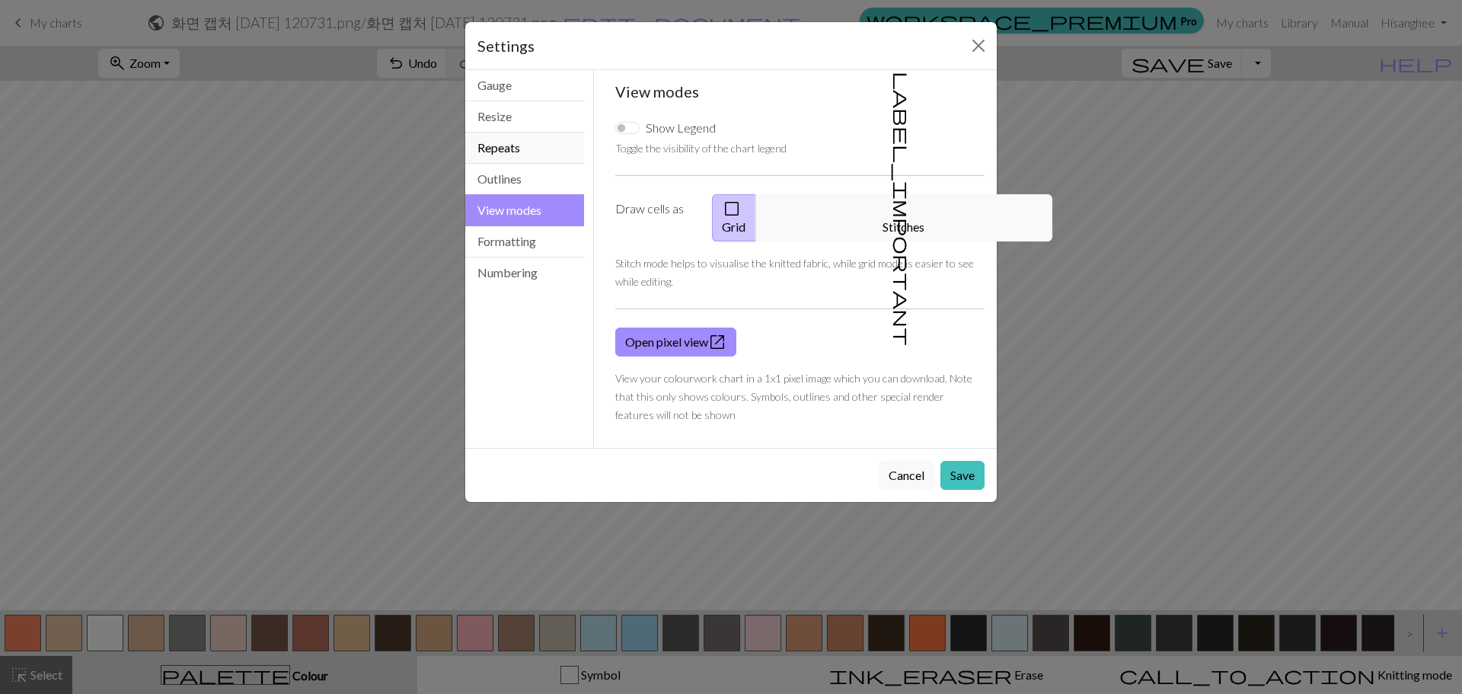
click at [519, 155] on button "Repeats" at bounding box center [524, 147] width 119 height 31
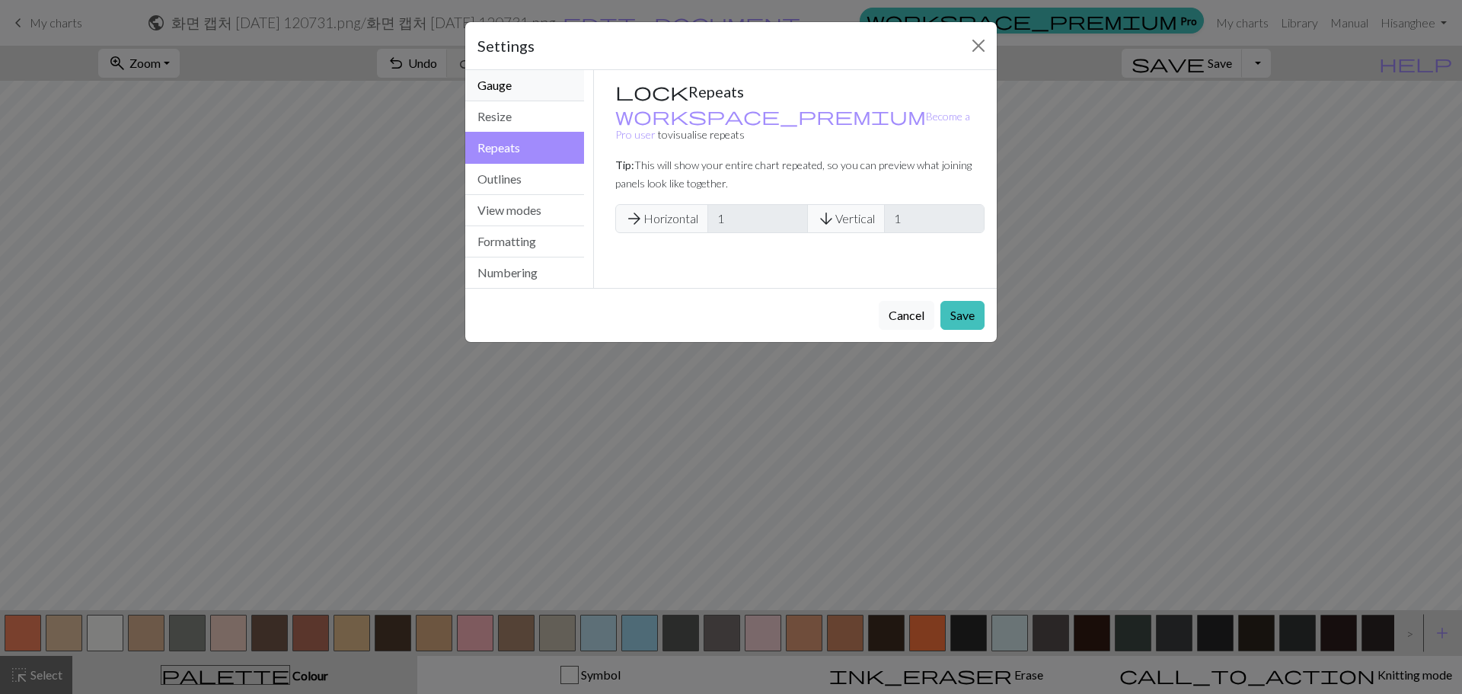
click at [550, 97] on button "Gauge" at bounding box center [524, 85] width 119 height 31
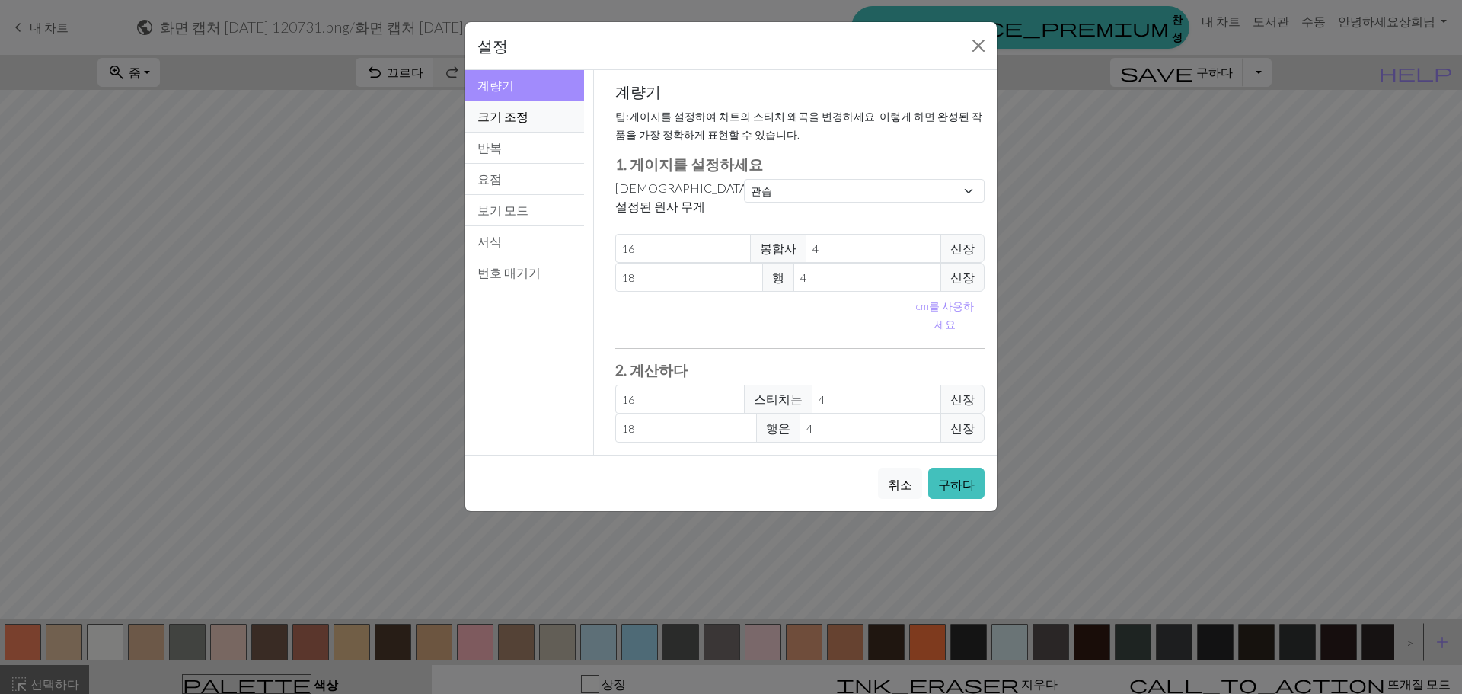
click at [529, 120] on button "크기 조정" at bounding box center [524, 116] width 119 height 31
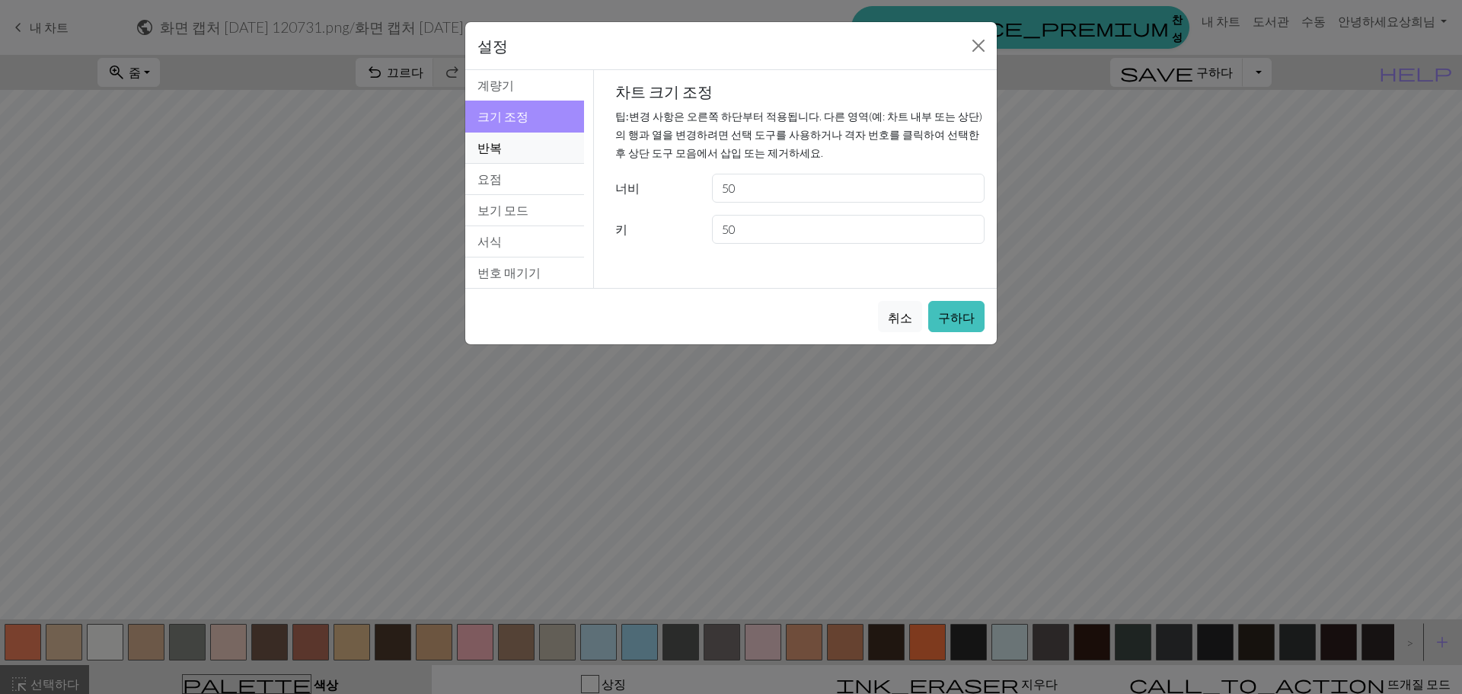
click at [535, 155] on button "반복" at bounding box center [524, 147] width 119 height 31
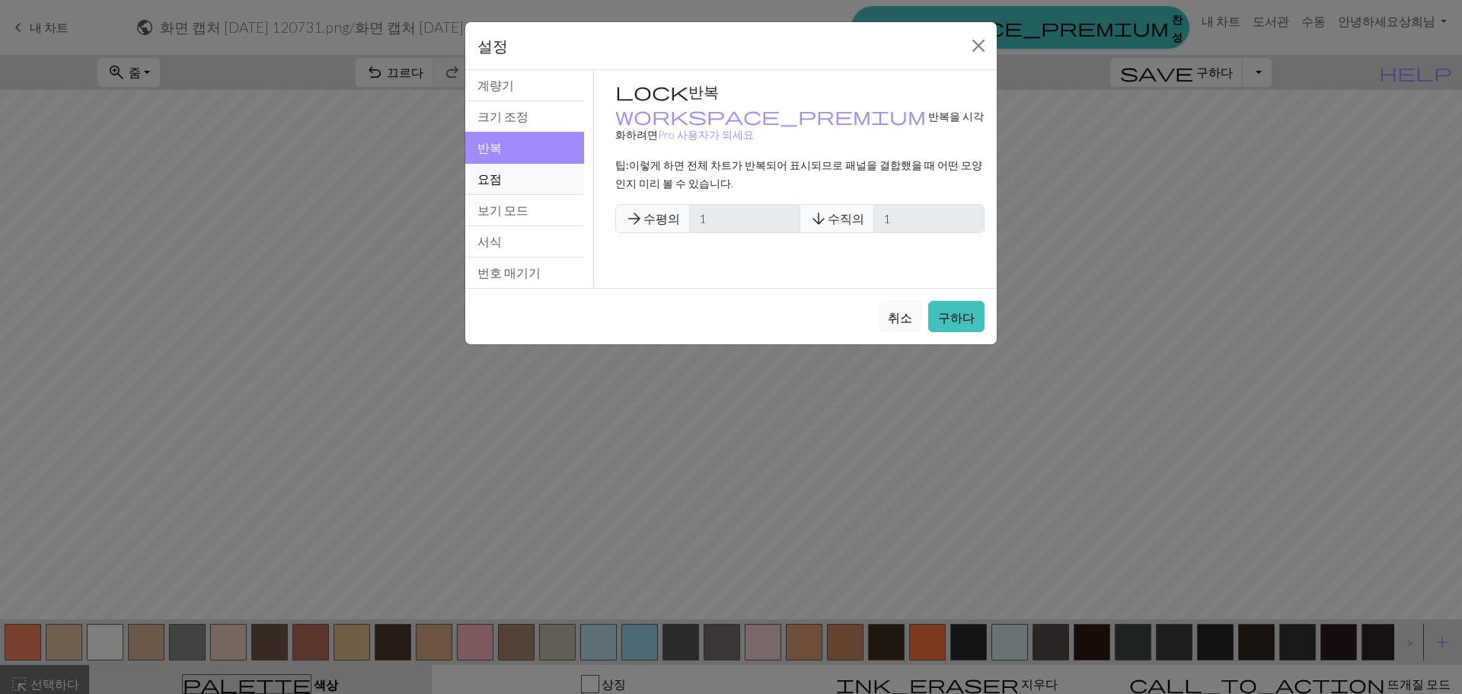
click at [528, 171] on button "요점" at bounding box center [524, 179] width 119 height 31
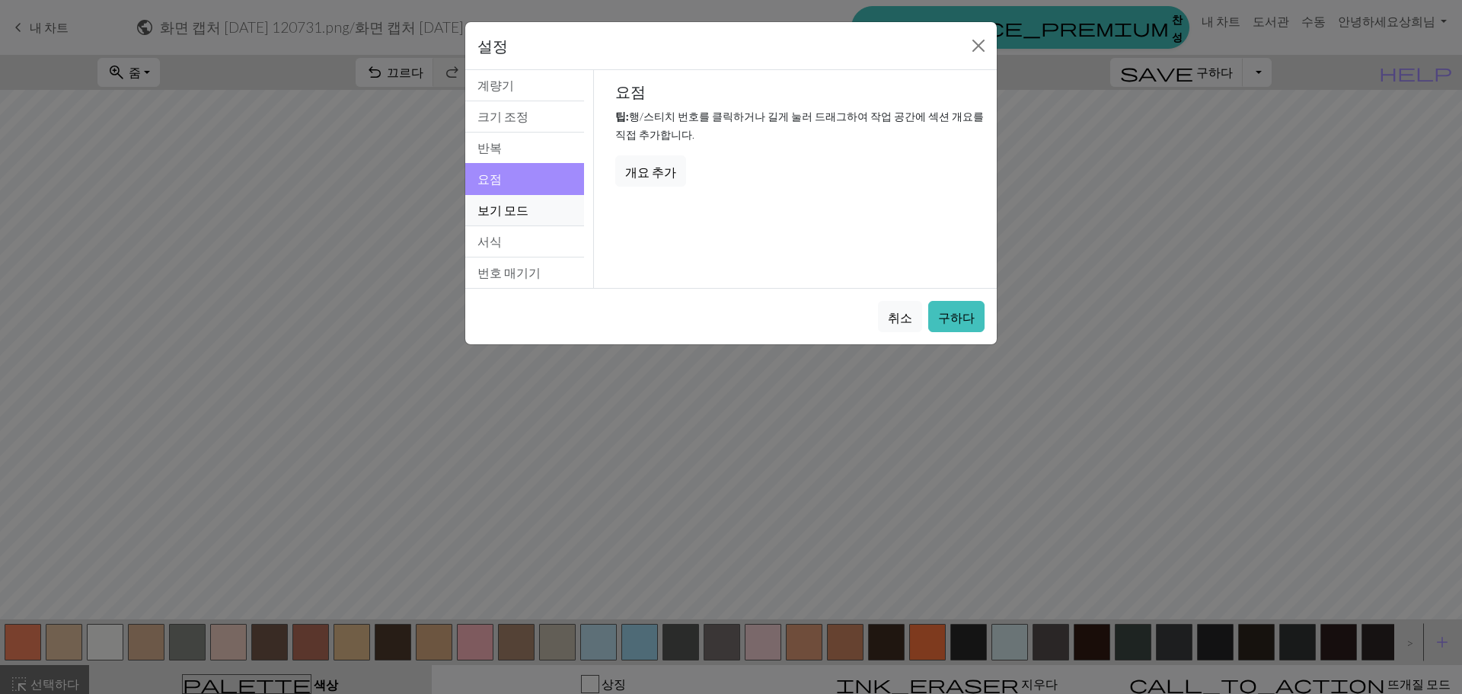
drag, startPoint x: 531, startPoint y: 194, endPoint x: 534, endPoint y: 211, distance: 16.9
click at [531, 196] on div "계량기 크기 조정 반복 요점 보기 모드 서식 번호 매기기" at bounding box center [524, 179] width 119 height 218
click at [536, 231] on button "서식" at bounding box center [524, 241] width 119 height 31
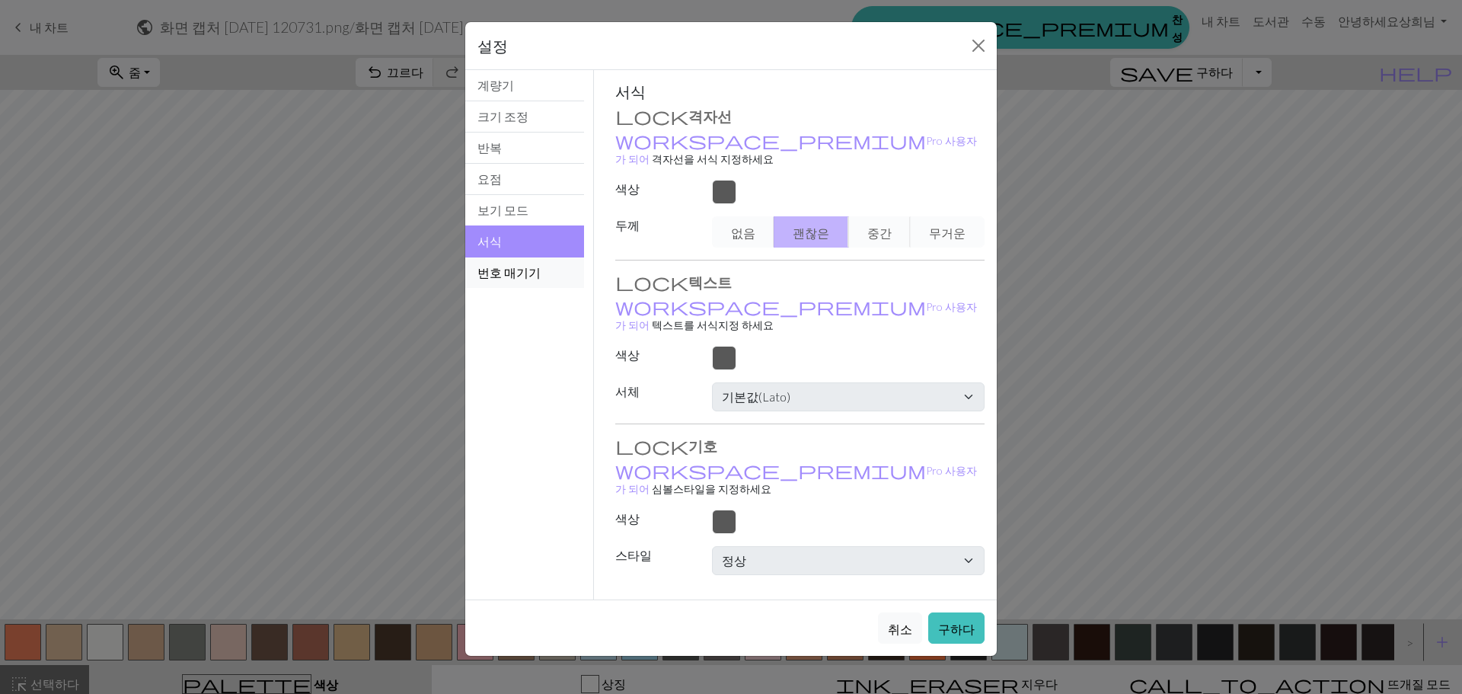
click at [512, 268] on font "번호 매기기" at bounding box center [508, 272] width 63 height 14
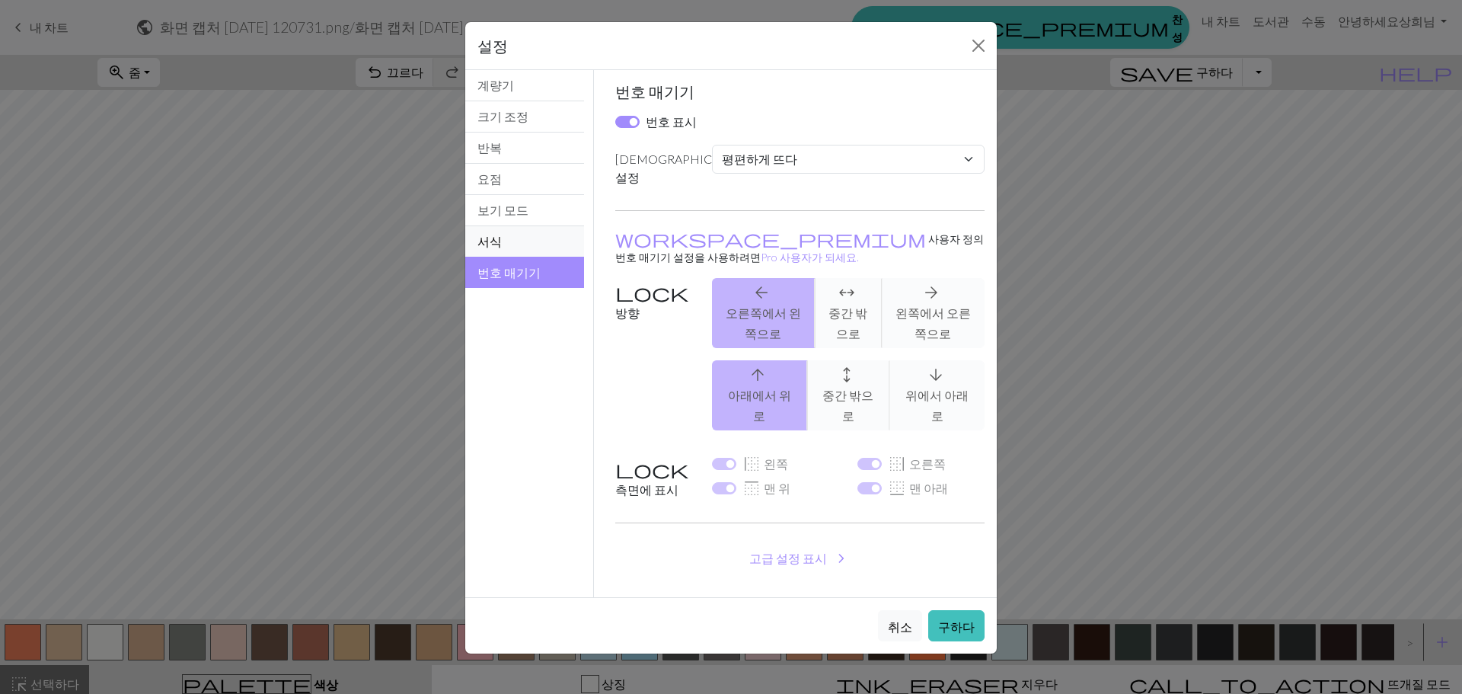
click at [506, 239] on button "서식" at bounding box center [524, 241] width 119 height 31
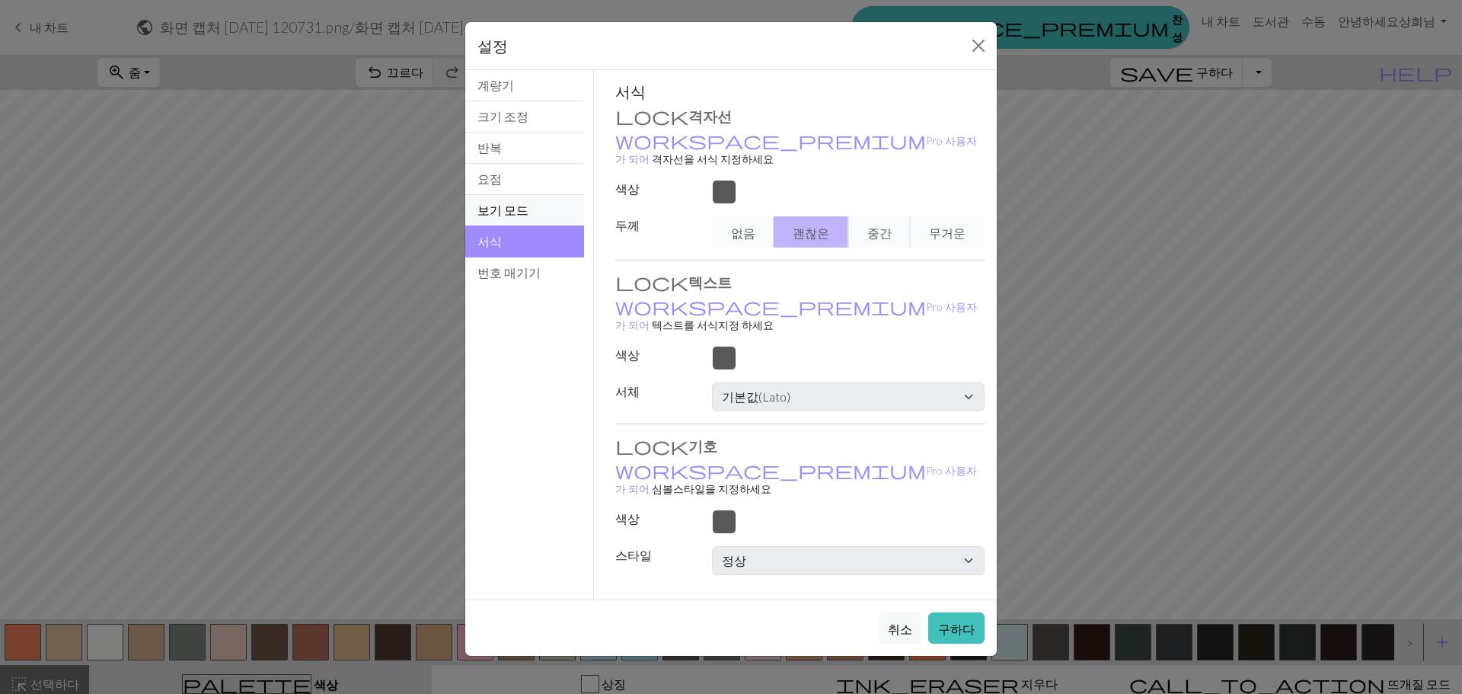
click at [515, 212] on font "보기 모드" at bounding box center [502, 210] width 51 height 14
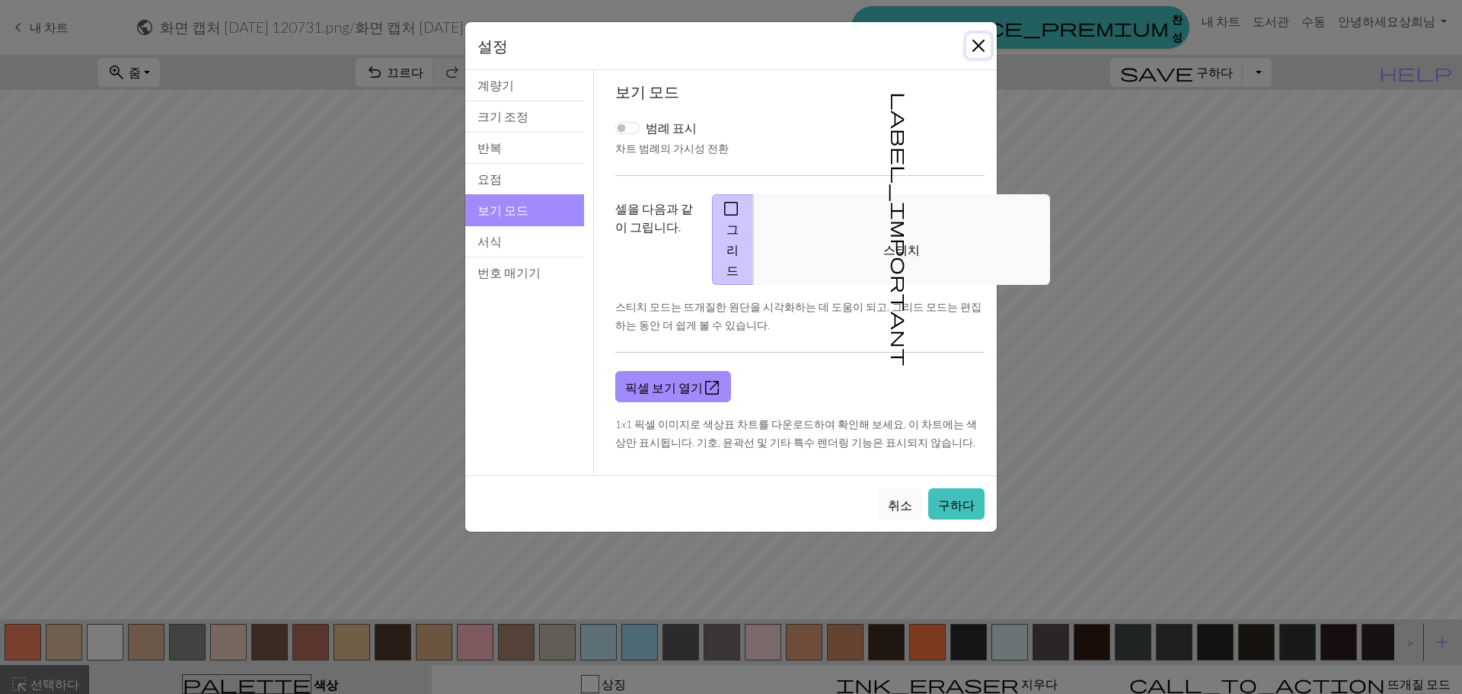
click at [978, 44] on button "닫다" at bounding box center [978, 45] width 24 height 24
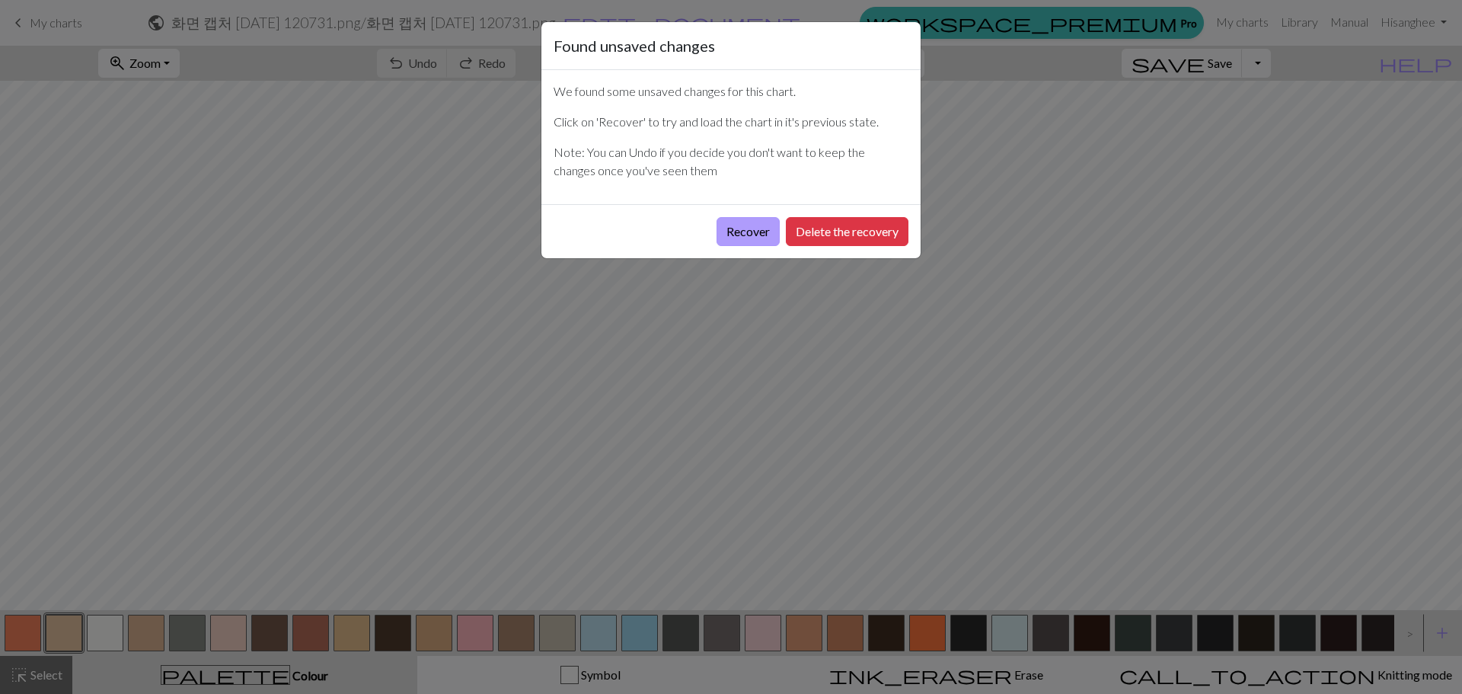
click at [754, 234] on button "Recover" at bounding box center [747, 231] width 63 height 29
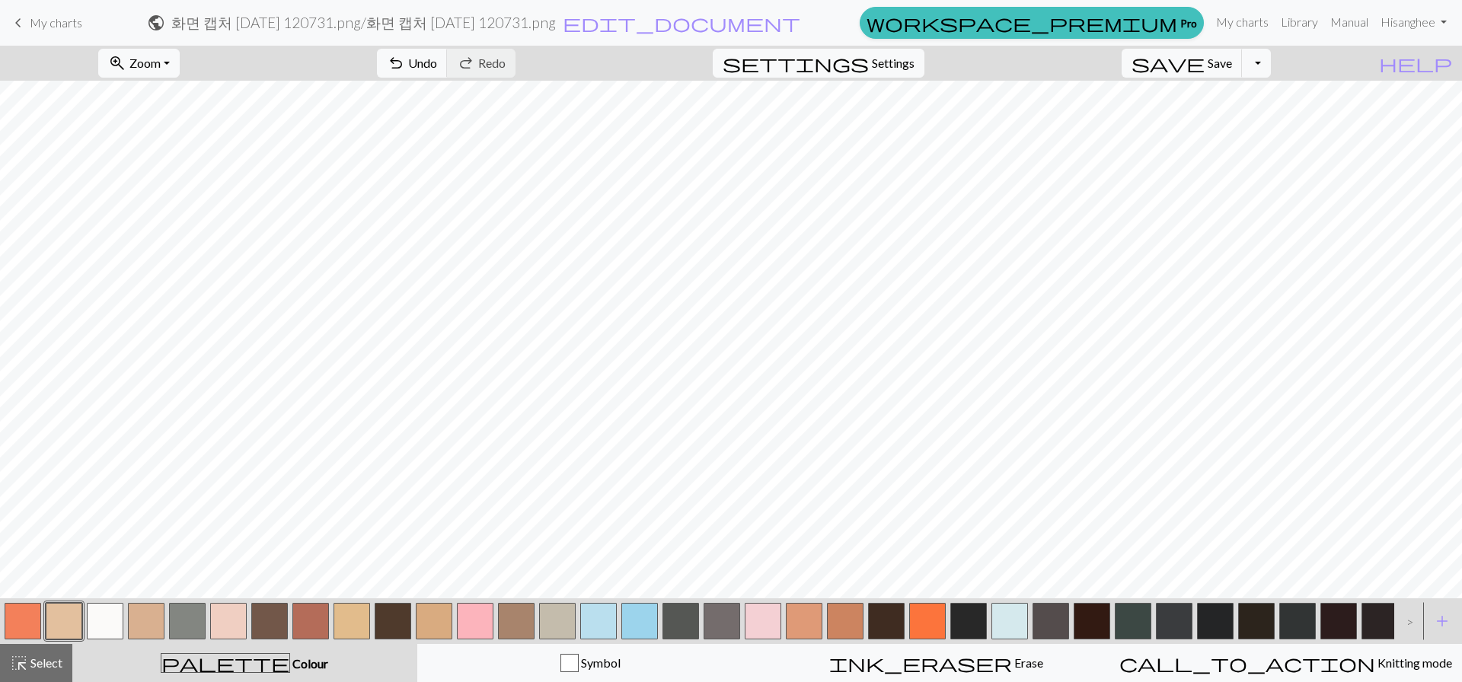
scroll to position [324, 0]
click at [30, 24] on span "My charts" at bounding box center [56, 22] width 53 height 14
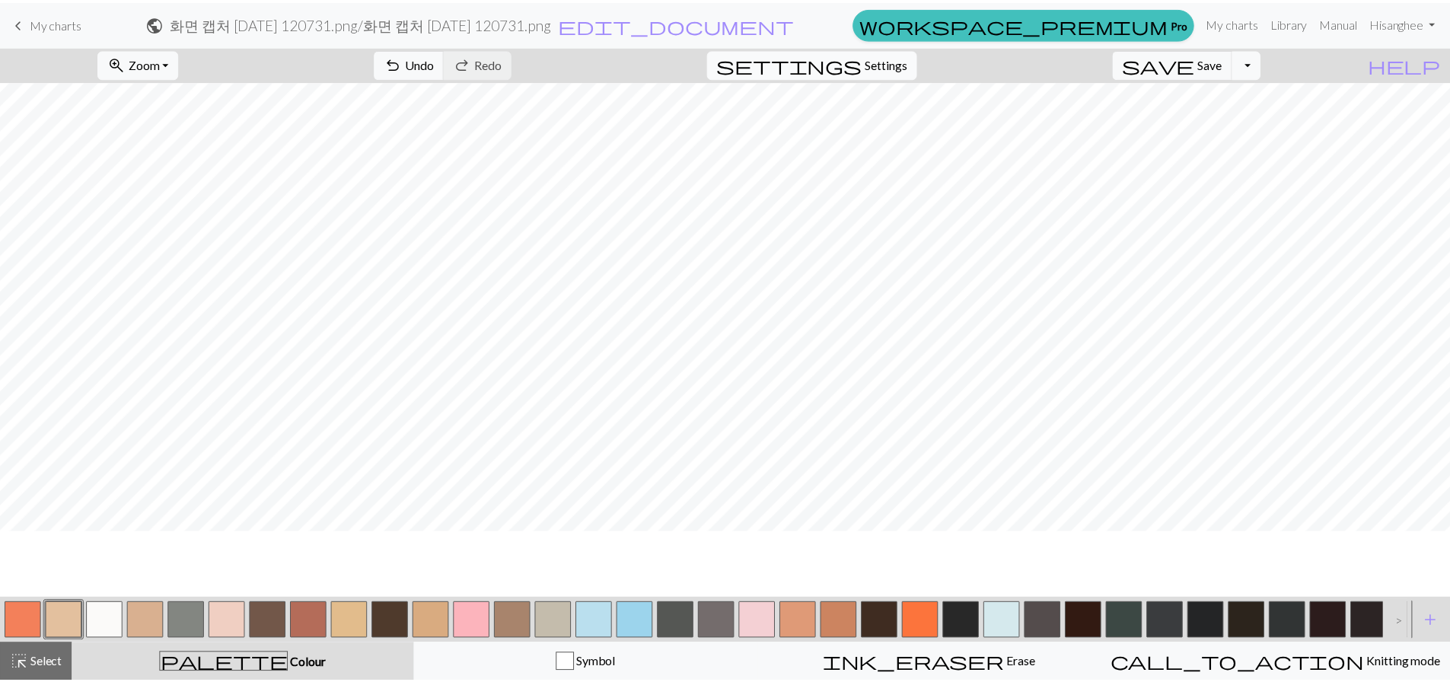
scroll to position [0, 0]
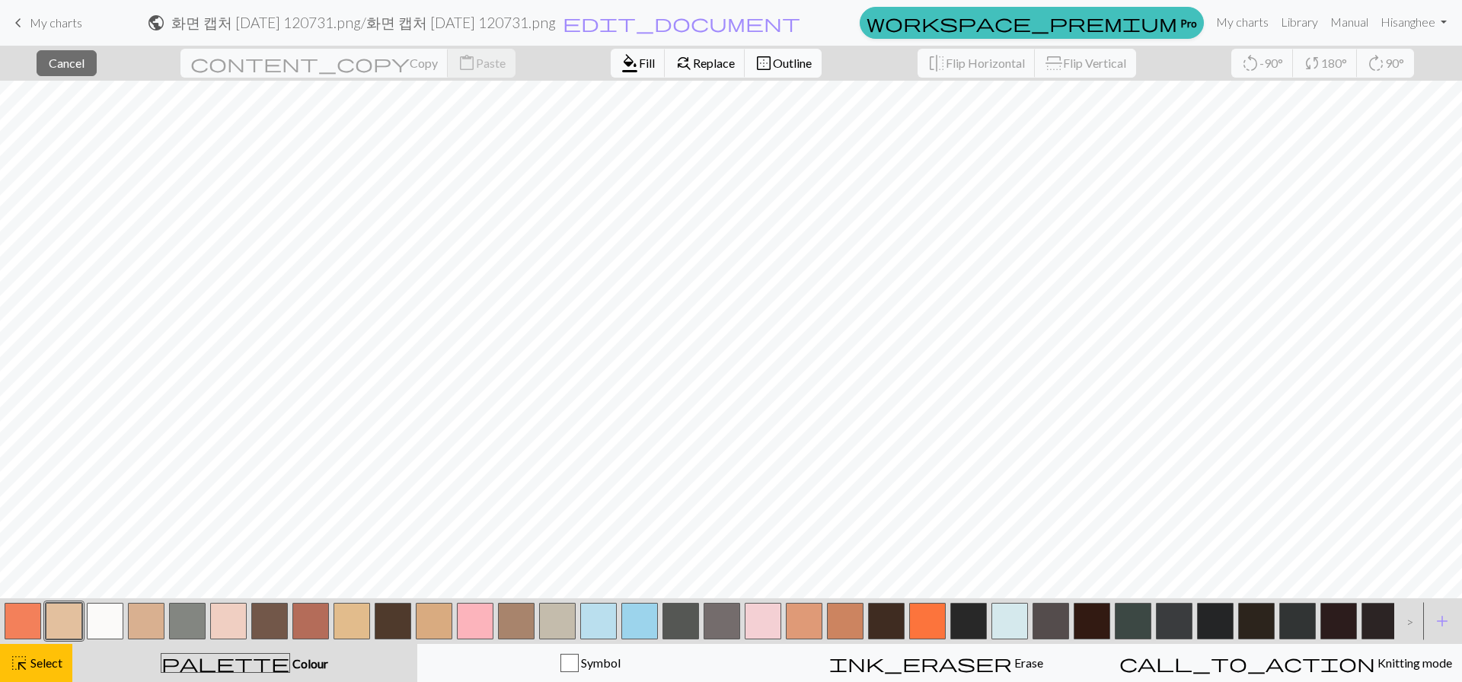
click at [745, 77] on button "border_outer Outline" at bounding box center [783, 63] width 77 height 29
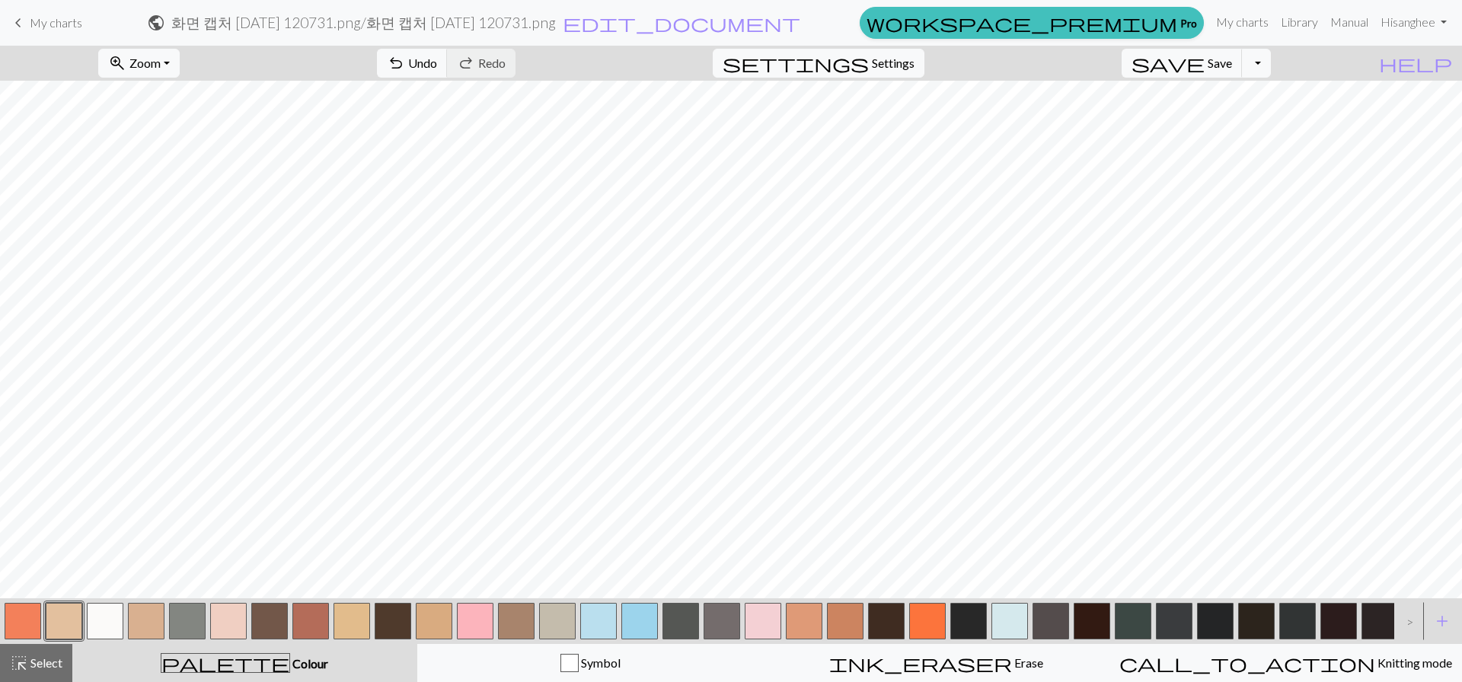
click at [5, 17] on div "keyboard_arrow_left My charts public 화면 캡처 2025-09-30 120731.png / 화면 캡처 2025-0…" at bounding box center [731, 23] width 1462 height 32
click at [27, 21] on span "keyboard_arrow_left" at bounding box center [18, 22] width 18 height 21
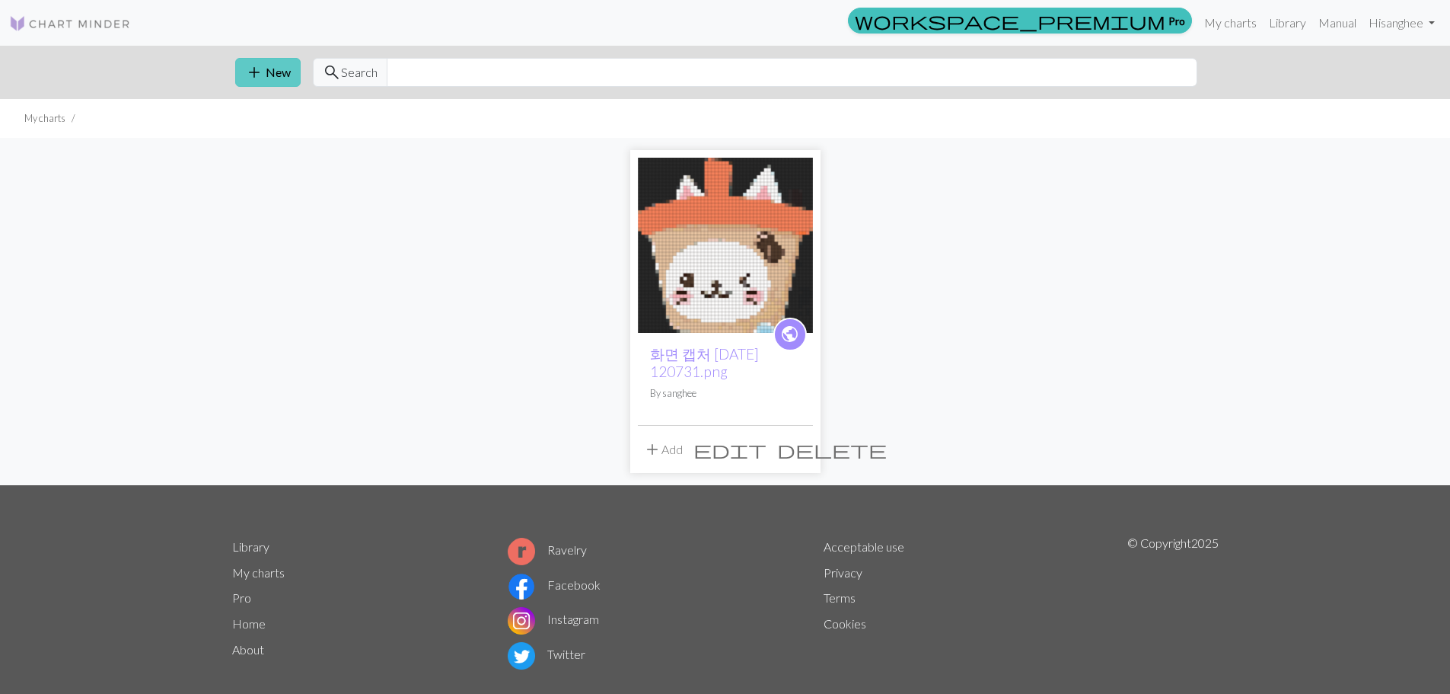
click at [248, 67] on span "add" at bounding box center [254, 72] width 18 height 21
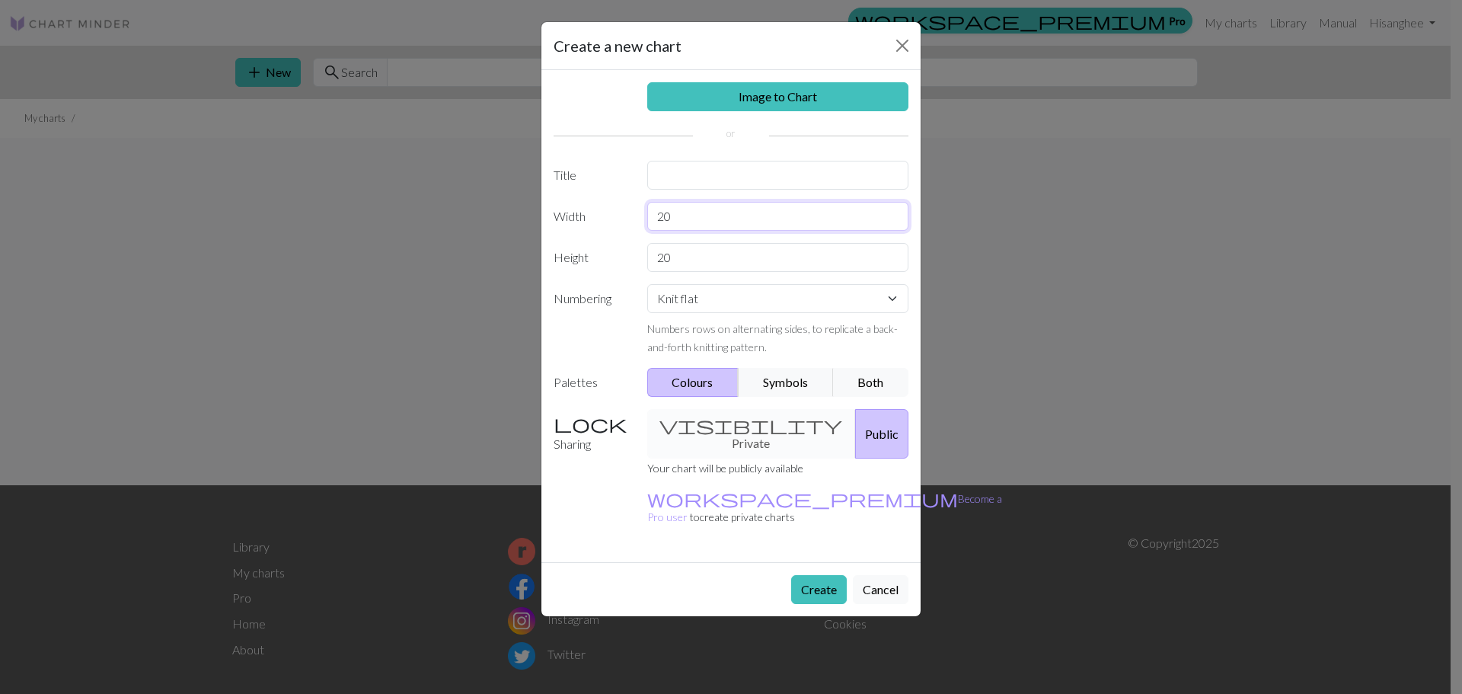
drag, startPoint x: 754, startPoint y: 217, endPoint x: 324, endPoint y: 129, distance: 438.2
click at [337, 144] on div "Create a new chart Image to Chart Title Width 20 Height 20 Numbering Knit flat …" at bounding box center [731, 347] width 1462 height 694
type input "21"
drag, startPoint x: 687, startPoint y: 257, endPoint x: 438, endPoint y: 178, distance: 261.0
click at [438, 178] on div "Create a new chart Image to Chart Title Width 21 Height 20 Numbering Knit flat …" at bounding box center [731, 347] width 1462 height 694
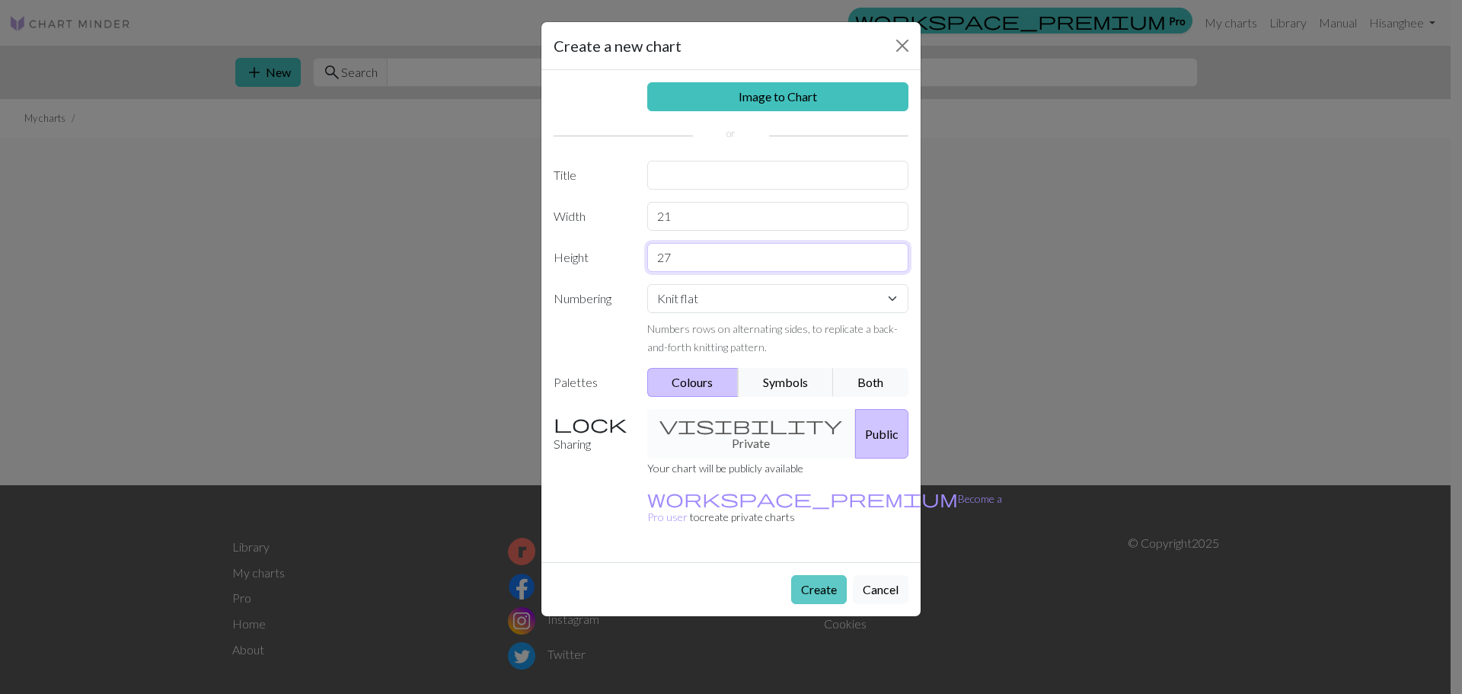
type input "27"
click at [828, 575] on button "Create" at bounding box center [819, 589] width 56 height 29
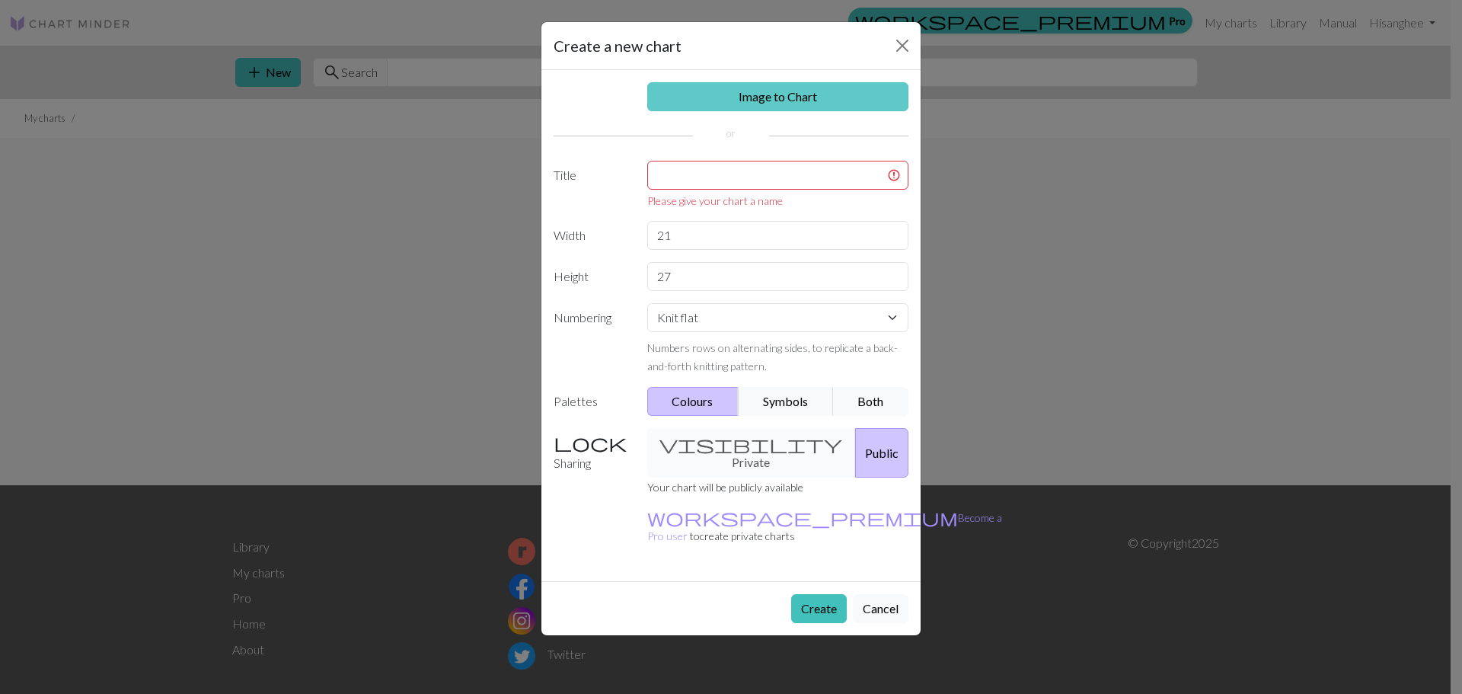
click at [746, 99] on link "Image to Chart" at bounding box center [778, 96] width 262 height 29
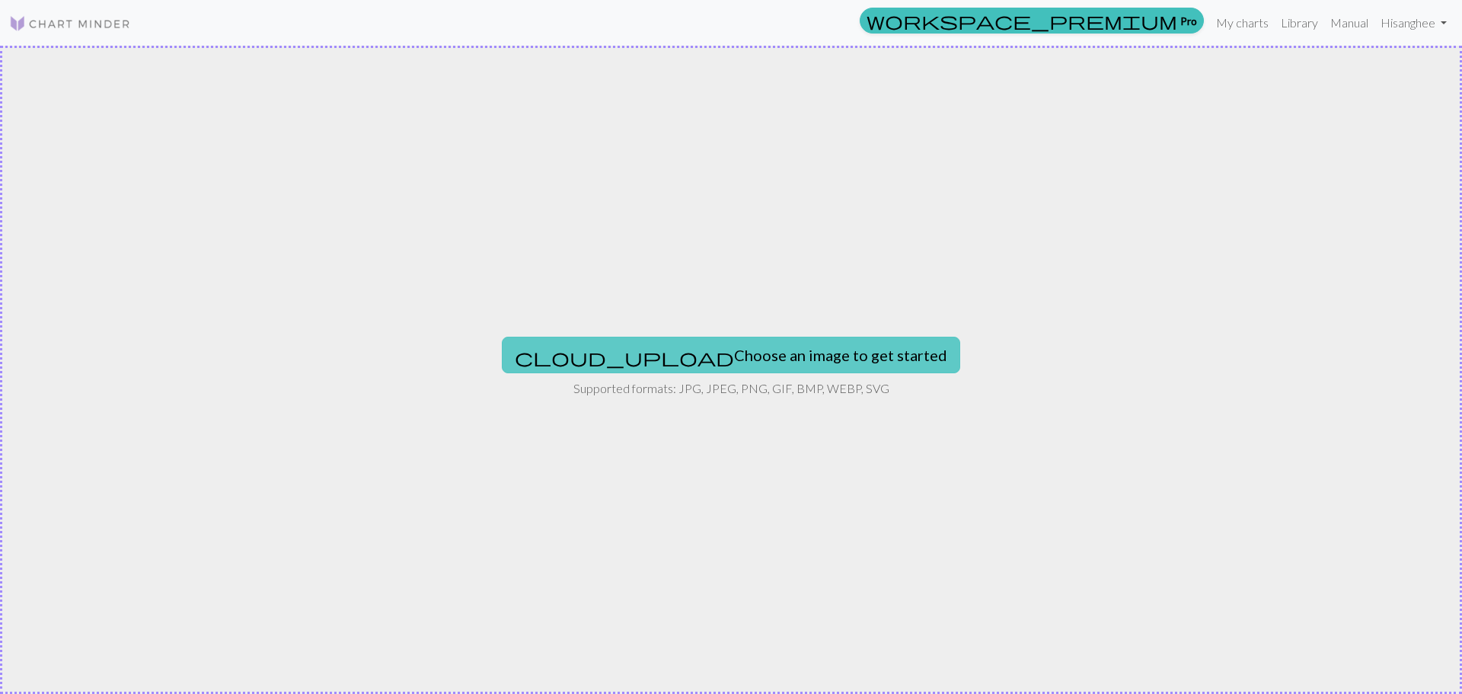
click at [665, 356] on button "cloud_upload Choose an image to get started" at bounding box center [731, 355] width 458 height 37
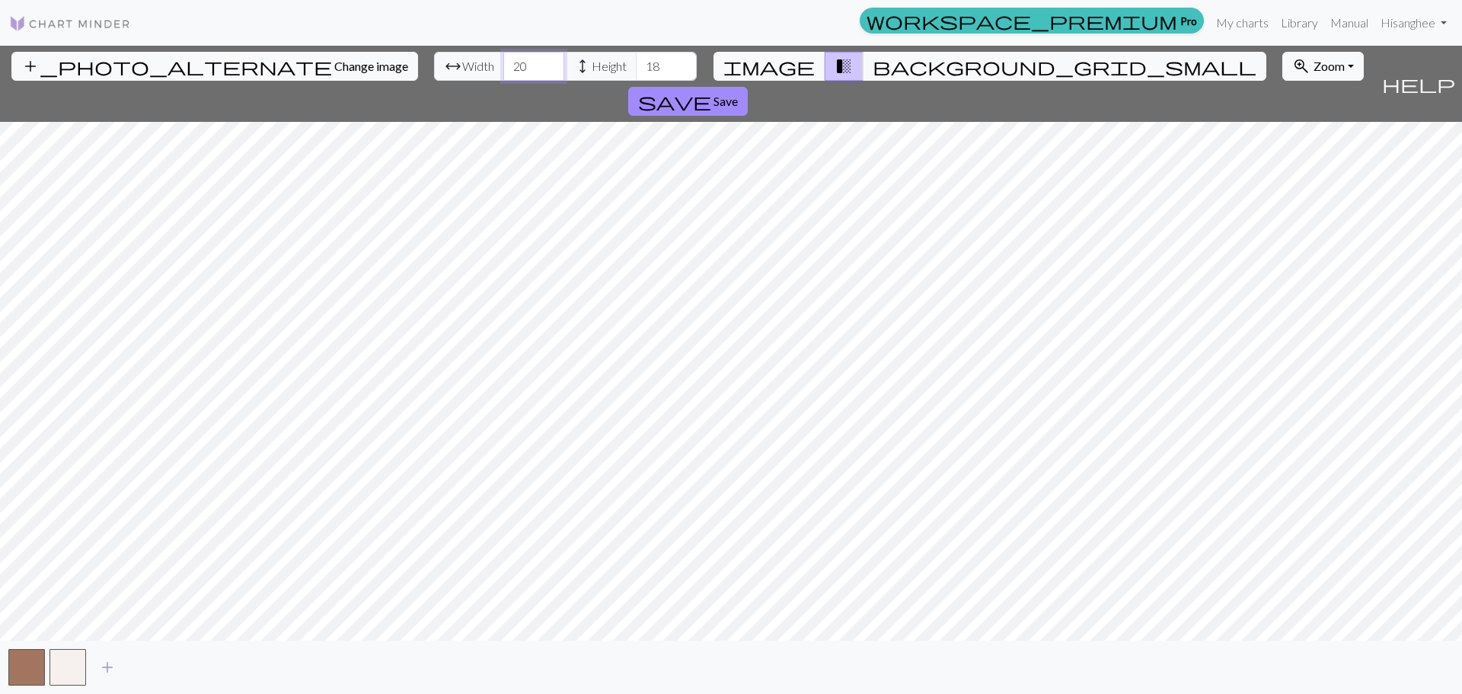
drag, startPoint x: 448, startPoint y: 69, endPoint x: -14, endPoint y: -8, distance: 467.7
click at [0, 0] on html "This website uses cookies to ensure you get the best experience on our website.…" at bounding box center [731, 347] width 1462 height 694
type input "21"
drag, startPoint x: 588, startPoint y: 65, endPoint x: 2, endPoint y: -92, distance: 606.9
click at [2, 0] on html "This website uses cookies to ensure you get the best experience on our website.…" at bounding box center [731, 347] width 1462 height 694
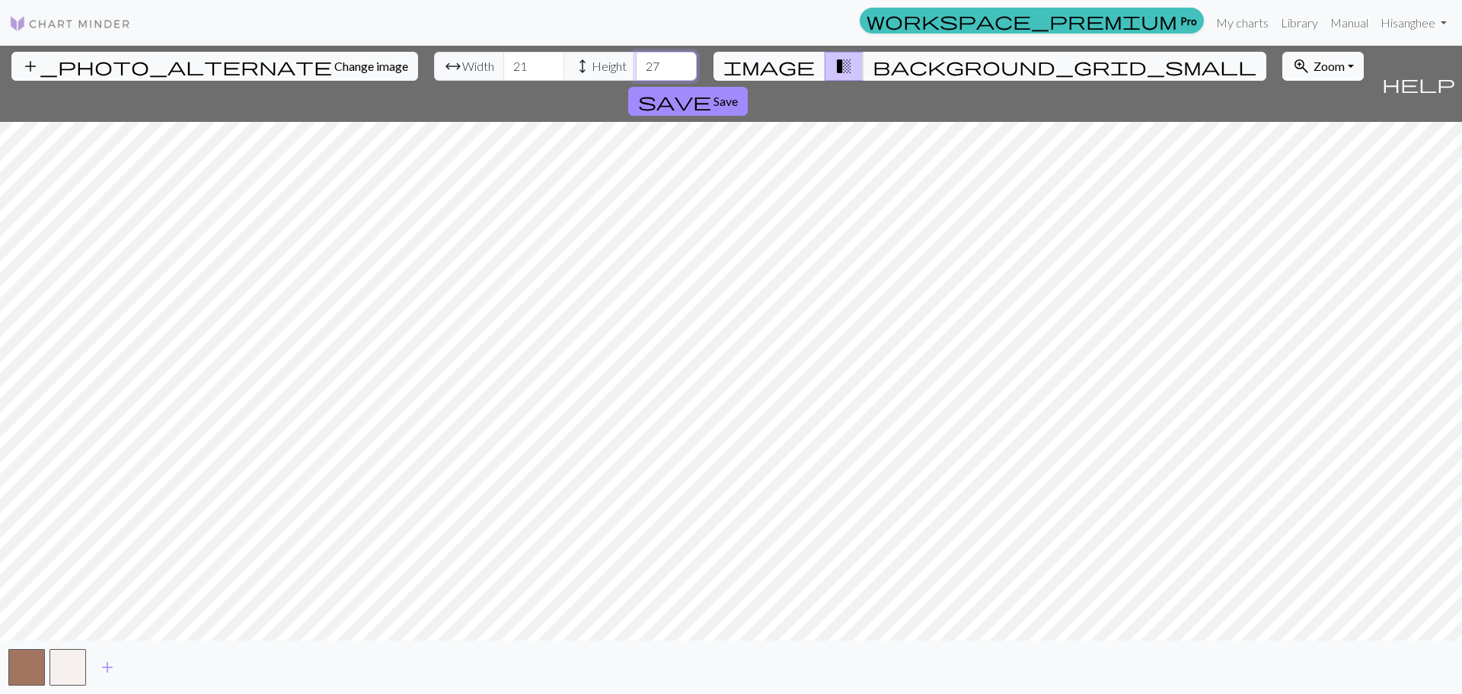
type input "27"
click at [1034, 643] on div "add_photo_alternate Change image arrow_range Width 21 height Height 27 image tr…" at bounding box center [731, 370] width 1462 height 648
click at [194, 59] on button "add_photo_alternate Change image" at bounding box center [214, 66] width 407 height 29
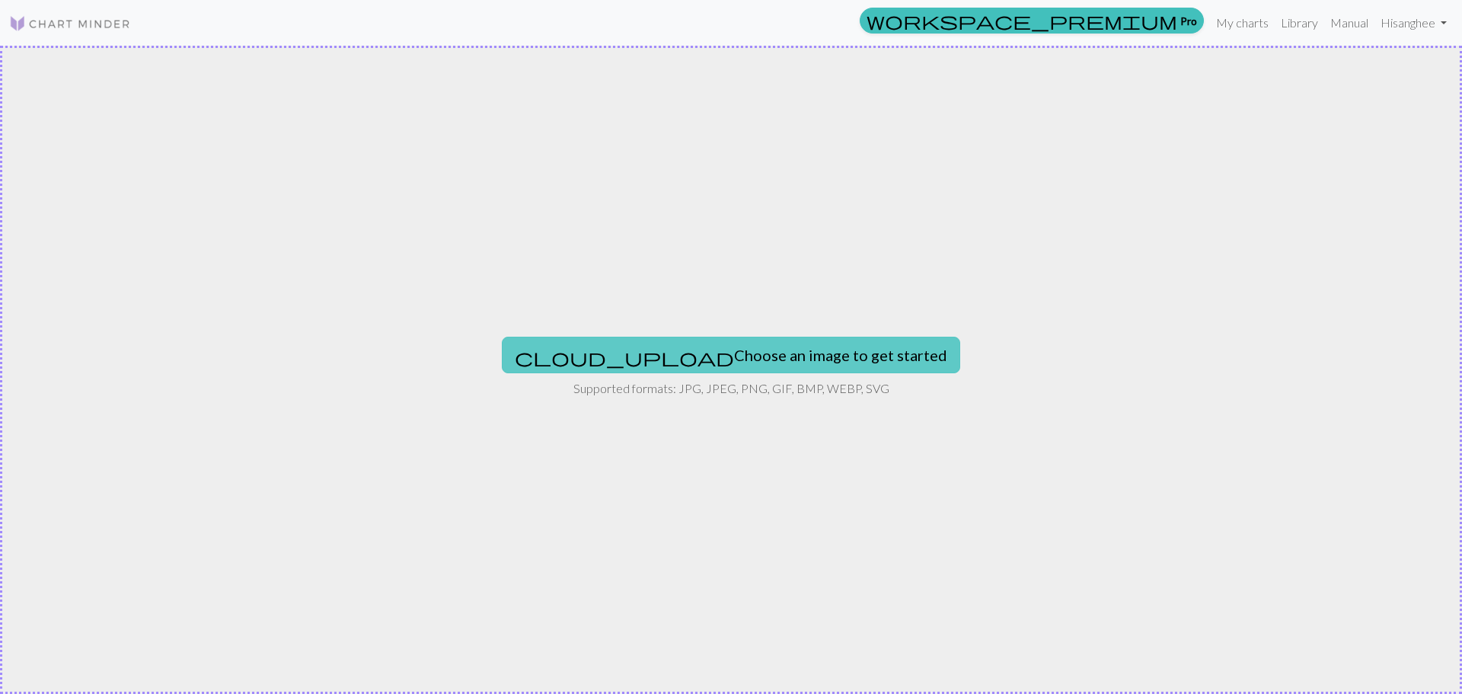
click at [779, 361] on button "cloud_upload Choose an image to get started" at bounding box center [731, 355] width 458 height 37
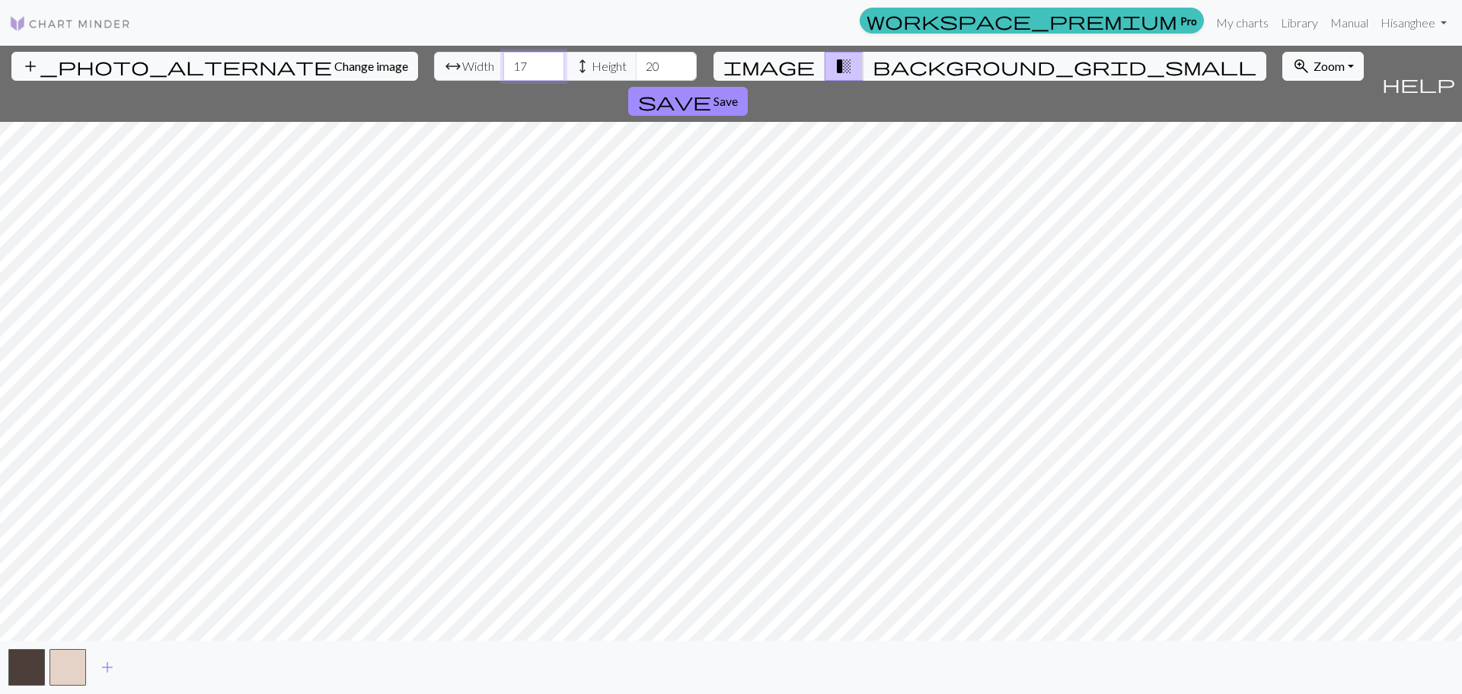
drag, startPoint x: 464, startPoint y: 67, endPoint x: -321, endPoint y: -91, distance: 799.9
click at [503, 52] on input "17" at bounding box center [533, 66] width 61 height 29
type input "1"
type input "21"
drag, startPoint x: 524, startPoint y: 65, endPoint x: 282, endPoint y: 19, distance: 246.4
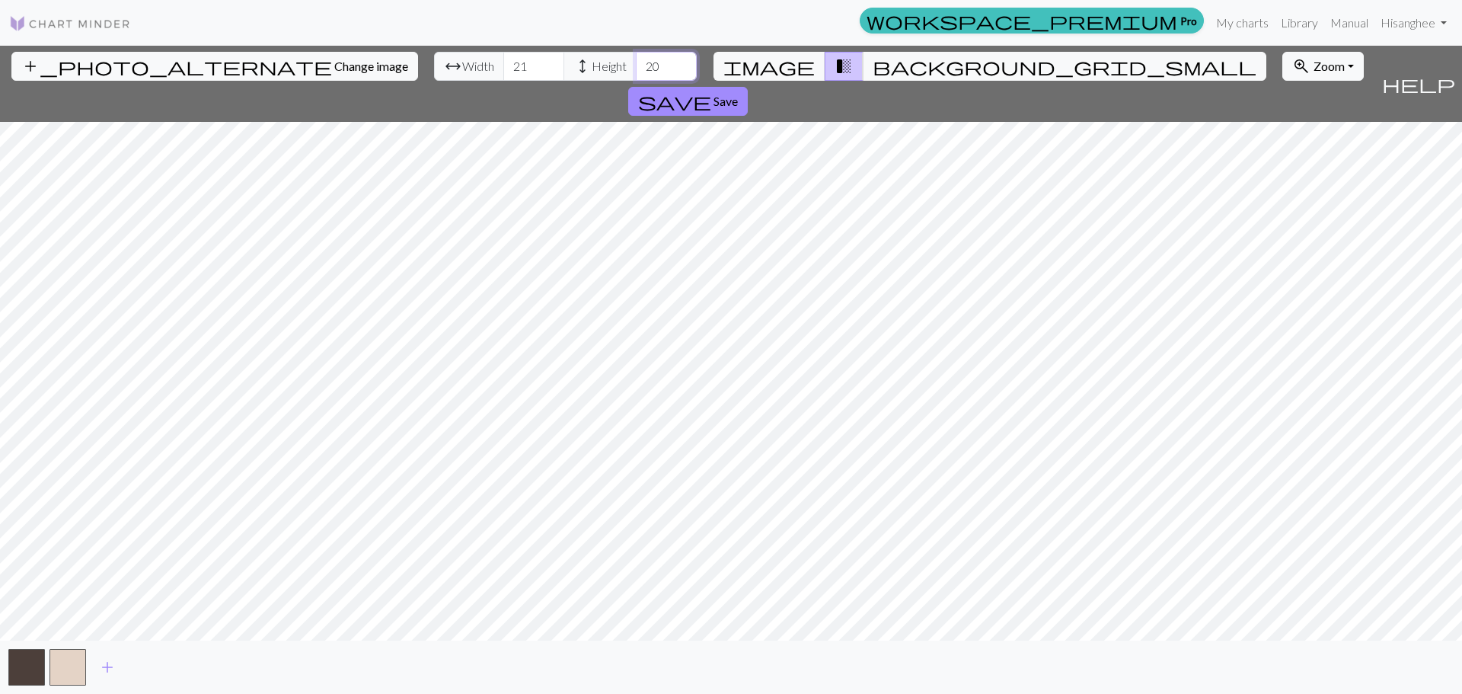
click at [296, 21] on div "workspace_premium Pro My charts Library Manual Hi sanghee Account settings Logo…" at bounding box center [731, 347] width 1462 height 694
type input "27"
click at [875, 58] on span "background_grid_small" at bounding box center [1065, 66] width 384 height 21
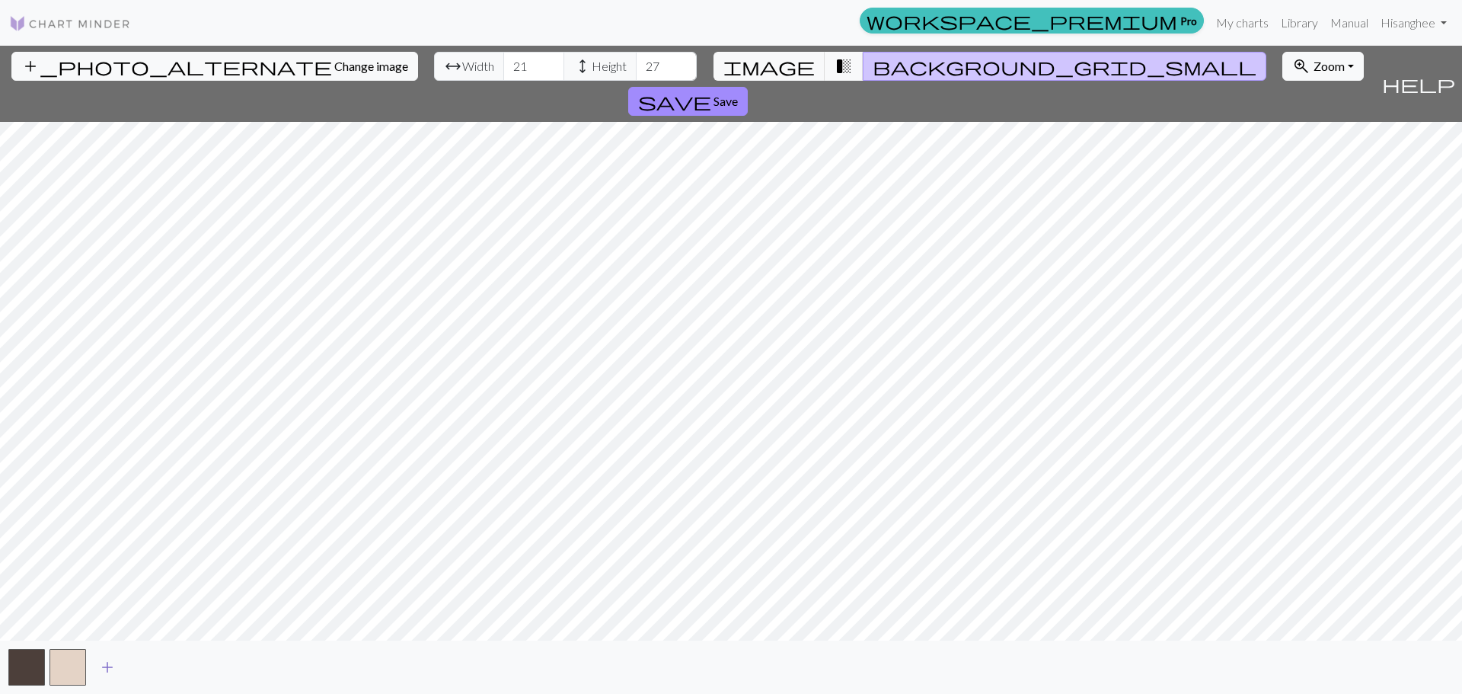
click at [124, 656] on button "add" at bounding box center [107, 666] width 38 height 29
click at [156, 661] on span "add" at bounding box center [148, 666] width 18 height 21
click at [202, 665] on button "add" at bounding box center [190, 666] width 38 height 29
click at [234, 668] on span "add" at bounding box center [231, 666] width 18 height 21
click at [289, 667] on button "add" at bounding box center [272, 666] width 38 height 29
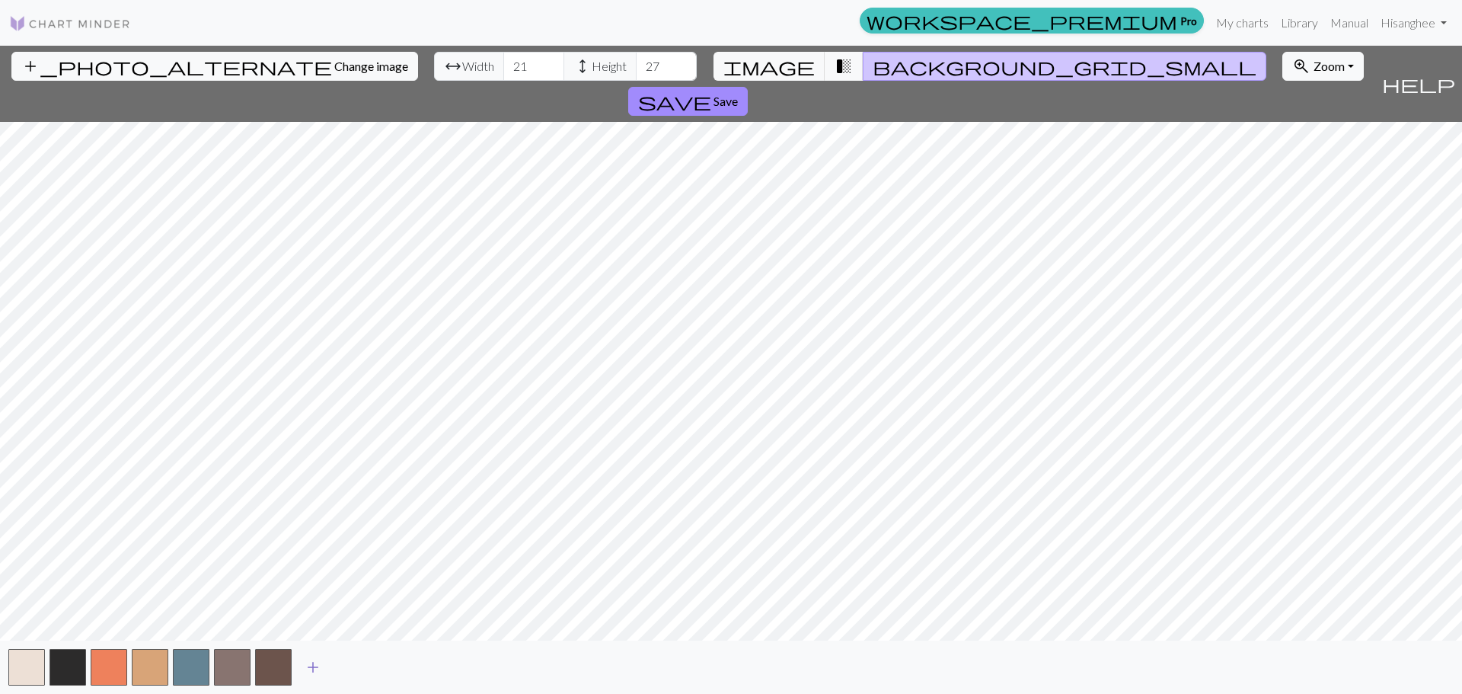
click at [317, 663] on span "add" at bounding box center [313, 666] width 18 height 21
click at [368, 666] on button "add" at bounding box center [354, 666] width 38 height 29
click at [403, 662] on span "add" at bounding box center [395, 666] width 18 height 21
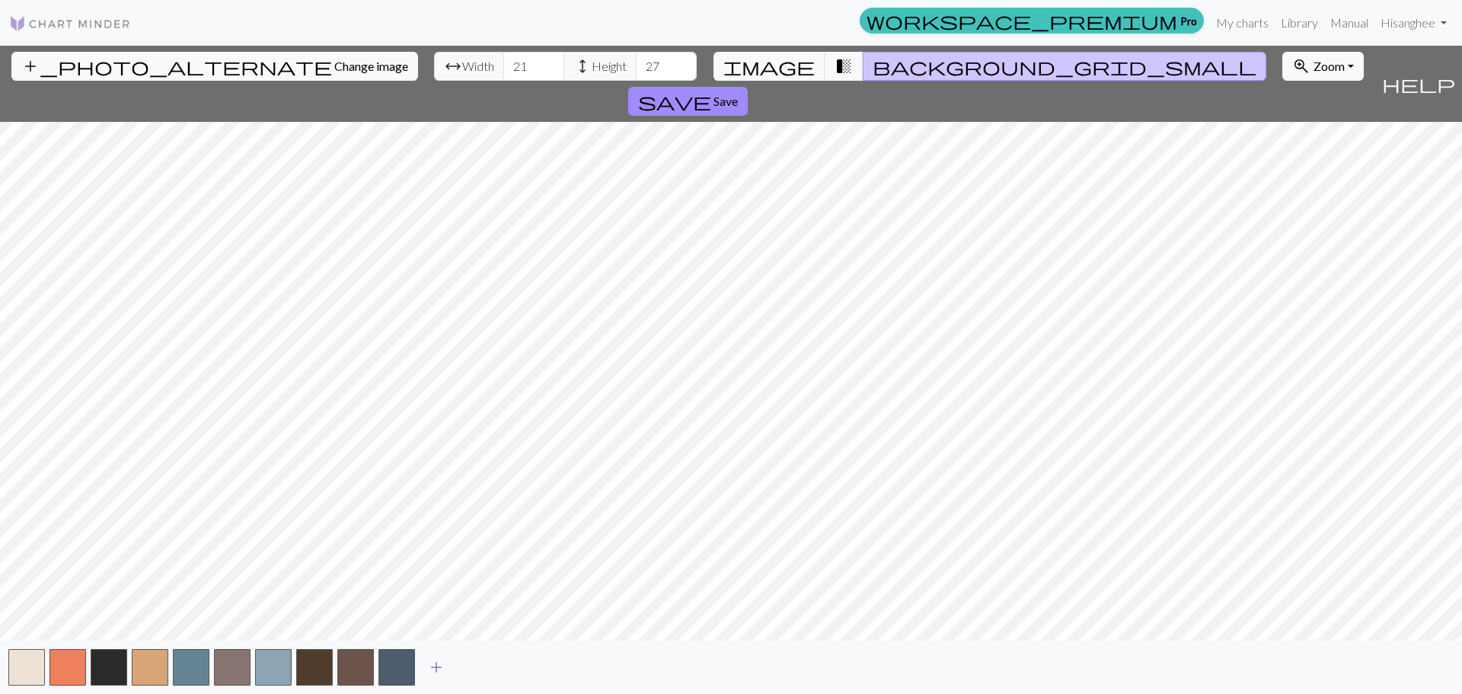
click at [443, 670] on span "add" at bounding box center [436, 666] width 18 height 21
click at [475, 662] on span "add" at bounding box center [477, 666] width 18 height 21
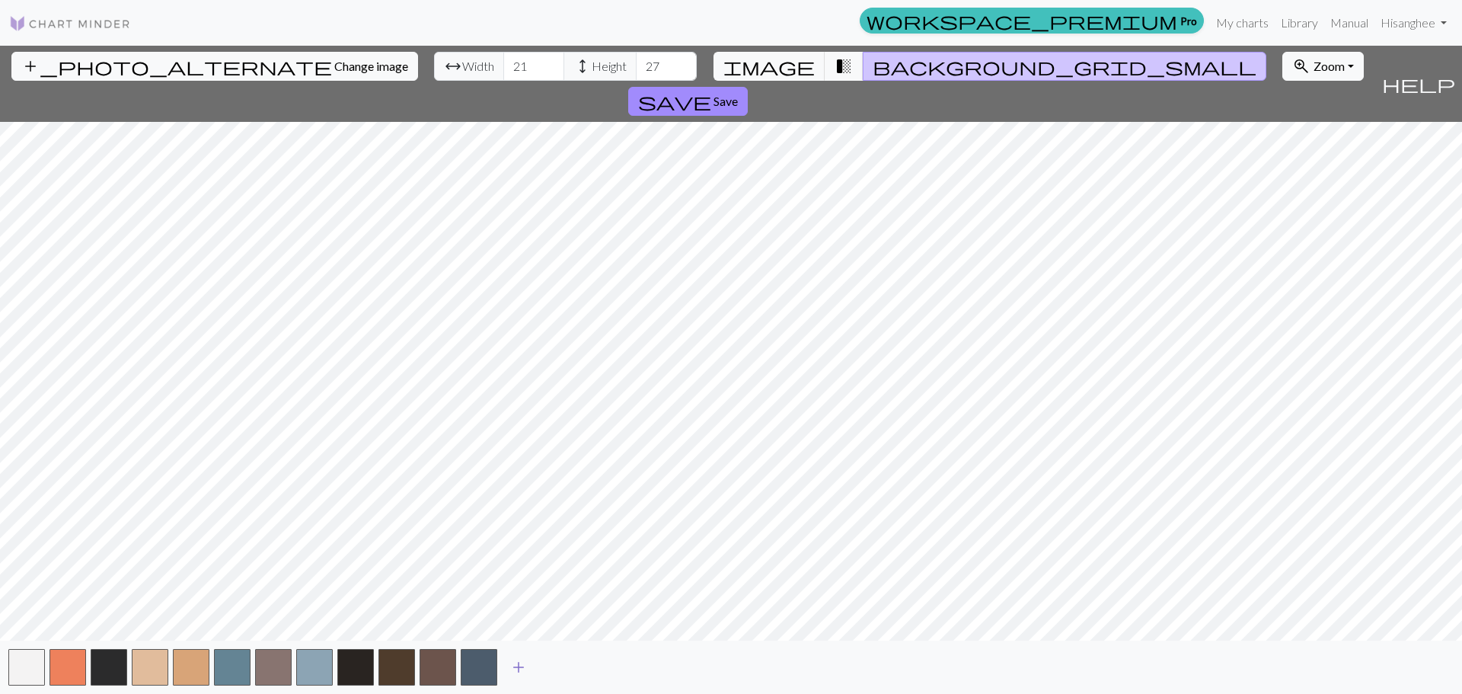
click at [518, 666] on span "add" at bounding box center [518, 666] width 18 height 21
click at [557, 668] on span "add" at bounding box center [559, 666] width 18 height 21
click at [608, 672] on span "add" at bounding box center [601, 666] width 18 height 21
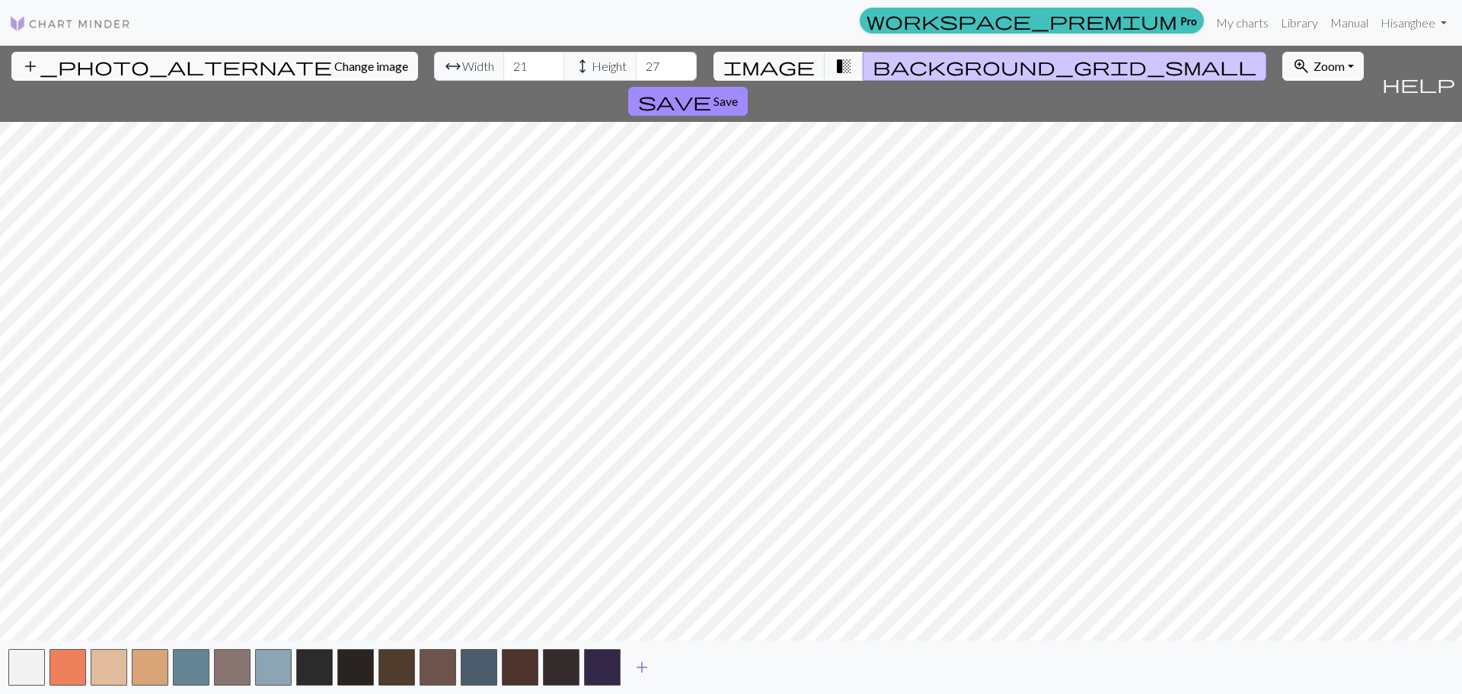
click at [651, 663] on button "add" at bounding box center [642, 666] width 38 height 29
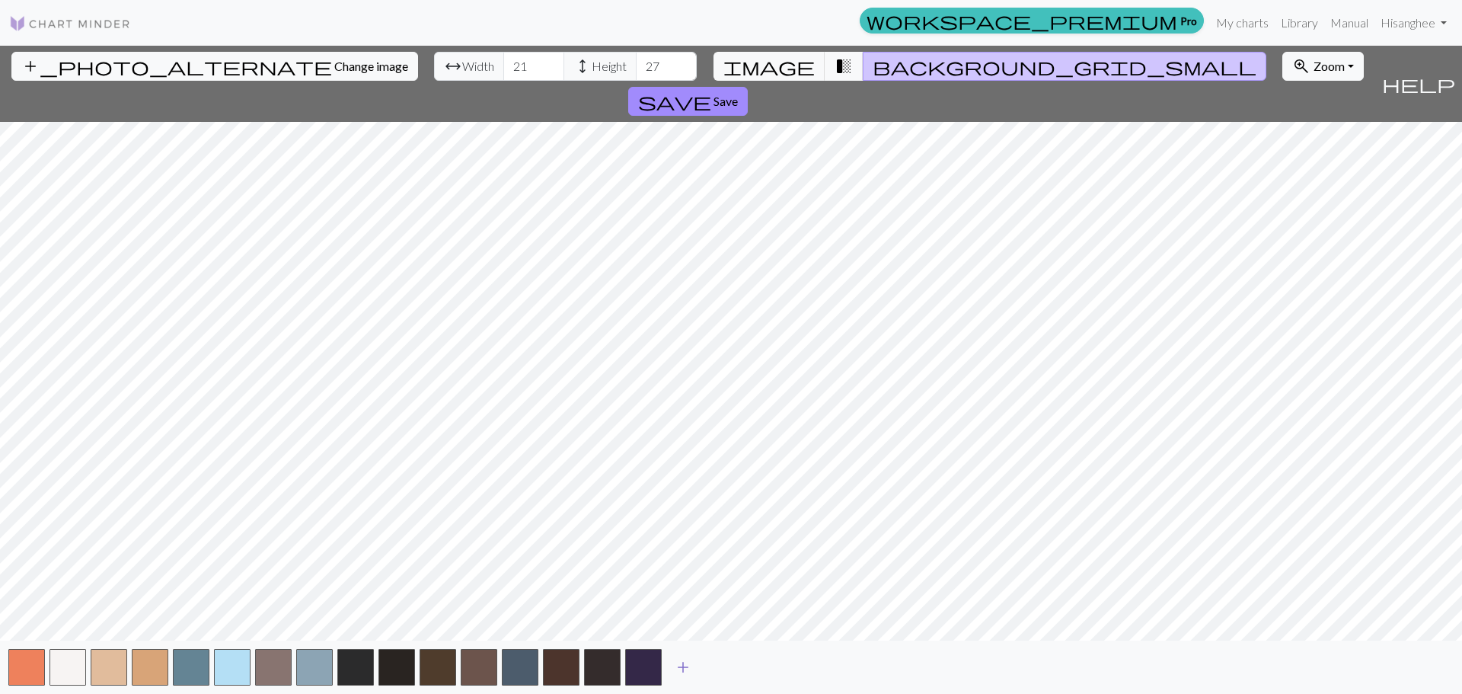
click at [700, 672] on button "add" at bounding box center [683, 666] width 38 height 29
click at [729, 672] on span "add" at bounding box center [724, 666] width 18 height 21
drag, startPoint x: 765, startPoint y: 673, endPoint x: 791, endPoint y: 673, distance: 25.9
click at [766, 673] on span "add" at bounding box center [765, 666] width 18 height 21
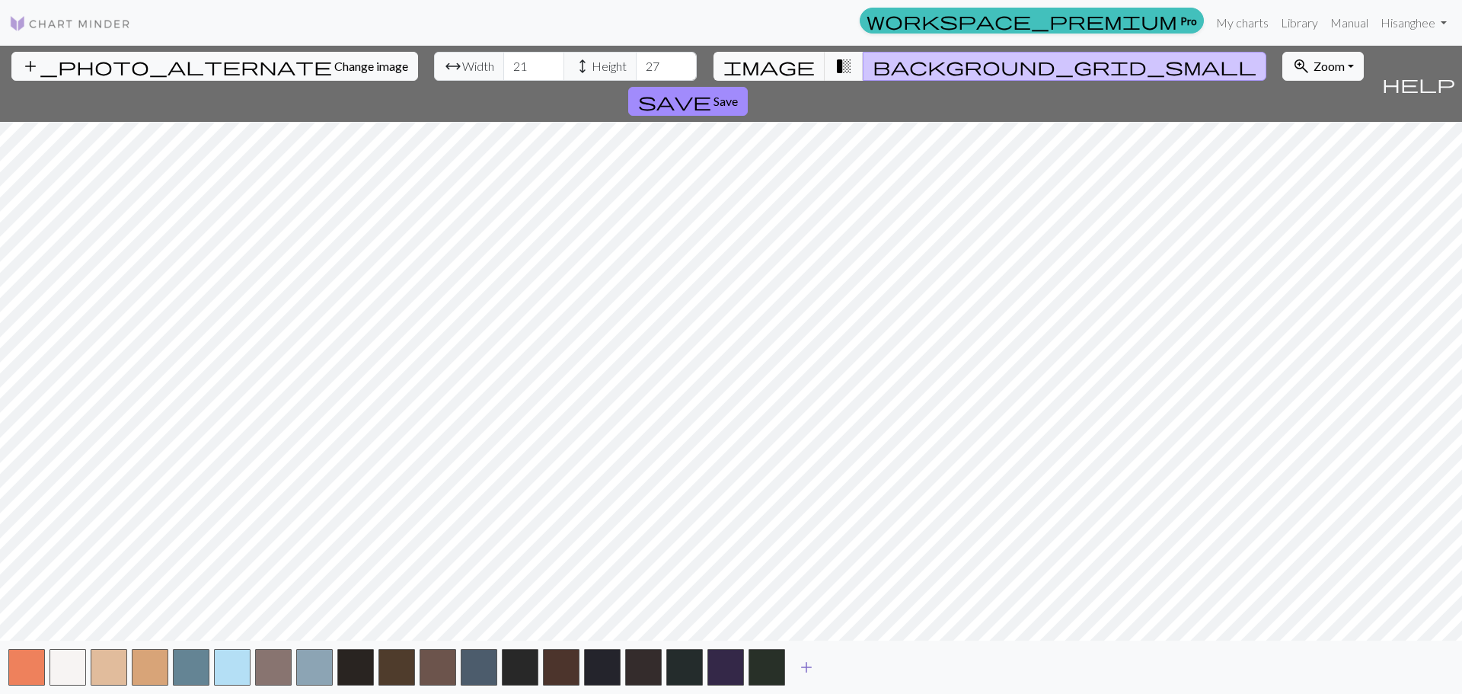
click at [791, 673] on button "add" at bounding box center [806, 666] width 38 height 29
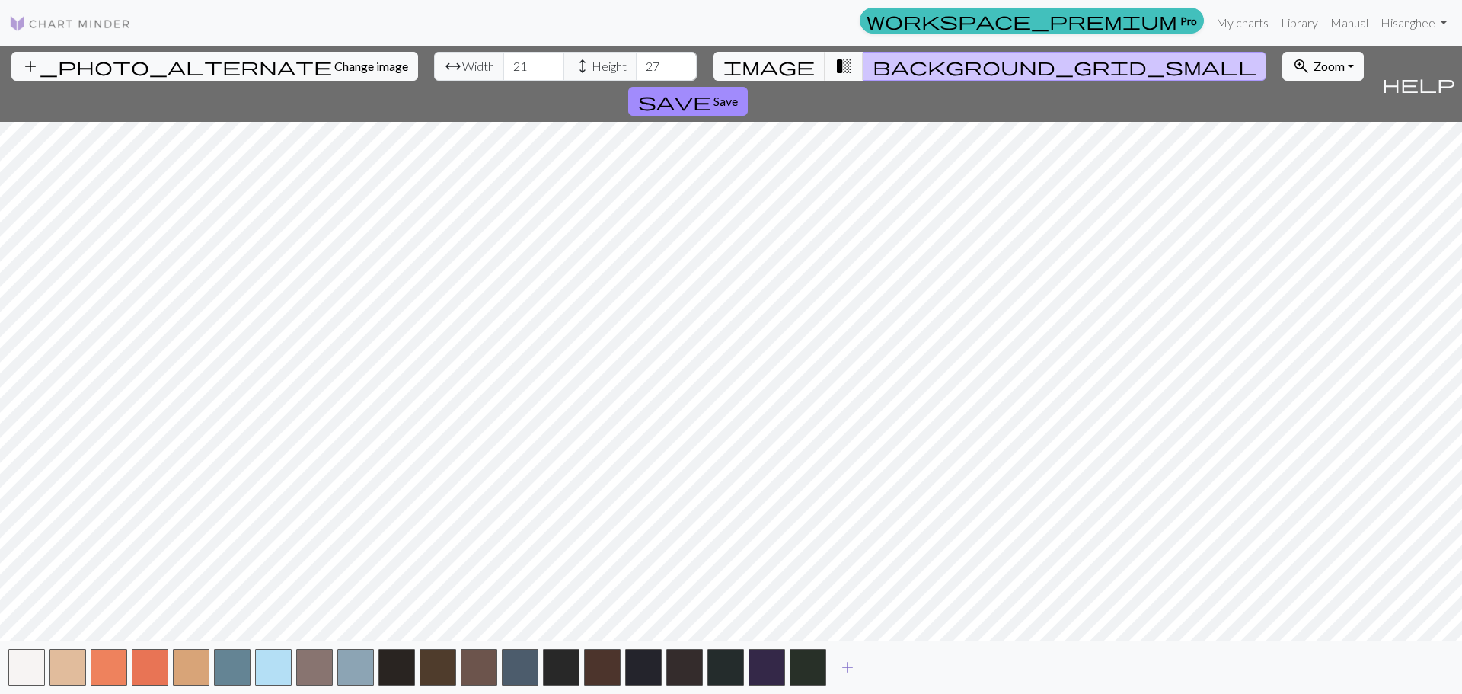
click at [829, 674] on button "add" at bounding box center [847, 666] width 38 height 29
click at [876, 671] on button "add" at bounding box center [888, 666] width 38 height 29
click at [929, 673] on span "add" at bounding box center [929, 666] width 18 height 21
drag, startPoint x: 929, startPoint y: 673, endPoint x: 997, endPoint y: 668, distance: 67.9
click at [959, 673] on div "add" at bounding box center [731, 666] width 1462 height 53
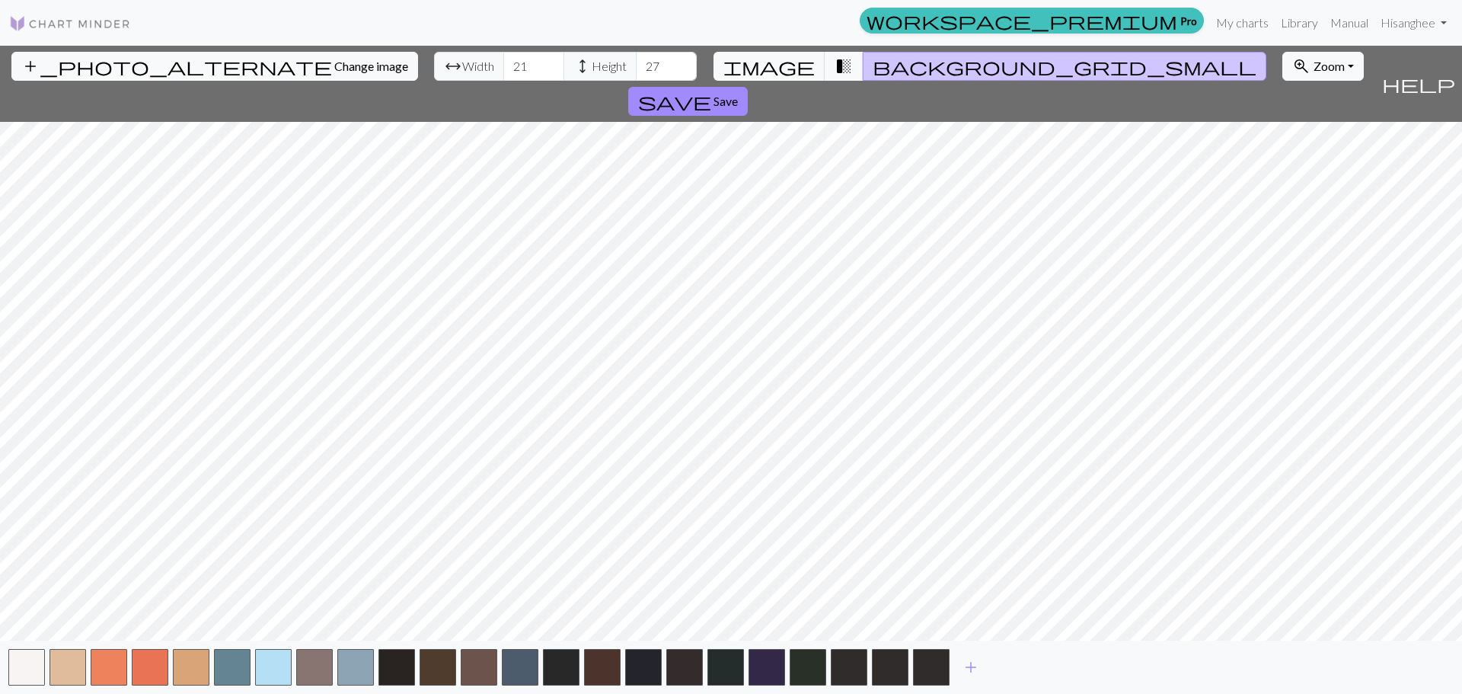
click at [997, 668] on div "add" at bounding box center [731, 666] width 1462 height 53
click at [978, 670] on span "add" at bounding box center [971, 666] width 18 height 21
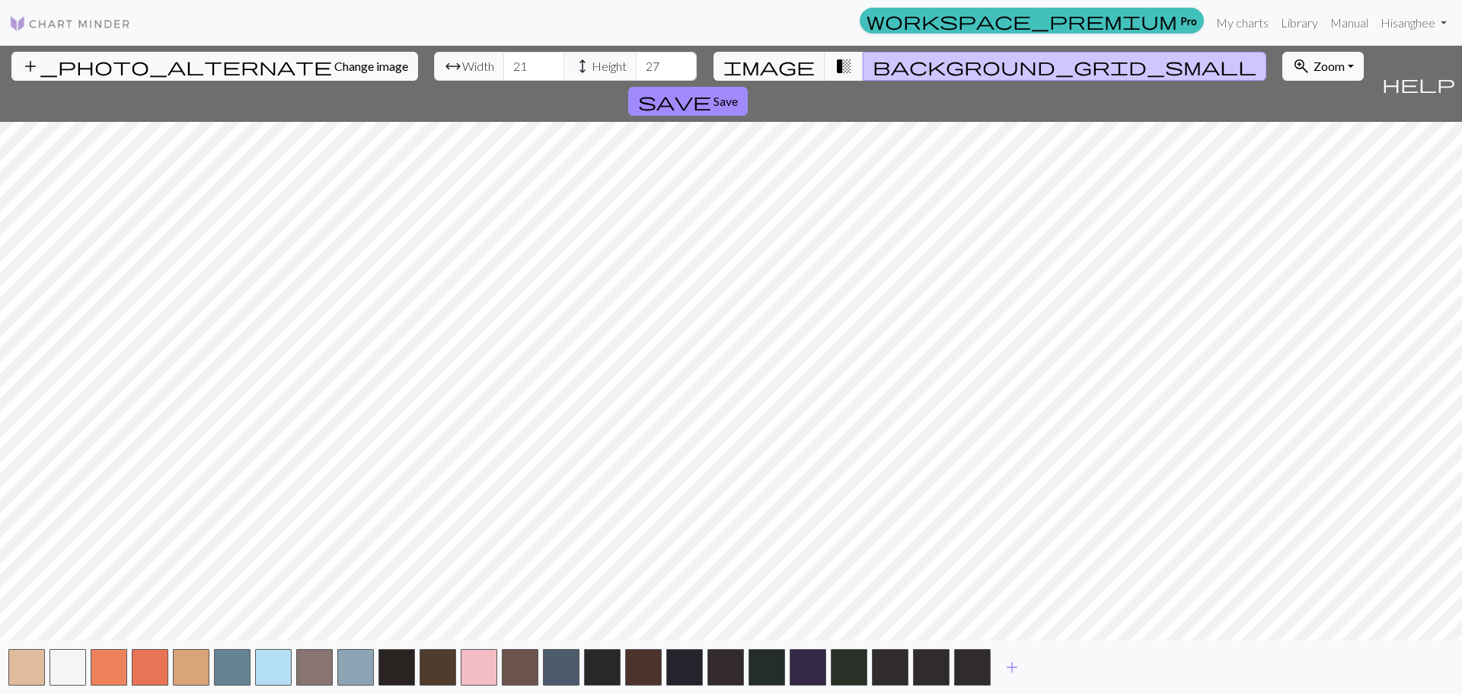
click at [1045, 678] on div "add" at bounding box center [731, 666] width 1462 height 53
drag, startPoint x: 1070, startPoint y: 678, endPoint x: 1038, endPoint y: 673, distance: 31.5
click at [1068, 678] on div "add" at bounding box center [731, 666] width 1462 height 53
click at [1026, 671] on button "add" at bounding box center [1012, 666] width 38 height 29
click at [1058, 672] on span "add" at bounding box center [1053, 666] width 18 height 21
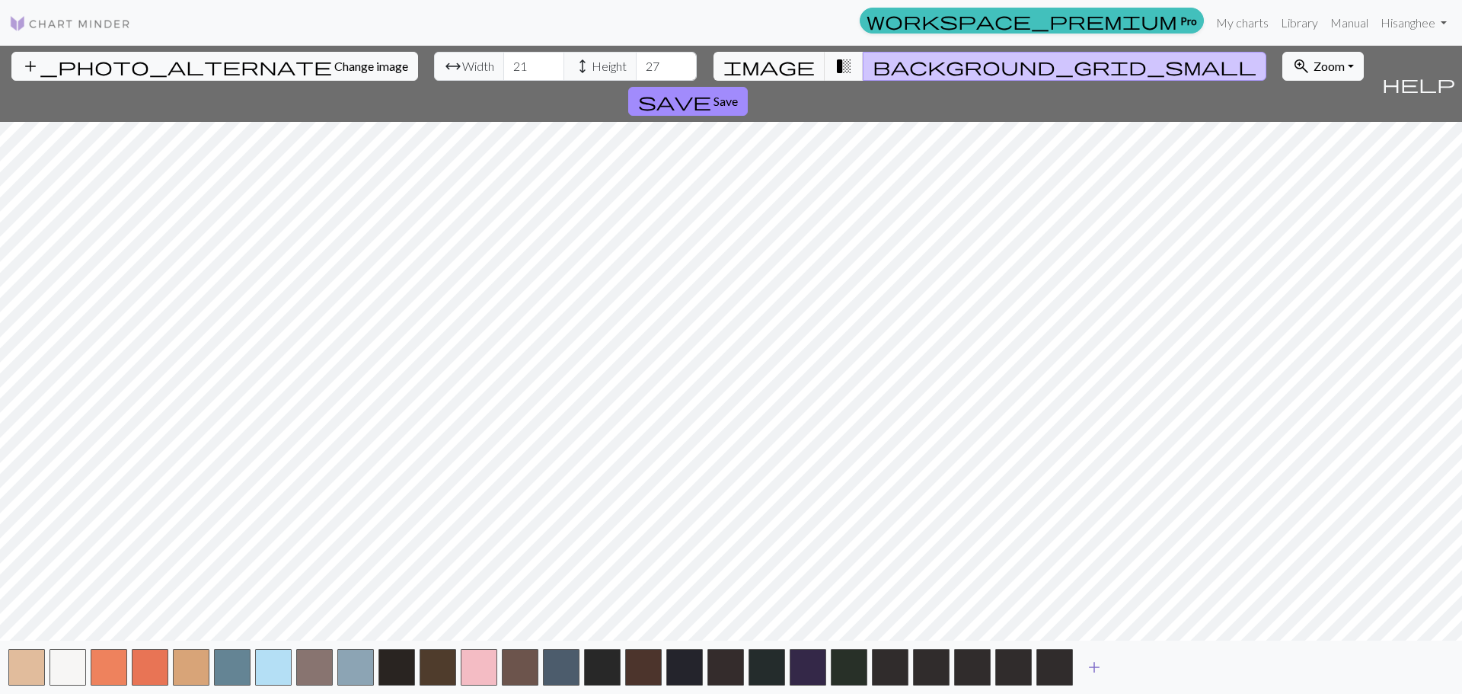
click at [1107, 674] on button "add" at bounding box center [1094, 666] width 38 height 29
click at [1141, 673] on span "add" at bounding box center [1135, 666] width 18 height 21
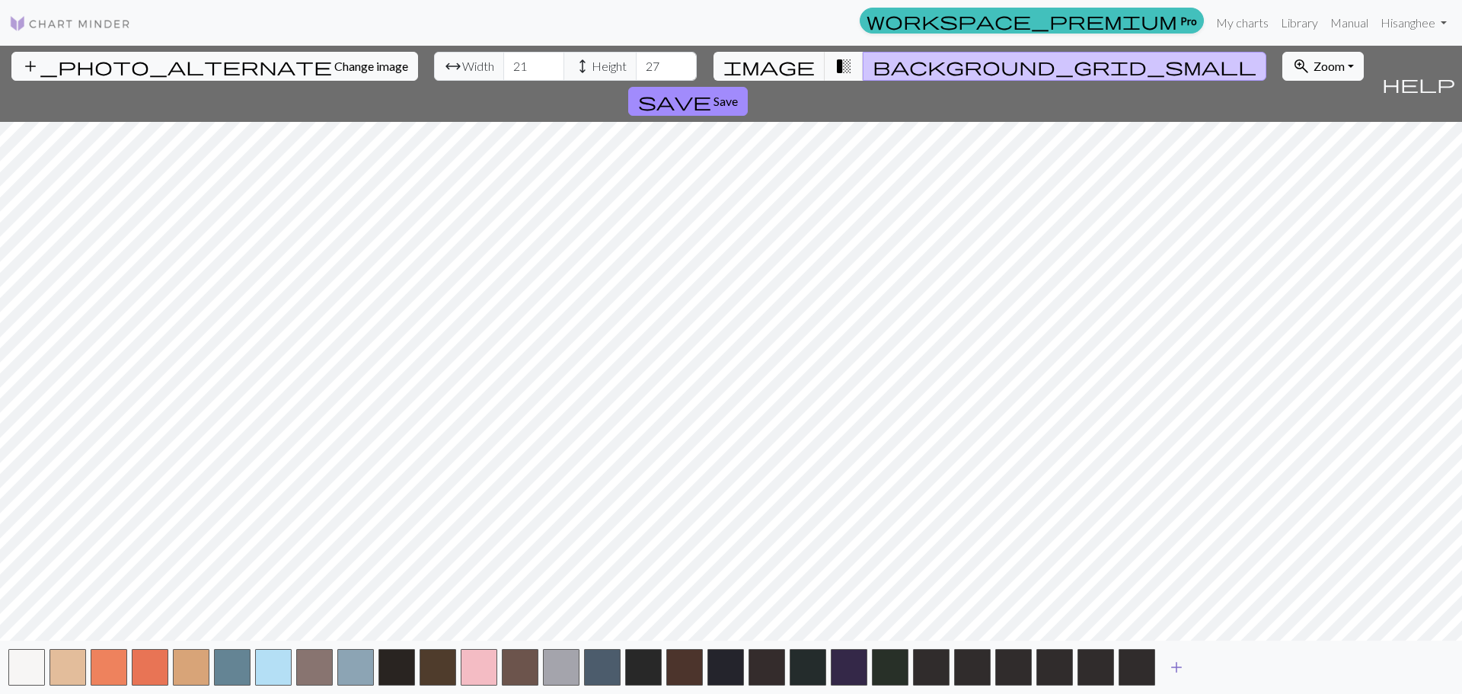
click at [1179, 671] on span "add" at bounding box center [1176, 666] width 18 height 21
click at [1216, 668] on span "add" at bounding box center [1217, 666] width 18 height 21
click at [1263, 668] on span "add" at bounding box center [1258, 666] width 18 height 21
click at [1306, 671] on span "add" at bounding box center [1299, 666] width 18 height 21
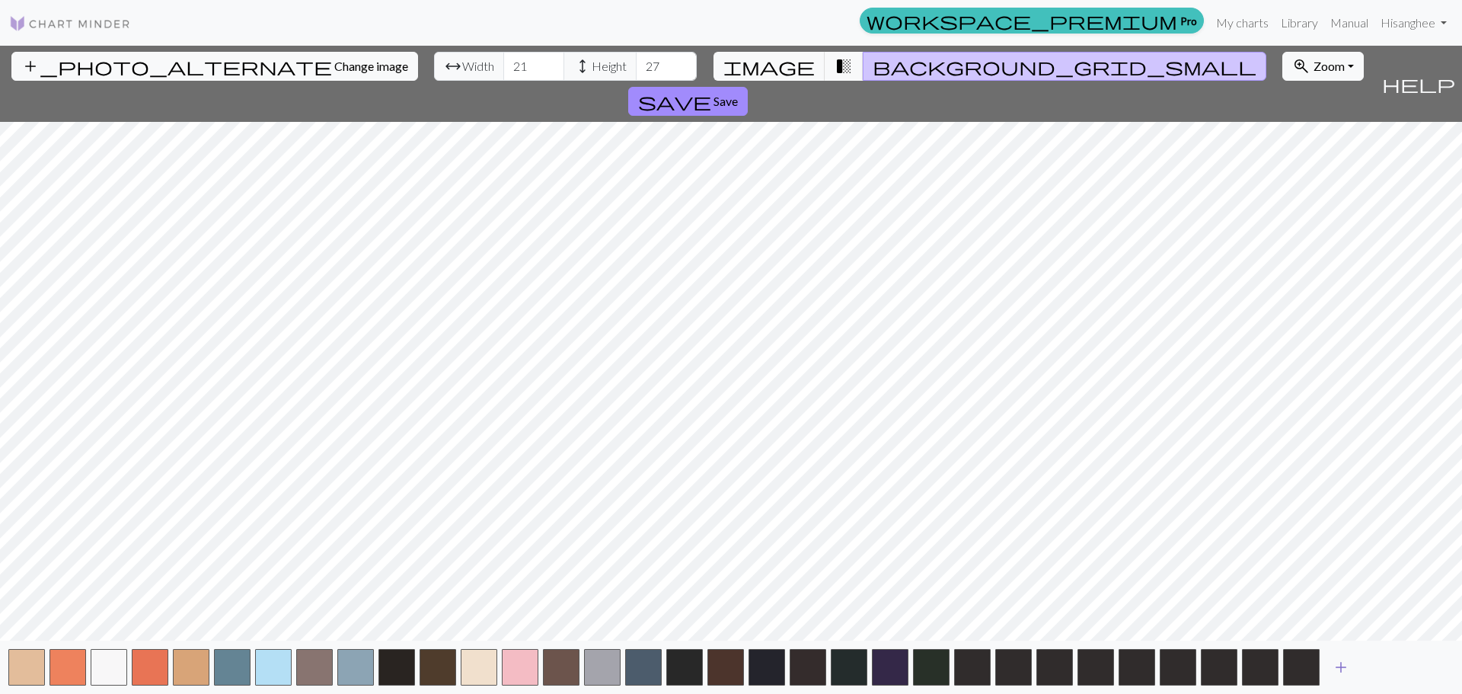
click at [1353, 668] on button "add" at bounding box center [1341, 666] width 38 height 29
click at [1384, 668] on span "add" at bounding box center [1382, 666] width 18 height 21
click at [1419, 670] on span "add" at bounding box center [1423, 666] width 18 height 21
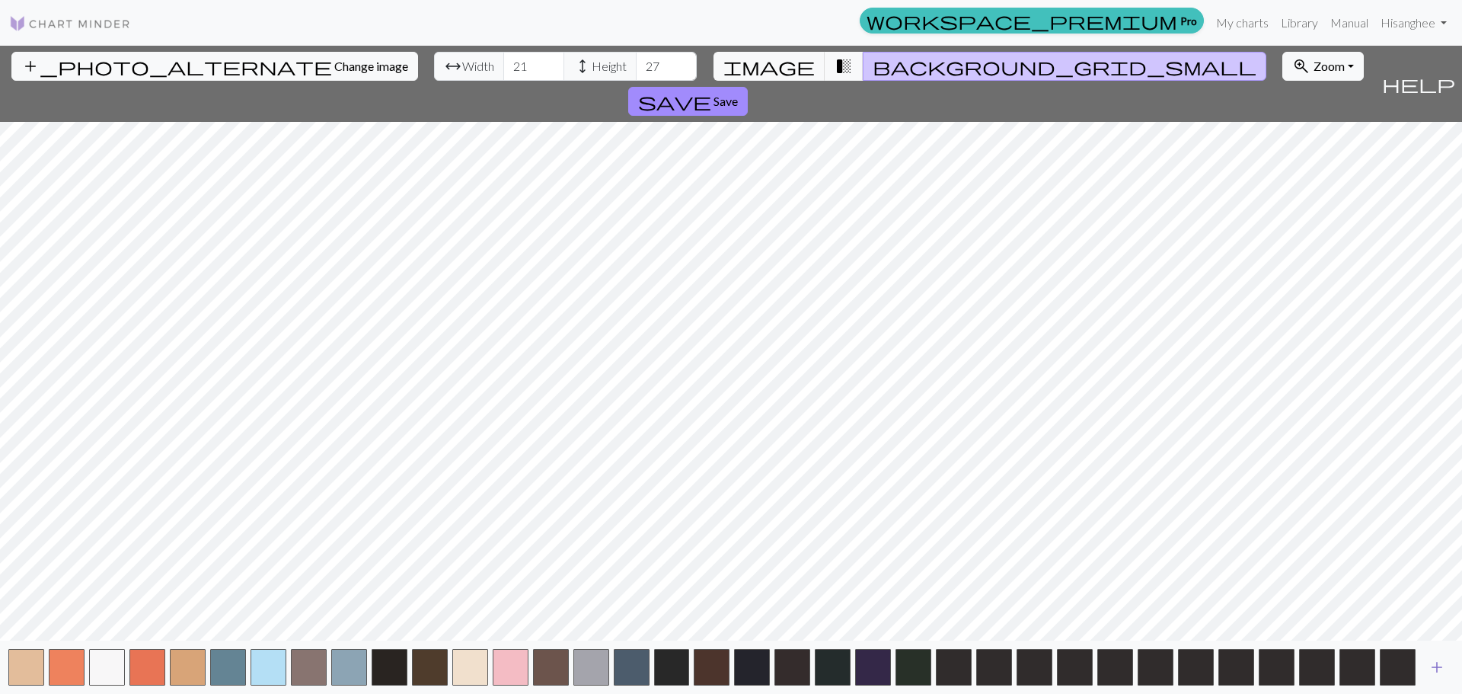
click at [1436, 669] on span "add" at bounding box center [1437, 666] width 18 height 21
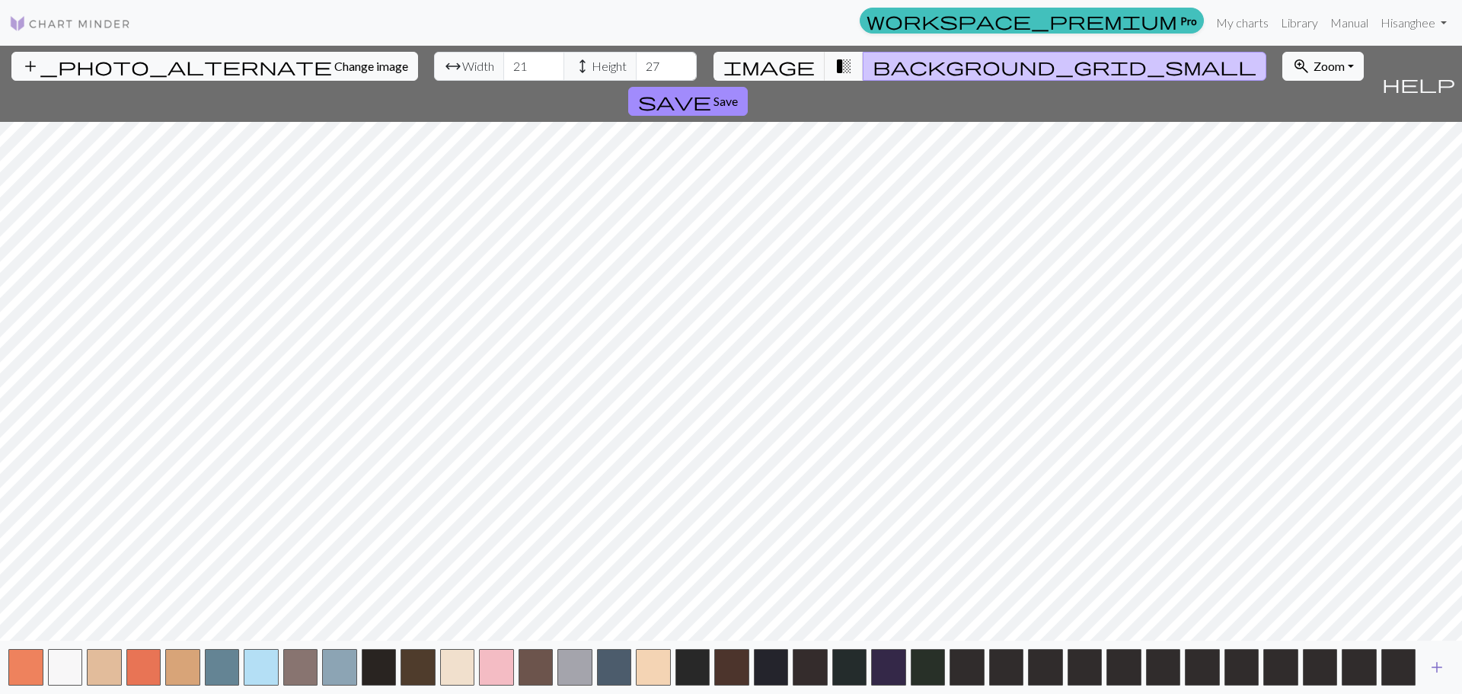
click at [1438, 668] on span "add" at bounding box center [1437, 666] width 18 height 21
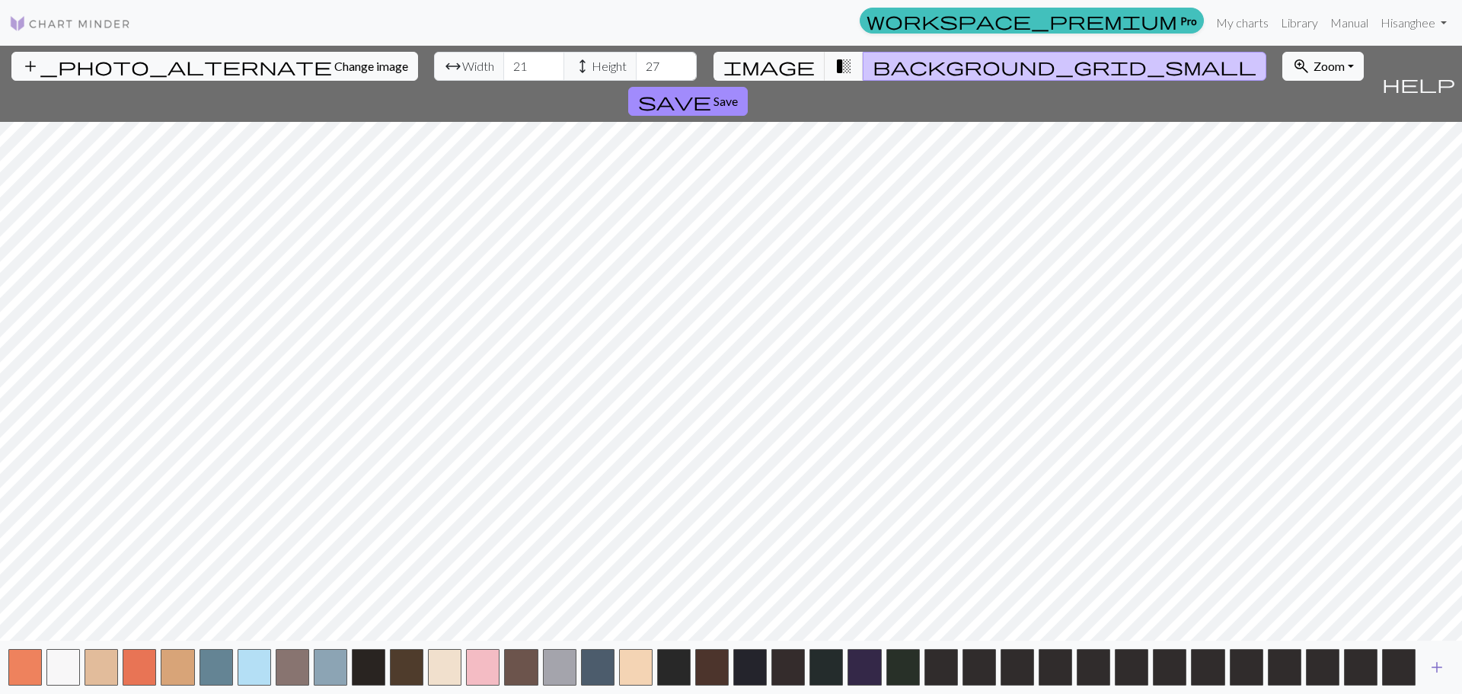
click at [1438, 668] on span "add" at bounding box center [1437, 666] width 18 height 21
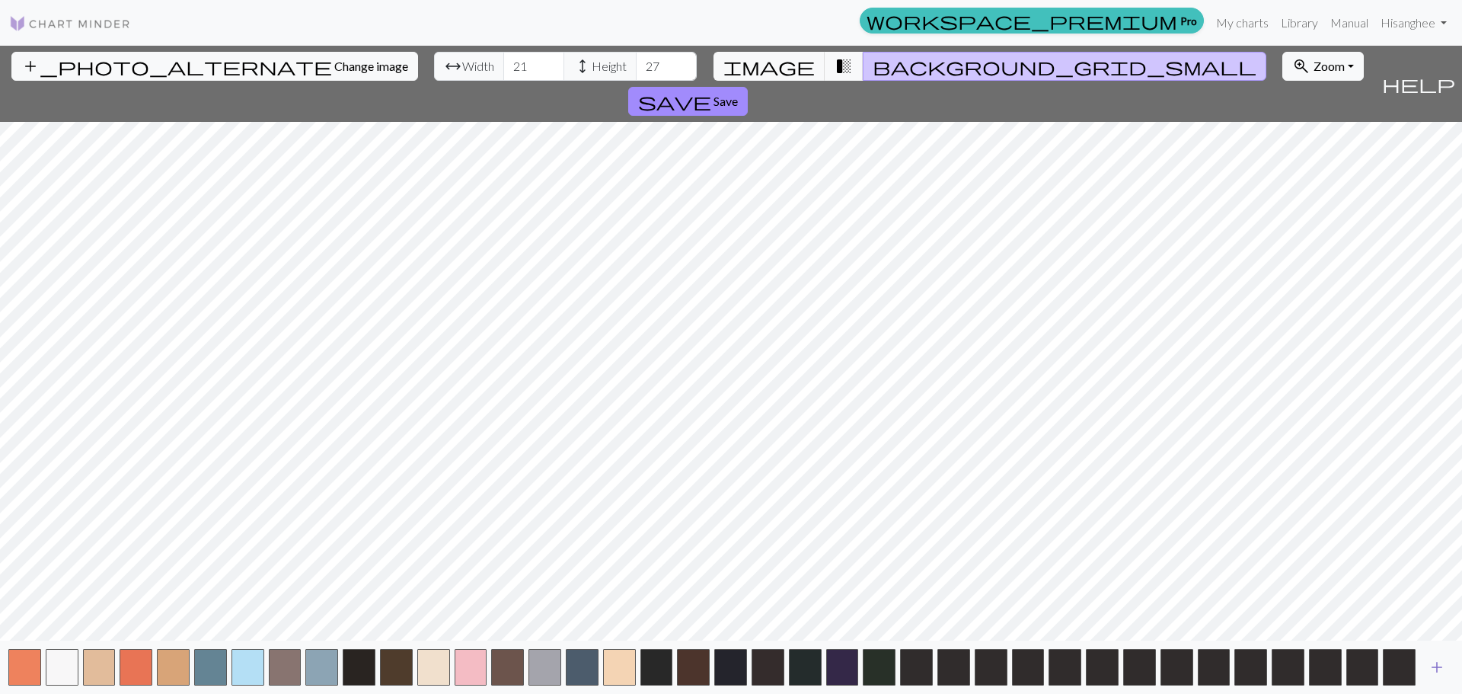
click at [1438, 668] on span "add" at bounding box center [1437, 666] width 18 height 21
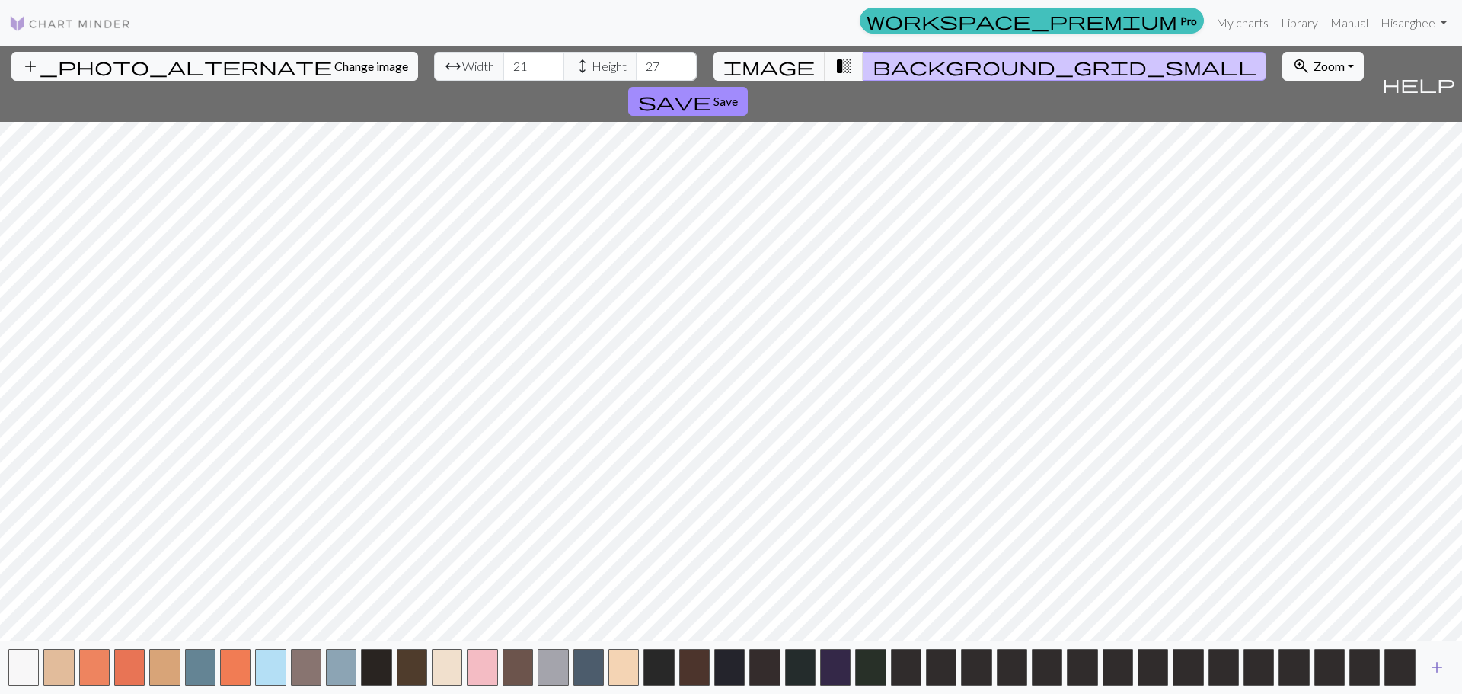
click at [1438, 668] on span "add" at bounding box center [1437, 666] width 18 height 21
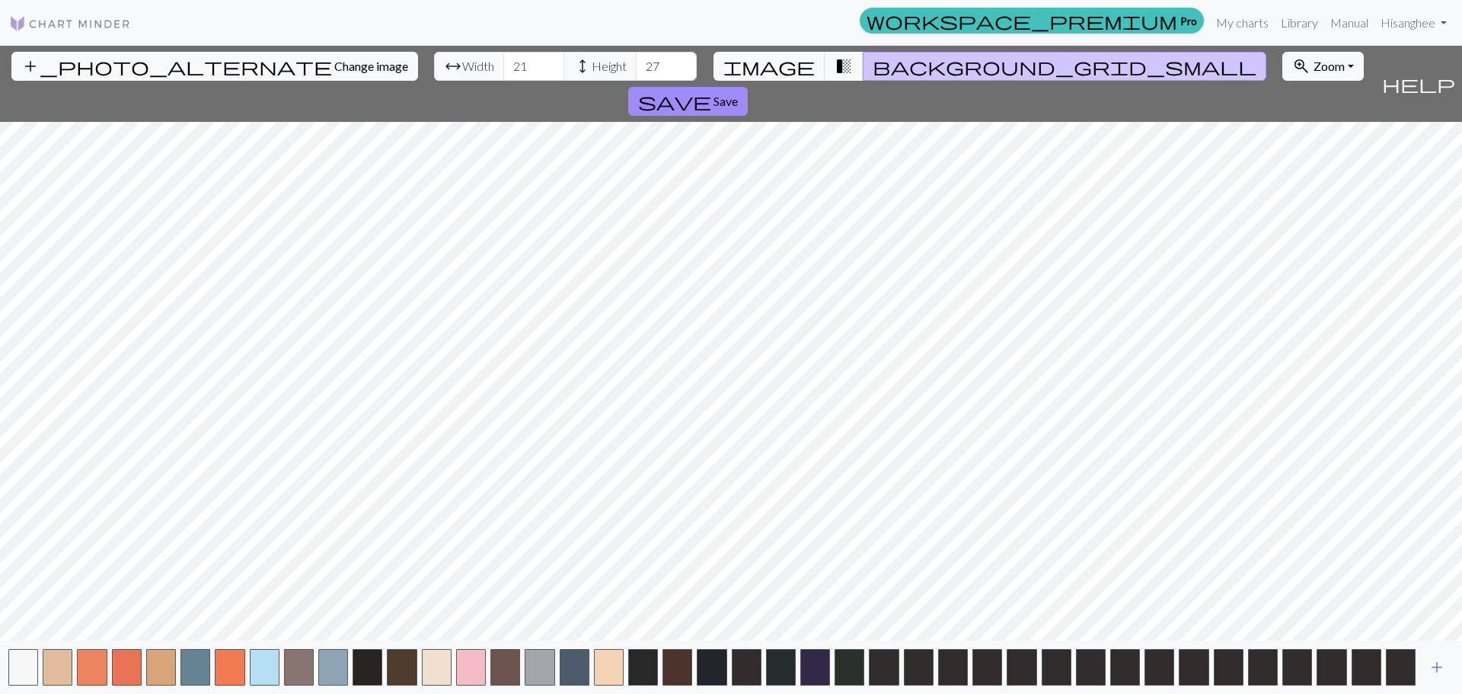
click at [1438, 668] on span "add" at bounding box center [1437, 666] width 18 height 21
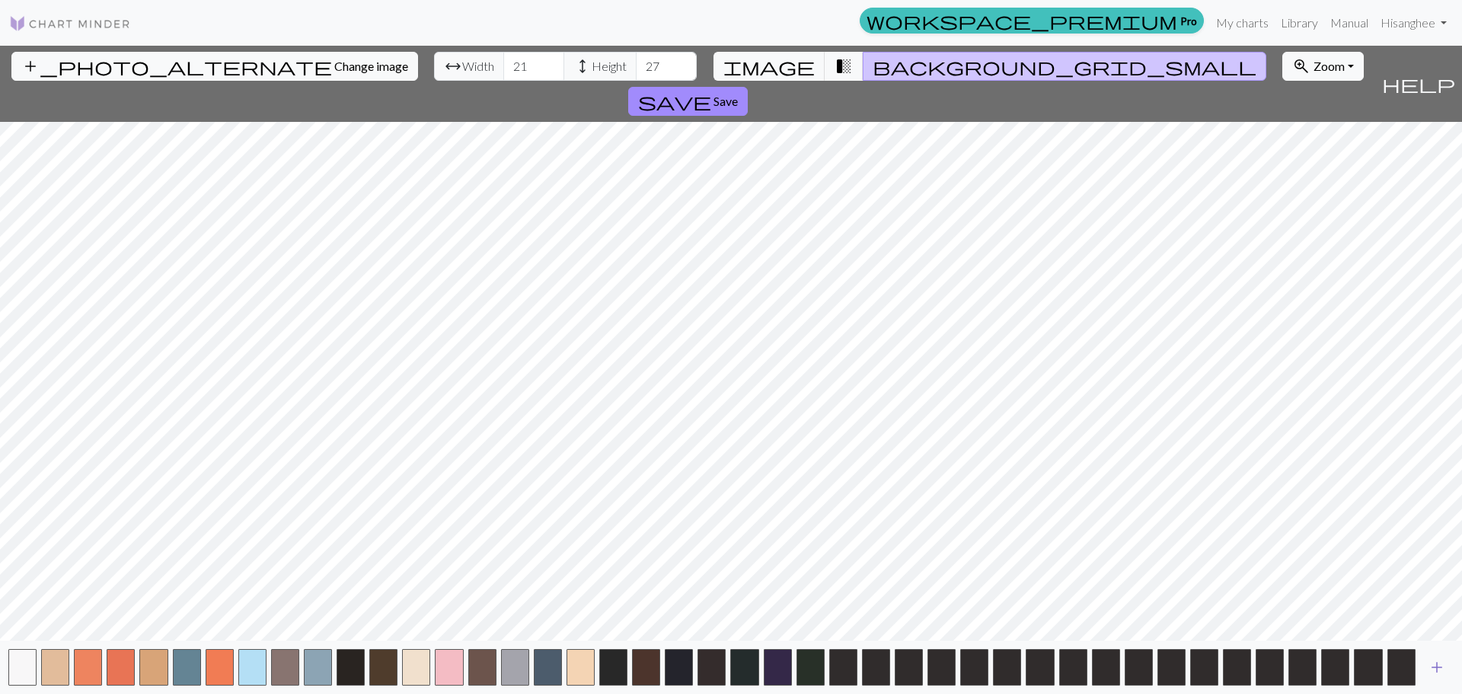
click at [1438, 668] on span "add" at bounding box center [1437, 666] width 18 height 21
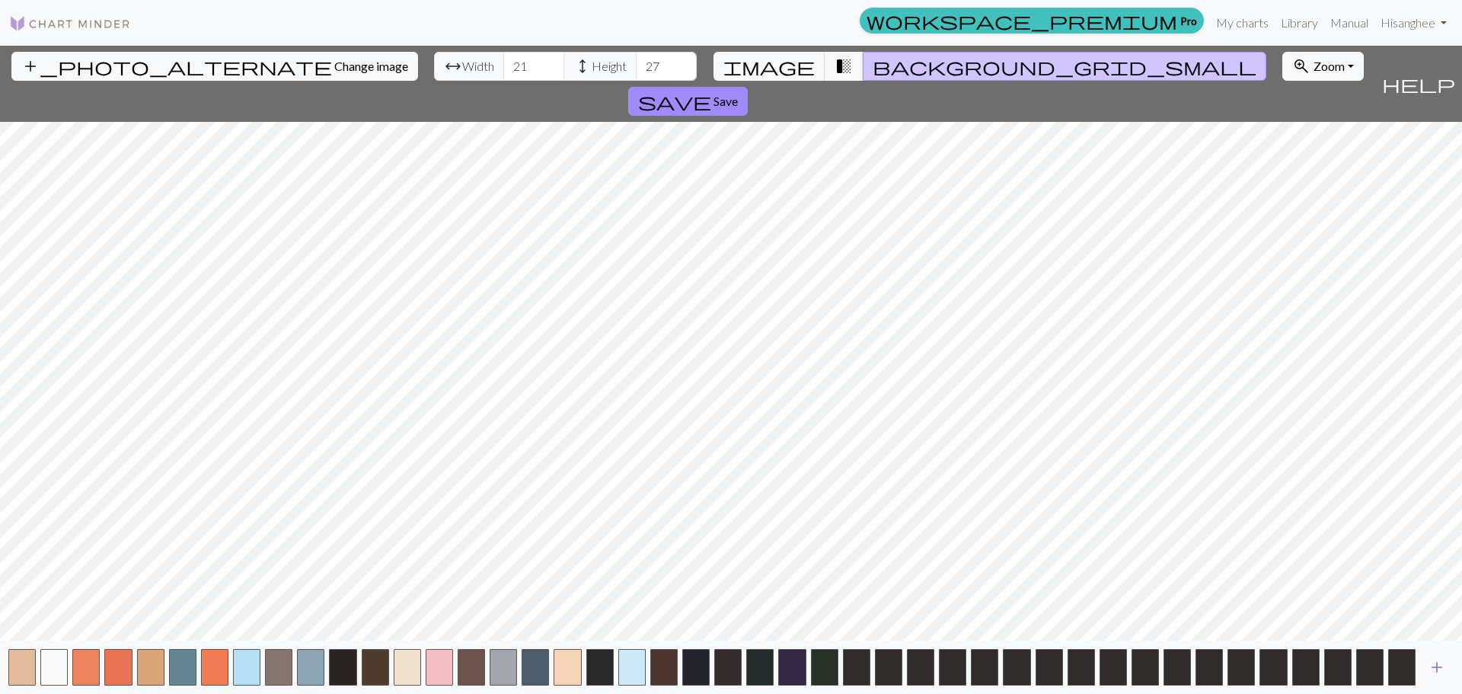
click at [1438, 668] on span "add" at bounding box center [1437, 666] width 18 height 21
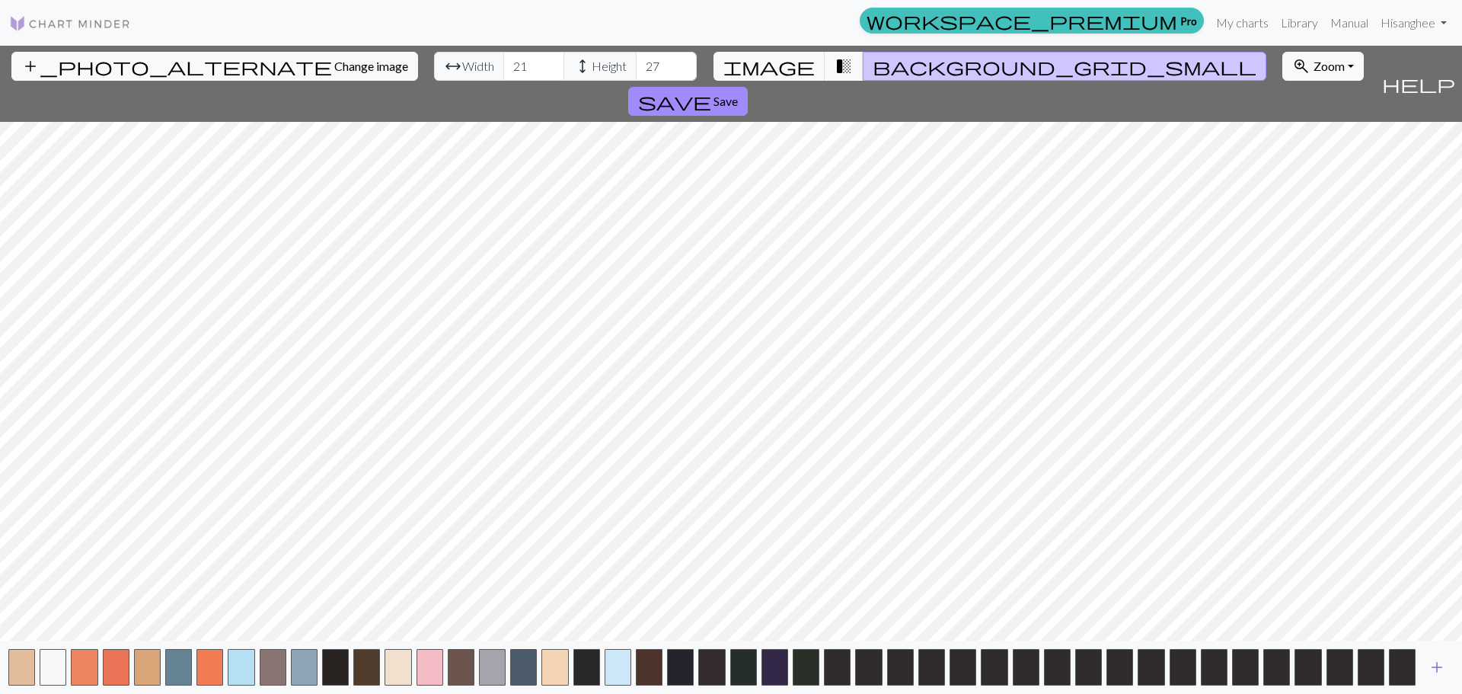
click at [1438, 668] on span "add" at bounding box center [1437, 666] width 18 height 21
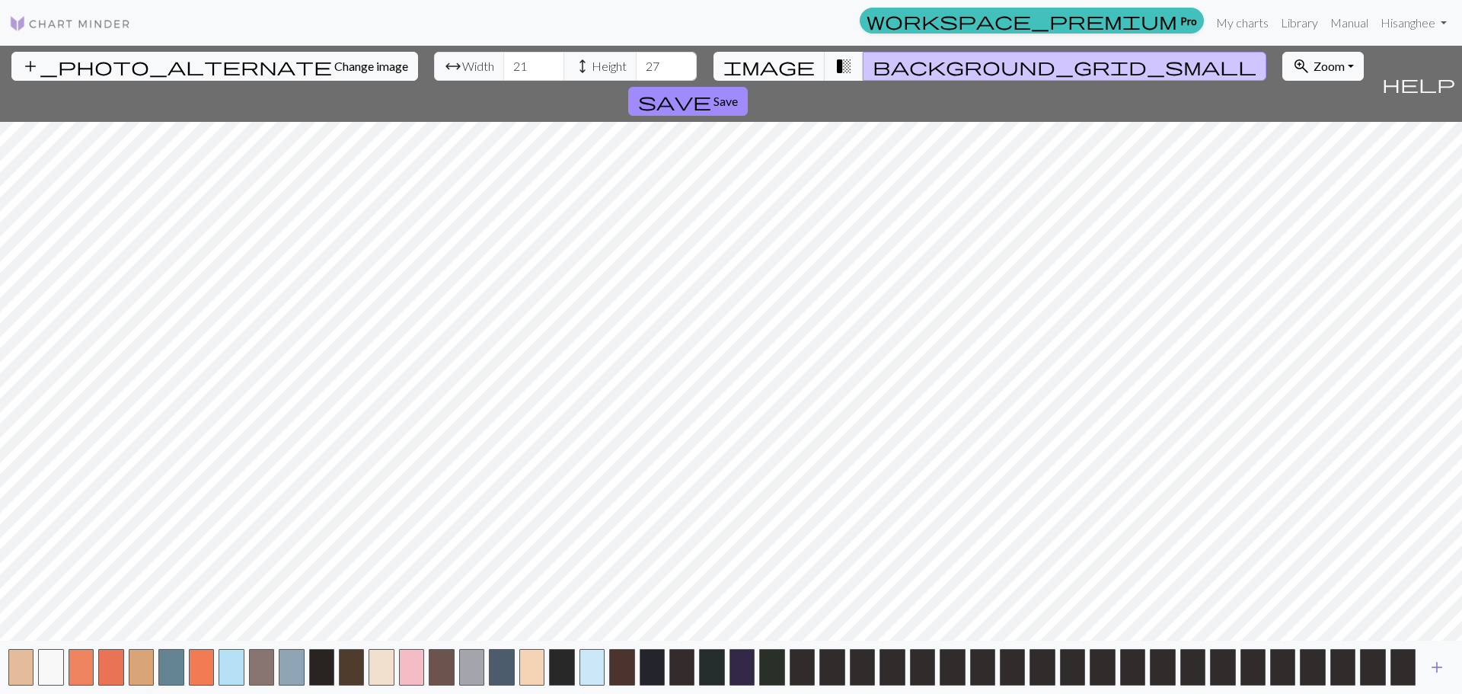
click at [1437, 668] on span "add" at bounding box center [1437, 666] width 18 height 21
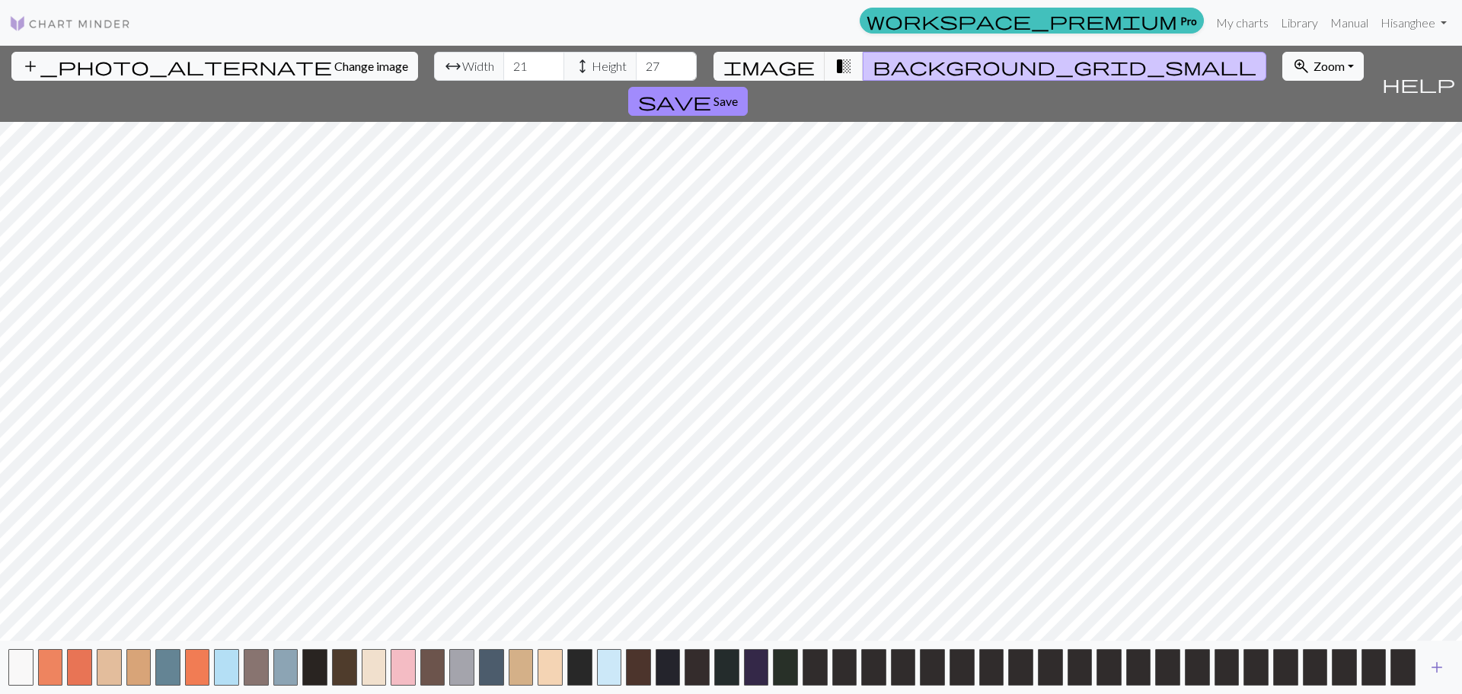
click at [1437, 668] on span "add" at bounding box center [1437, 666] width 18 height 21
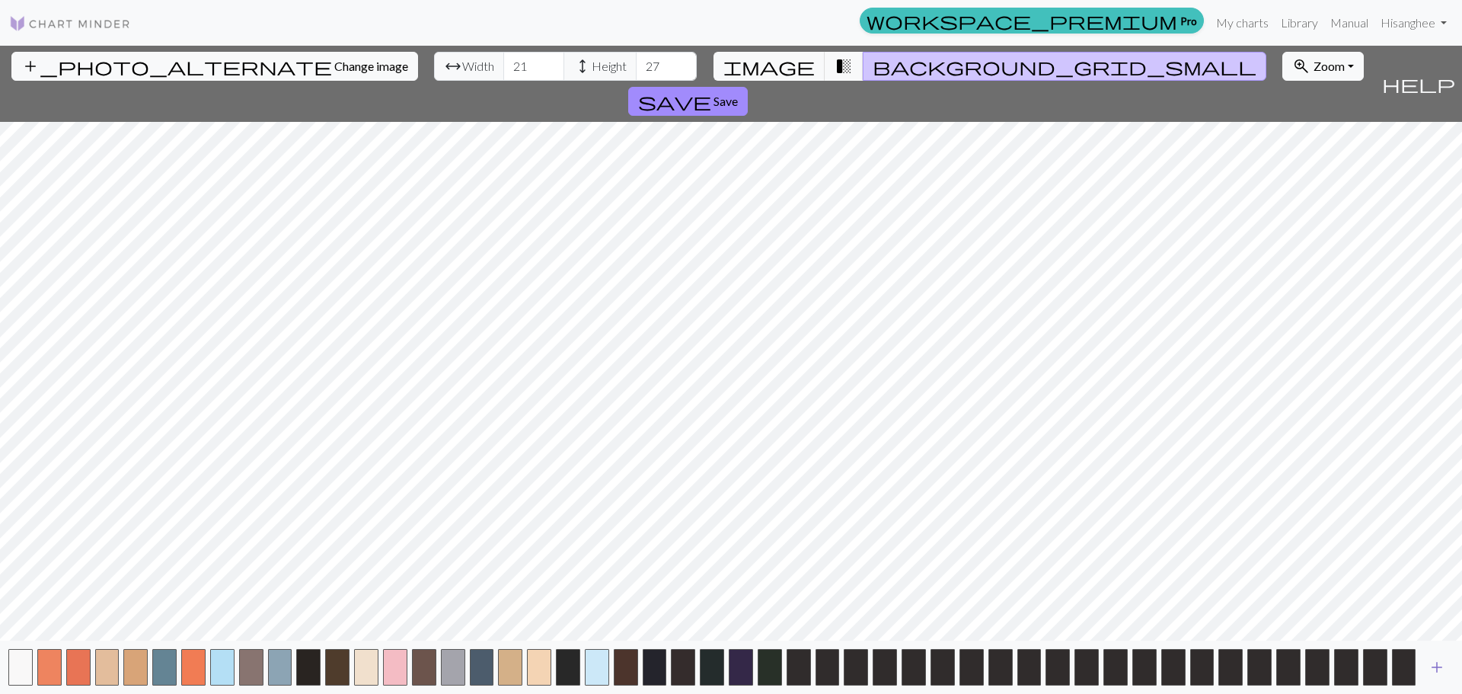
click at [1437, 668] on span "add" at bounding box center [1437, 666] width 18 height 21
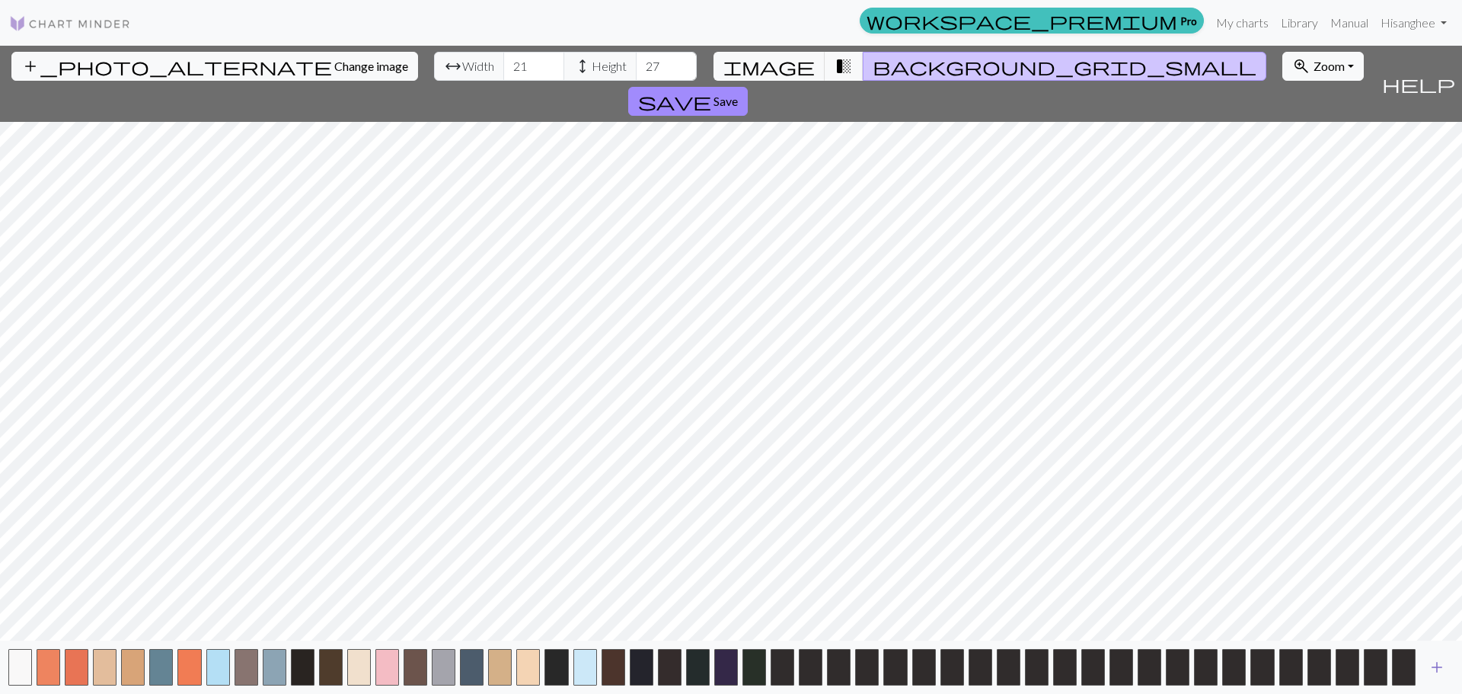
click at [1437, 668] on span "add" at bounding box center [1437, 666] width 18 height 21
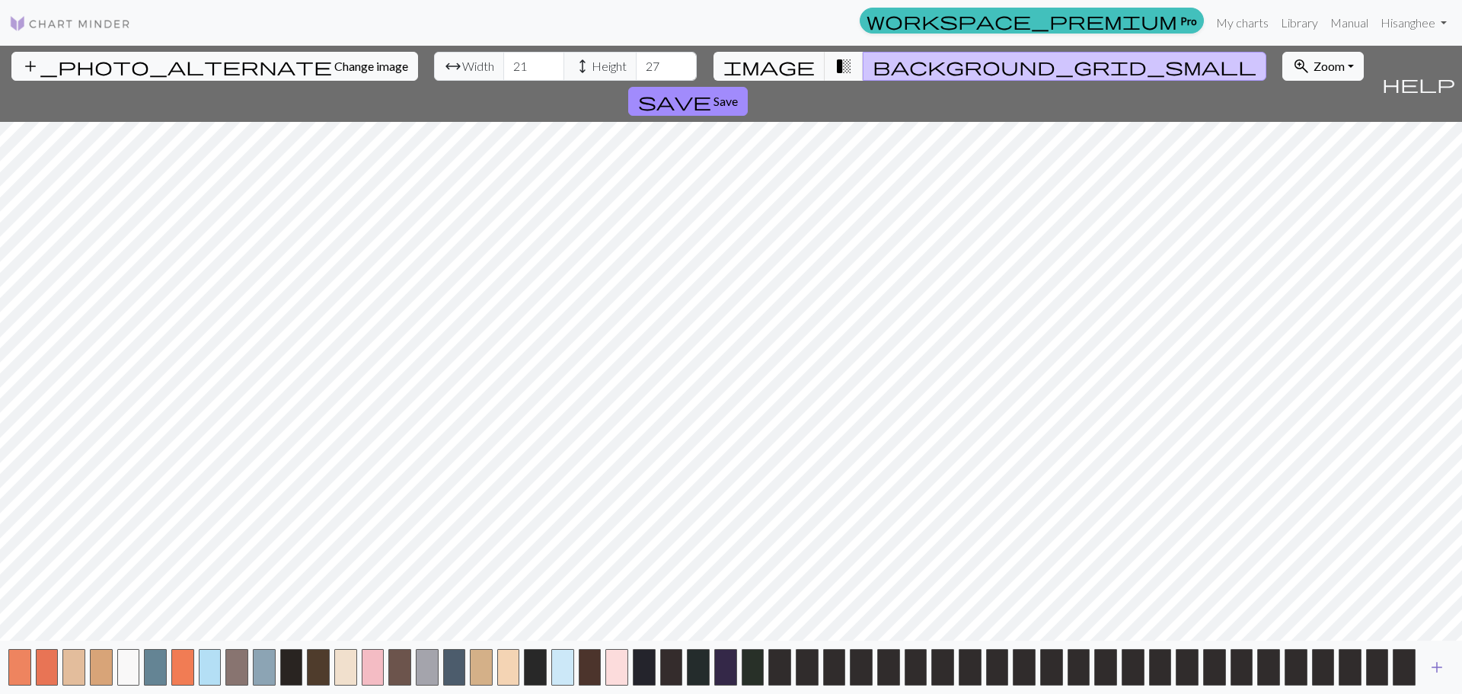
click at [1437, 668] on span "add" at bounding box center [1437, 666] width 18 height 21
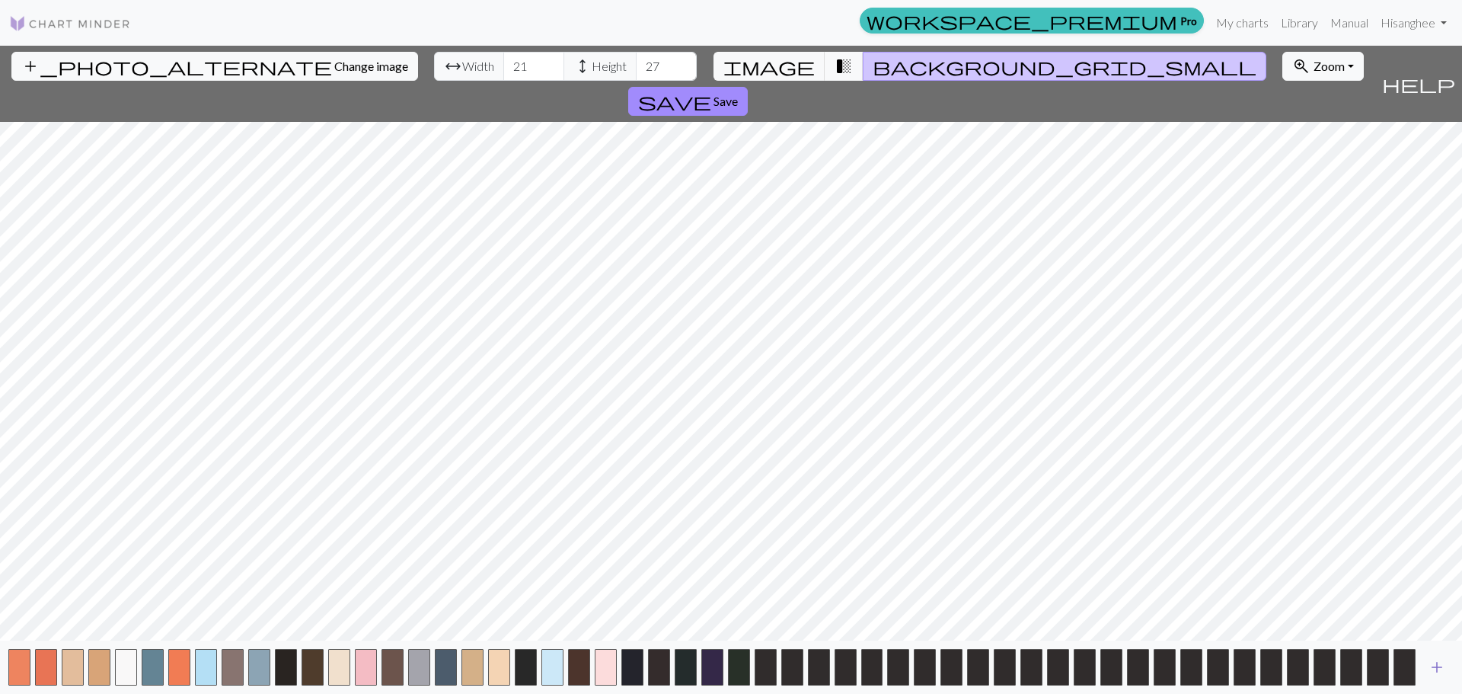
click at [1437, 668] on span "add" at bounding box center [1437, 666] width 18 height 21
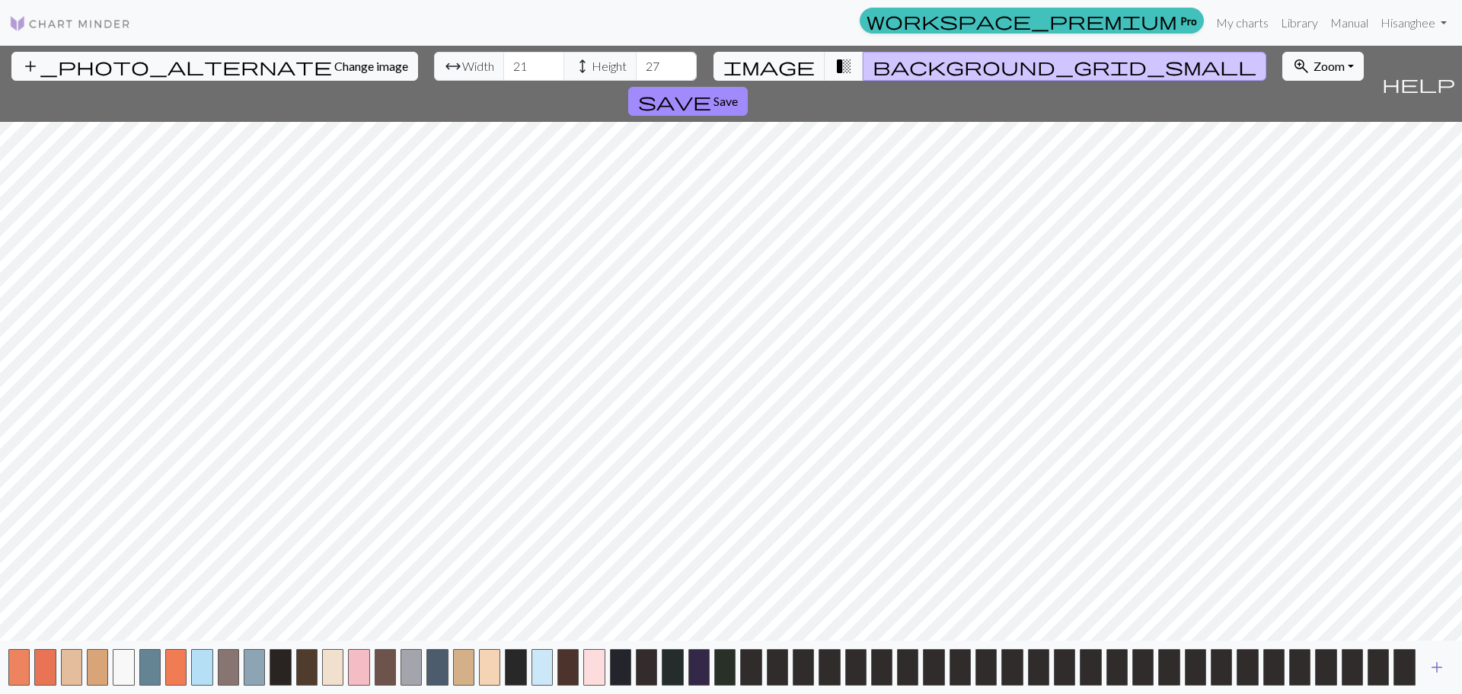
click at [1437, 668] on span "add" at bounding box center [1437, 666] width 18 height 21
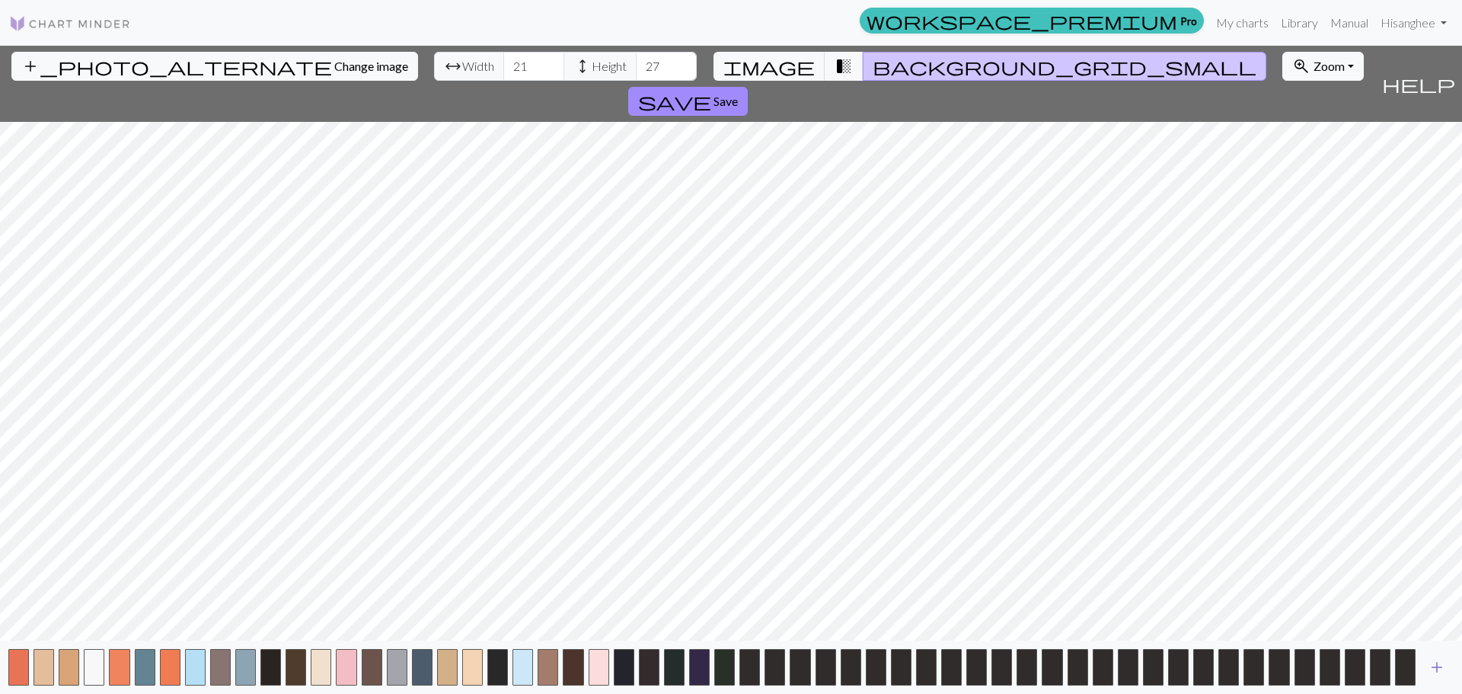
click at [1437, 668] on span "add" at bounding box center [1437, 666] width 18 height 21
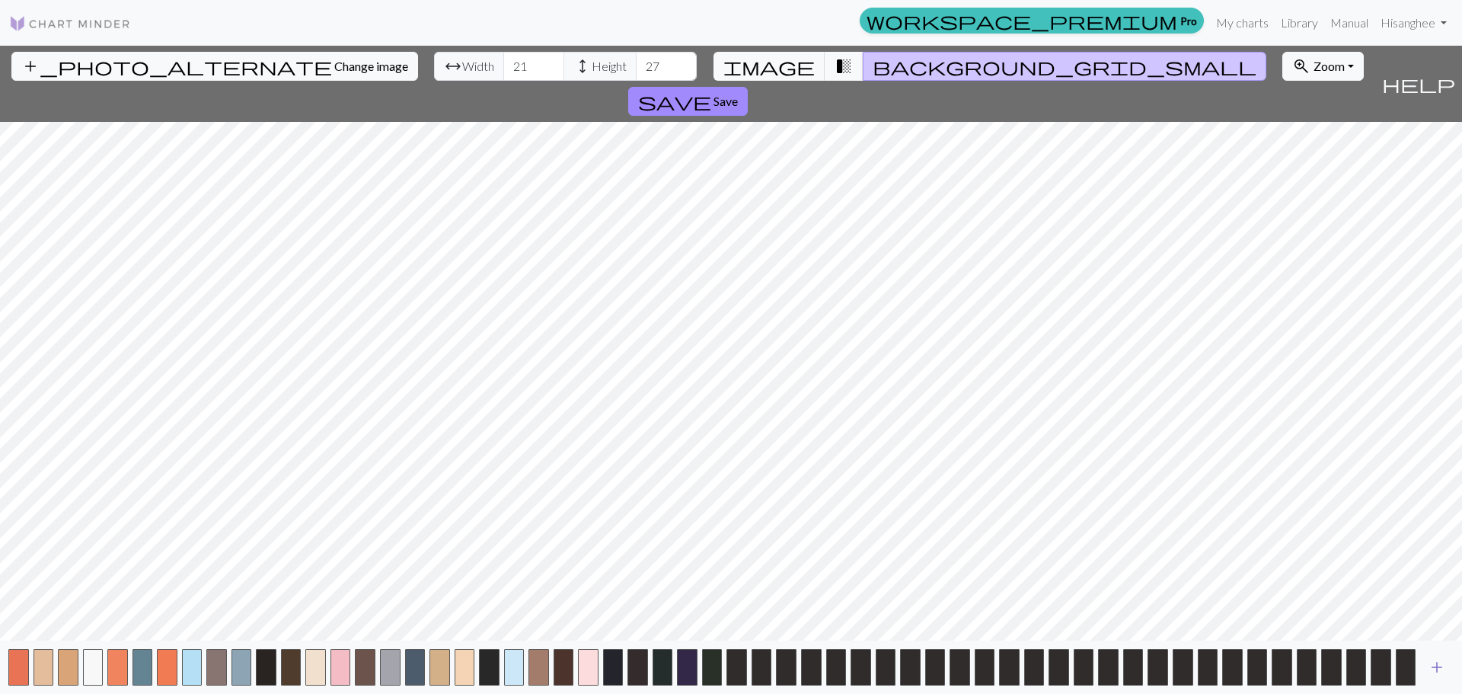
click at [1437, 668] on span "add" at bounding box center [1437, 666] width 18 height 21
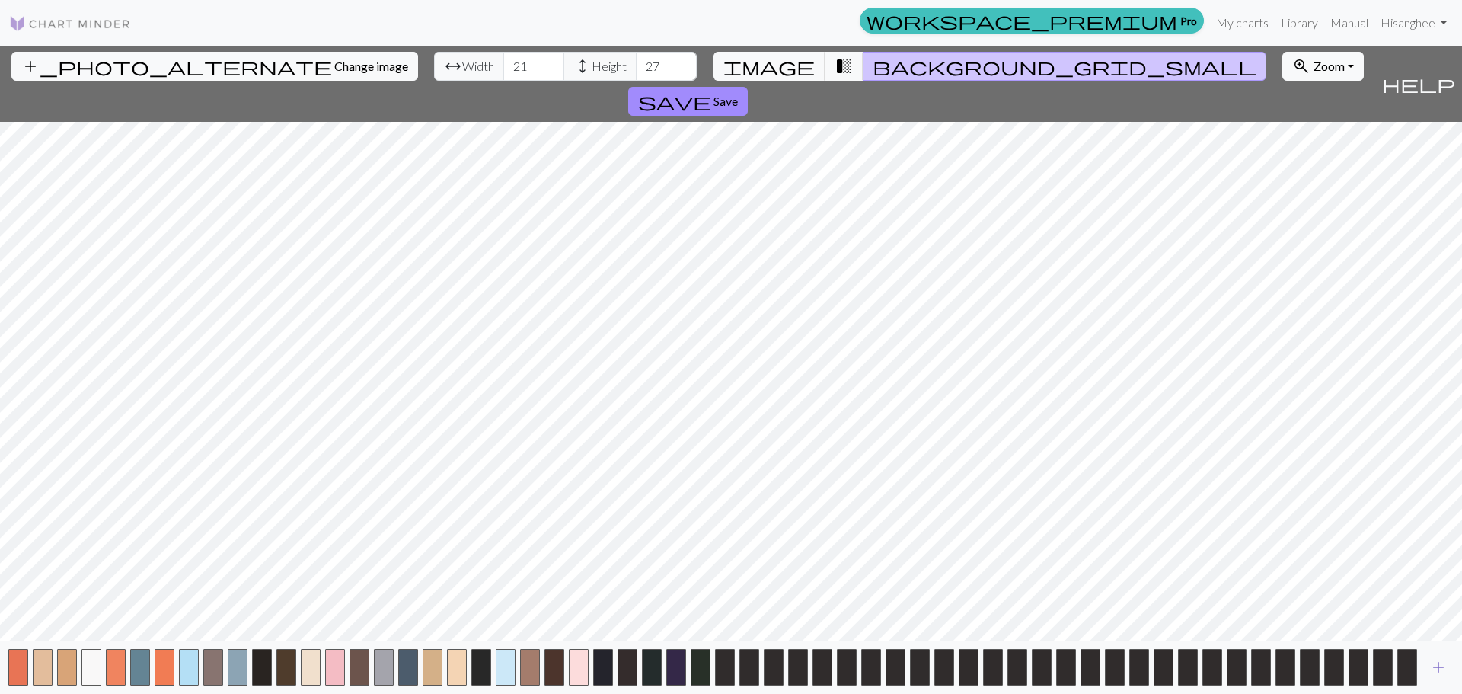
click at [1437, 668] on span "add" at bounding box center [1438, 666] width 18 height 21
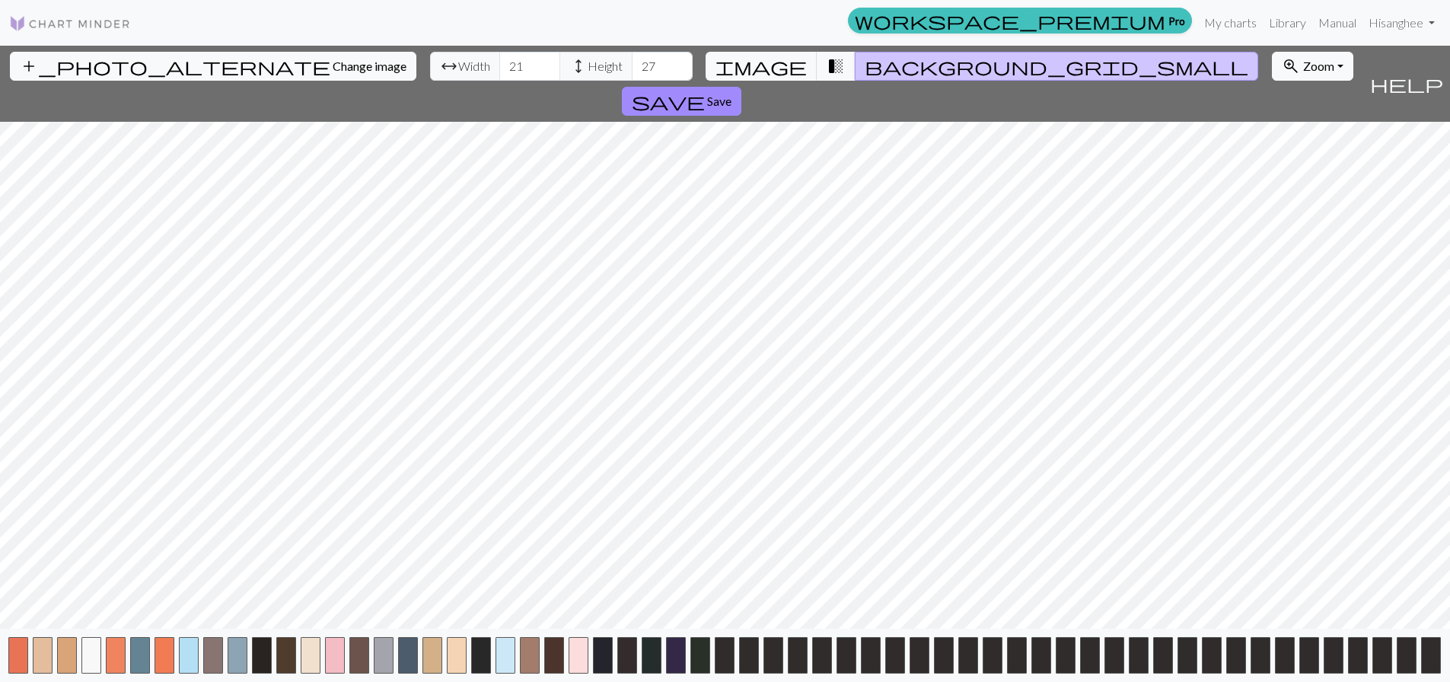
click at [1437, 668] on button "button" at bounding box center [1431, 655] width 20 height 37
drag, startPoint x: 1356, startPoint y: 680, endPoint x: 1393, endPoint y: 682, distance: 36.6
click at [1393, 682] on html "This website uses cookies to ensure you get the best experience on our website.…" at bounding box center [725, 341] width 1450 height 682
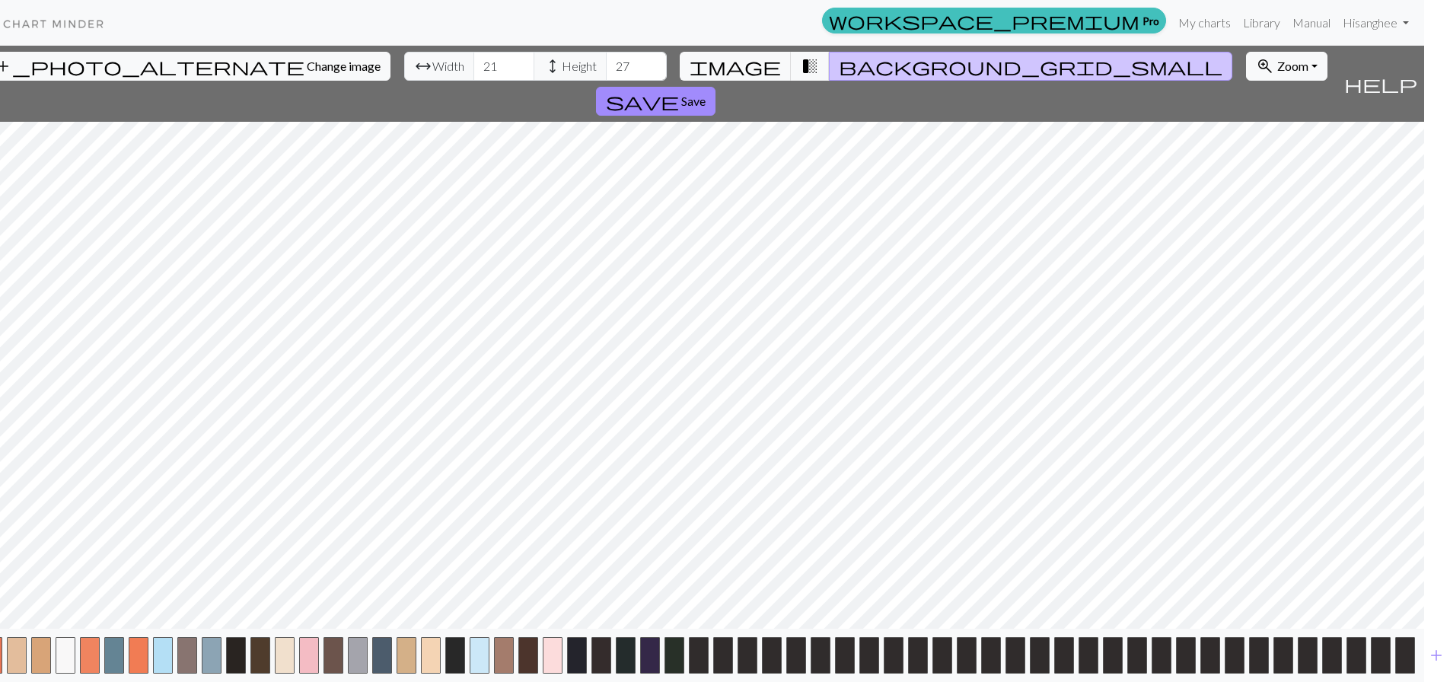
scroll to position [0, 31]
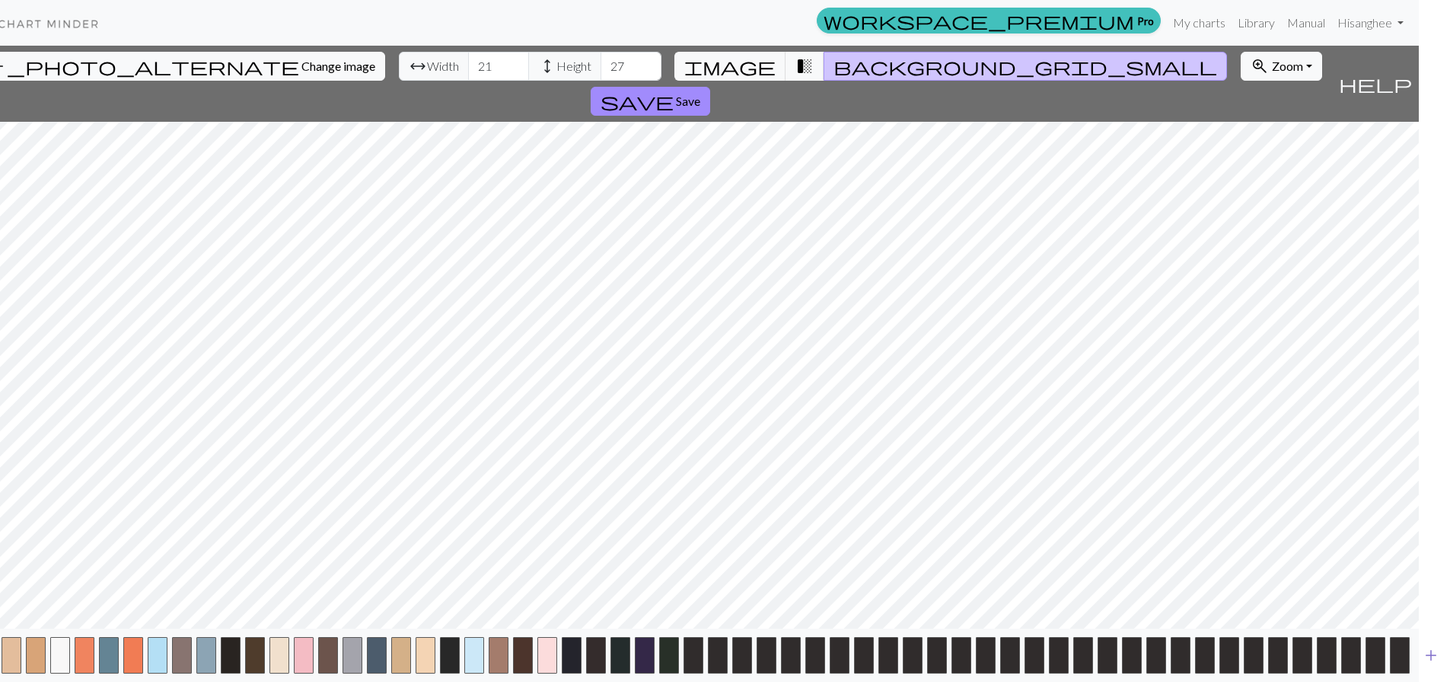
click at [1427, 666] on span "add" at bounding box center [1431, 655] width 18 height 21
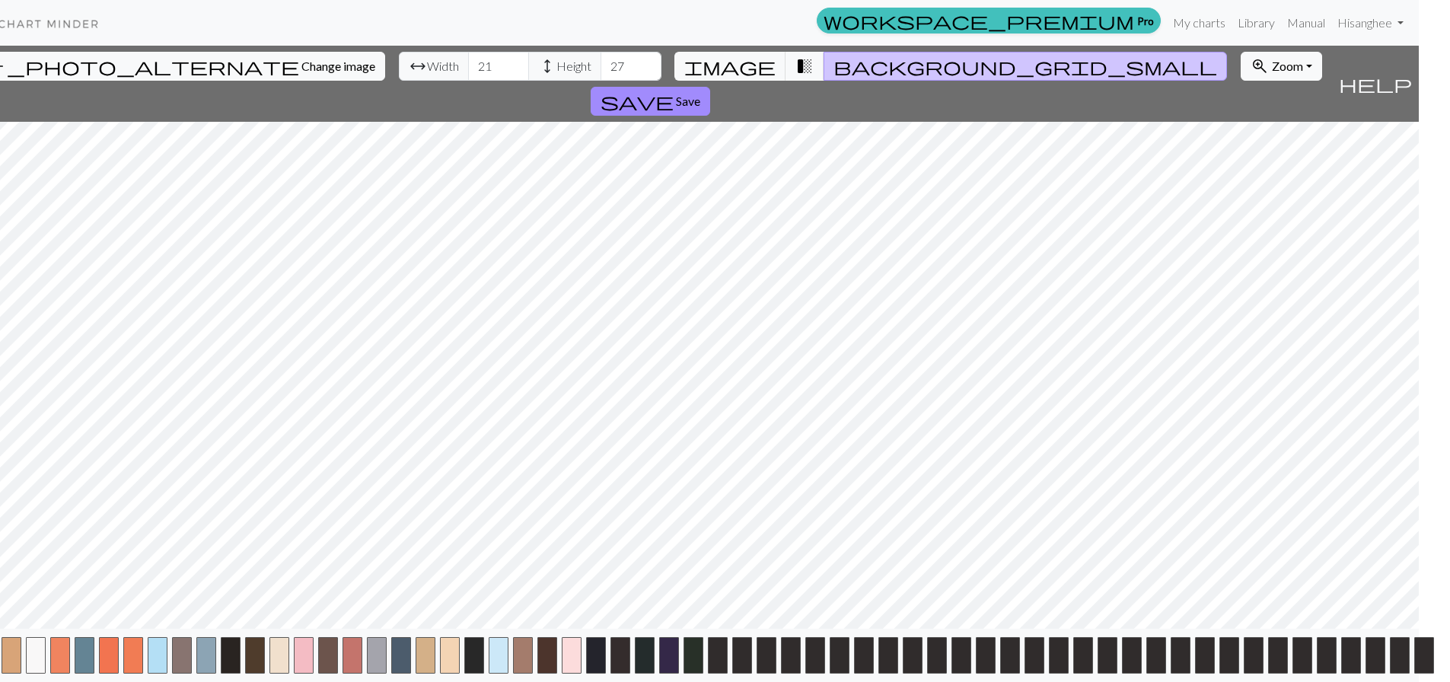
click at [1427, 669] on button "button" at bounding box center [1425, 655] width 20 height 37
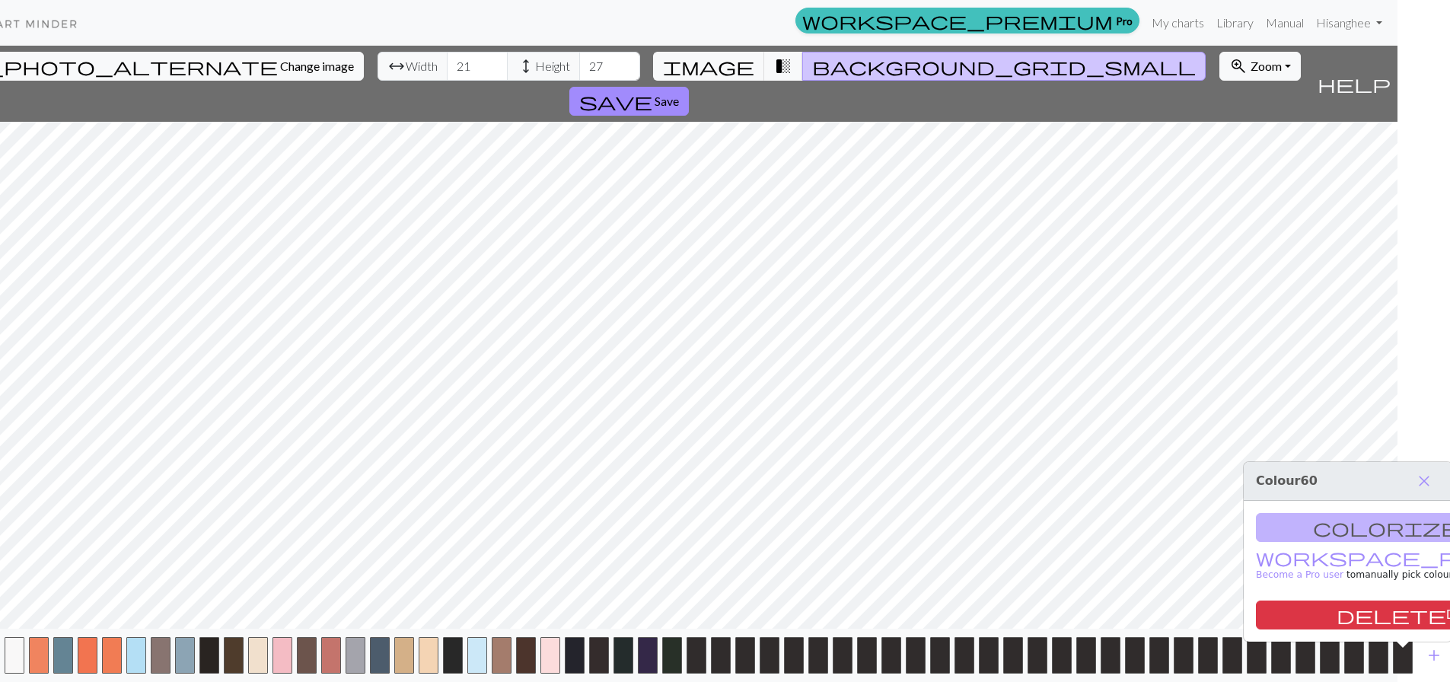
scroll to position [0, 56]
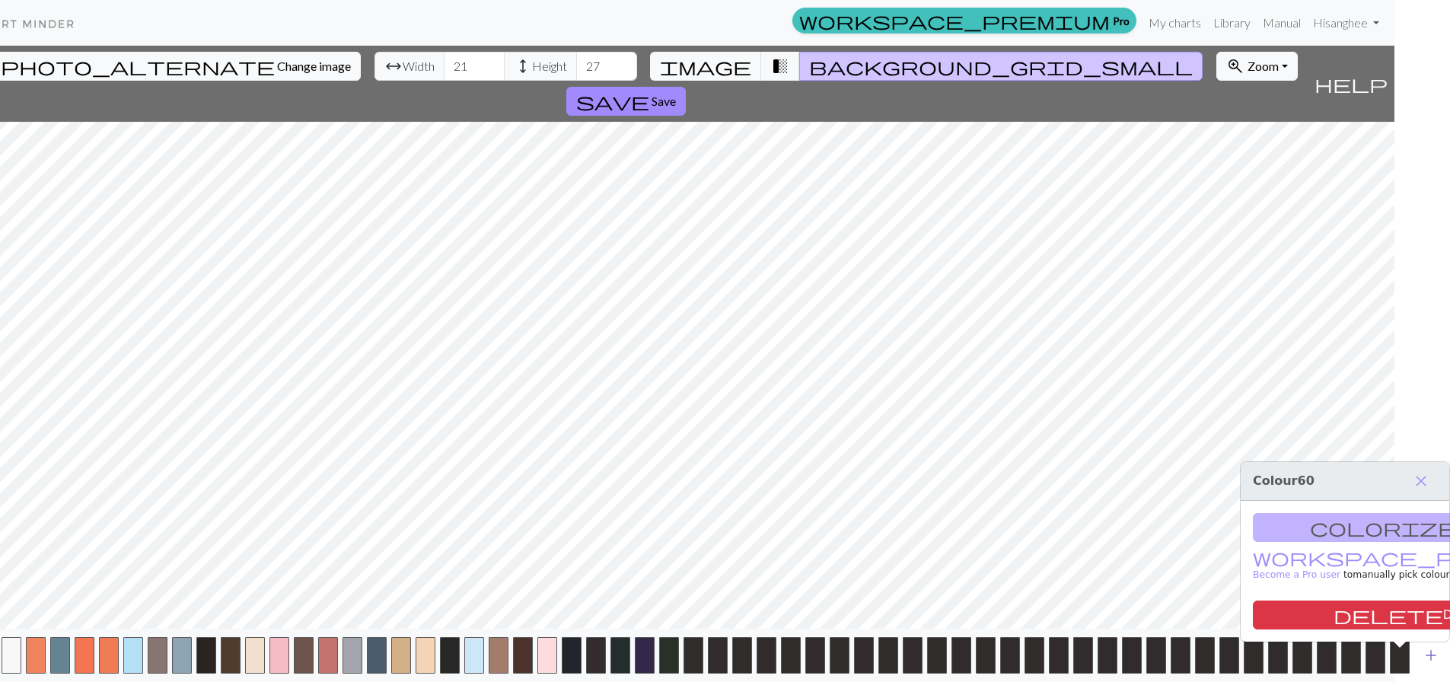
click at [1434, 664] on span "add" at bounding box center [1431, 655] width 18 height 21
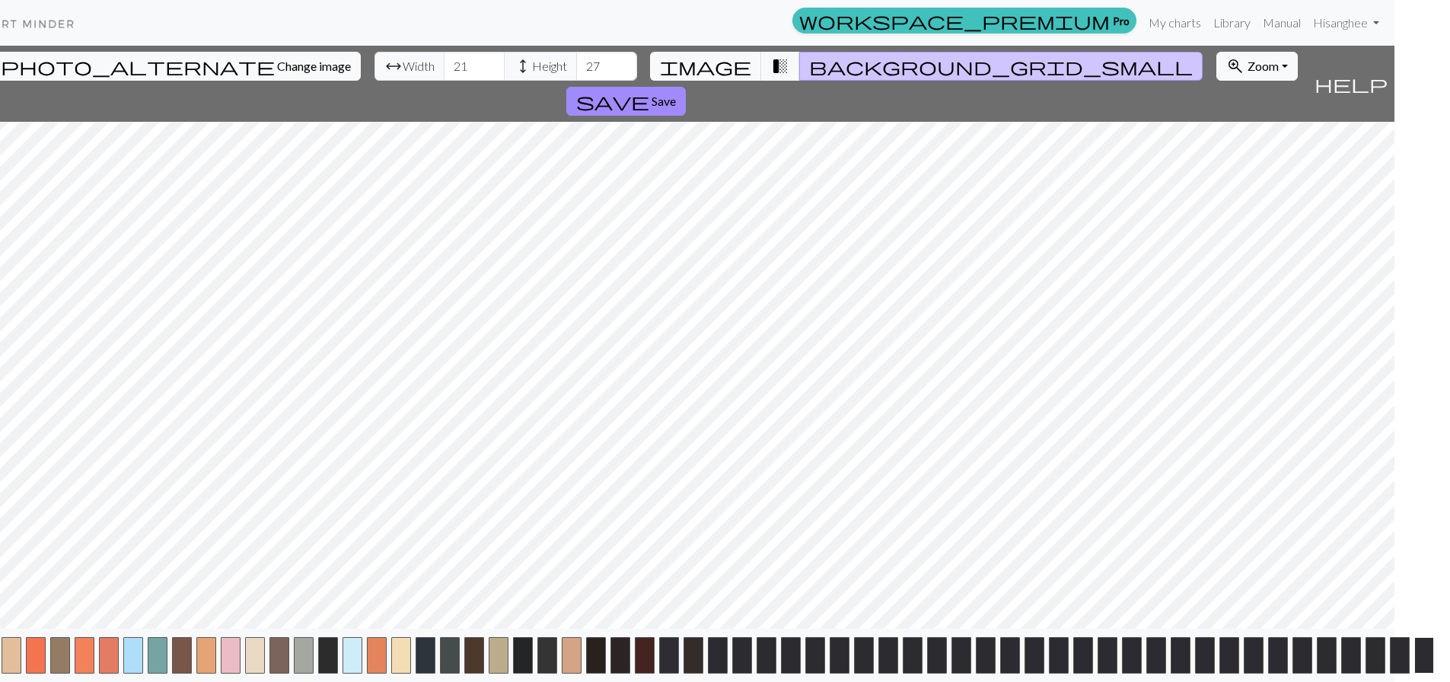
drag, startPoint x: 1400, startPoint y: 681, endPoint x: 1434, endPoint y: 674, distance: 34.2
click at [1395, 678] on div "add" at bounding box center [669, 655] width 1450 height 53
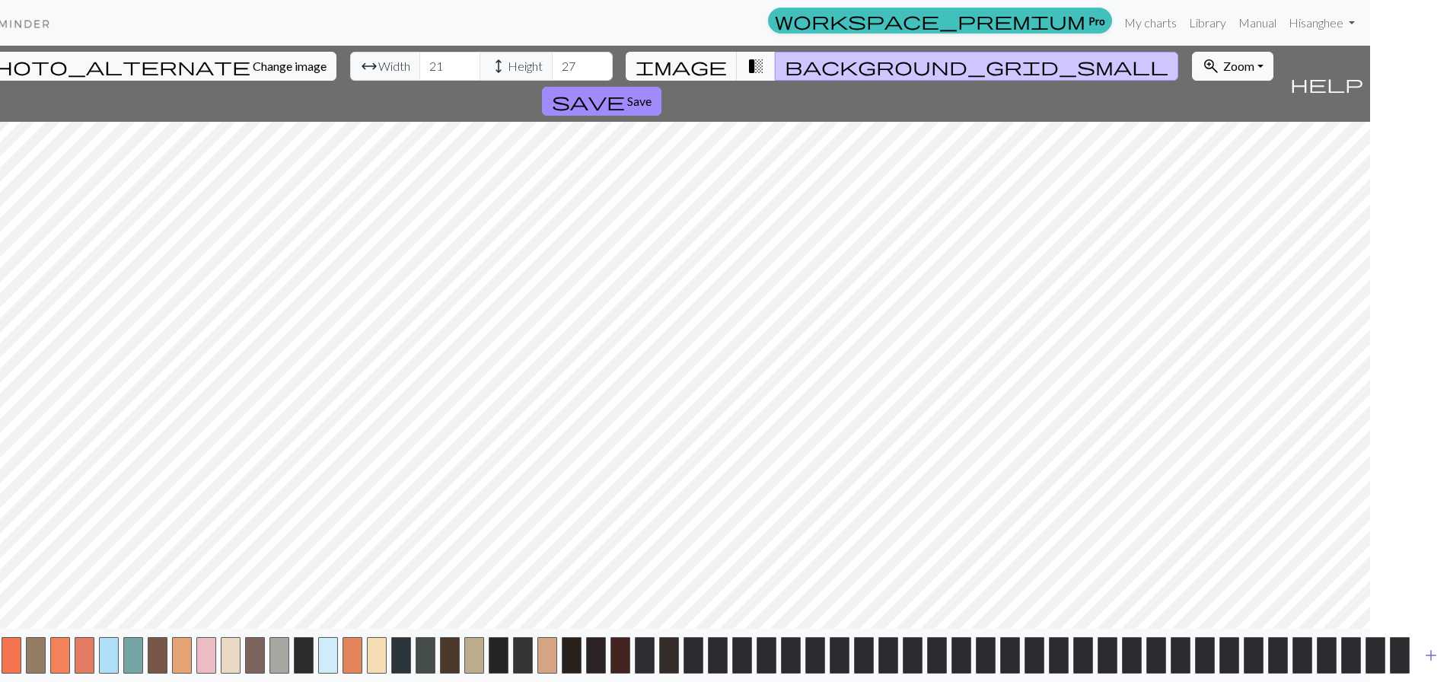
click at [1429, 663] on span "add" at bounding box center [1431, 655] width 18 height 21
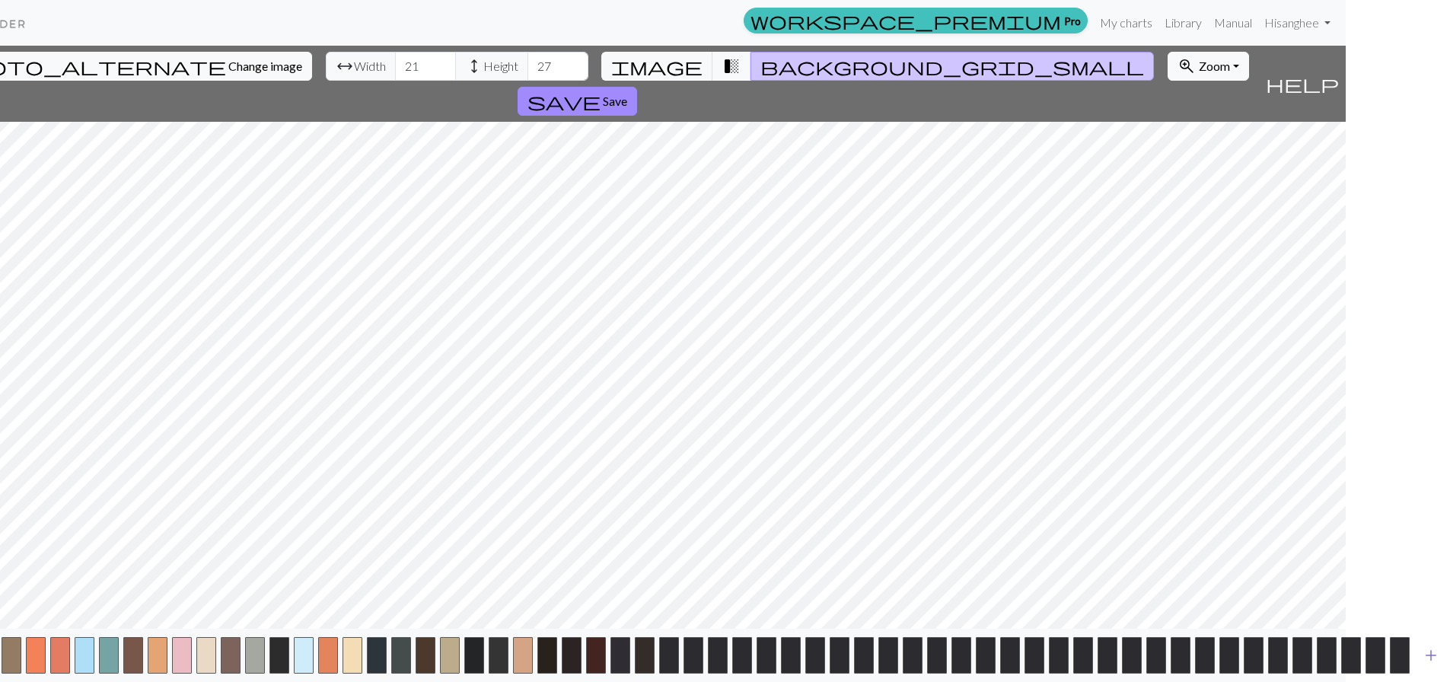
click at [1431, 666] on span "add" at bounding box center [1431, 655] width 18 height 21
click at [723, 62] on span "transition_fade" at bounding box center [732, 66] width 18 height 21
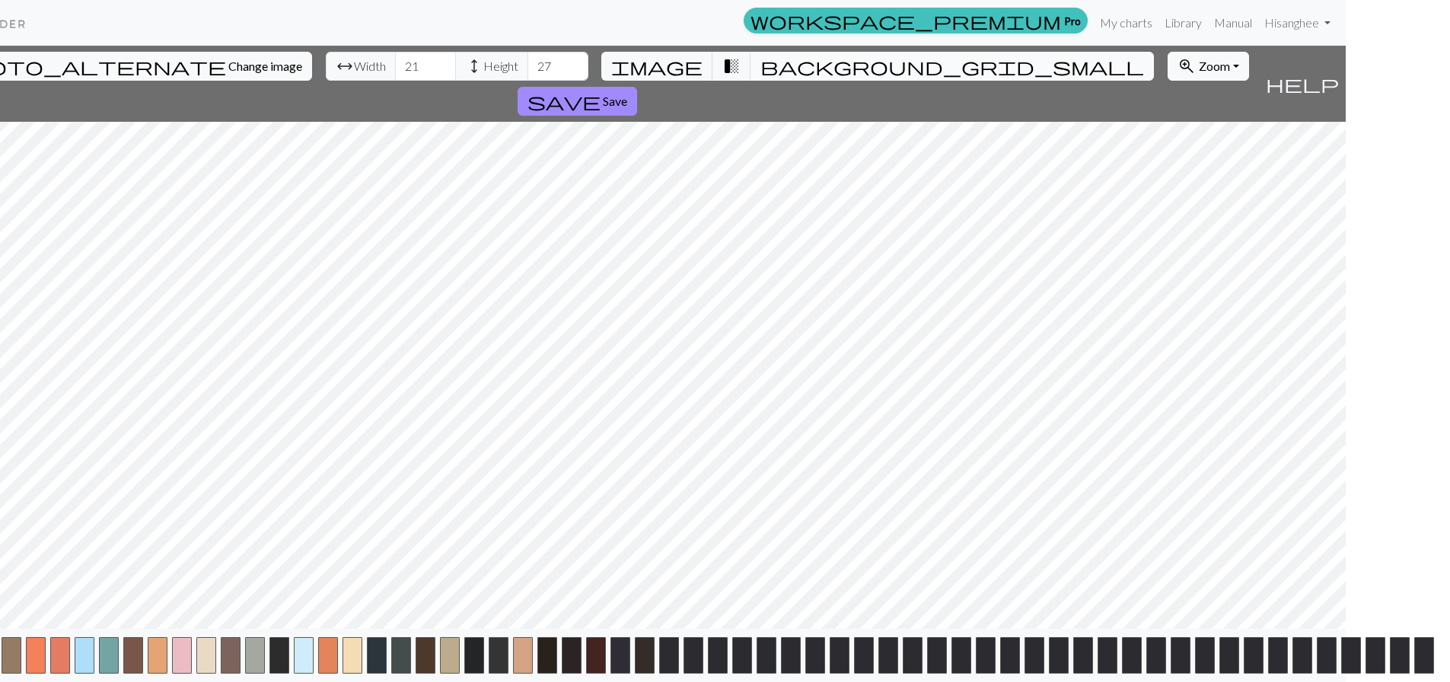
click at [761, 70] on span "background_grid_small" at bounding box center [953, 66] width 384 height 21
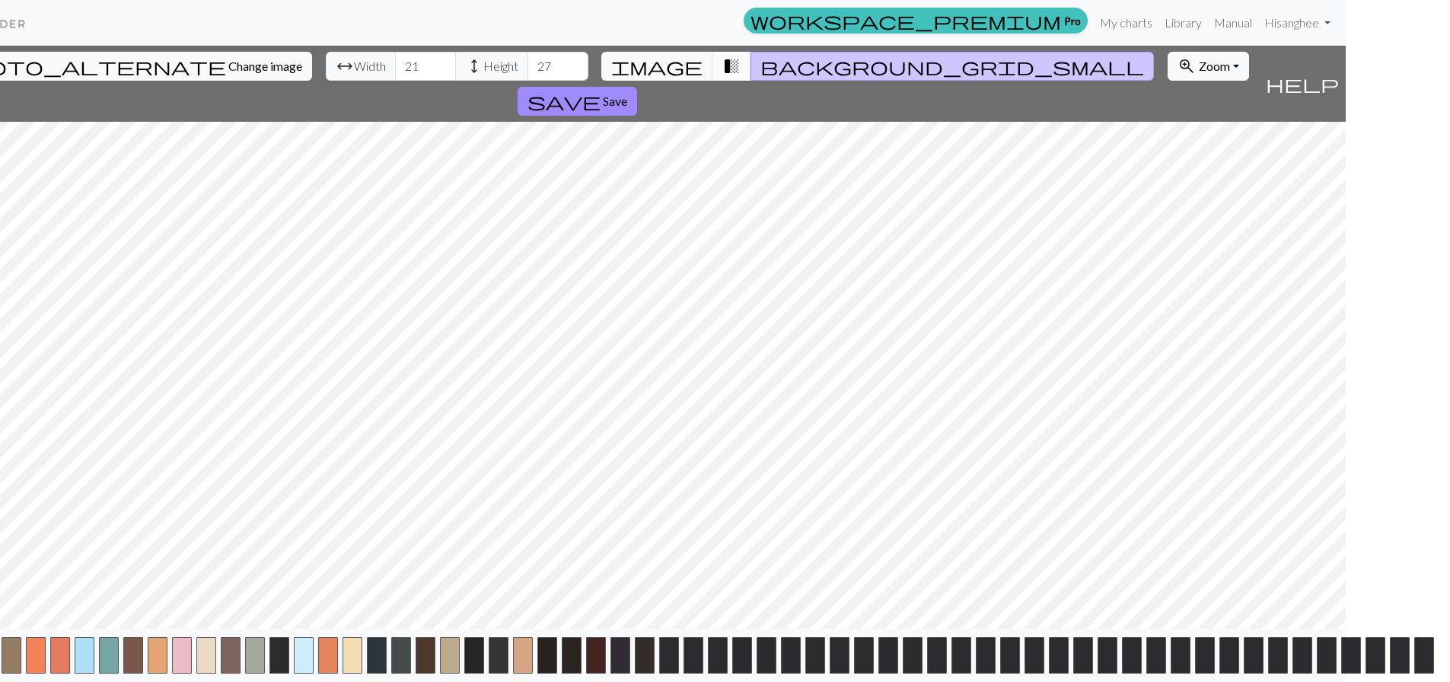
click at [727, 72] on span "transition_fade" at bounding box center [732, 66] width 18 height 21
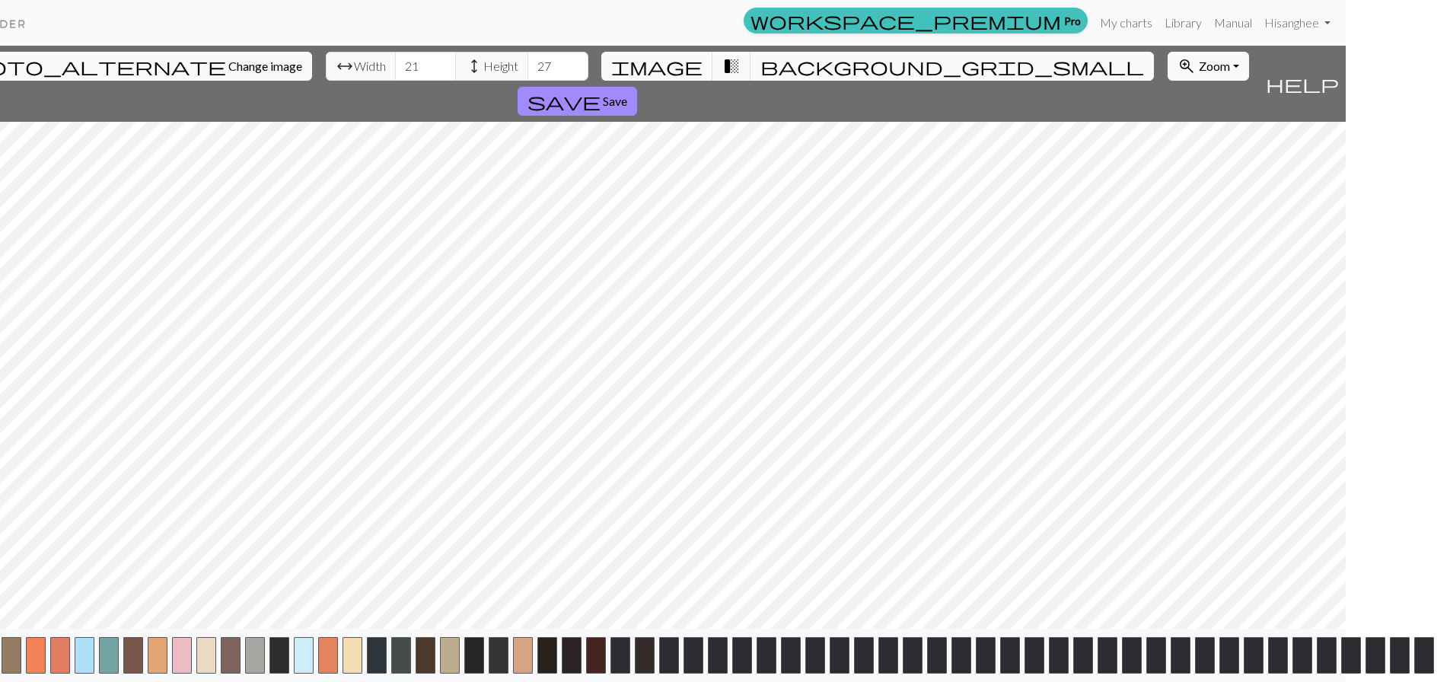
click at [761, 75] on span "background_grid_small" at bounding box center [953, 66] width 384 height 21
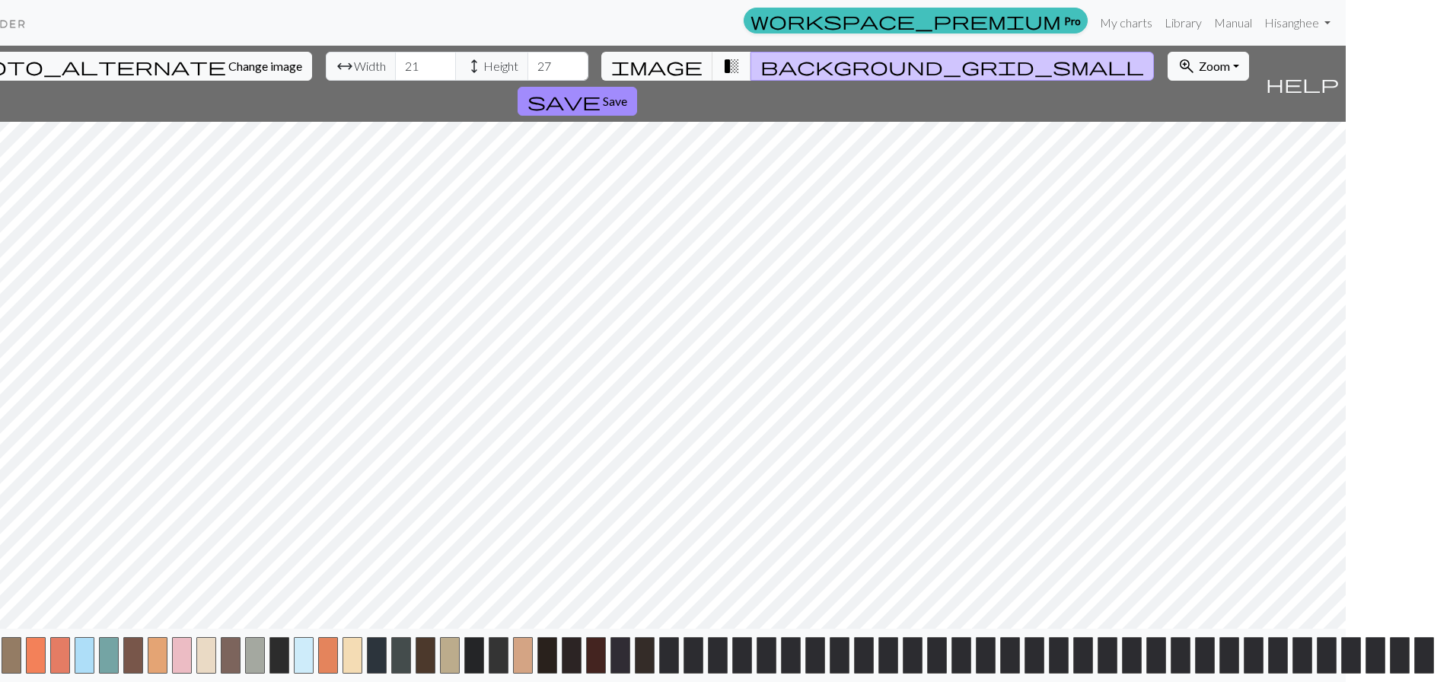
click at [723, 75] on span "transition_fade" at bounding box center [732, 66] width 18 height 21
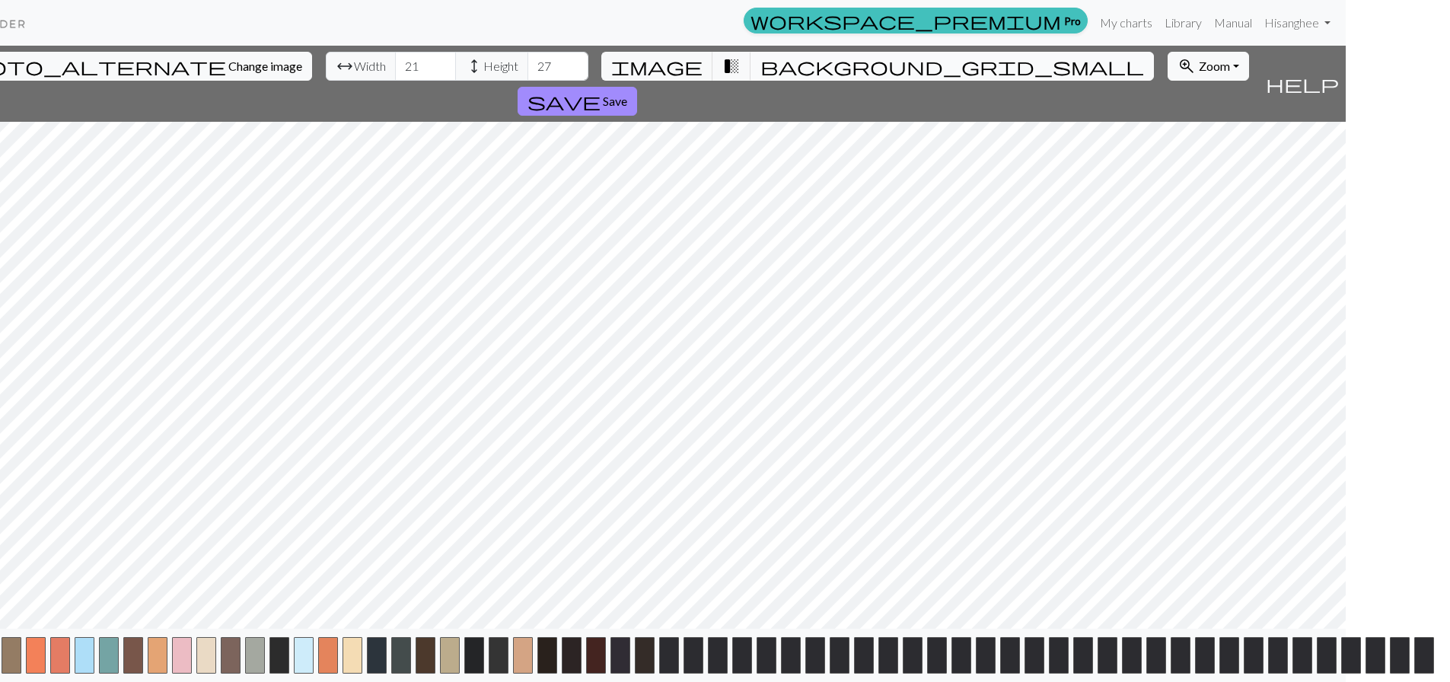
click at [751, 76] on button "background_grid_small" at bounding box center [953, 66] width 404 height 29
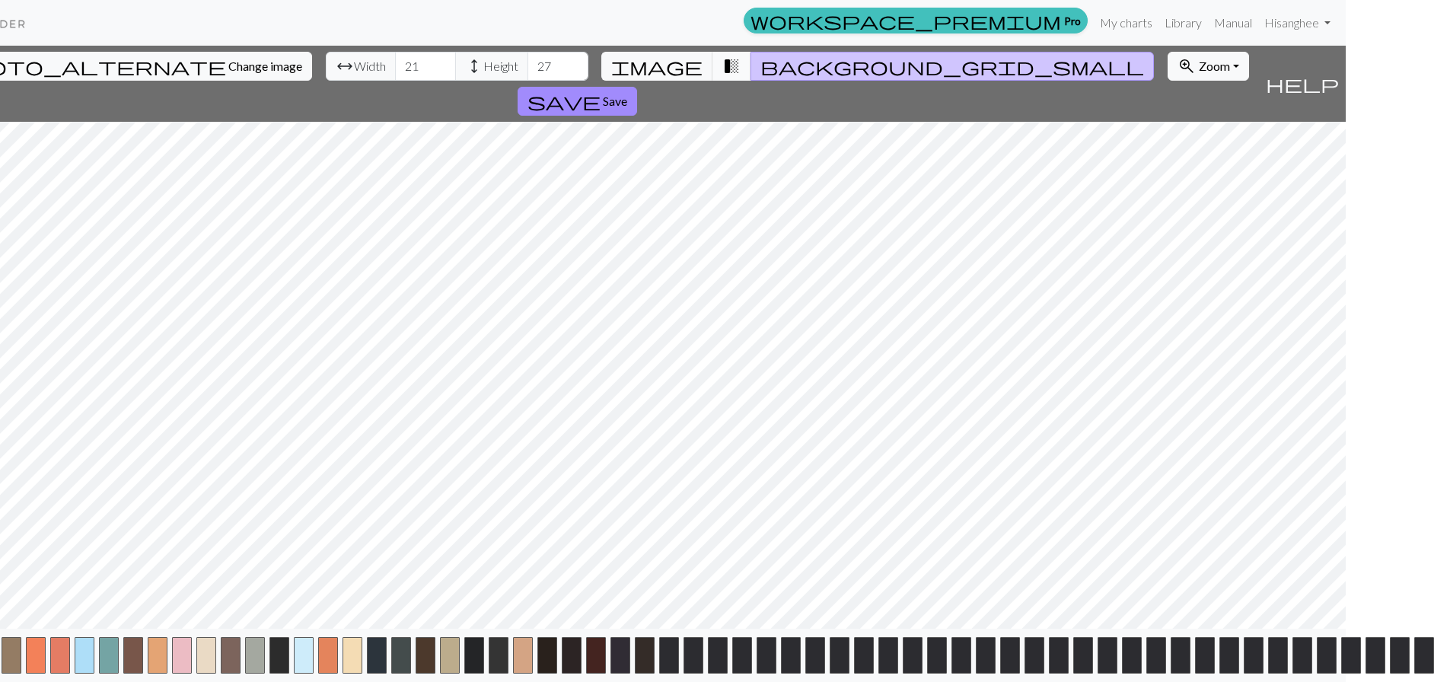
click at [719, 79] on button "transition_fade" at bounding box center [732, 66] width 39 height 29
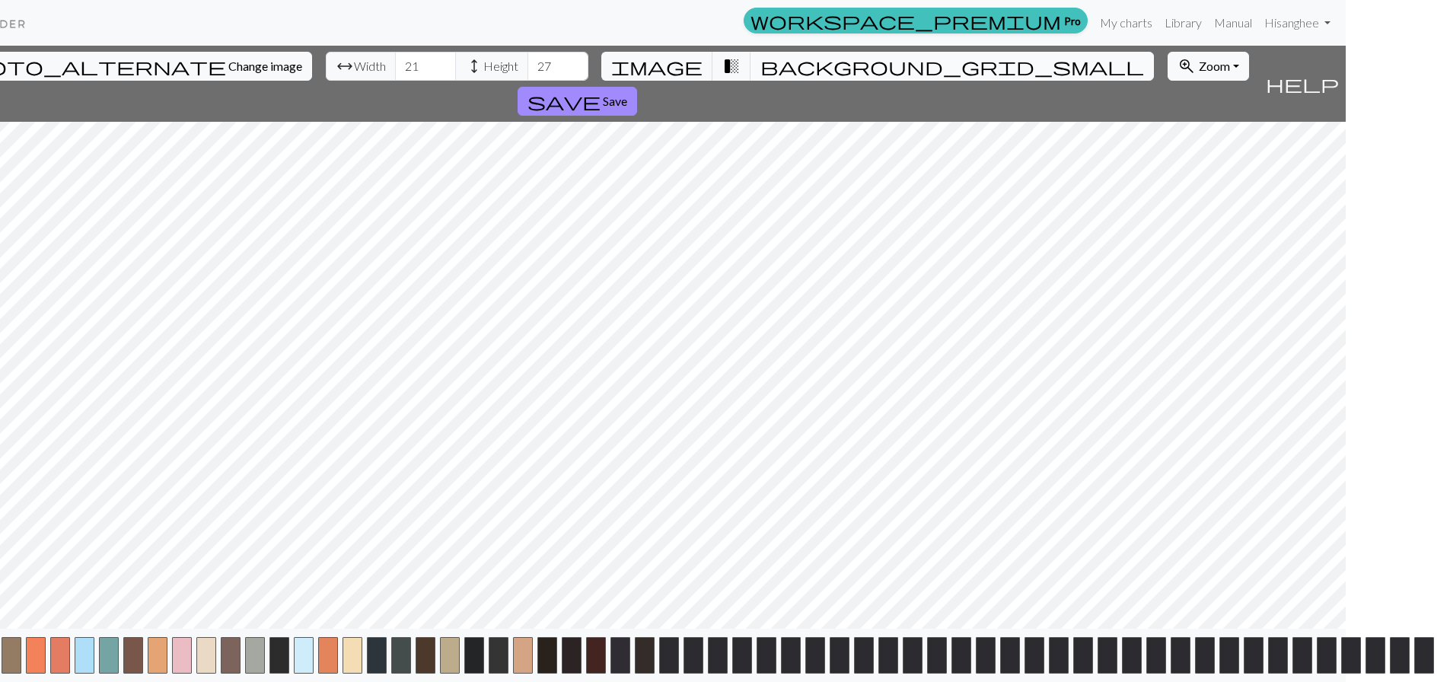
click at [751, 79] on button "background_grid_small" at bounding box center [953, 66] width 404 height 29
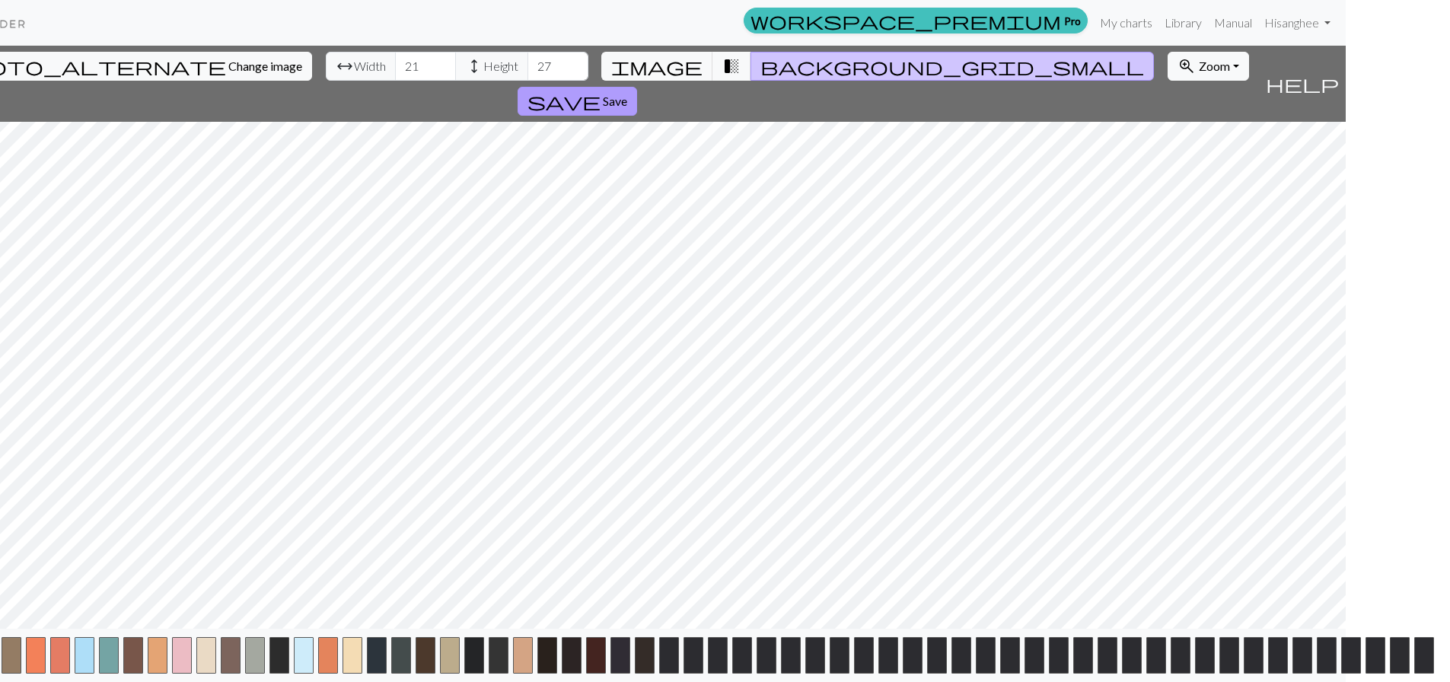
click at [637, 87] on button "save Save" at bounding box center [578, 101] width 120 height 29
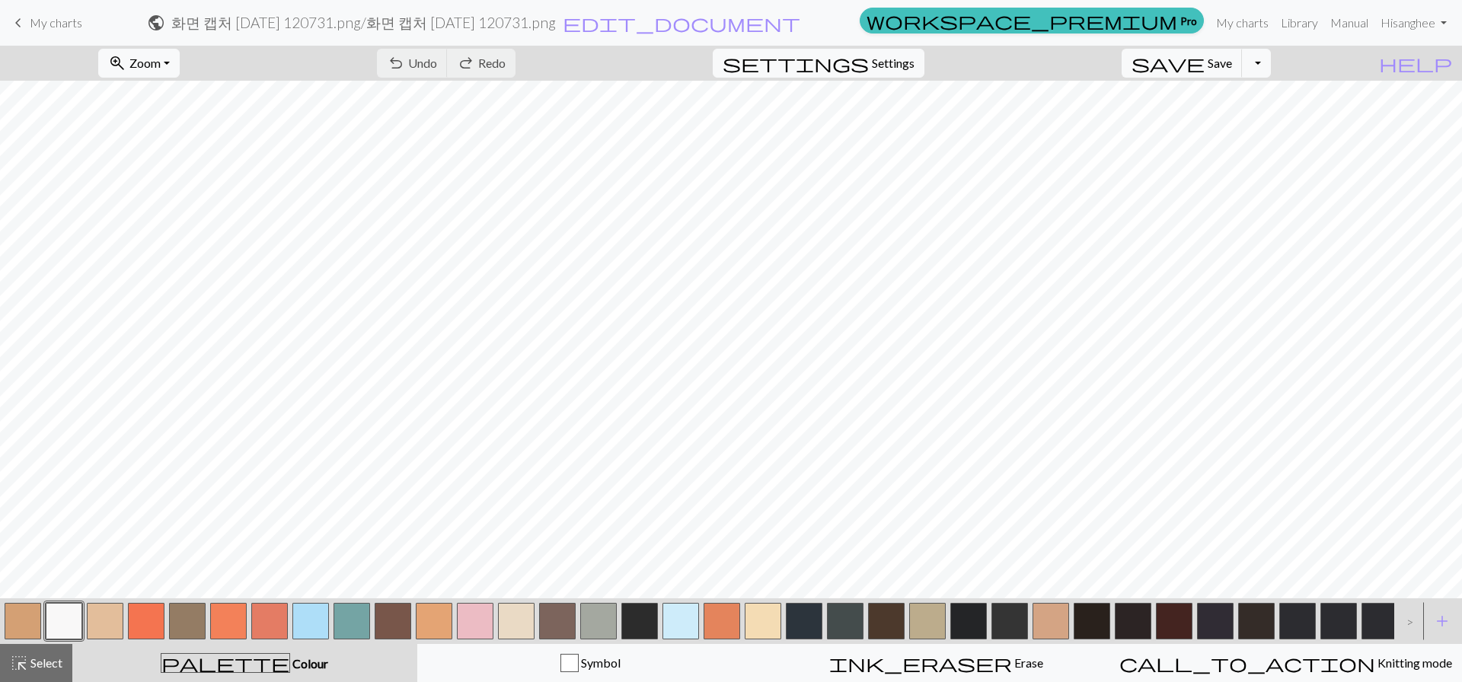
click at [1377, 608] on button "button" at bounding box center [1379, 621] width 37 height 37
click at [24, 626] on button "button" at bounding box center [23, 621] width 37 height 37
click at [448, 72] on button "undo Undo Undo" at bounding box center [412, 63] width 71 height 29
click at [161, 62] on span "Zoom" at bounding box center [144, 63] width 31 height 14
click at [176, 237] on button "150%" at bounding box center [159, 231] width 120 height 24
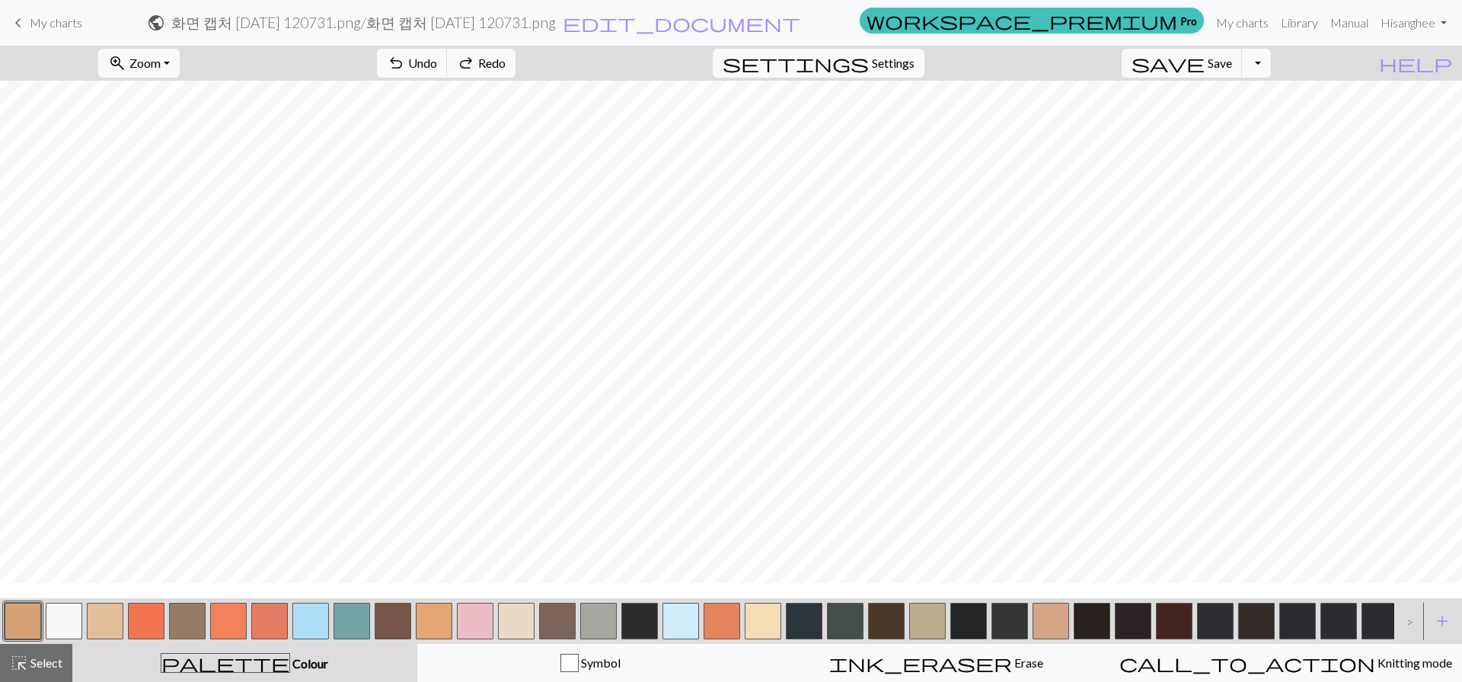
scroll to position [76, 0]
click at [448, 70] on button "undo Undo Undo" at bounding box center [412, 63] width 71 height 29
click at [148, 621] on button "button" at bounding box center [146, 621] width 37 height 37
click at [65, 617] on button "button" at bounding box center [64, 621] width 37 height 37
drag, startPoint x: 483, startPoint y: 605, endPoint x: 504, endPoint y: 587, distance: 28.1
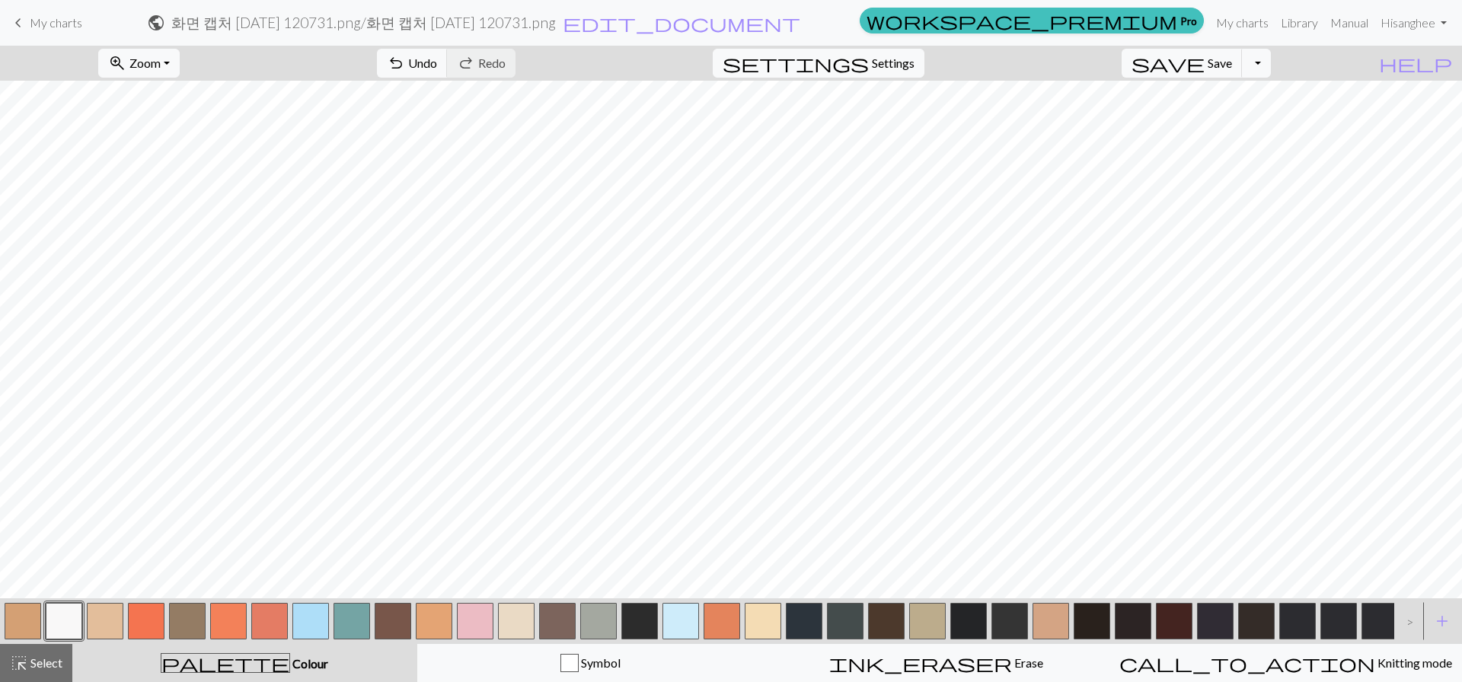
click at [483, 605] on button "button" at bounding box center [475, 621] width 37 height 37
click at [901, 68] on span "Settings" at bounding box center [893, 63] width 43 height 18
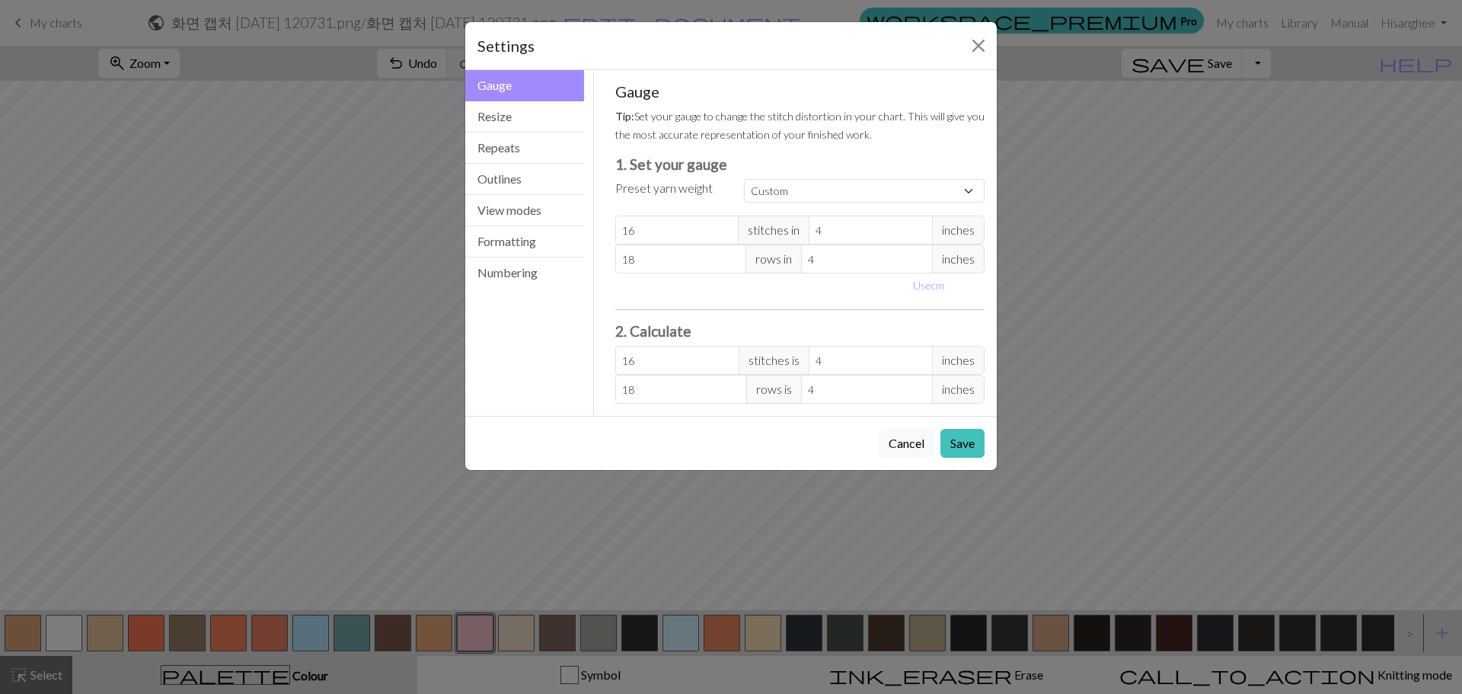
click at [1145, 190] on div "Settings Gauge Gauge Resize Repeats Outlines View modes Formatting Numbering Ga…" at bounding box center [731, 347] width 1462 height 694
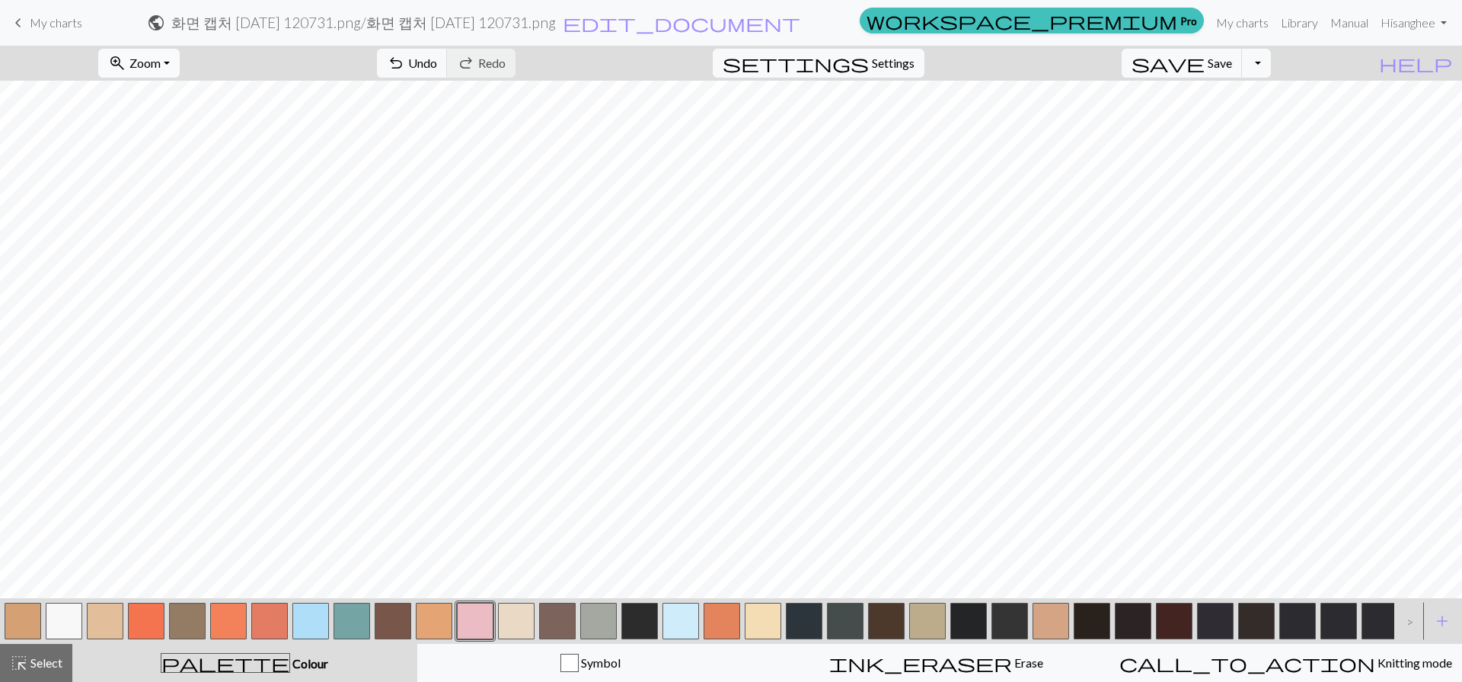
click at [159, 74] on button "zoom_in Zoom Zoom" at bounding box center [138, 63] width 81 height 29
click at [169, 143] on button "Fit height" at bounding box center [159, 145] width 120 height 24
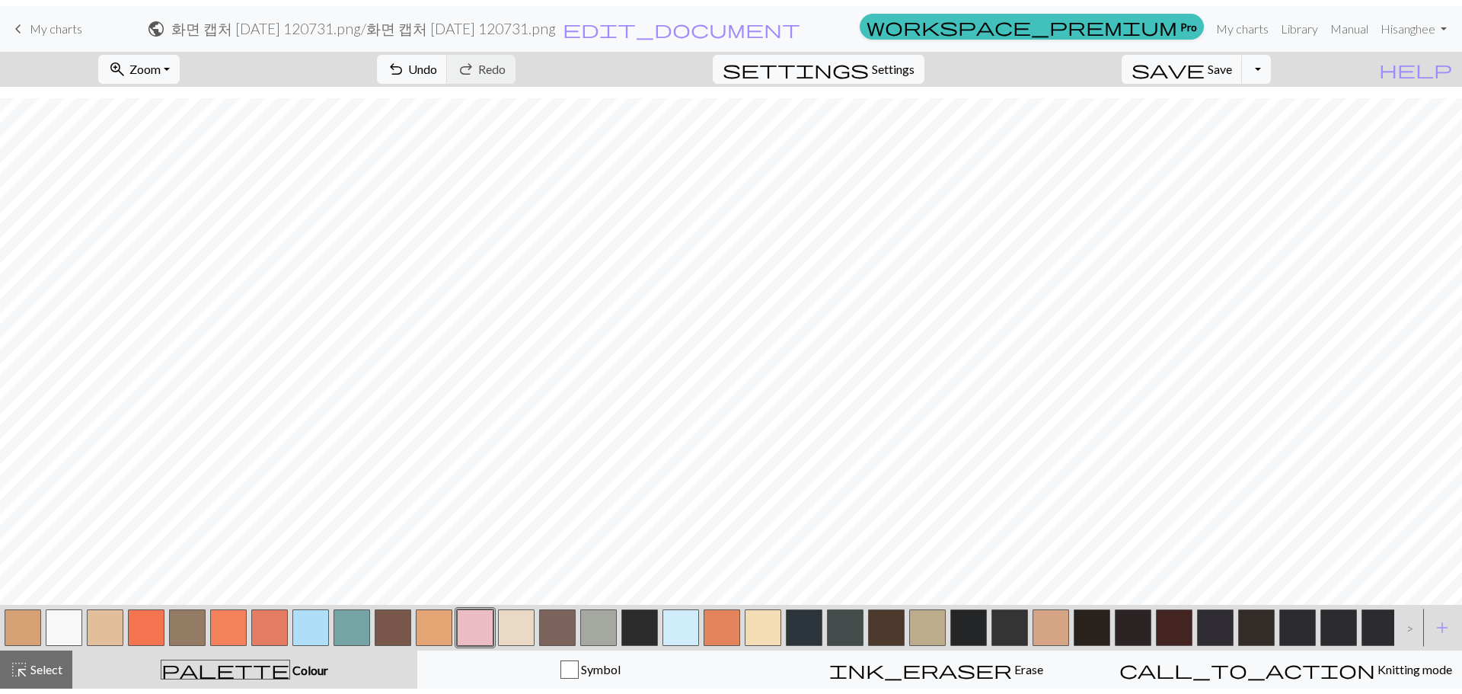
scroll to position [12, 0]
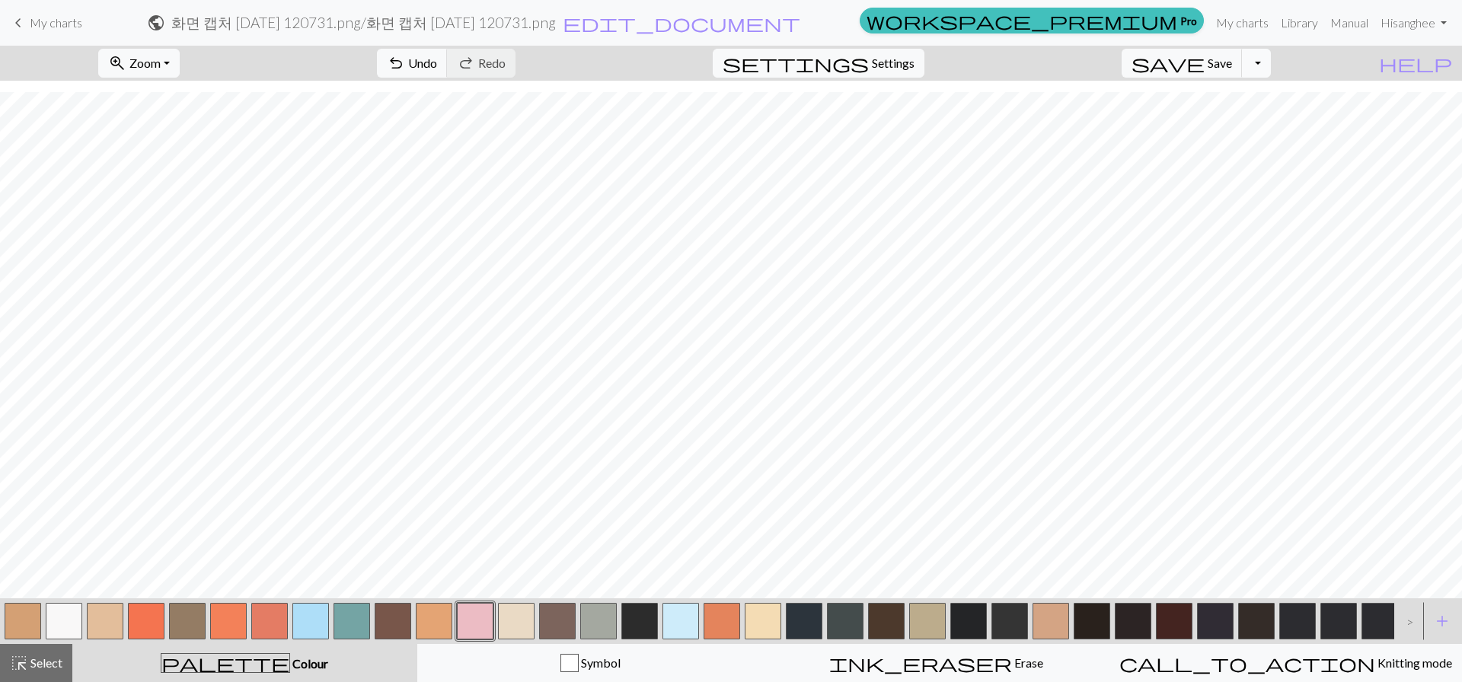
click at [1271, 62] on button "Toggle Dropdown" at bounding box center [1256, 63] width 29 height 29
click at [869, 55] on span "settings" at bounding box center [796, 63] width 146 height 21
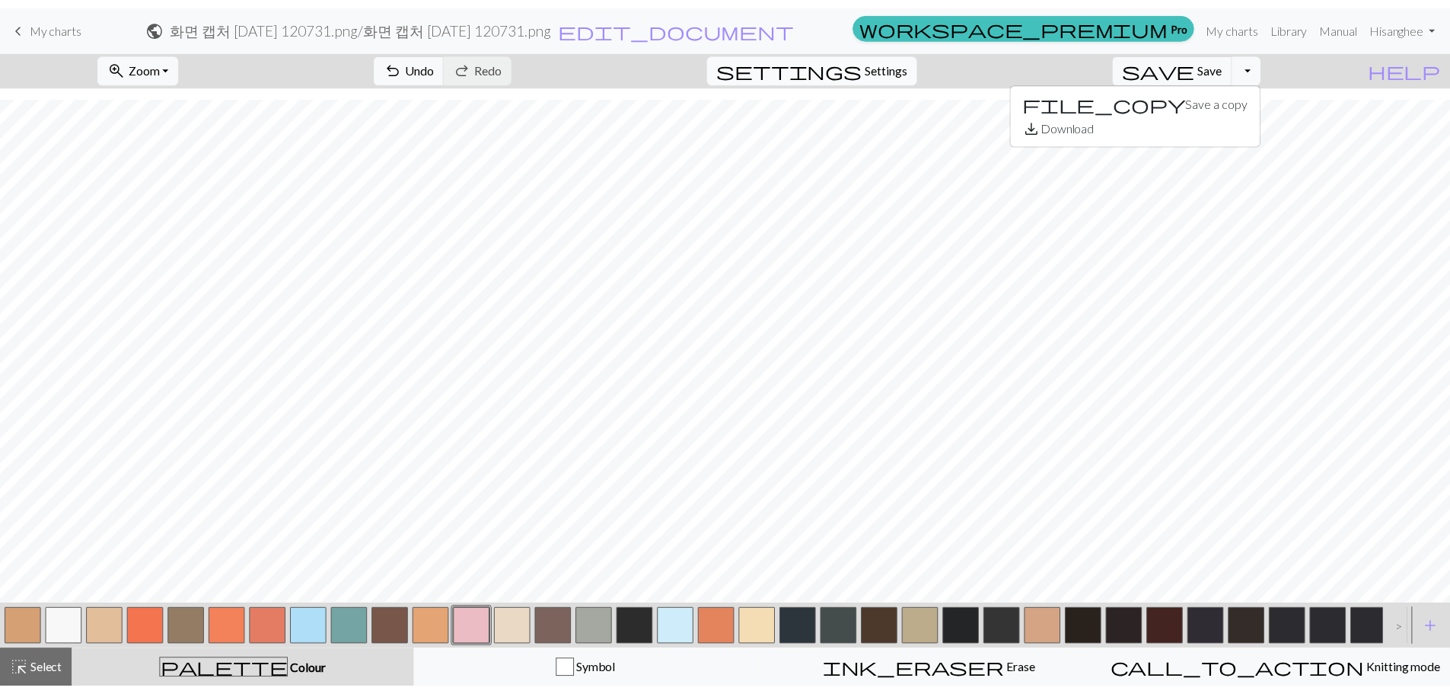
scroll to position [0, 0]
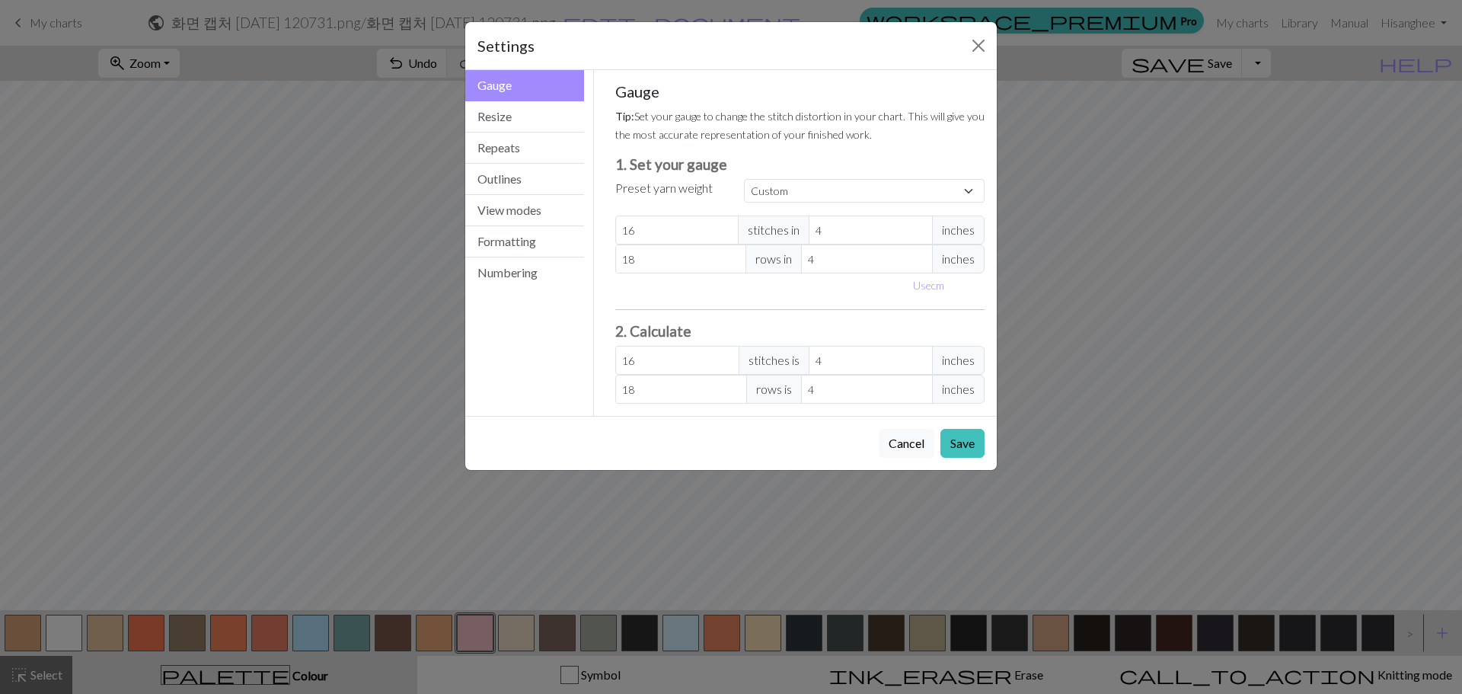
click at [1211, 217] on div "Settings Gauge Gauge Resize Repeats Outlines View modes Formatting Numbering Ga…" at bounding box center [731, 347] width 1462 height 694
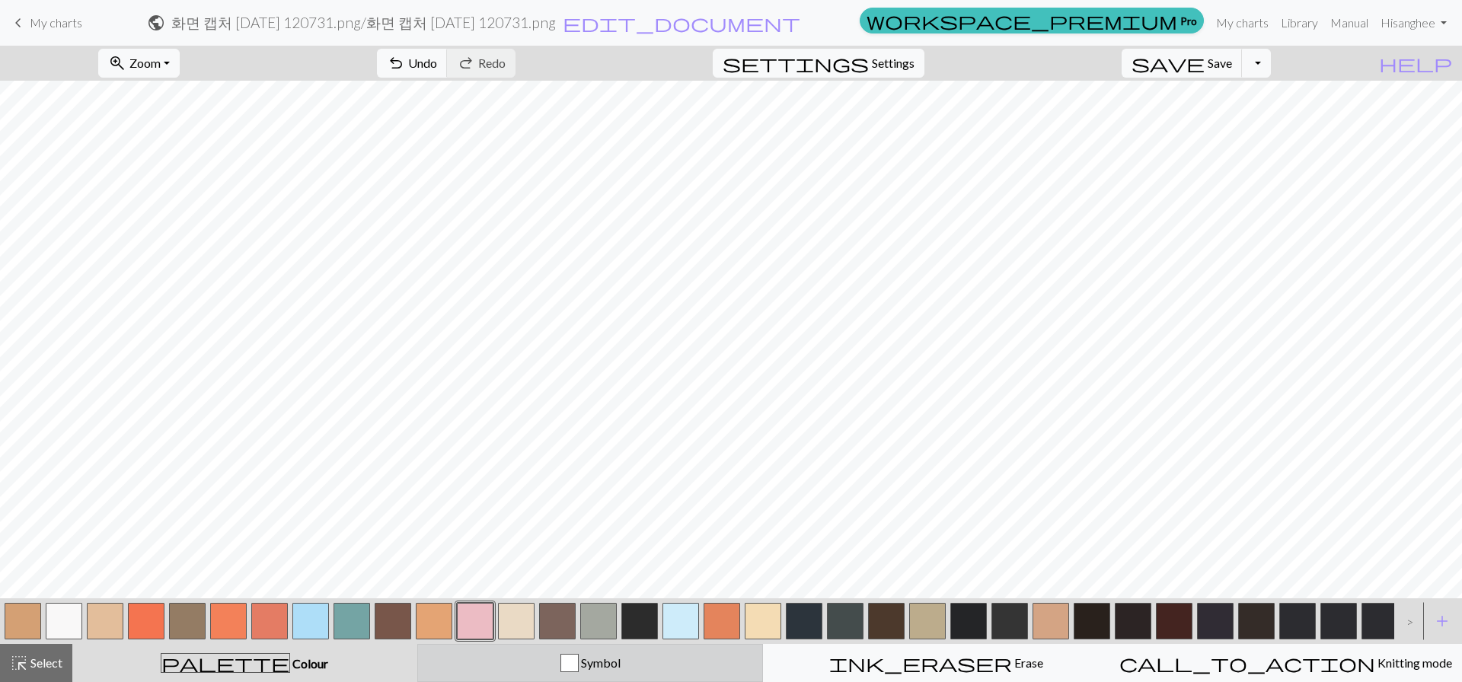
click at [617, 659] on span "Symbol" at bounding box center [600, 663] width 42 height 14
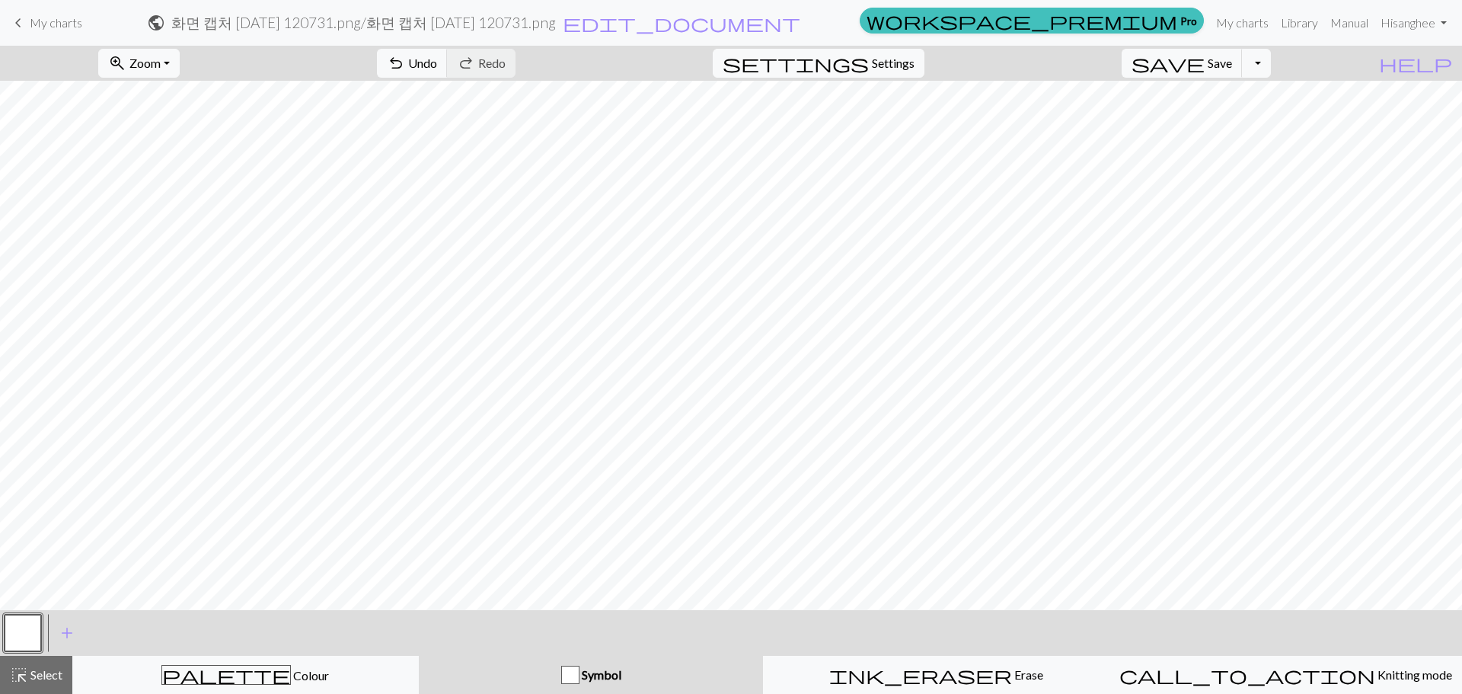
click at [617, 659] on button "Symbol" at bounding box center [591, 675] width 345 height 38
click at [610, 676] on span "Symbol" at bounding box center [600, 674] width 42 height 14
click at [564, 678] on div "button" at bounding box center [570, 674] width 18 height 18
click at [569, 676] on div "button" at bounding box center [570, 674] width 18 height 18
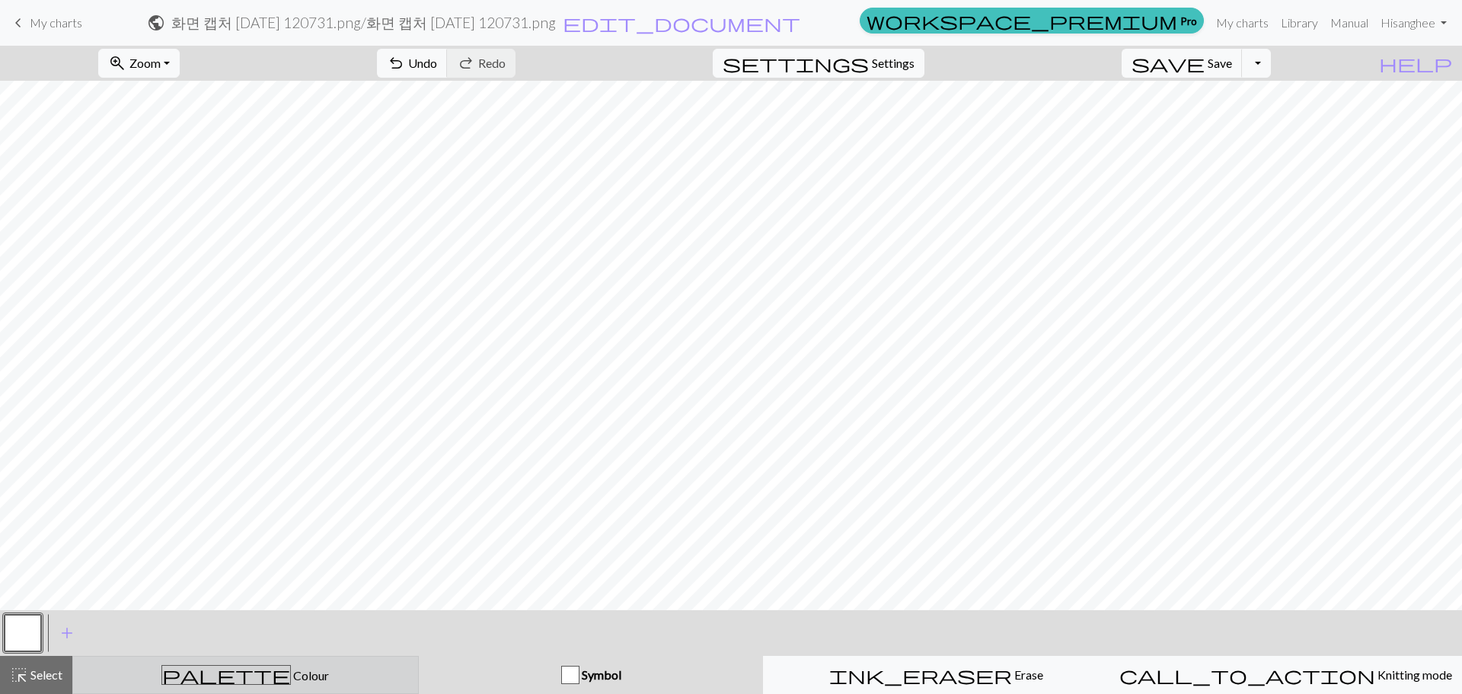
click at [291, 675] on span "Colour" at bounding box center [310, 675] width 38 height 14
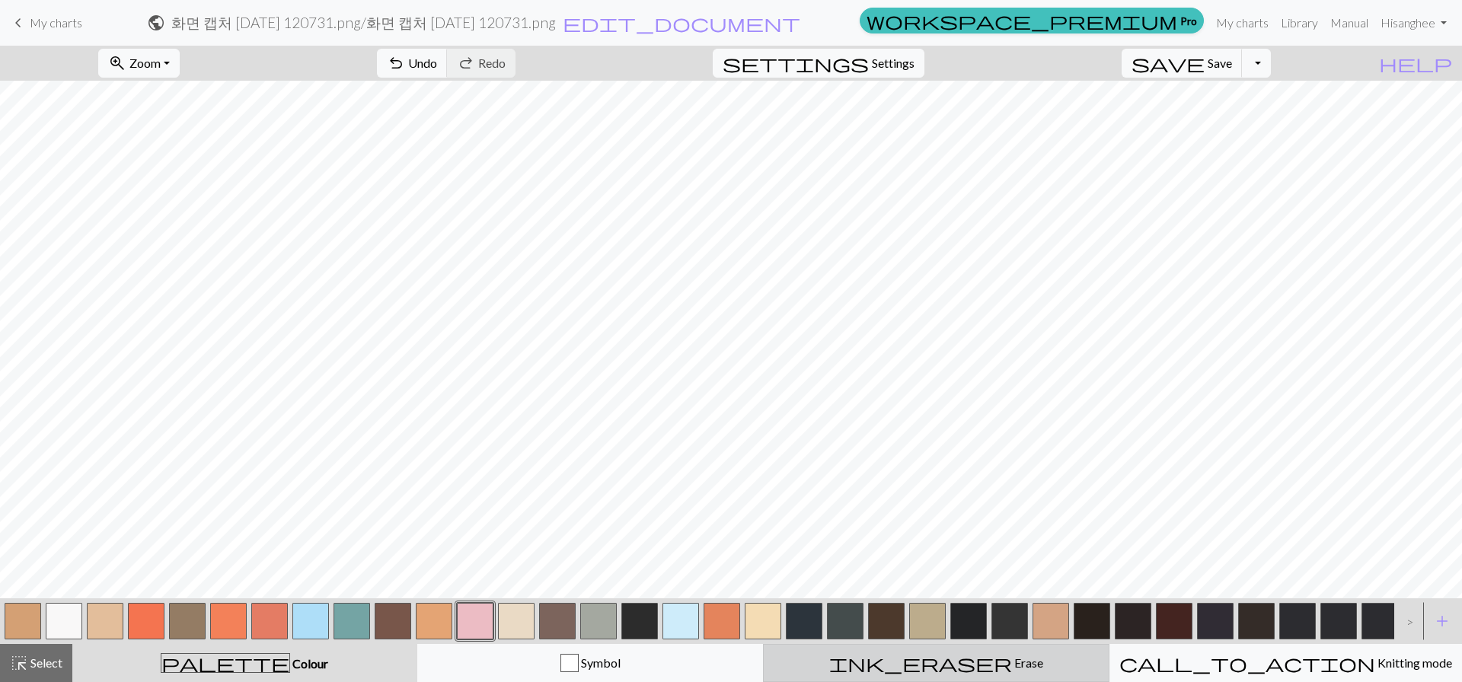
click at [1012, 665] on span "Erase" at bounding box center [1027, 663] width 31 height 14
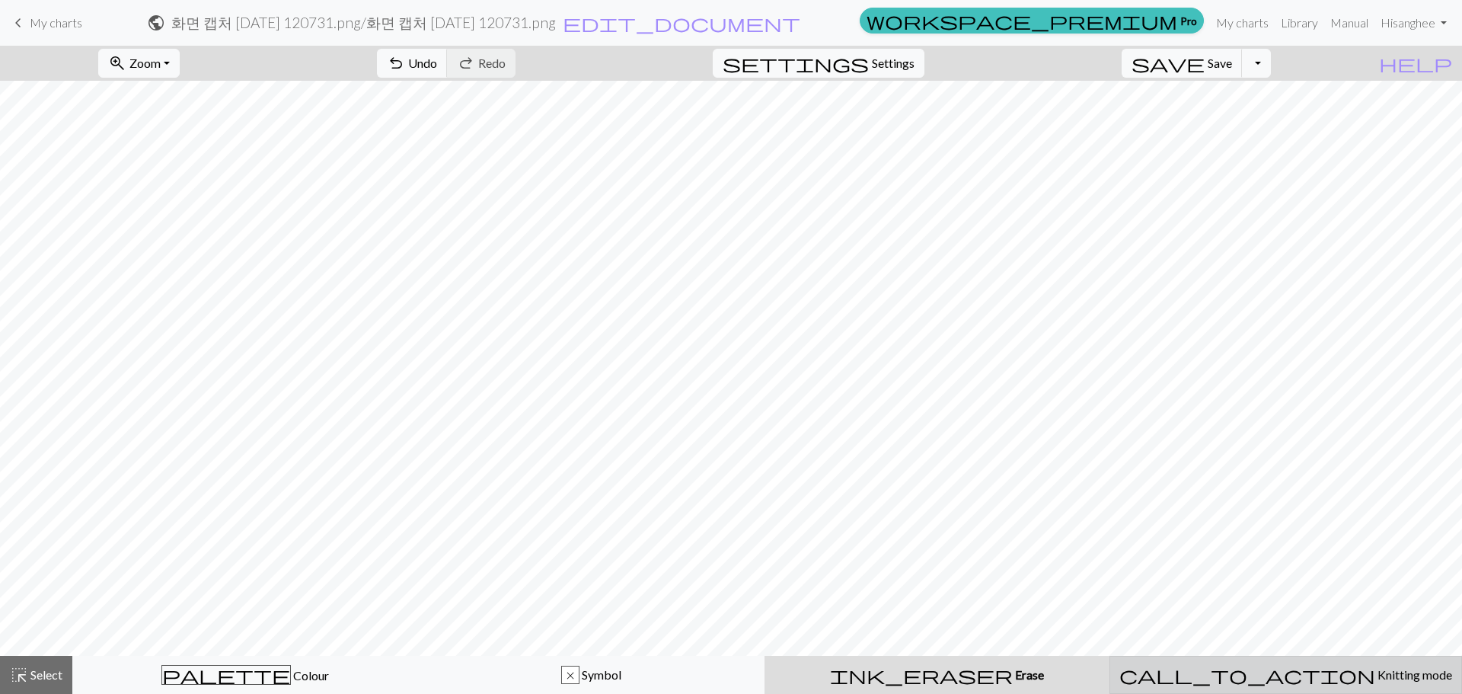
click at [1375, 674] on span "Knitting mode" at bounding box center [1413, 674] width 77 height 14
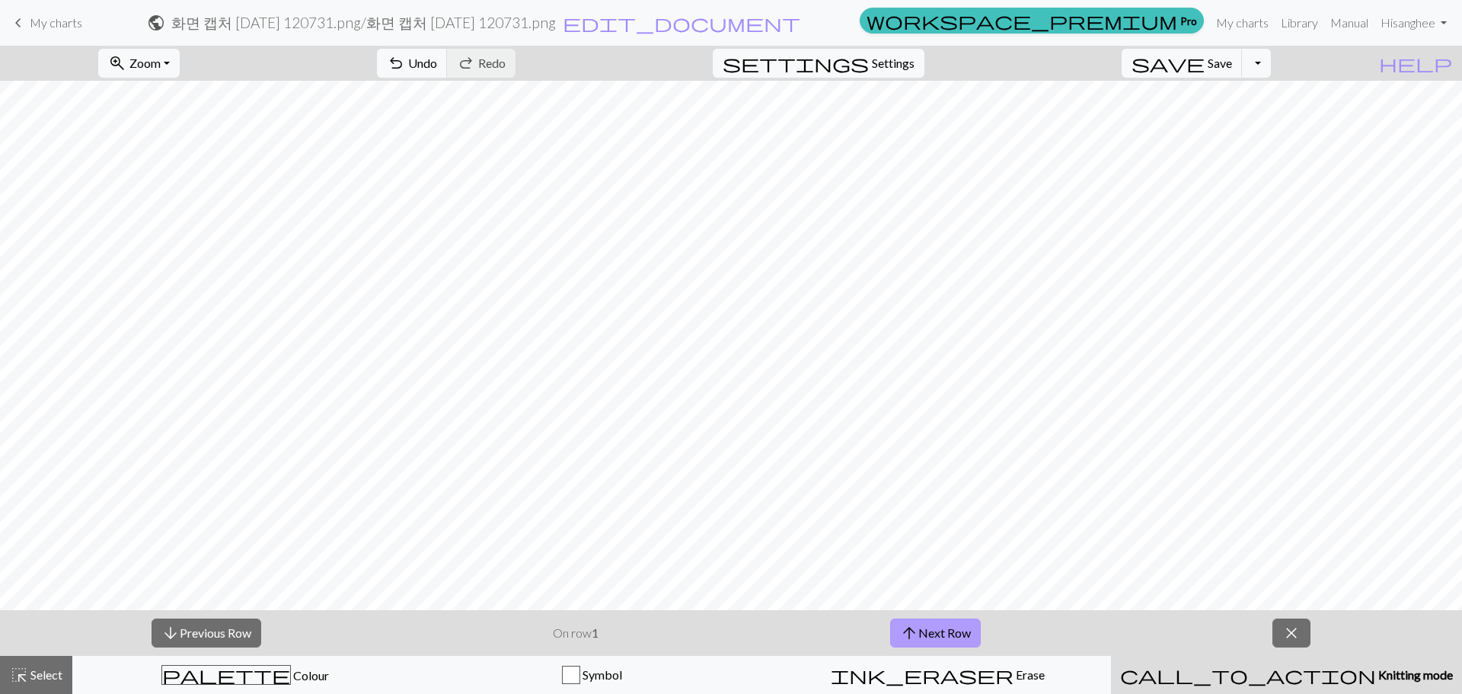
click at [917, 637] on span "arrow_upward" at bounding box center [909, 632] width 18 height 21
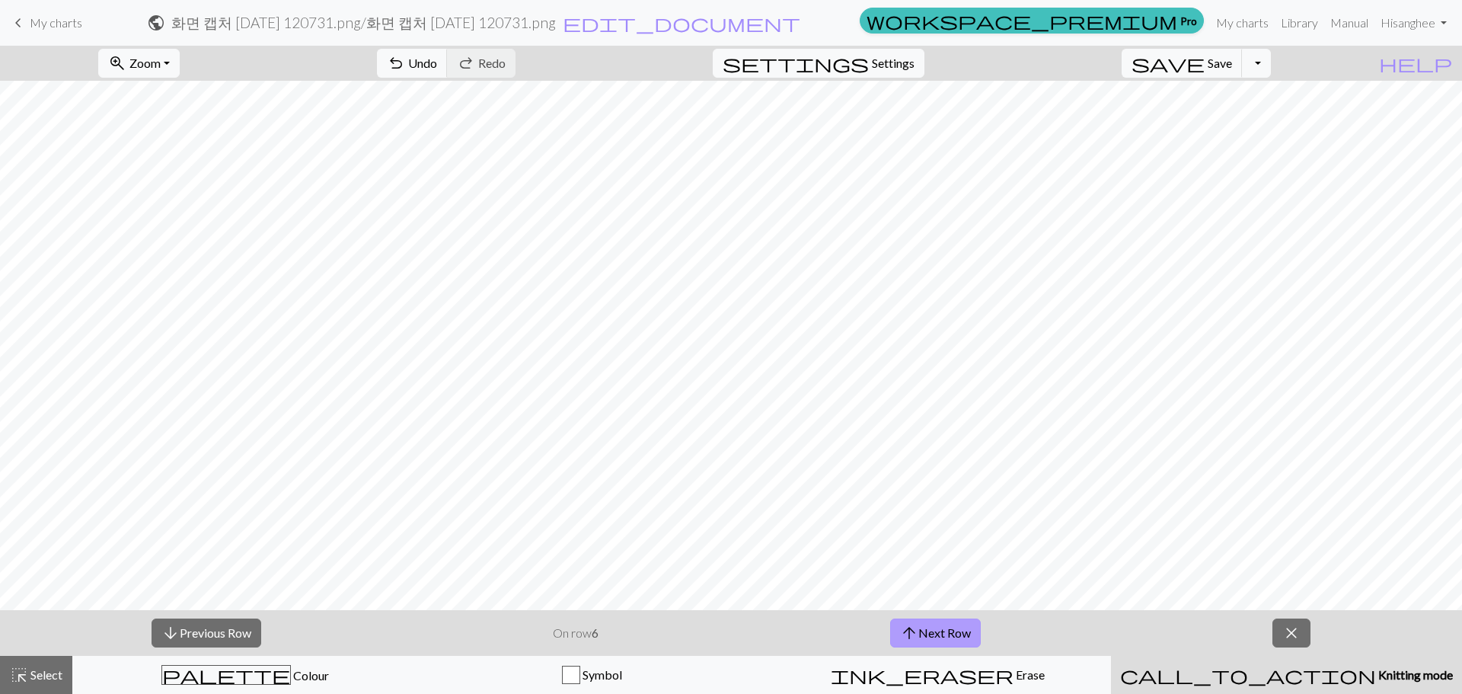
click at [917, 637] on span "arrow_upward" at bounding box center [909, 632] width 18 height 21
click at [917, 637] on span "arrow_upward" at bounding box center [911, 632] width 18 height 21
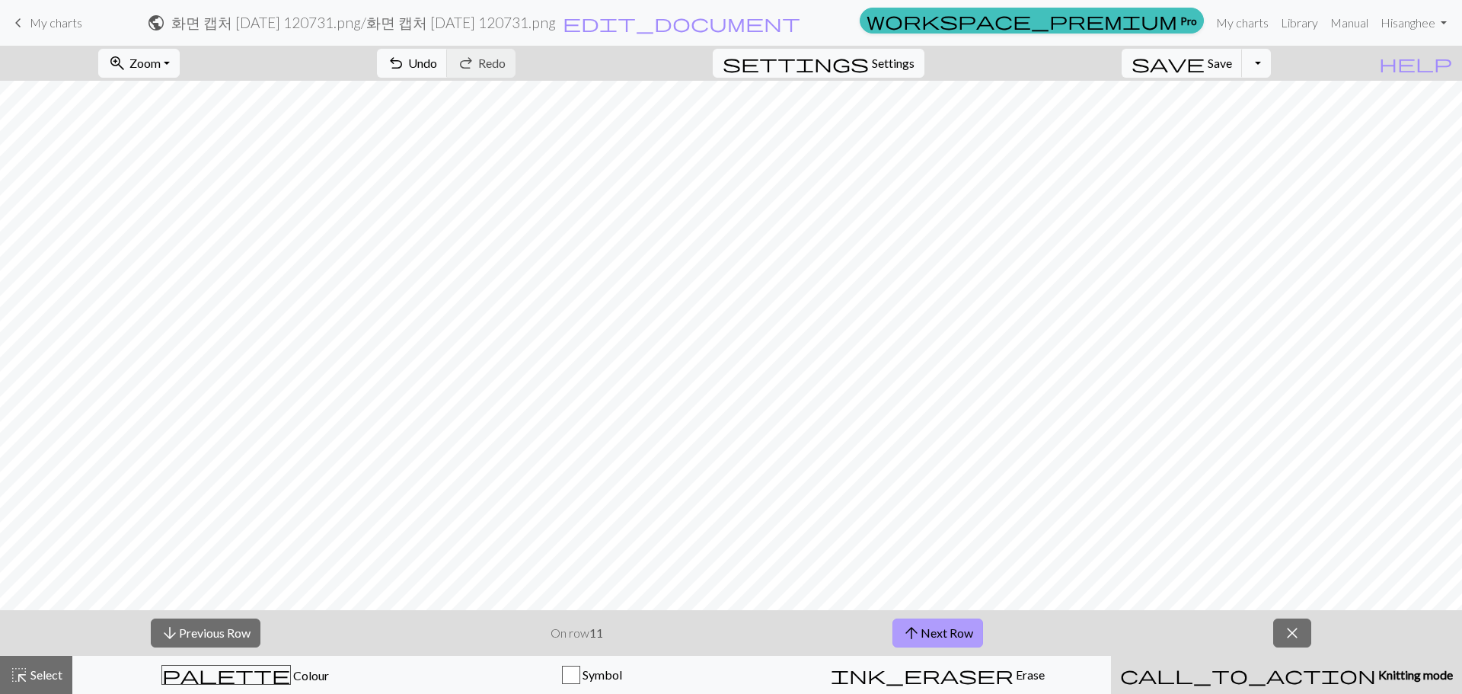
click at [917, 637] on span "arrow_upward" at bounding box center [911, 632] width 18 height 21
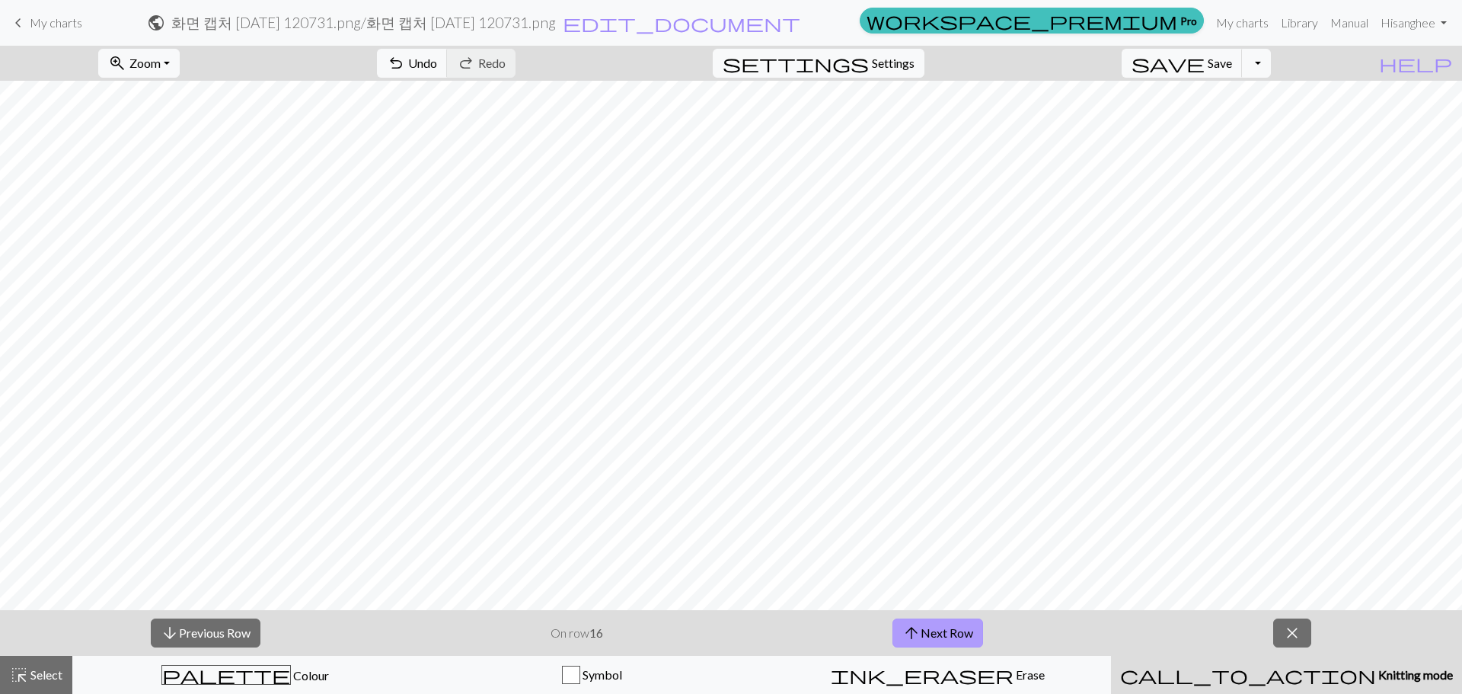
click at [917, 637] on span "arrow_upward" at bounding box center [911, 632] width 18 height 21
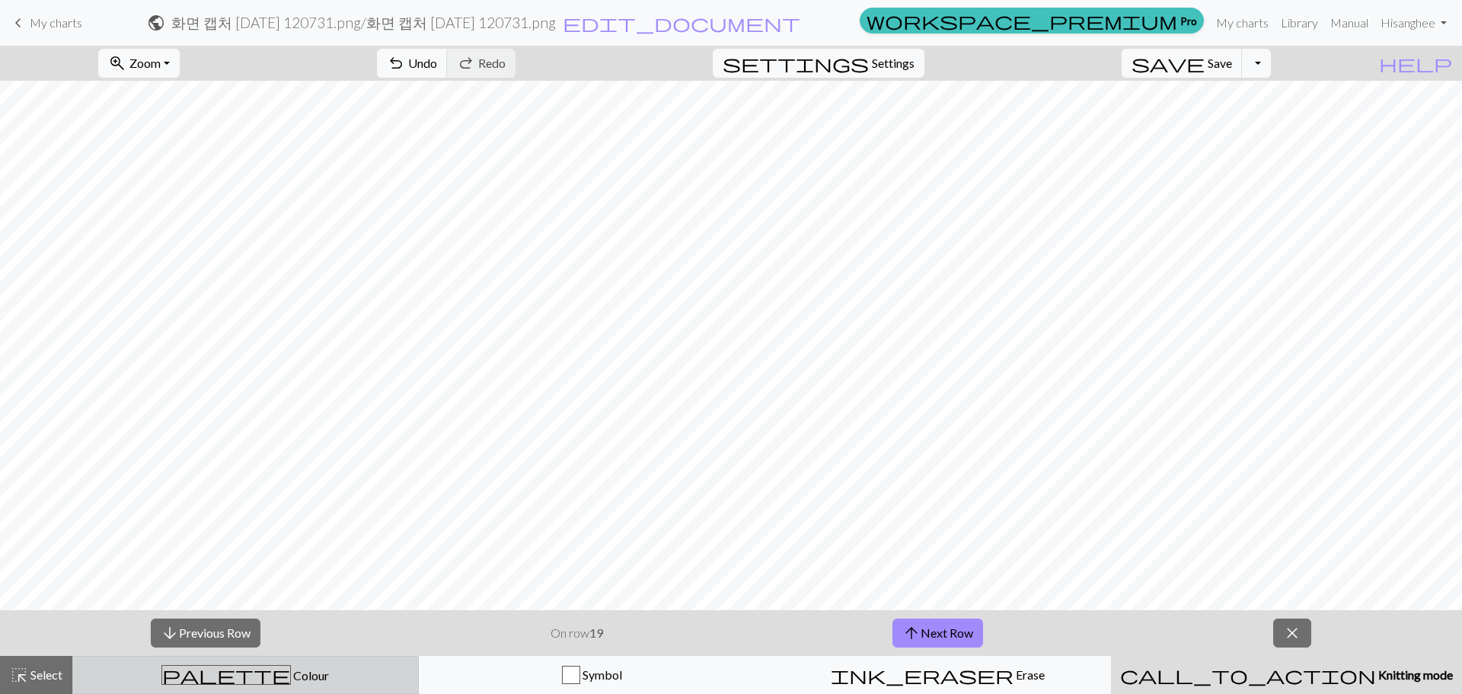
click at [212, 675] on div "palette Colour Colour" at bounding box center [245, 675] width 327 height 20
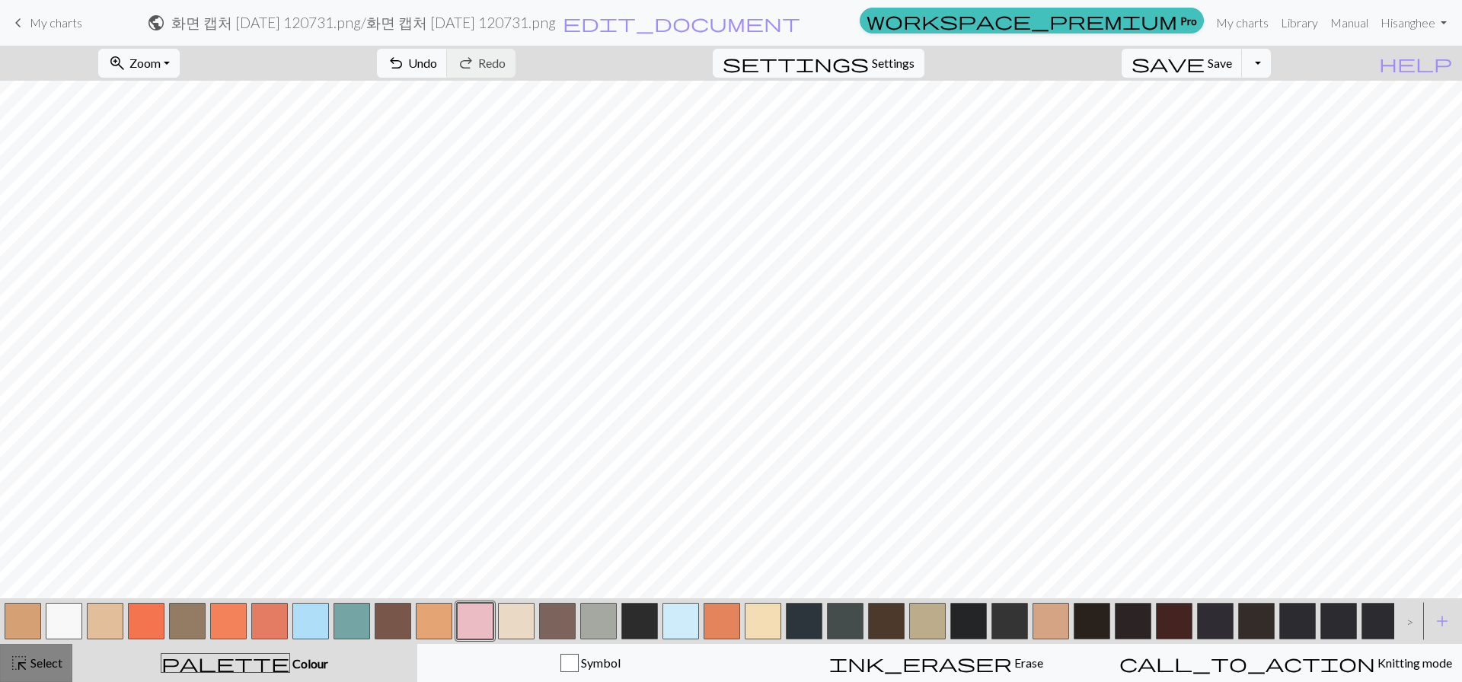
click at [39, 666] on span "Select" at bounding box center [45, 663] width 34 height 14
drag, startPoint x: 394, startPoint y: 619, endPoint x: 419, endPoint y: 602, distance: 30.2
click at [394, 618] on button "button" at bounding box center [393, 621] width 37 height 37
click at [1176, 617] on button "button" at bounding box center [1174, 621] width 37 height 37
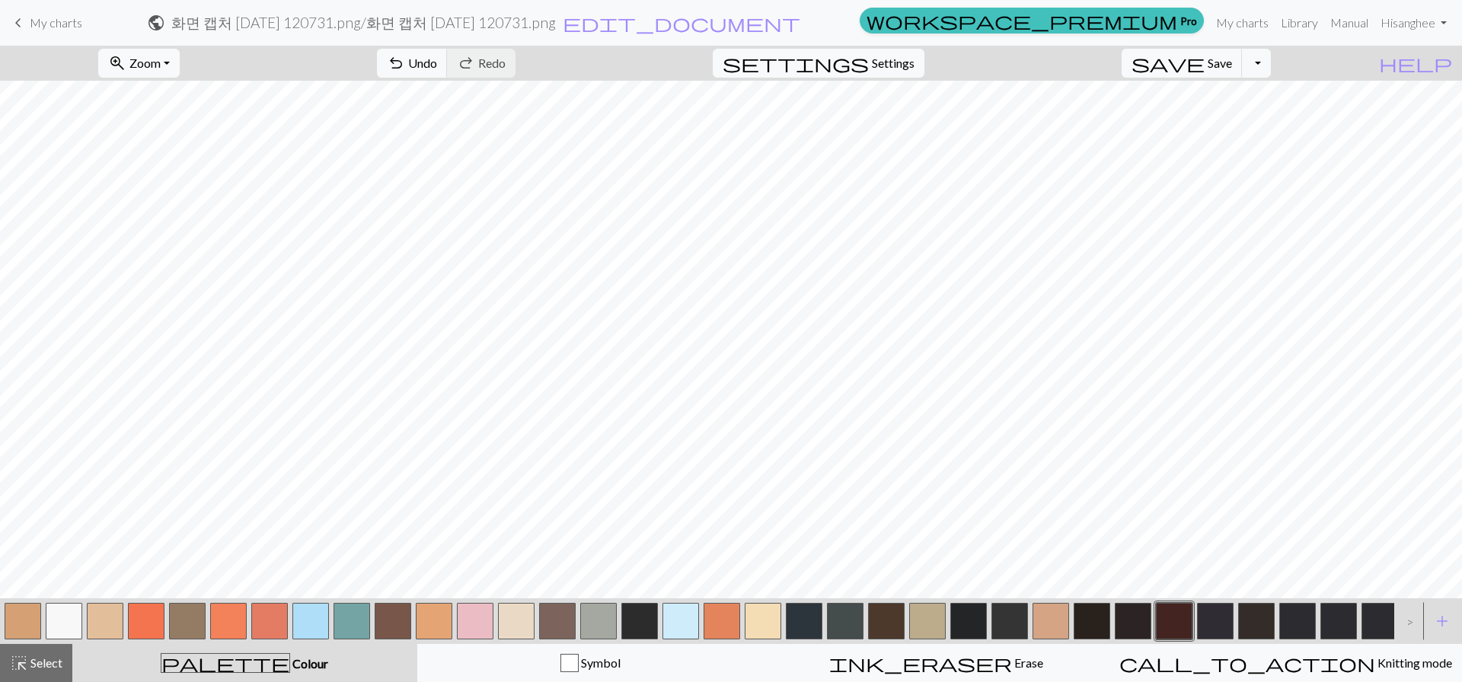
drag, startPoint x: 68, startPoint y: 622, endPoint x: 118, endPoint y: 589, distance: 60.0
click at [66, 621] on button "button" at bounding box center [64, 621] width 37 height 37
click at [642, 608] on button "button" at bounding box center [639, 621] width 37 height 37
click at [884, 620] on button "button" at bounding box center [886, 621] width 37 height 37
drag, startPoint x: 30, startPoint y: 20, endPoint x: 808, endPoint y: 39, distance: 778.3
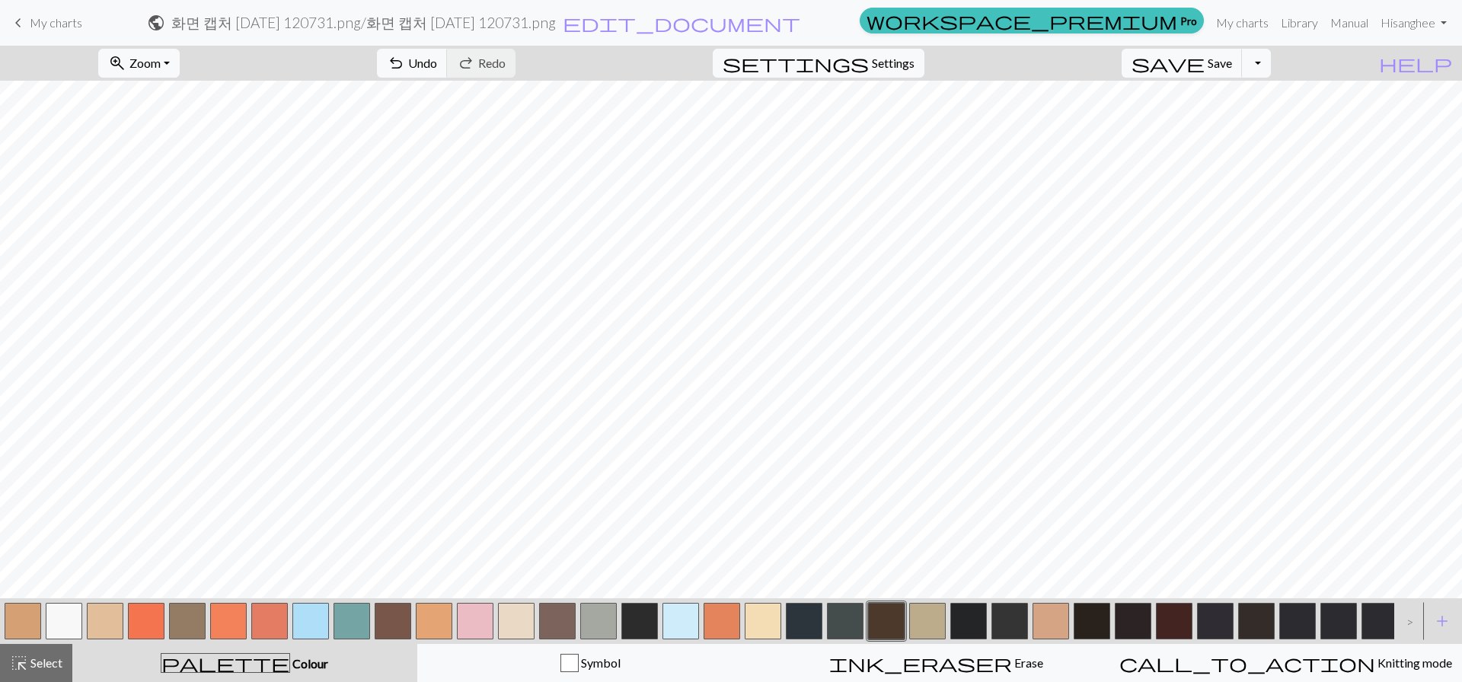
click at [30, 20] on span "My charts" at bounding box center [56, 22] width 53 height 14
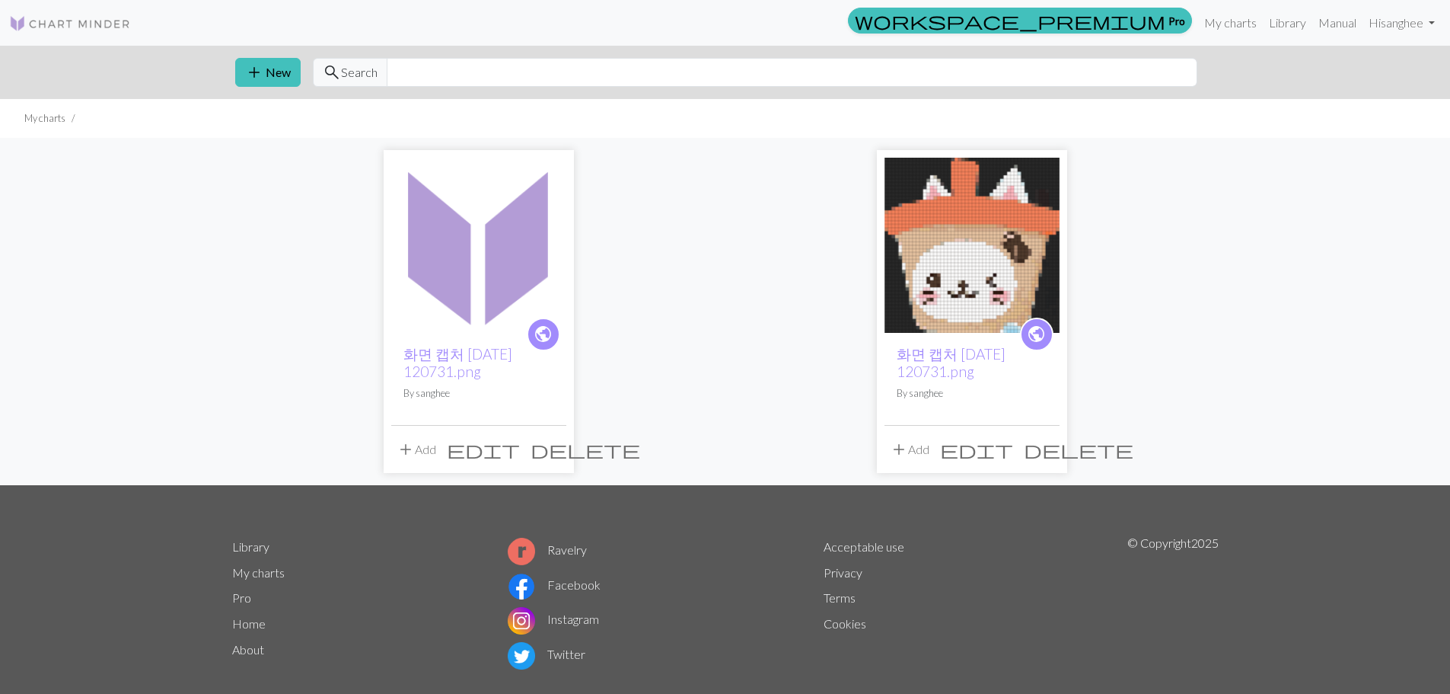
click at [520, 455] on span "edit" at bounding box center [483, 449] width 73 height 21
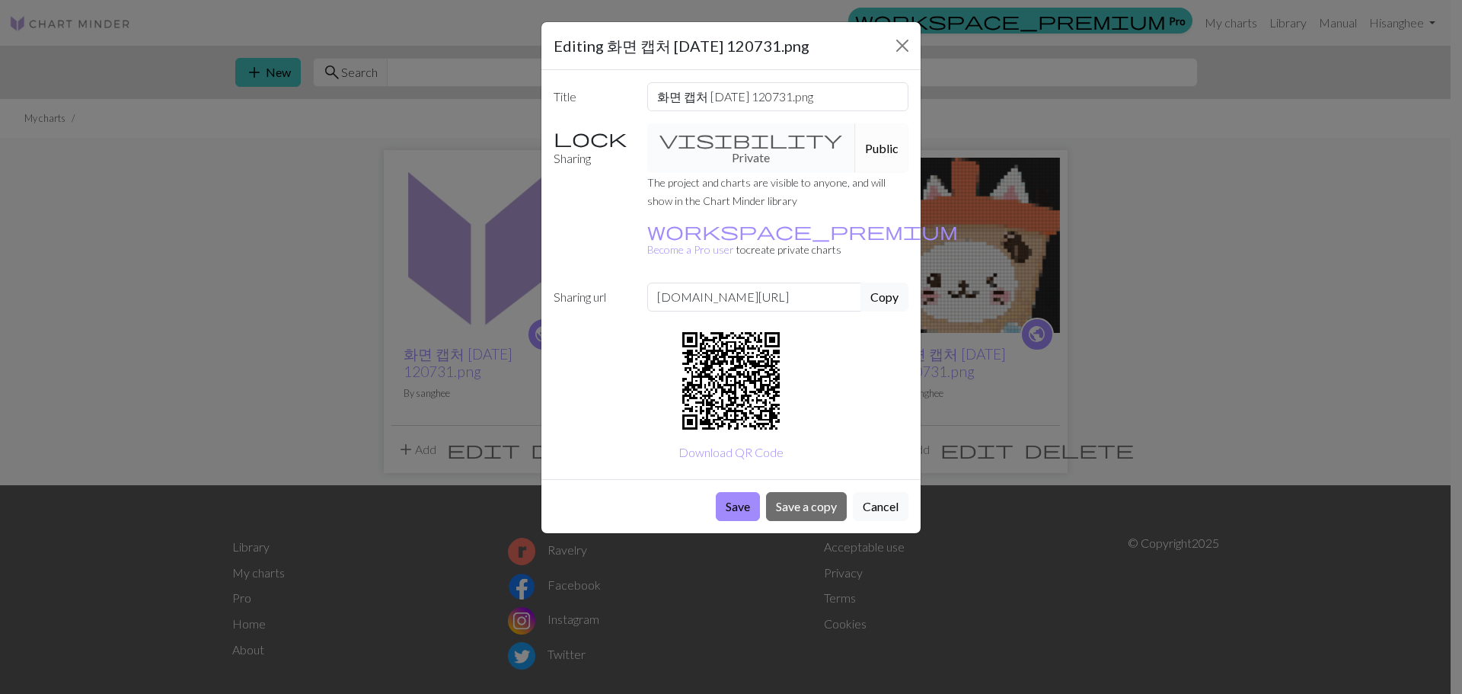
click at [457, 292] on div "Editing 화면 캡처 2025-09-30 120731.png Title 화면 캡처 2025-09-30 120731.png Sharing v…" at bounding box center [731, 347] width 1462 height 694
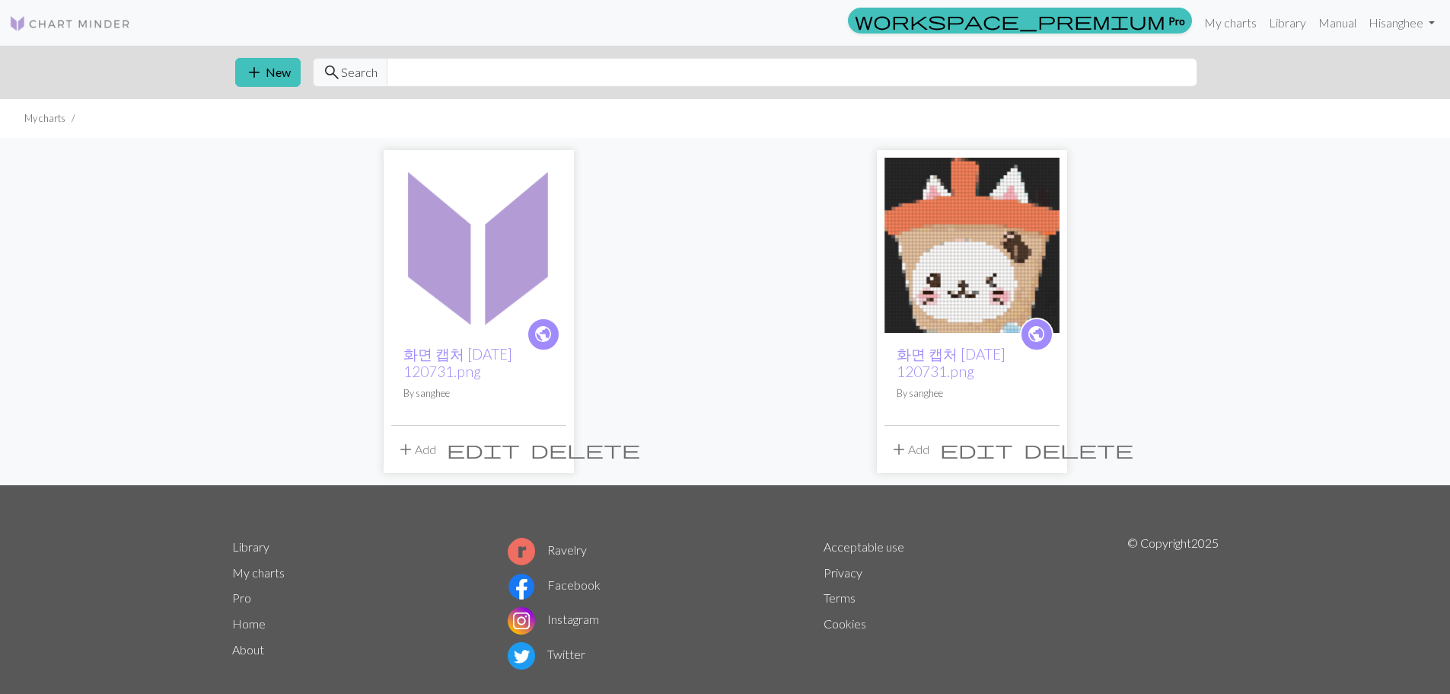
click at [554, 453] on span "delete" at bounding box center [586, 449] width 110 height 21
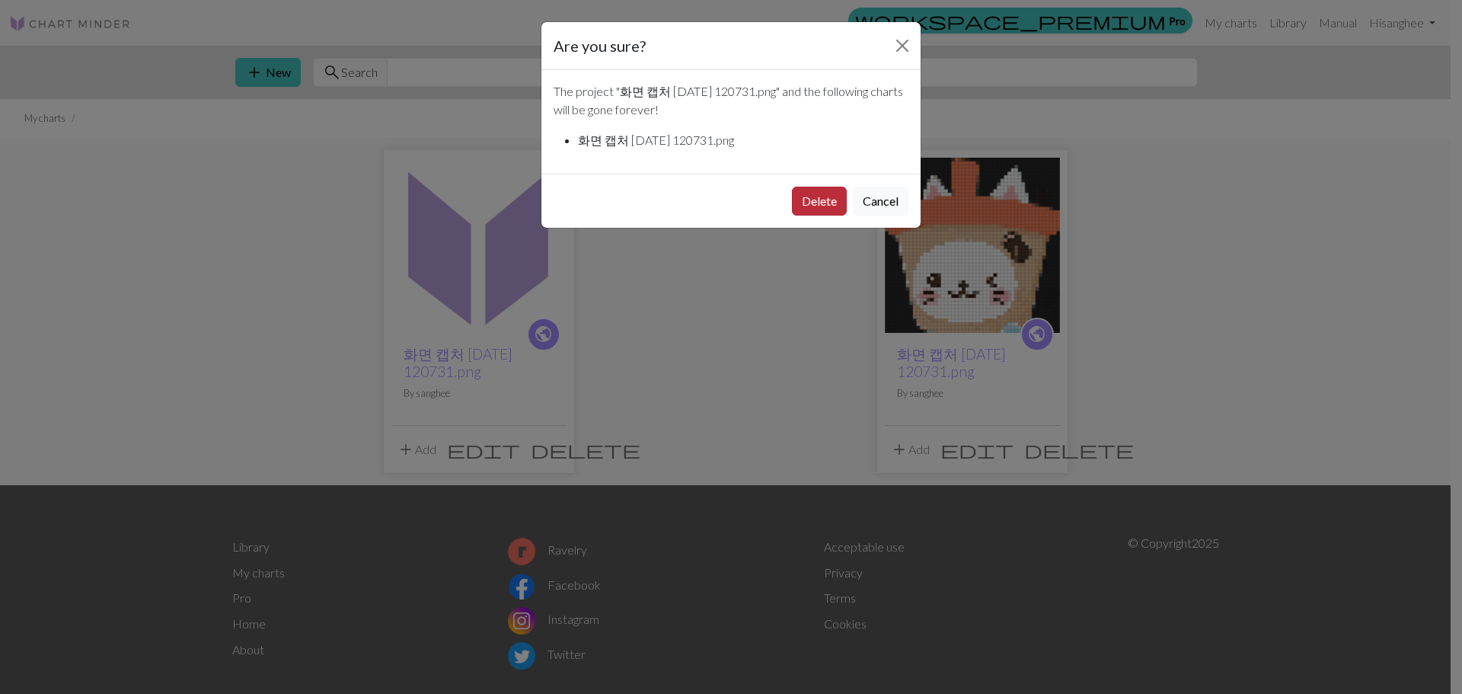
click at [835, 193] on button "Delete" at bounding box center [819, 201] width 55 height 29
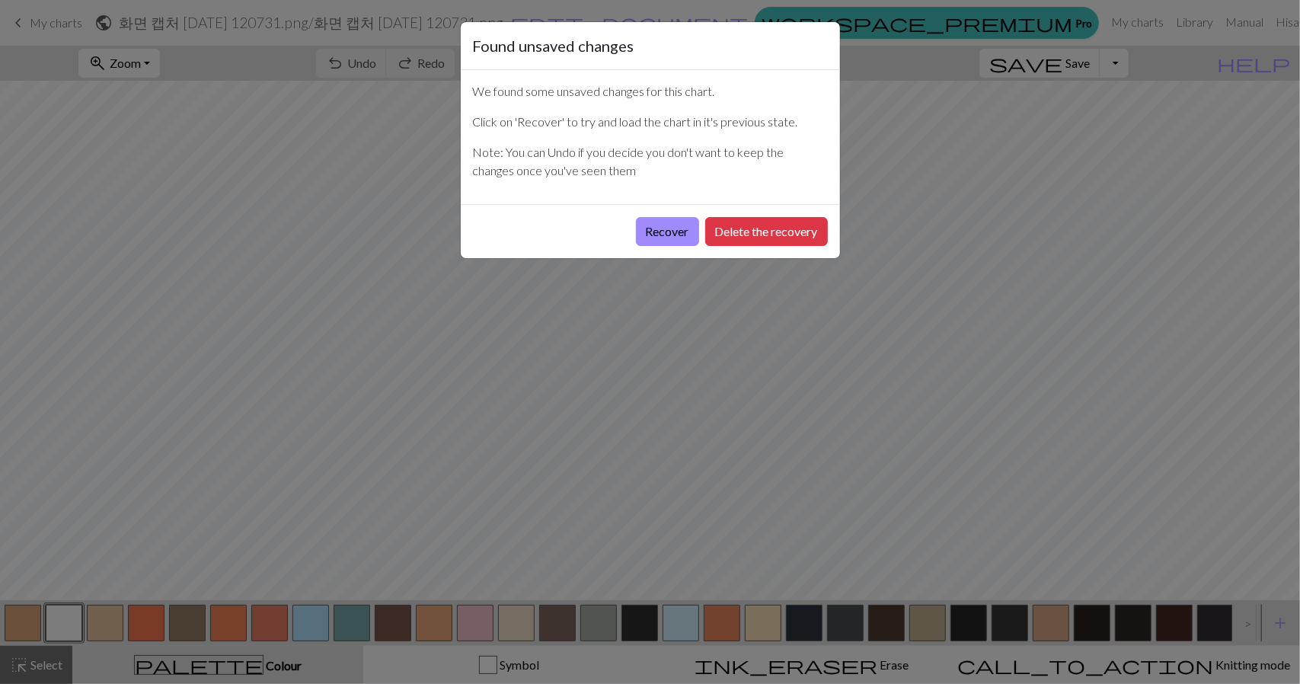
drag, startPoint x: 901, startPoint y: 211, endPoint x: 715, endPoint y: 109, distance: 212.6
click at [901, 205] on div "Found unsaved changes We found some unsaved changes for this chart. Click on 'R…" at bounding box center [650, 342] width 1300 height 684
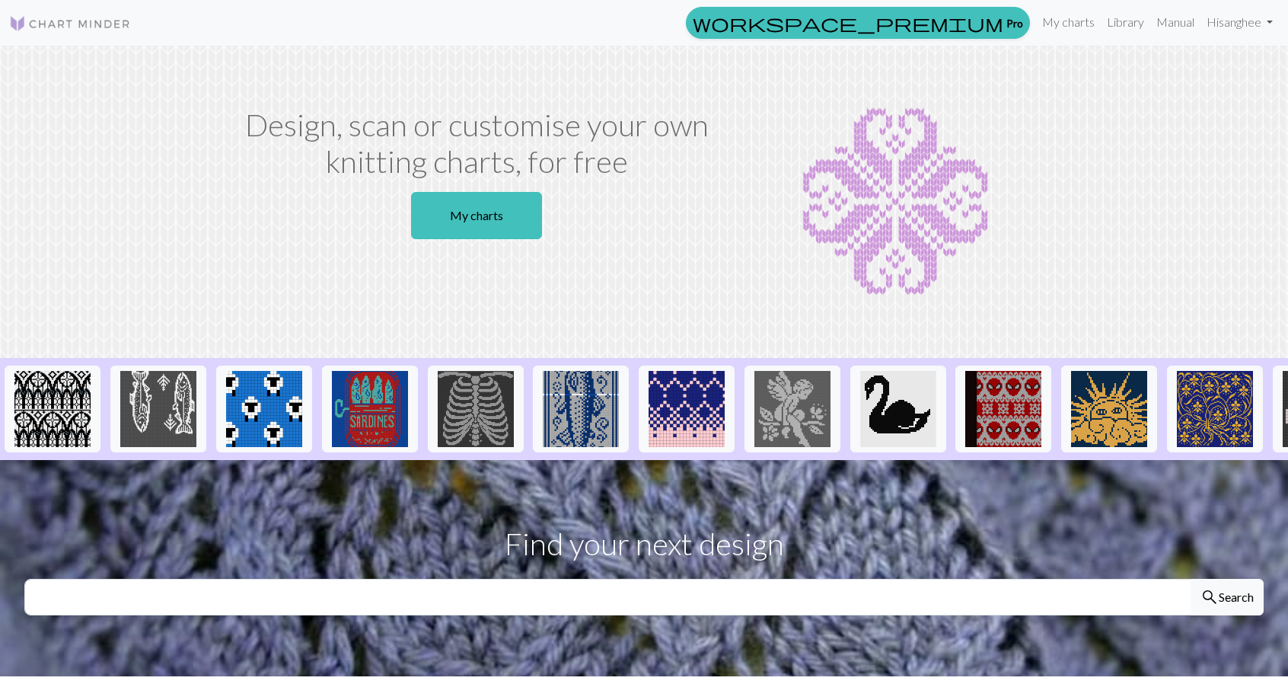
click at [1089, 161] on div "Design, scan or customise your own knitting charts, for free My charts" at bounding box center [644, 202] width 1005 height 190
click at [1077, 23] on link "My charts" at bounding box center [1068, 22] width 65 height 30
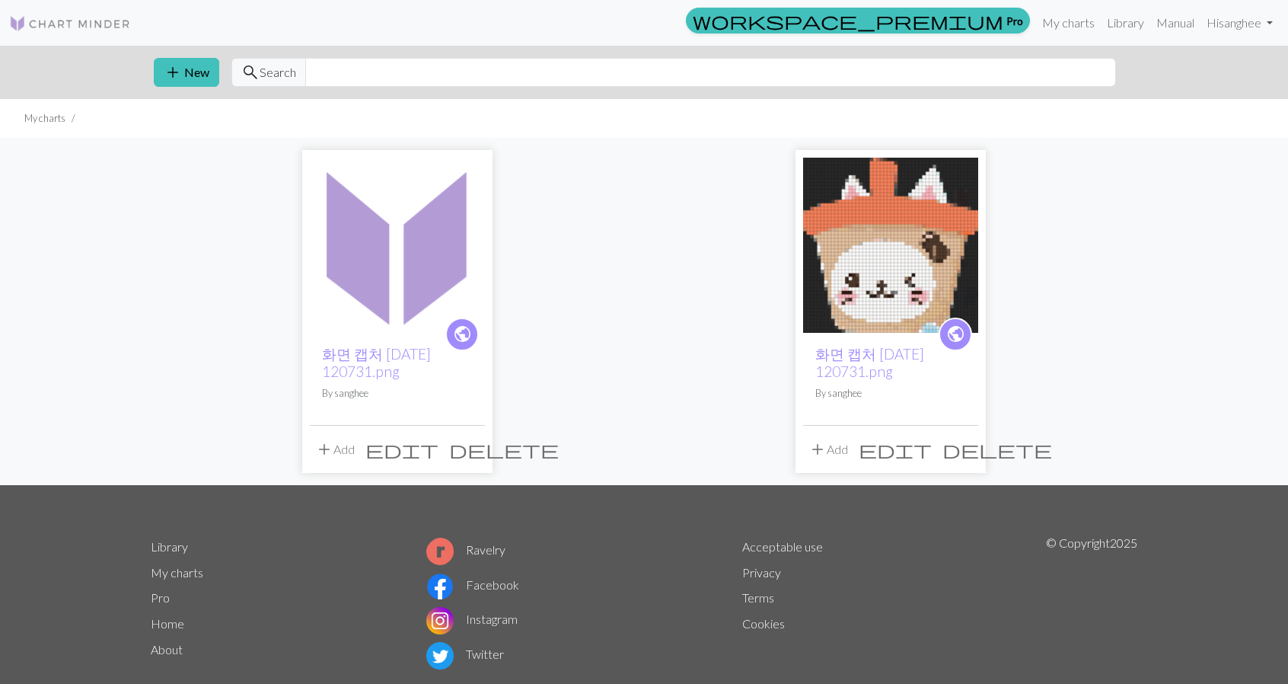
click at [437, 255] on img at bounding box center [397, 245] width 175 height 175
click at [938, 287] on img at bounding box center [890, 245] width 175 height 175
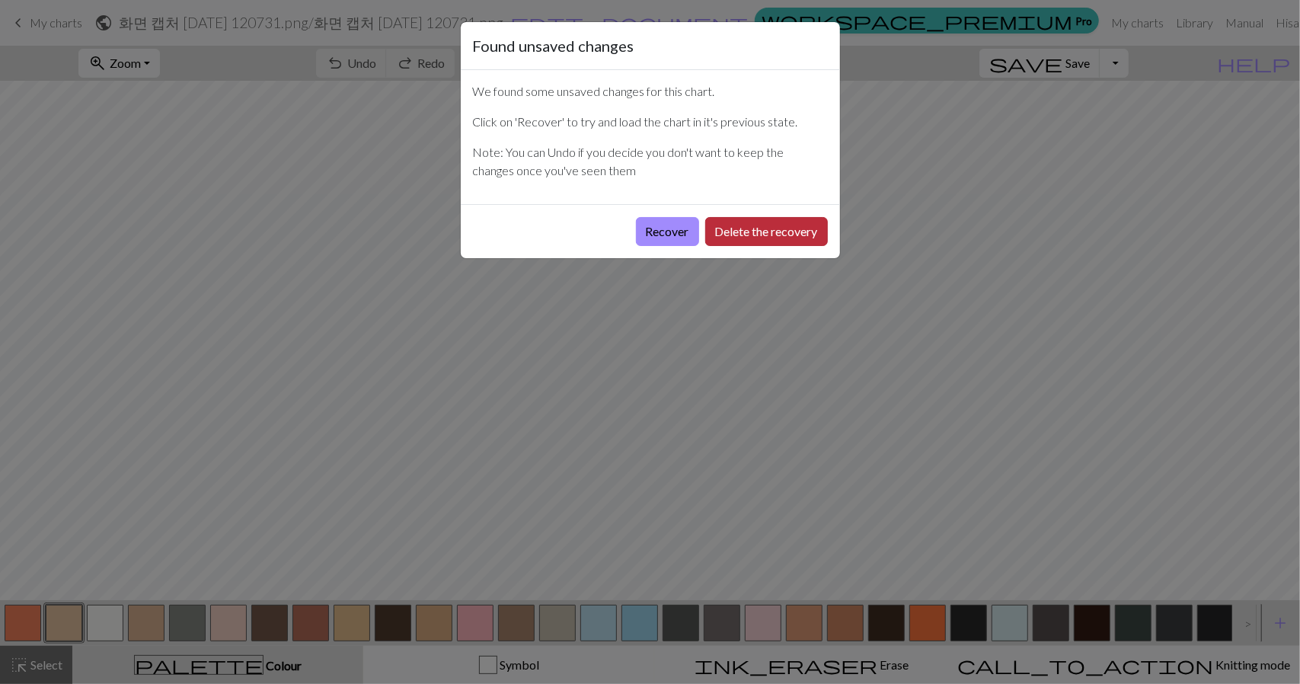
click at [800, 232] on button "Delete the recovery" at bounding box center [766, 231] width 123 height 29
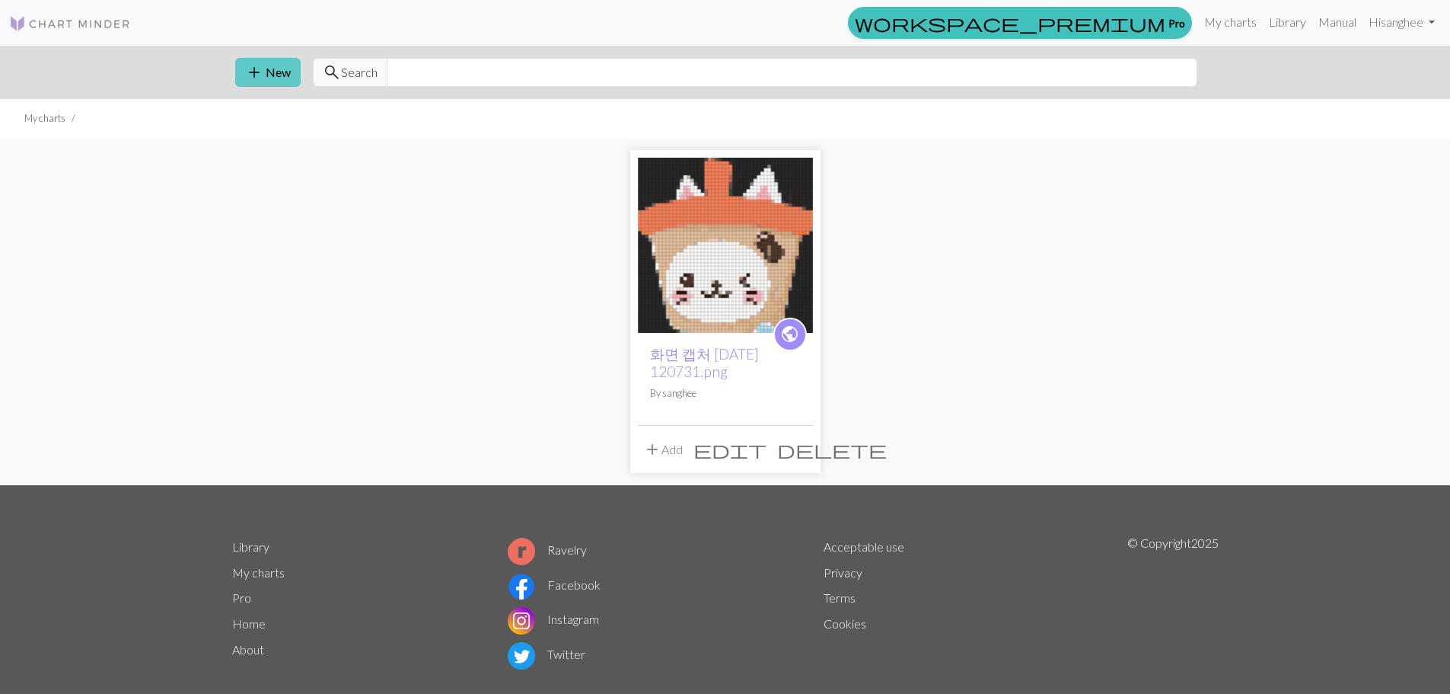
click at [255, 62] on span "add" at bounding box center [254, 72] width 18 height 21
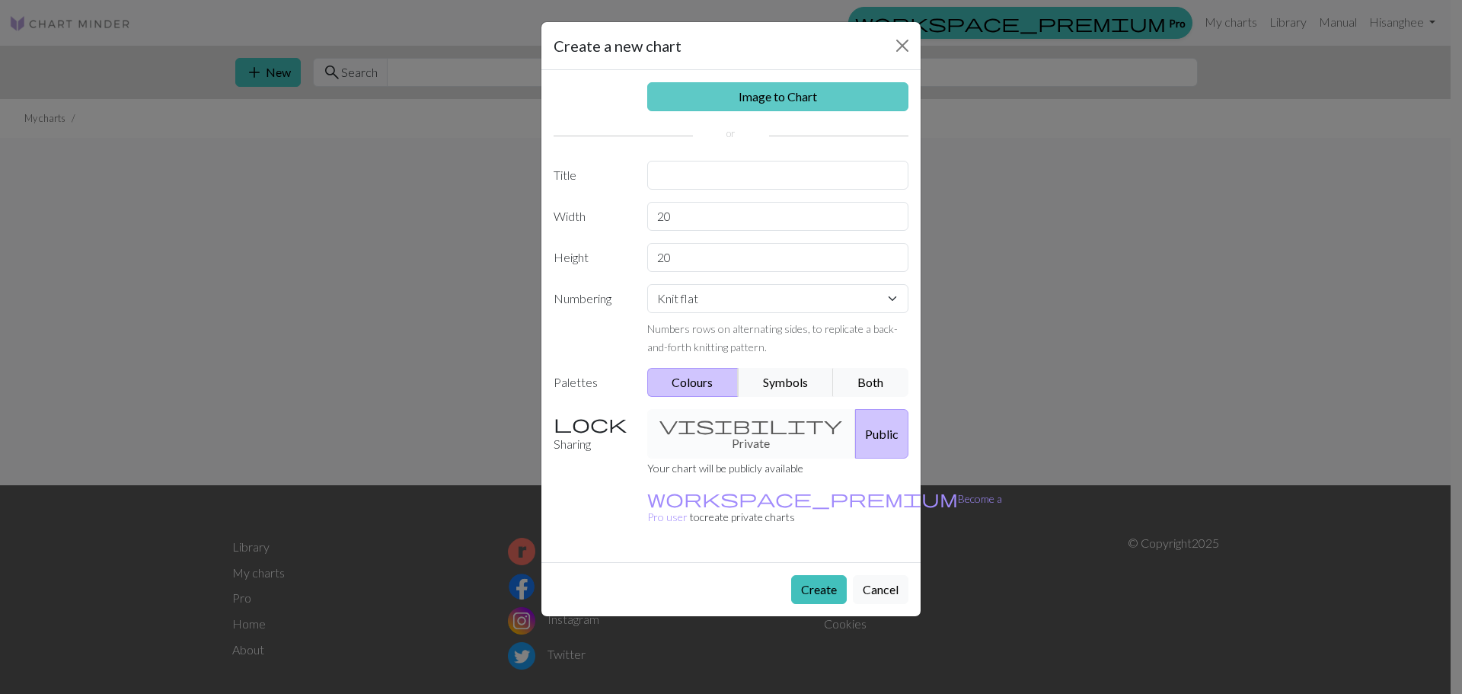
click at [857, 101] on link "Image to Chart" at bounding box center [778, 96] width 262 height 29
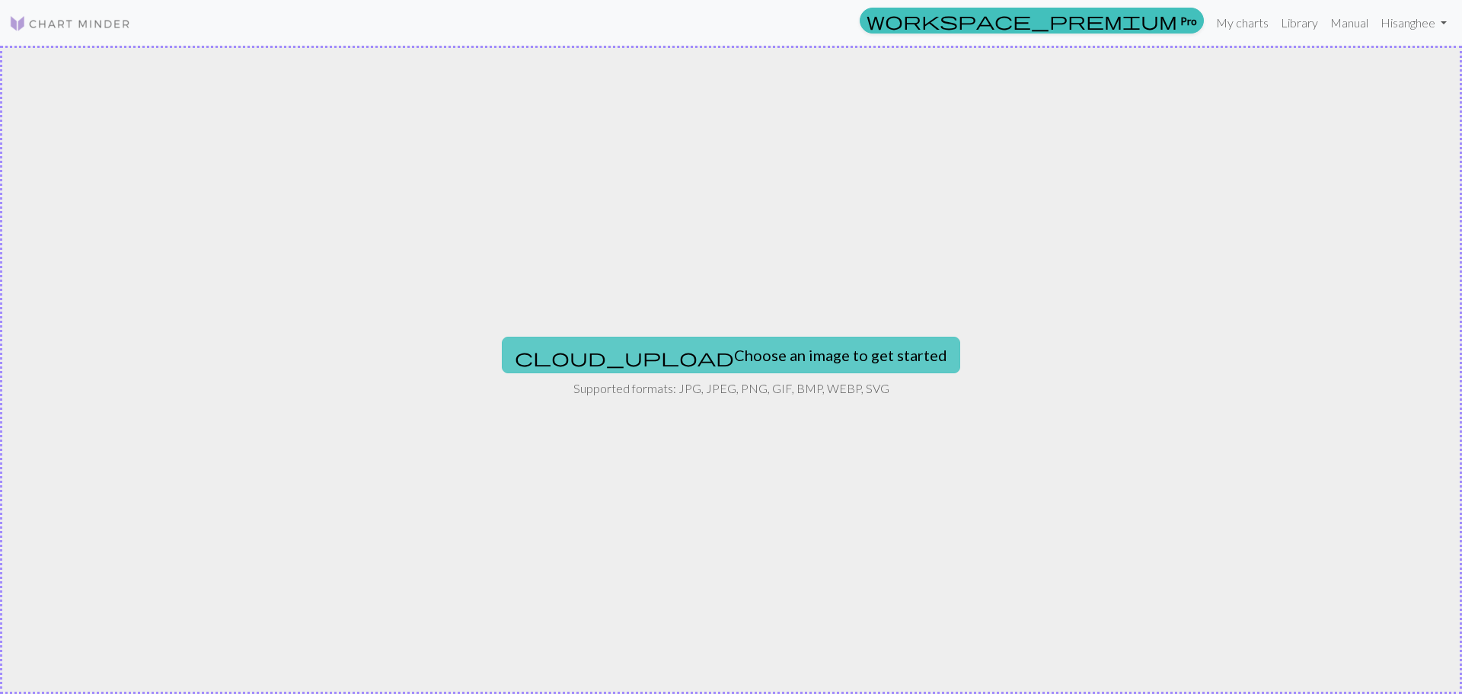
click at [782, 357] on button "cloud_upload Choose an image to get started" at bounding box center [731, 355] width 458 height 37
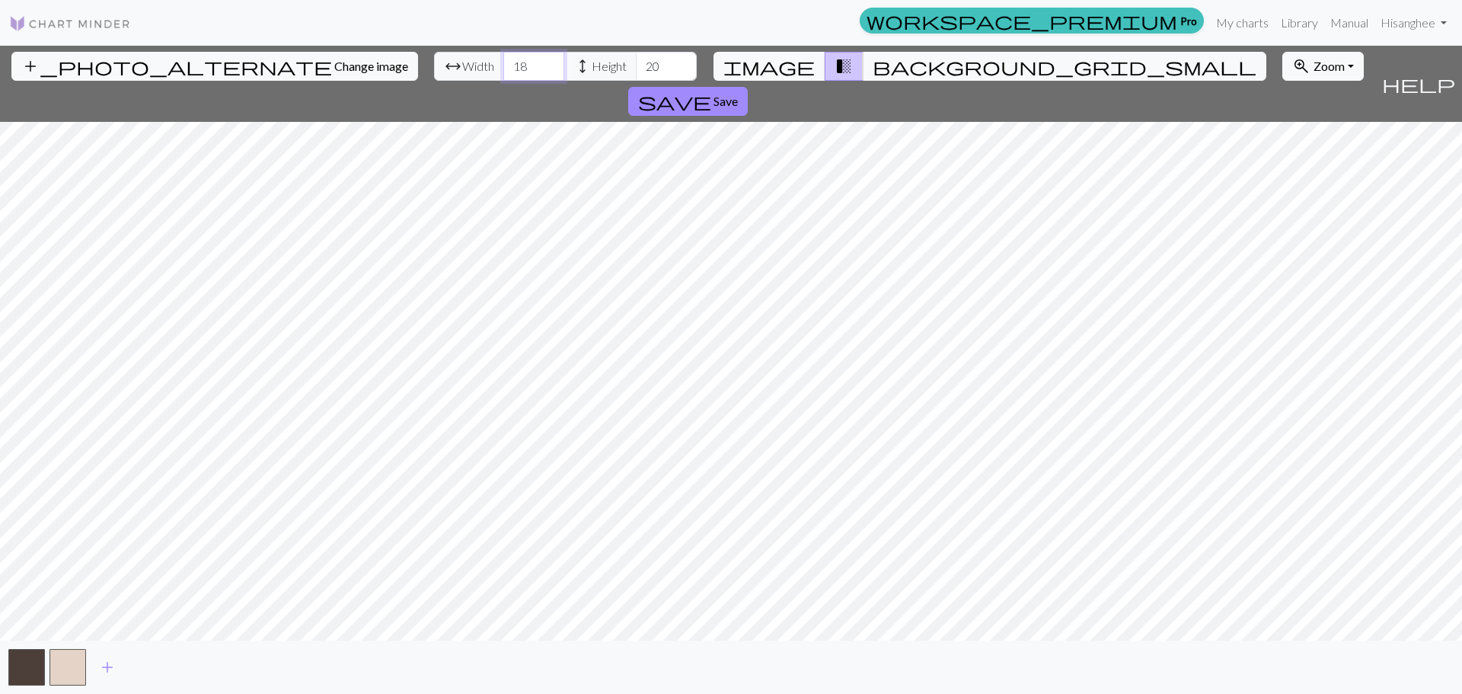
drag, startPoint x: 462, startPoint y: 69, endPoint x: 333, endPoint y: 62, distance: 128.9
click at [321, 66] on div "add_photo_alternate Change image arrow_range Width 18 height Height 20 image tr…" at bounding box center [687, 84] width 1375 height 76
type input "410"
drag, startPoint x: 516, startPoint y: 54, endPoint x: 158, endPoint y: -47, distance: 372.6
click at [158, 0] on html "This website uses cookies to ensure you get the best experience on our website.…" at bounding box center [731, 347] width 1462 height 694
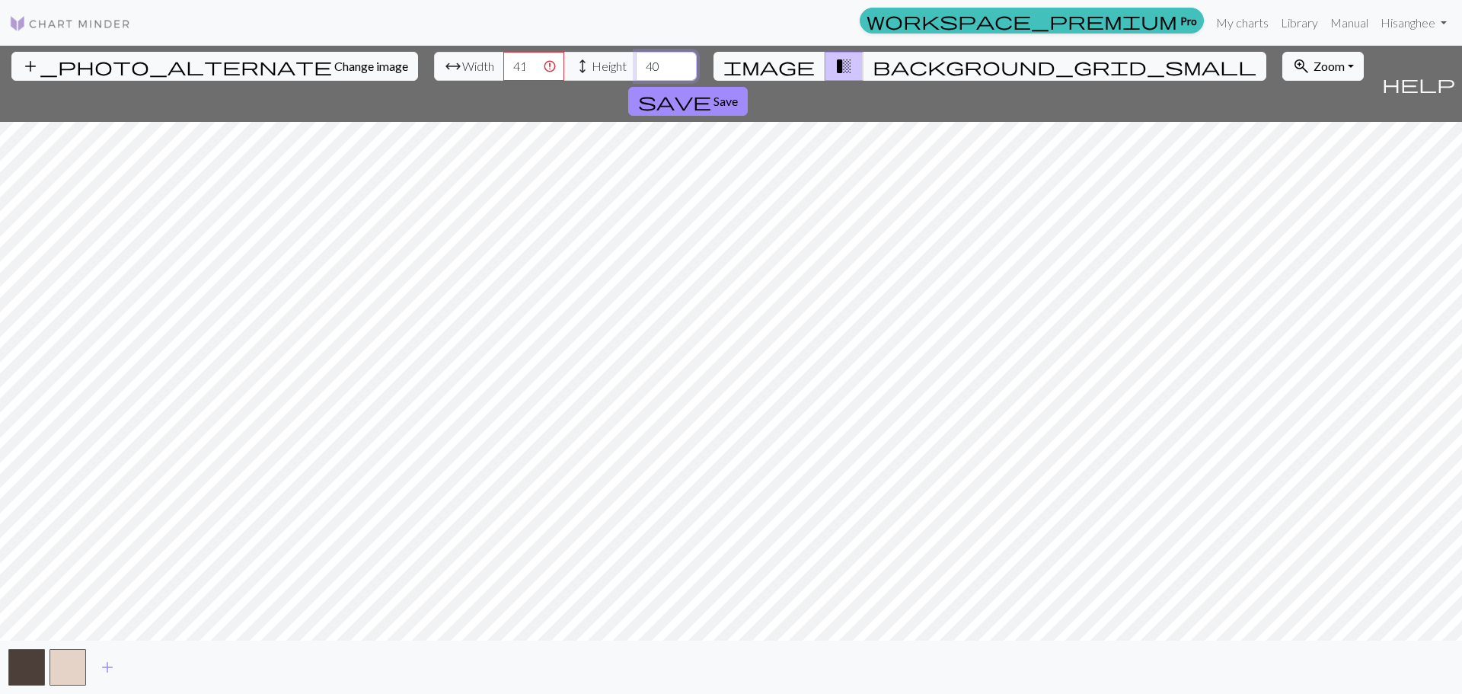
type input "40"
drag, startPoint x: 444, startPoint y: 59, endPoint x: 358, endPoint y: 54, distance: 86.2
click at [434, 54] on div "arrow_range Width 410 height Height 40" at bounding box center [565, 66] width 263 height 29
click at [503, 62] on input "410" at bounding box center [533, 66] width 61 height 29
click at [503, 67] on input "409" at bounding box center [533, 66] width 61 height 29
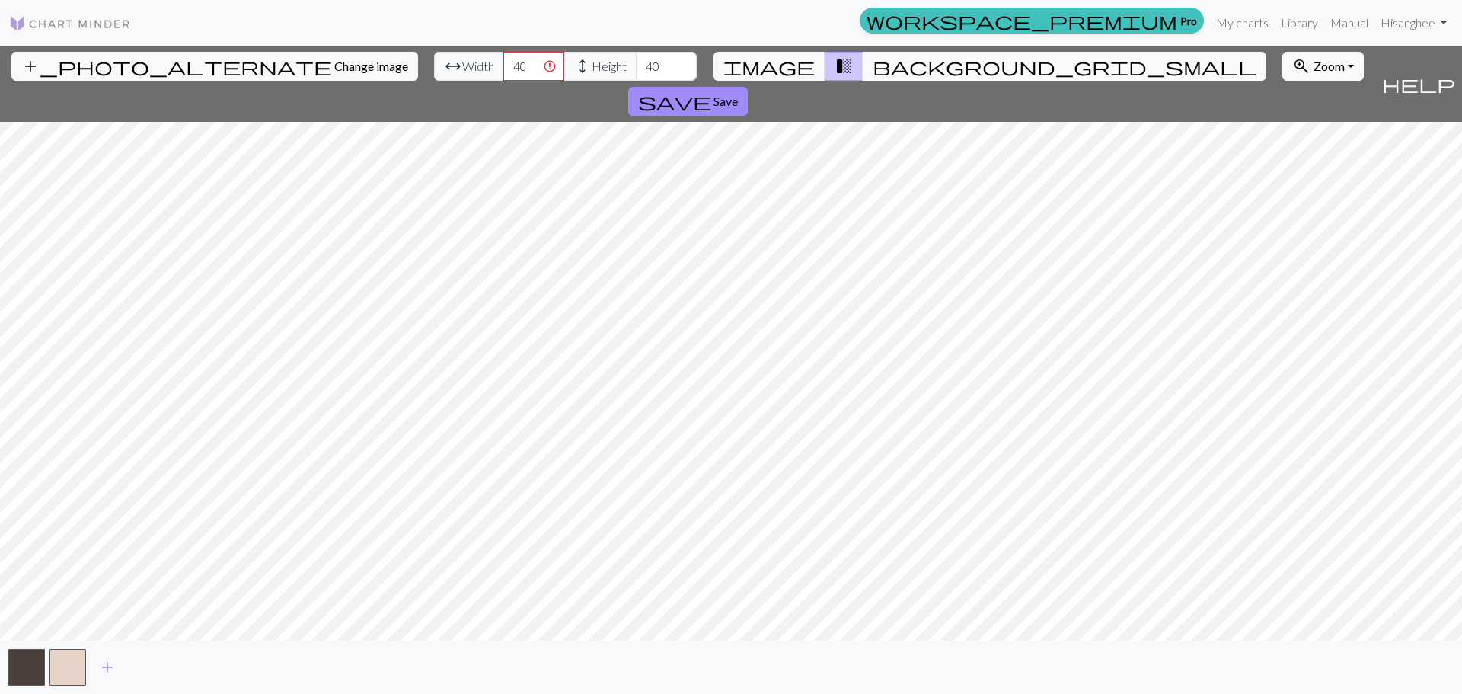
click at [874, 66] on span "background_grid_small" at bounding box center [1065, 66] width 384 height 21
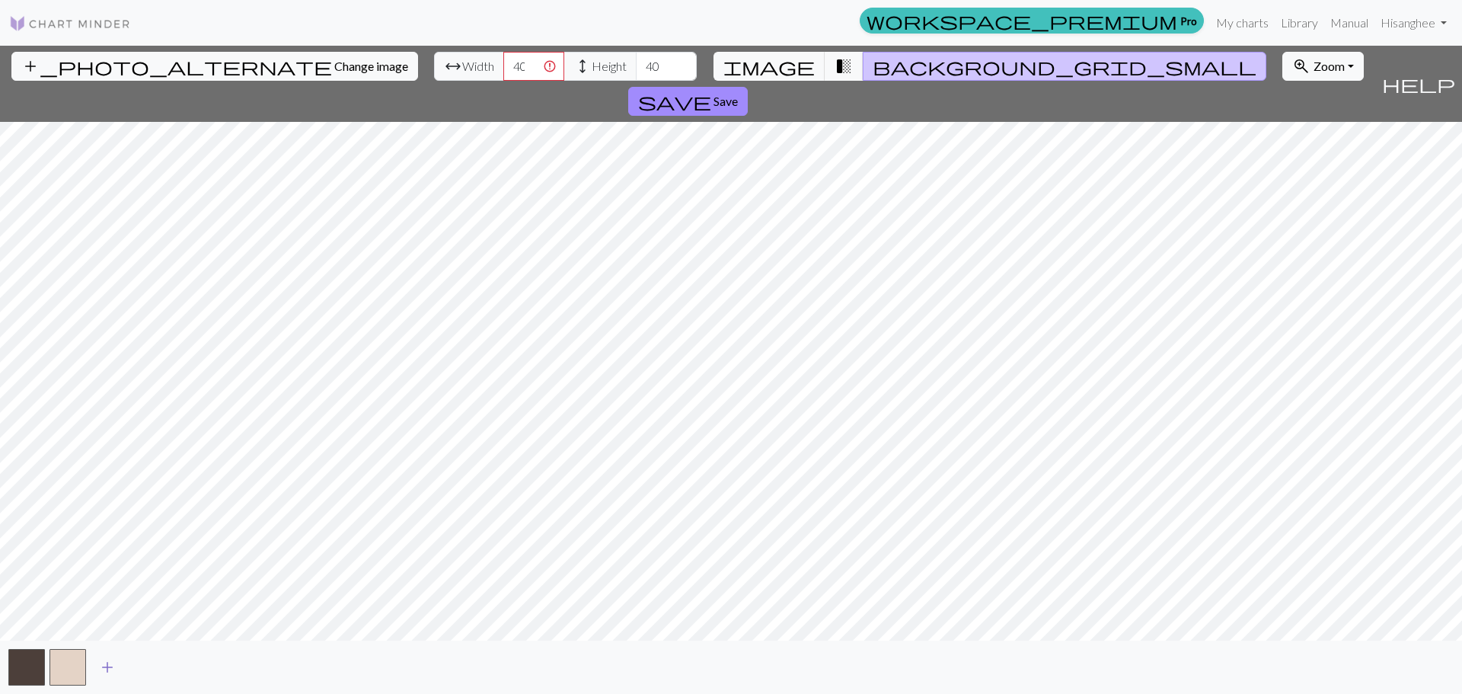
click at [126, 675] on button "add" at bounding box center [107, 666] width 38 height 29
click at [143, 675] on span "add" at bounding box center [148, 666] width 18 height 21
click at [195, 672] on span "add" at bounding box center [189, 666] width 18 height 21
click at [236, 668] on span "add" at bounding box center [231, 666] width 18 height 21
click at [279, 672] on span "add" at bounding box center [272, 666] width 18 height 21
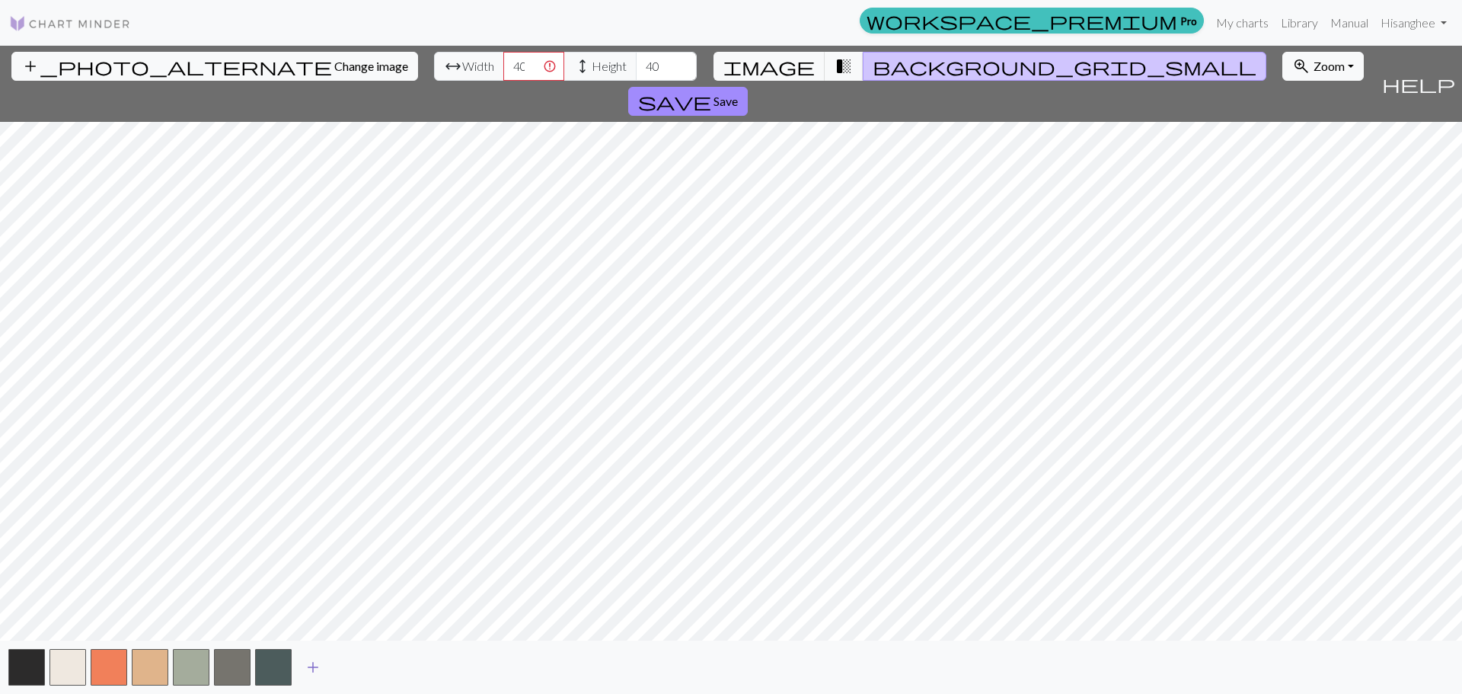
click at [317, 659] on span "add" at bounding box center [313, 666] width 18 height 21
click at [358, 670] on span "add" at bounding box center [354, 666] width 18 height 21
click at [383, 672] on button "add" at bounding box center [395, 666] width 38 height 29
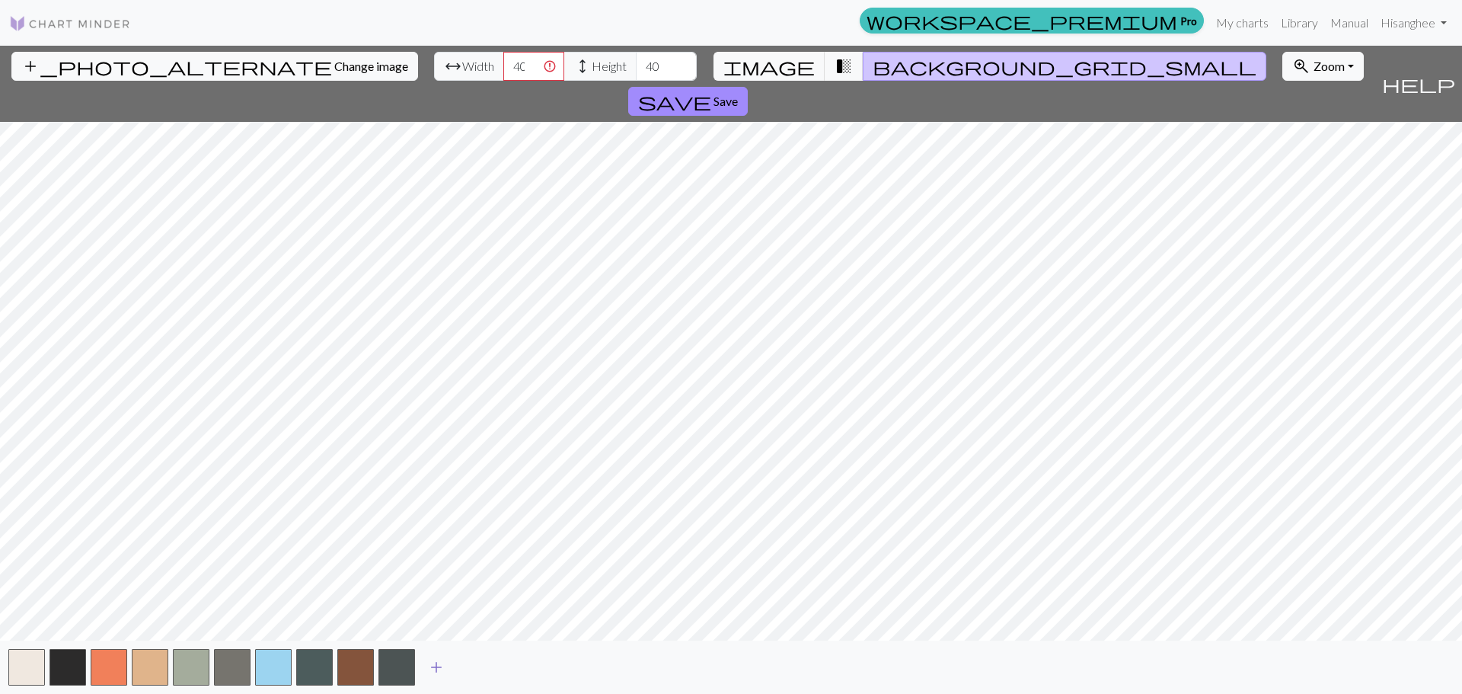
click at [437, 672] on span "add" at bounding box center [436, 666] width 18 height 21
click at [478, 666] on span "add" at bounding box center [477, 666] width 18 height 21
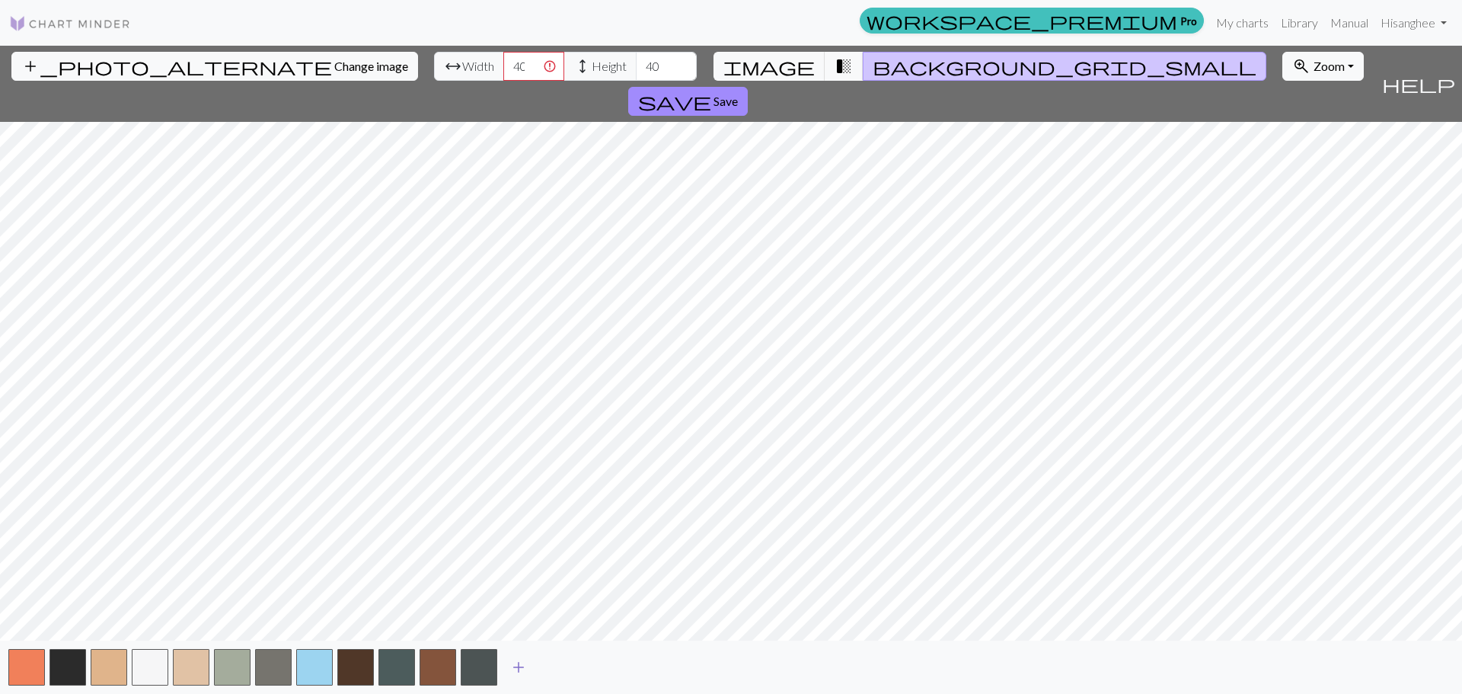
click at [528, 675] on button "add" at bounding box center [518, 666] width 38 height 29
click at [562, 672] on span "add" at bounding box center [559, 666] width 18 height 21
click at [598, 662] on span "add" at bounding box center [601, 666] width 18 height 21
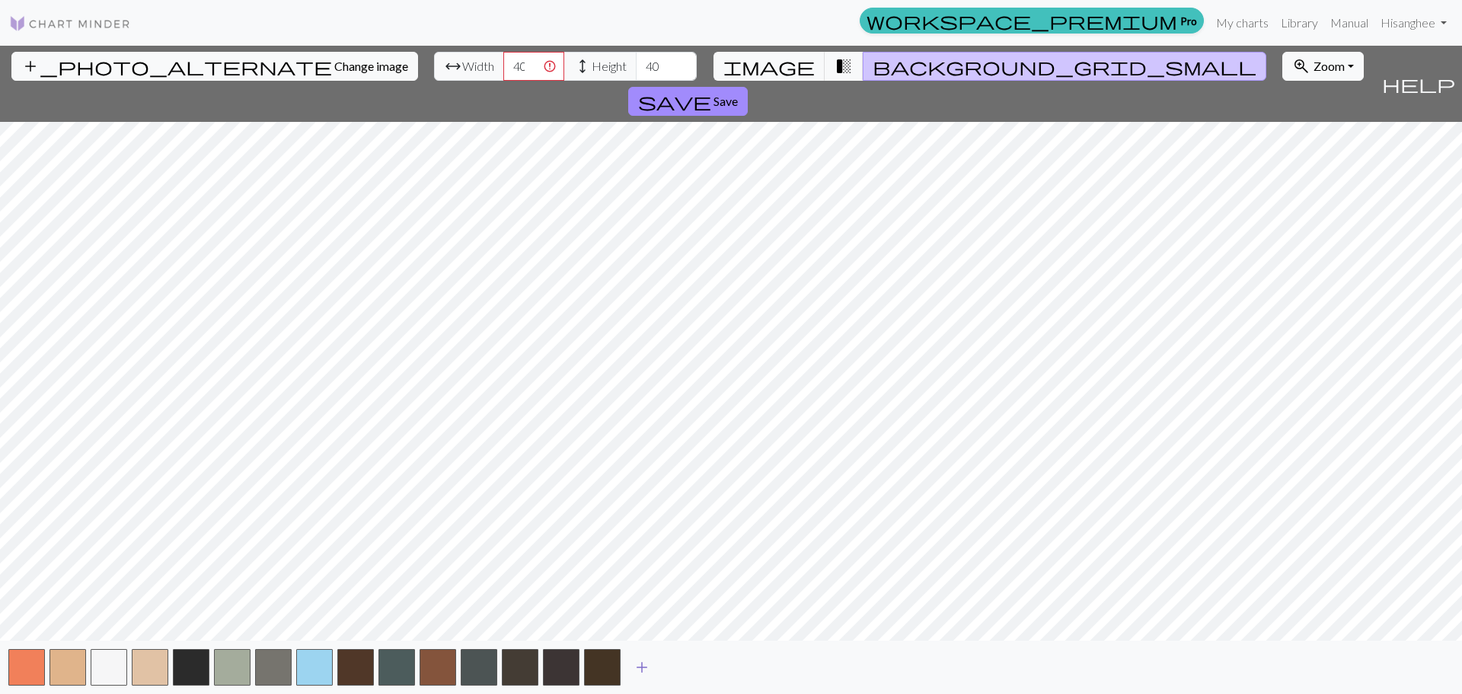
click at [649, 666] on span "add" at bounding box center [642, 666] width 18 height 21
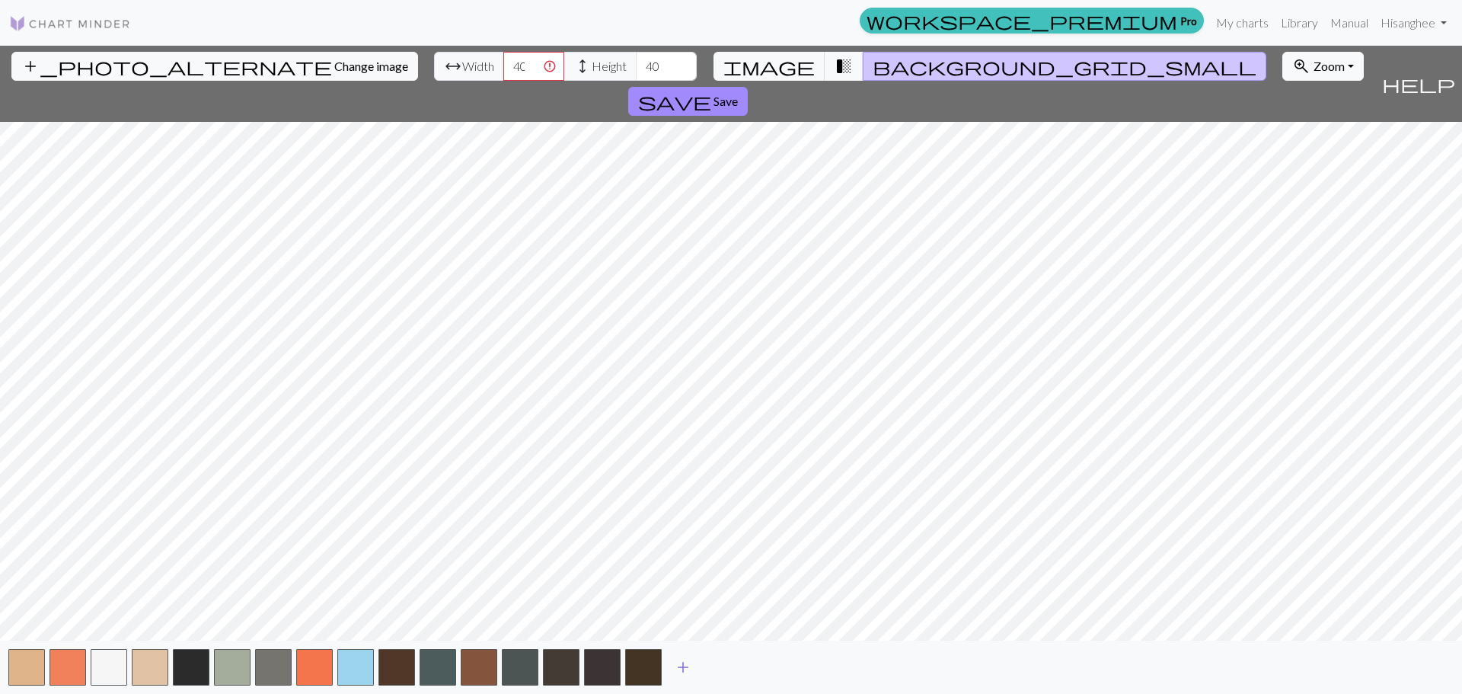
click at [686, 670] on span "add" at bounding box center [683, 666] width 18 height 21
click at [732, 667] on span "add" at bounding box center [724, 666] width 18 height 21
click at [880, 688] on div "add" at bounding box center [731, 666] width 1462 height 53
click at [767, 667] on span "add" at bounding box center [765, 666] width 18 height 21
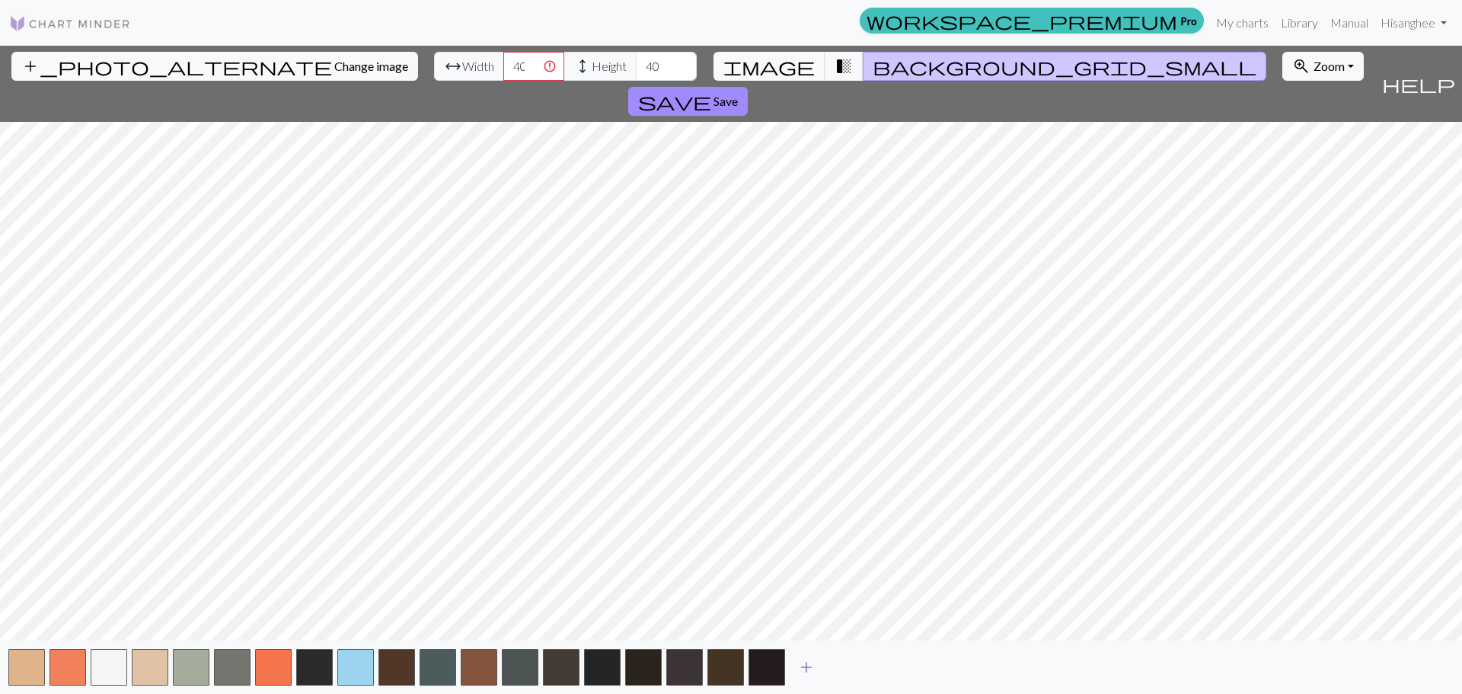
click at [821, 672] on button "add" at bounding box center [806, 666] width 38 height 29
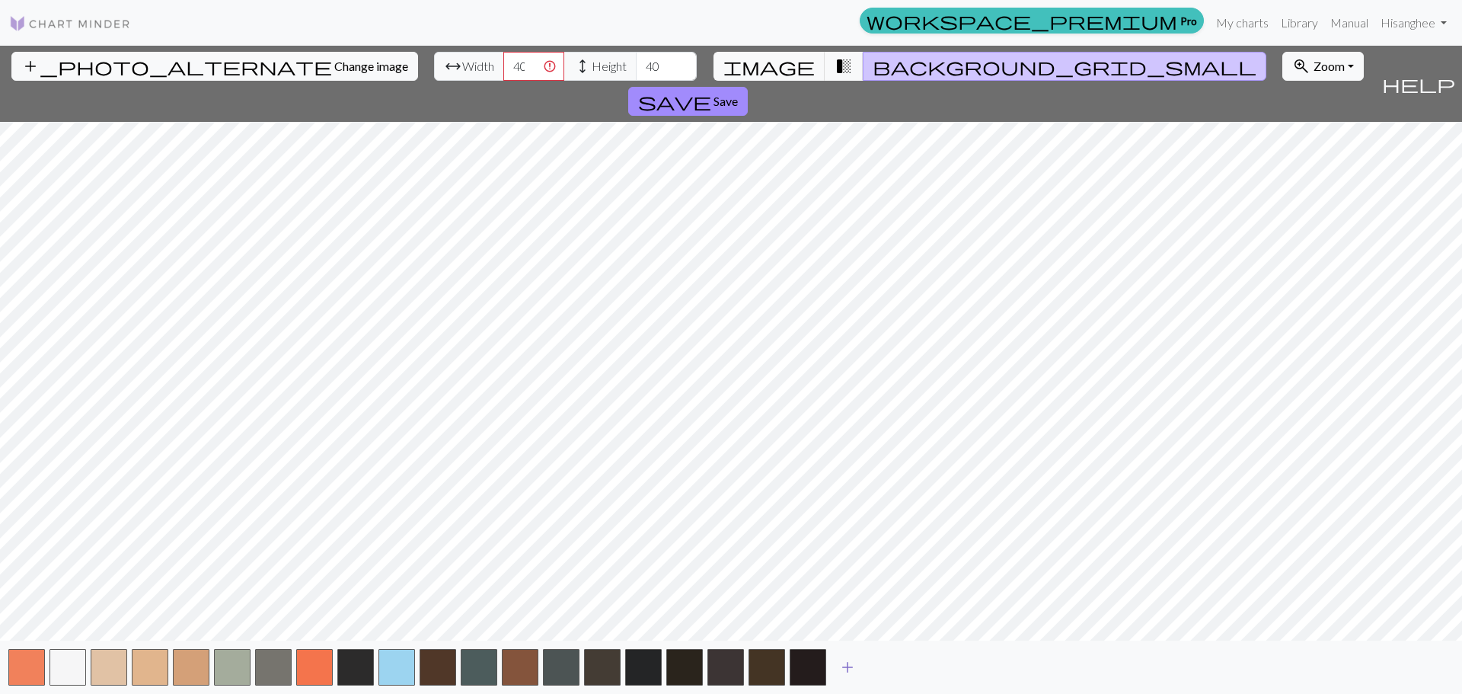
click at [850, 673] on span "add" at bounding box center [847, 666] width 18 height 21
click at [876, 675] on button "add" at bounding box center [888, 666] width 38 height 29
drag, startPoint x: 876, startPoint y: 675, endPoint x: 943, endPoint y: 675, distance: 67.0
click at [904, 674] on button "button" at bounding box center [890, 667] width 37 height 37
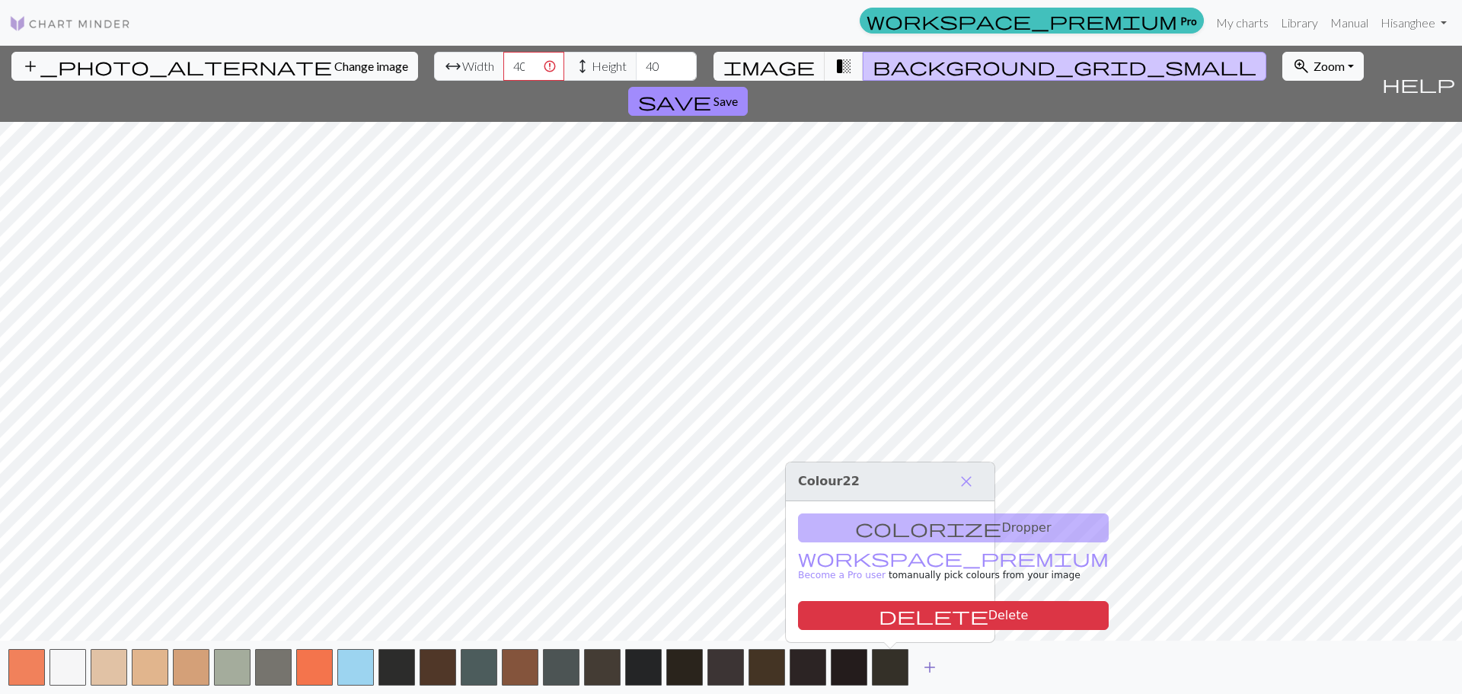
click at [943, 675] on button "add" at bounding box center [930, 666] width 38 height 29
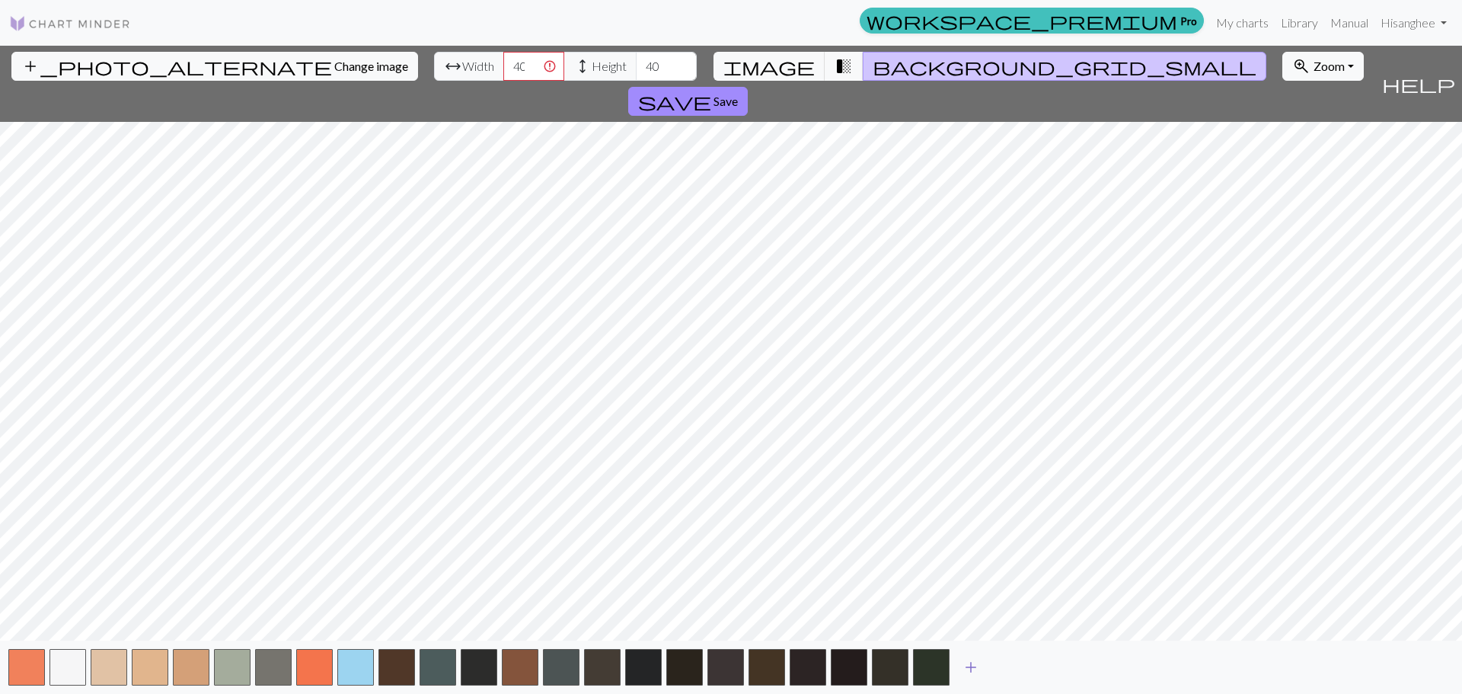
click at [983, 669] on button "add" at bounding box center [971, 666] width 38 height 29
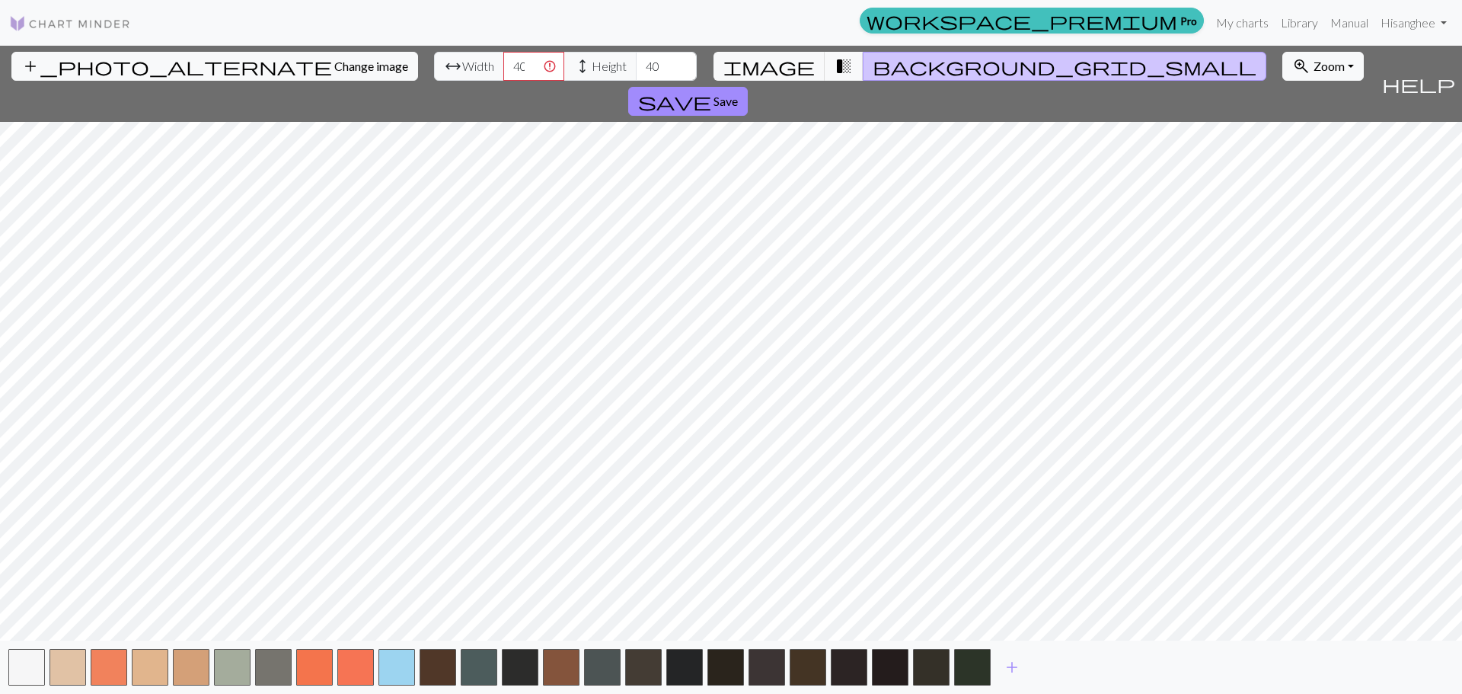
click at [1039, 668] on div "add" at bounding box center [731, 666] width 1462 height 53
drag, startPoint x: 1003, startPoint y: 662, endPoint x: 1048, endPoint y: 665, distance: 45.8
click at [1021, 662] on button "add" at bounding box center [1012, 666] width 38 height 29
click at [1048, 665] on span "add" at bounding box center [1053, 666] width 18 height 21
click at [1071, 668] on button "button" at bounding box center [1054, 667] width 37 height 37
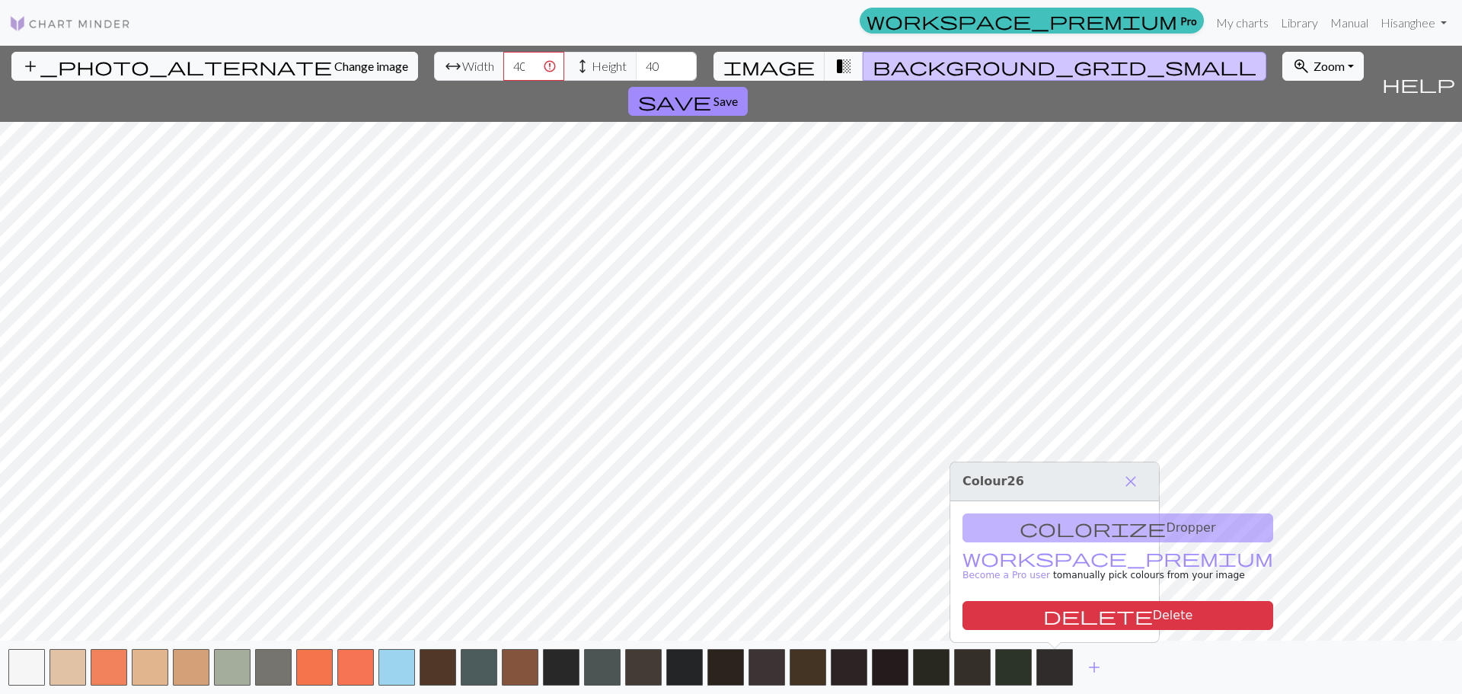
click at [1114, 672] on div "add" at bounding box center [731, 666] width 1462 height 53
drag, startPoint x: 1077, startPoint y: 664, endPoint x: 1115, endPoint y: 669, distance: 37.7
click at [1089, 665] on button "add" at bounding box center [1094, 666] width 38 height 29
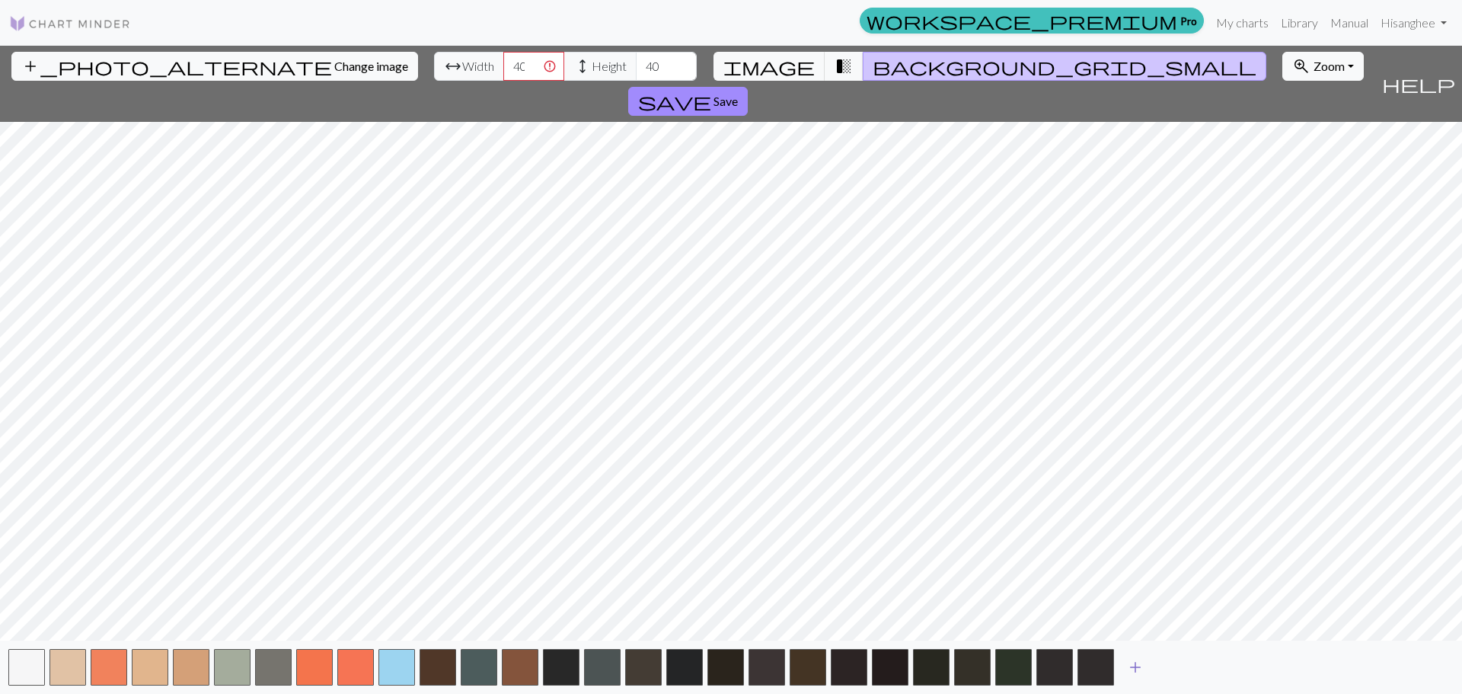
drag, startPoint x: 1126, startPoint y: 670, endPoint x: 1156, endPoint y: 673, distance: 29.8
click at [1128, 670] on span "add" at bounding box center [1135, 666] width 18 height 21
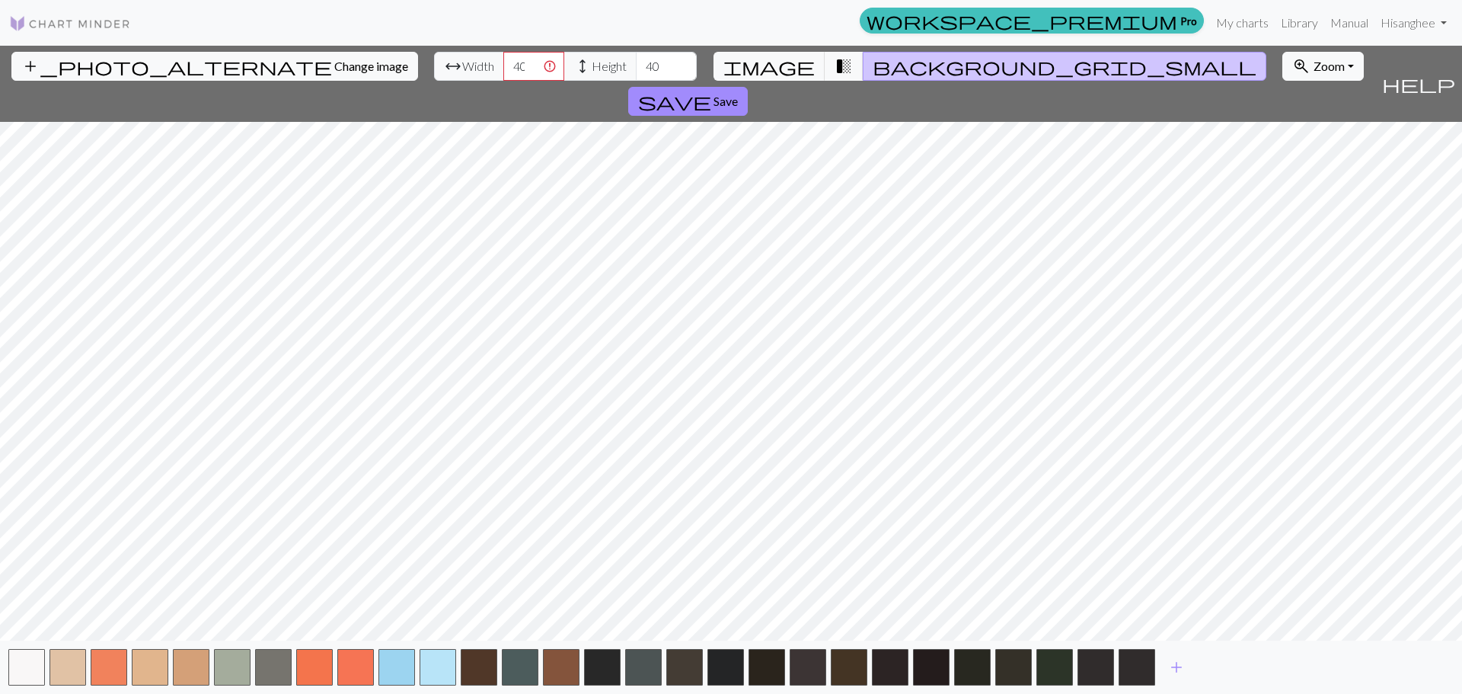
drag, startPoint x: 1156, startPoint y: 673, endPoint x: 1205, endPoint y: 679, distance: 49.9
click at [1178, 677] on div "add" at bounding box center [731, 666] width 1462 height 53
click at [1205, 679] on div "add" at bounding box center [731, 666] width 1462 height 53
click at [1187, 675] on button "add" at bounding box center [1176, 666] width 38 height 29
click at [1222, 670] on span "add" at bounding box center [1217, 666] width 18 height 21
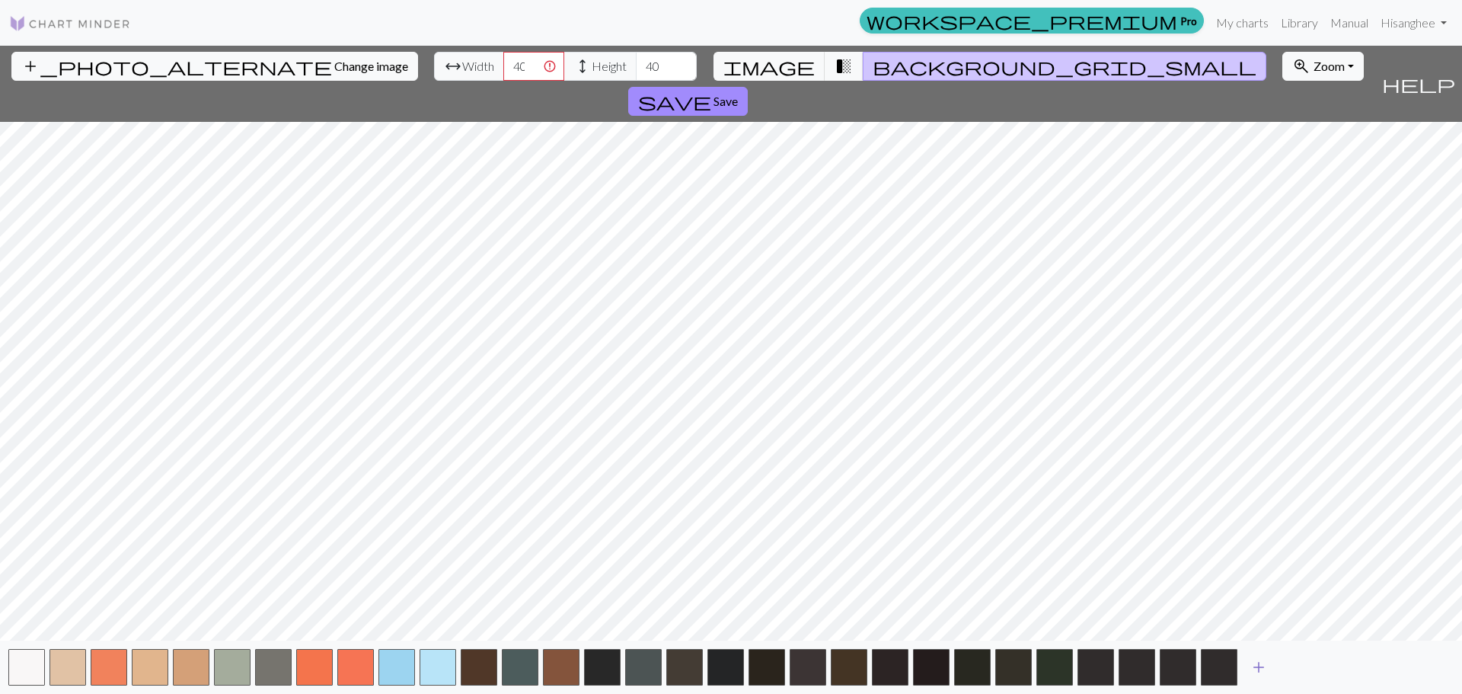
click at [1265, 668] on span "add" at bounding box center [1258, 666] width 18 height 21
drag, startPoint x: 1298, startPoint y: 665, endPoint x: 1323, endPoint y: 665, distance: 25.1
click at [1306, 665] on span "add" at bounding box center [1299, 666] width 18 height 21
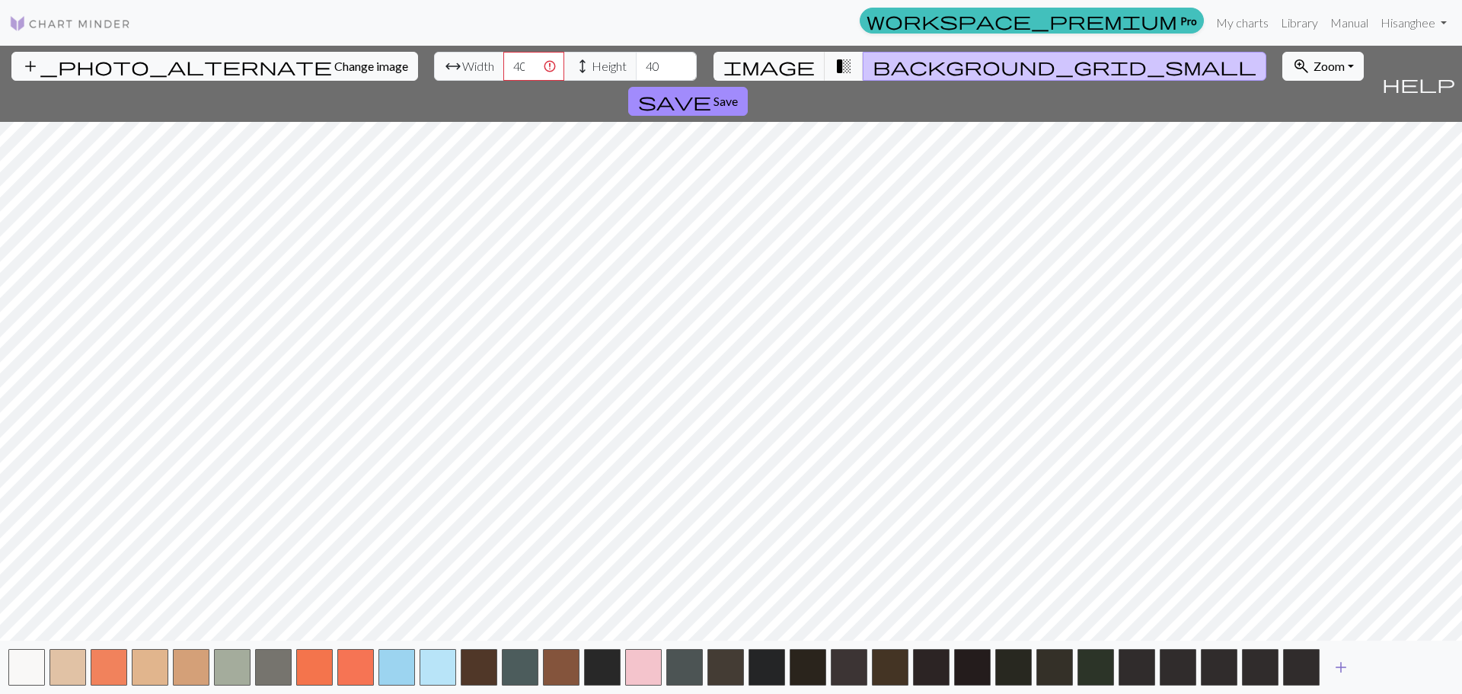
click at [1333, 665] on span "add" at bounding box center [1341, 666] width 18 height 21
drag, startPoint x: 1396, startPoint y: 670, endPoint x: 1407, endPoint y: 668, distance: 11.5
click at [1396, 669] on button "add" at bounding box center [1382, 666] width 38 height 29
click at [1432, 663] on button "add" at bounding box center [1423, 666] width 38 height 29
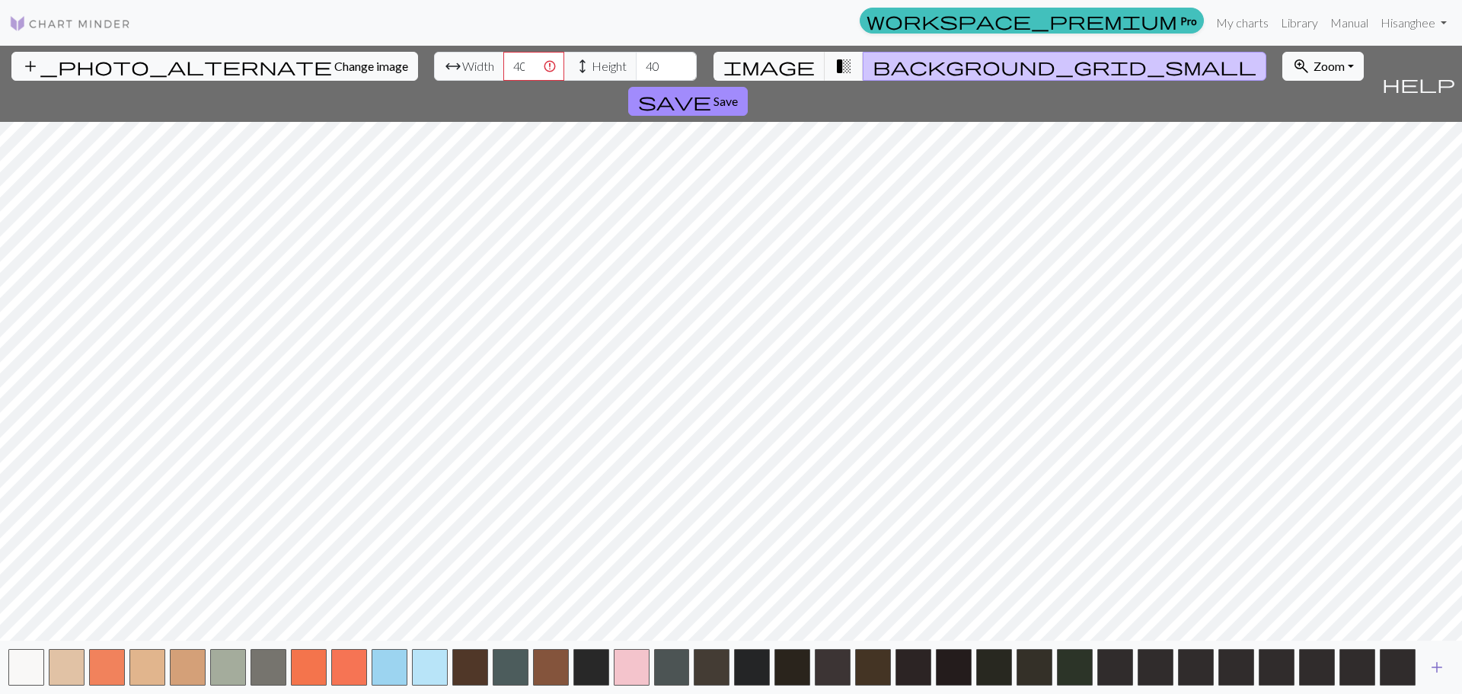
click at [1449, 668] on button "add" at bounding box center [1437, 666] width 38 height 29
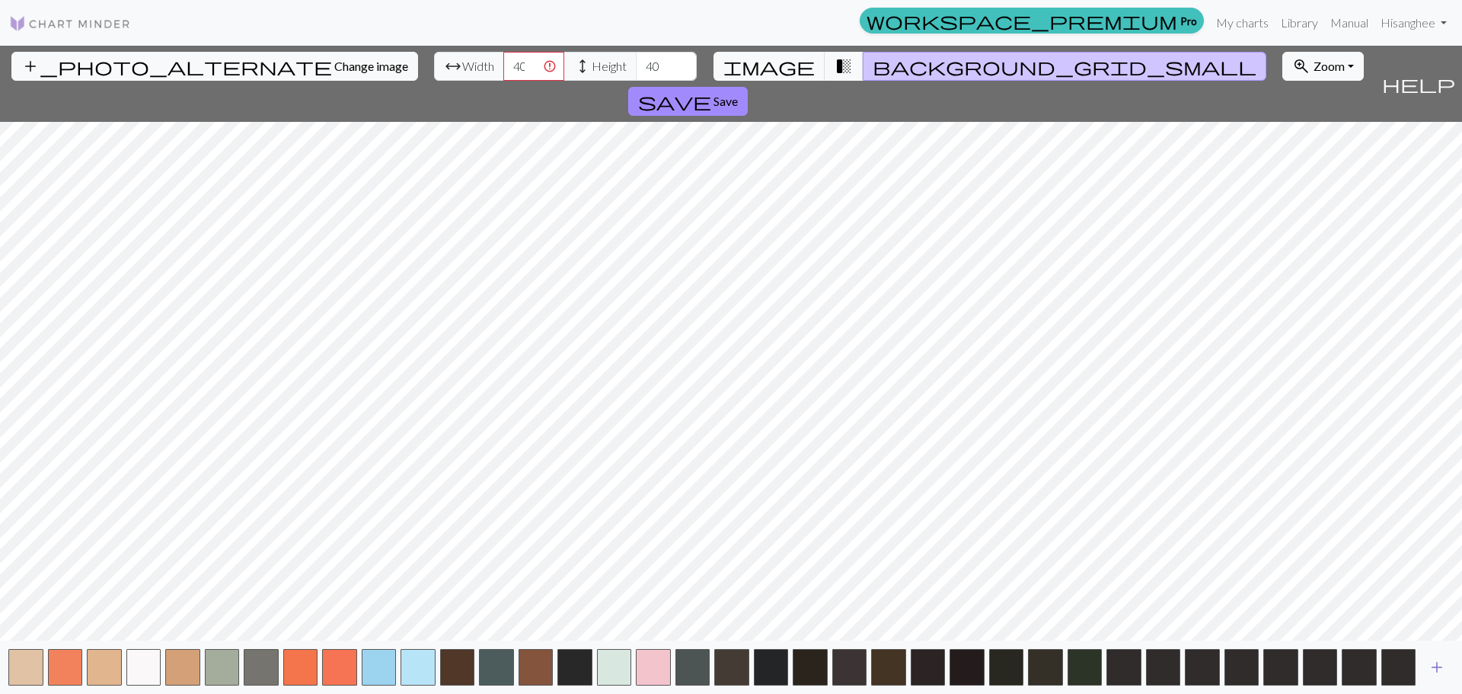
click at [1449, 668] on button "add" at bounding box center [1437, 666] width 38 height 29
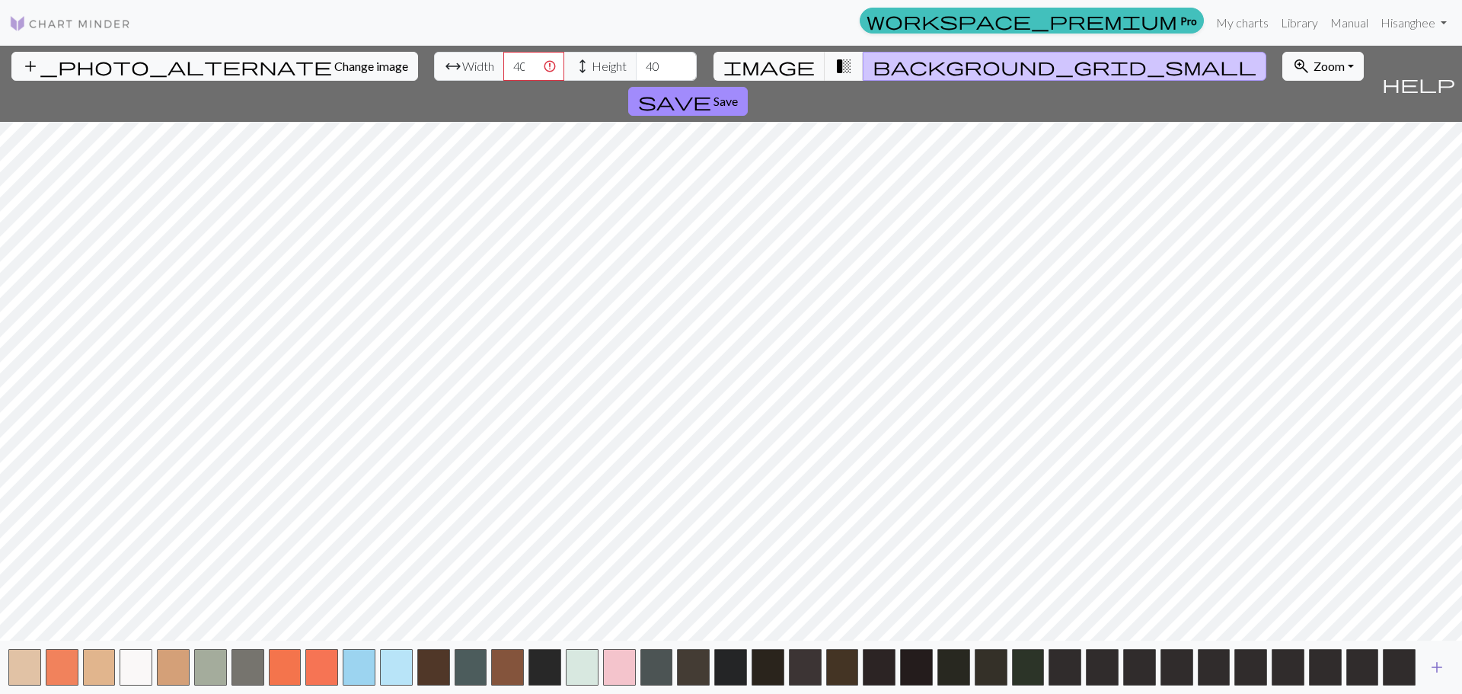
click at [1449, 668] on button "add" at bounding box center [1437, 666] width 38 height 29
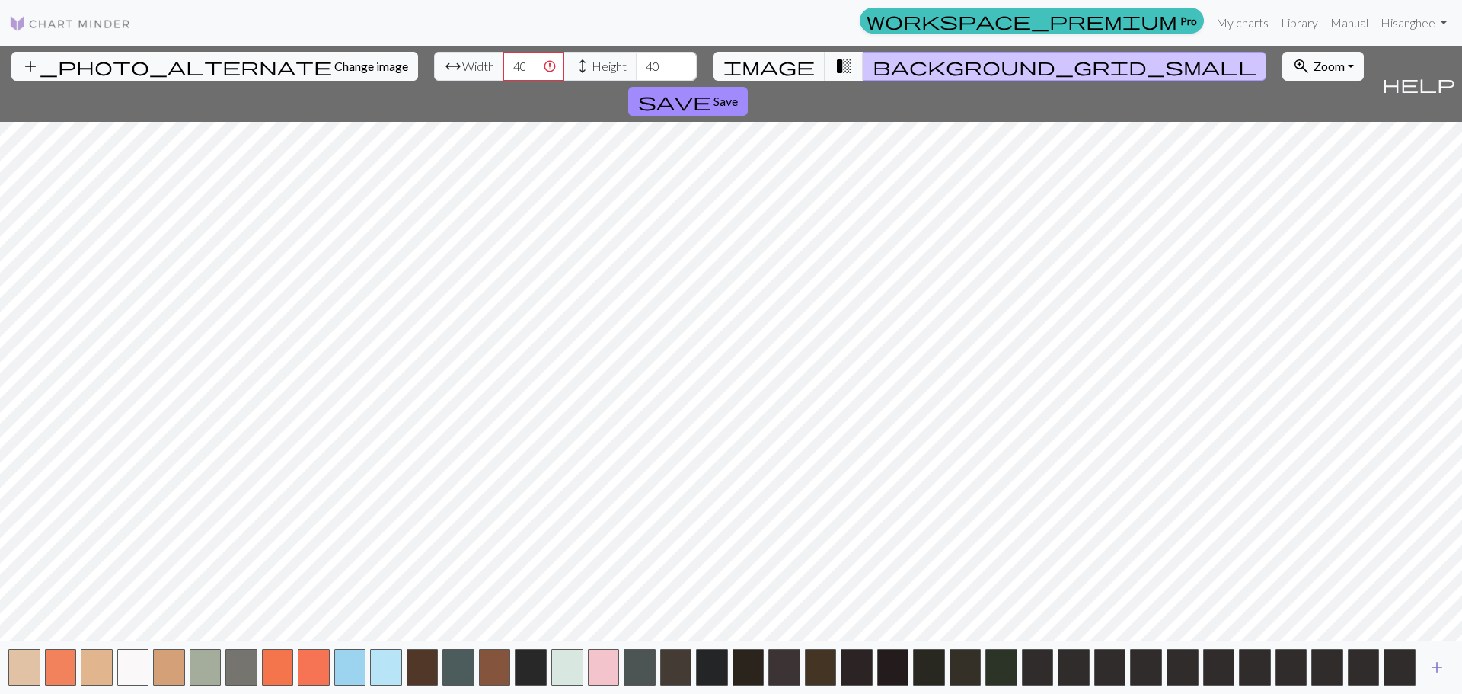
click at [1449, 668] on button "add" at bounding box center [1437, 666] width 38 height 29
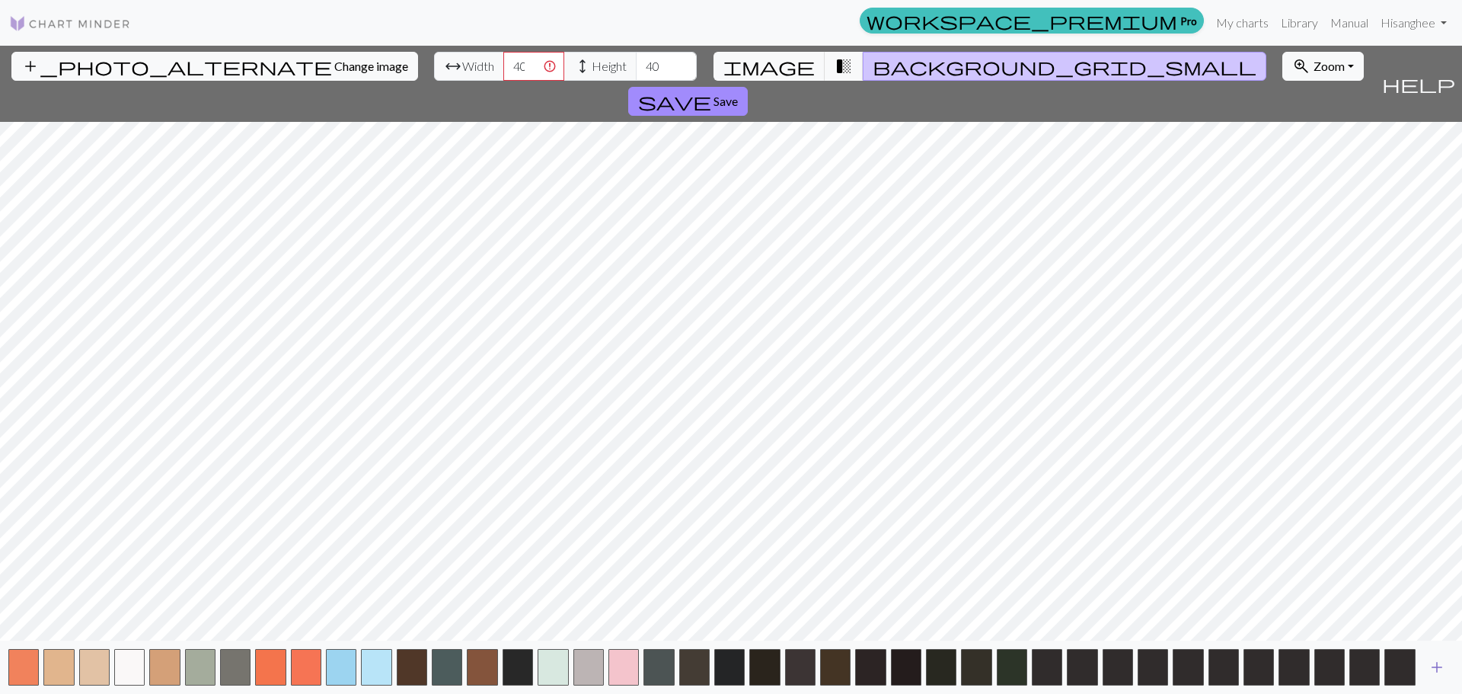
click at [1449, 668] on button "add" at bounding box center [1437, 666] width 38 height 29
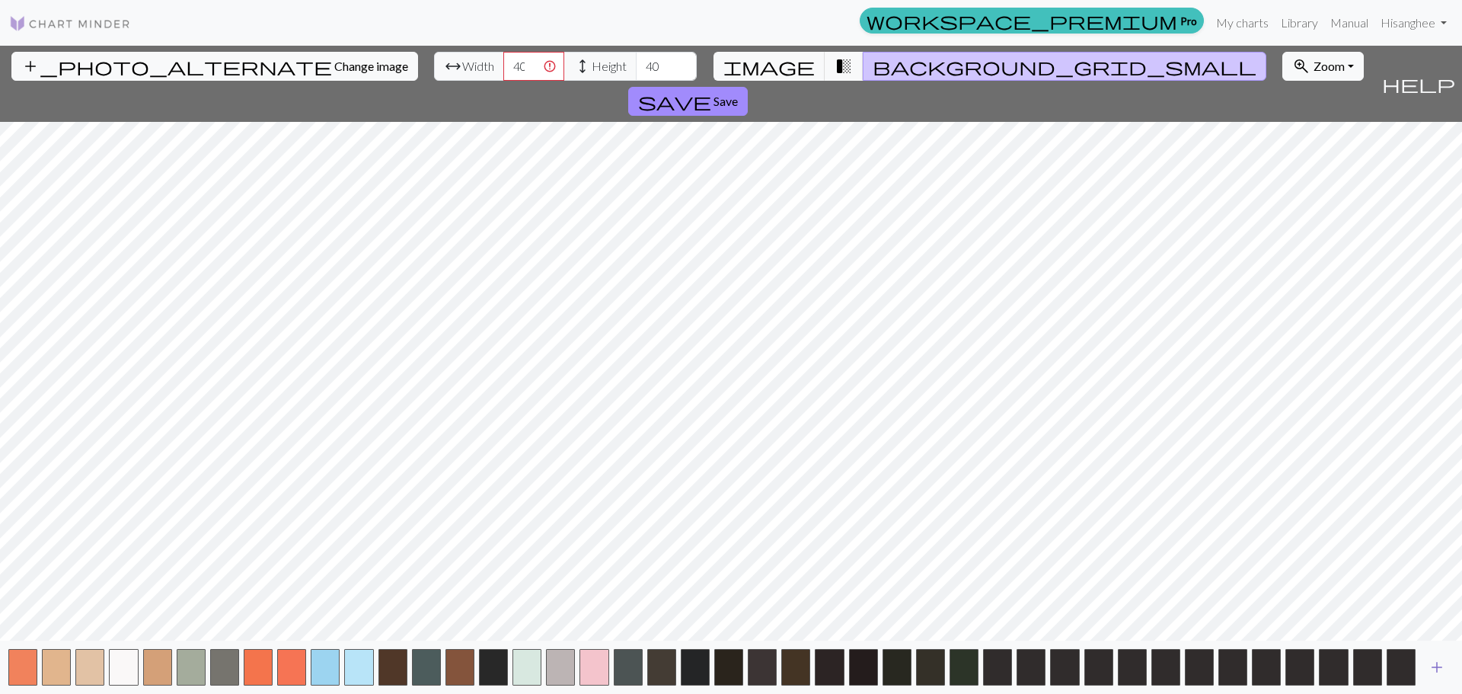
click at [1449, 668] on button "add" at bounding box center [1437, 666] width 38 height 29
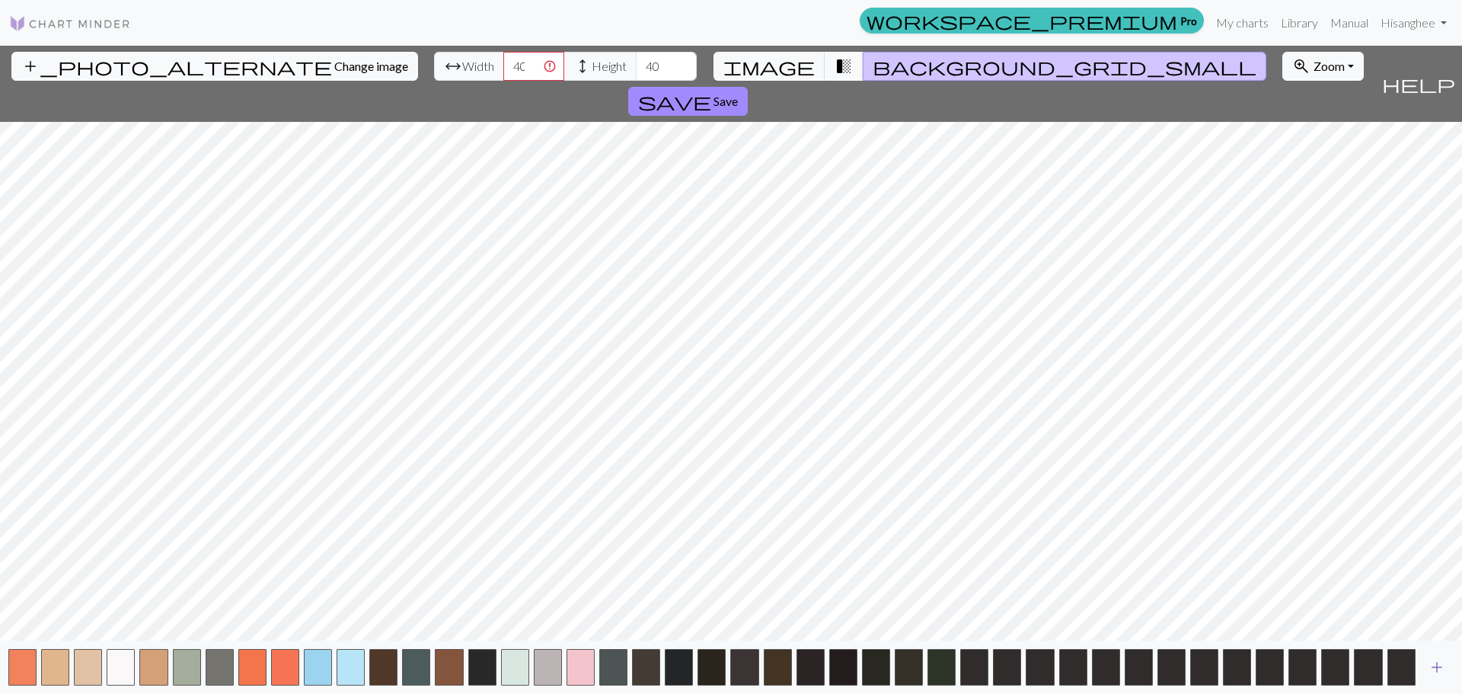
click at [1449, 668] on button "add" at bounding box center [1437, 666] width 38 height 29
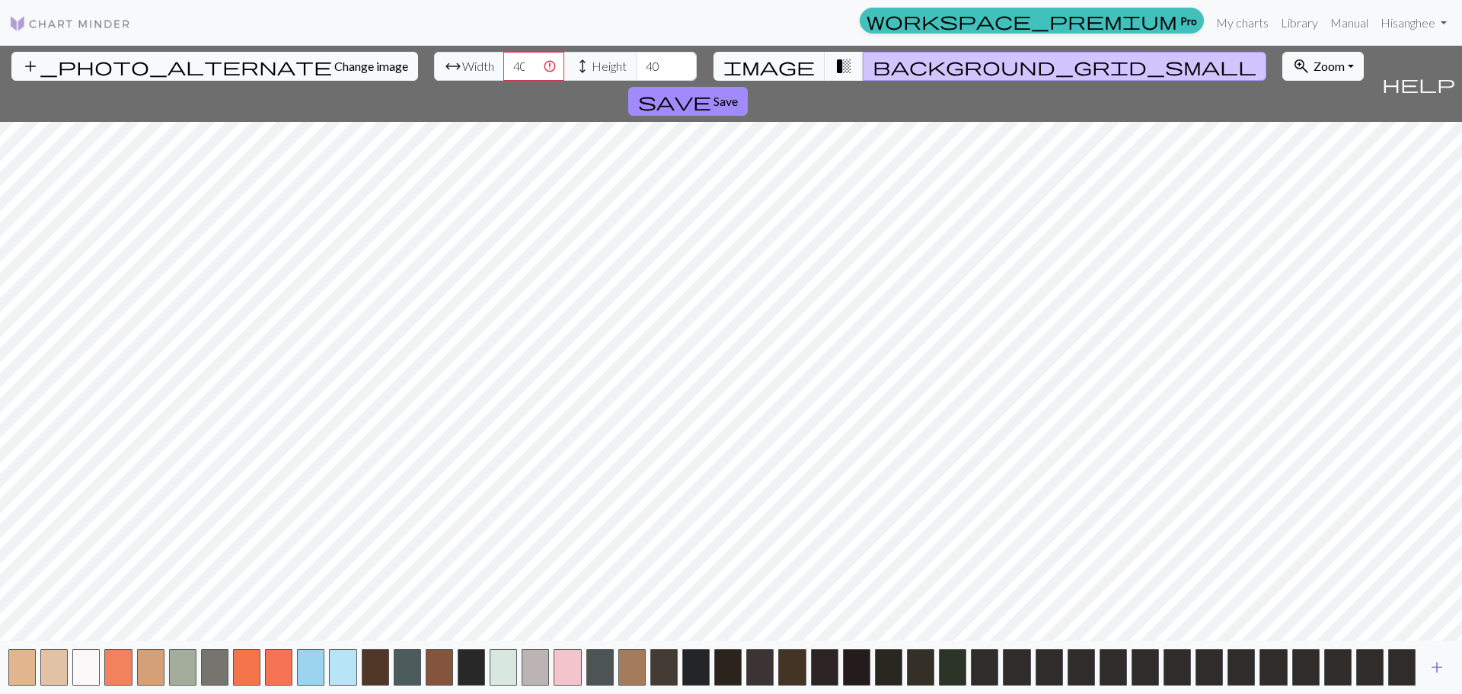
click at [1449, 668] on button "add" at bounding box center [1437, 666] width 38 height 29
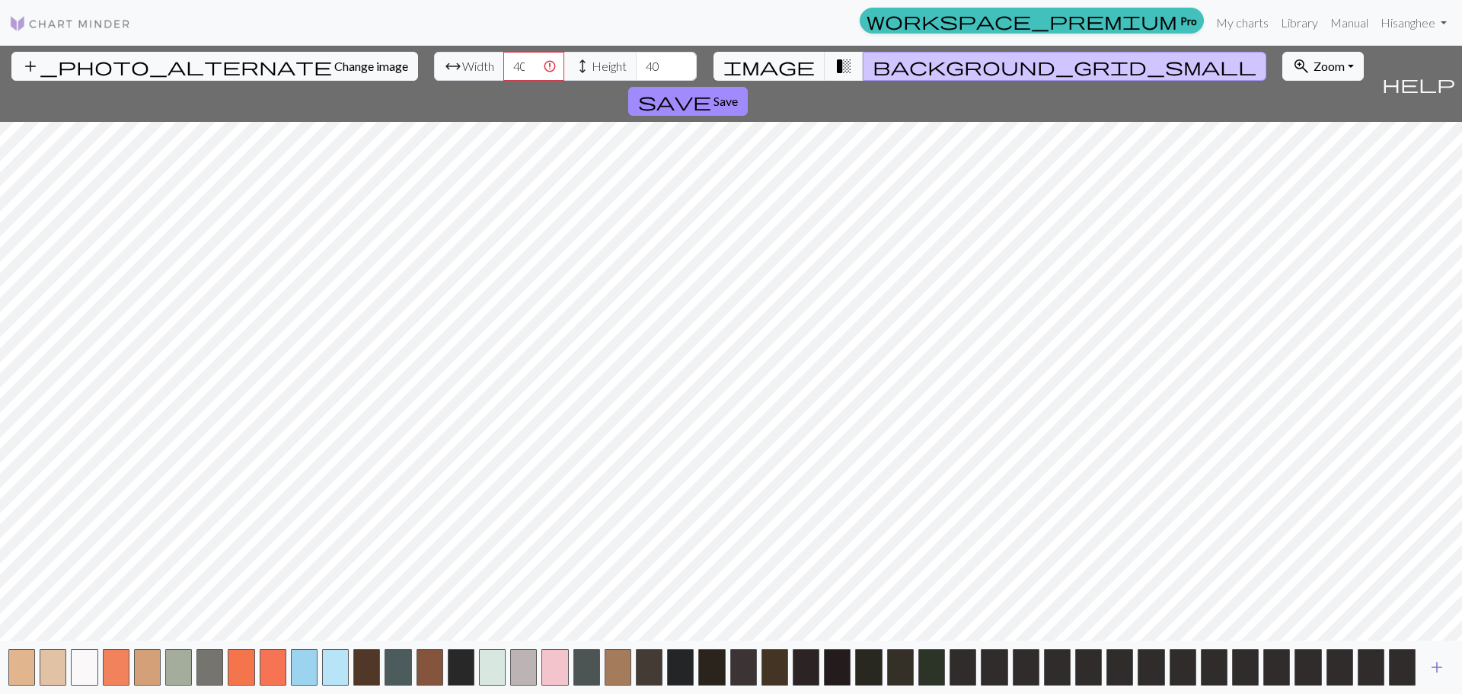
click at [1449, 668] on button "add" at bounding box center [1437, 666] width 38 height 29
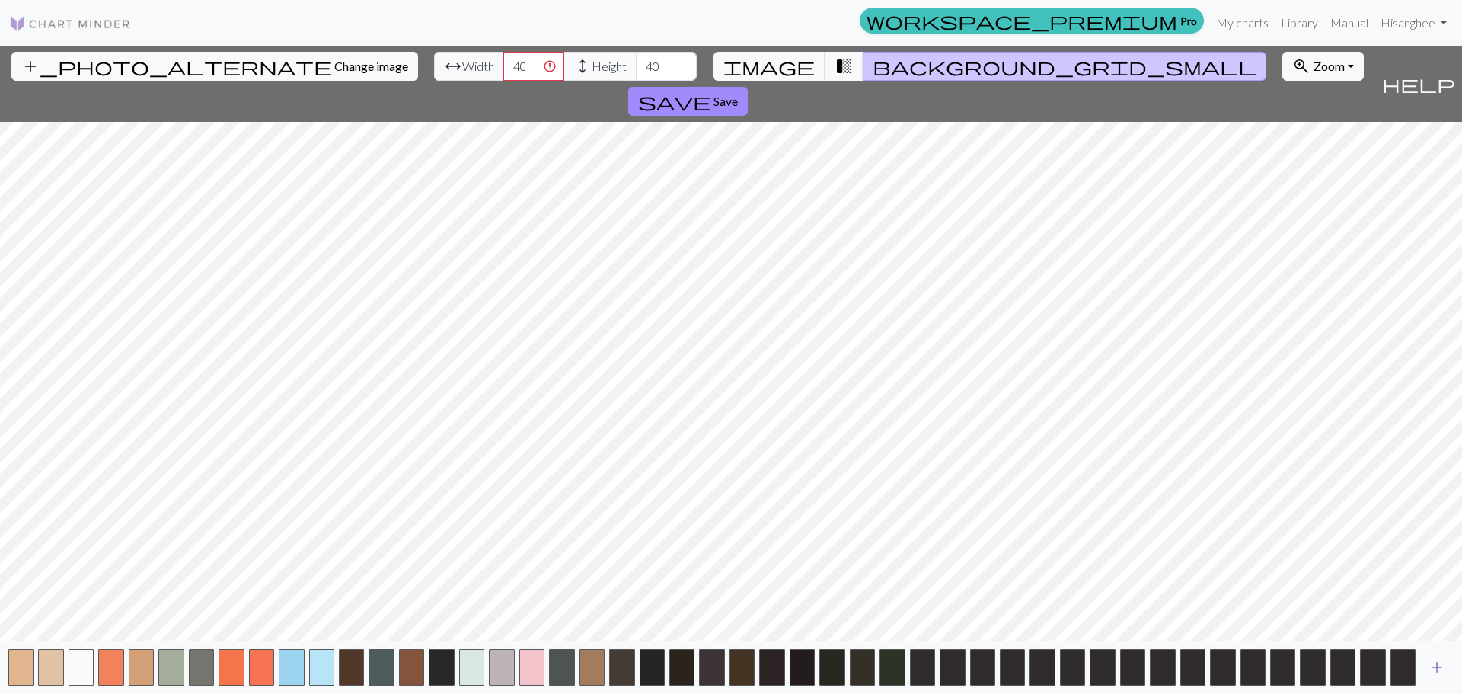
click at [1449, 668] on button "add" at bounding box center [1437, 666] width 38 height 29
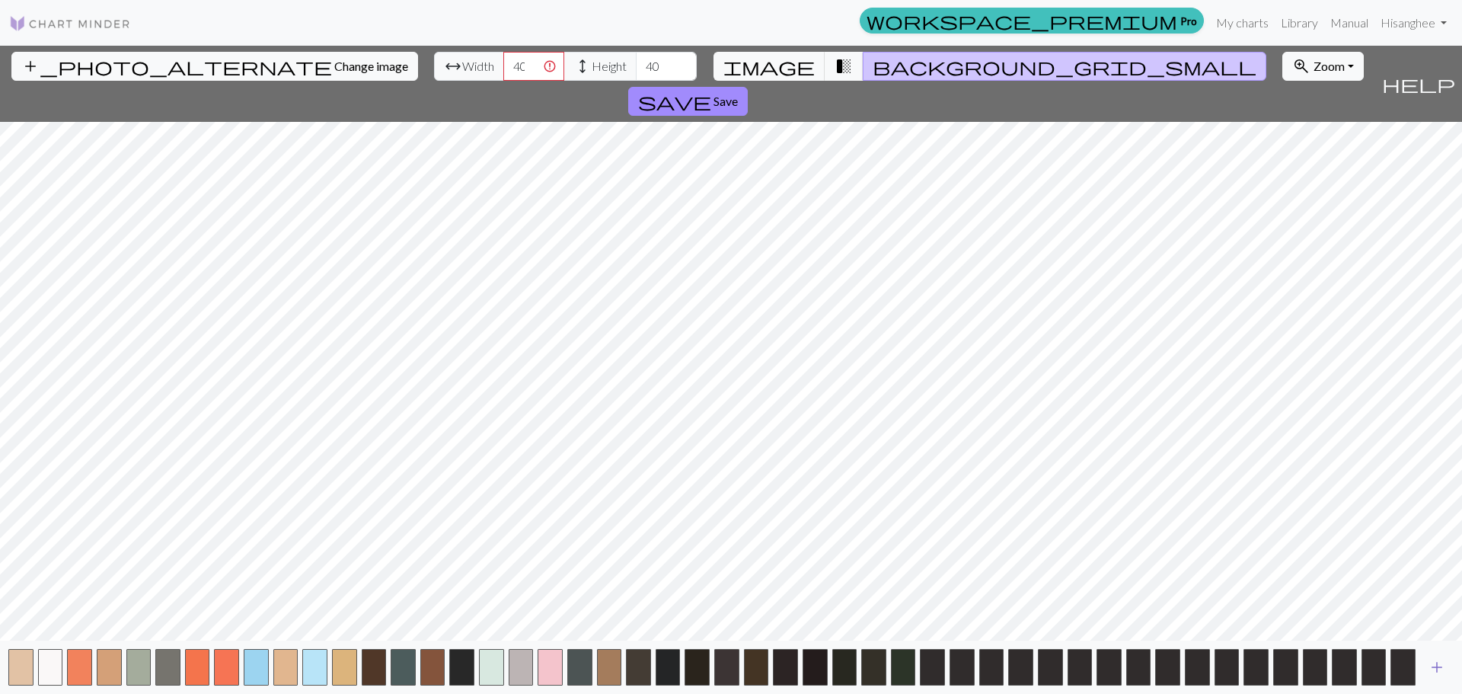
click at [1449, 668] on button "add" at bounding box center [1437, 666] width 38 height 29
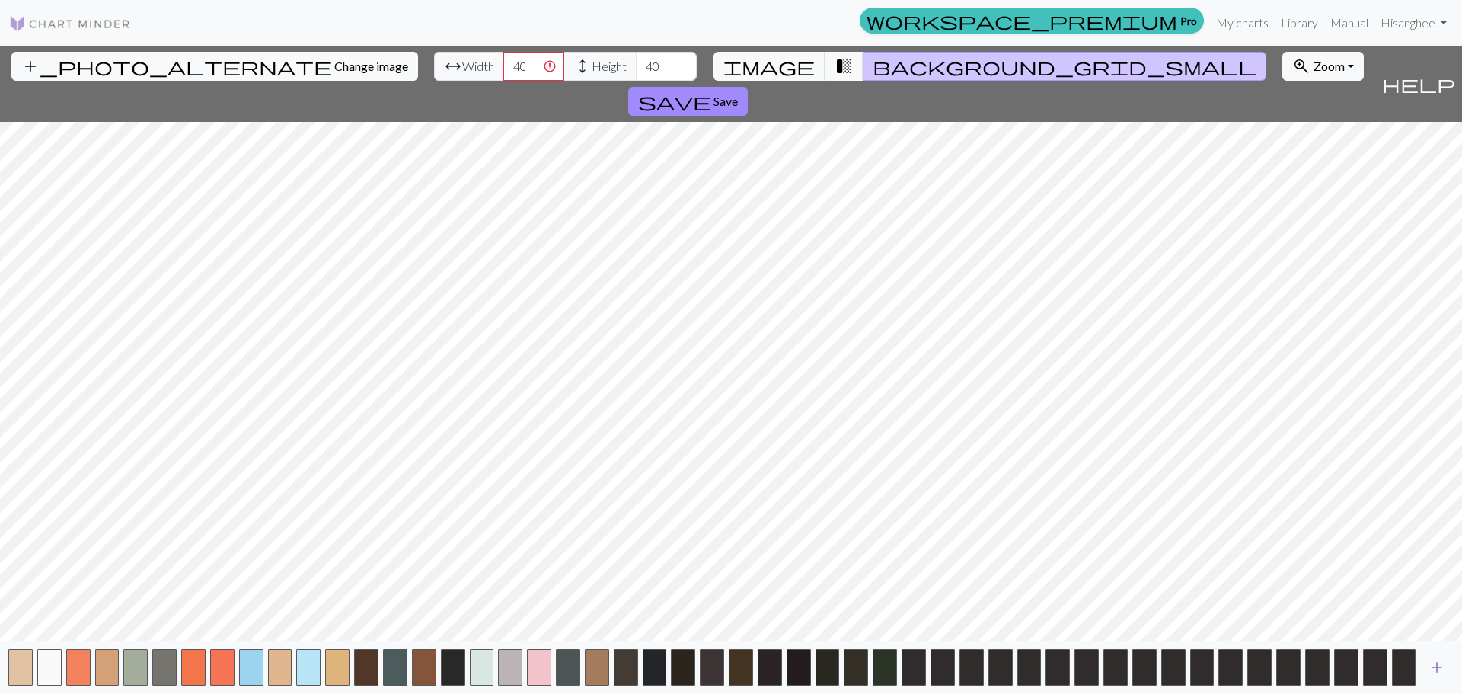
click at [1449, 668] on button "add" at bounding box center [1437, 666] width 38 height 29
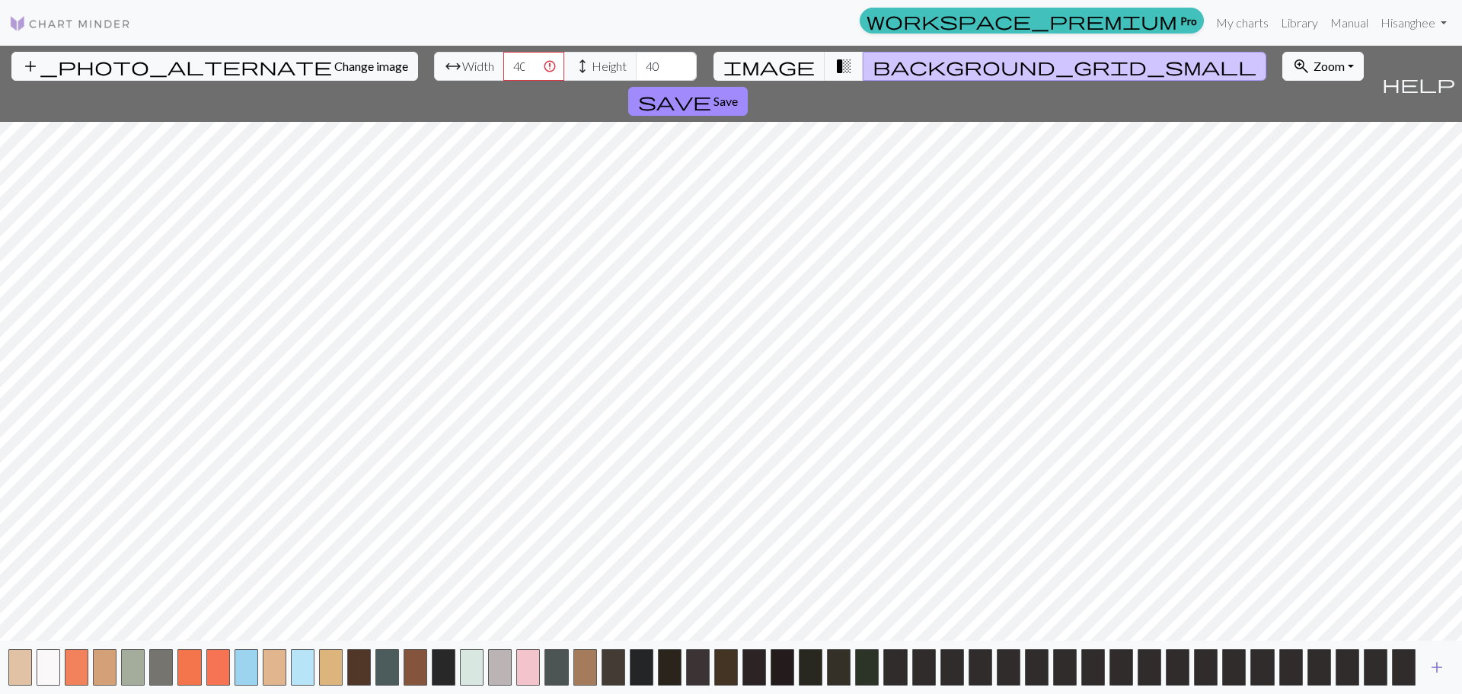
click at [1446, 667] on button "add" at bounding box center [1437, 666] width 38 height 29
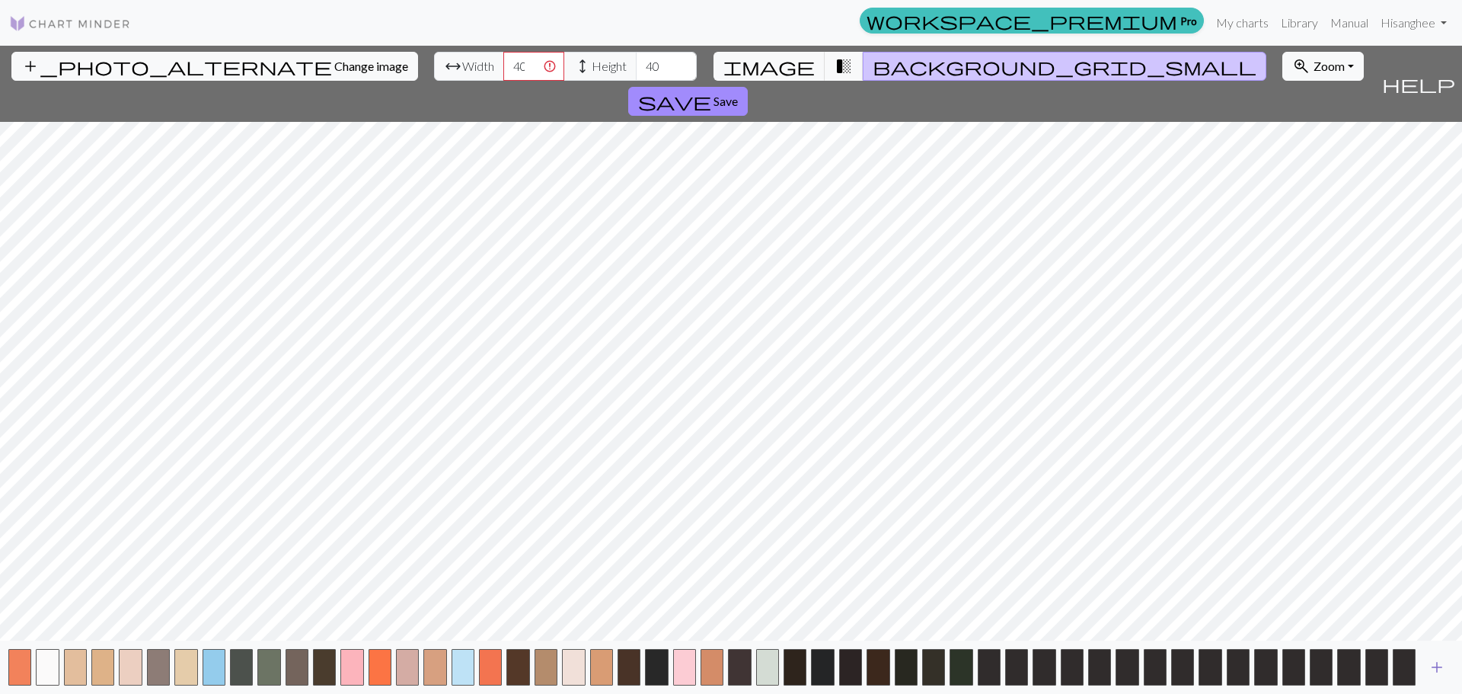
click at [1446, 667] on span "add" at bounding box center [1437, 666] width 18 height 21
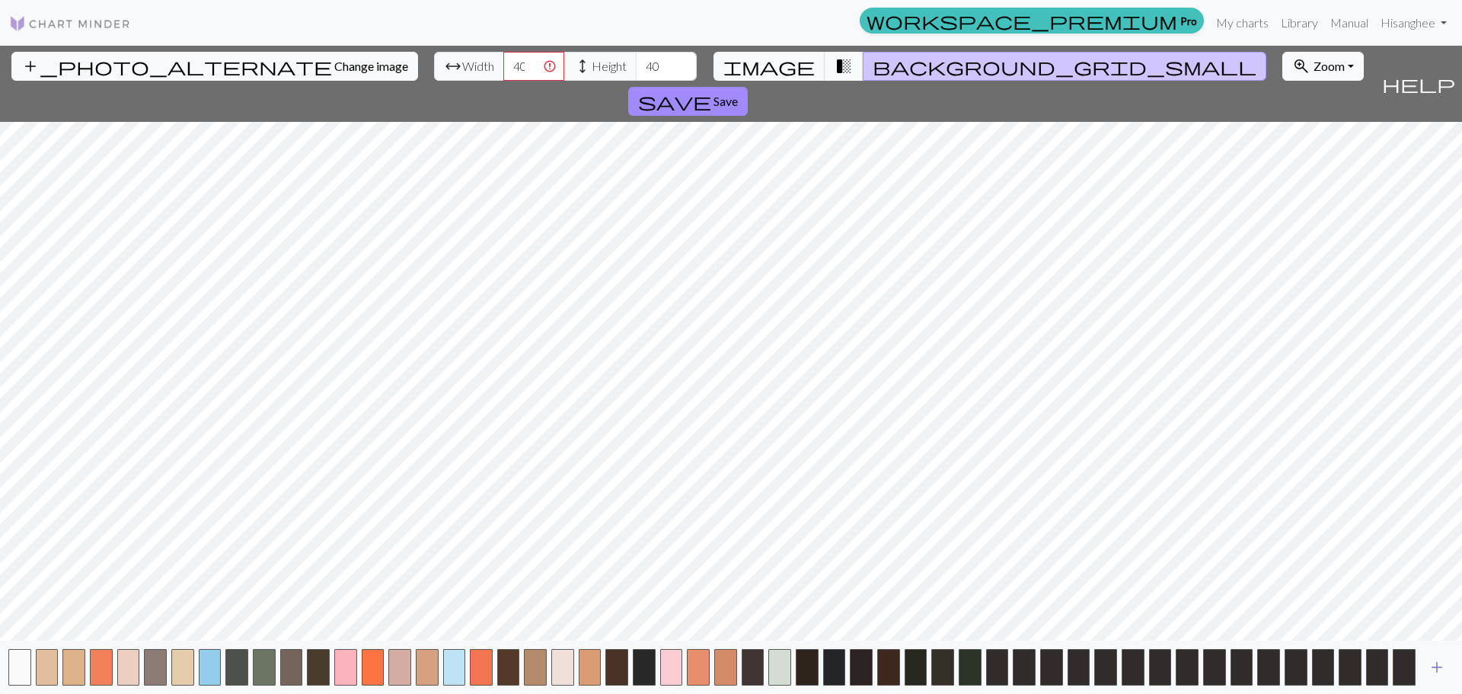
click at [1444, 667] on span "add" at bounding box center [1437, 666] width 18 height 21
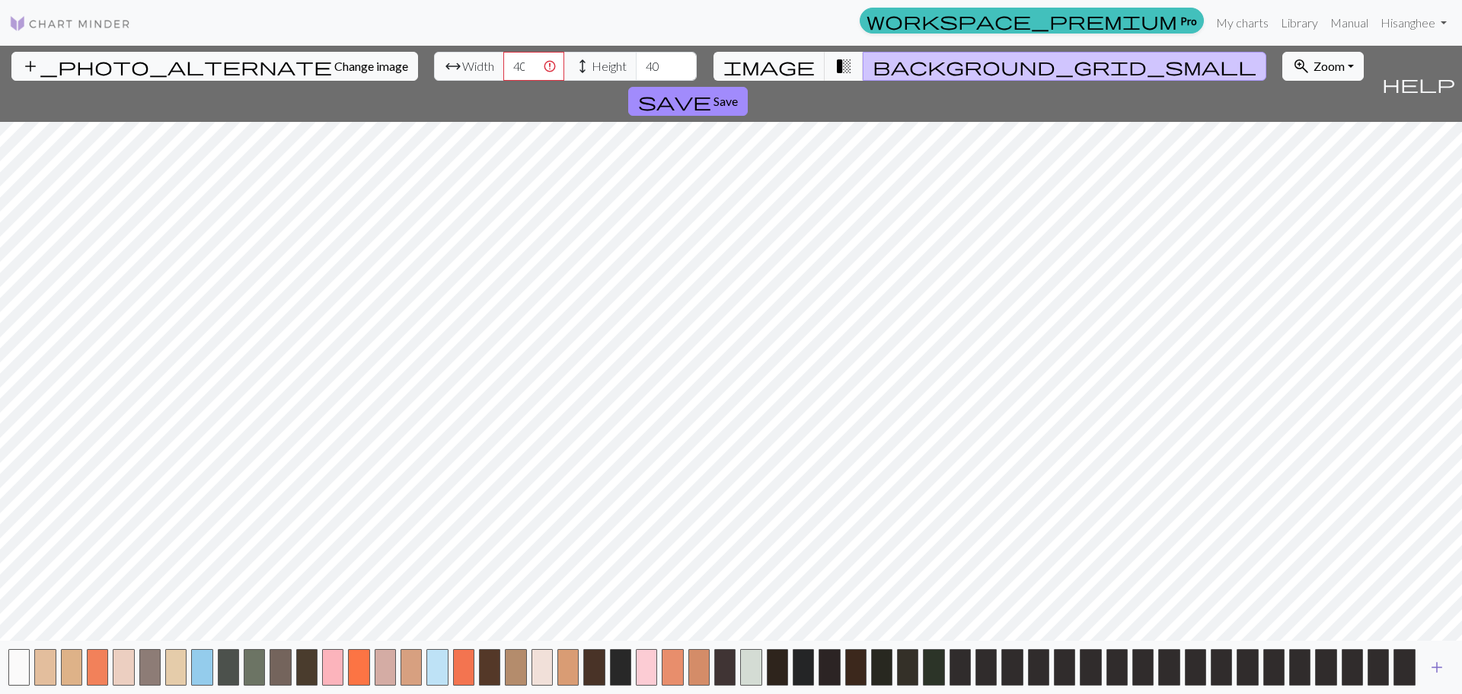
click at [1444, 667] on span "add" at bounding box center [1437, 666] width 18 height 21
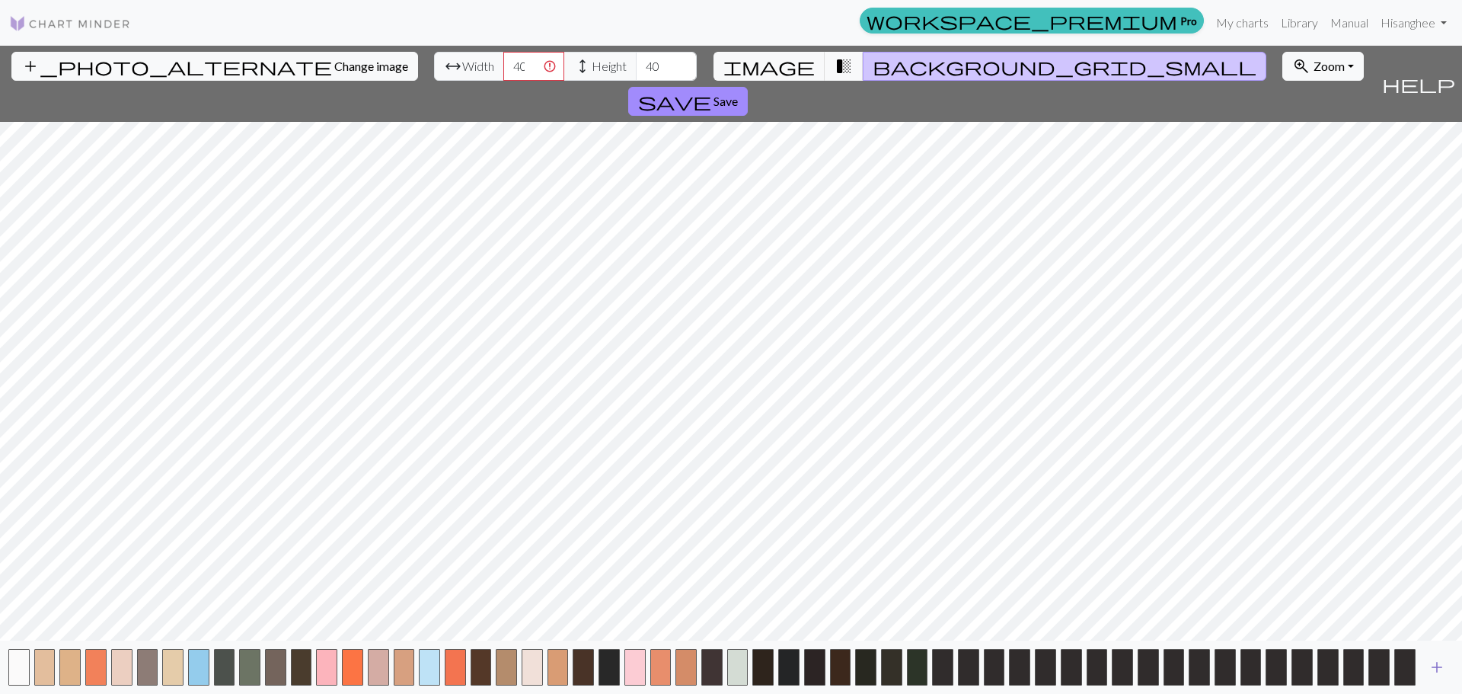
click at [1444, 667] on span "add" at bounding box center [1437, 666] width 18 height 21
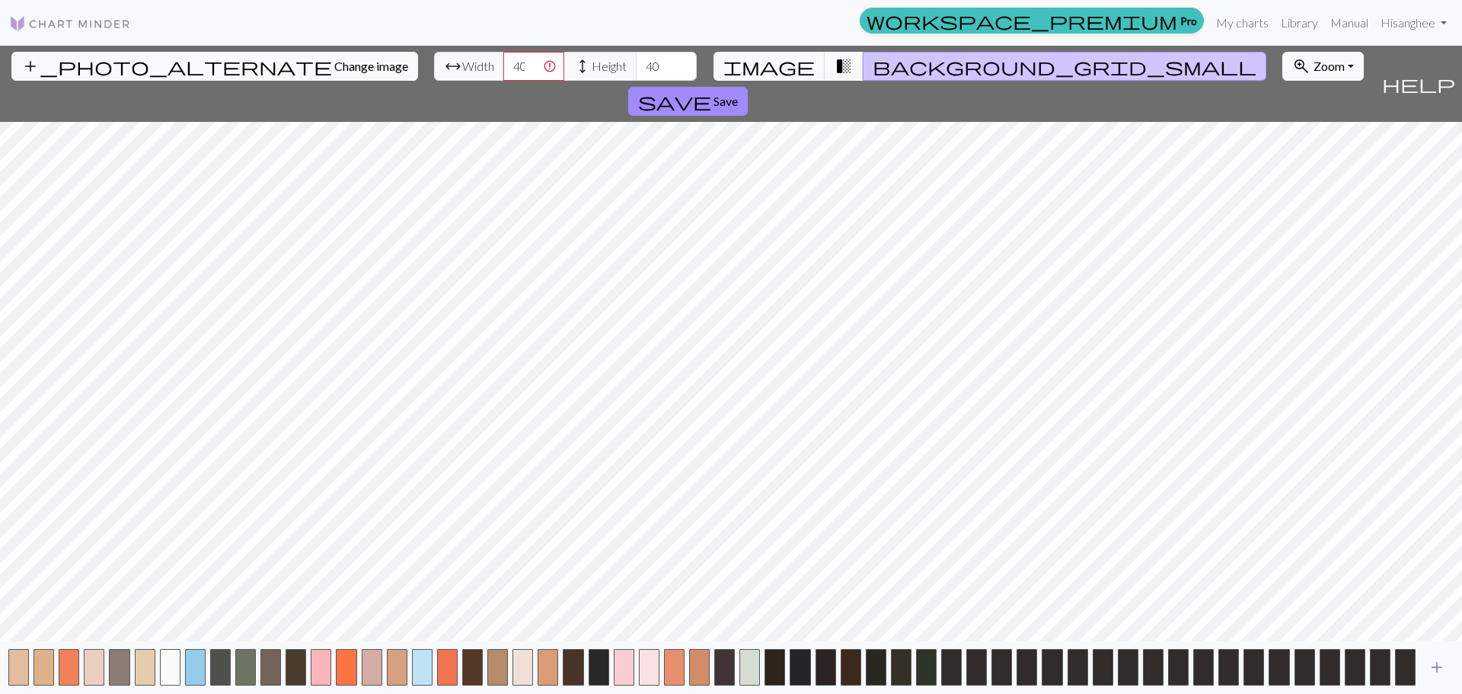
click at [1444, 667] on span "add" at bounding box center [1437, 666] width 18 height 21
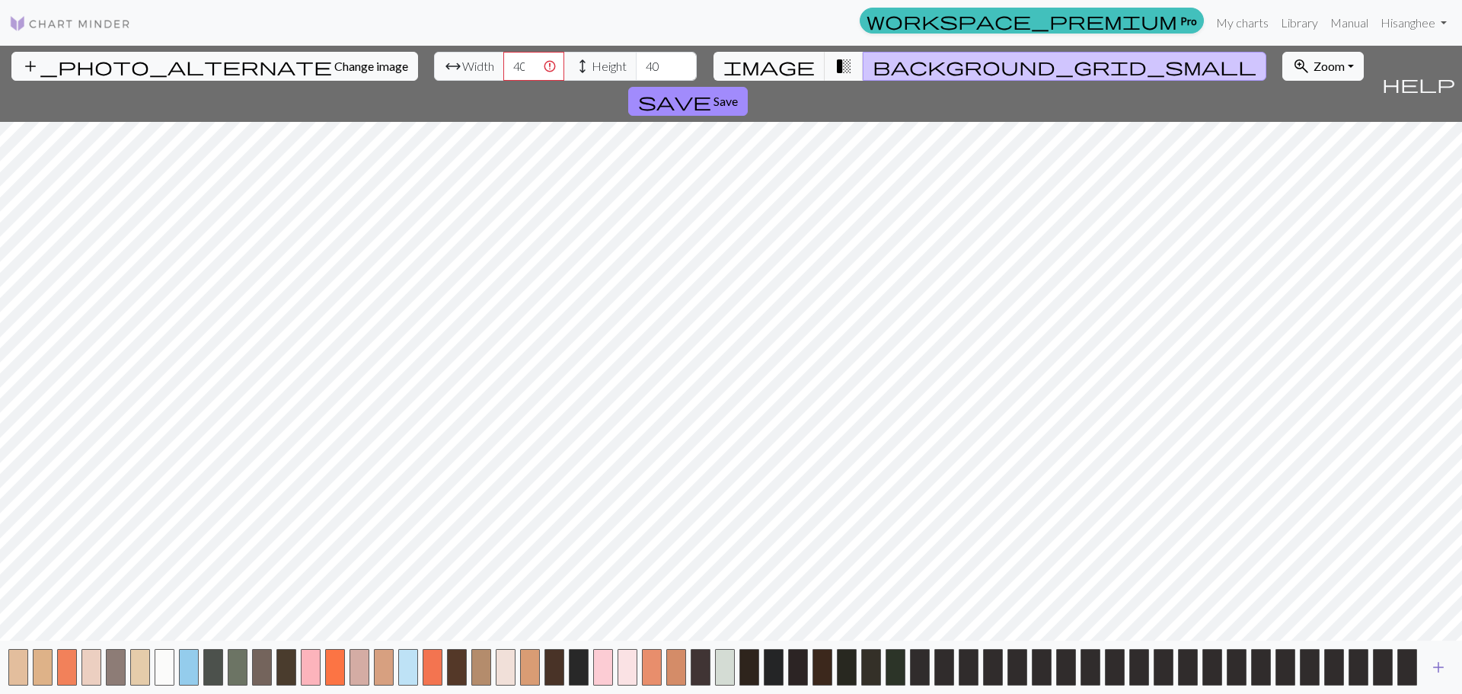
click at [1444, 667] on span "add" at bounding box center [1438, 666] width 18 height 21
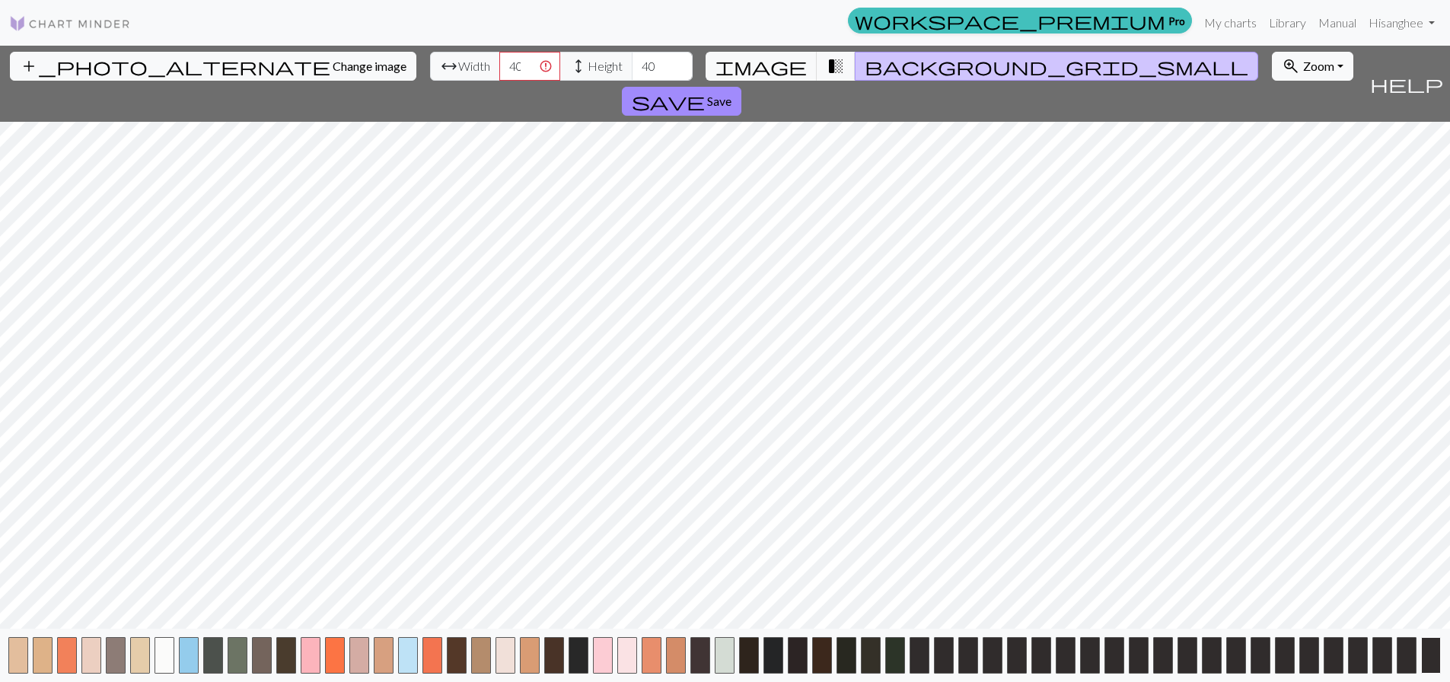
click at [1438, 669] on div "add" at bounding box center [725, 655] width 1450 height 53
click at [1437, 669] on button "button" at bounding box center [1431, 655] width 20 height 37
click at [1437, 670] on button "button" at bounding box center [1431, 655] width 20 height 37
click at [499, 75] on input "408" at bounding box center [529, 66] width 61 height 29
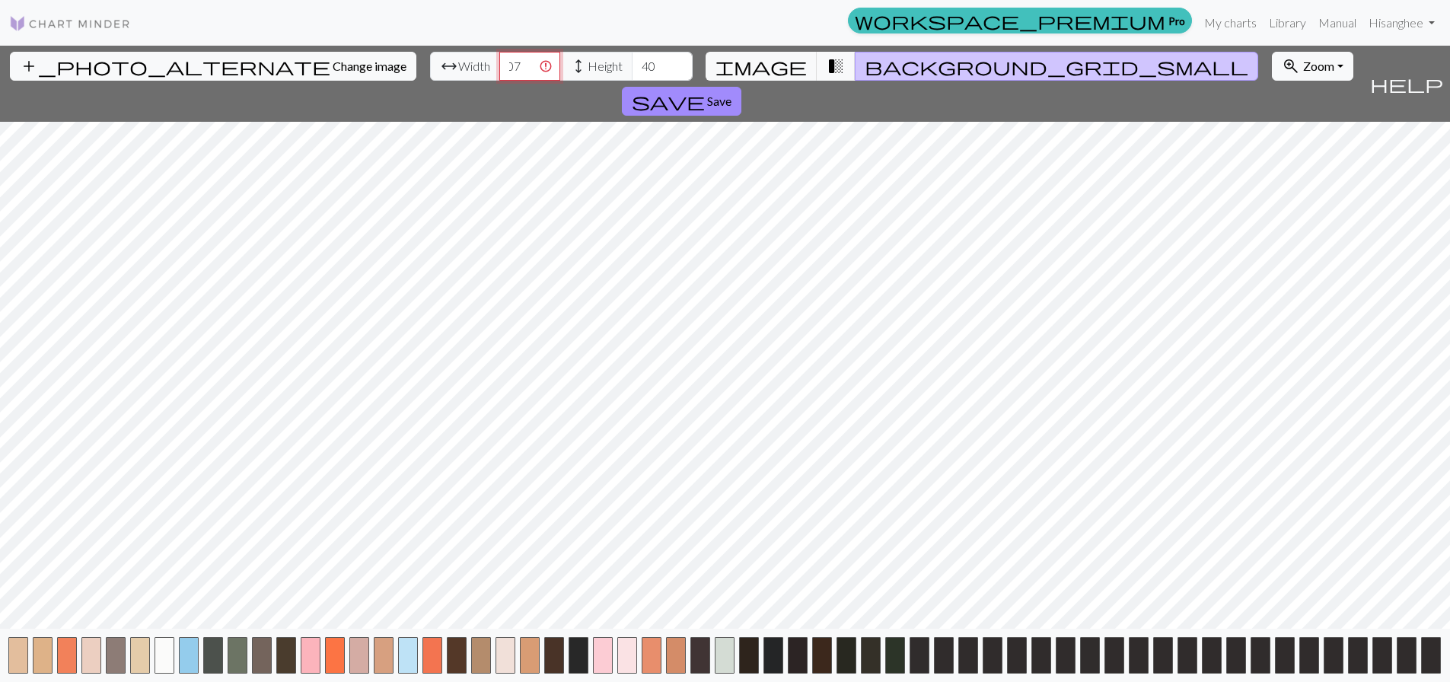
type input "407"
click at [499, 73] on input "407" at bounding box center [529, 66] width 61 height 29
drag, startPoint x: 439, startPoint y: 66, endPoint x: 321, endPoint y: 69, distance: 118.0
click at [323, 70] on div "add_photo_alternate Change image arrow_range Width 407 height Height 40 image t…" at bounding box center [682, 84] width 1364 height 76
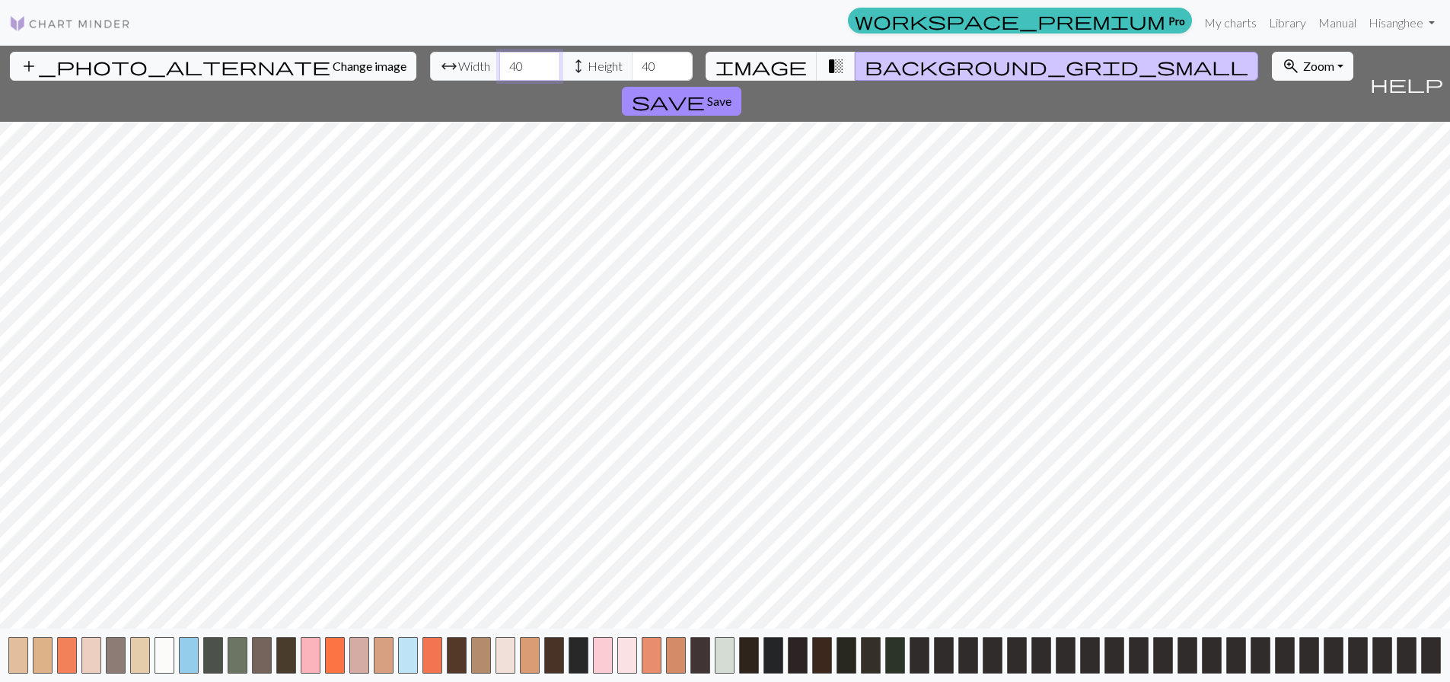
drag, startPoint x: 449, startPoint y: 63, endPoint x: 245, endPoint y: 57, distance: 204.1
click at [249, 56] on div "add_photo_alternate Change image arrow_range Width 40 height Height 40 image tr…" at bounding box center [682, 84] width 1364 height 76
type input "35"
drag, startPoint x: 582, startPoint y: 65, endPoint x: 501, endPoint y: 55, distance: 81.3
click at [500, 58] on div "arrow_range Width 35 height Height 40" at bounding box center [561, 66] width 263 height 29
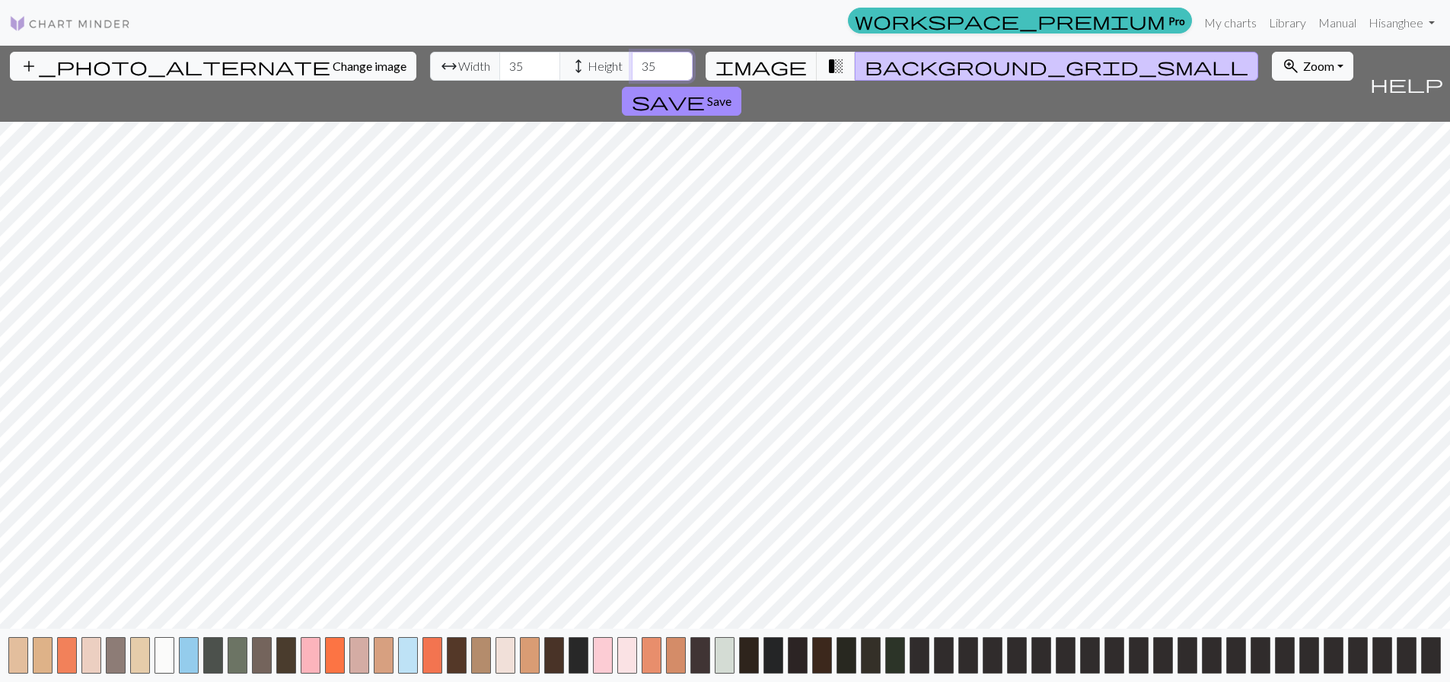
drag, startPoint x: 579, startPoint y: 67, endPoint x: 481, endPoint y: 72, distance: 97.6
click at [481, 72] on div "arrow_range Width 35 height Height 35" at bounding box center [561, 66] width 263 height 29
type input "40"
drag, startPoint x: 458, startPoint y: 74, endPoint x: 311, endPoint y: 83, distance: 146.5
click at [312, 82] on div "add_photo_alternate Change image arrow_range Width 35 height Height 40 image tr…" at bounding box center [682, 84] width 1364 height 76
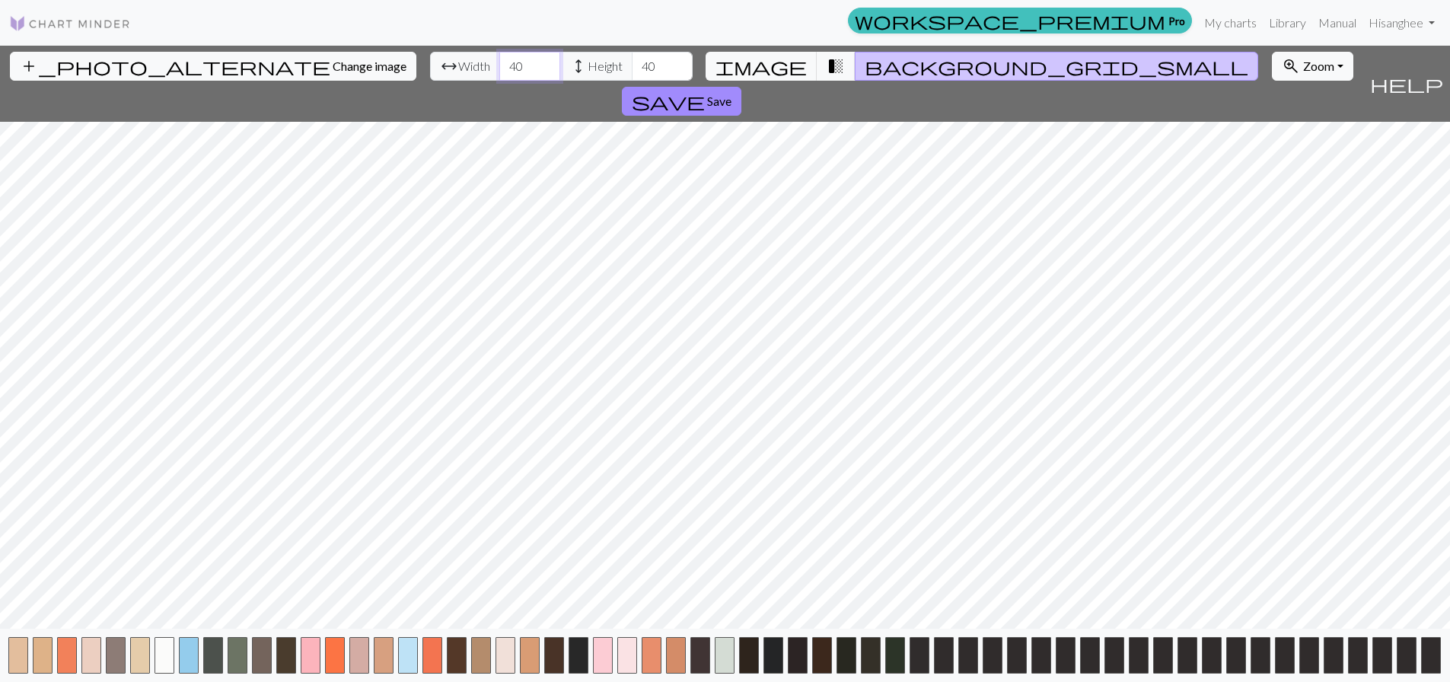
type input "40"
drag, startPoint x: 575, startPoint y: 67, endPoint x: 378, endPoint y: 52, distance: 197.0
click at [430, 60] on div "arrow_range Width 40 height Height 40" at bounding box center [561, 66] width 263 height 29
drag, startPoint x: 582, startPoint y: 70, endPoint x: 511, endPoint y: 76, distance: 71.1
click at [511, 76] on div "arrow_range Width 40 height Height 35" at bounding box center [561, 66] width 263 height 29
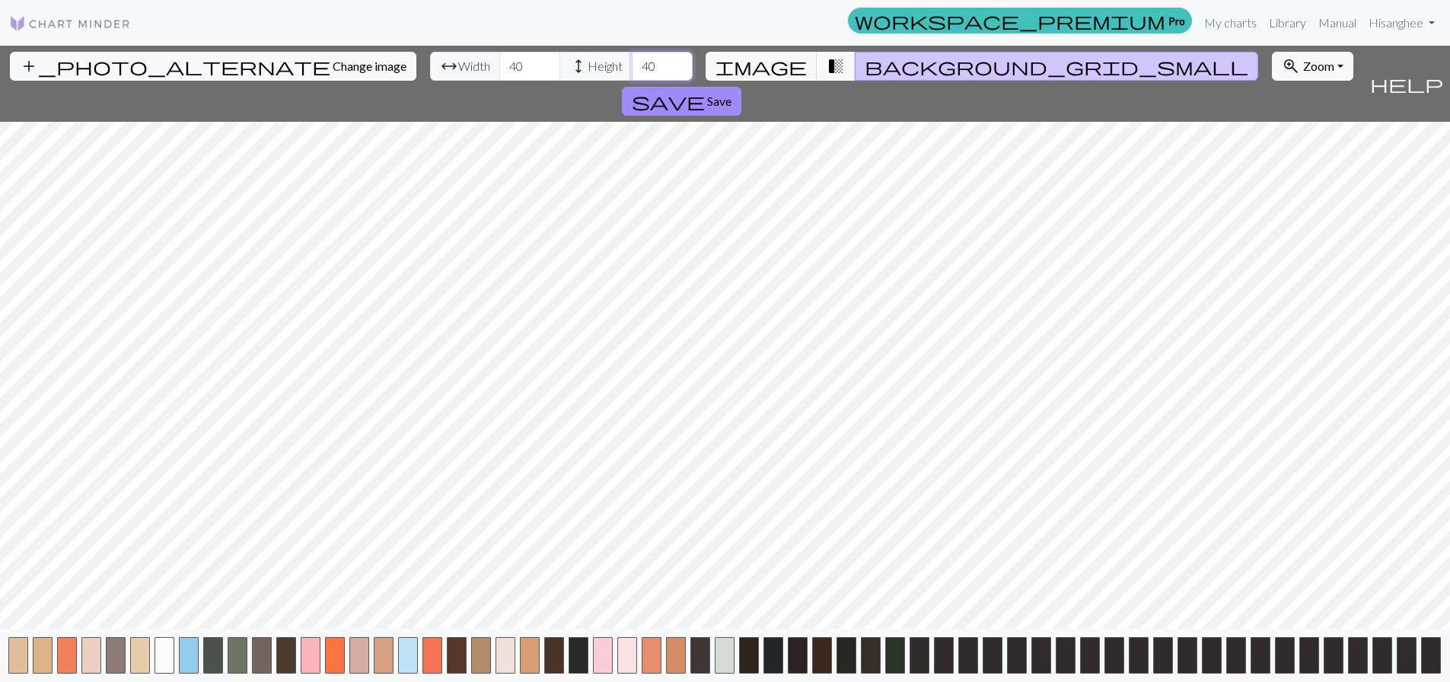
type input "40"
